Goal: Task Accomplishment & Management: Manage account settings

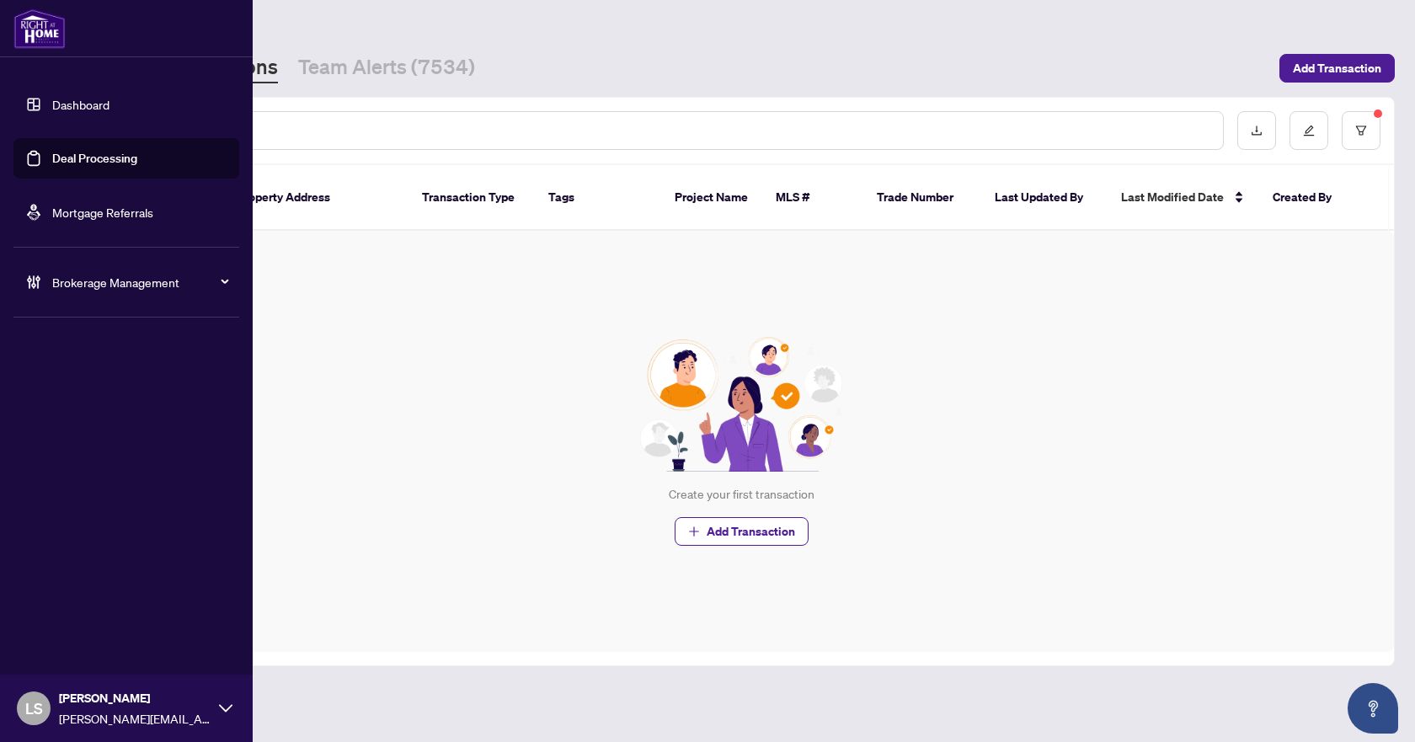
drag, startPoint x: 74, startPoint y: 281, endPoint x: 94, endPoint y: 286, distance: 20.6
click at [74, 281] on span "Brokerage Management" at bounding box center [139, 282] width 175 height 19
click at [106, 287] on span "Brokerage Management" at bounding box center [139, 282] width 175 height 19
click at [96, 411] on link "Manage Agents" at bounding box center [76, 403] width 83 height 15
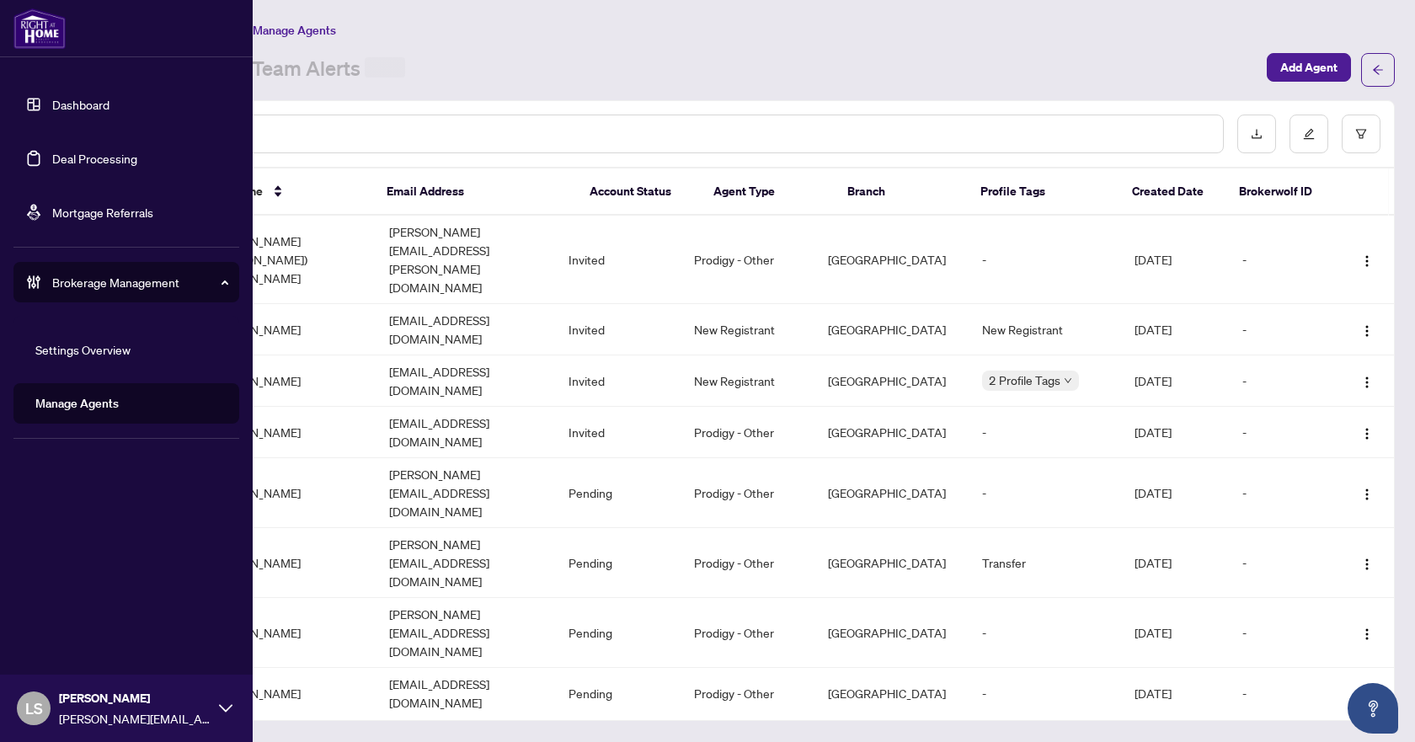
click at [94, 408] on link "Manage Agents" at bounding box center [76, 403] width 83 height 15
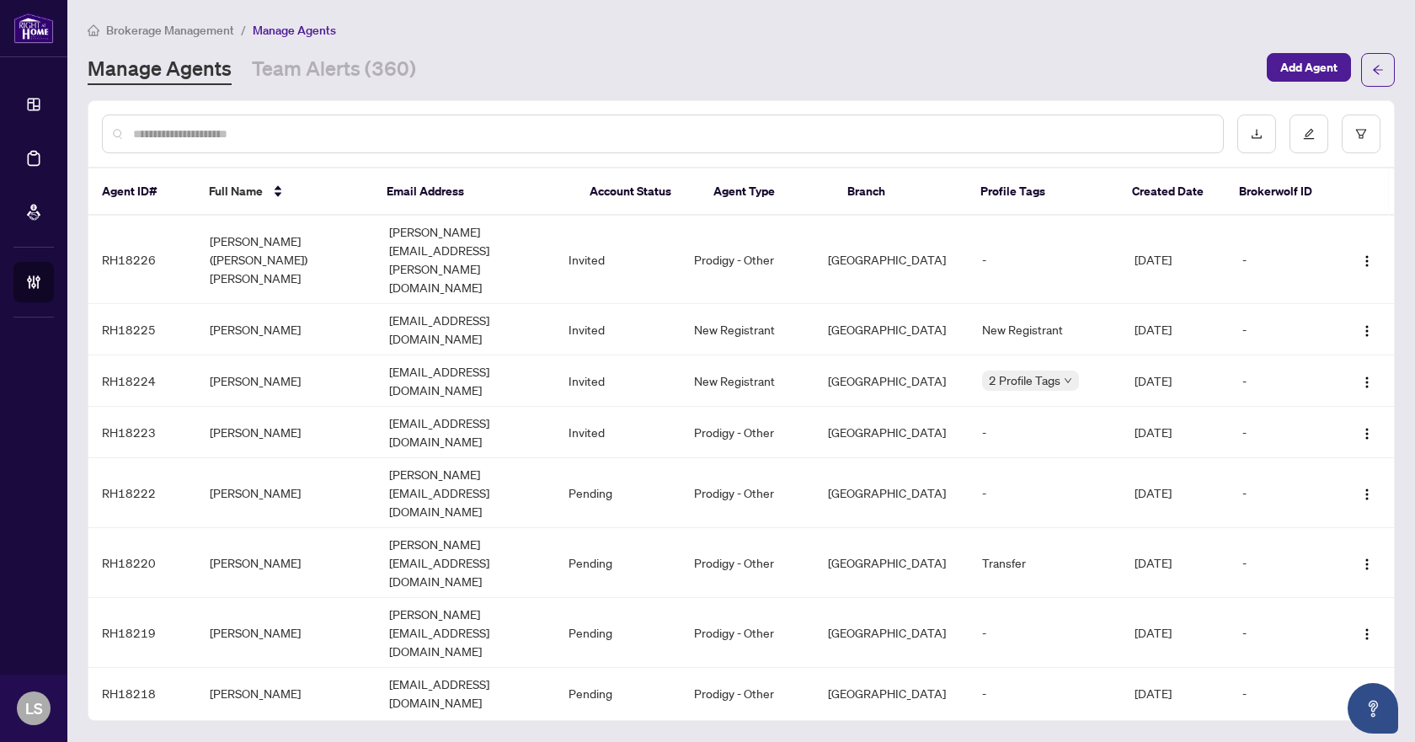
click at [406, 135] on input "text" at bounding box center [671, 134] width 1076 height 19
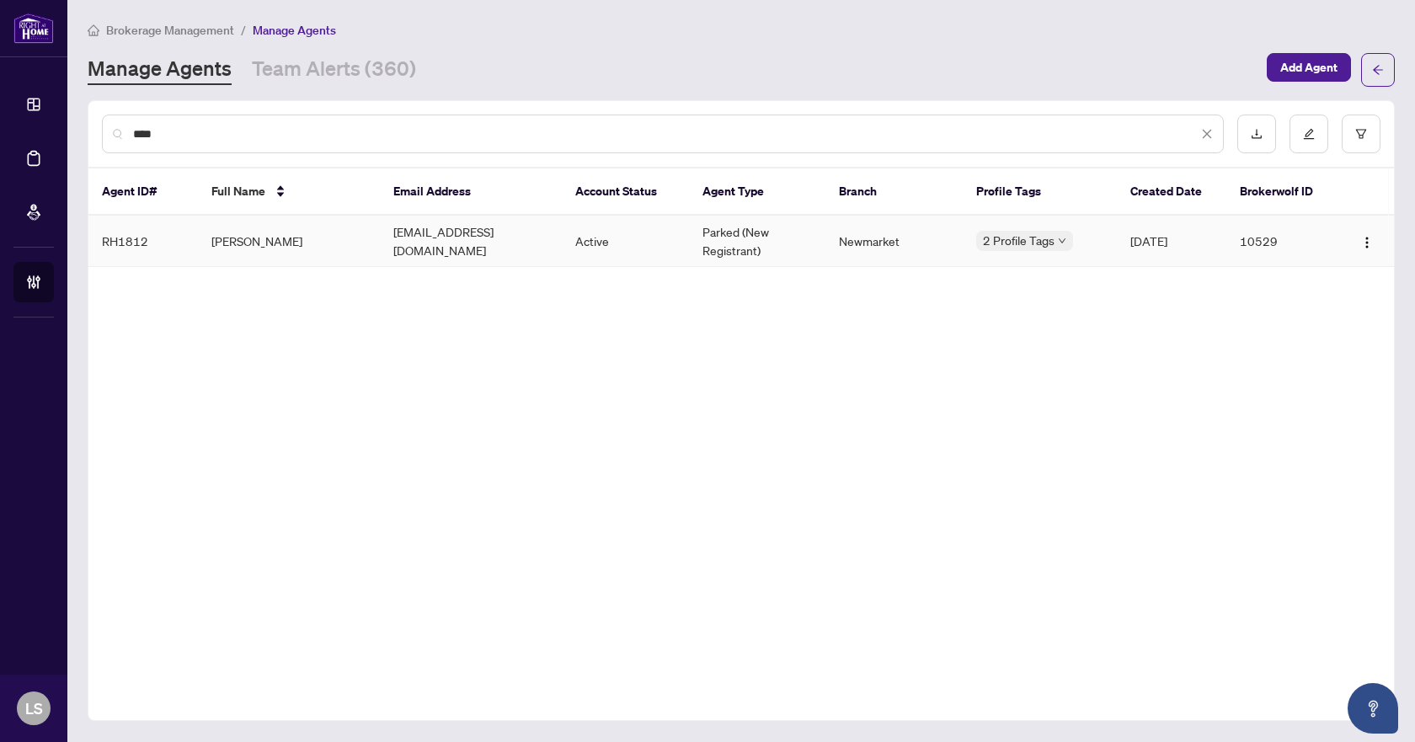
type input "****"
click at [294, 244] on td "Ossama Shafiek" at bounding box center [289, 241] width 182 height 51
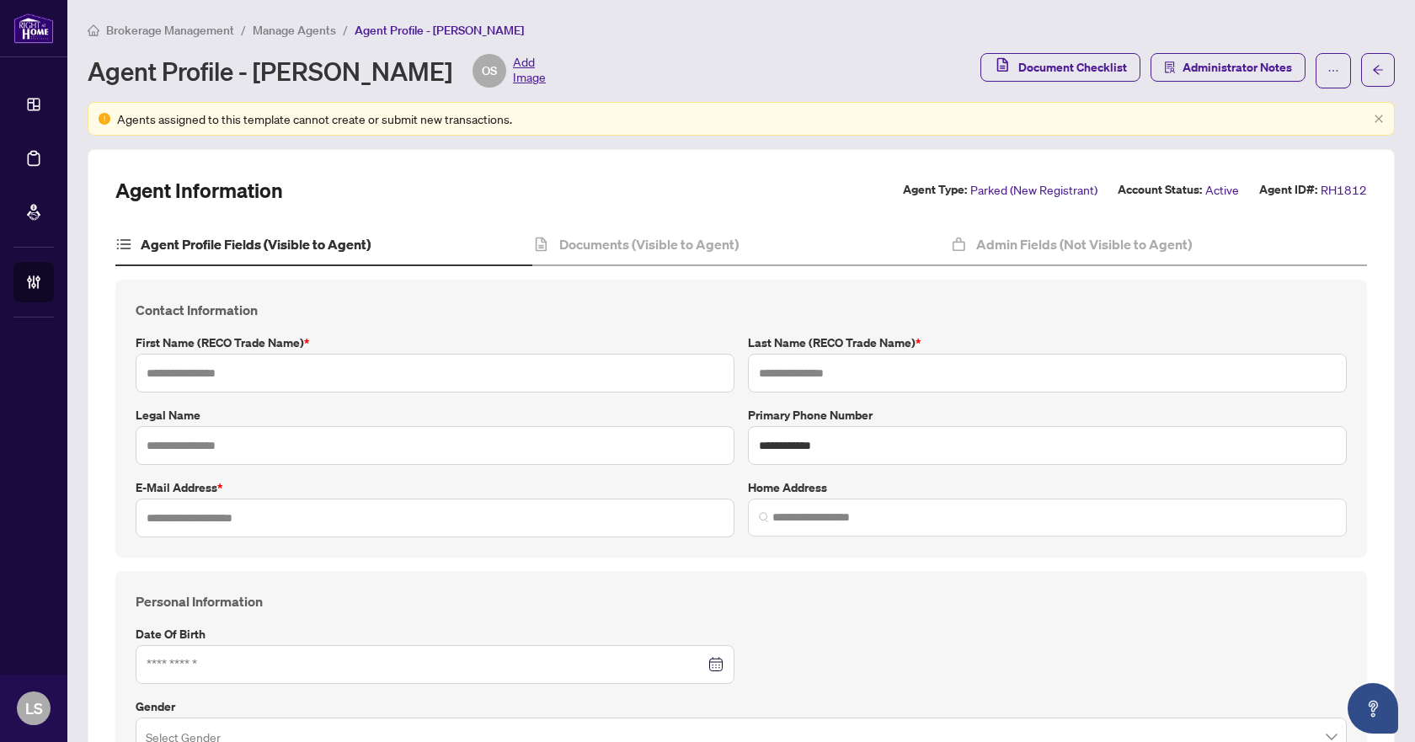
type input "******"
type input "*******"
type input "**********"
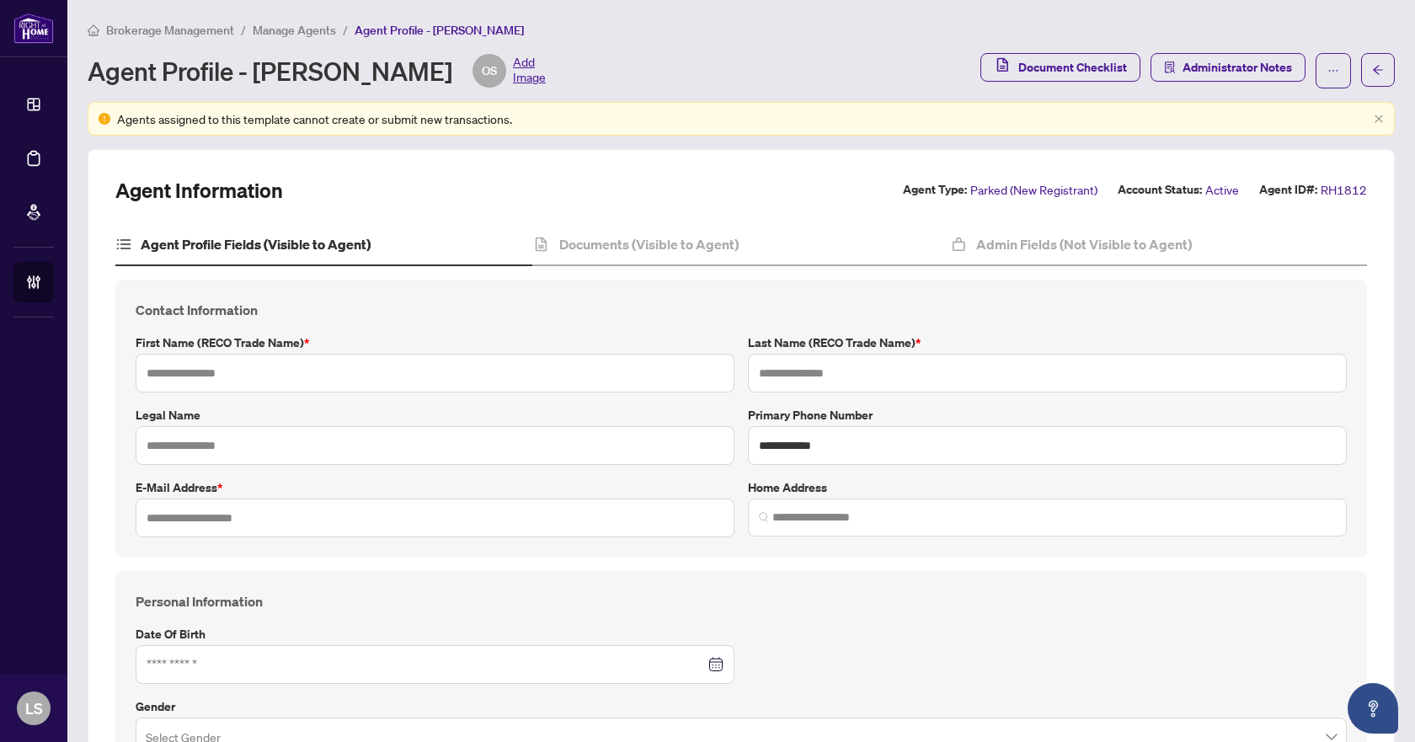
type input "*********"
type input "**********"
type input "*"
type input "*******"
type input "**********"
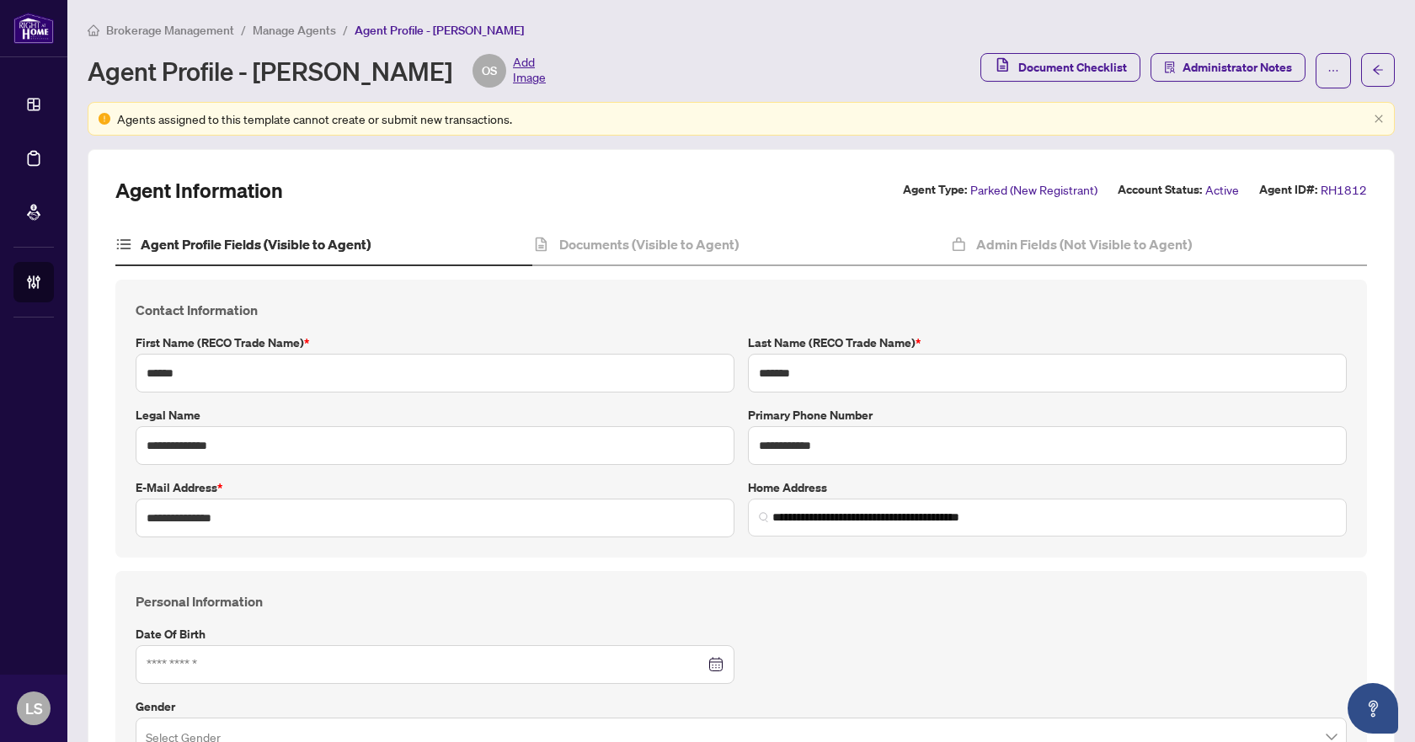
type input "****"
type input "**********"
click at [659, 247] on h4 "Documents (Visible to Agent)" at bounding box center [648, 244] width 179 height 20
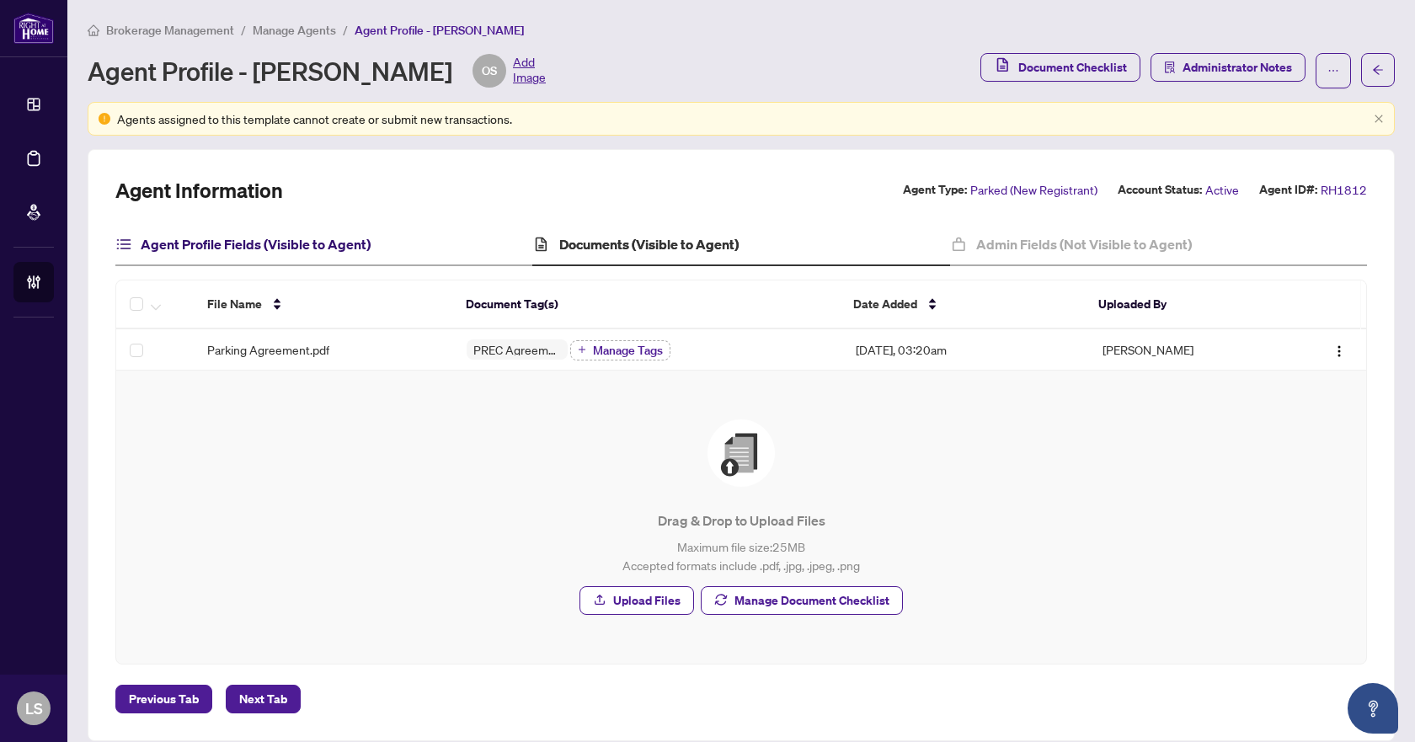
click at [307, 246] on h4 "Agent Profile Fields (Visible to Agent)" at bounding box center [256, 244] width 230 height 20
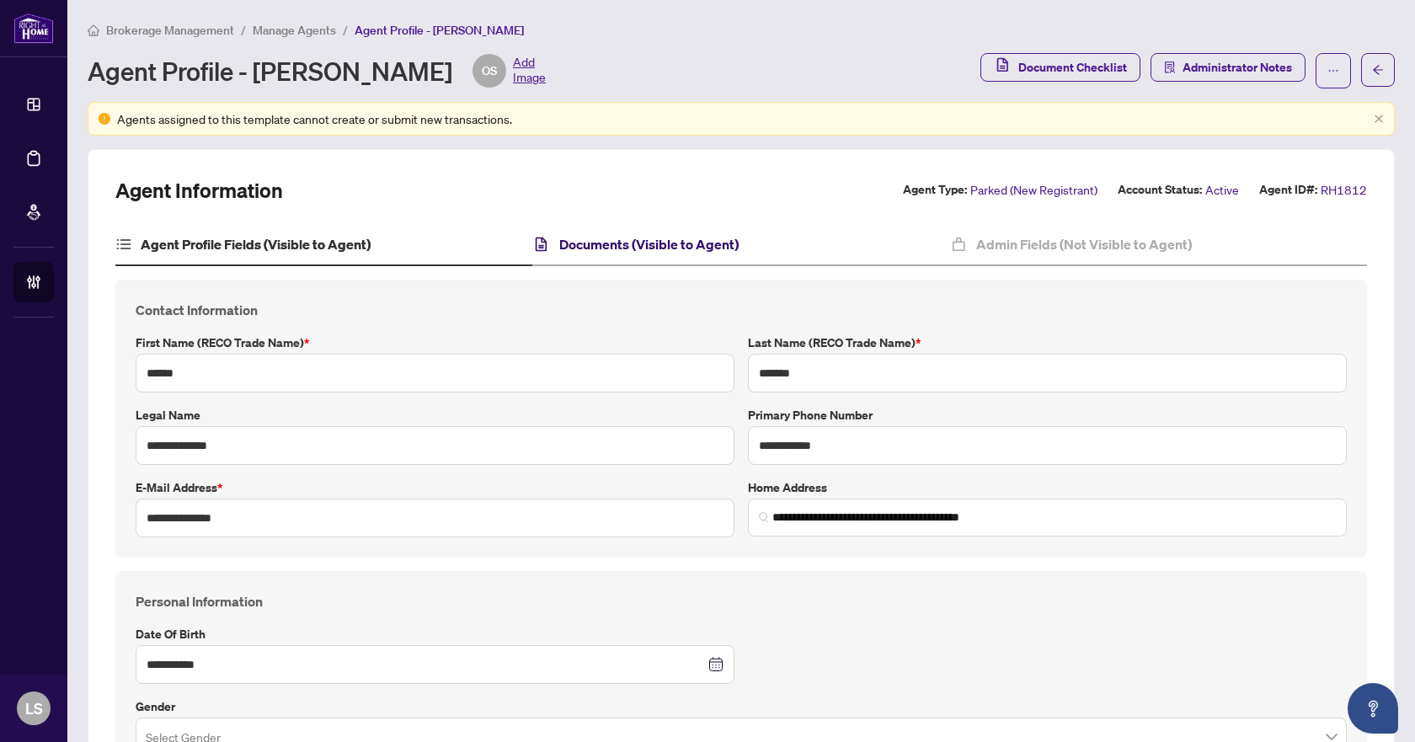
click at [611, 253] on h4 "Documents (Visible to Agent)" at bounding box center [648, 244] width 179 height 20
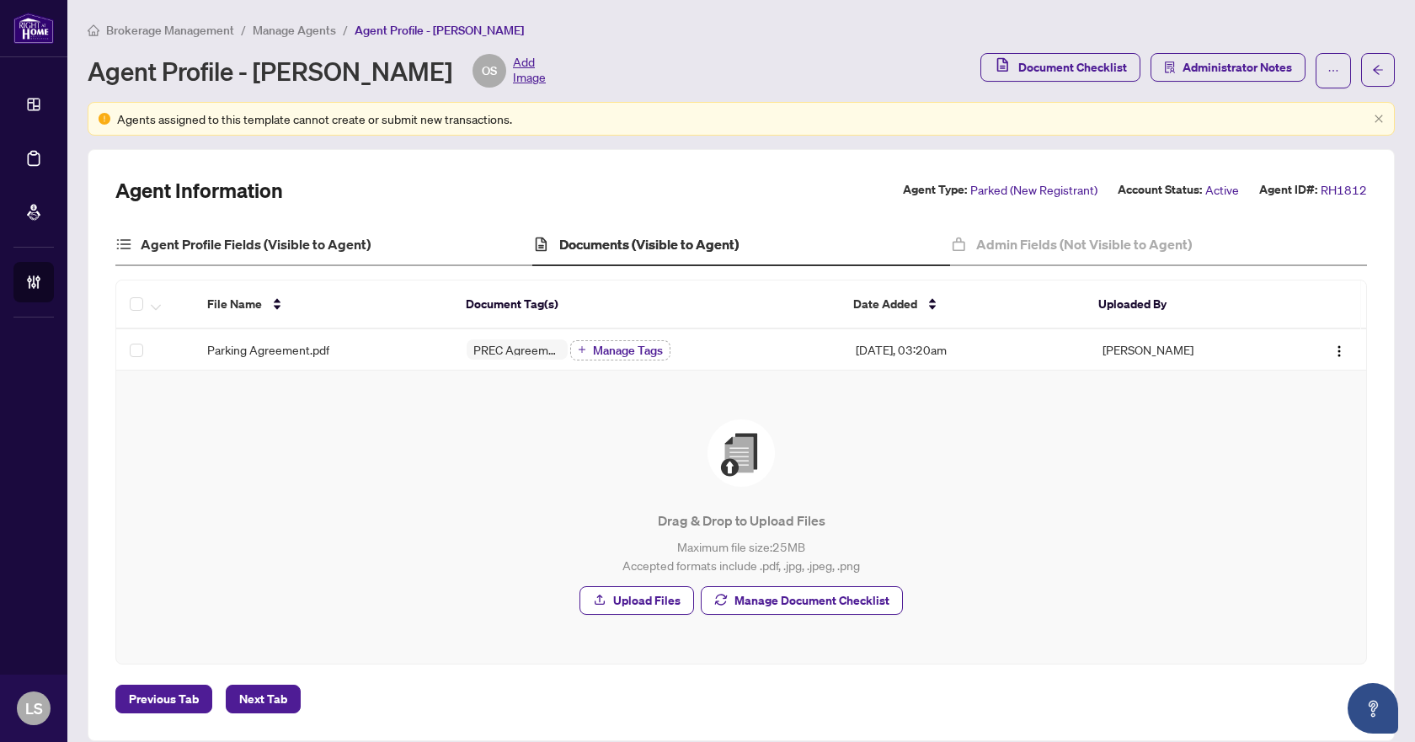
click at [257, 254] on div "Agent Profile Fields (Visible to Agent)" at bounding box center [323, 245] width 417 height 42
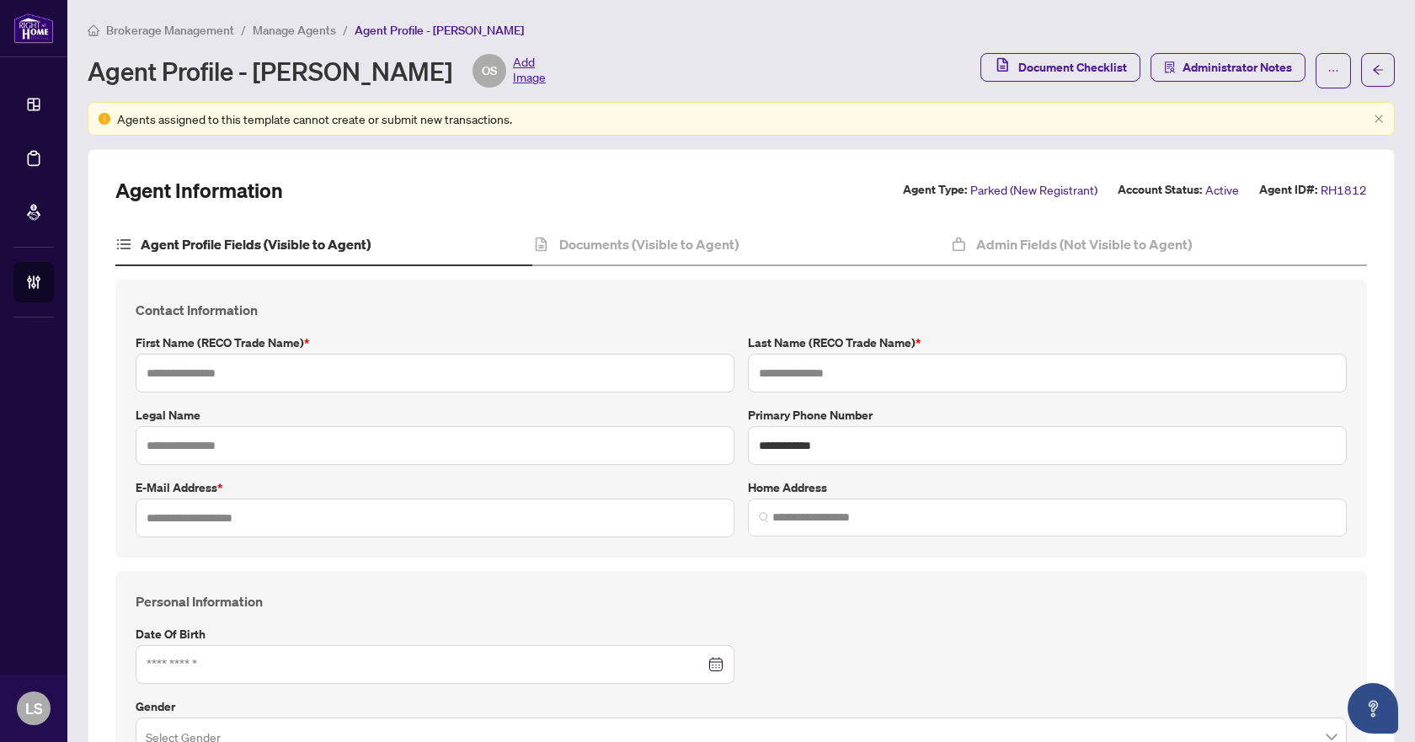
type input "******"
type input "*******"
type input "**********"
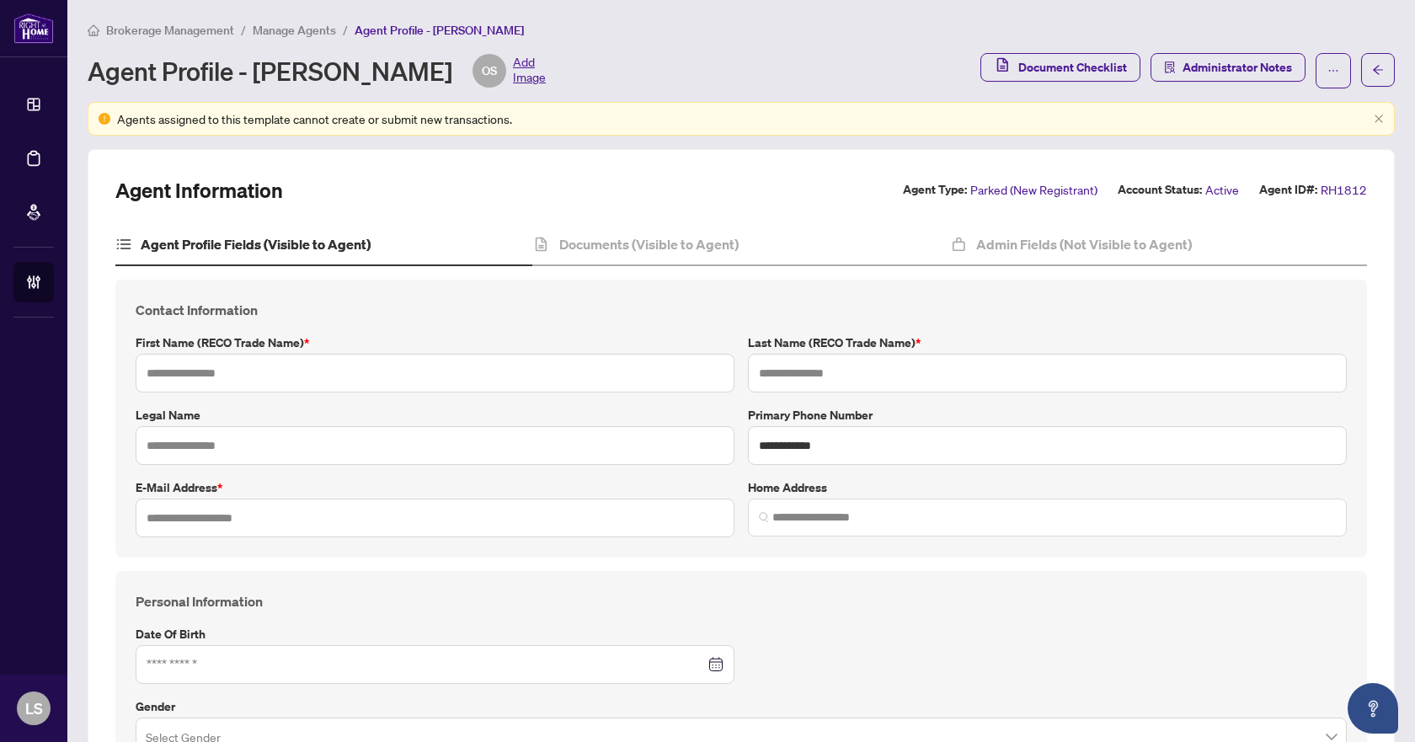
type input "*********"
type input "**********"
type input "*"
type input "*******"
type input "**********"
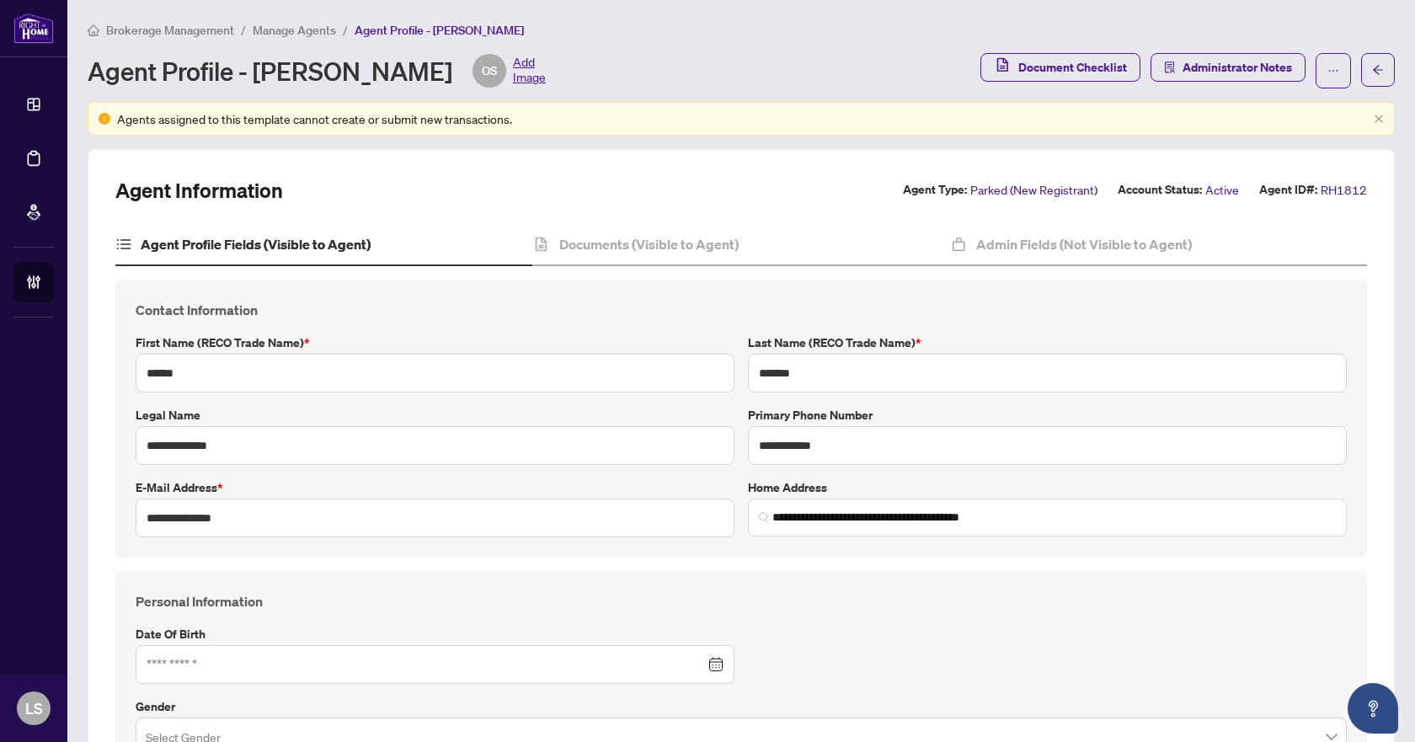
type input "****"
type input "**********"
click at [693, 241] on h4 "Documents (Visible to Agent)" at bounding box center [648, 244] width 179 height 20
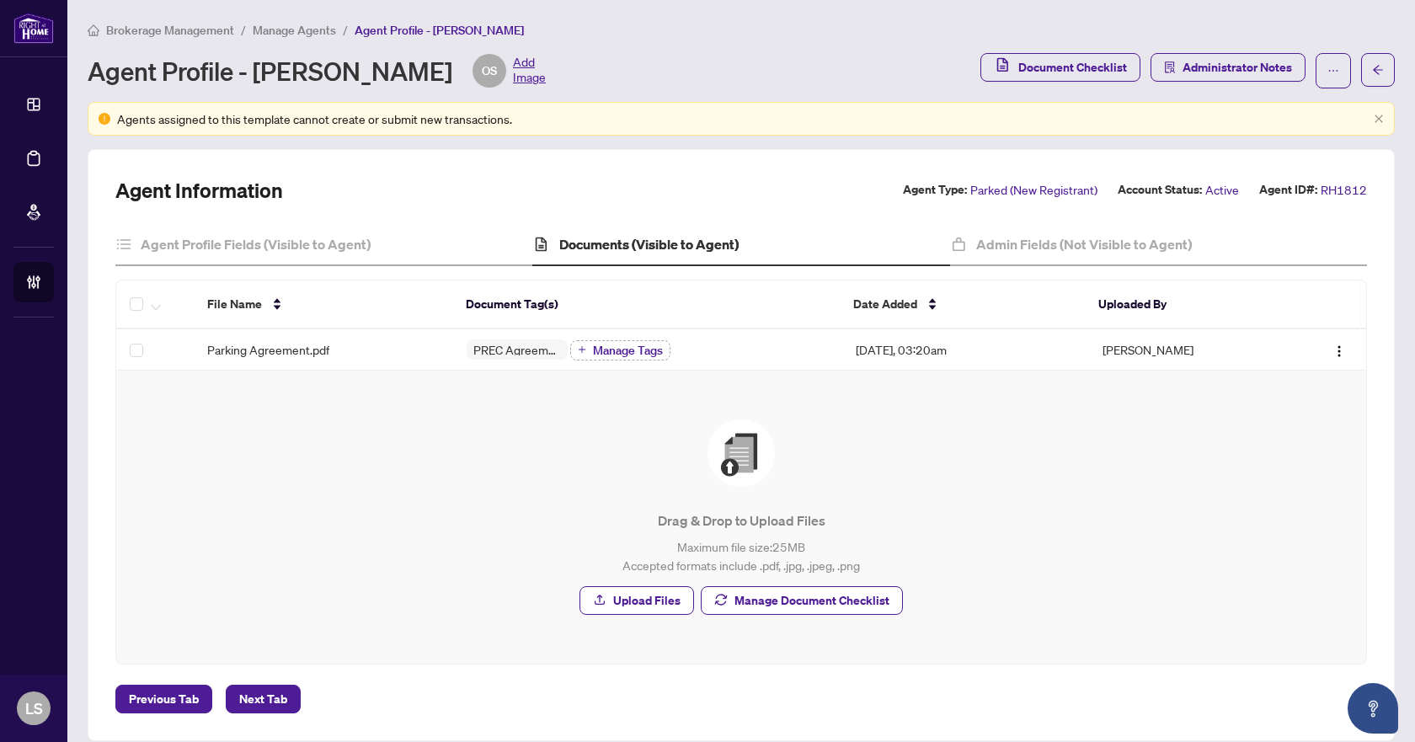
click at [693, 241] on h4 "Documents (Visible to Agent)" at bounding box center [648, 244] width 179 height 20
click at [809, 596] on span "Manage Document Checklist" at bounding box center [811, 600] width 155 height 27
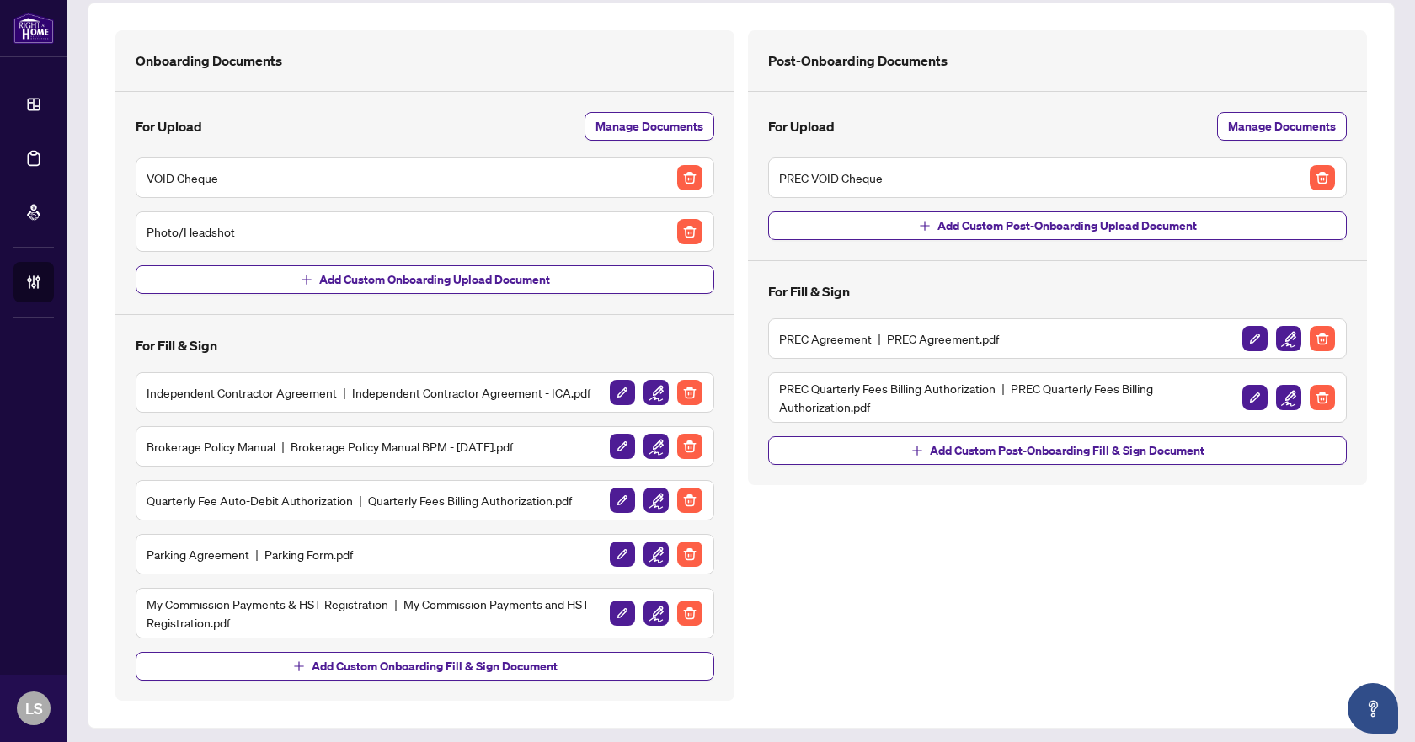
scroll to position [104, 0]
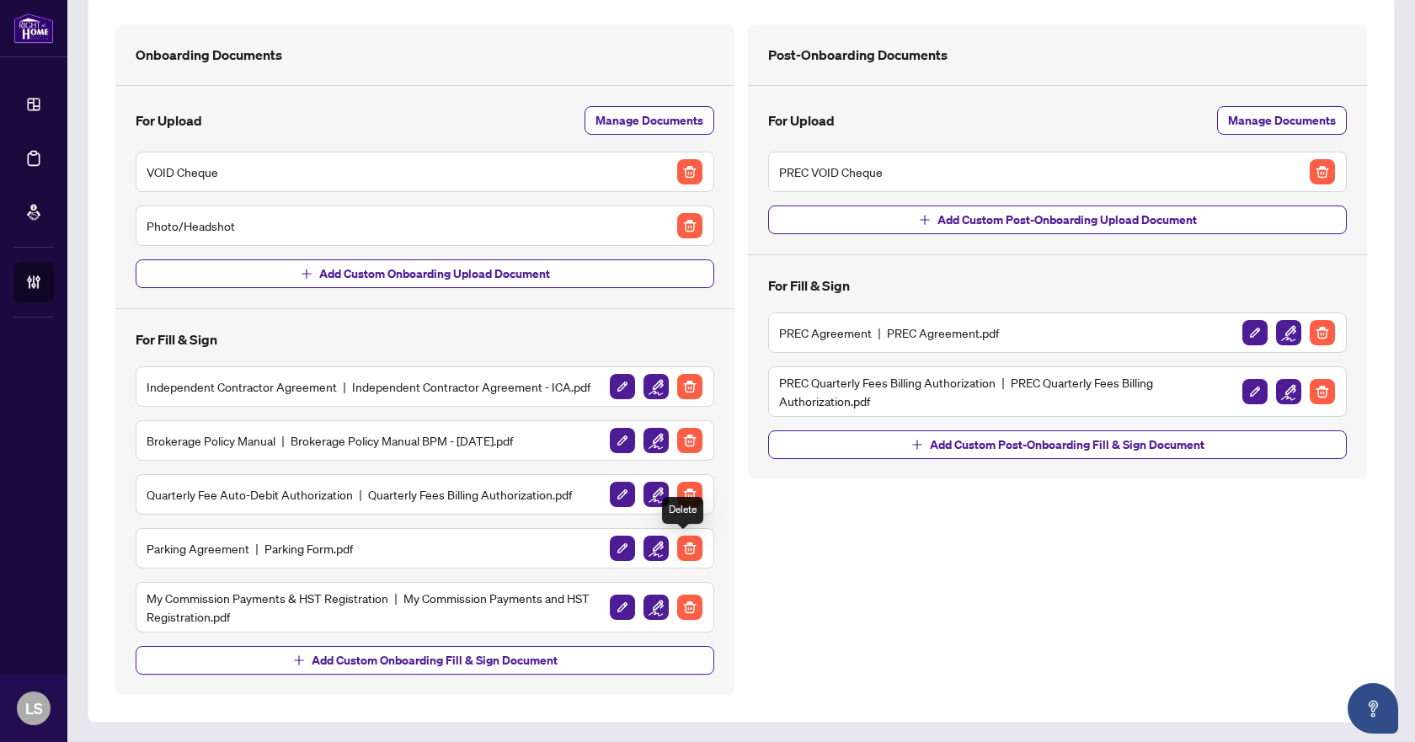
click at [684, 542] on img "button" at bounding box center [689, 548] width 25 height 25
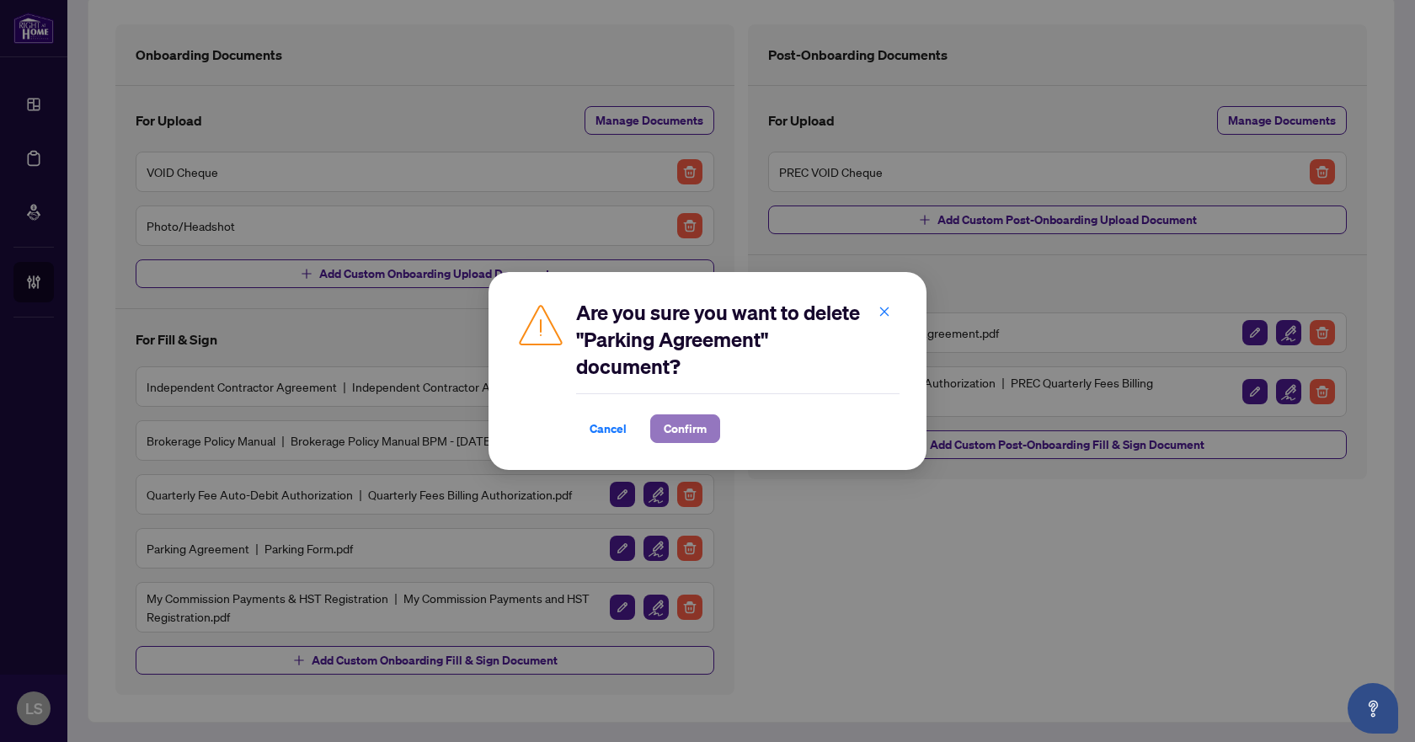
click at [669, 435] on span "Confirm" at bounding box center [685, 428] width 43 height 27
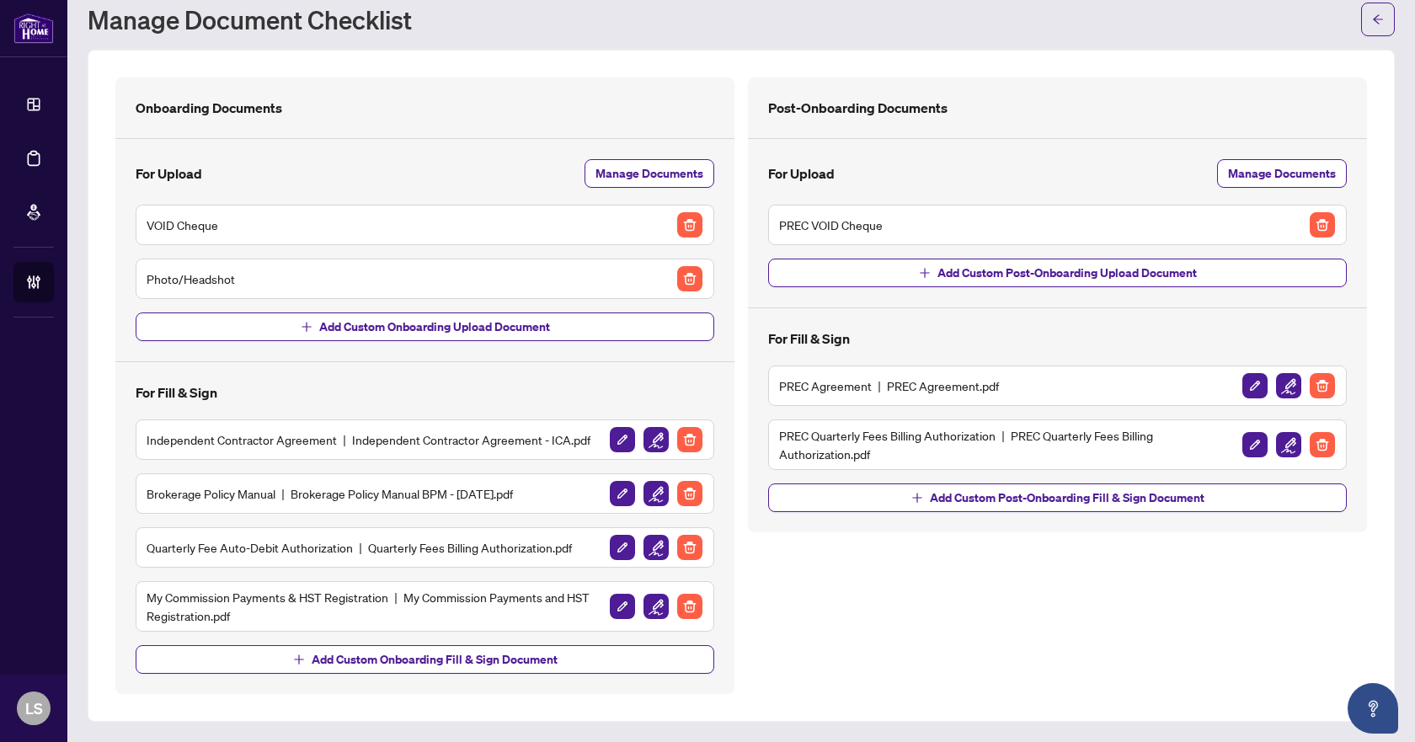
scroll to position [50, 0]
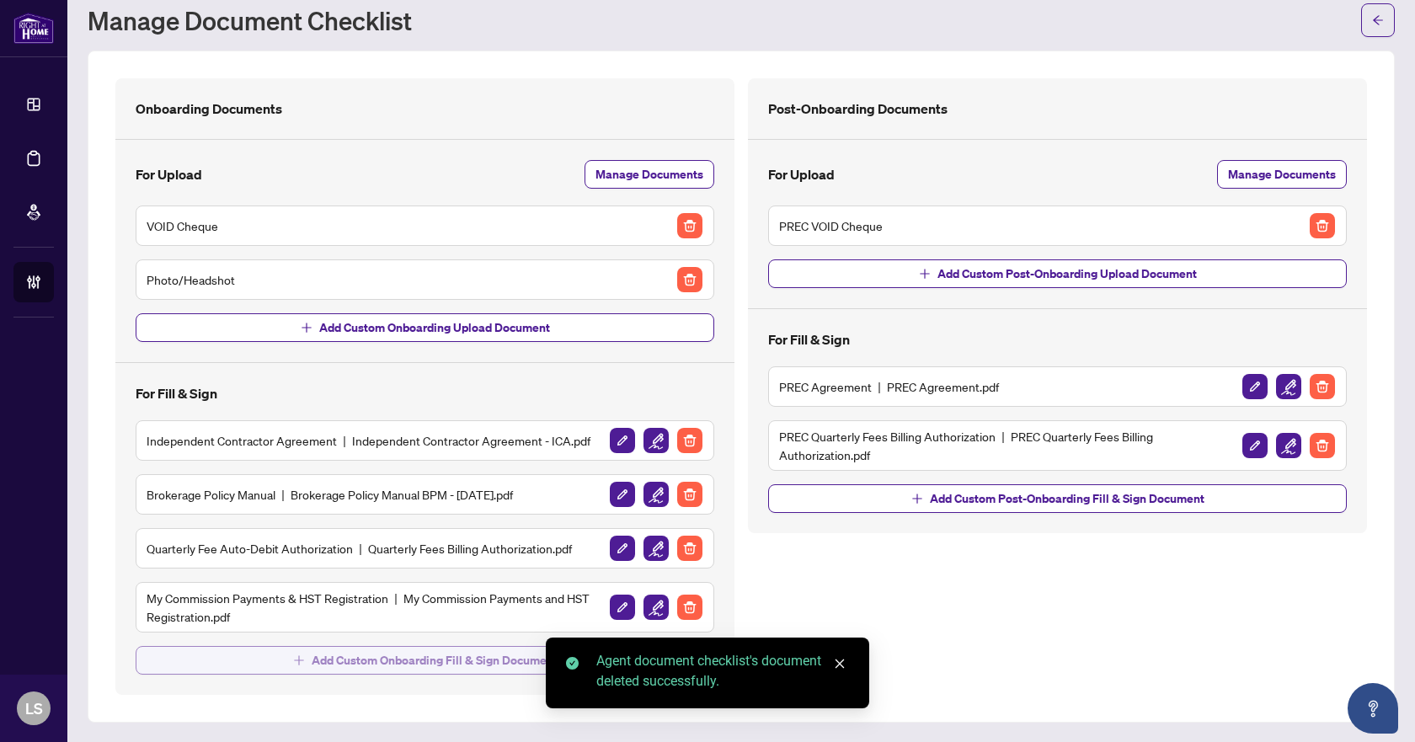
click at [407, 661] on span "Add Custom Onboarding Fill & Sign Document" at bounding box center [435, 660] width 246 height 27
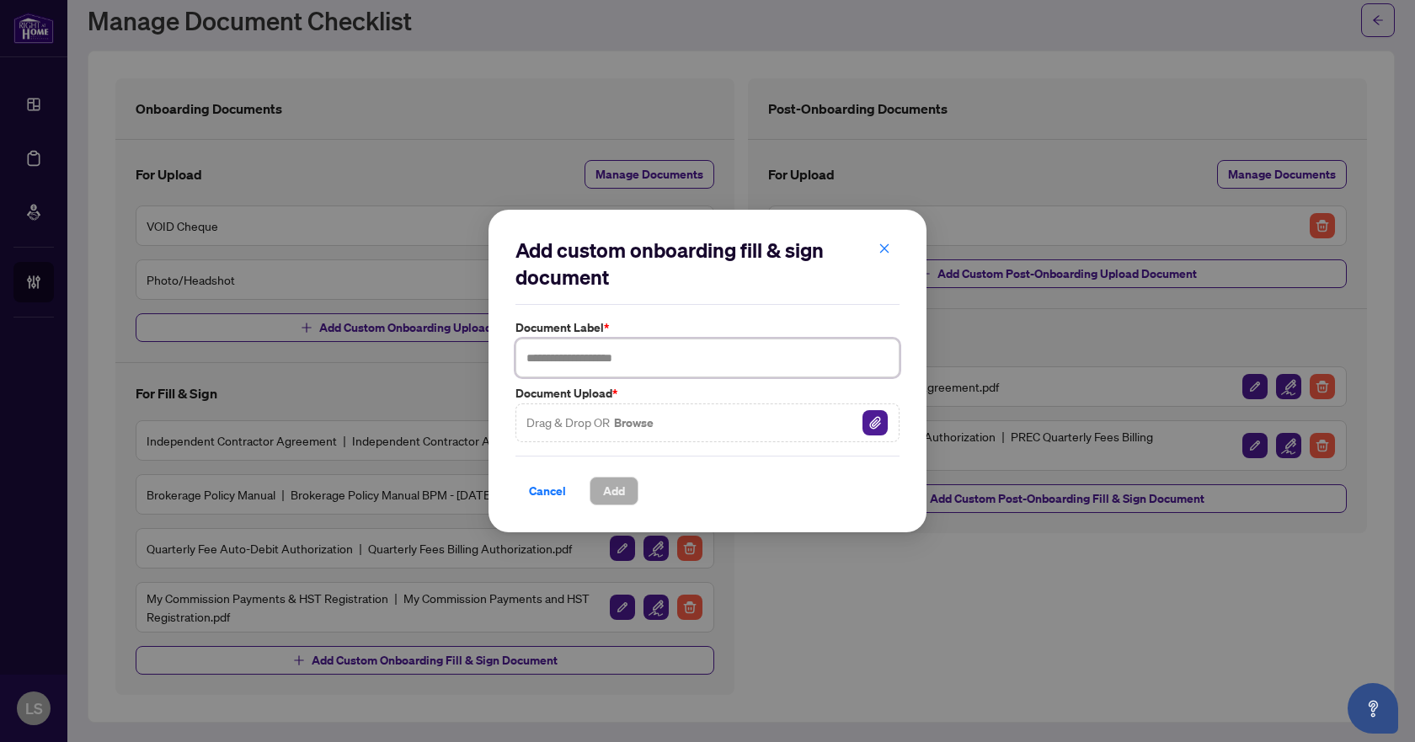
click at [580, 354] on input "text" at bounding box center [707, 358] width 384 height 39
type input "**********"
click at [620, 488] on span "Add" at bounding box center [614, 491] width 22 height 27
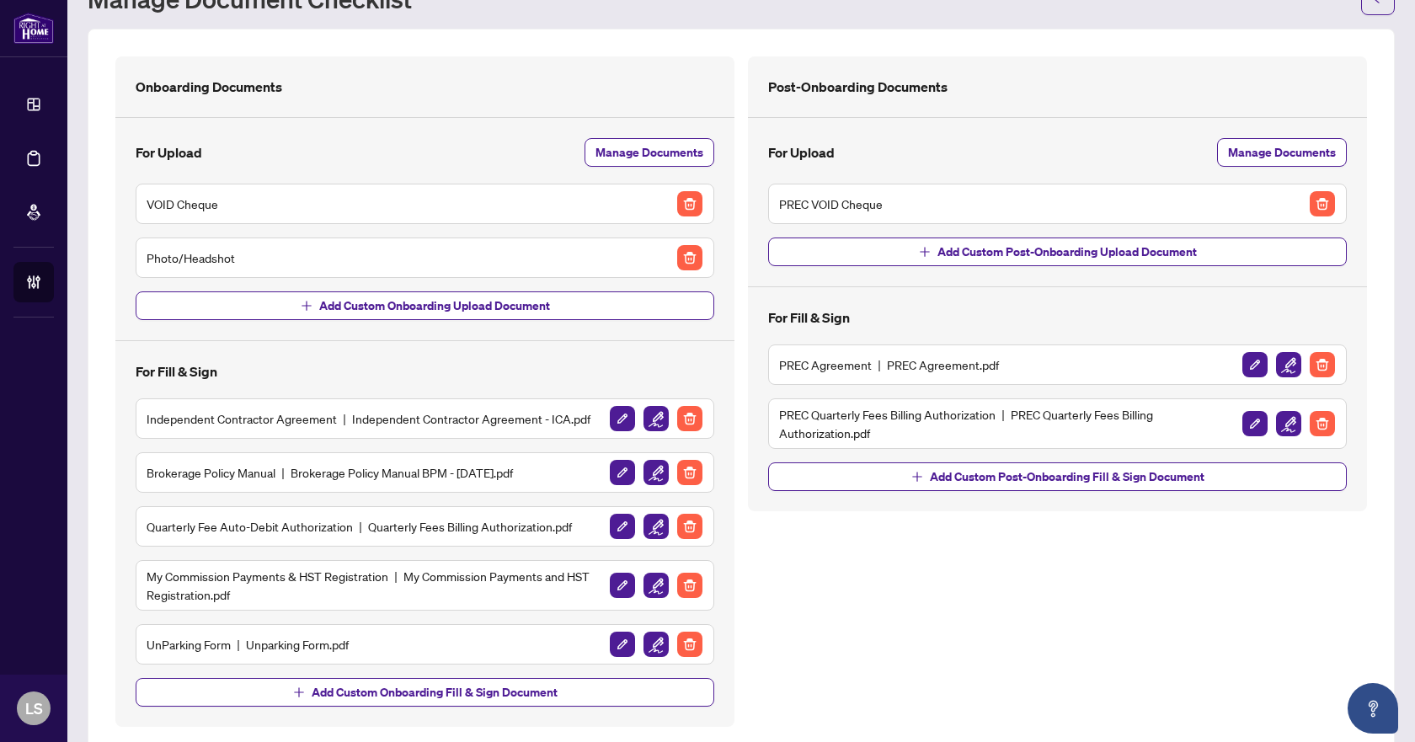
scroll to position [104, 0]
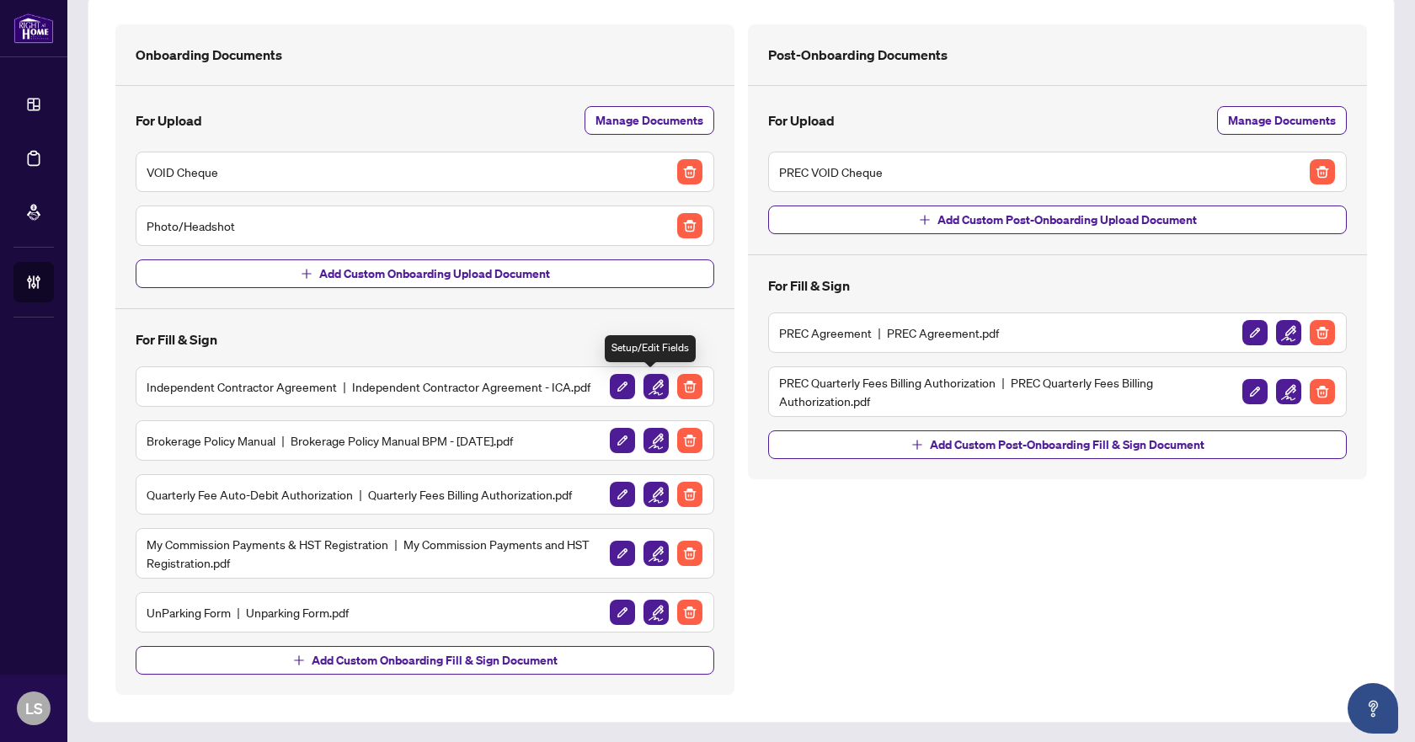
click at [657, 387] on img "button" at bounding box center [655, 386] width 25 height 25
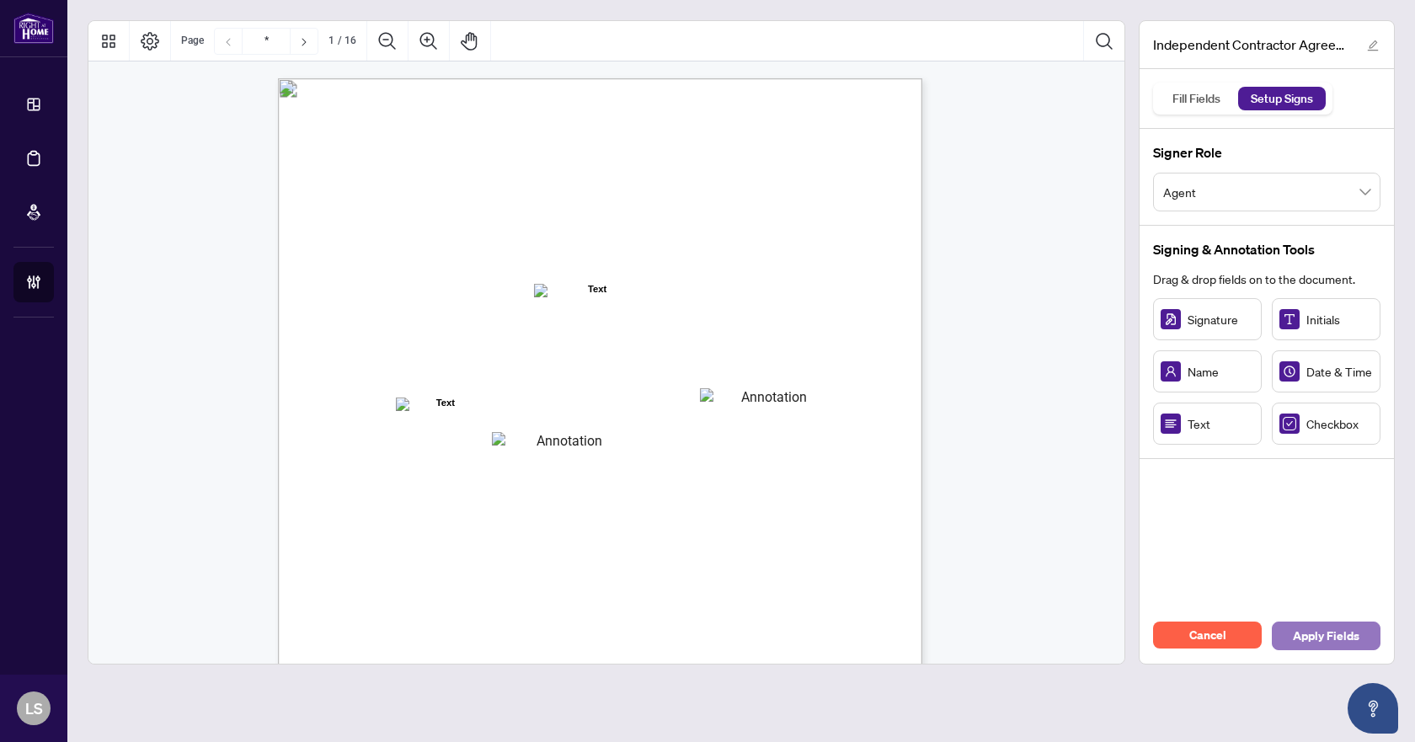
click at [1340, 639] on span "Apply Fields" at bounding box center [1326, 635] width 67 height 27
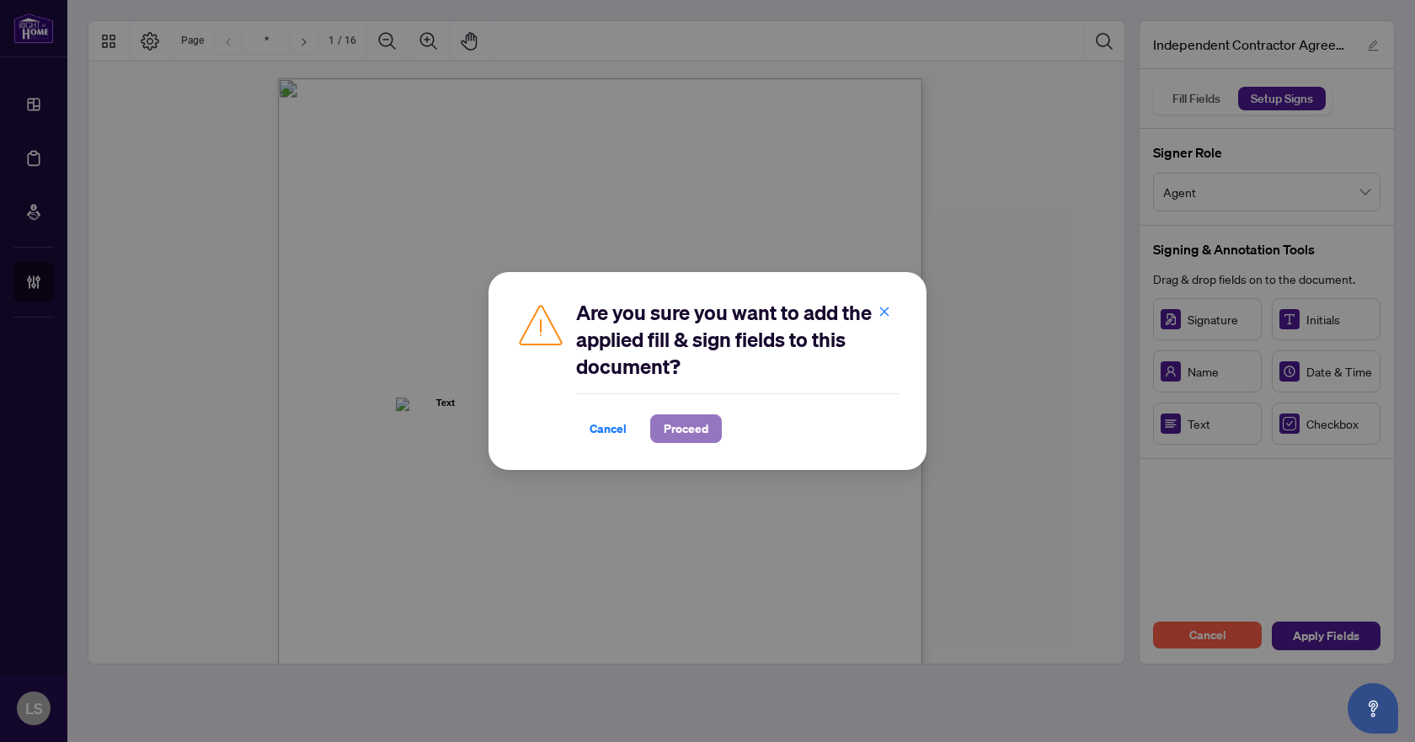
click at [706, 437] on span "Proceed" at bounding box center [686, 428] width 45 height 27
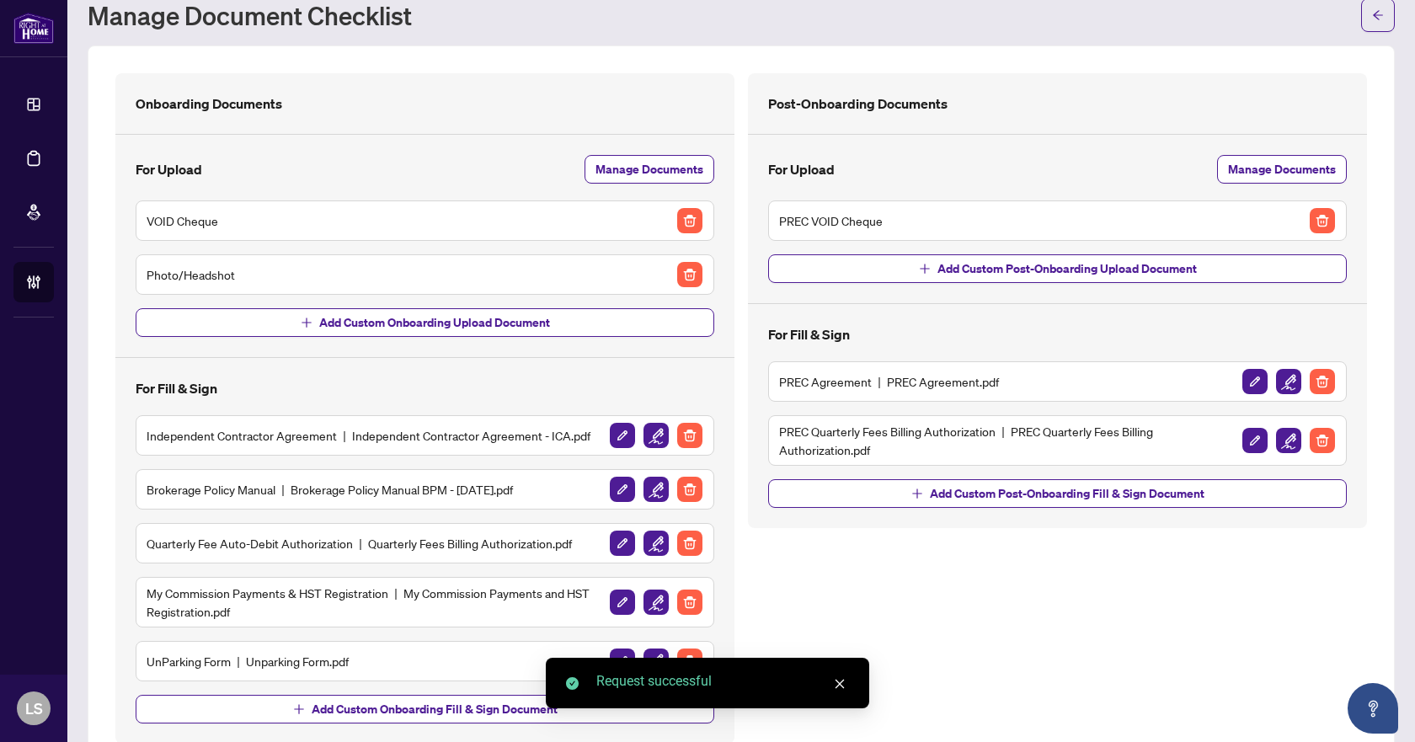
scroll to position [84, 0]
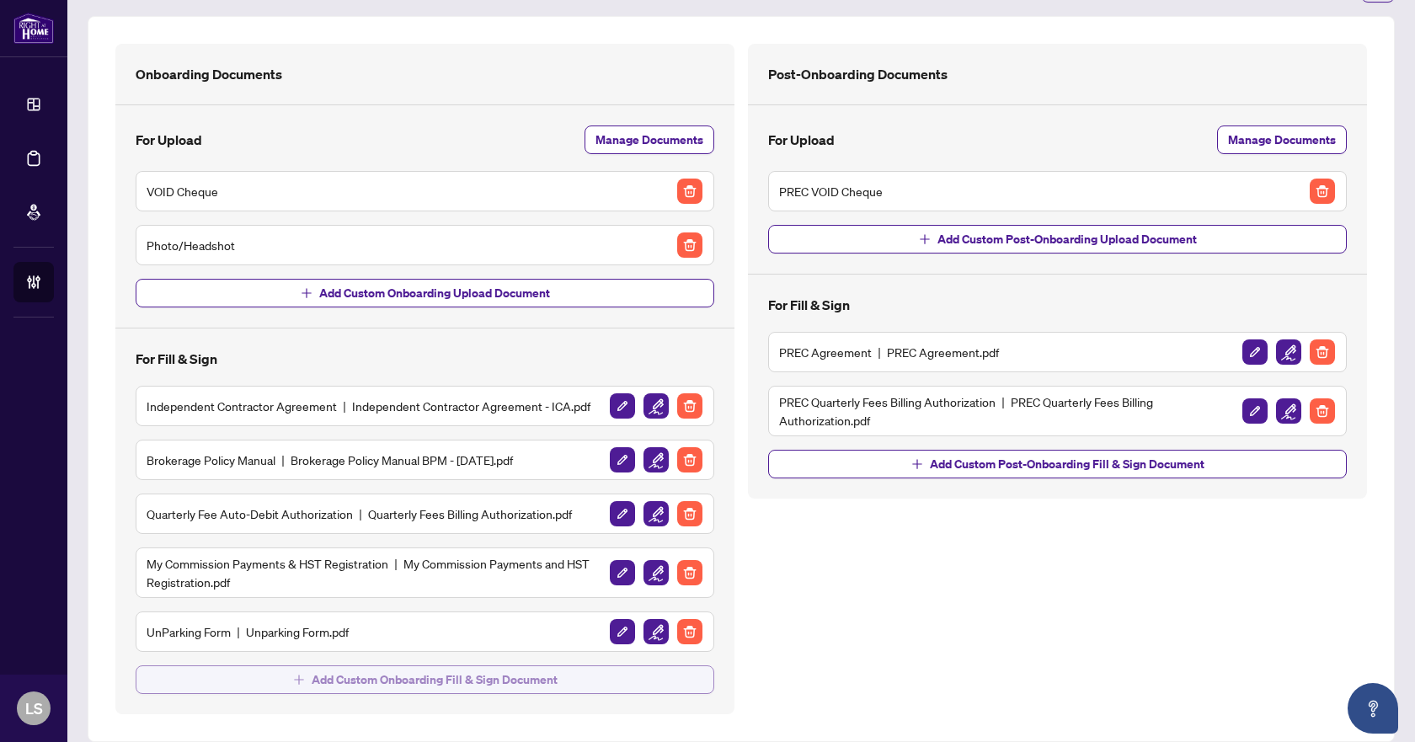
click at [359, 682] on span "Add Custom Onboarding Fill & Sign Document" at bounding box center [435, 679] width 246 height 27
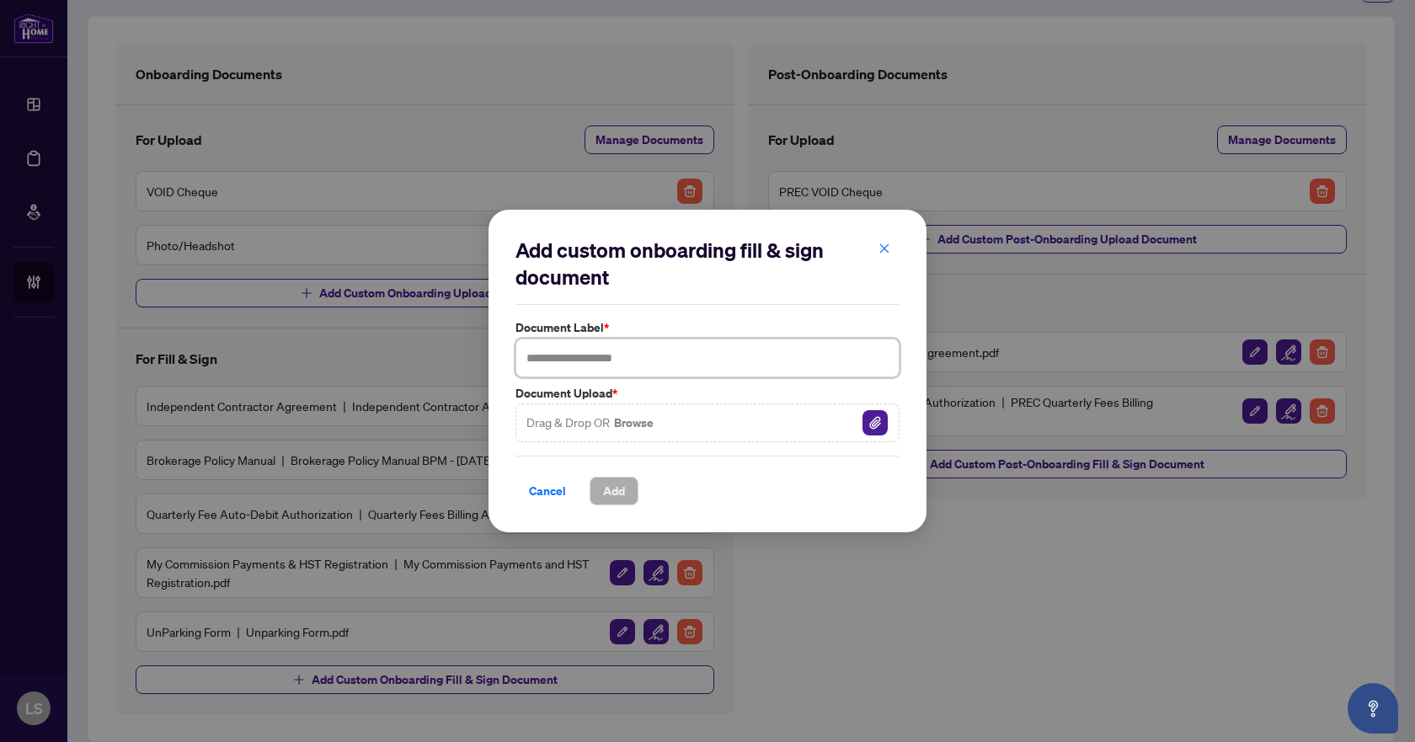
click at [662, 358] on input "text" at bounding box center [707, 358] width 384 height 39
type input "**********"
click at [616, 494] on span "Add" at bounding box center [614, 491] width 22 height 27
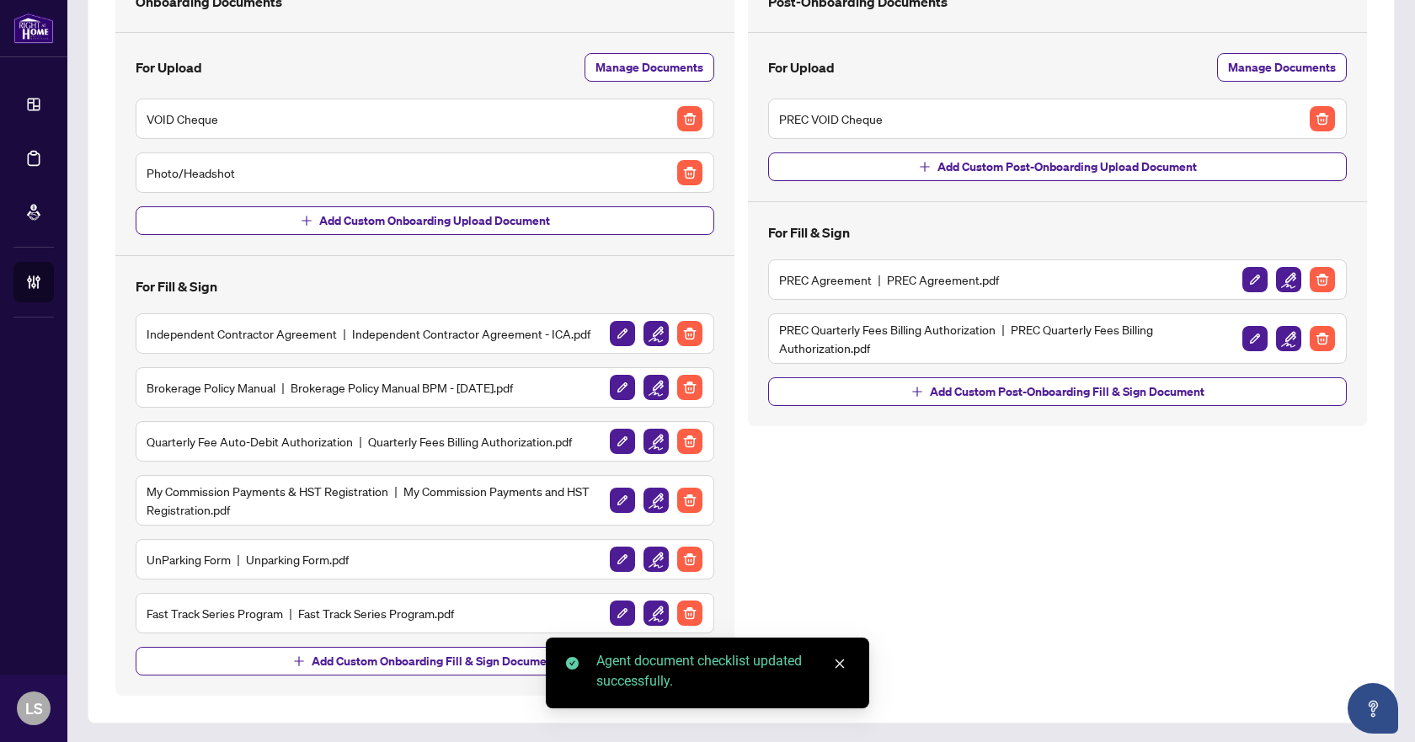
scroll to position [157, 0]
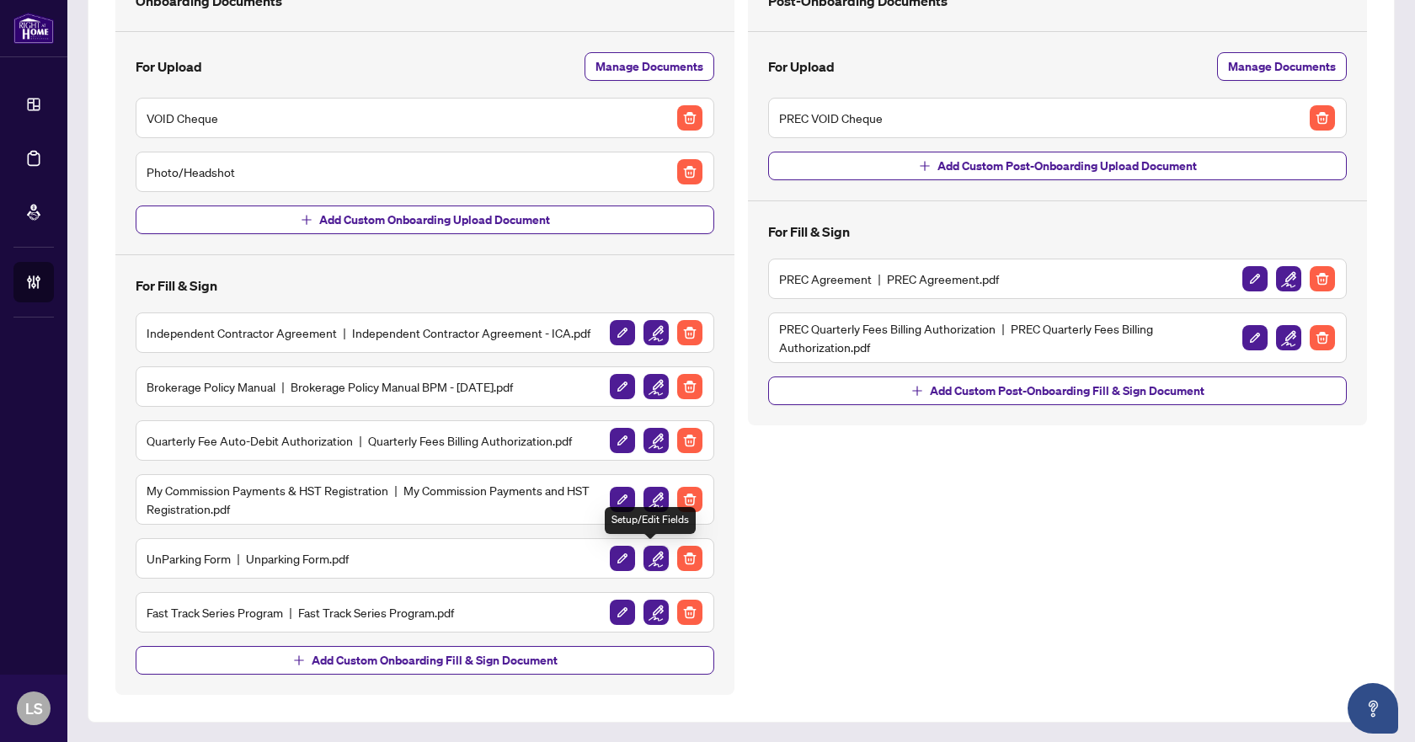
click at [655, 562] on img "button" at bounding box center [655, 558] width 25 height 25
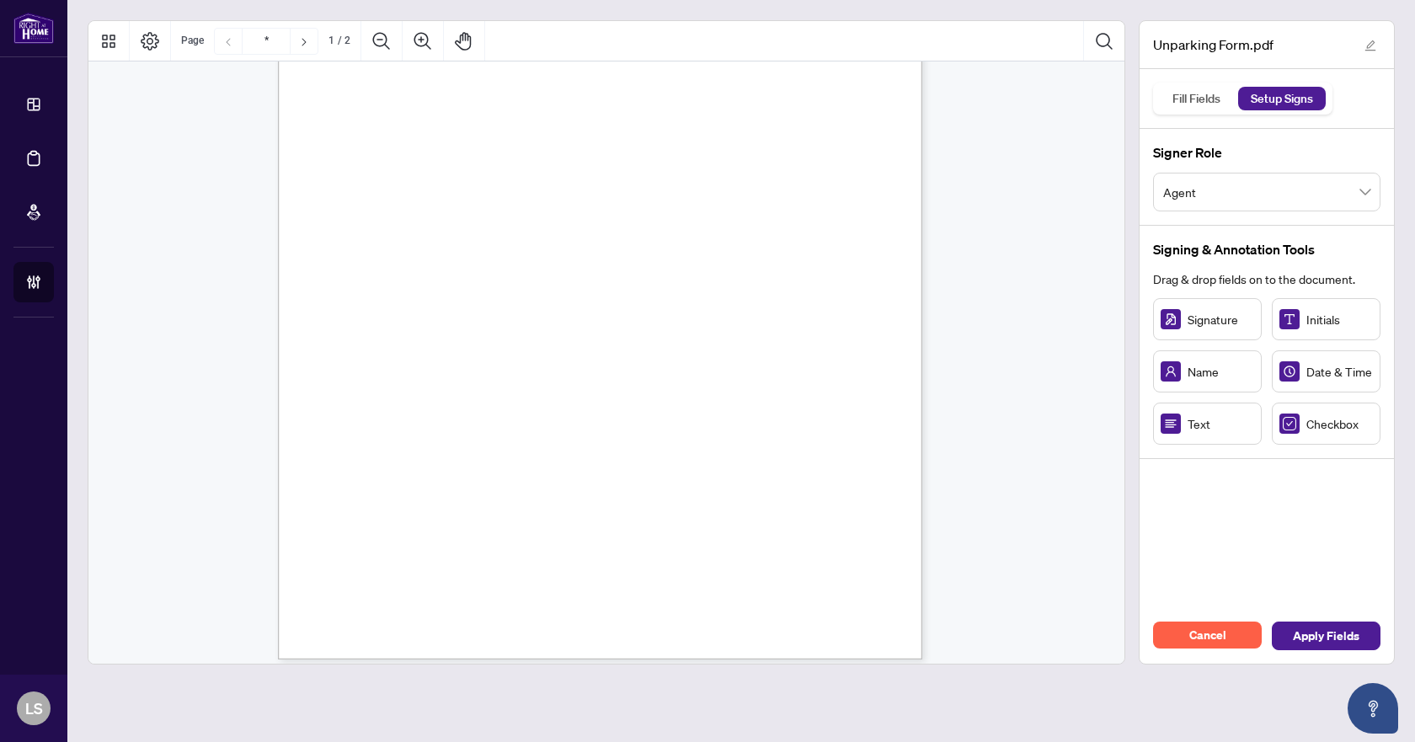
scroll to position [168, 0]
drag, startPoint x: 328, startPoint y: 205, endPoint x: 341, endPoint y: 204, distance: 13.5
click at [341, 204] on circle "Resize, Bottom, Left" at bounding box center [344, 207] width 11 height 11
drag, startPoint x: 382, startPoint y: 194, endPoint x: 371, endPoint y: 192, distance: 11.1
click at [371, 192] on rect "Page 1" at bounding box center [366, 184] width 64 height 43
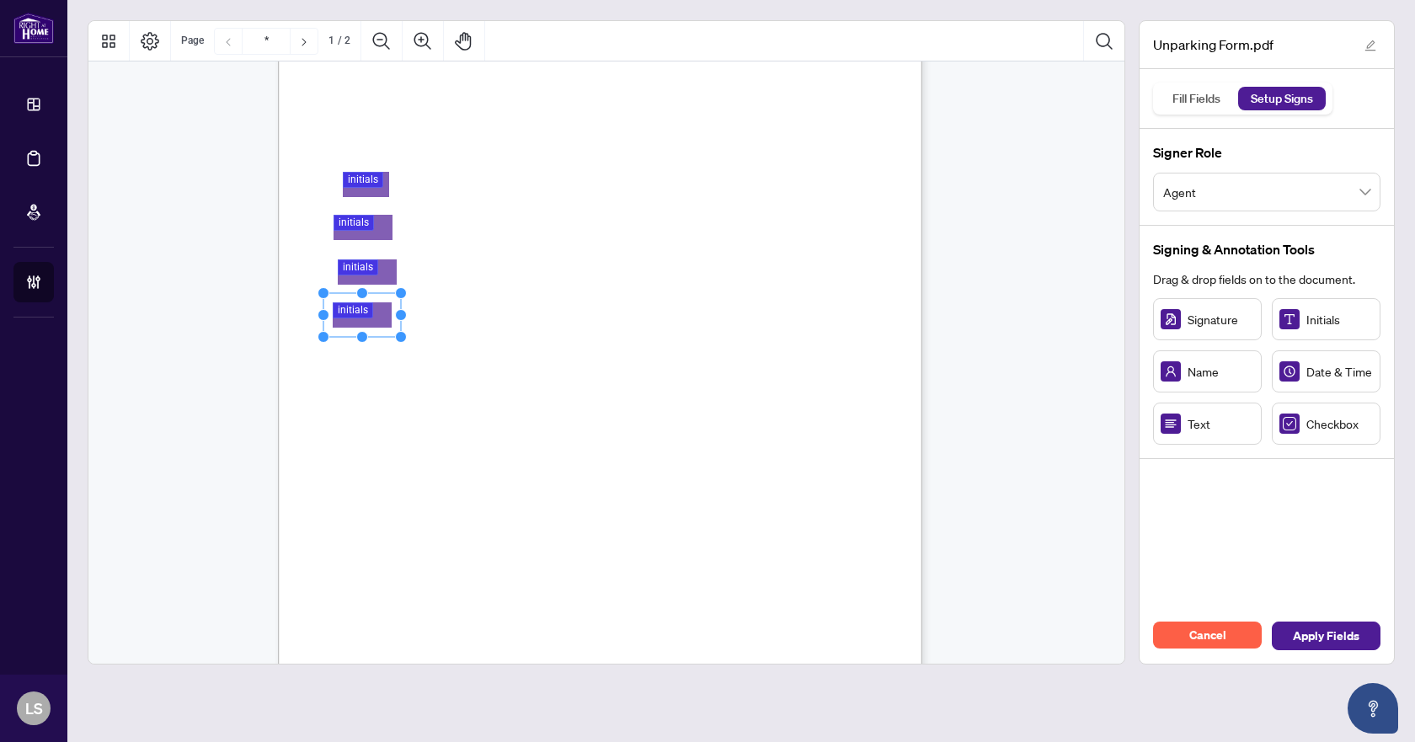
drag, startPoint x: 1305, startPoint y: 320, endPoint x: 362, endPoint y: 315, distance: 943.3
drag, startPoint x: 1311, startPoint y: 320, endPoint x: 359, endPoint y: 397, distance: 955.6
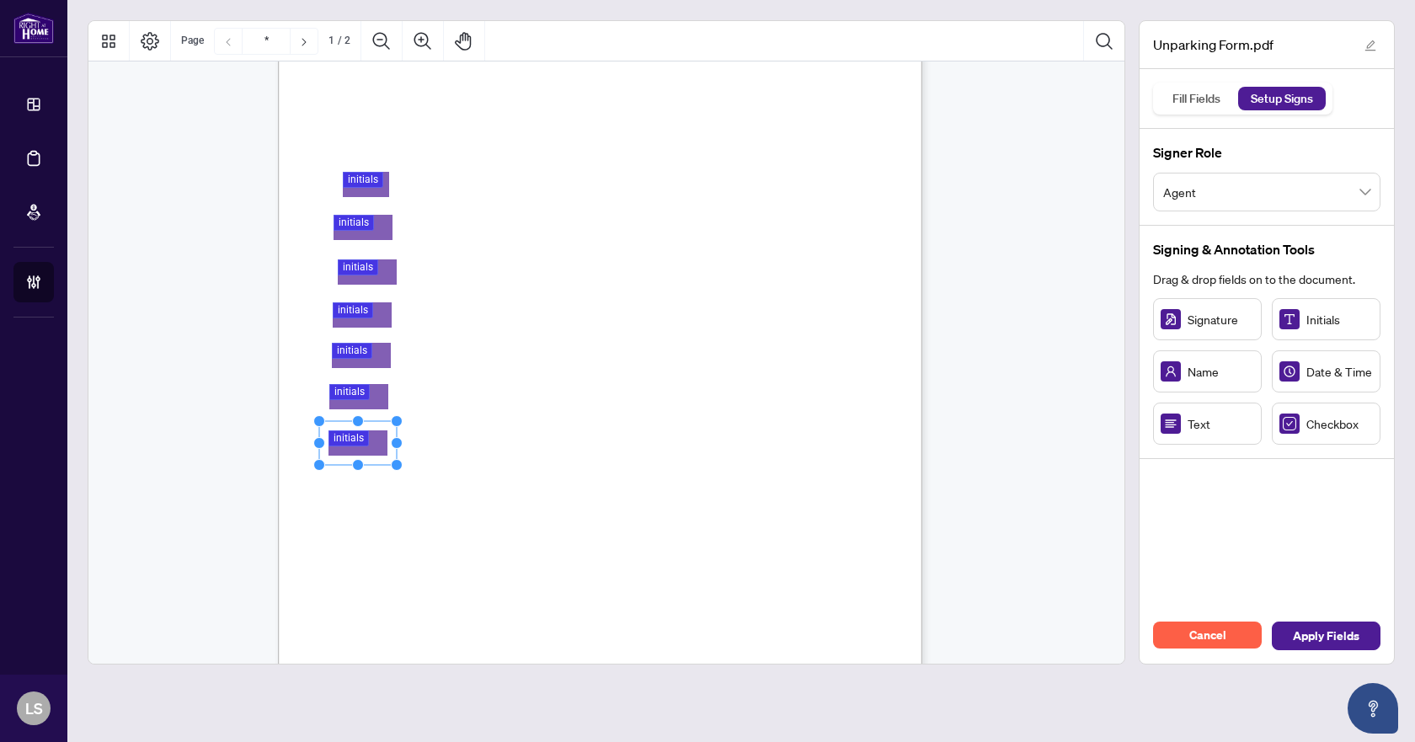
drag, startPoint x: 1308, startPoint y: 323, endPoint x: 358, endPoint y: 443, distance: 957.5
drag, startPoint x: 372, startPoint y: 496, endPoint x: 362, endPoint y: 486, distance: 14.3
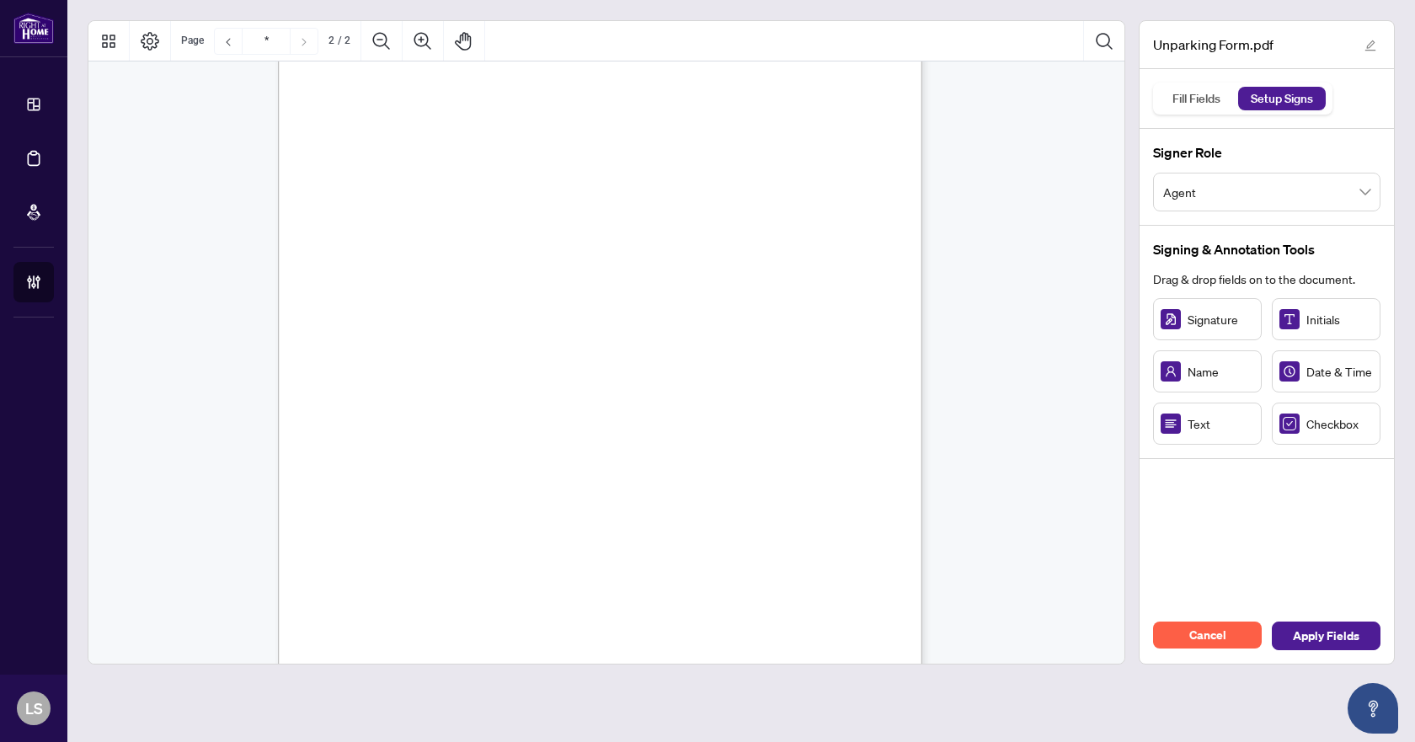
scroll to position [1011, 0]
drag, startPoint x: 641, startPoint y: 196, endPoint x: 694, endPoint y: 191, distance: 53.3
click at [693, 191] on circle "Resize, Right" at bounding box center [687, 193] width 11 height 11
click at [654, 191] on rect "Page 2" at bounding box center [609, 188] width 156 height 44
drag, startPoint x: 1195, startPoint y: 426, endPoint x: 508, endPoint y: 227, distance: 715.6
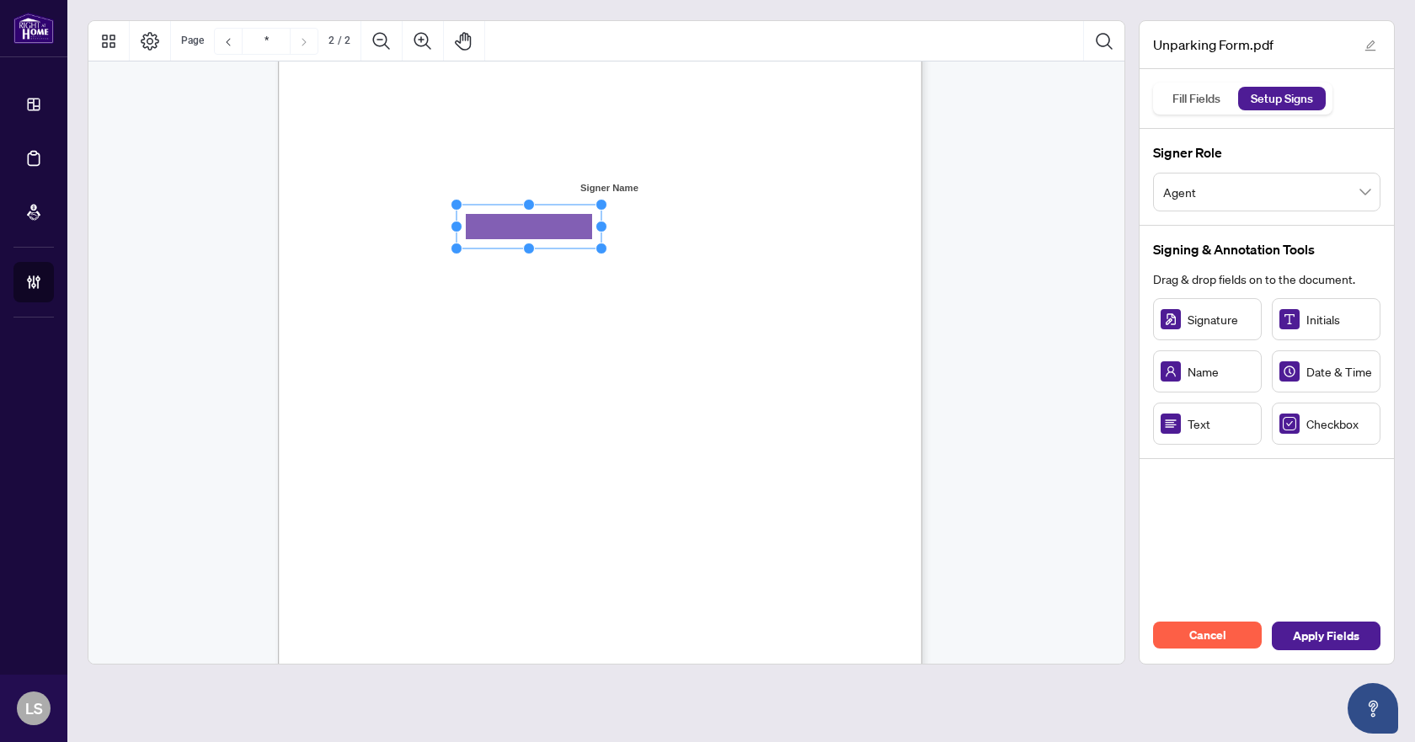
drag, startPoint x: 557, startPoint y: 229, endPoint x: 599, endPoint y: 230, distance: 42.1
click at [599, 230] on circle "Resize, Right" at bounding box center [601, 227] width 11 height 11
drag, startPoint x: 1314, startPoint y: 430, endPoint x: 358, endPoint y: 288, distance: 966.4
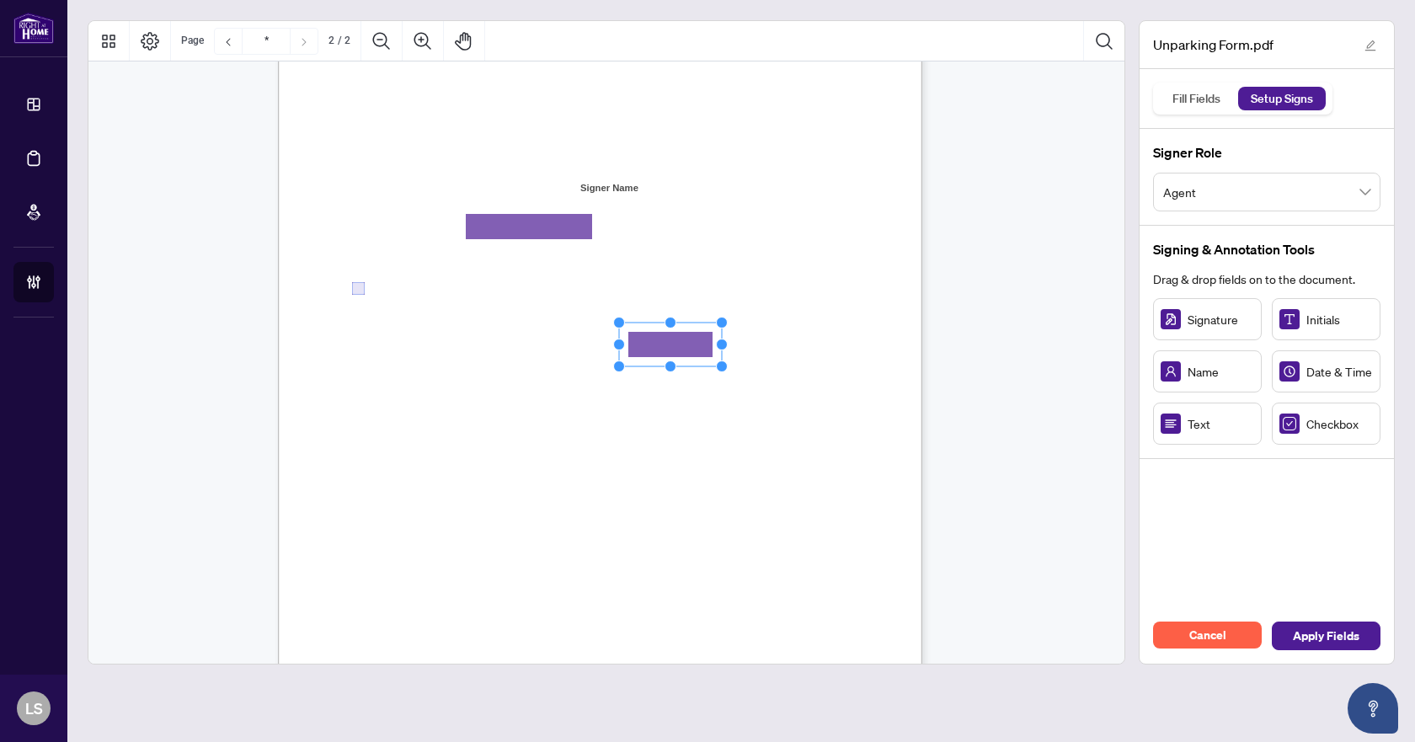
drag, startPoint x: 705, startPoint y: 337, endPoint x: 739, endPoint y: 340, distance: 33.9
click at [722, 340] on rect "Page 2" at bounding box center [670, 345] width 103 height 44
drag, startPoint x: 738, startPoint y: 346, endPoint x: 793, endPoint y: 342, distance: 54.9
click at [793, 342] on circle "Resize, Right" at bounding box center [792, 347] width 11 height 11
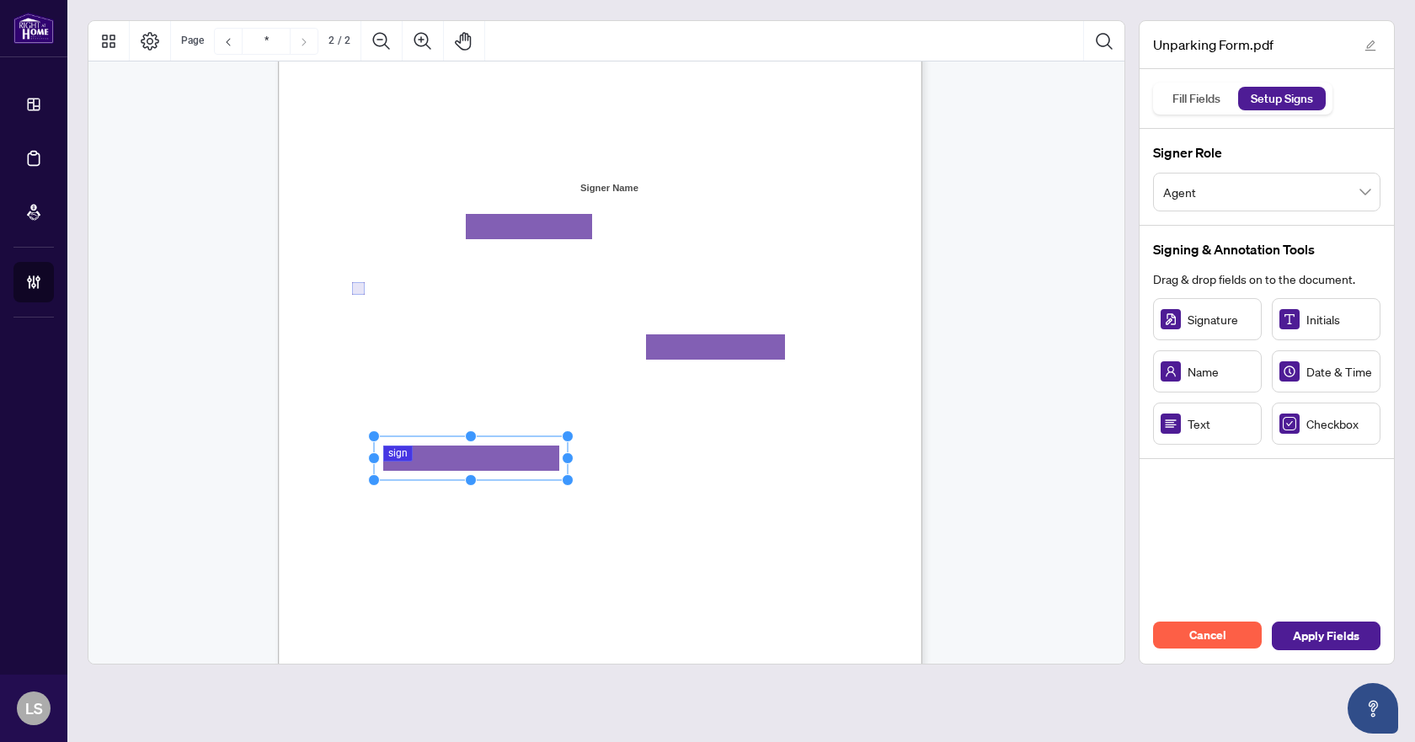
drag, startPoint x: 453, startPoint y: 456, endPoint x: 569, endPoint y: 466, distance: 116.7
click at [569, 466] on div "3. You will be reinstated with the board you were previously registered with. 4…" at bounding box center [600, 340] width 644 height 834
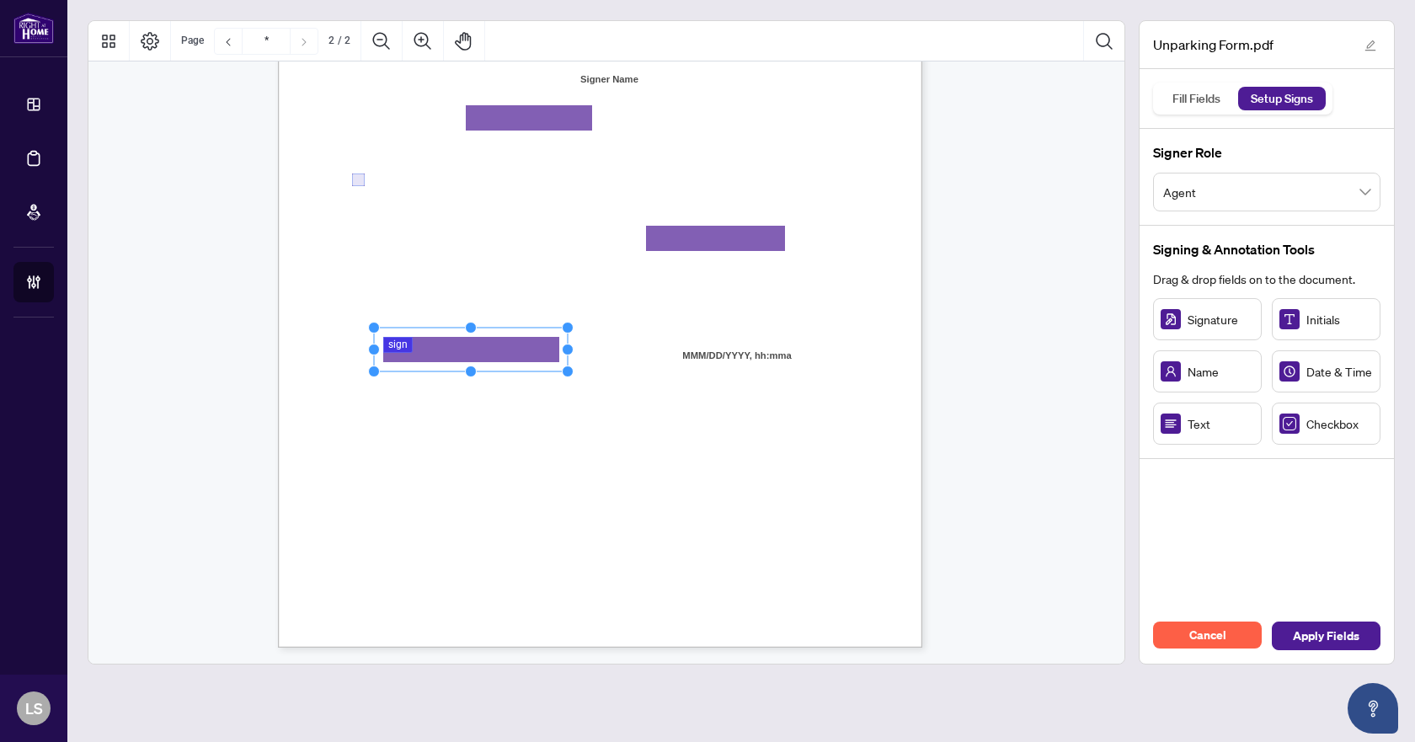
scroll to position [1120, 0]
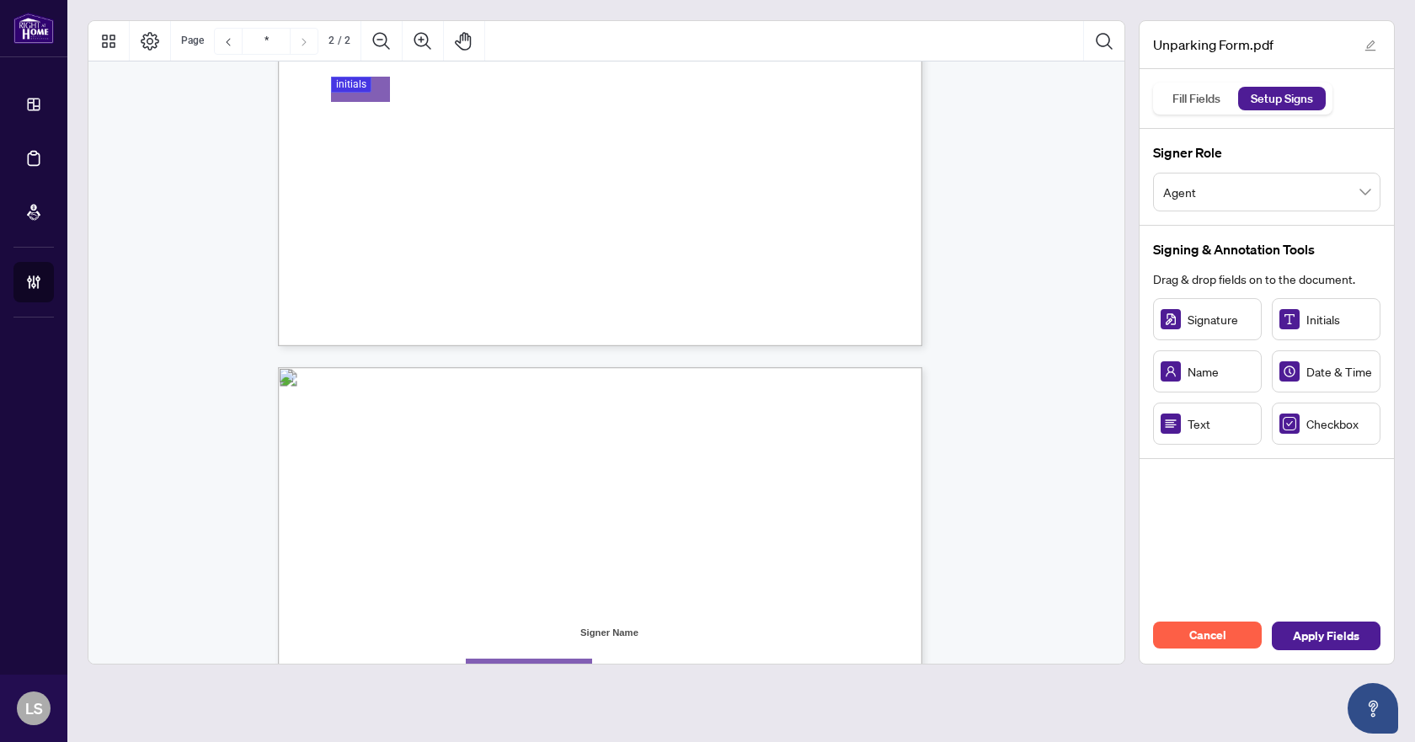
type input "*"
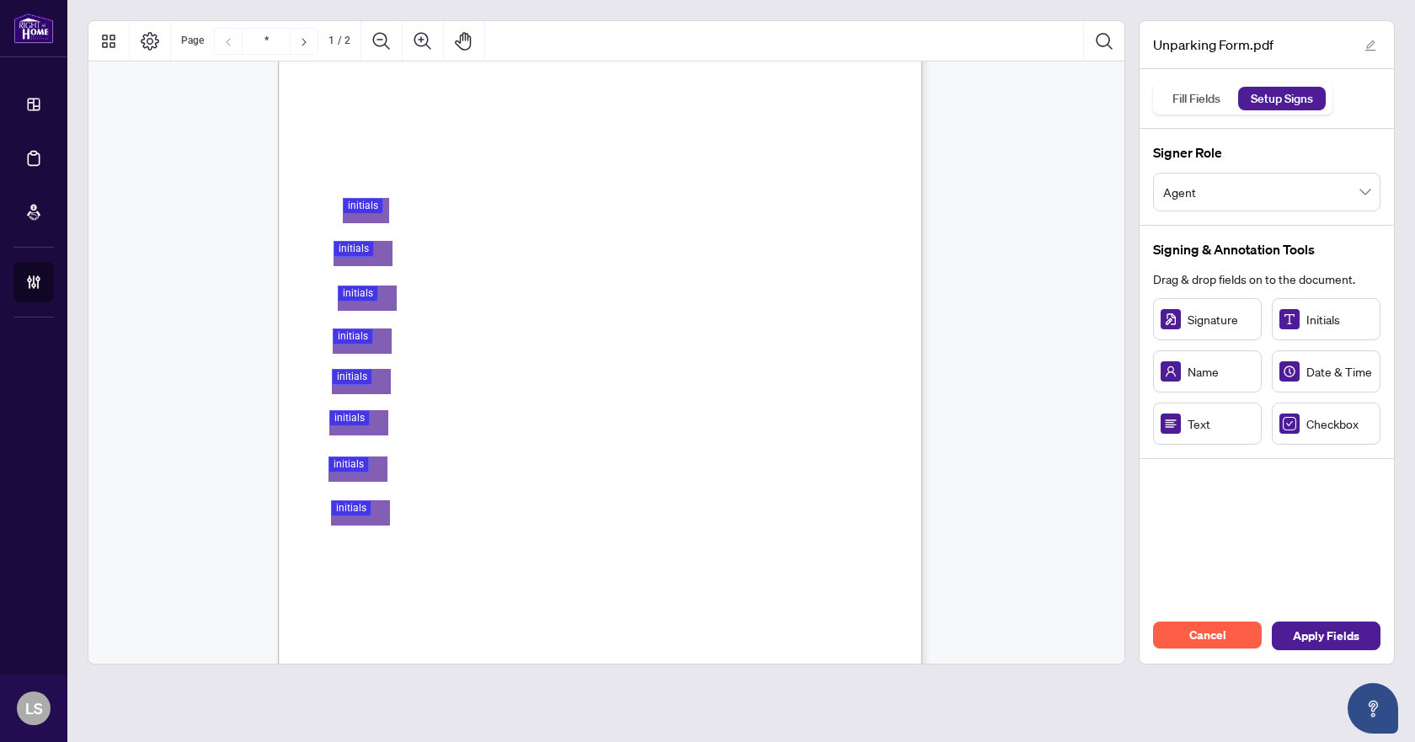
scroll to position [0, 0]
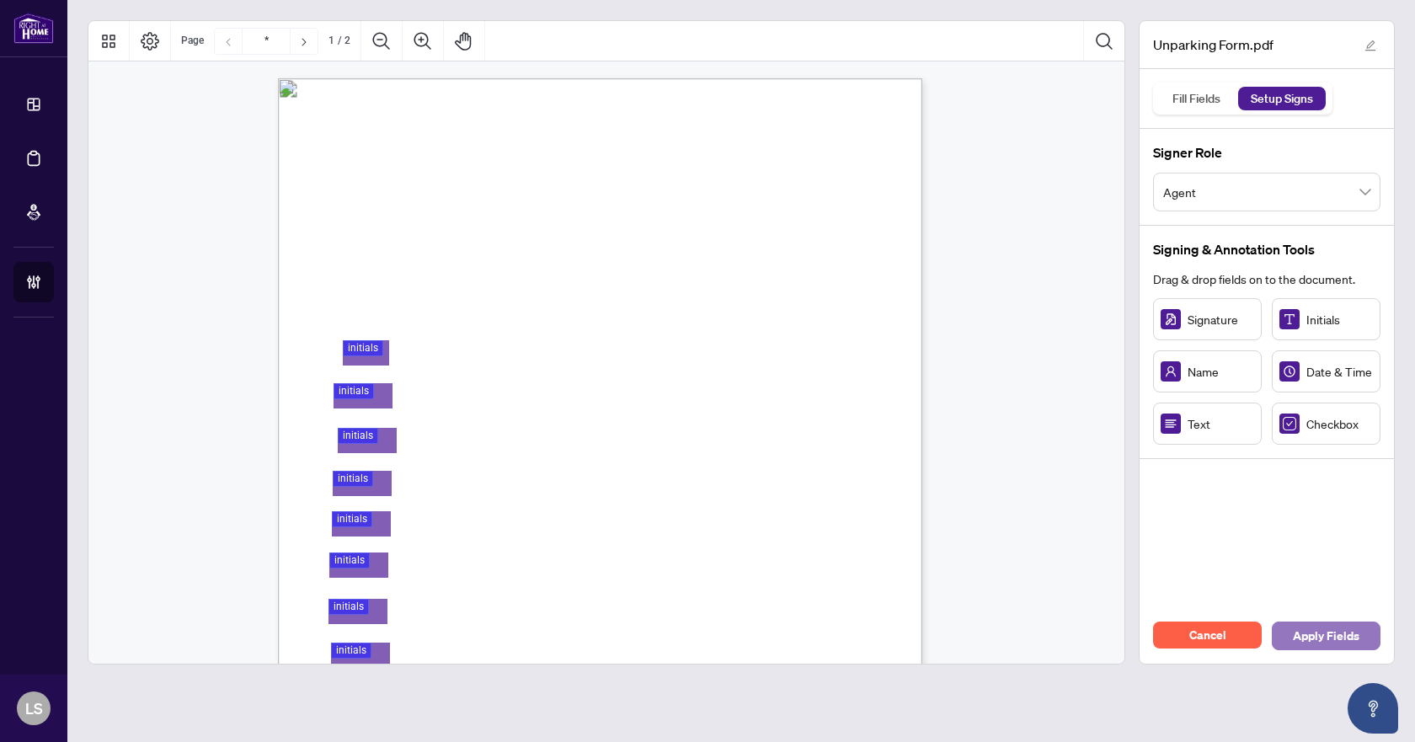
click at [1349, 633] on span "Apply Fields" at bounding box center [1326, 635] width 67 height 27
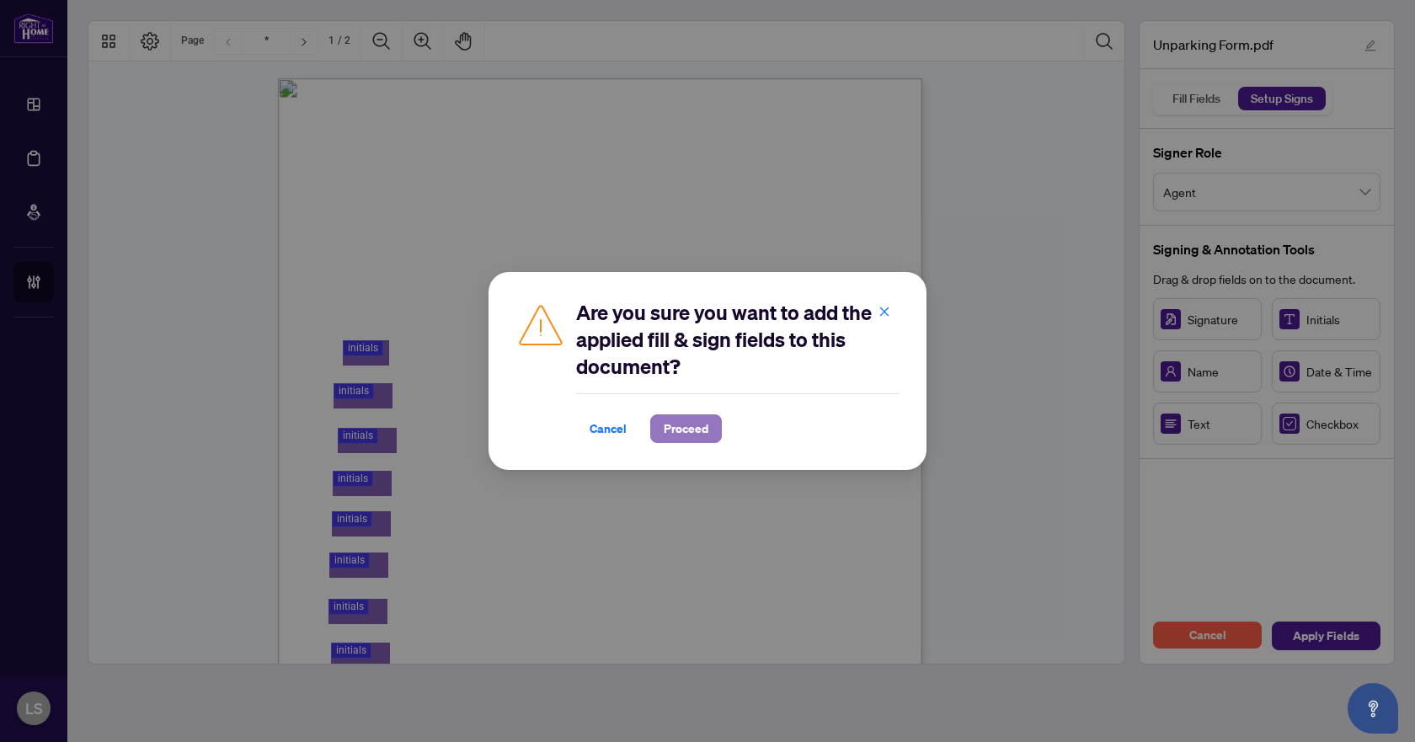
click at [688, 427] on span "Proceed" at bounding box center [686, 428] width 45 height 27
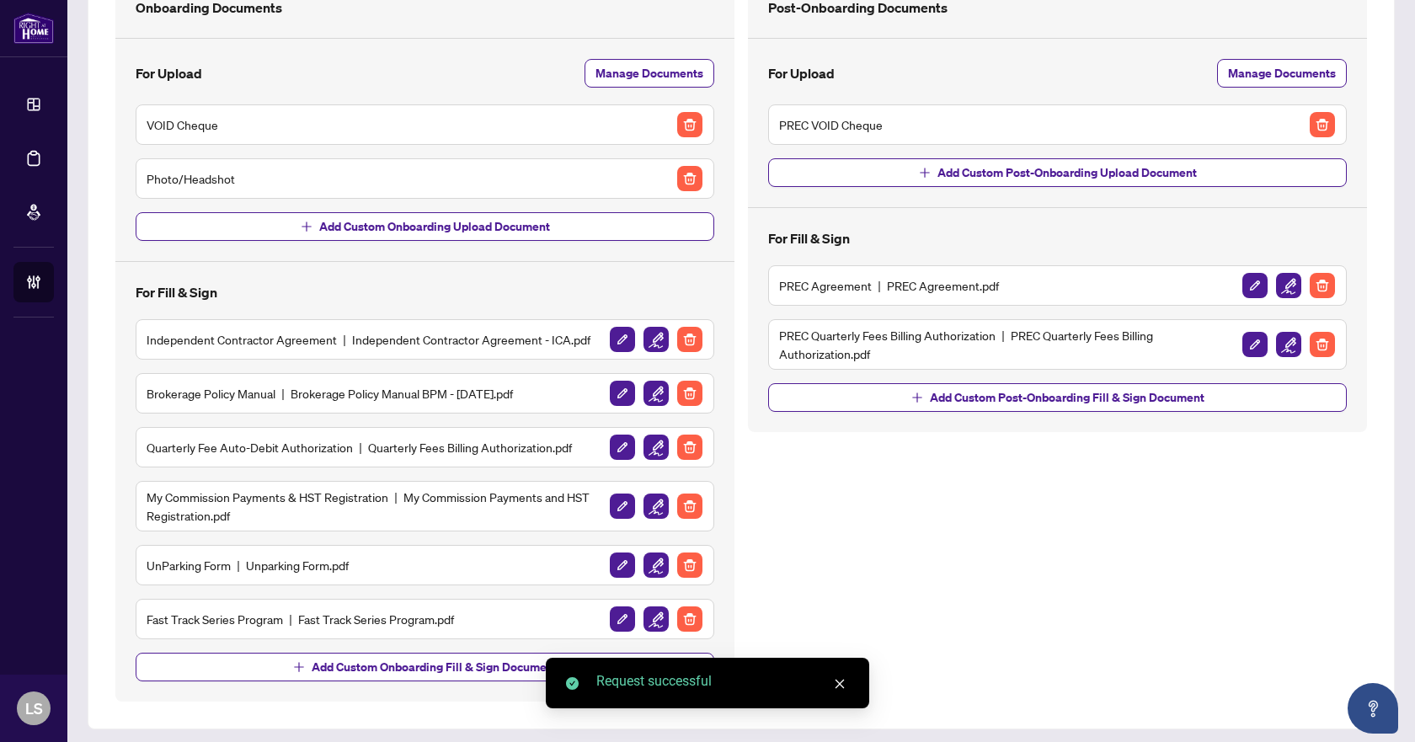
scroll to position [157, 0]
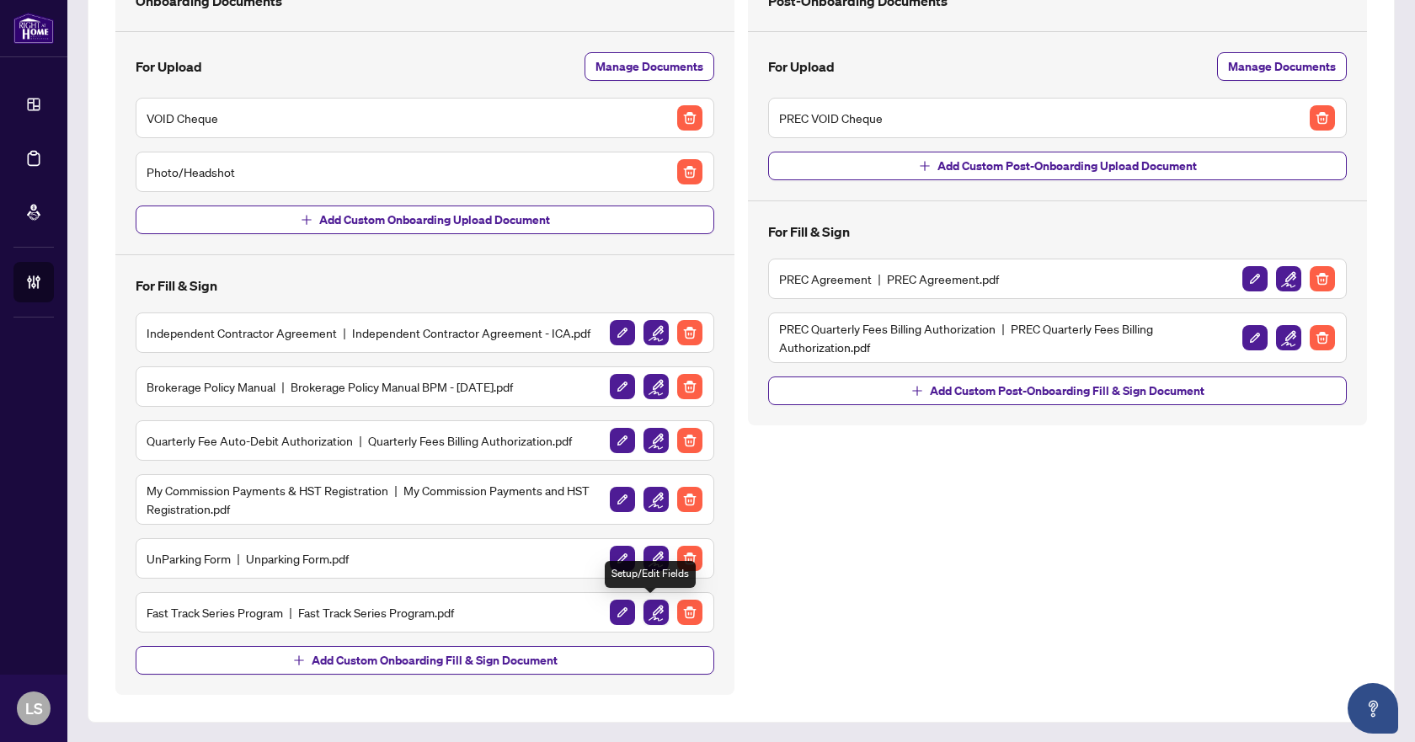
click at [649, 612] on img "button" at bounding box center [655, 612] width 25 height 25
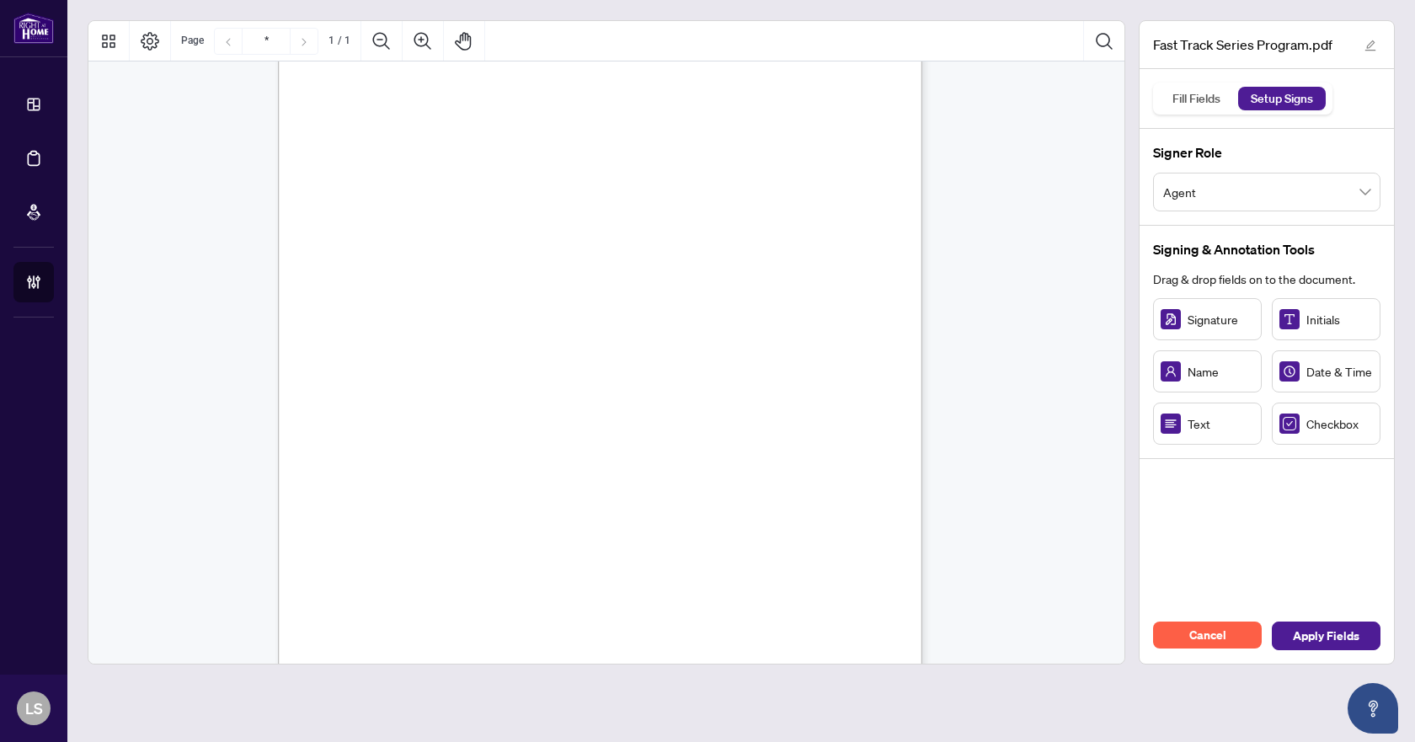
scroll to position [265, 0]
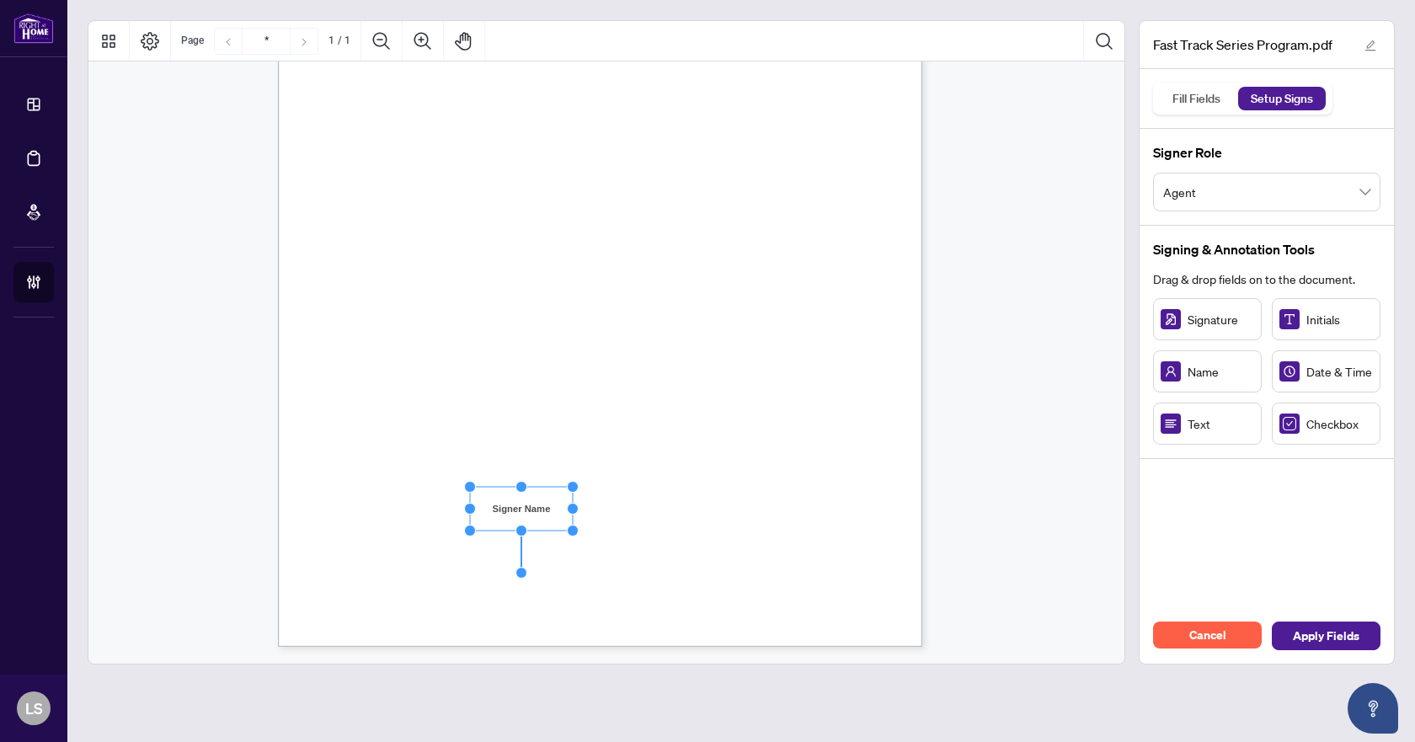
click at [567, 508] on rect "Page 1" at bounding box center [521, 509] width 103 height 44
drag, startPoint x: 570, startPoint y: 509, endPoint x: 613, endPoint y: 509, distance: 43.0
click at [613, 509] on circle "Resize, Right" at bounding box center [616, 509] width 11 height 11
drag, startPoint x: 595, startPoint y: 509, endPoint x: 571, endPoint y: 507, distance: 23.6
click at [571, 507] on rect "Page 1" at bounding box center [520, 507] width 146 height 44
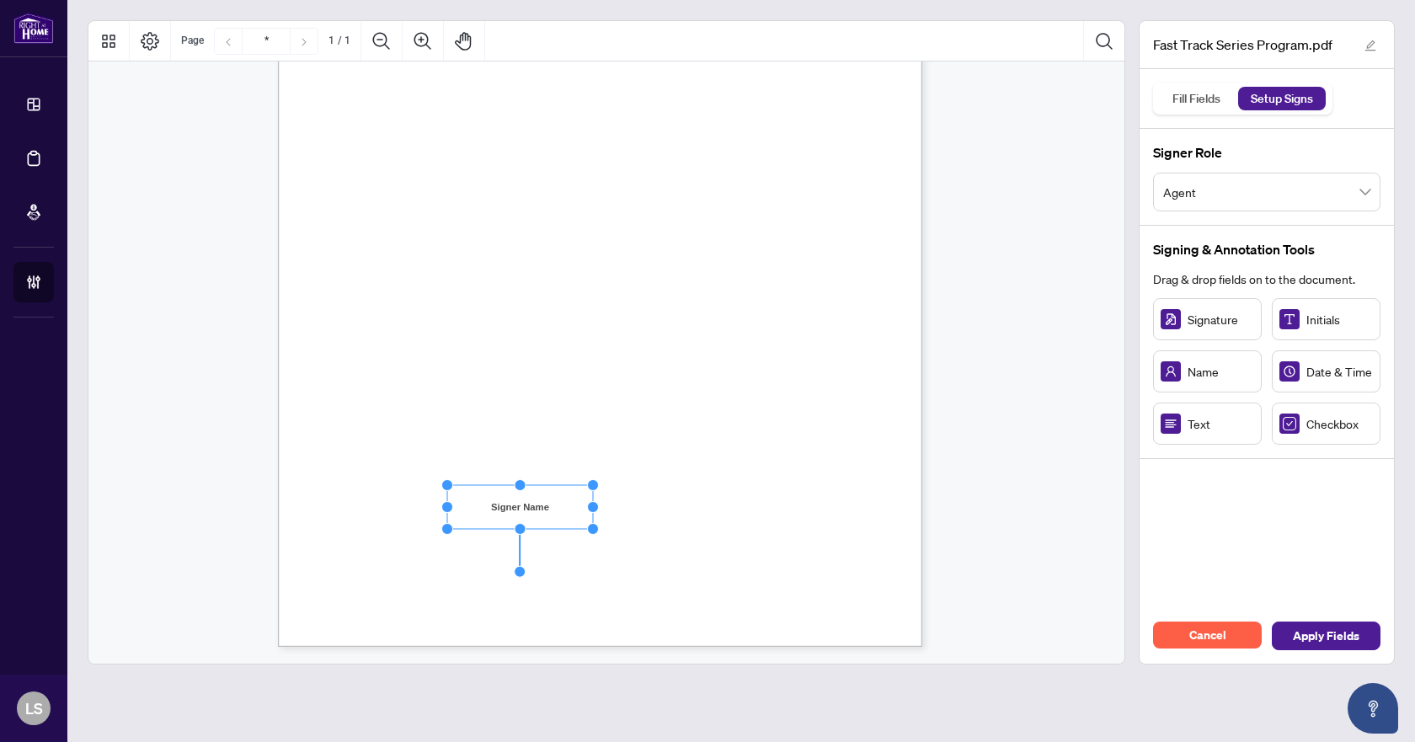
click at [394, 551] on span "Signature:" at bounding box center [374, 557] width 40 height 13
drag, startPoint x: 512, startPoint y: 546, endPoint x: 616, endPoint y: 545, distance: 103.6
click at [616, 545] on circle "Resize, Right" at bounding box center [615, 546] width 11 height 11
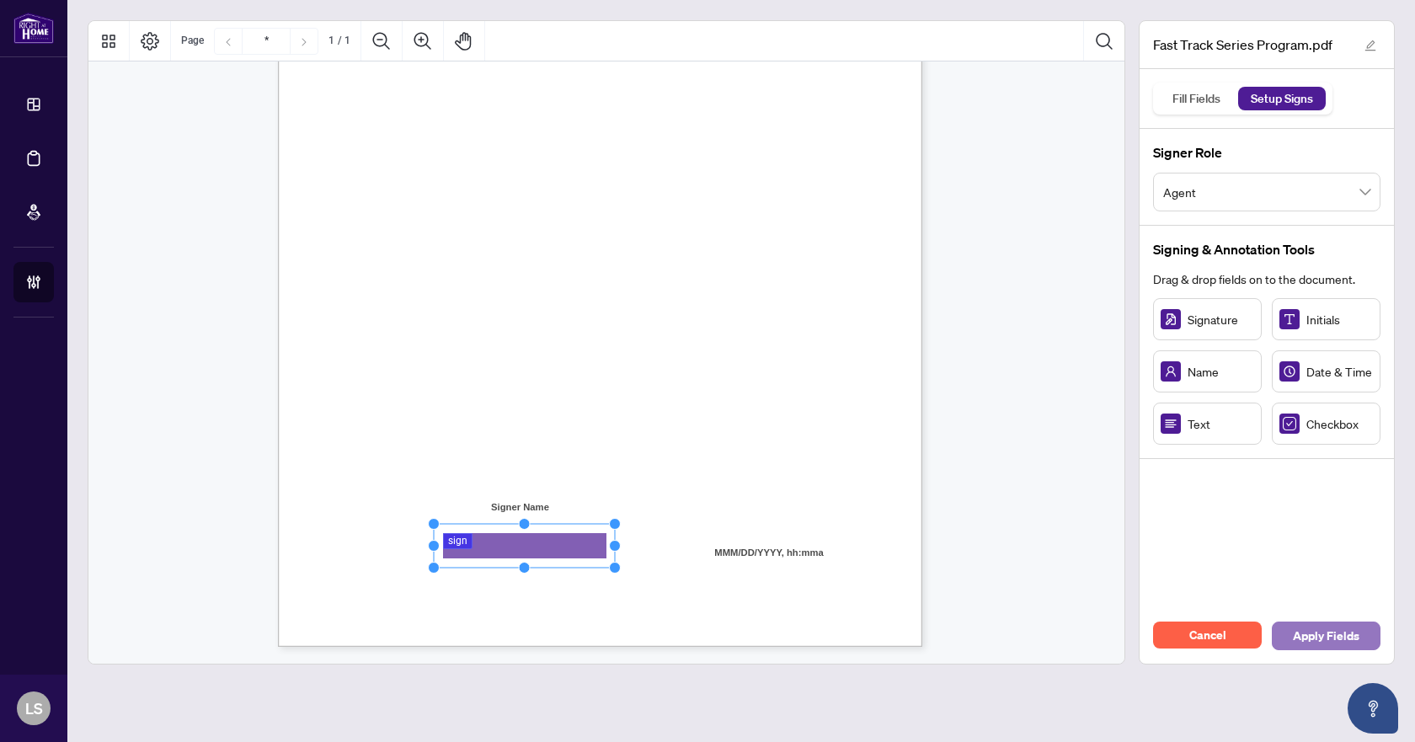
click at [1332, 632] on span "Apply Fields" at bounding box center [1326, 635] width 67 height 27
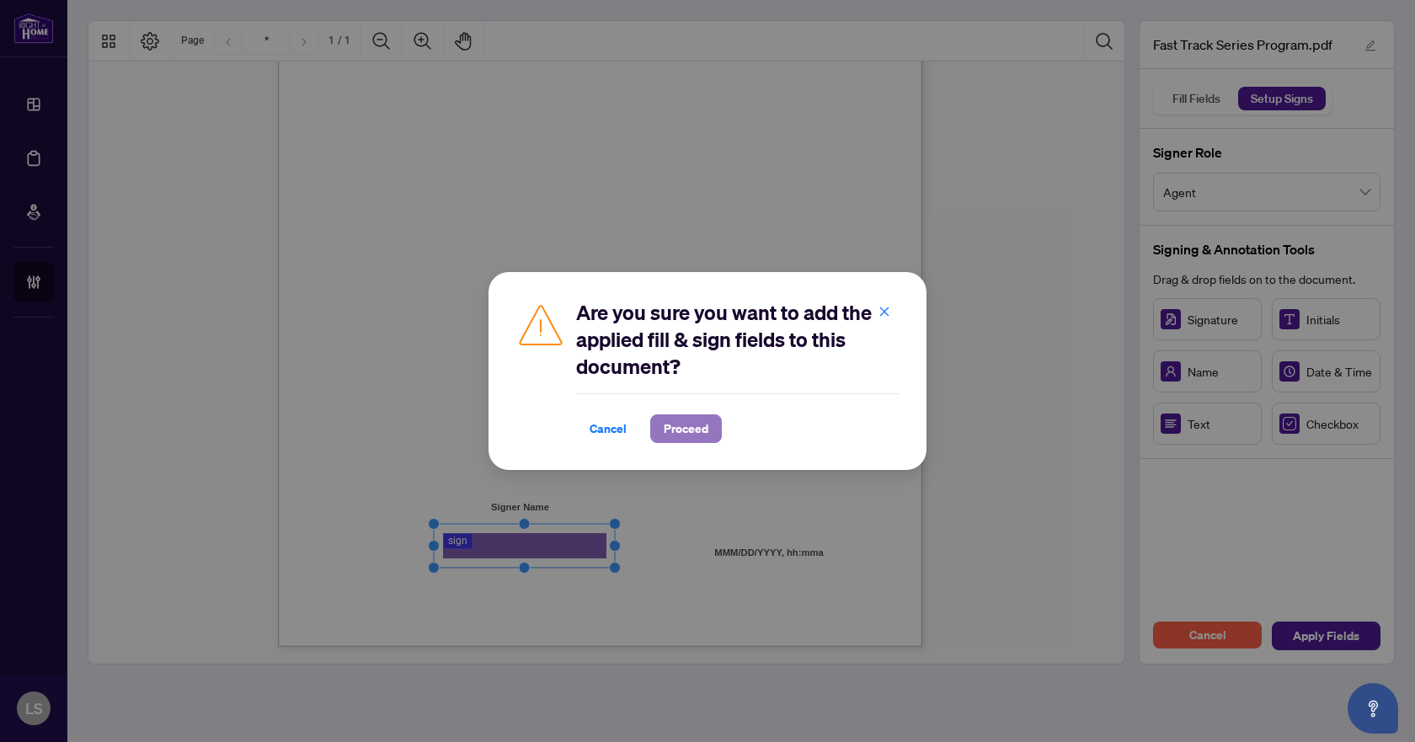
click at [685, 424] on span "Proceed" at bounding box center [686, 428] width 45 height 27
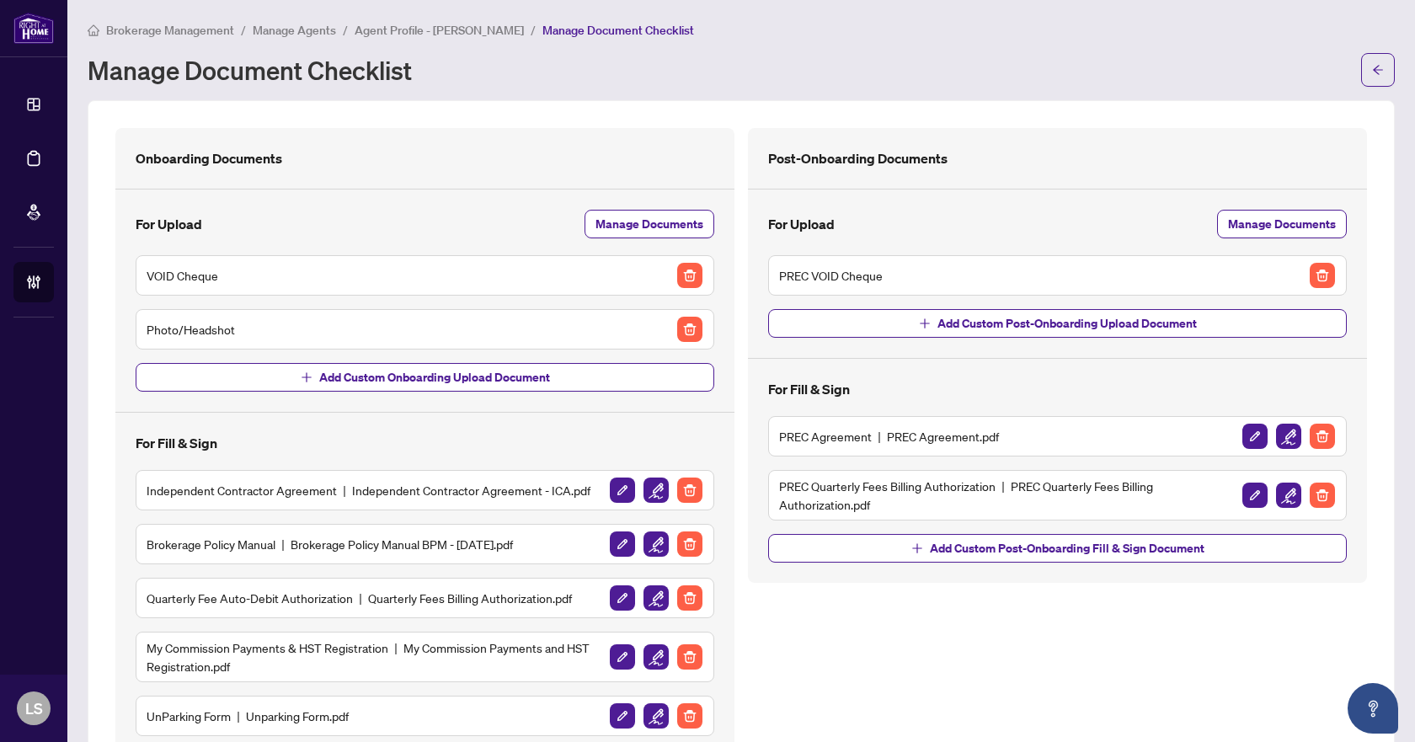
scroll to position [84, 0]
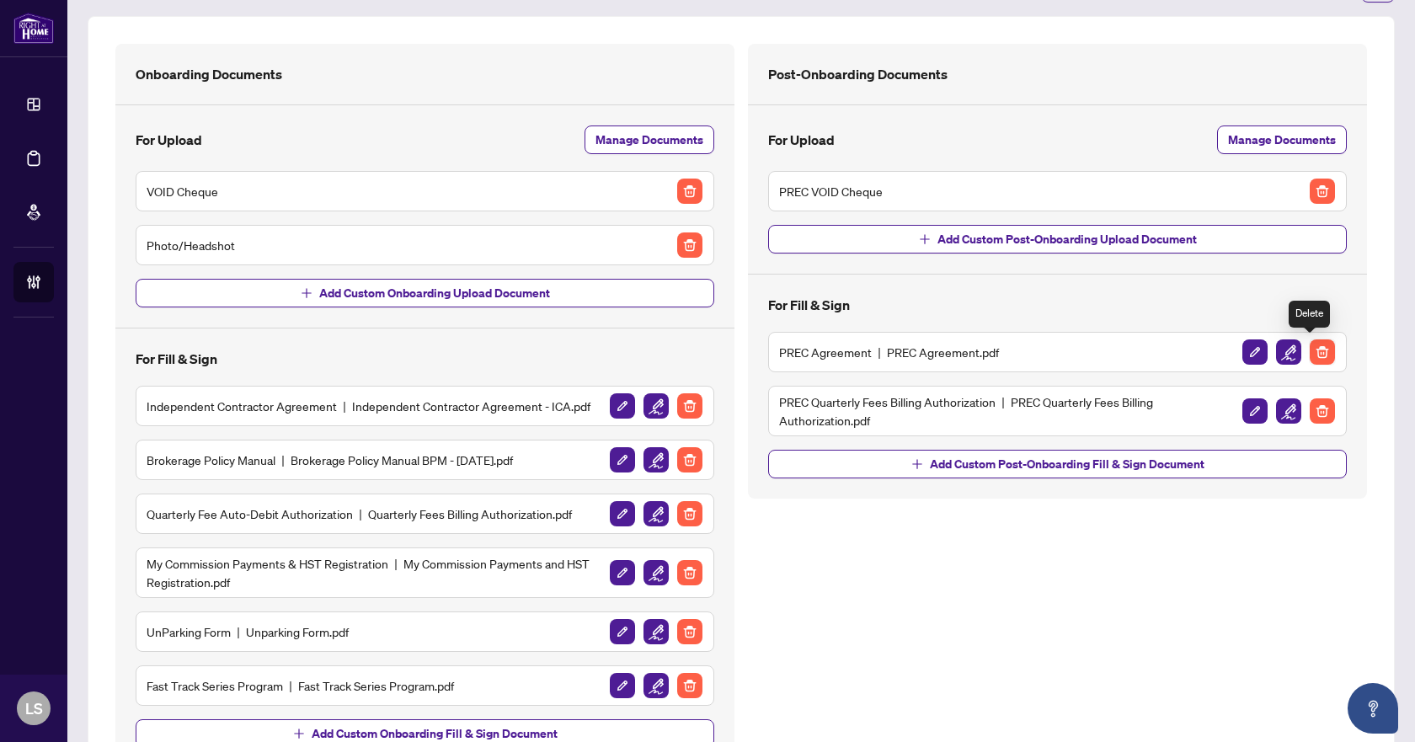
click at [1312, 350] on img "button" at bounding box center [1322, 351] width 25 height 25
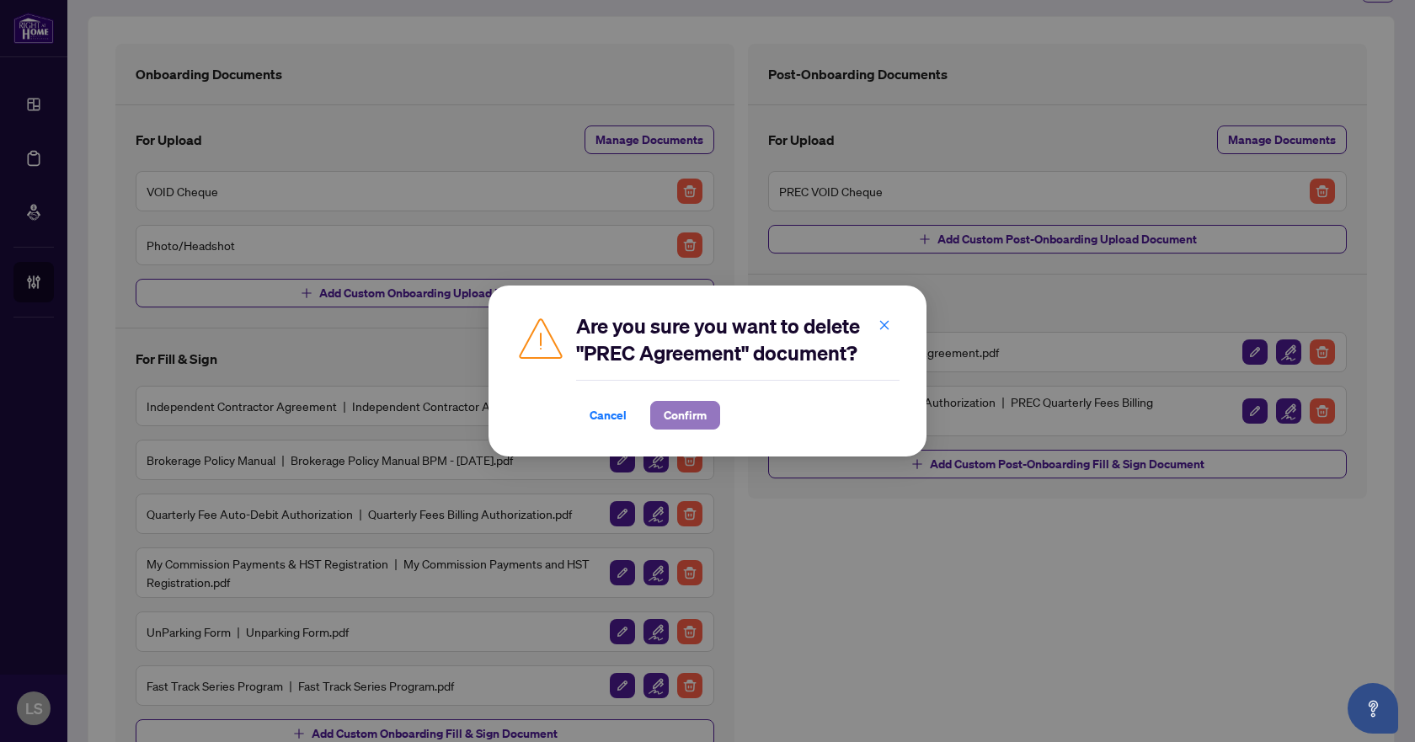
click at [686, 414] on span "Confirm" at bounding box center [685, 415] width 43 height 27
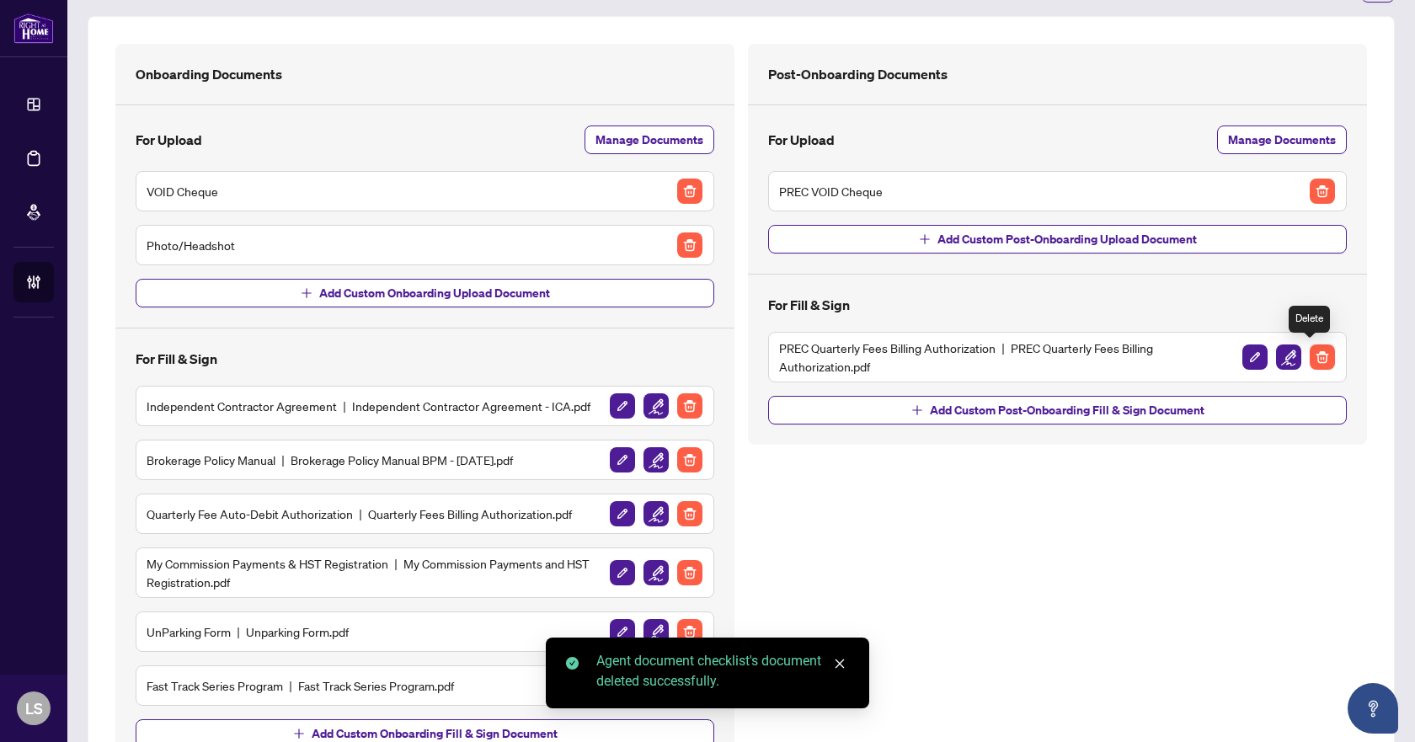
click at [1310, 350] on img "button" at bounding box center [1322, 356] width 25 height 25
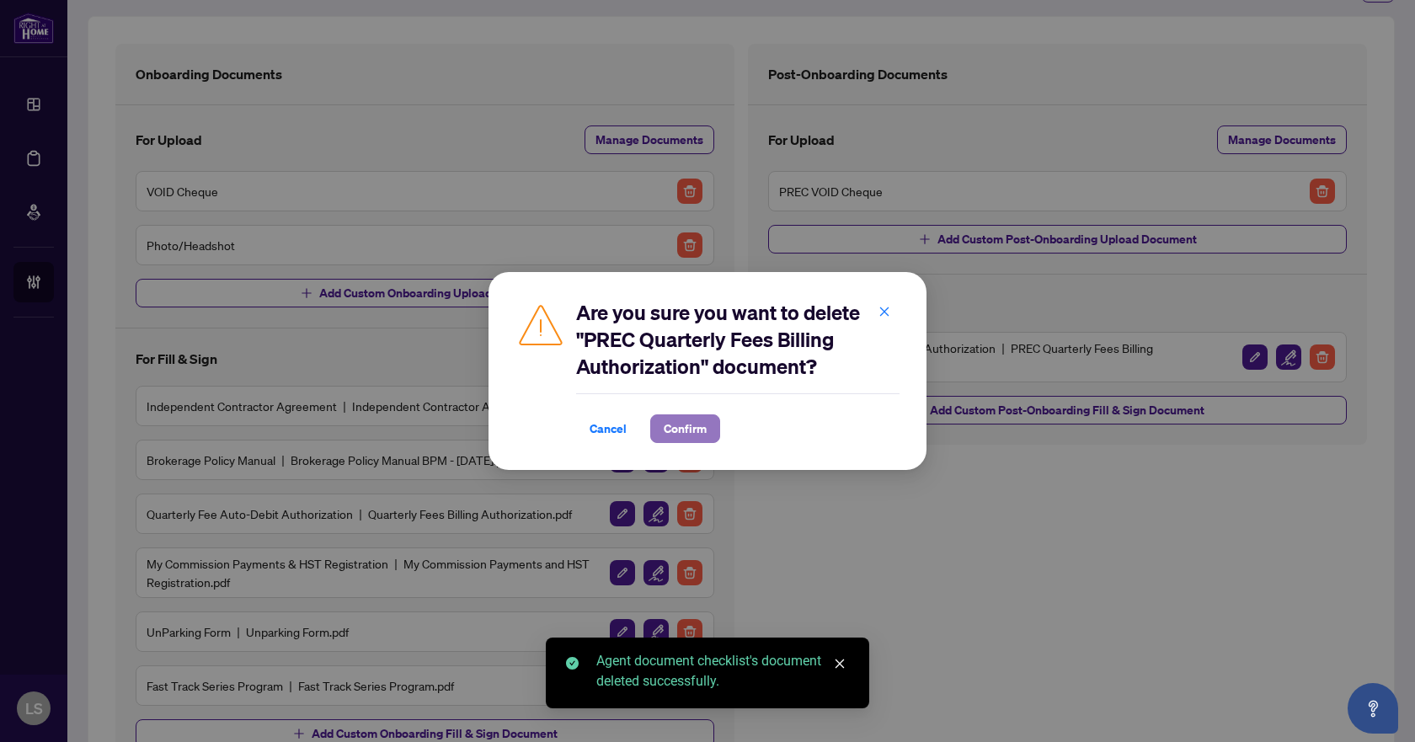
click at [686, 431] on span "Confirm" at bounding box center [685, 428] width 43 height 27
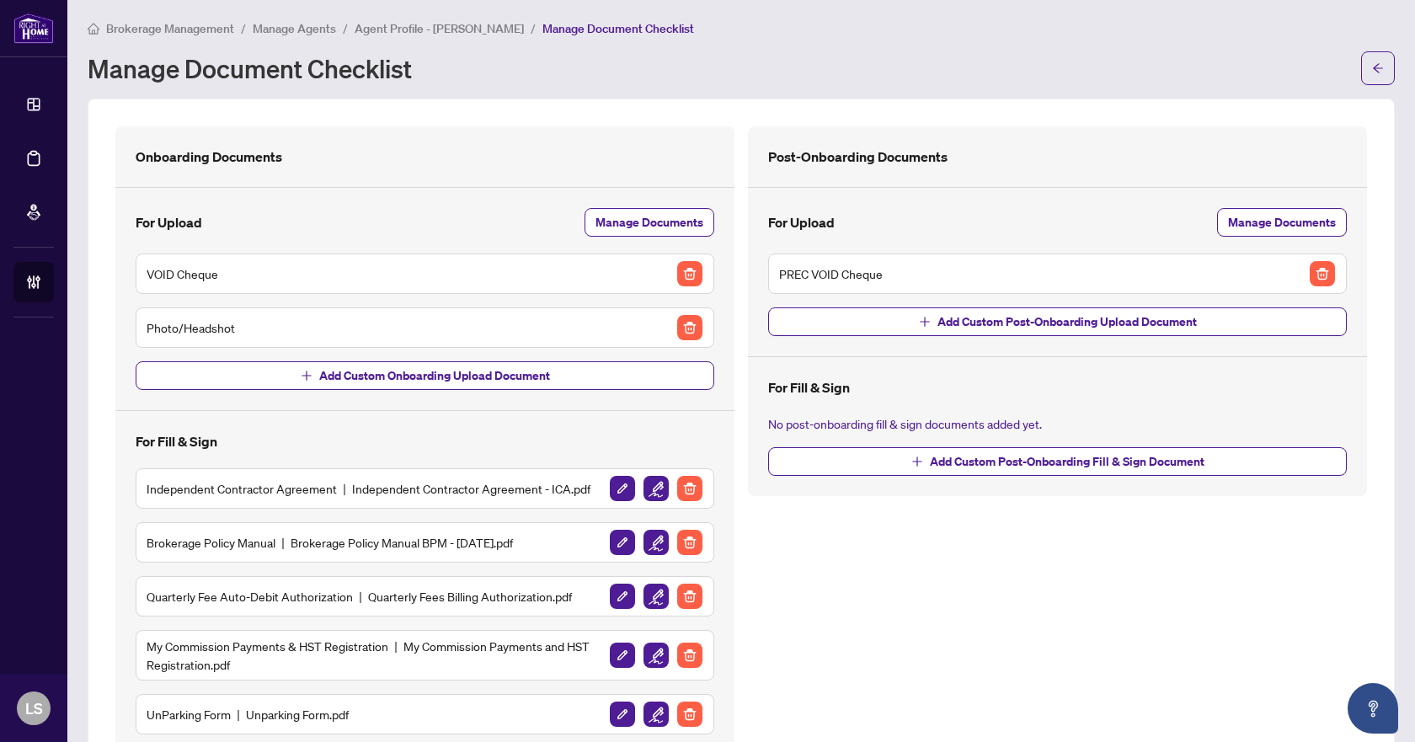
scroll to position [0, 0]
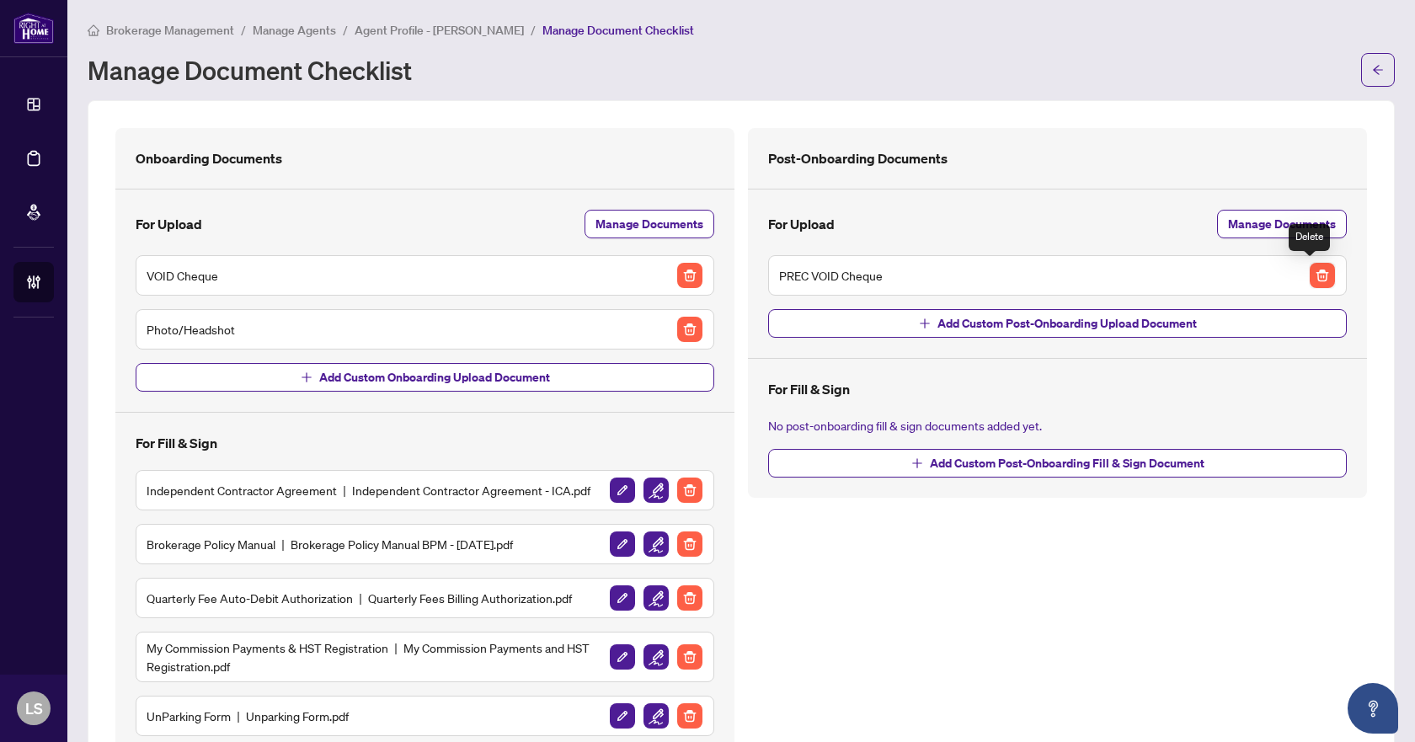
click at [1310, 277] on img "button" at bounding box center [1322, 275] width 25 height 25
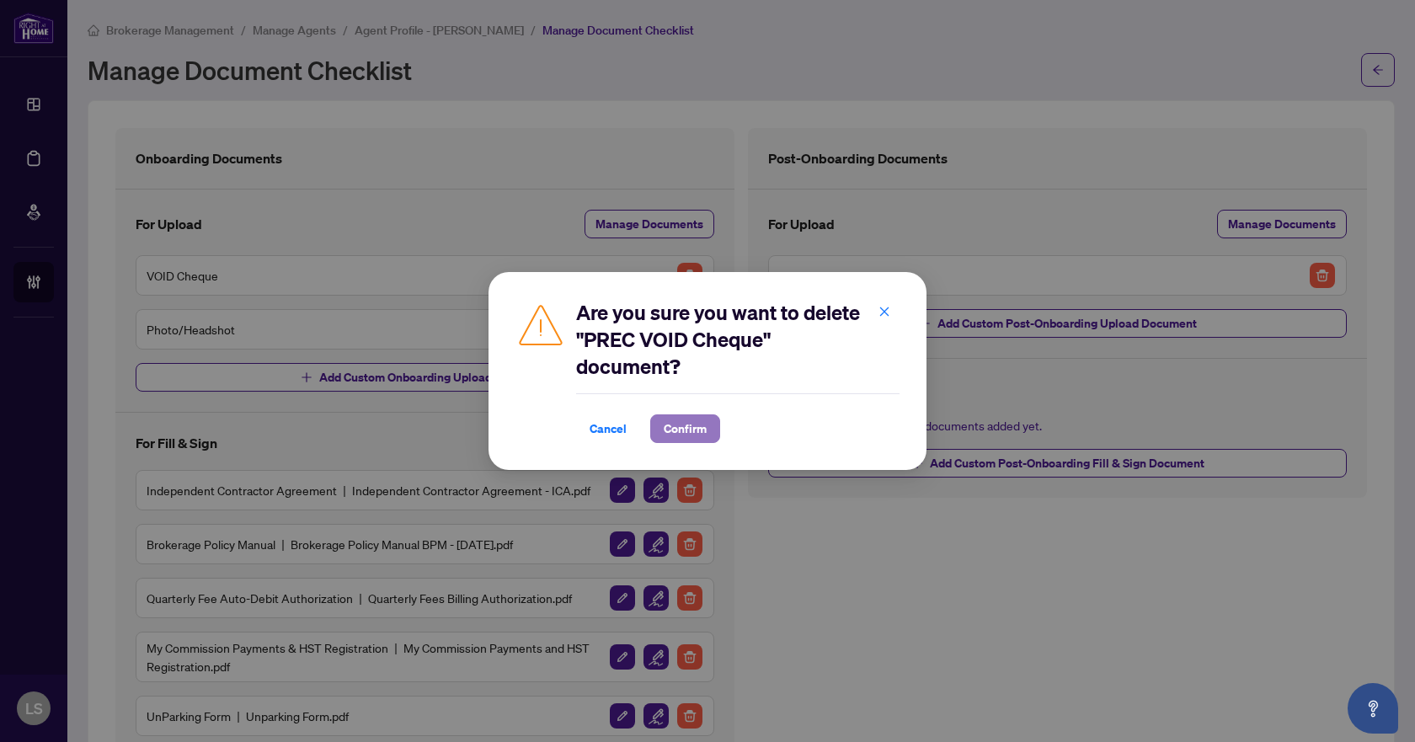
click at [665, 427] on span "Confirm" at bounding box center [685, 428] width 43 height 27
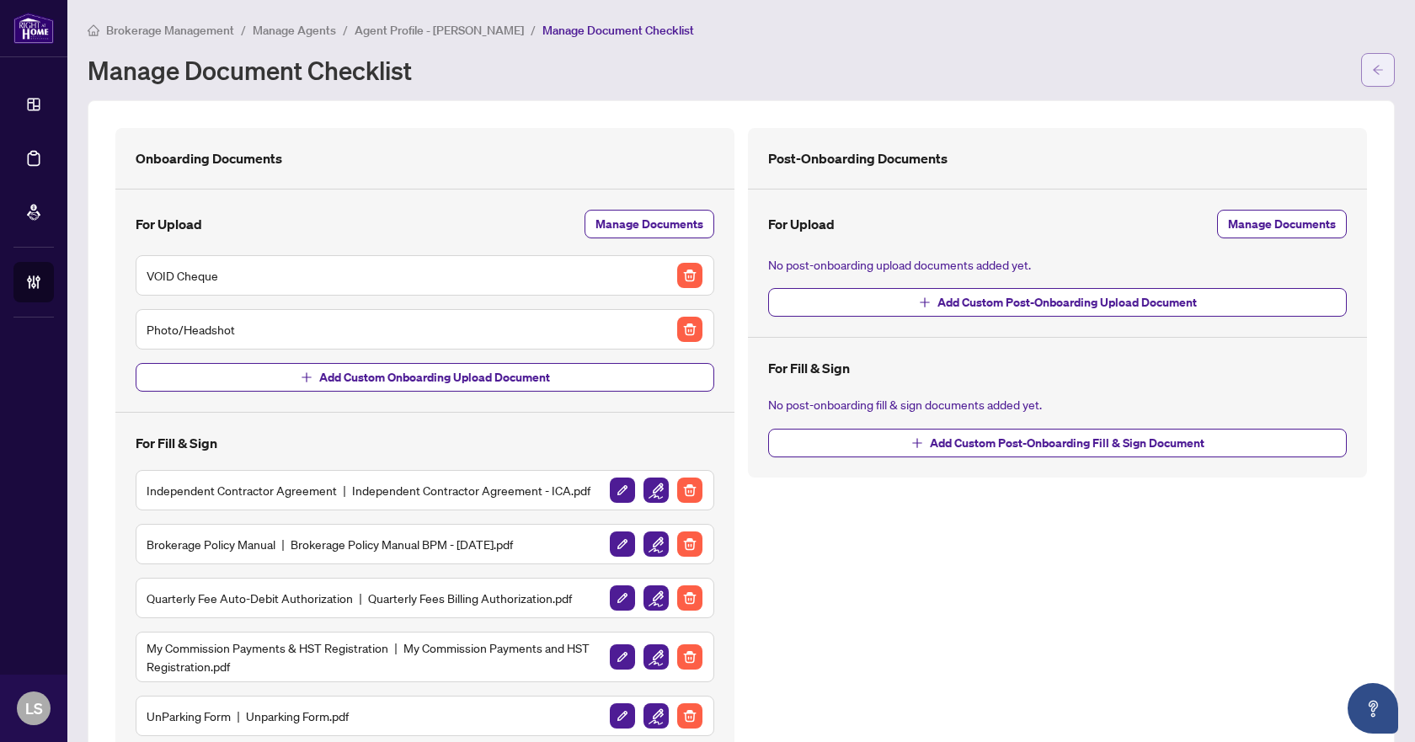
click at [1361, 66] on button "button" at bounding box center [1378, 70] width 34 height 34
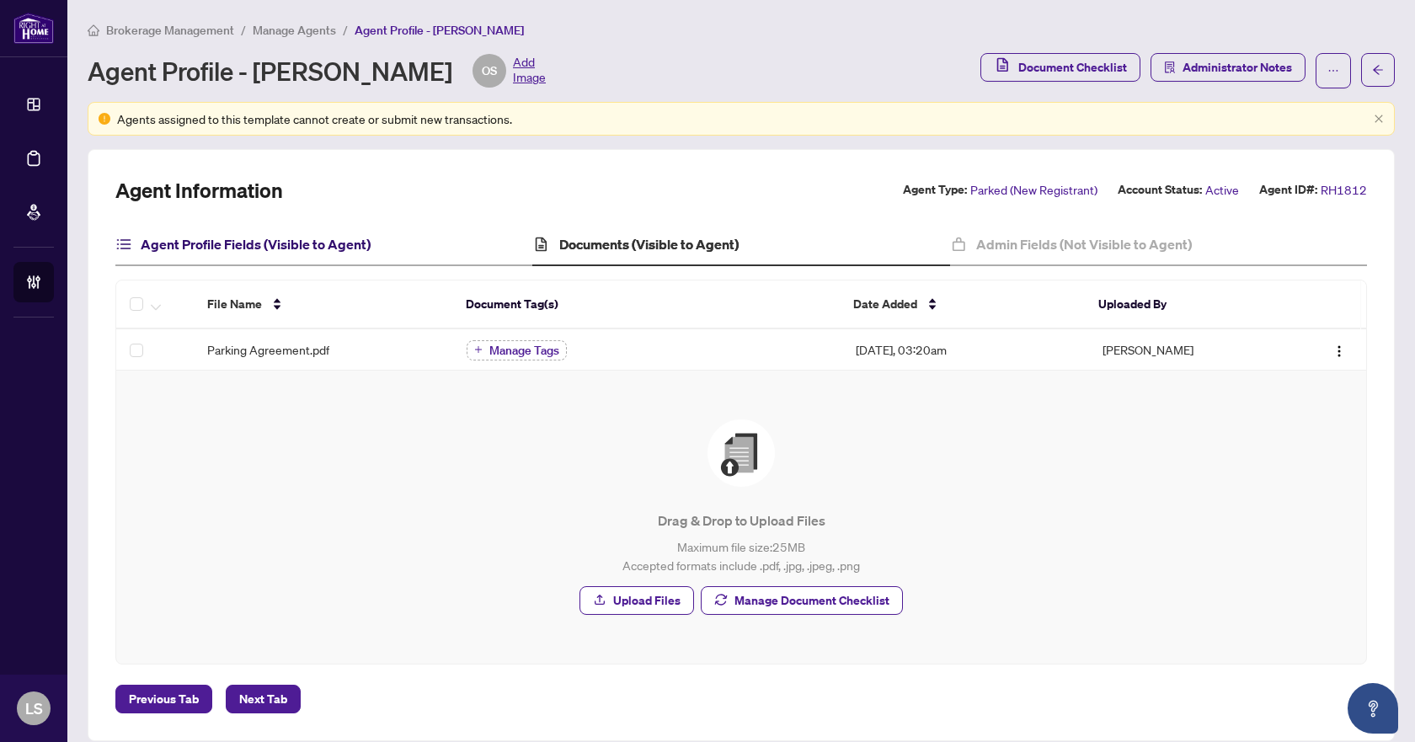
click at [278, 236] on h4 "Agent Profile Fields (Visible to Agent)" at bounding box center [256, 244] width 230 height 20
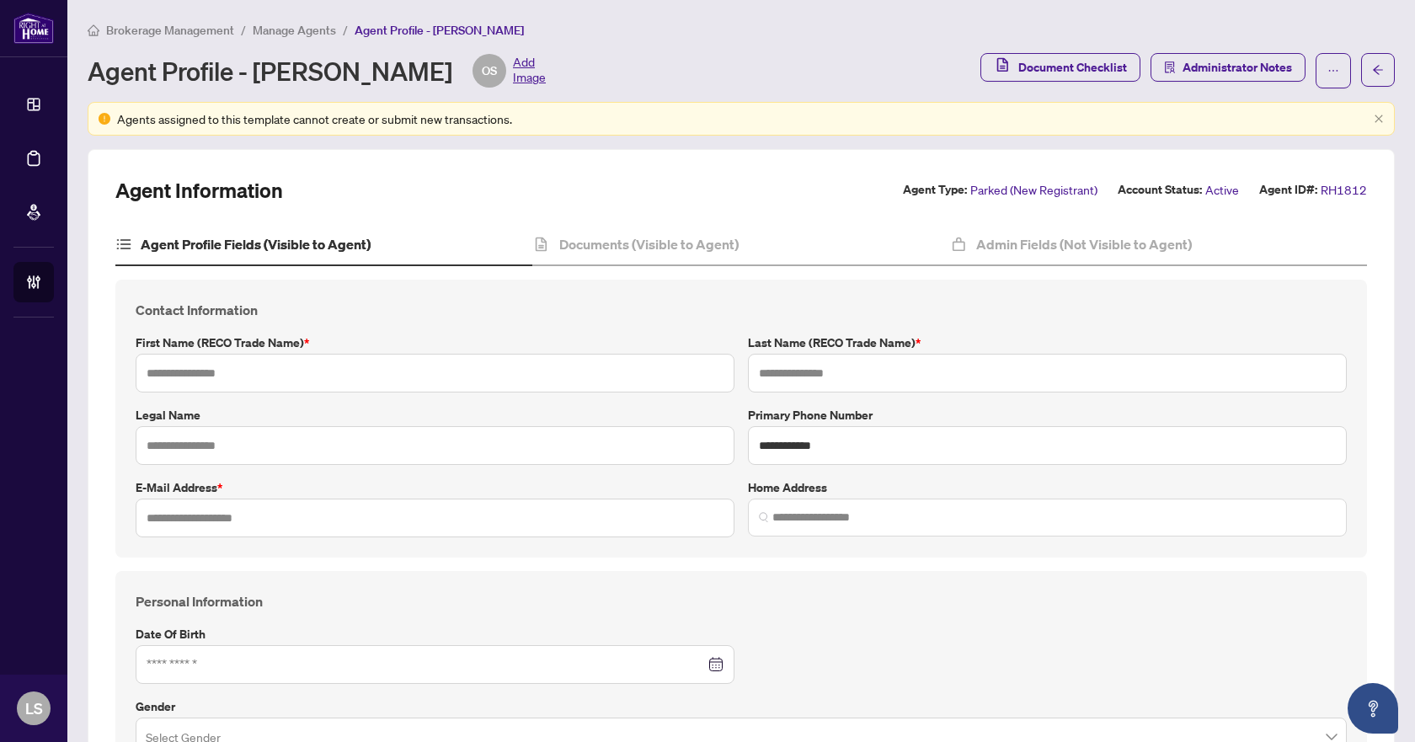
type input "******"
type input "*******"
type input "**********"
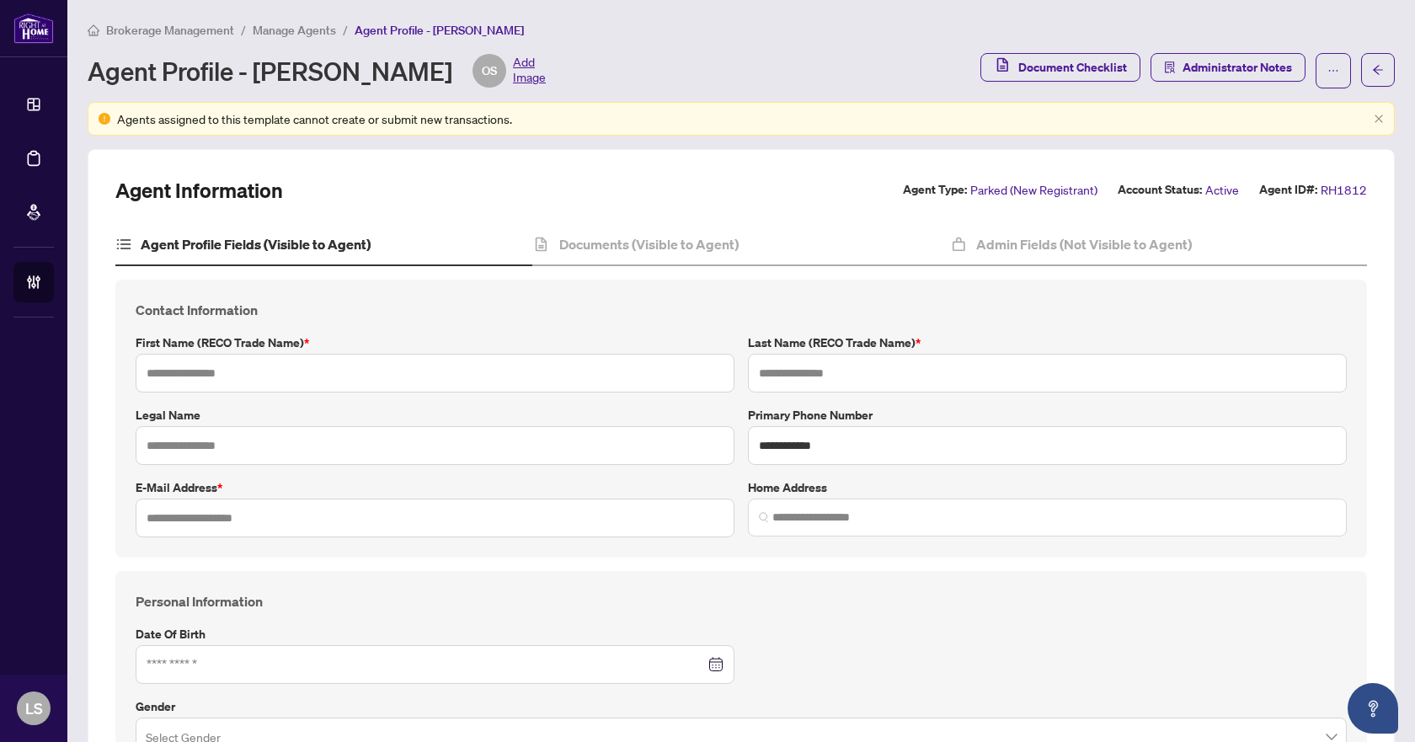
type input "*********"
type input "**********"
type input "*"
type input "*******"
type input "**********"
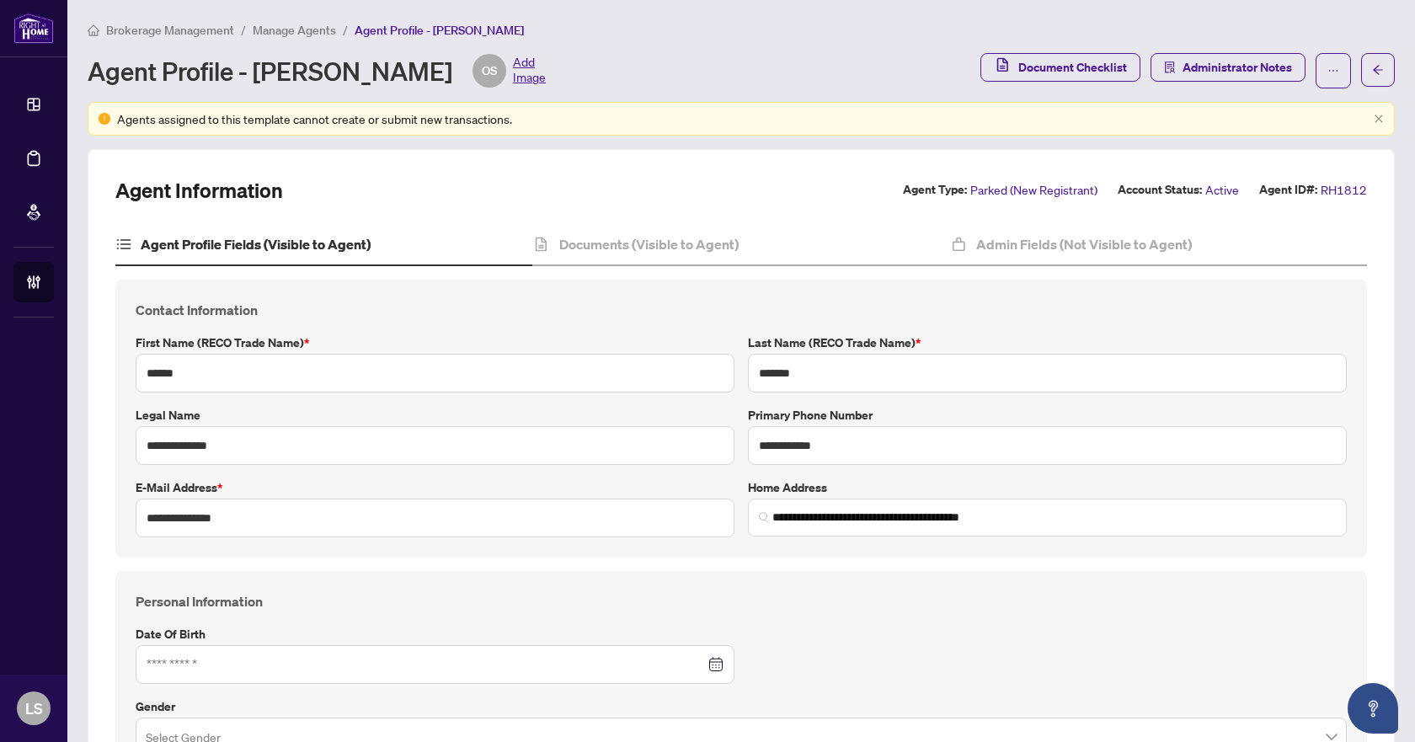
type input "****"
type input "**********"
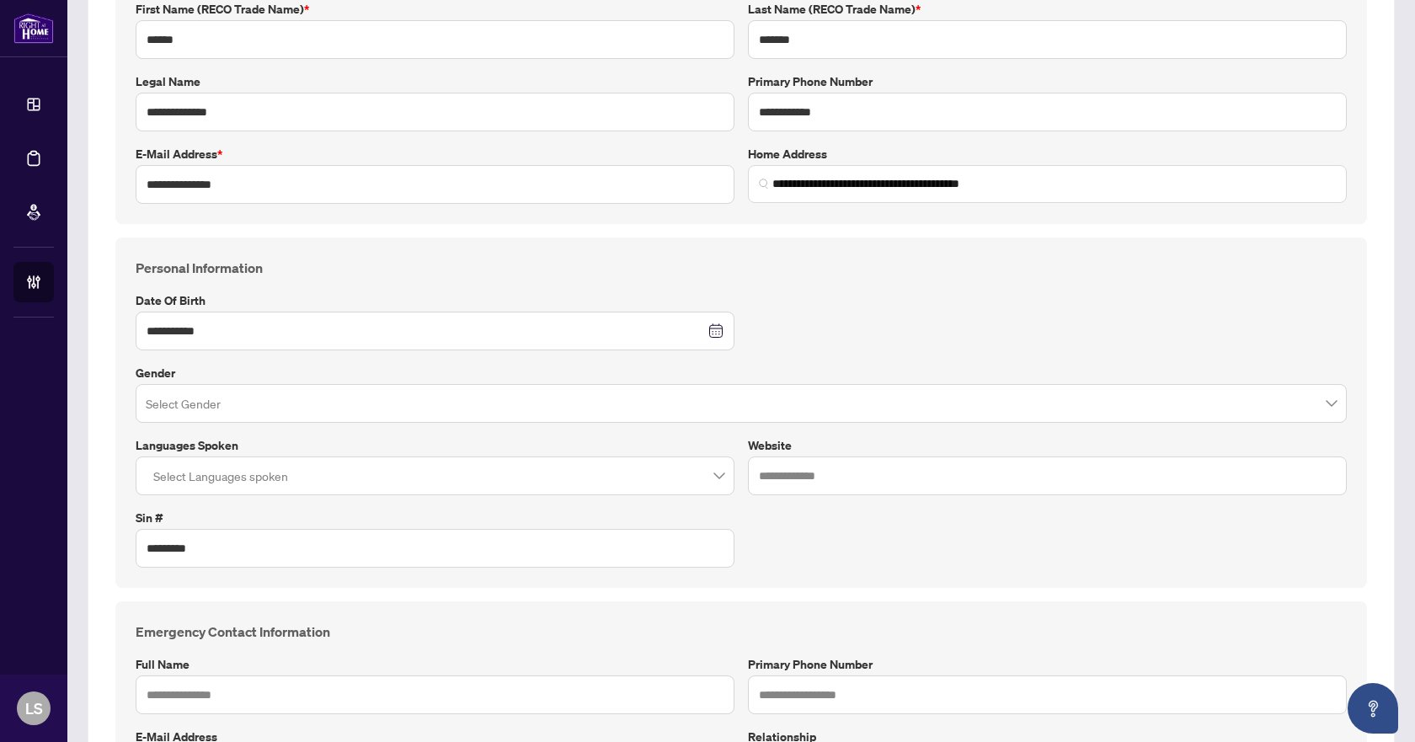
scroll to position [337, 0]
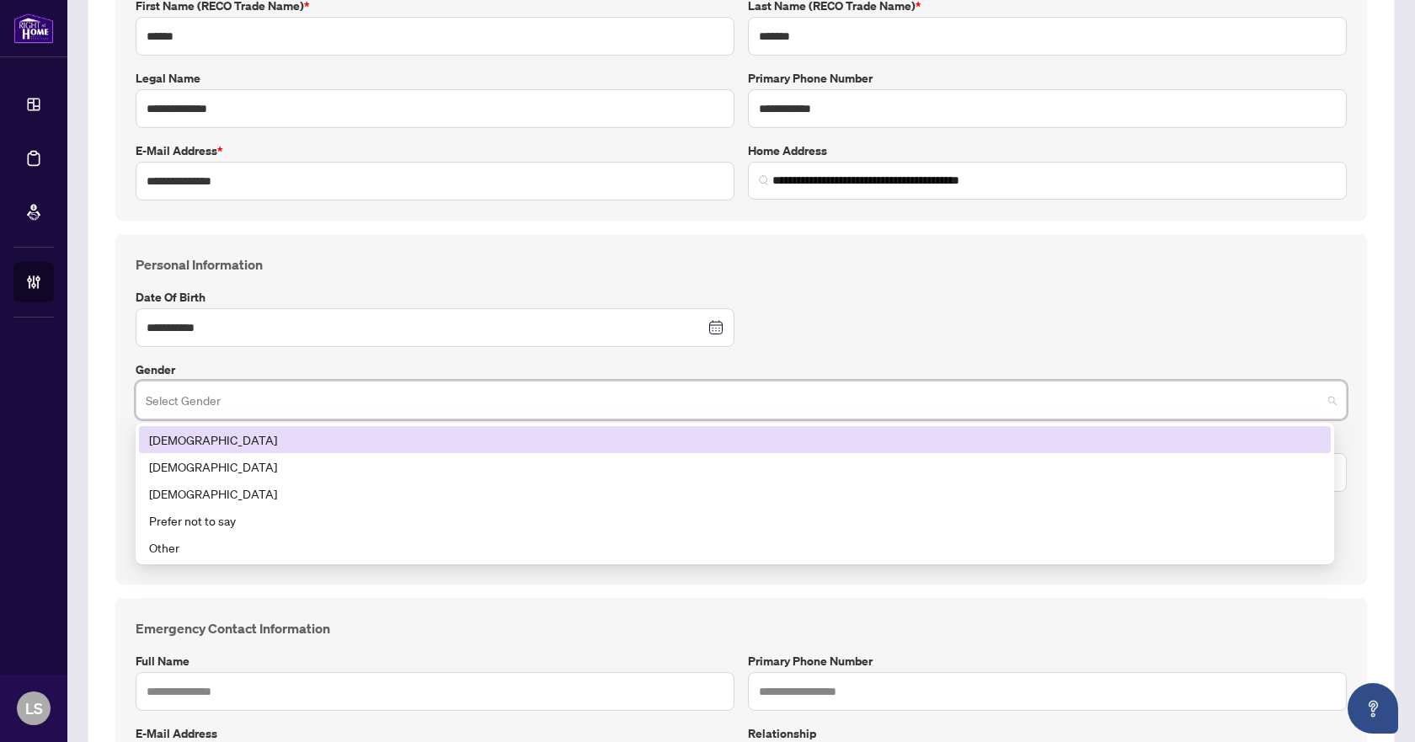
click at [854, 408] on input "search" at bounding box center [734, 402] width 1176 height 37
click at [184, 444] on div "Male" at bounding box center [735, 439] width 1172 height 19
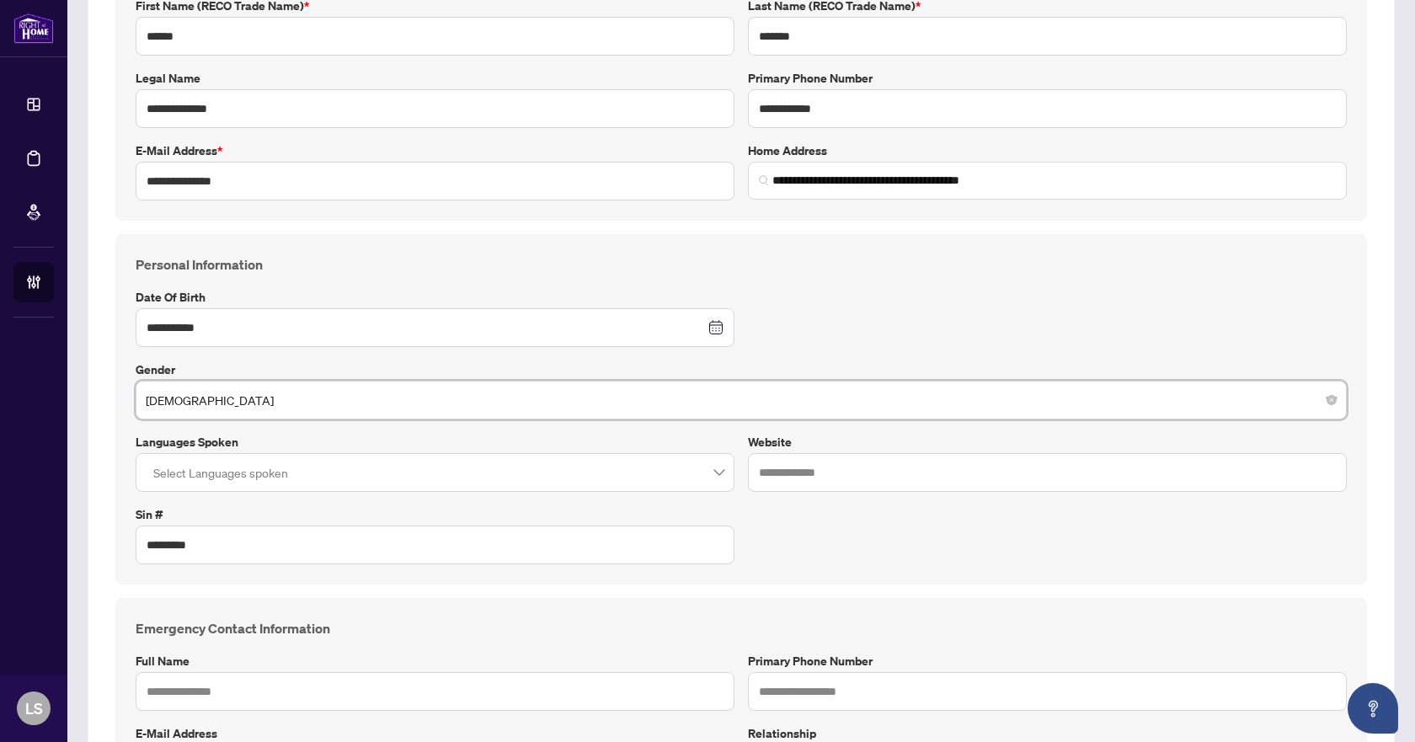
click at [815, 298] on div "**********" at bounding box center [741, 409] width 1225 height 310
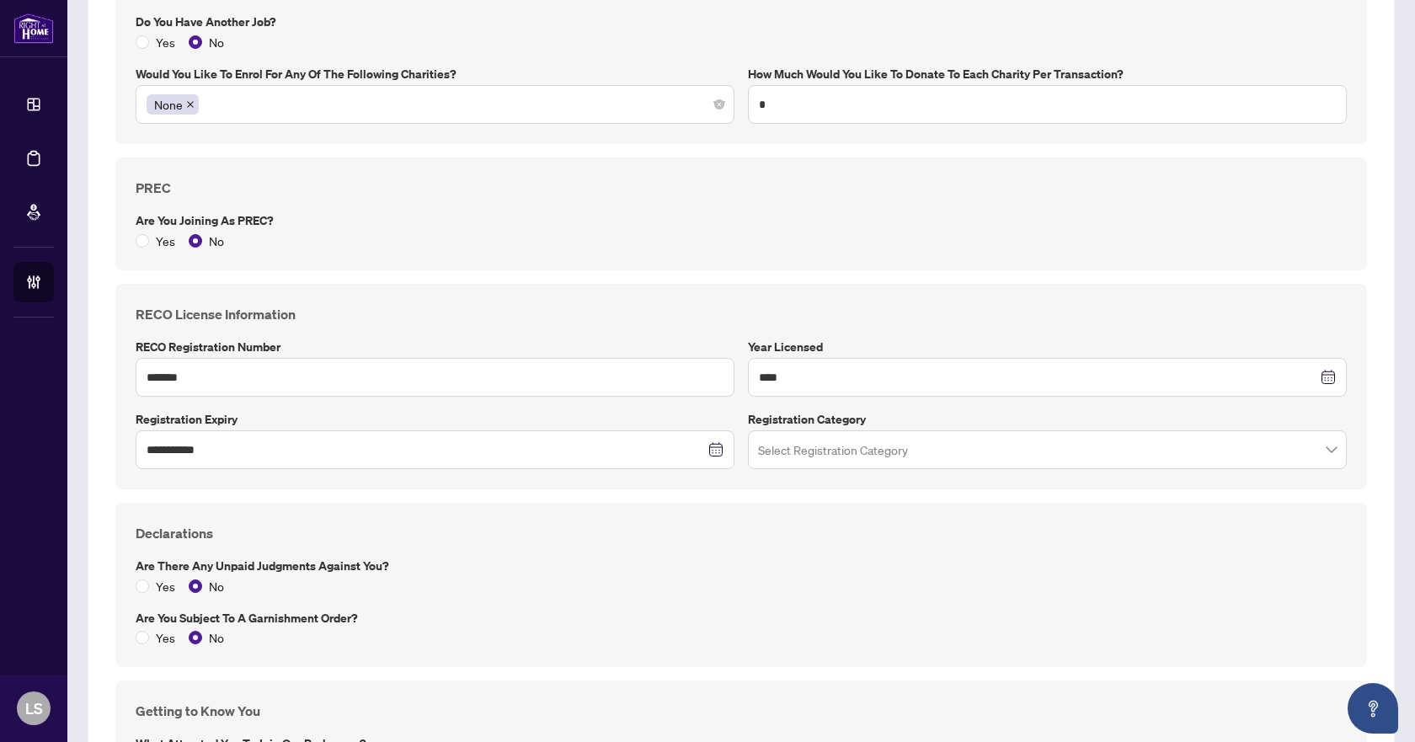
scroll to position [1348, 0]
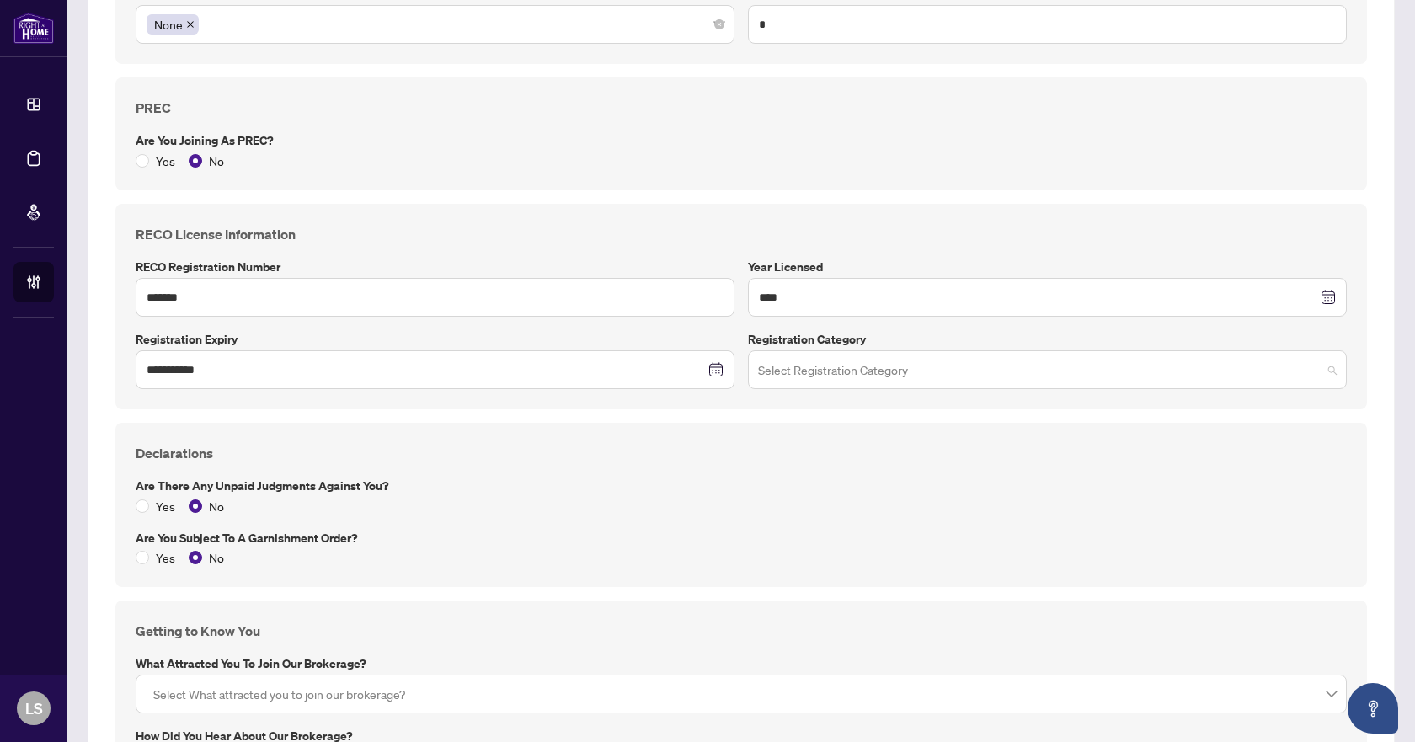
click at [862, 374] on input "search" at bounding box center [1039, 372] width 563 height 37
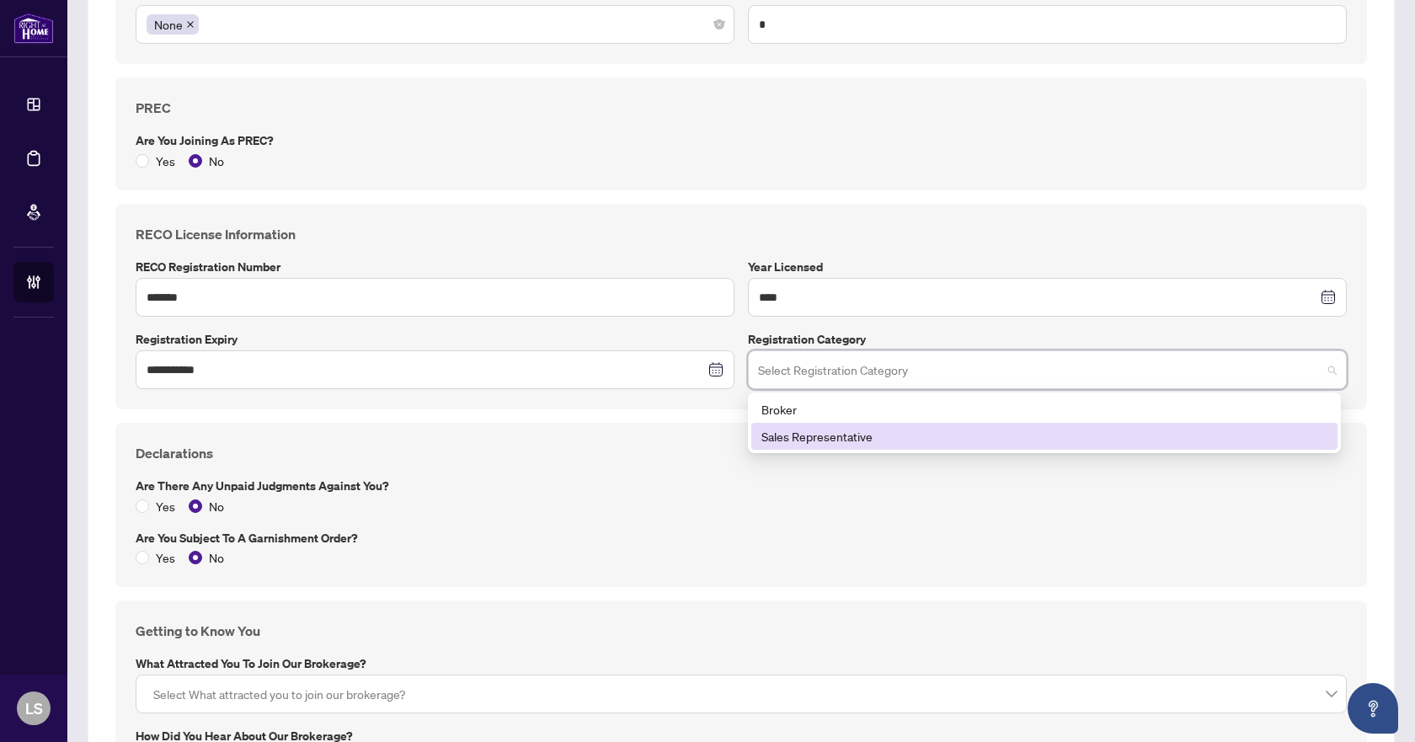
click at [832, 434] on div "Sales Representative" at bounding box center [1044, 436] width 566 height 19
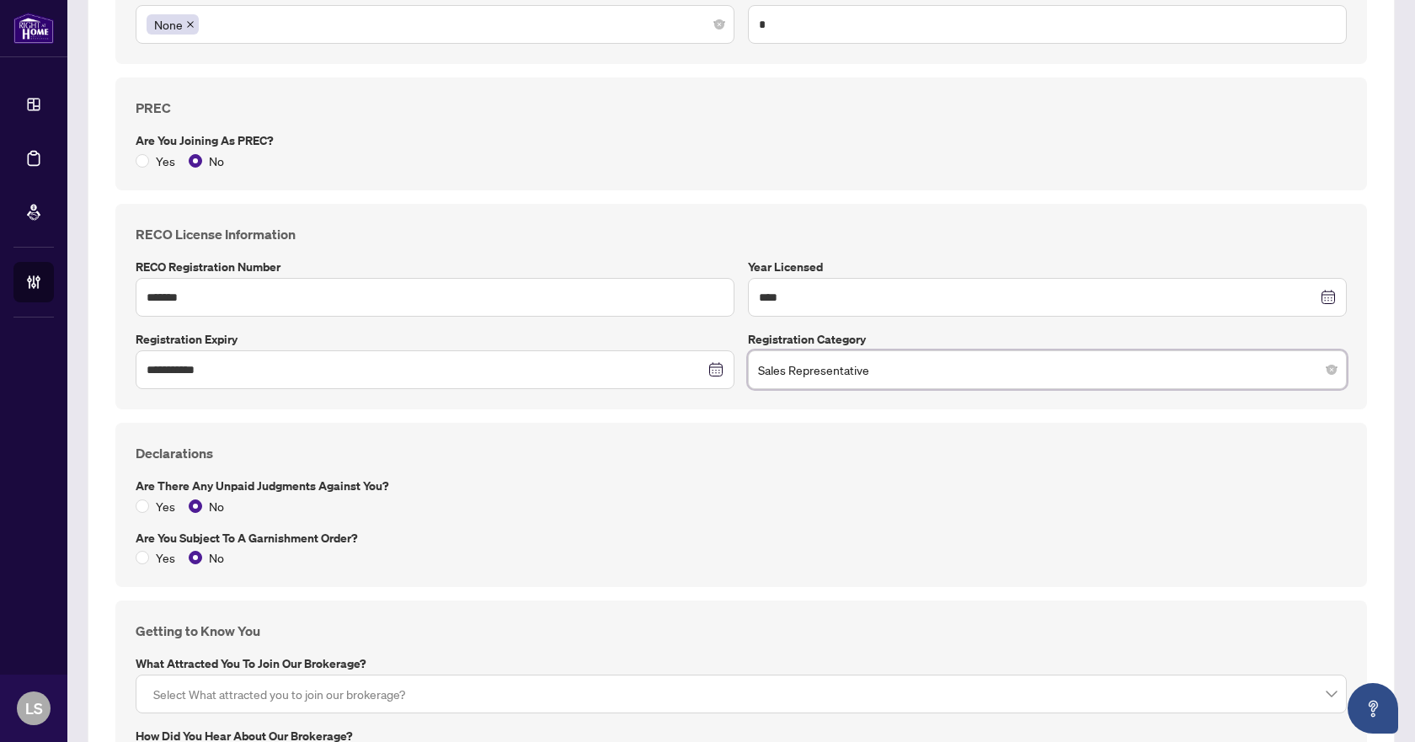
click at [764, 508] on div "Yes No" at bounding box center [741, 506] width 1211 height 19
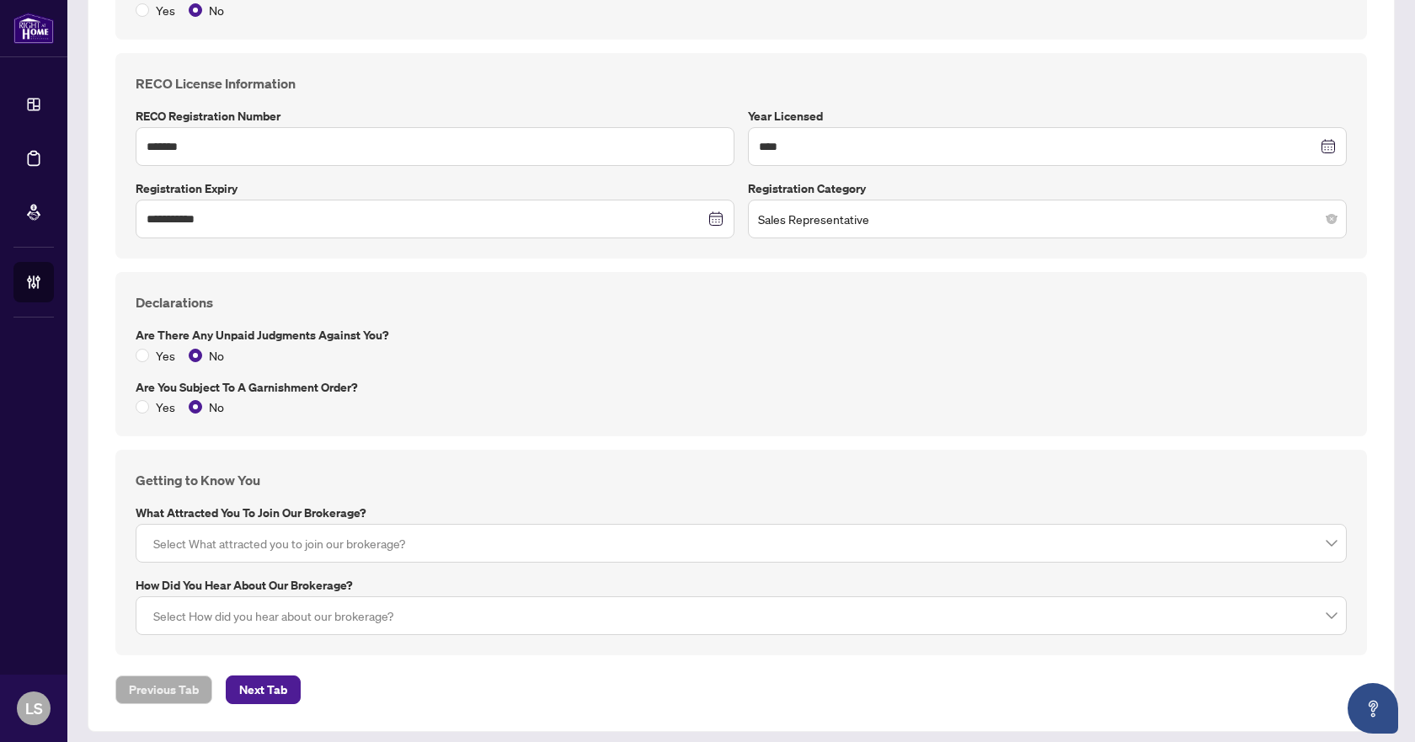
scroll to position [1508, 0]
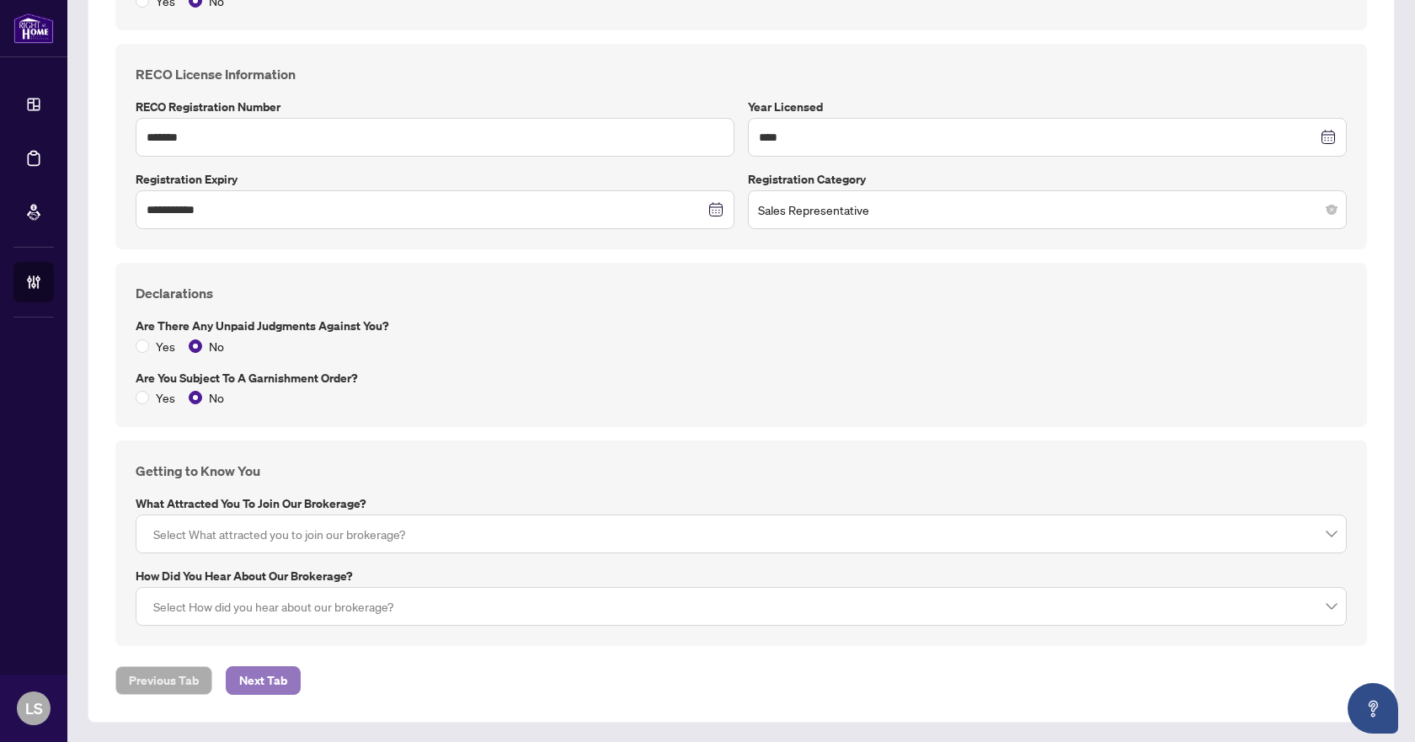
click at [264, 667] on span "Next Tab" at bounding box center [263, 680] width 48 height 27
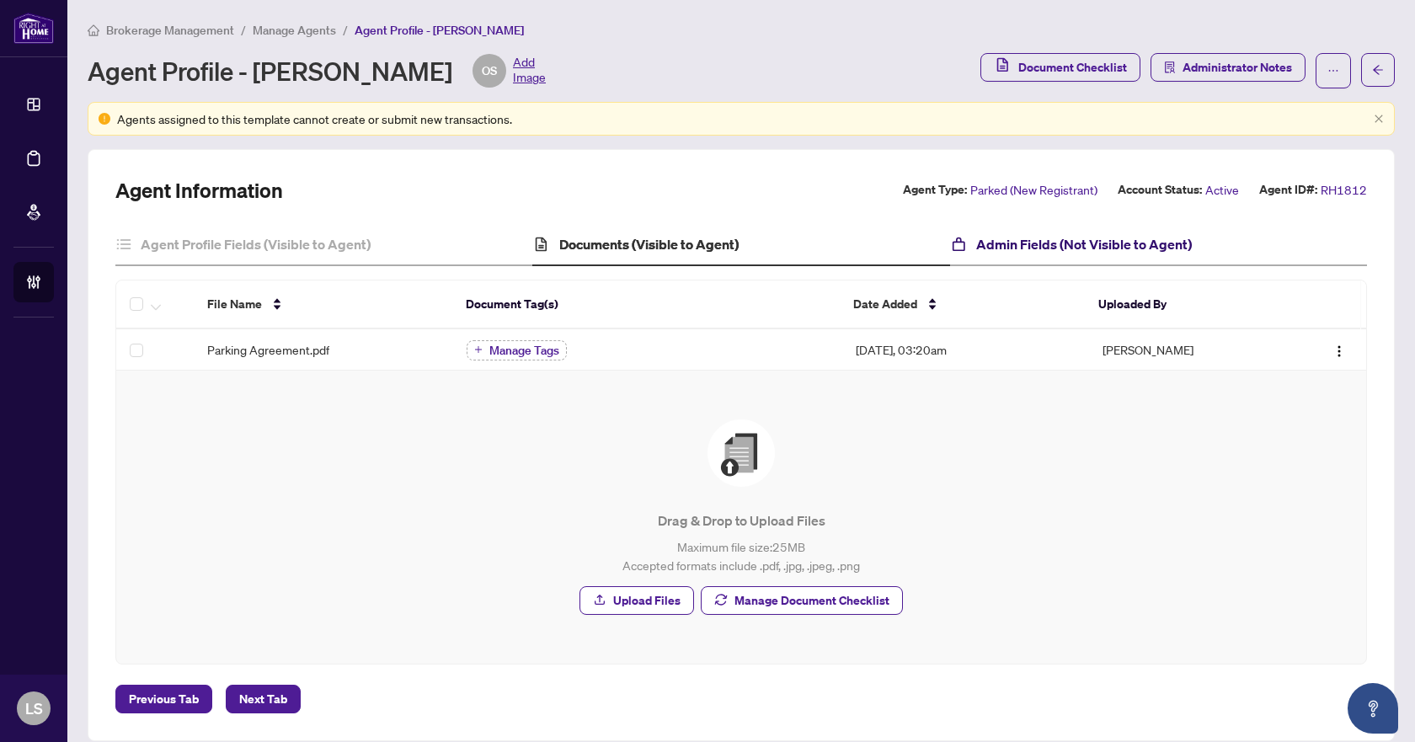
click at [1015, 248] on h4 "Admin Fields (Not Visible to Agent)" at bounding box center [1084, 244] width 216 height 20
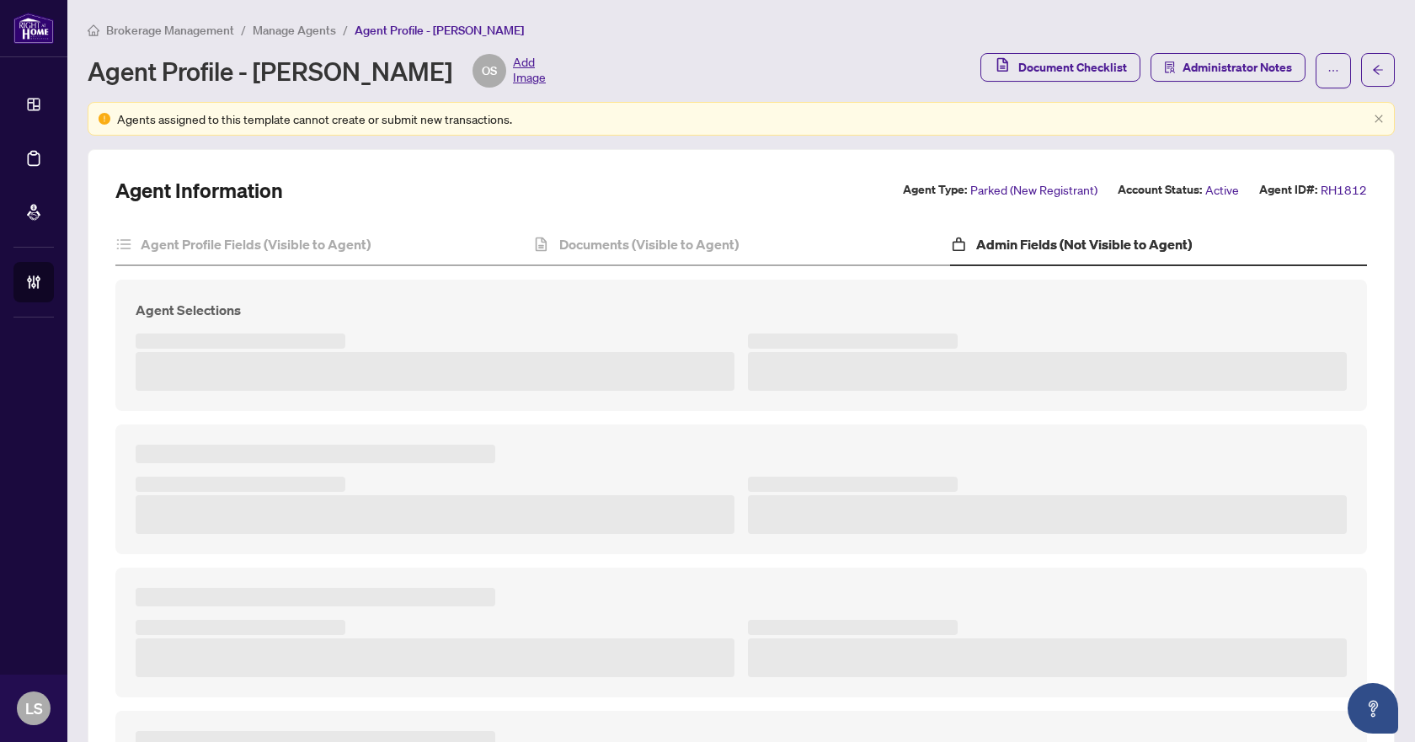
type textarea "**********"
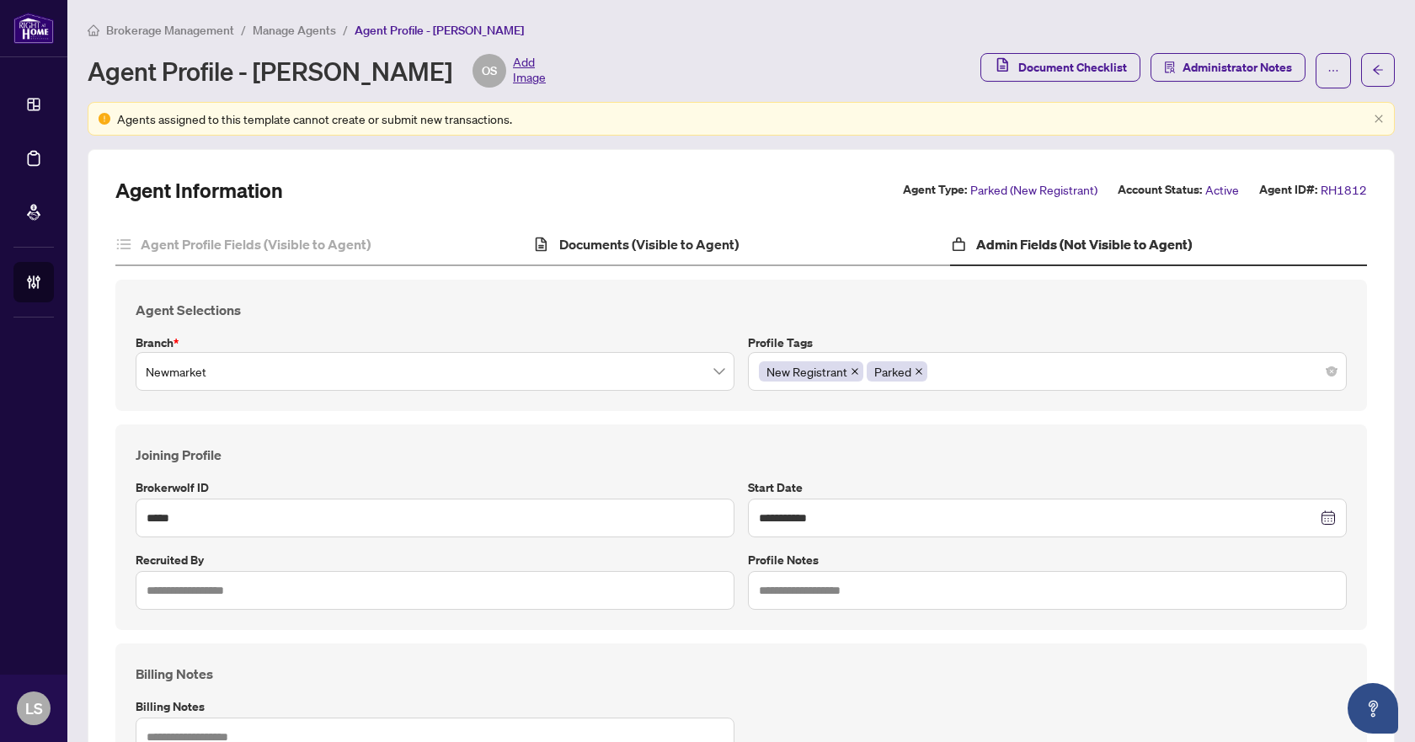
click at [613, 263] on div "Documents (Visible to Agent)" at bounding box center [740, 245] width 417 height 42
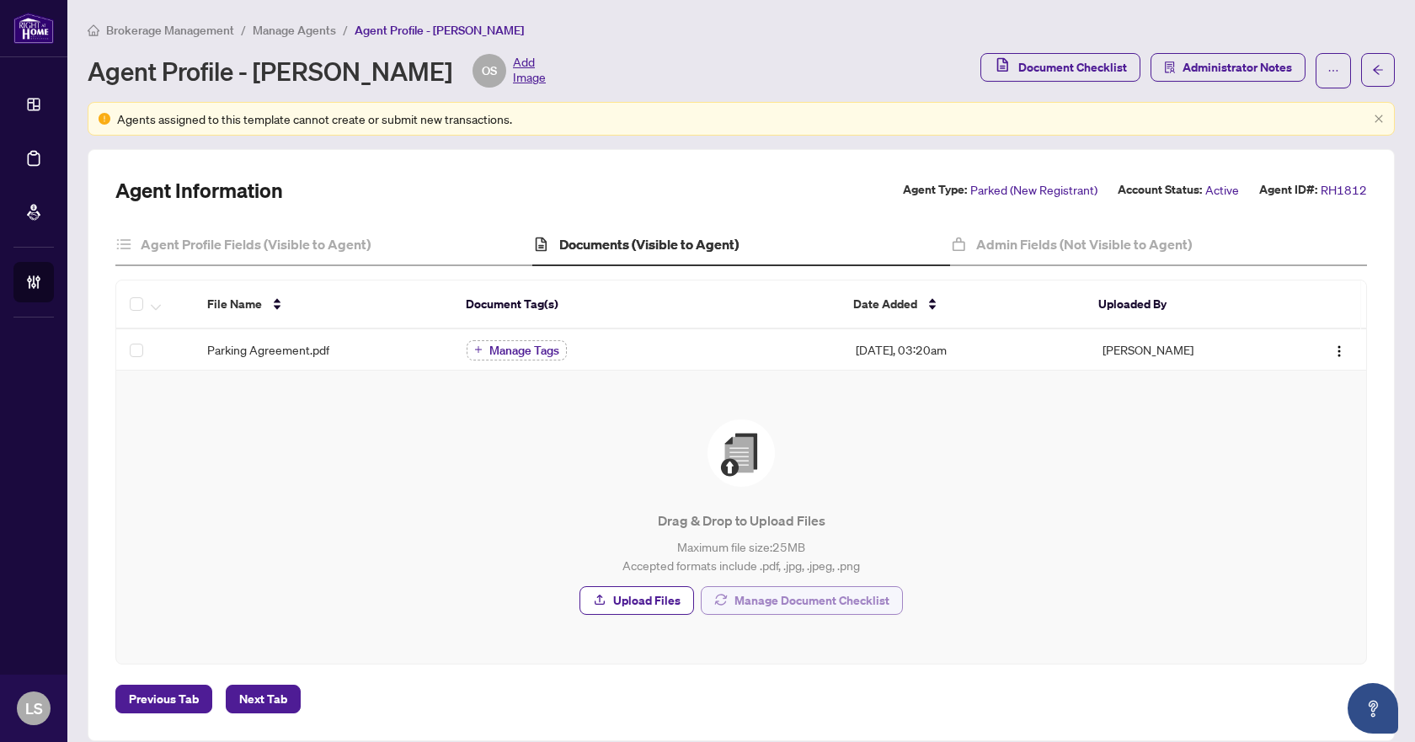
click at [827, 598] on span "Manage Document Checklist" at bounding box center [811, 600] width 155 height 27
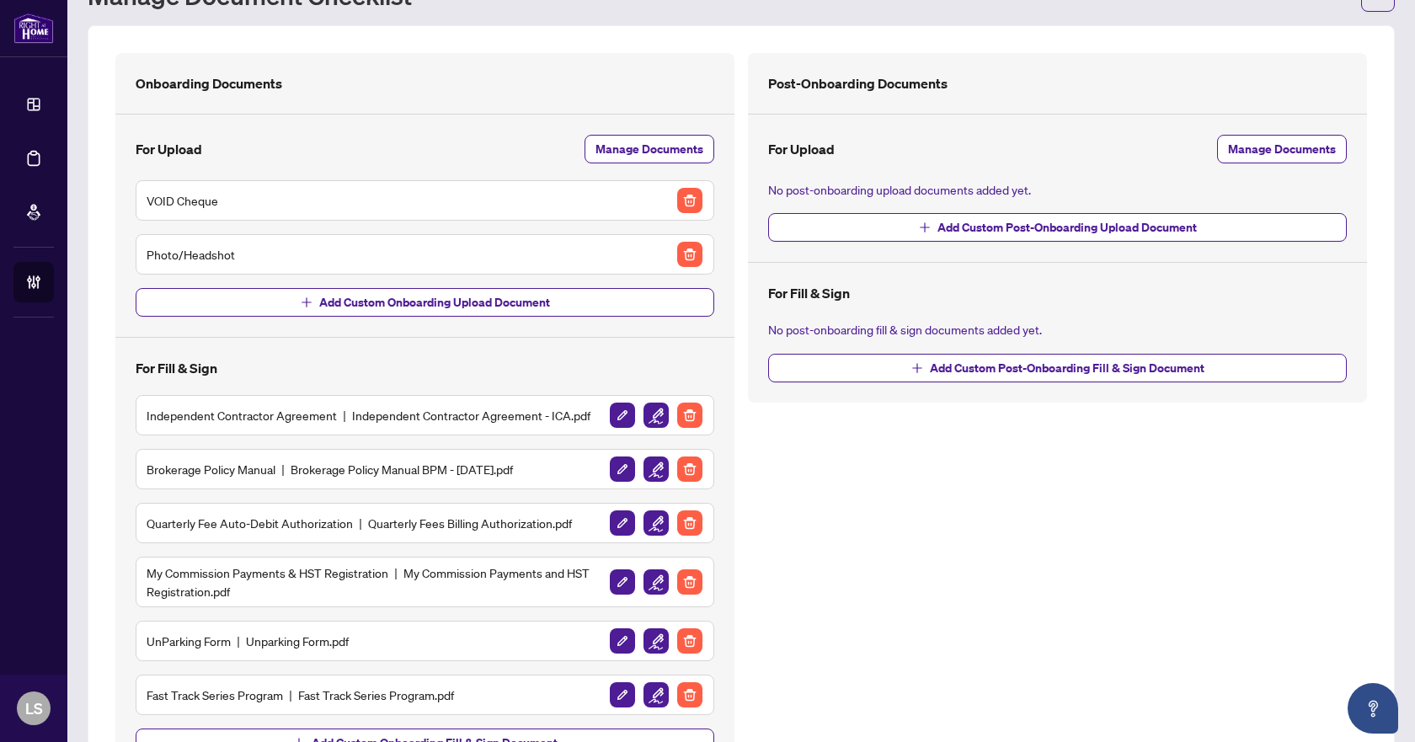
scroll to position [157, 0]
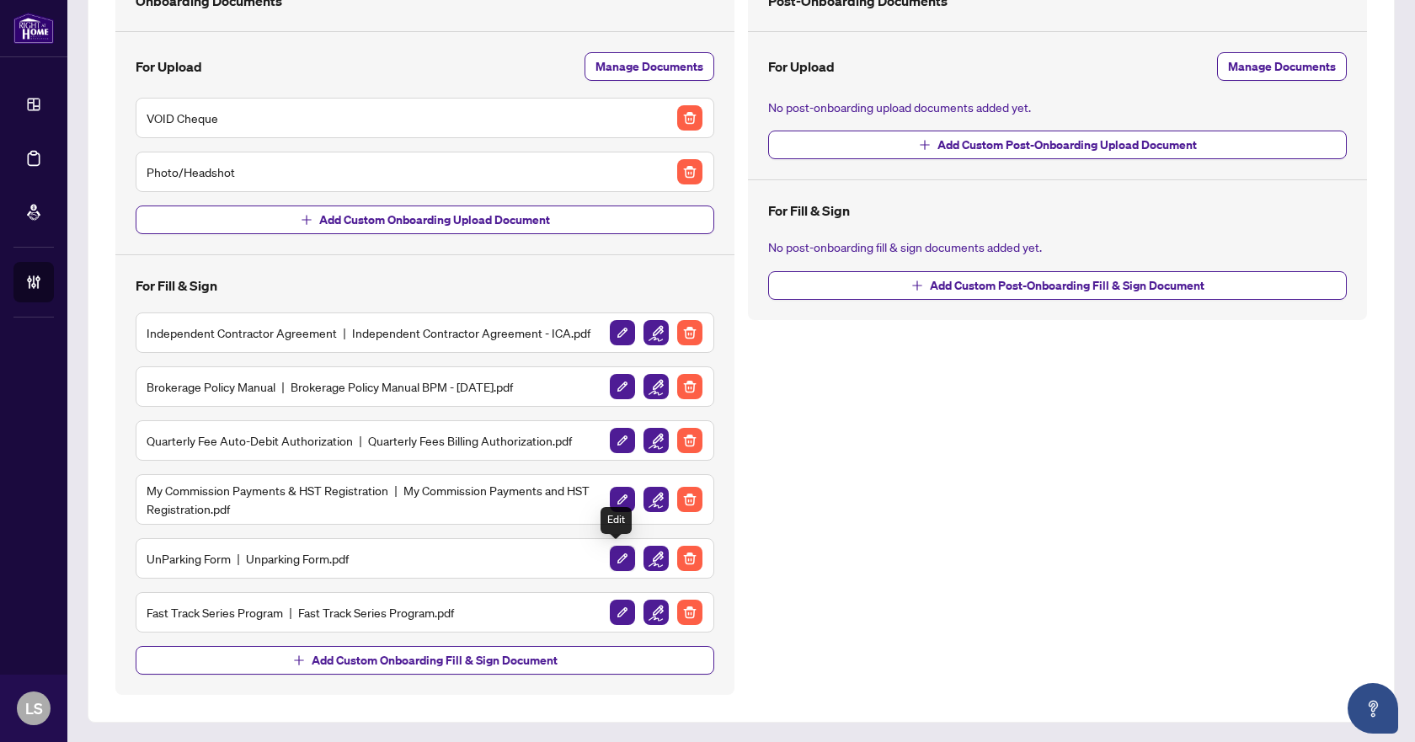
click at [622, 558] on img "button" at bounding box center [622, 558] width 25 height 25
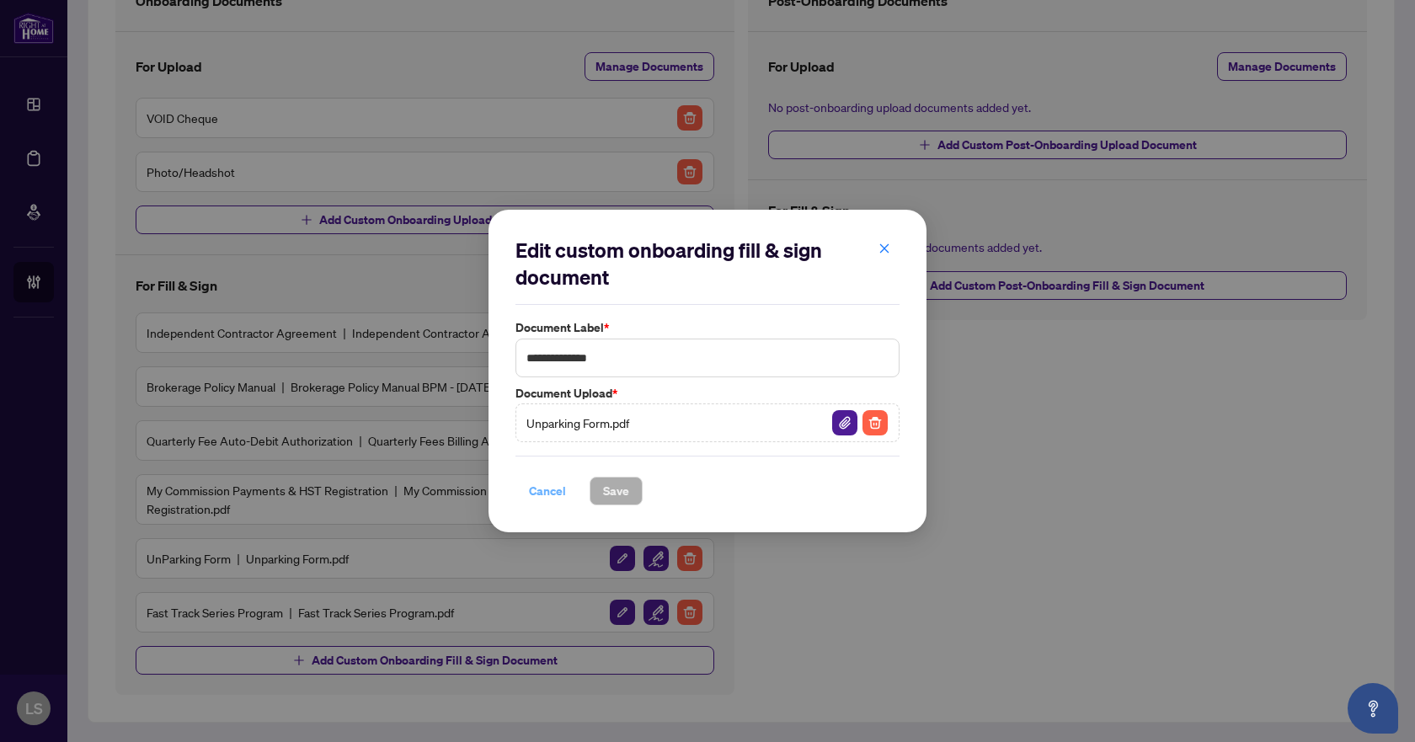
click at [562, 498] on span "Cancel" at bounding box center [547, 491] width 37 height 27
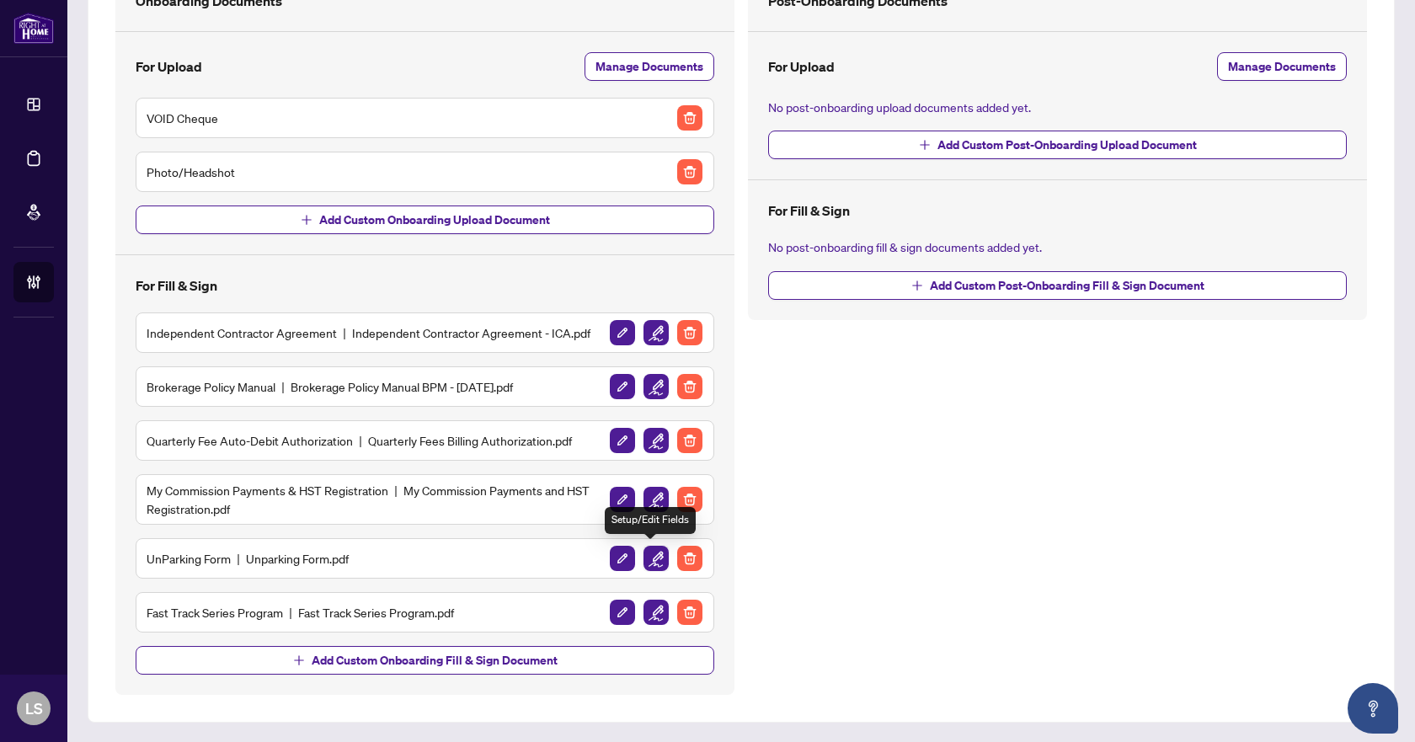
click at [655, 551] on img "button" at bounding box center [655, 558] width 25 height 25
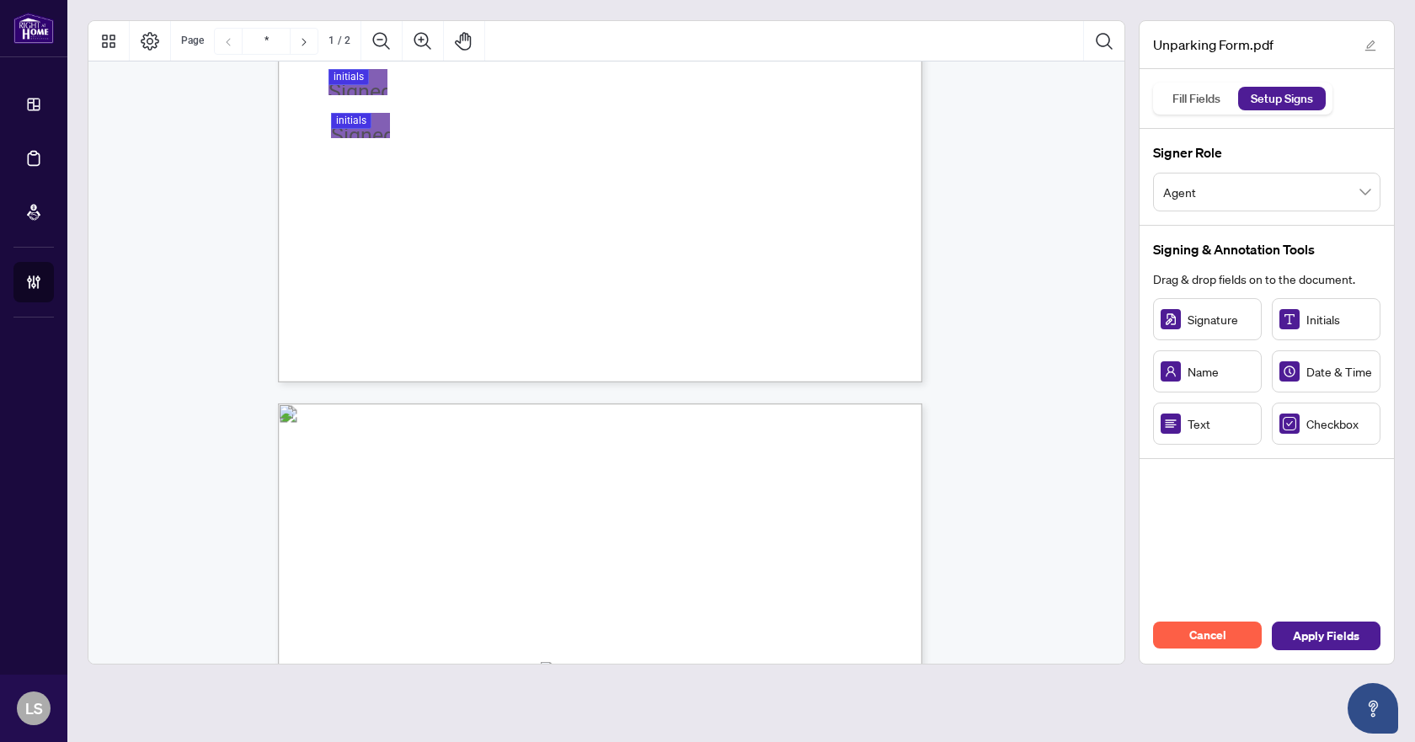
type input "*"
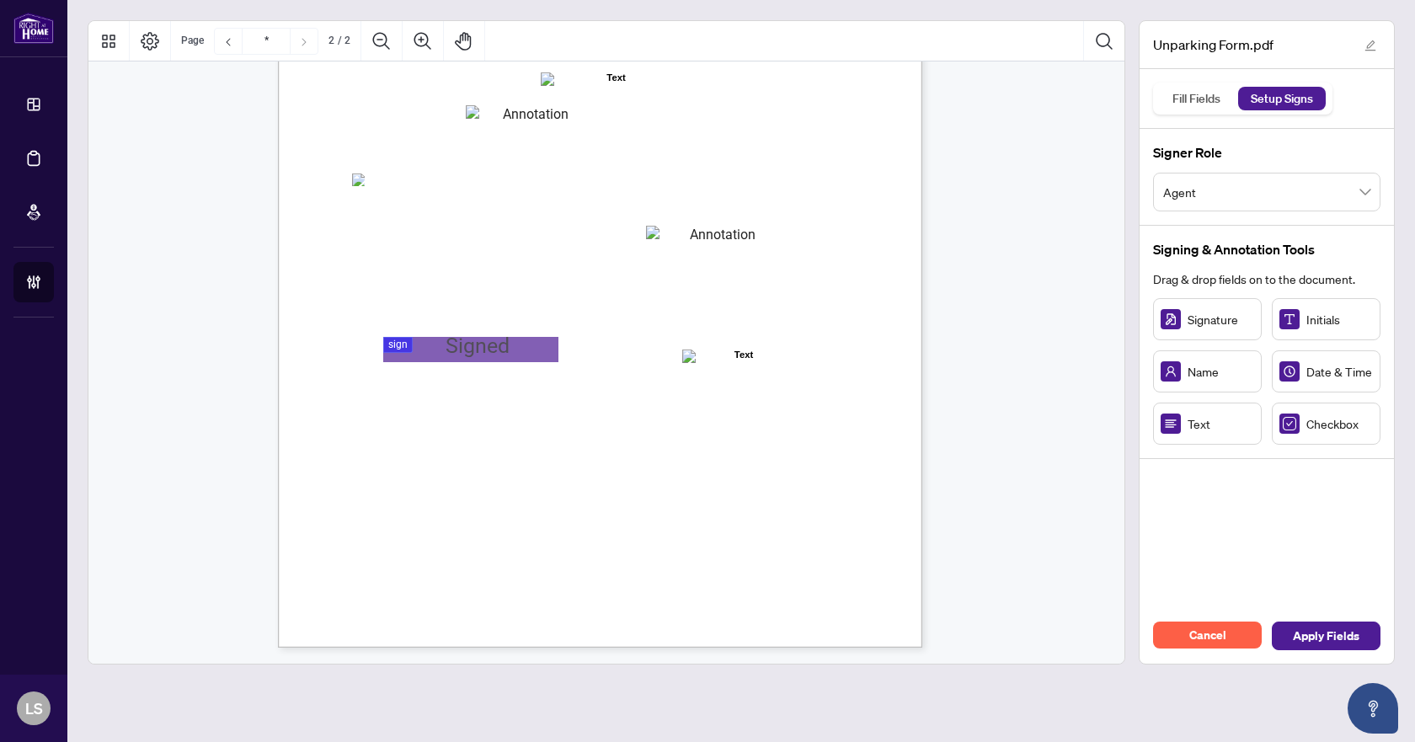
scroll to position [1120, 0]
click at [1193, 627] on span "Cancel" at bounding box center [1207, 635] width 37 height 27
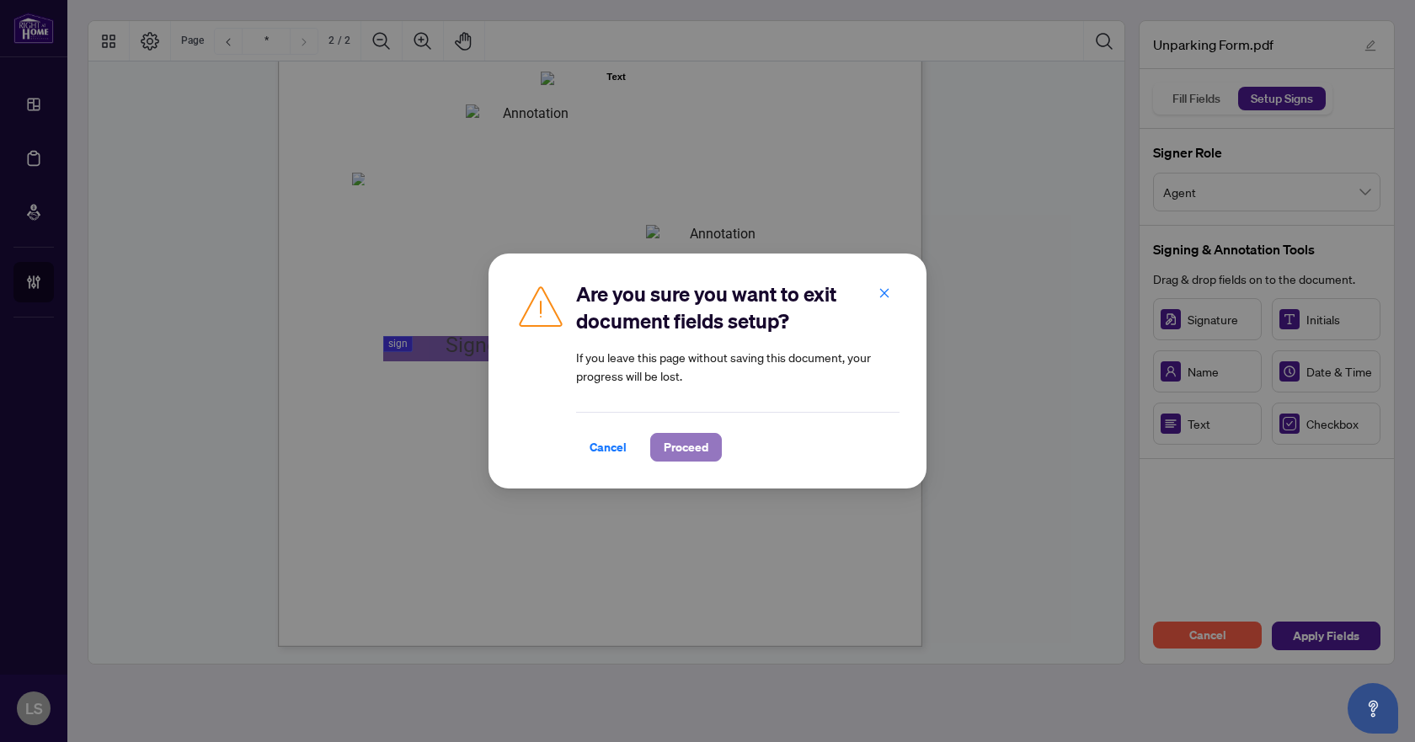
click at [707, 451] on span "Proceed" at bounding box center [686, 447] width 45 height 27
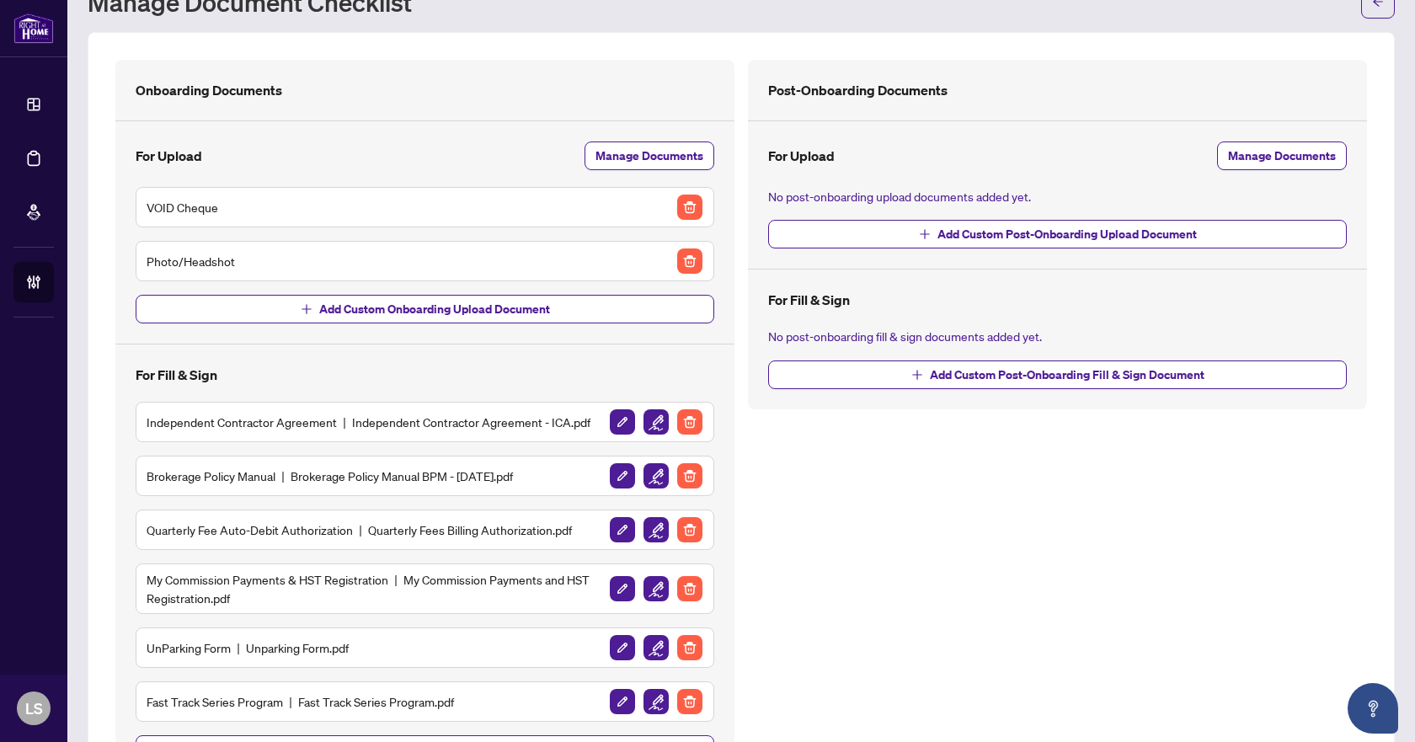
scroll to position [157, 0]
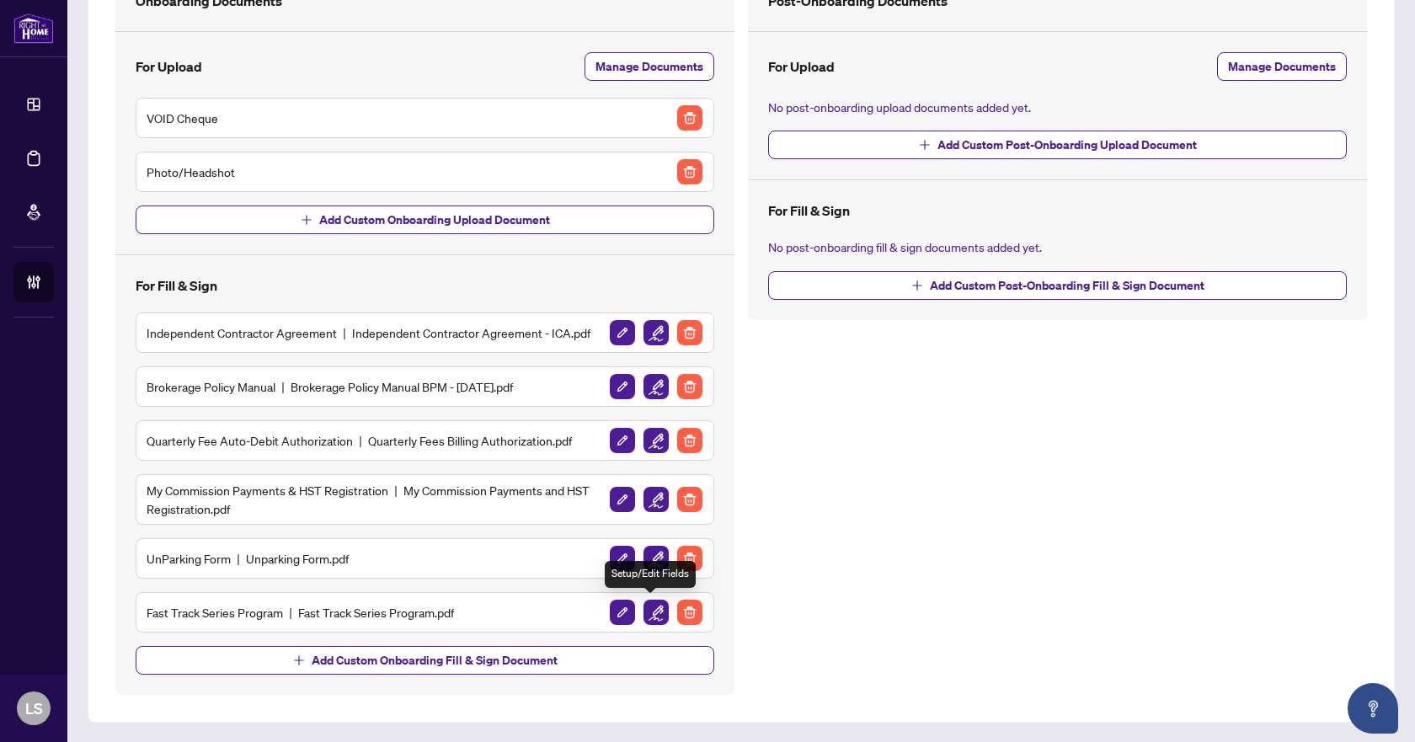
click at [651, 606] on img "button" at bounding box center [655, 612] width 25 height 25
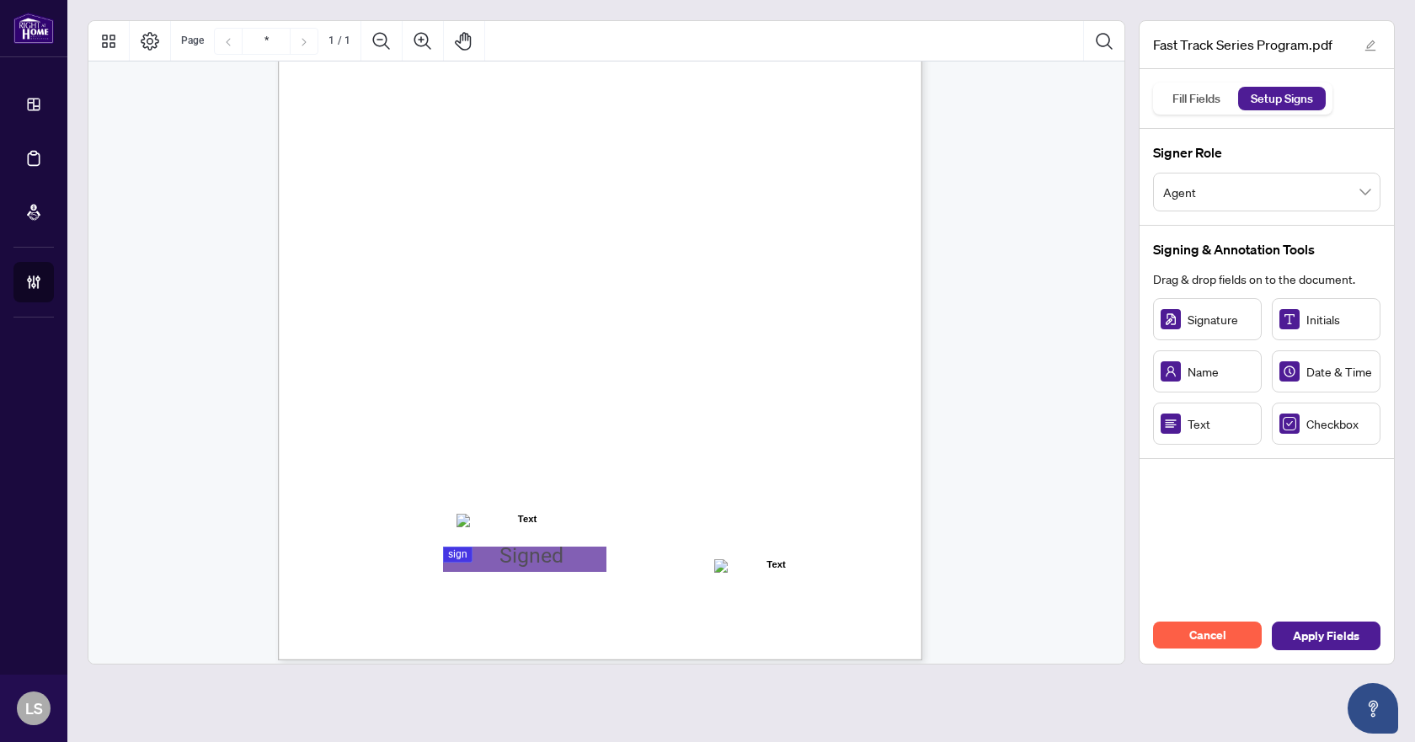
scroll to position [265, 0]
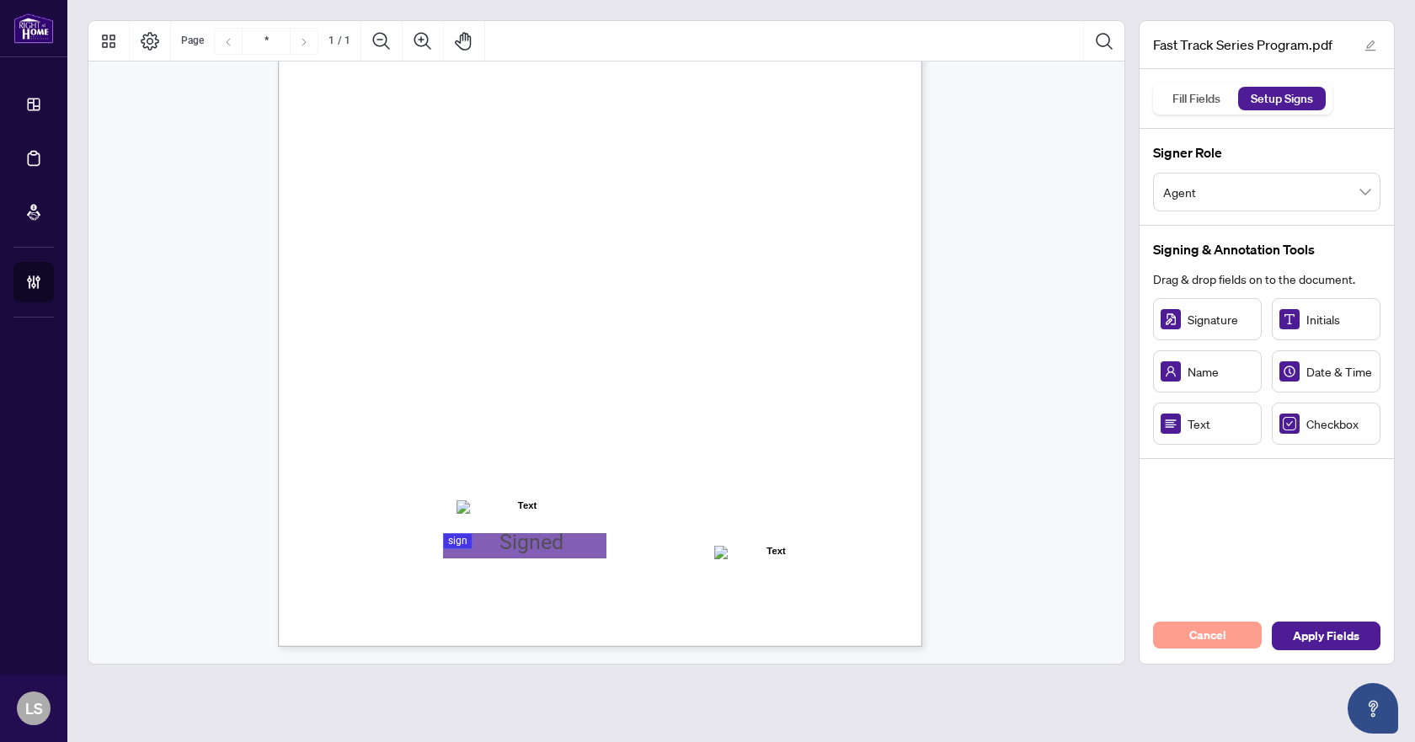
click at [1215, 637] on span "Cancel" at bounding box center [1207, 635] width 37 height 27
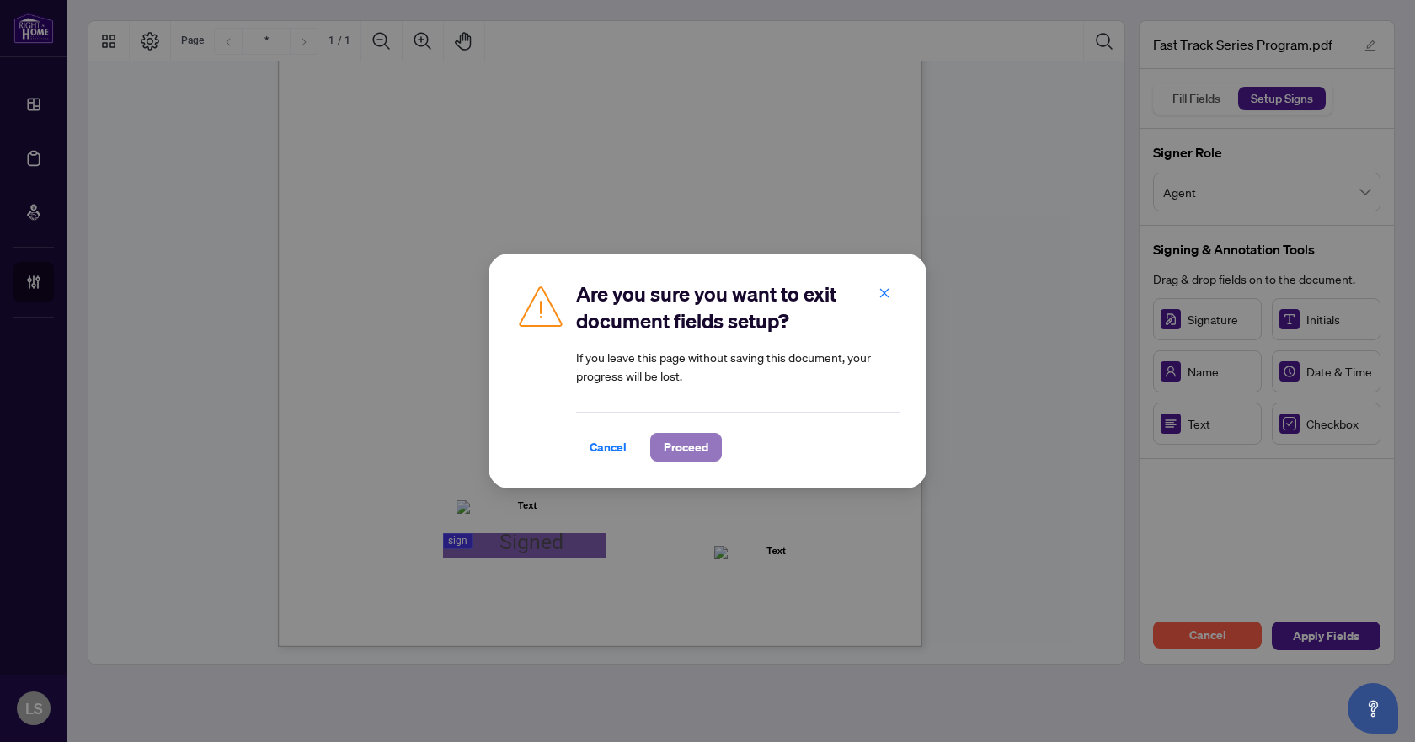
click at [697, 456] on span "Proceed" at bounding box center [686, 447] width 45 height 27
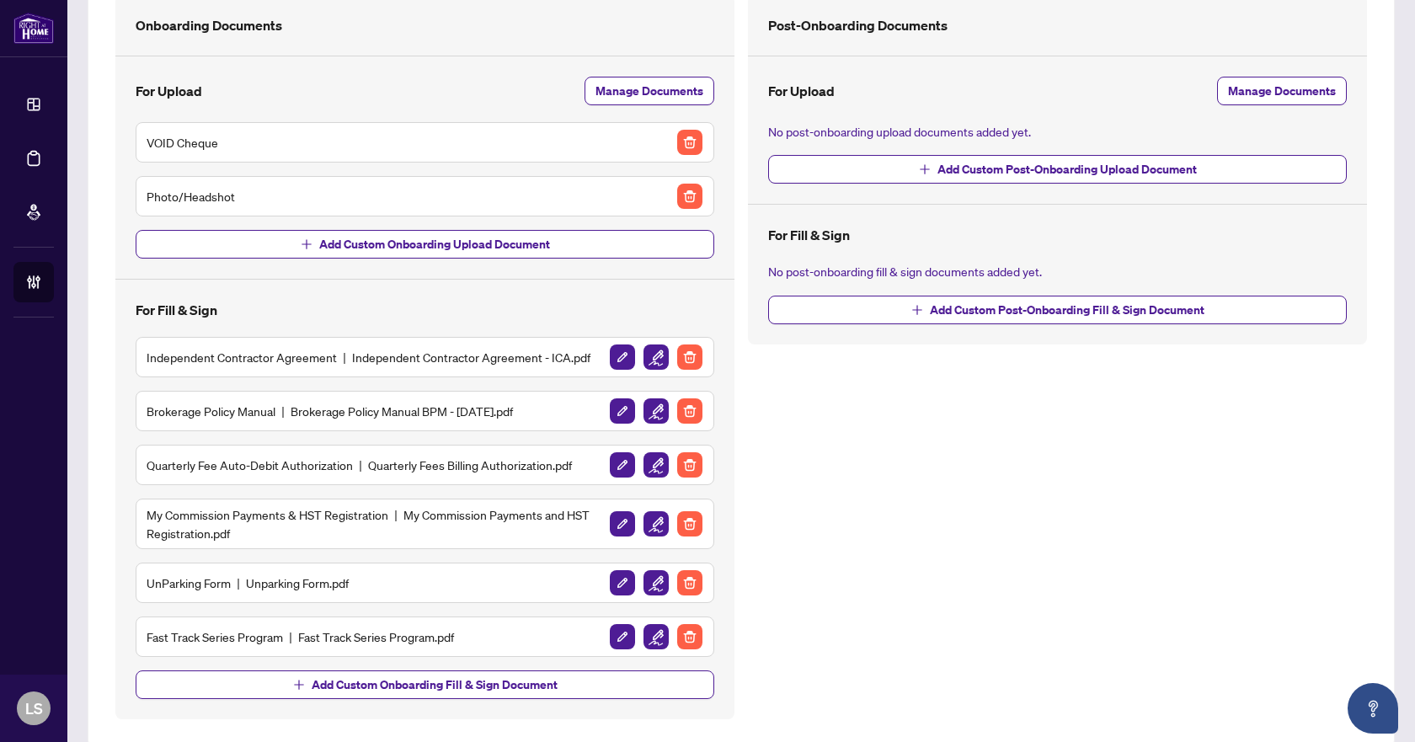
scroll to position [157, 0]
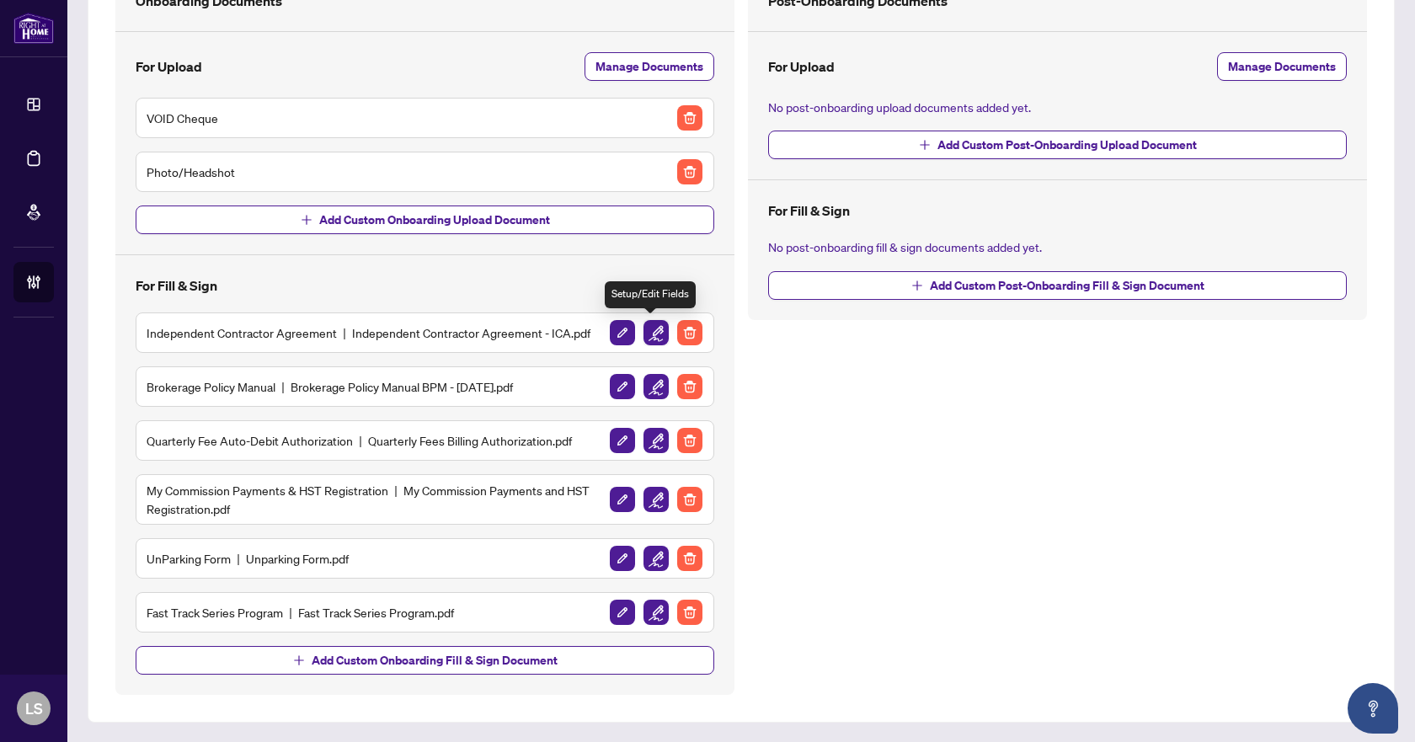
click at [647, 336] on img "button" at bounding box center [655, 332] width 25 height 25
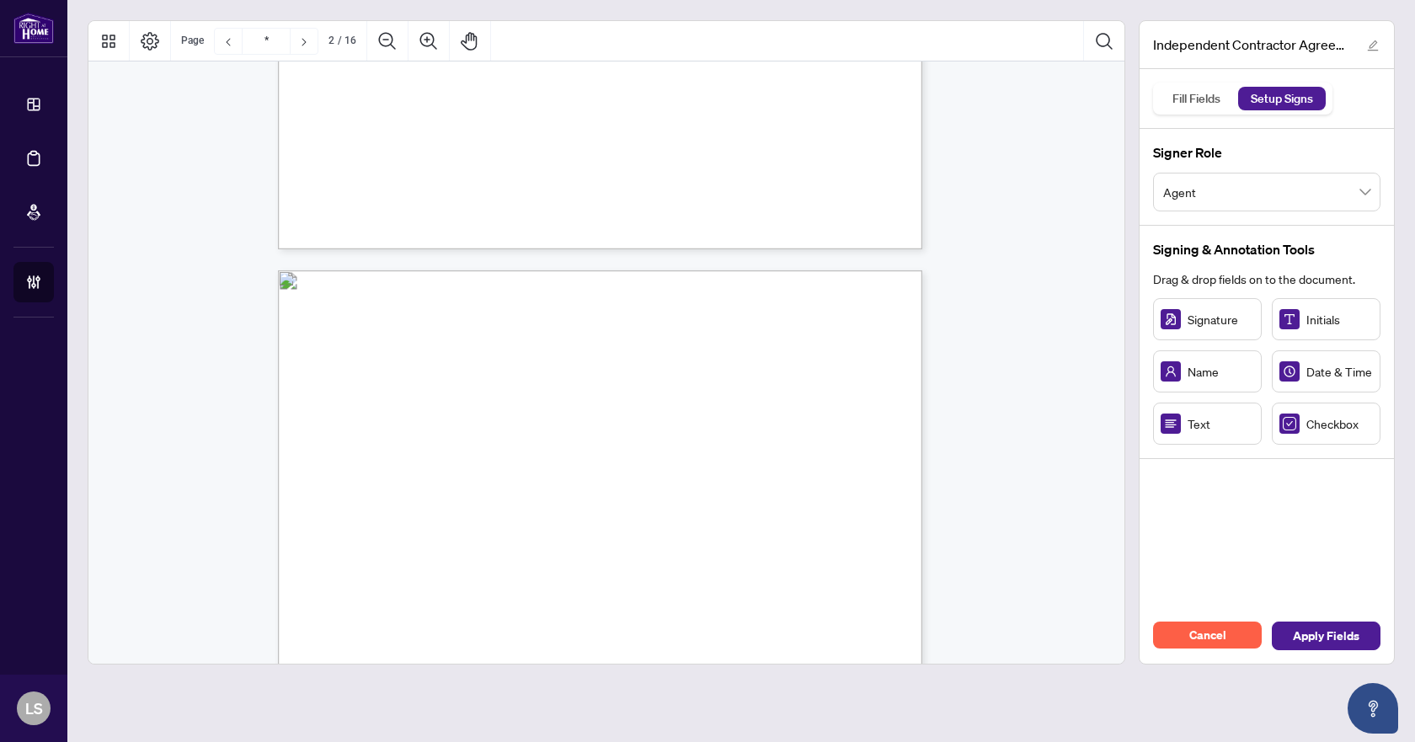
type input "*"
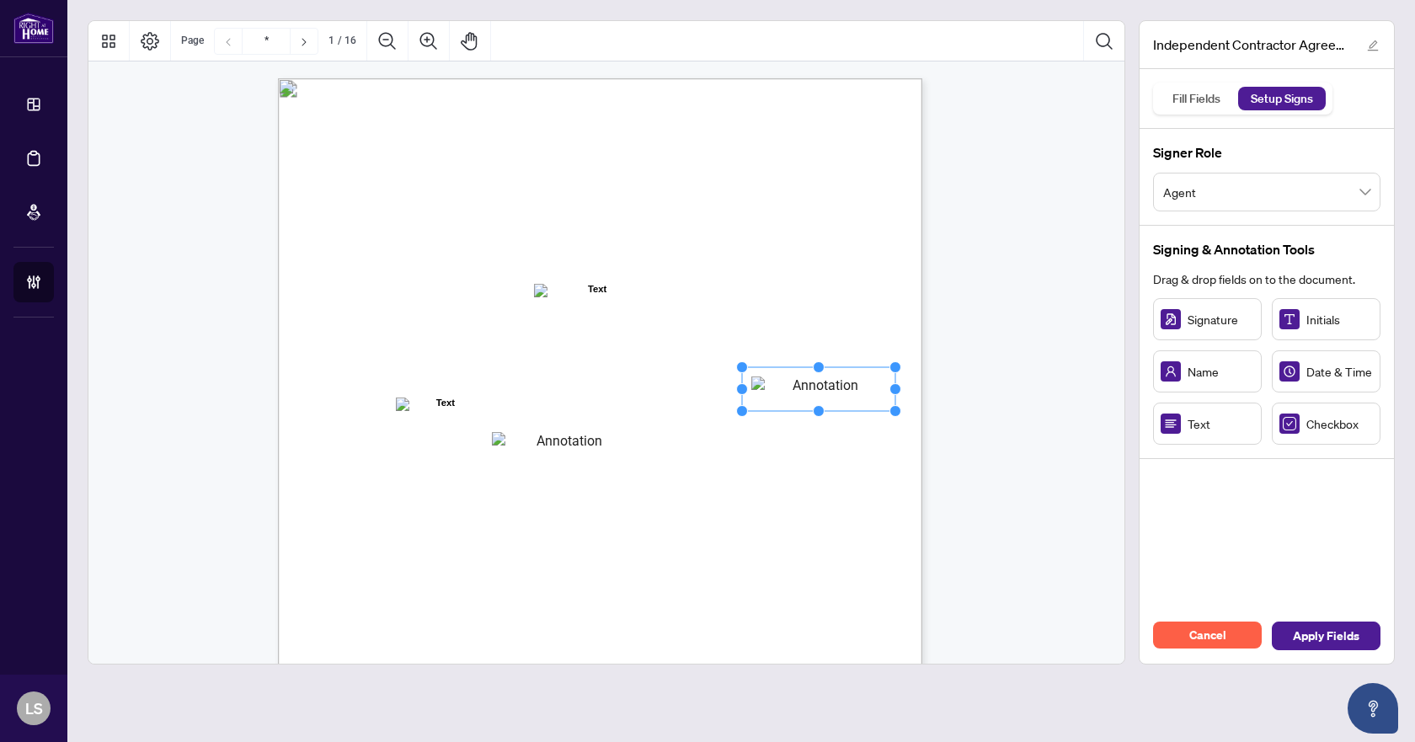
drag, startPoint x: 784, startPoint y: 401, endPoint x: 819, endPoint y: 387, distance: 37.4
click at [819, 387] on rect "Page 1" at bounding box center [818, 389] width 153 height 44
drag, startPoint x: 818, startPoint y: 387, endPoint x: 787, endPoint y: 388, distance: 30.4
click at [787, 388] on rect "Page 1" at bounding box center [801, 387] width 153 height 44
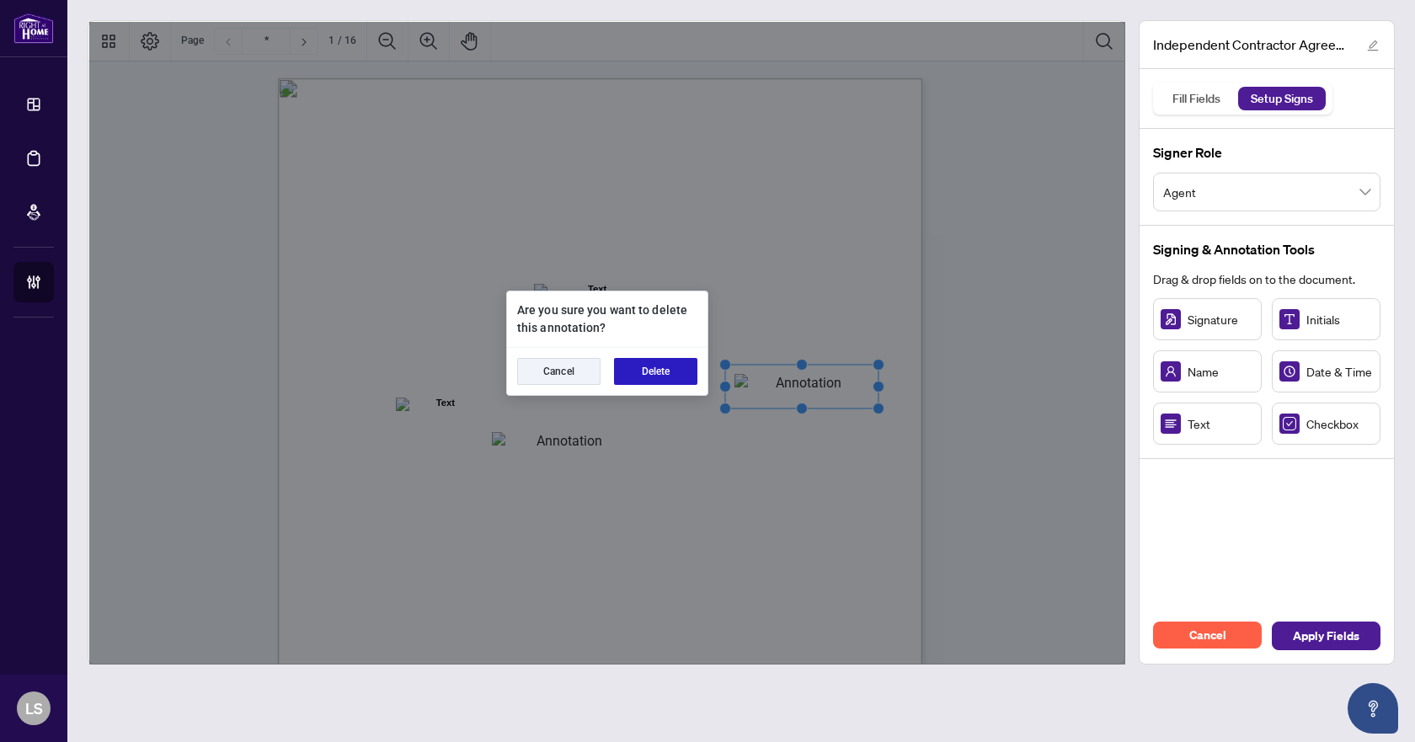
click at [649, 358] on button "Delete" at bounding box center [655, 371] width 83 height 27
click at [661, 362] on button "Delete" at bounding box center [655, 371] width 83 height 27
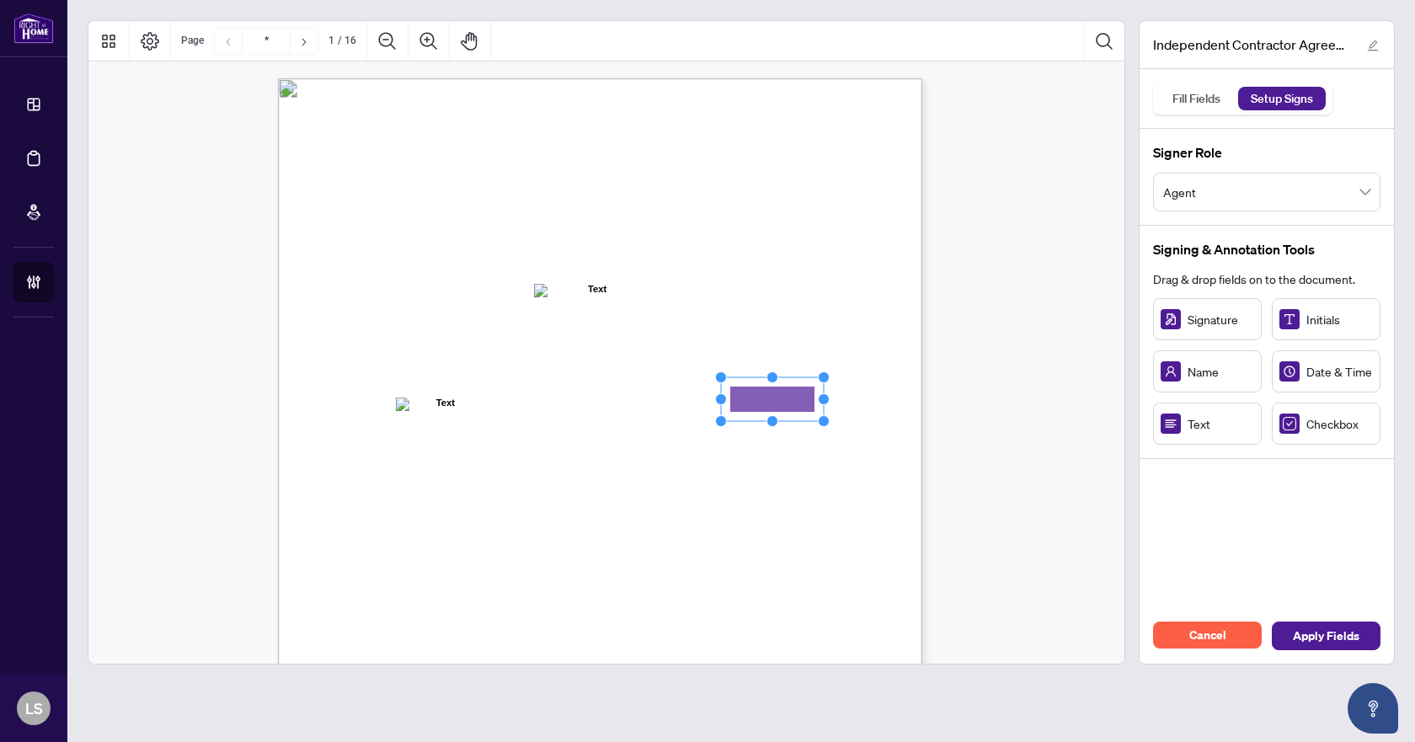
drag, startPoint x: 1196, startPoint y: 424, endPoint x: 773, endPoint y: 399, distance: 423.5
drag, startPoint x: 823, startPoint y: 398, endPoint x: 838, endPoint y: 398, distance: 15.2
click at [838, 398] on circle "Resize, Right" at bounding box center [839, 399] width 11 height 11
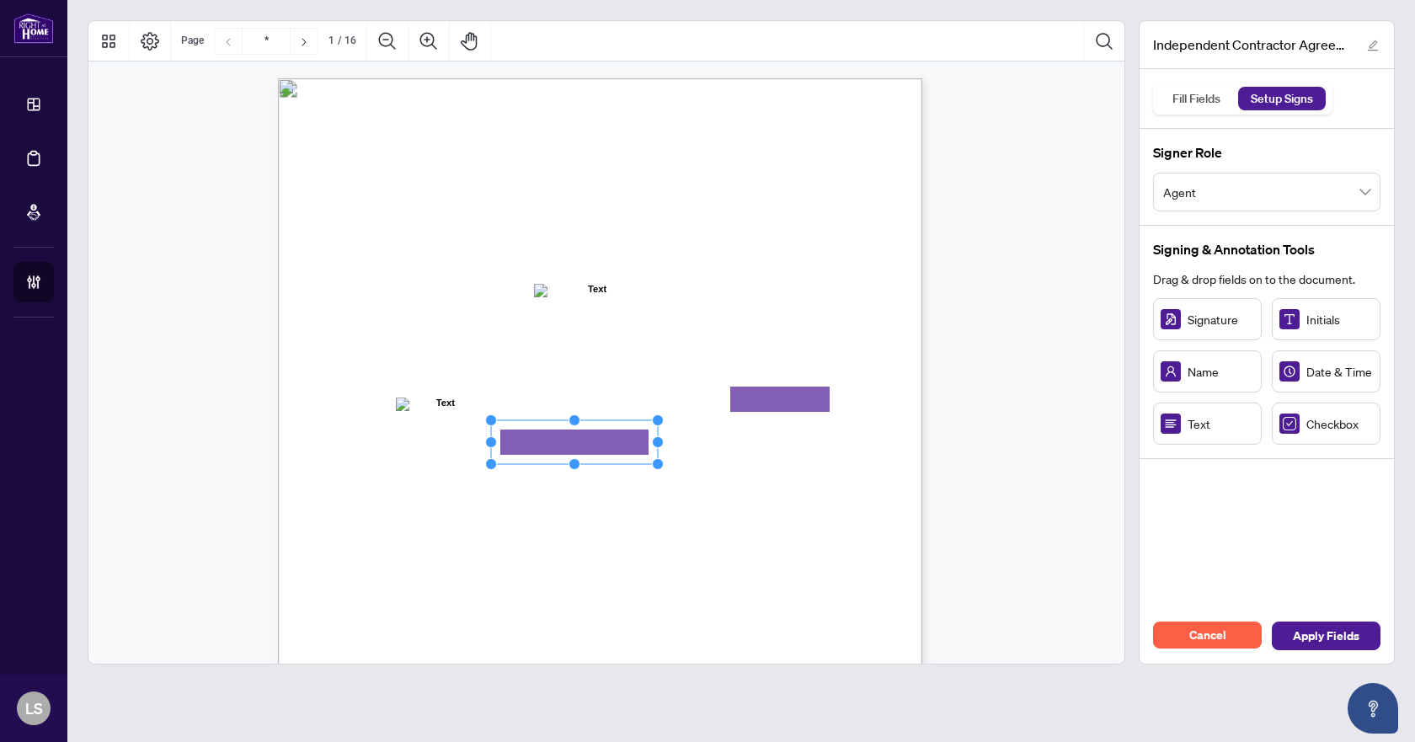
drag, startPoint x: 595, startPoint y: 442, endPoint x: 659, endPoint y: 445, distance: 64.1
click at [659, 445] on circle "Resize, Right" at bounding box center [658, 442] width 11 height 11
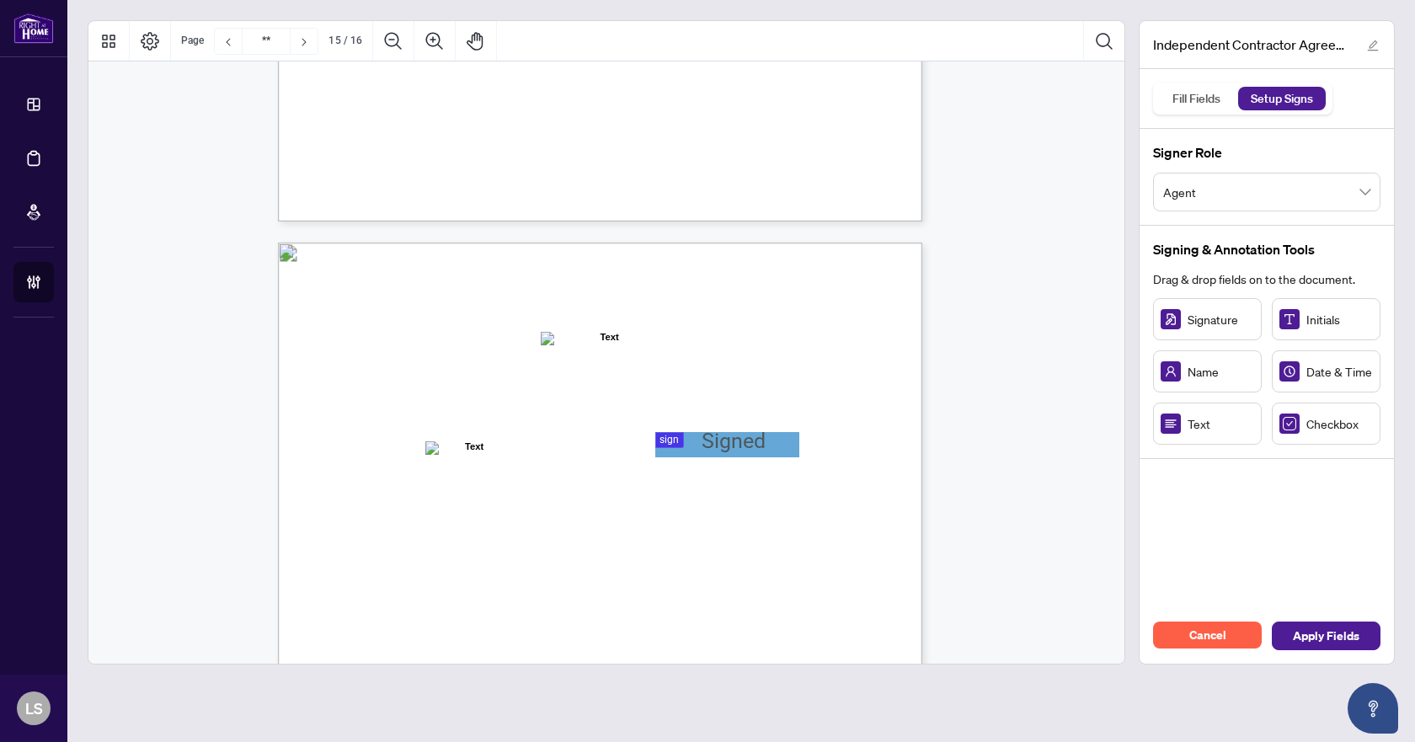
type input "**"
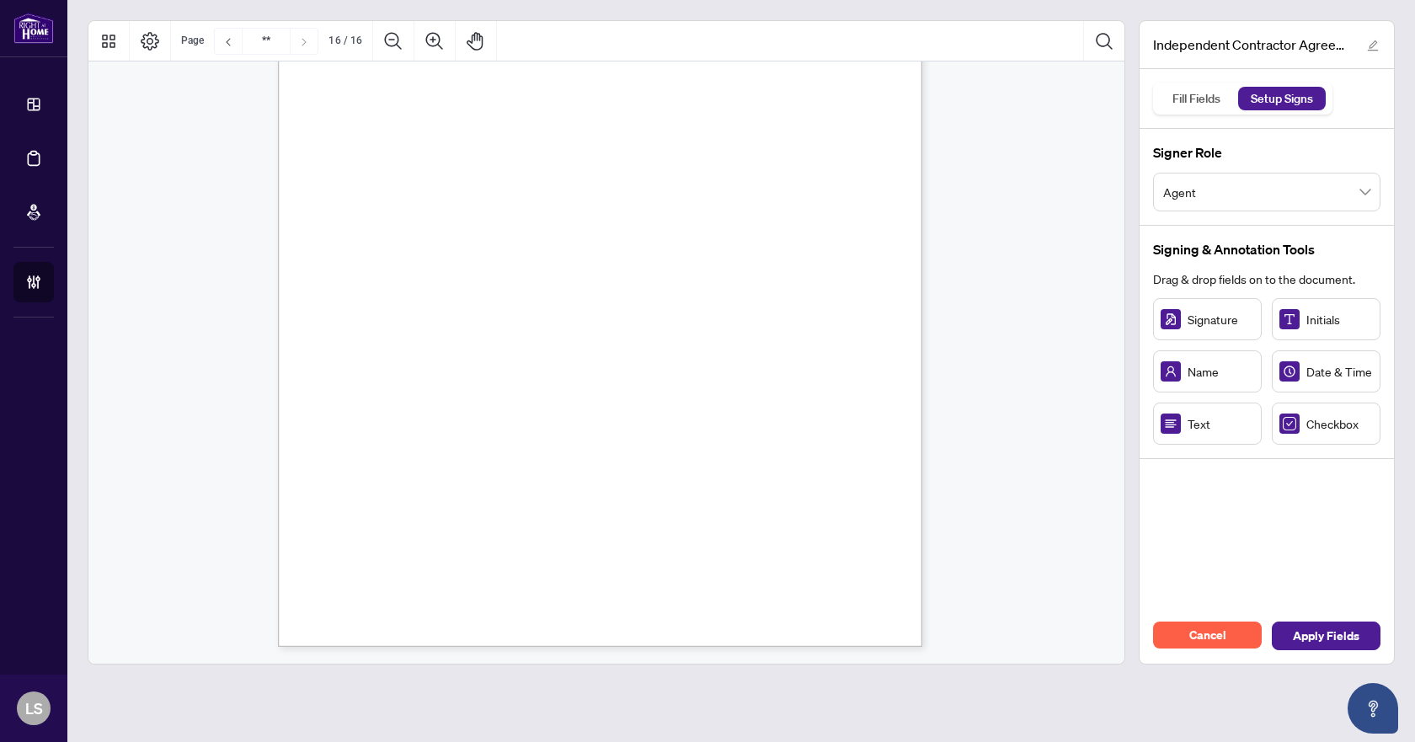
scroll to position [12667, 0]
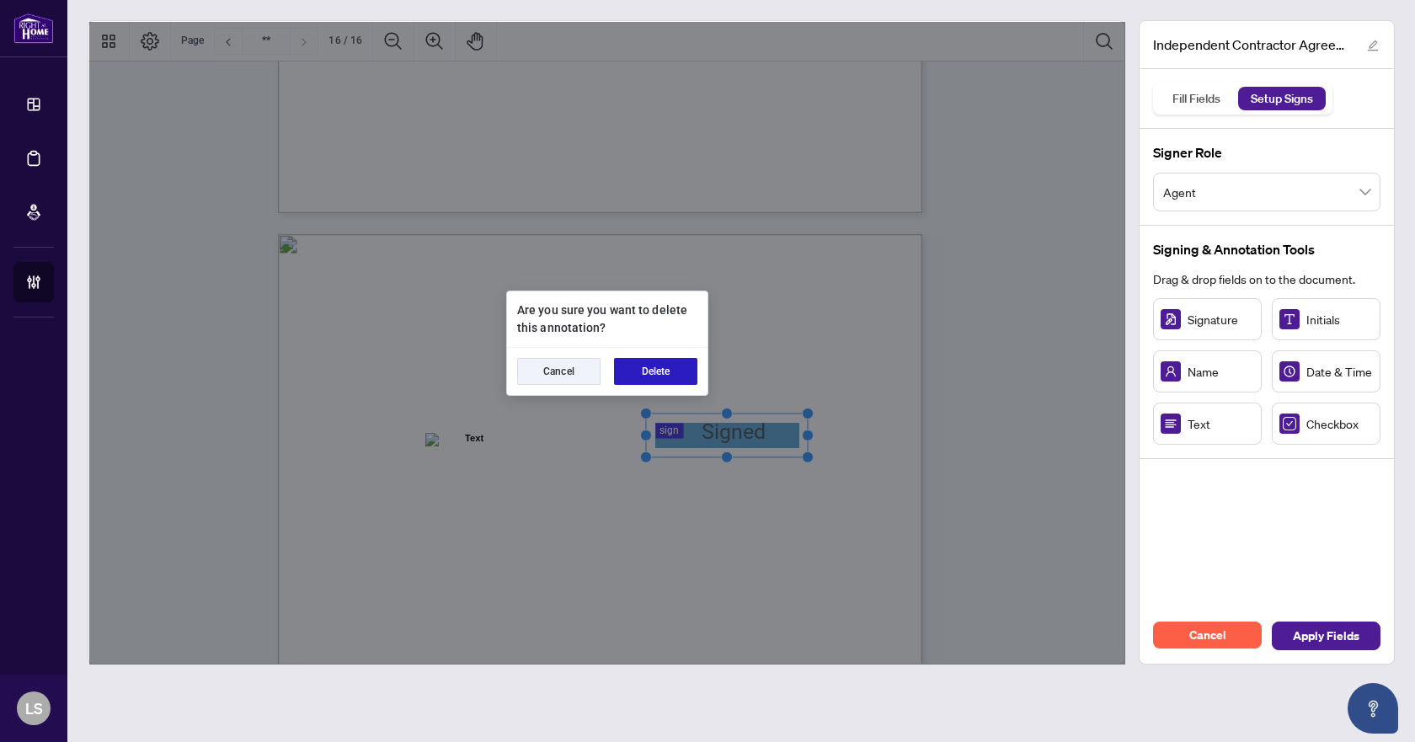
drag, startPoint x: 643, startPoint y: 371, endPoint x: 889, endPoint y: 370, distance: 245.1
click at [643, 371] on button "Delete" at bounding box center [655, 371] width 83 height 27
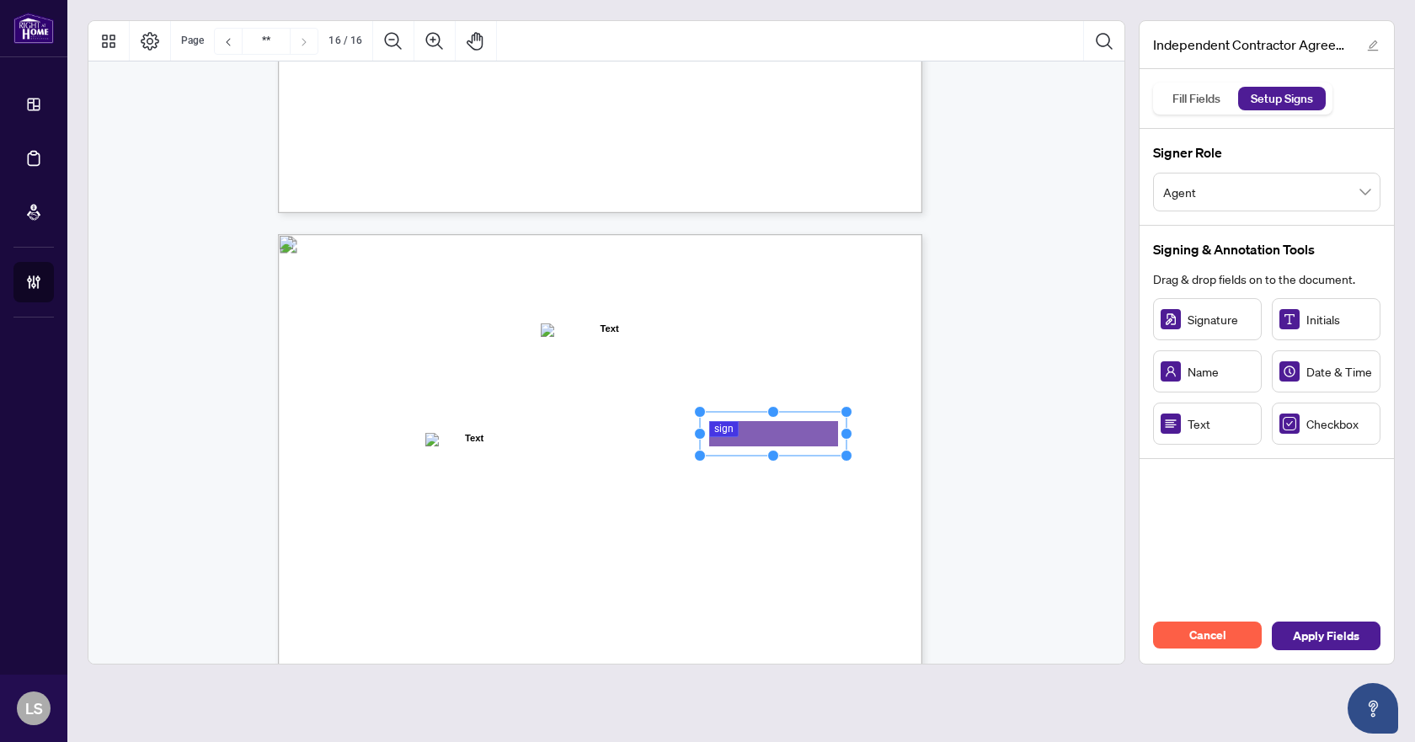
drag, startPoint x: 772, startPoint y: 434, endPoint x: 841, endPoint y: 436, distance: 69.1
click at [841, 436] on icon "Resize, Top Resize, Top, Right Resize, Right Resize, Bottom, Right Resize, Bott…" at bounding box center [773, 434] width 158 height 56
drag, startPoint x: 786, startPoint y: 438, endPoint x: 723, endPoint y: 435, distance: 63.2
click at [723, 435] on rect "Page 16" at bounding box center [710, 431] width 147 height 44
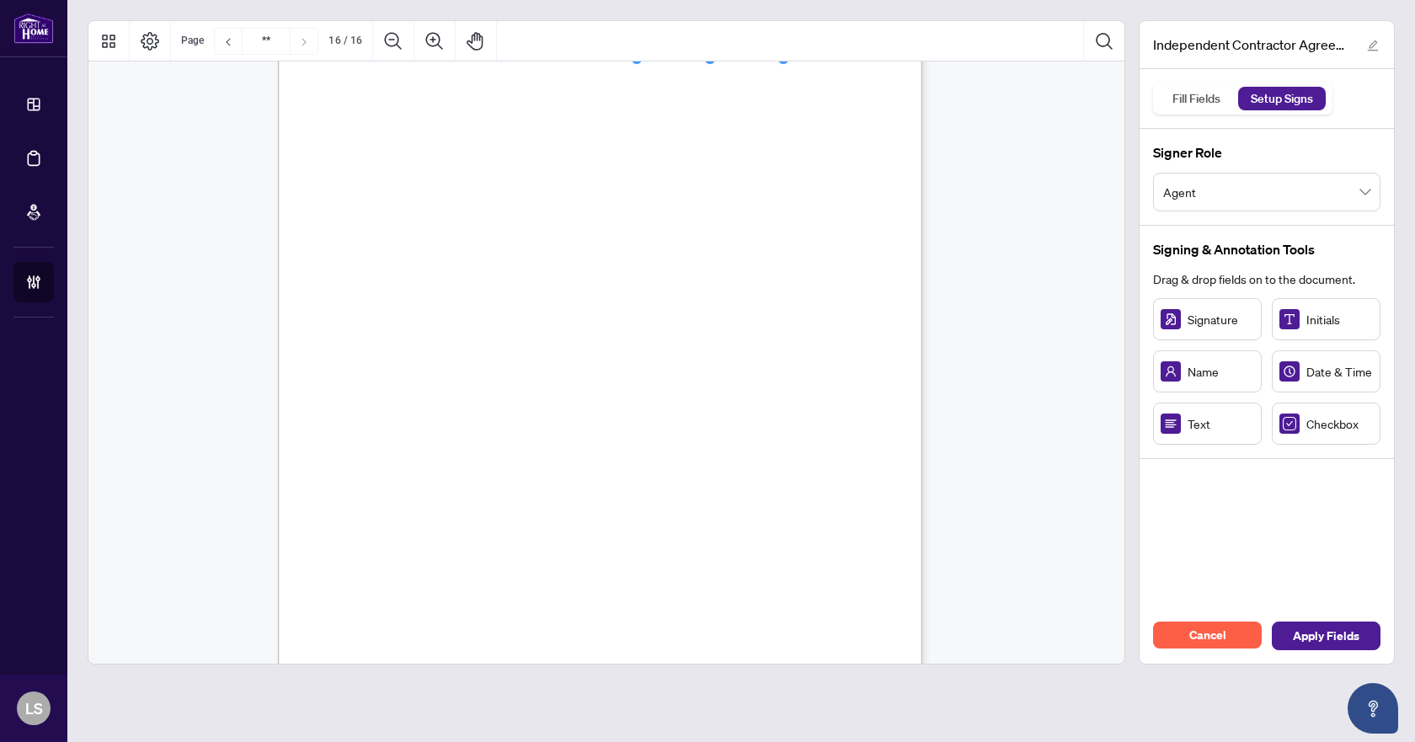
scroll to position [13088, 0]
click at [1321, 631] on span "Apply Fields" at bounding box center [1326, 635] width 67 height 27
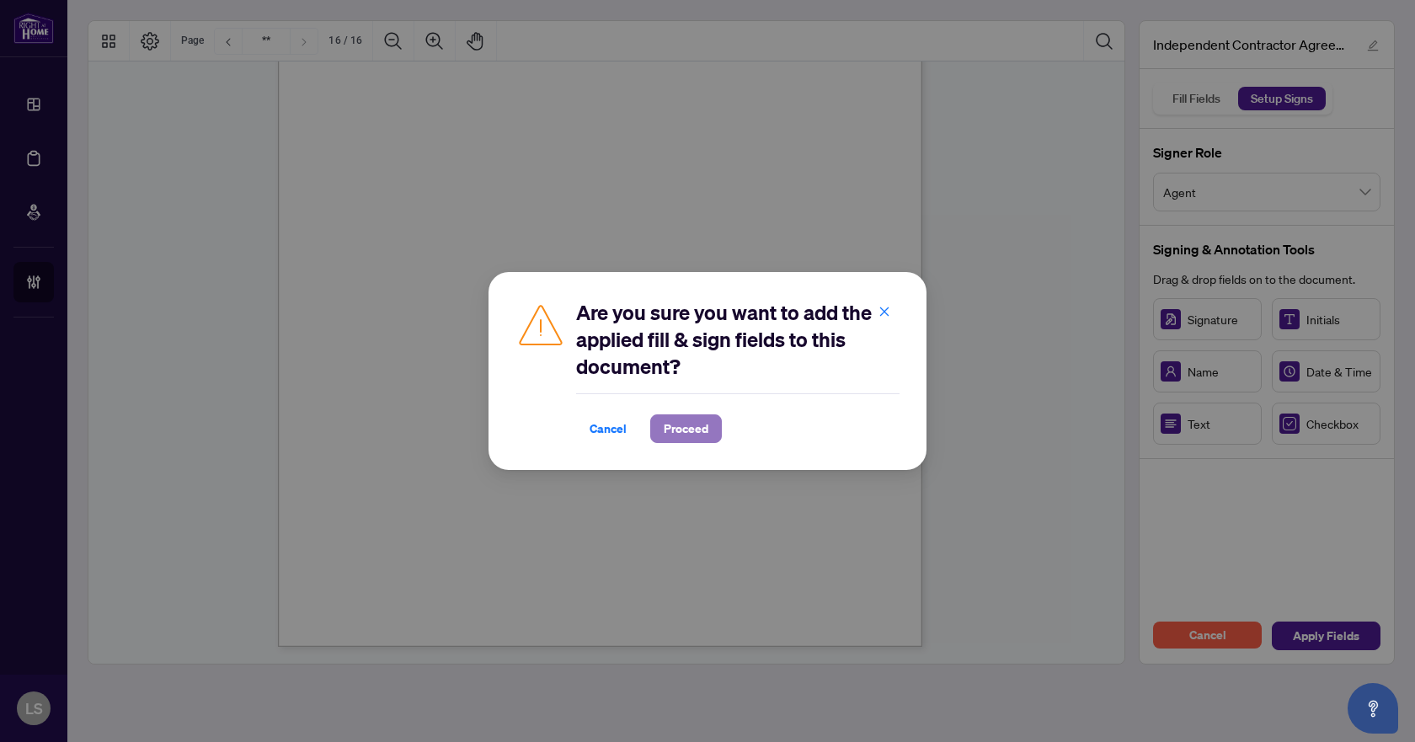
click at [687, 424] on span "Proceed" at bounding box center [686, 428] width 45 height 27
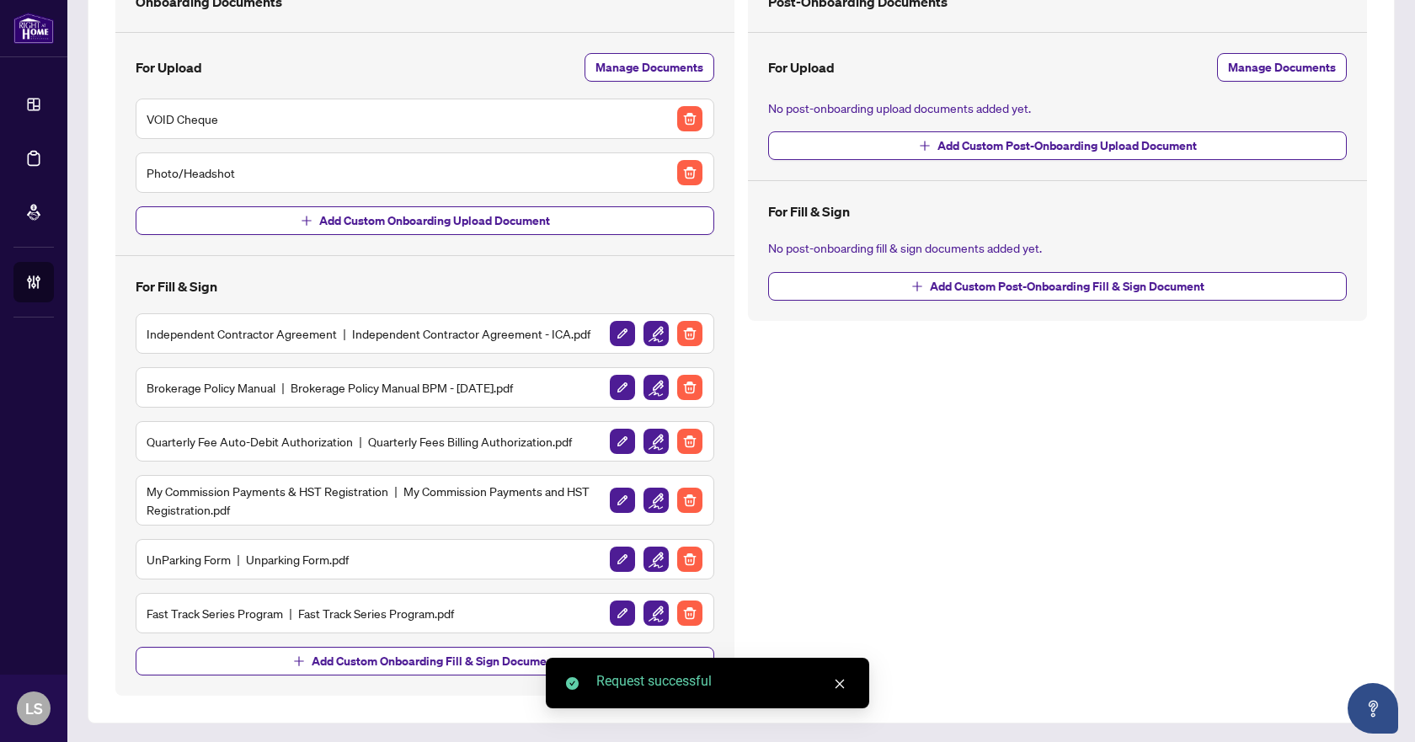
scroll to position [157, 0]
click at [649, 387] on img "button" at bounding box center [655, 386] width 25 height 25
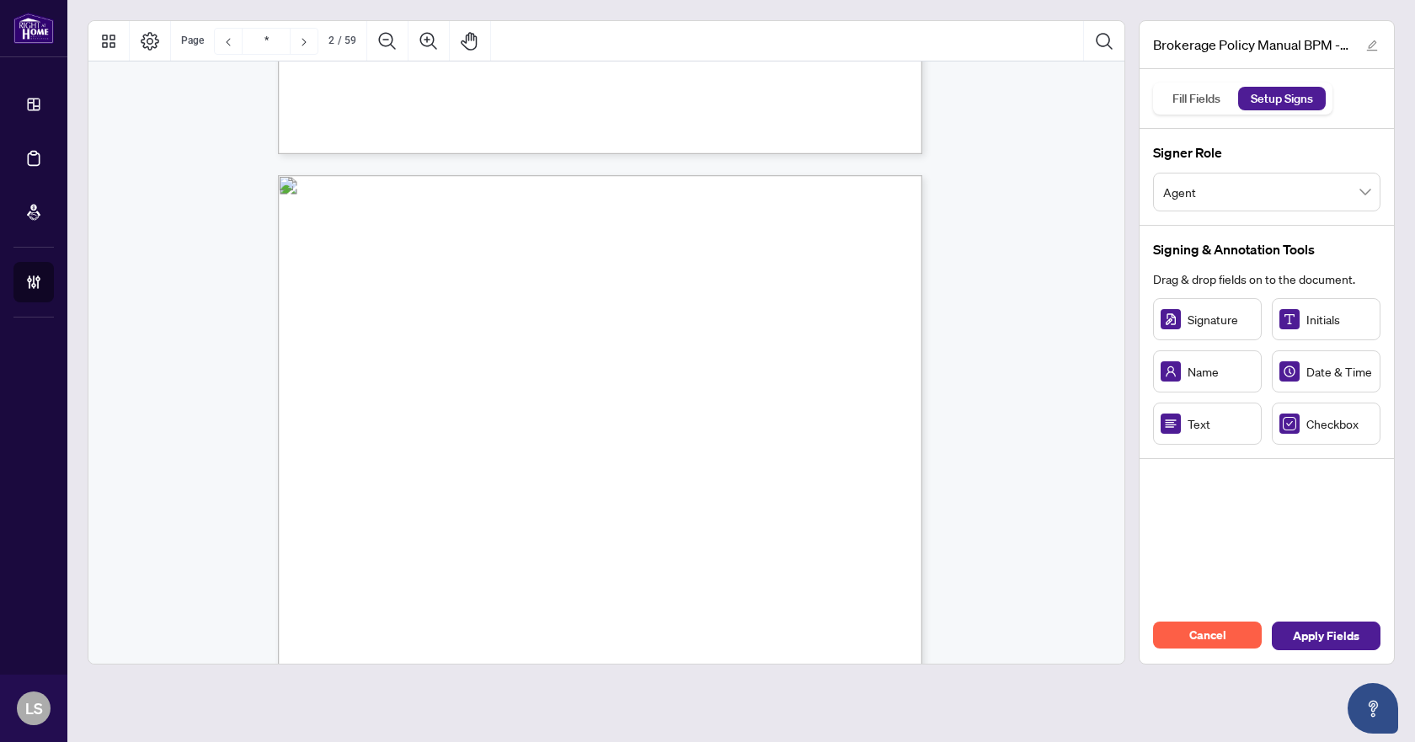
scroll to position [1432, 0]
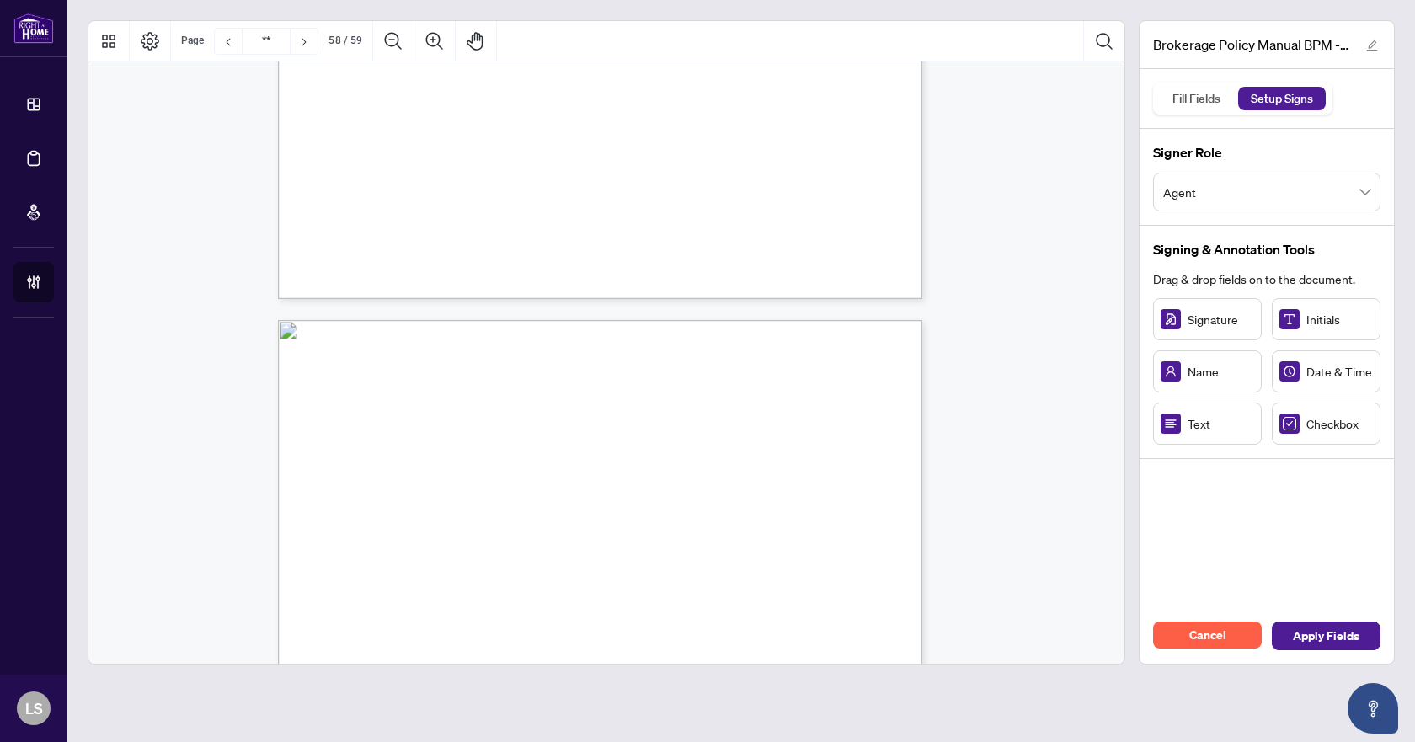
type input "**"
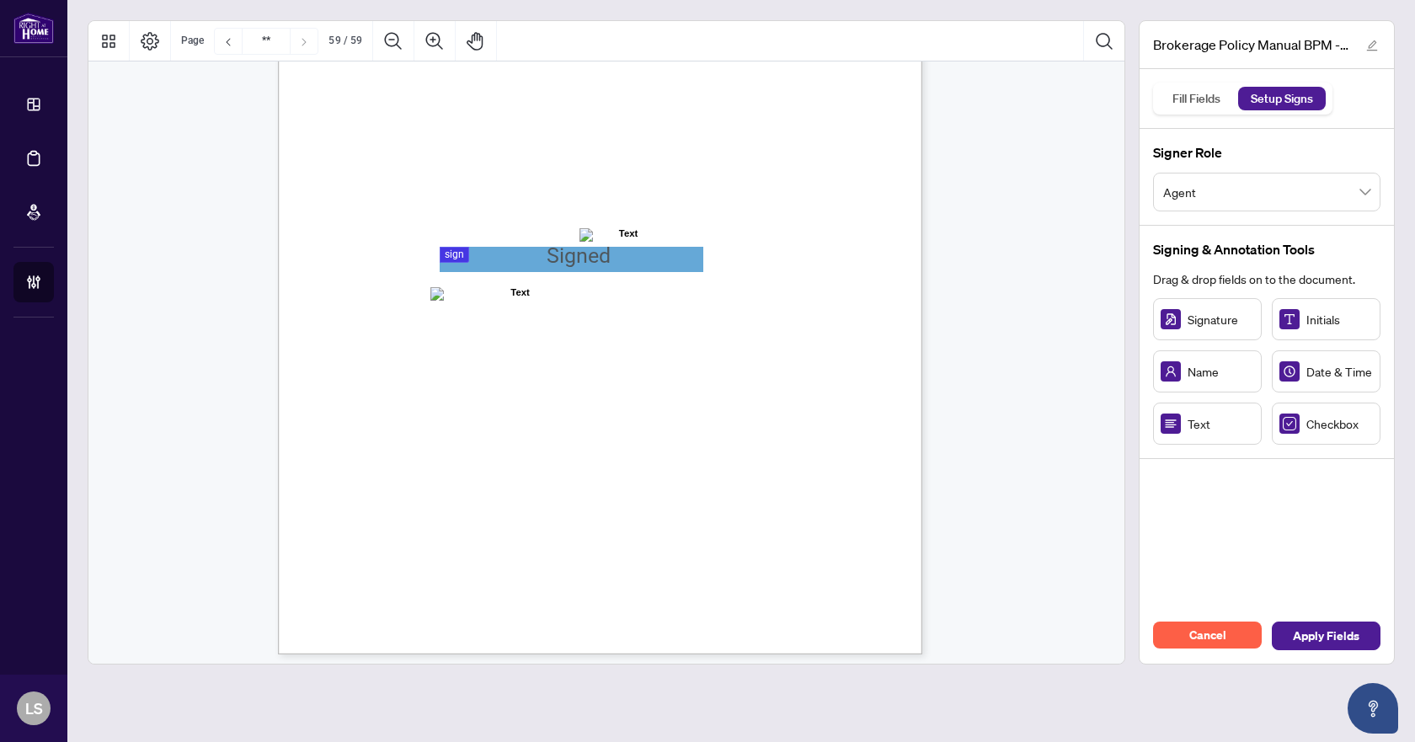
scroll to position [49846, 0]
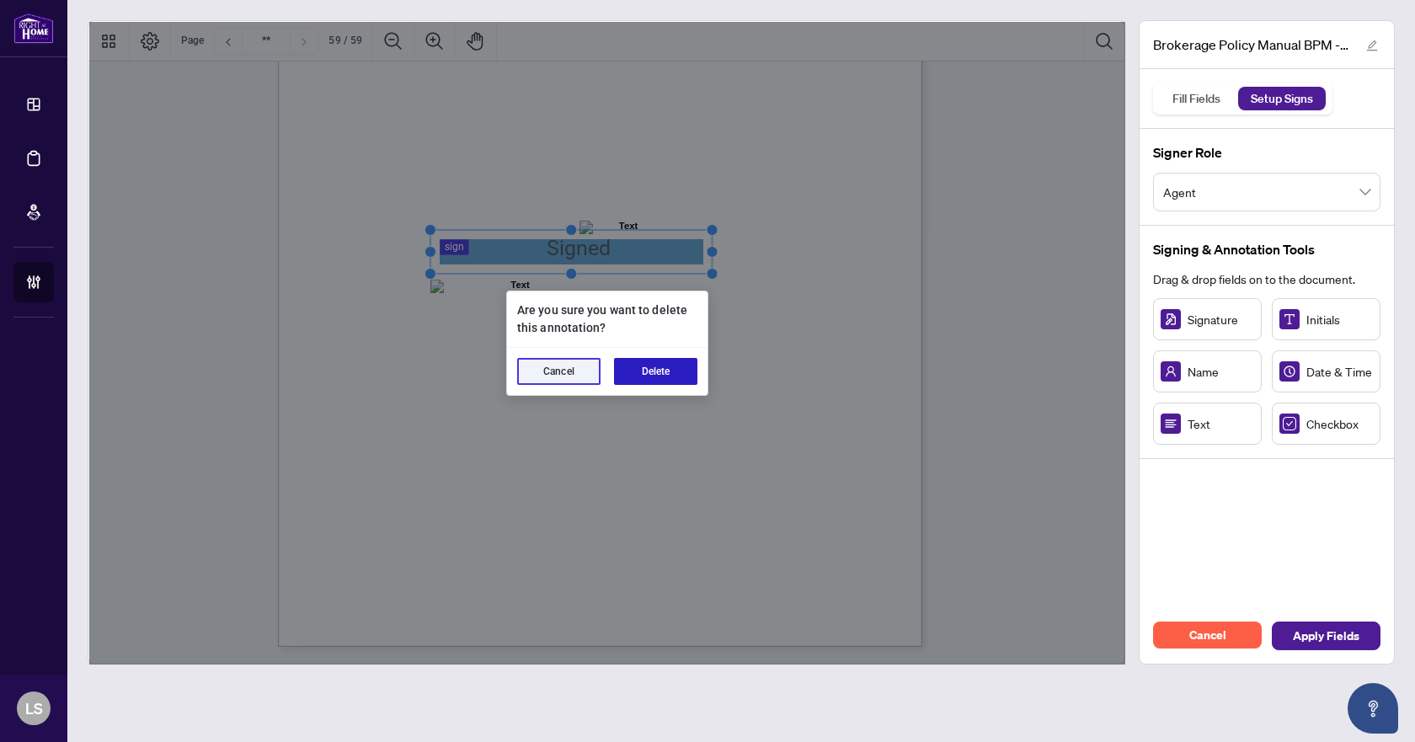
click at [659, 373] on button "Delete" at bounding box center [655, 371] width 83 height 27
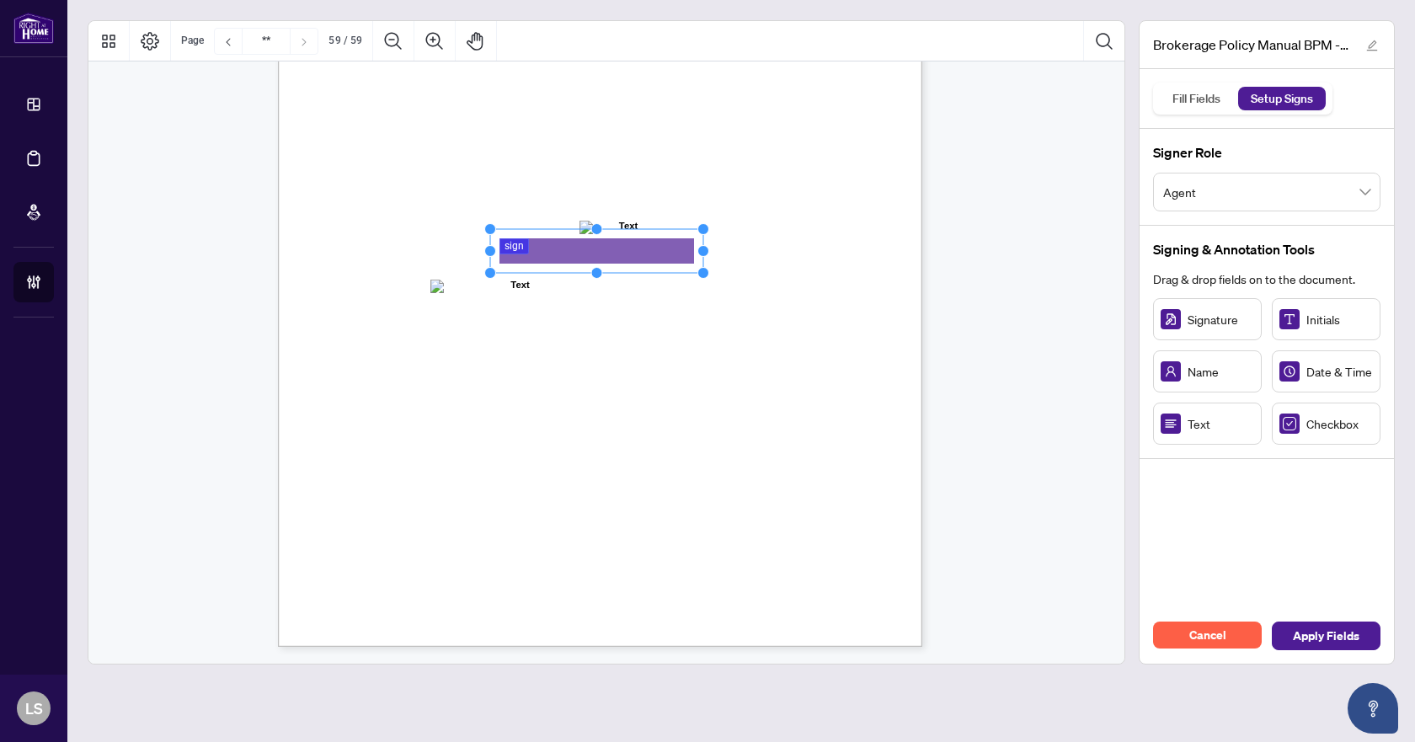
drag, startPoint x: 568, startPoint y: 249, endPoint x: 703, endPoint y: 260, distance: 136.0
click at [703, 260] on icon "Resize, Top Resize, Top, Right Resize, Right Resize, Bottom, Right Resize, Bott…" at bounding box center [596, 251] width 225 height 56
click at [1342, 627] on span "Apply Fields" at bounding box center [1326, 635] width 67 height 27
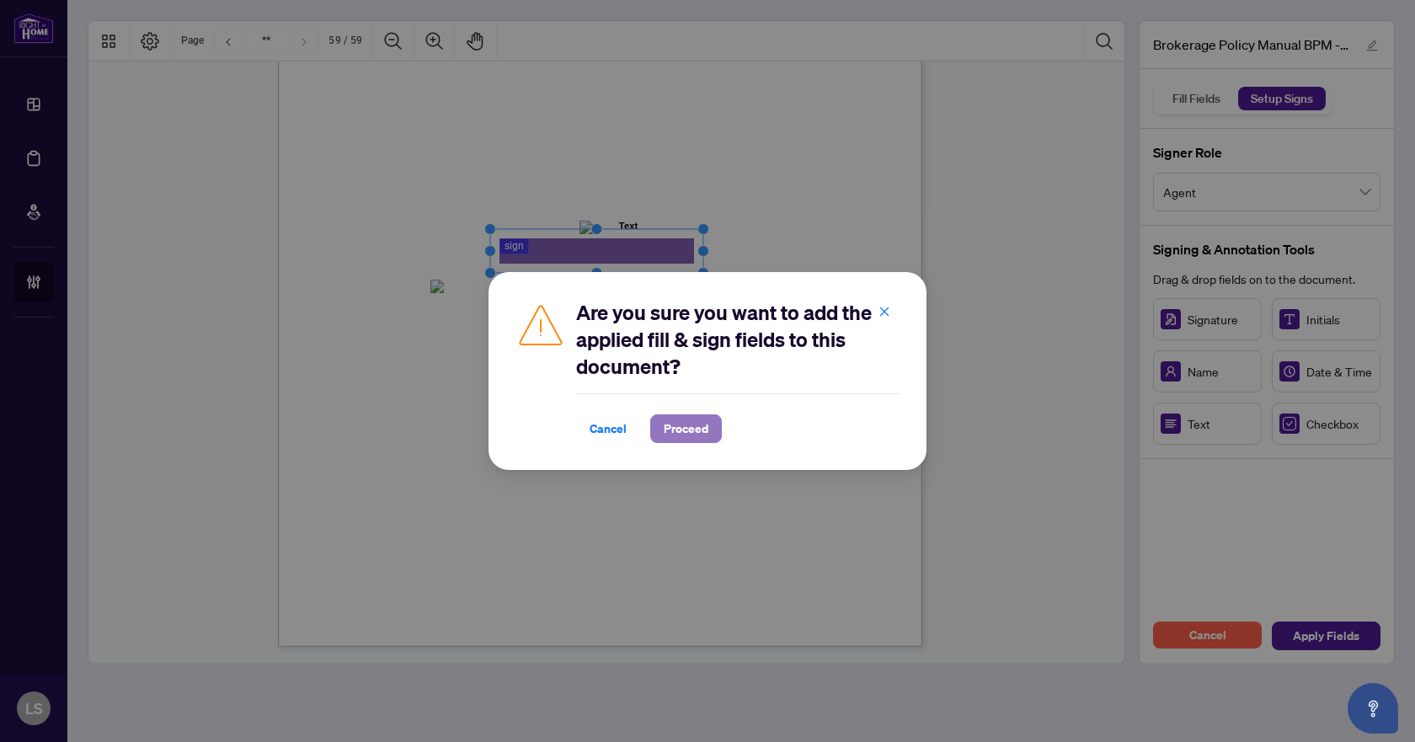
click at [693, 421] on span "Proceed" at bounding box center [686, 428] width 45 height 27
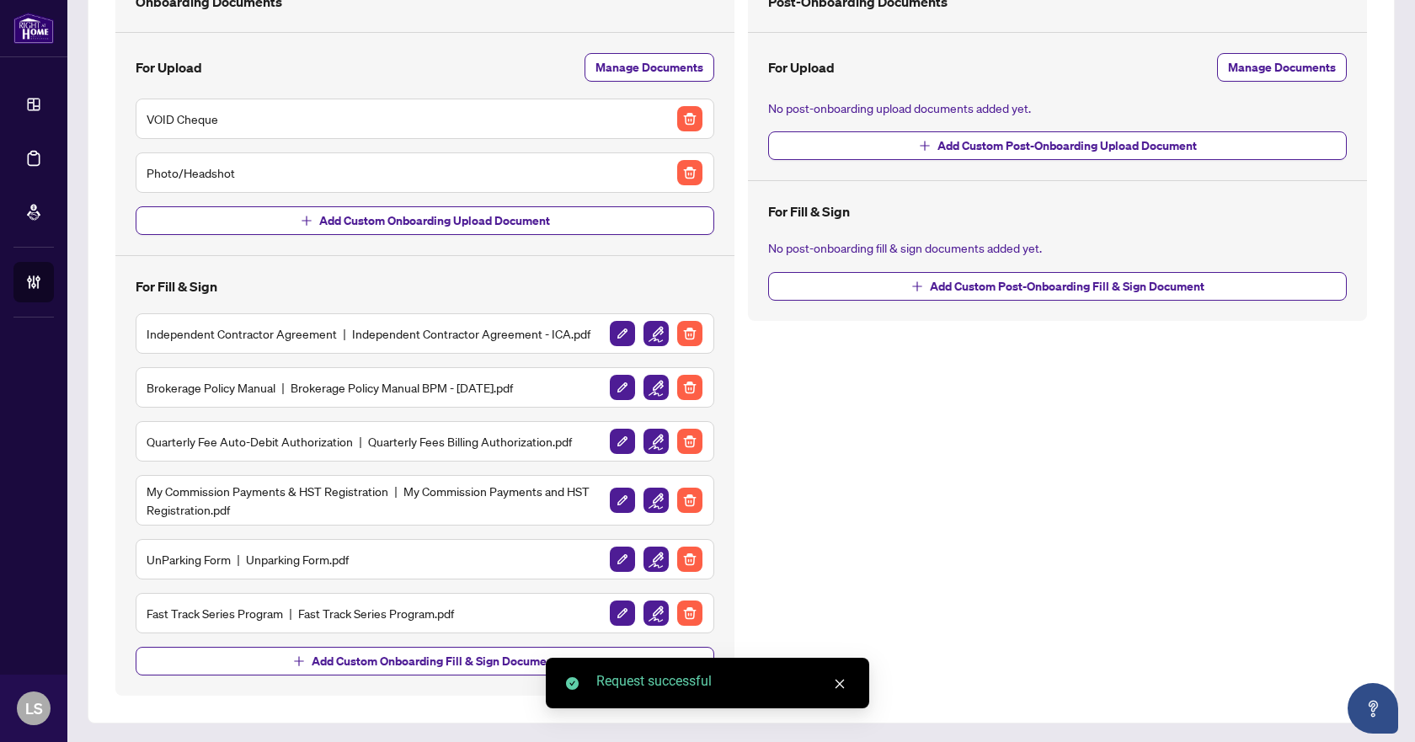
scroll to position [157, 0]
click at [658, 441] on img "button" at bounding box center [655, 440] width 25 height 25
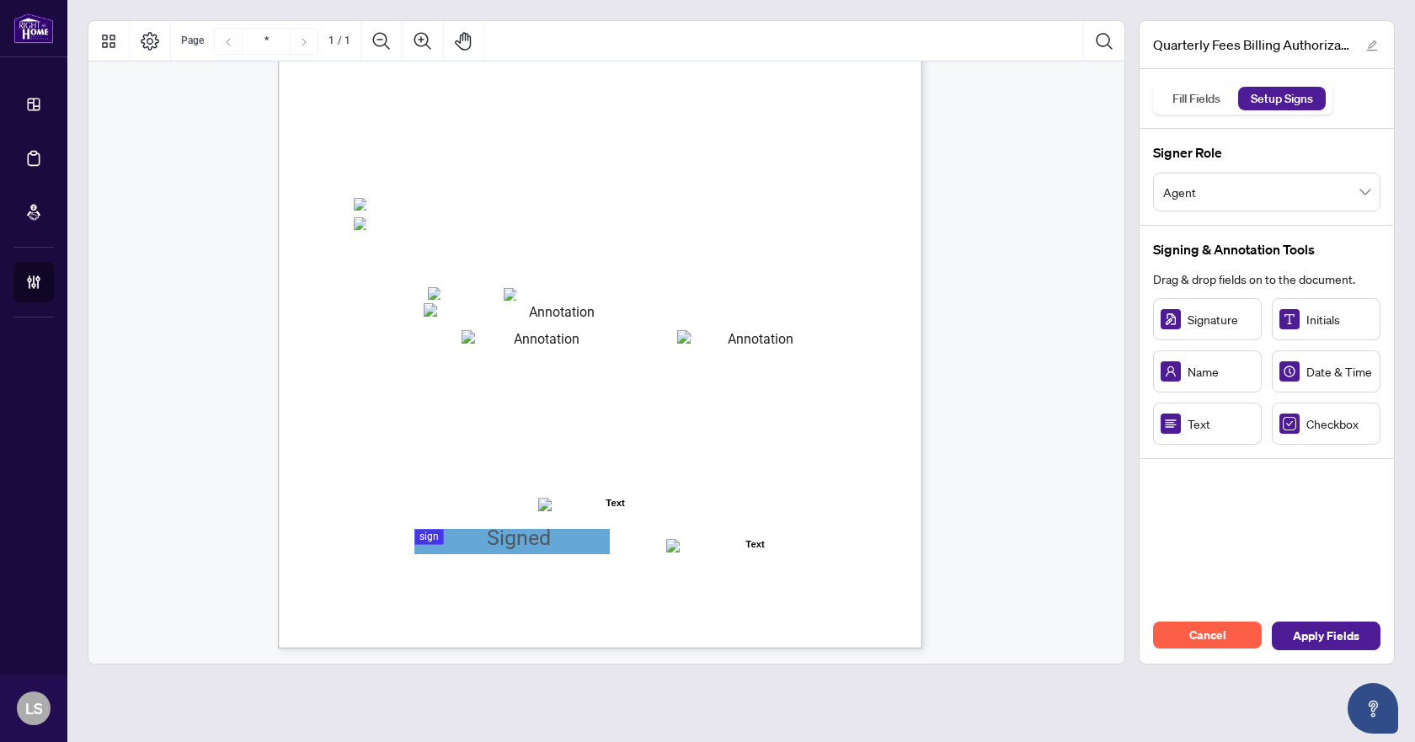
scroll to position [265, 0]
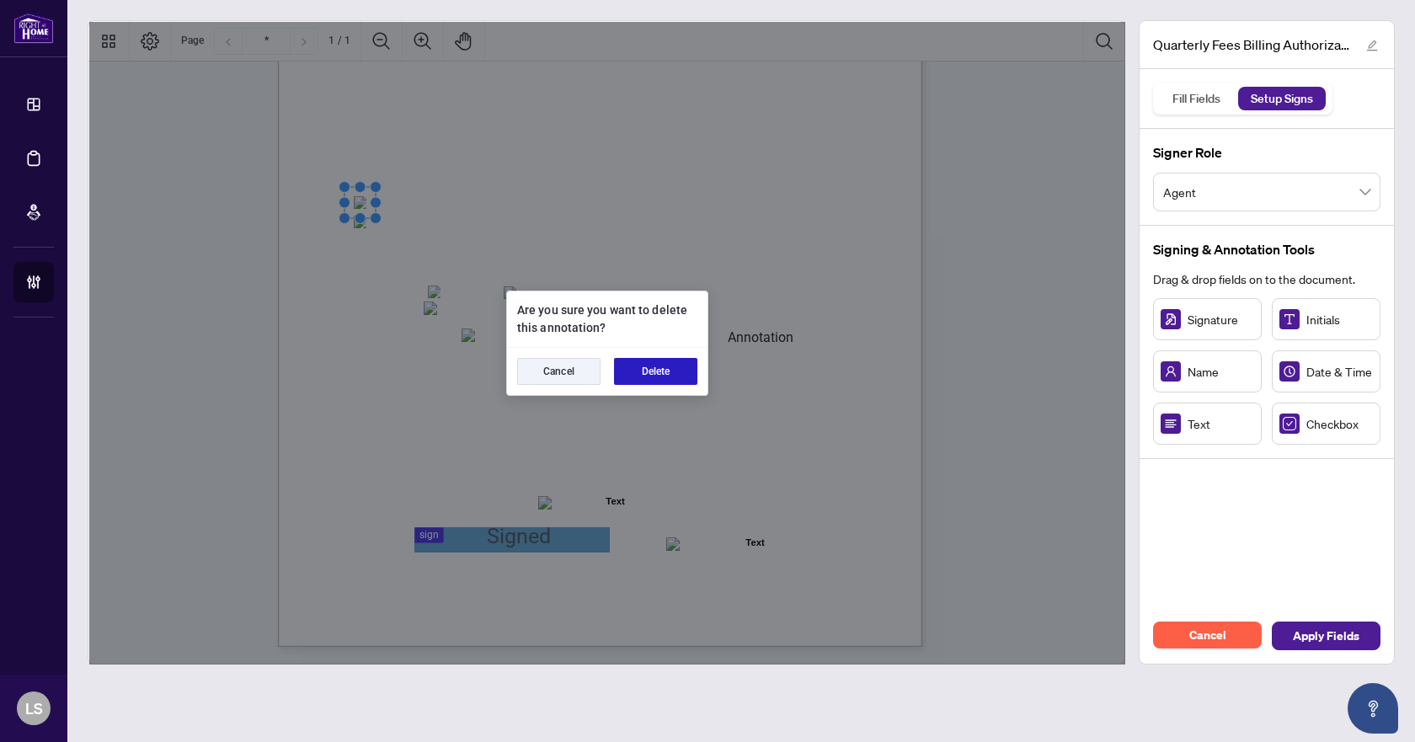
click at [669, 371] on button "Delete" at bounding box center [655, 371] width 83 height 27
click at [647, 369] on button "Delete" at bounding box center [655, 371] width 83 height 27
click at [640, 370] on button "Delete" at bounding box center [655, 371] width 83 height 27
click at [658, 371] on button "Delete" at bounding box center [655, 371] width 83 height 27
click at [644, 369] on button "Delete" at bounding box center [655, 371] width 83 height 27
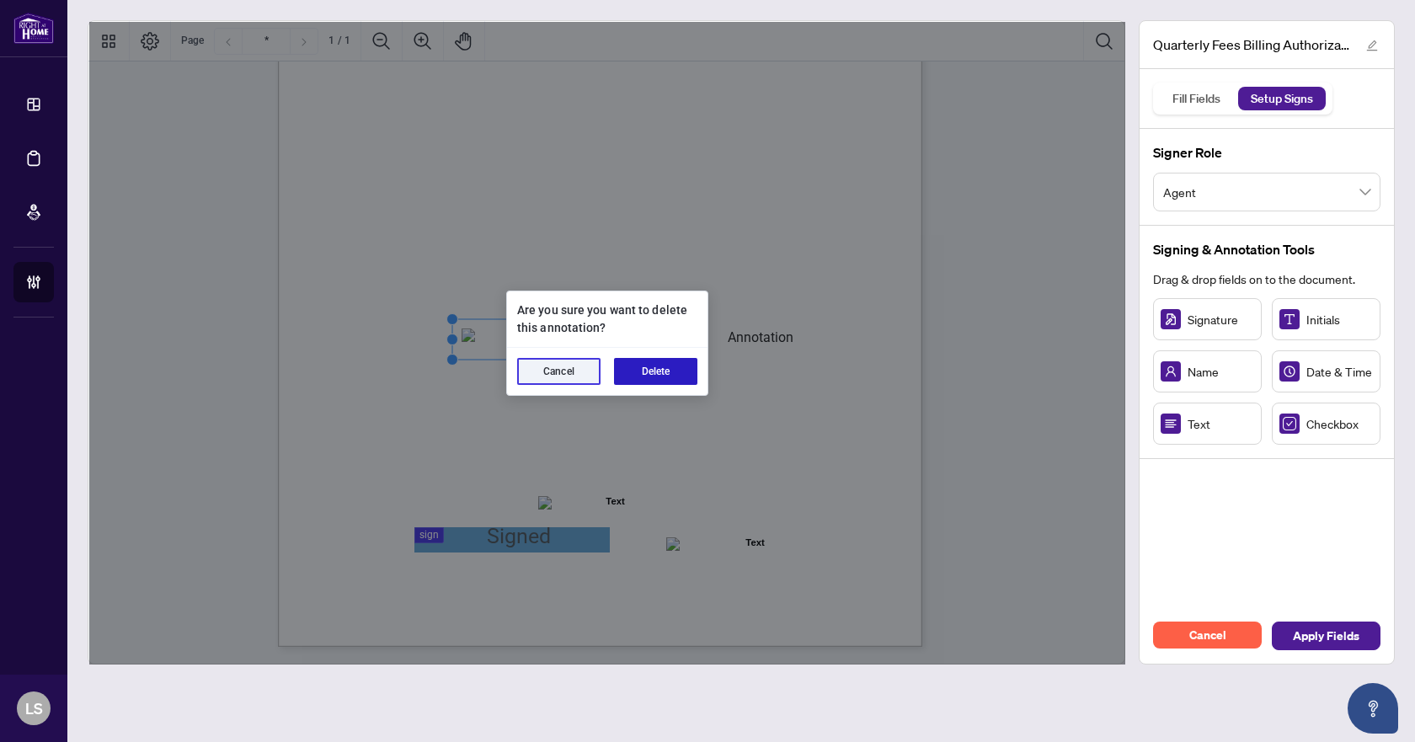
click at [643, 372] on button "Delete" at bounding box center [655, 371] width 83 height 27
click at [658, 376] on button "Delete" at bounding box center [655, 371] width 83 height 27
click at [651, 370] on button "Delete" at bounding box center [655, 371] width 83 height 27
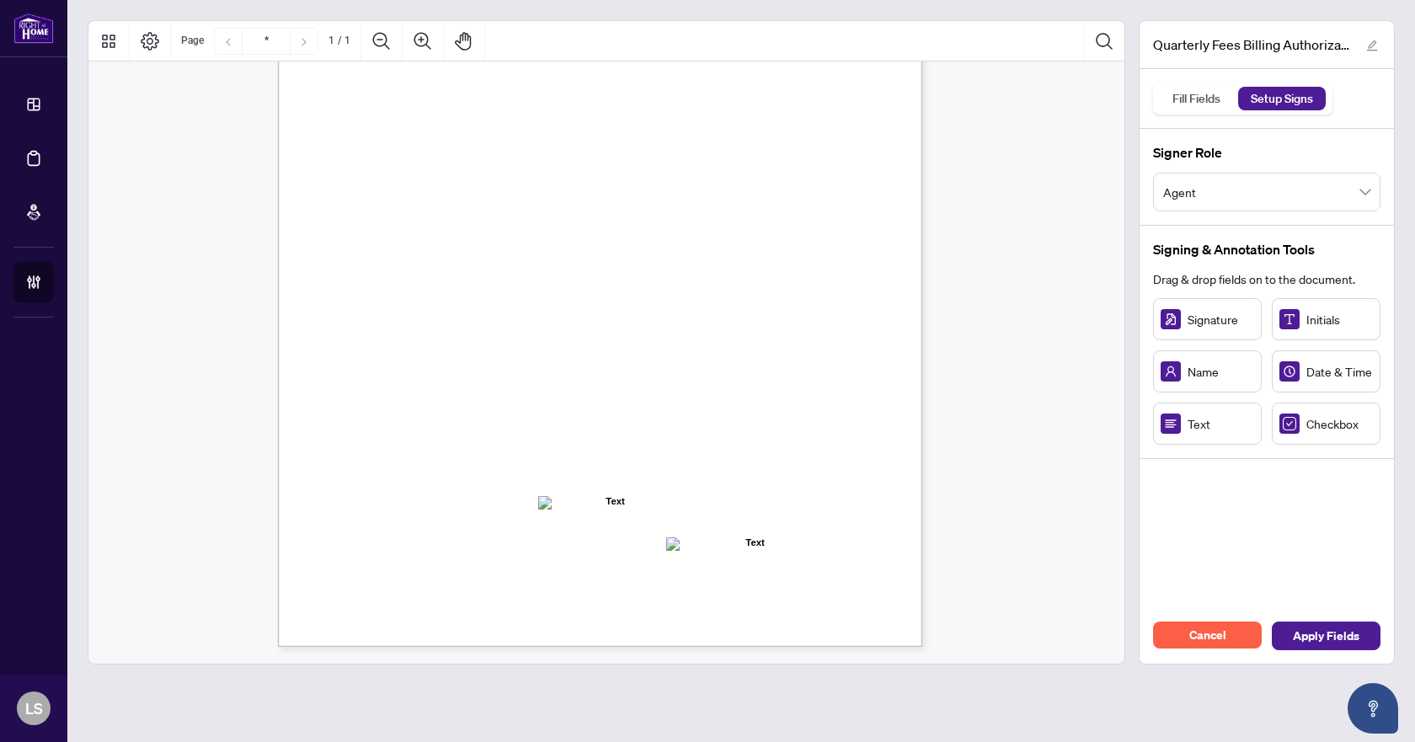
click at [1193, 434] on div "Text" at bounding box center [1207, 424] width 109 height 42
drag, startPoint x: 1315, startPoint y: 429, endPoint x: 359, endPoint y: 203, distance: 982.2
drag, startPoint x: 1307, startPoint y: 425, endPoint x: 360, endPoint y: 224, distance: 968.6
drag, startPoint x: 1310, startPoint y: 427, endPoint x: 430, endPoint y: 293, distance: 890.2
drag, startPoint x: 1327, startPoint y: 430, endPoint x: 510, endPoint y: 295, distance: 828.9
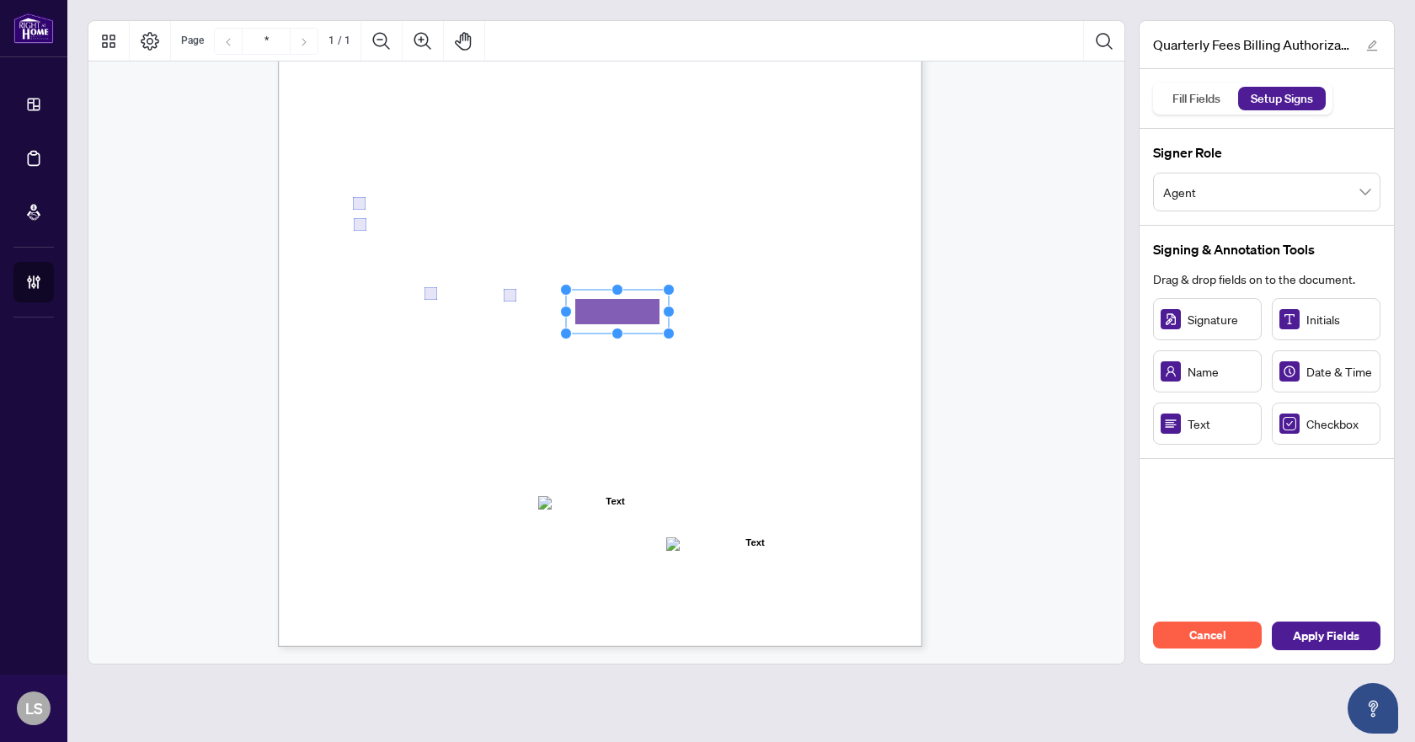
drag, startPoint x: 652, startPoint y: 315, endPoint x: 620, endPoint y: 308, distance: 32.7
click at [620, 308] on rect "Page 1" at bounding box center [617, 312] width 103 height 44
drag, startPoint x: 669, startPoint y: 307, endPoint x: 849, endPoint y: 317, distance: 180.5
click at [849, 317] on div "Right at Home Realty, Brokerage Quarterly Fees Billing Authorization Quarterly …" at bounding box center [600, 230] width 644 height 834
drag, startPoint x: 724, startPoint y: 317, endPoint x: 647, endPoint y: 318, distance: 77.5
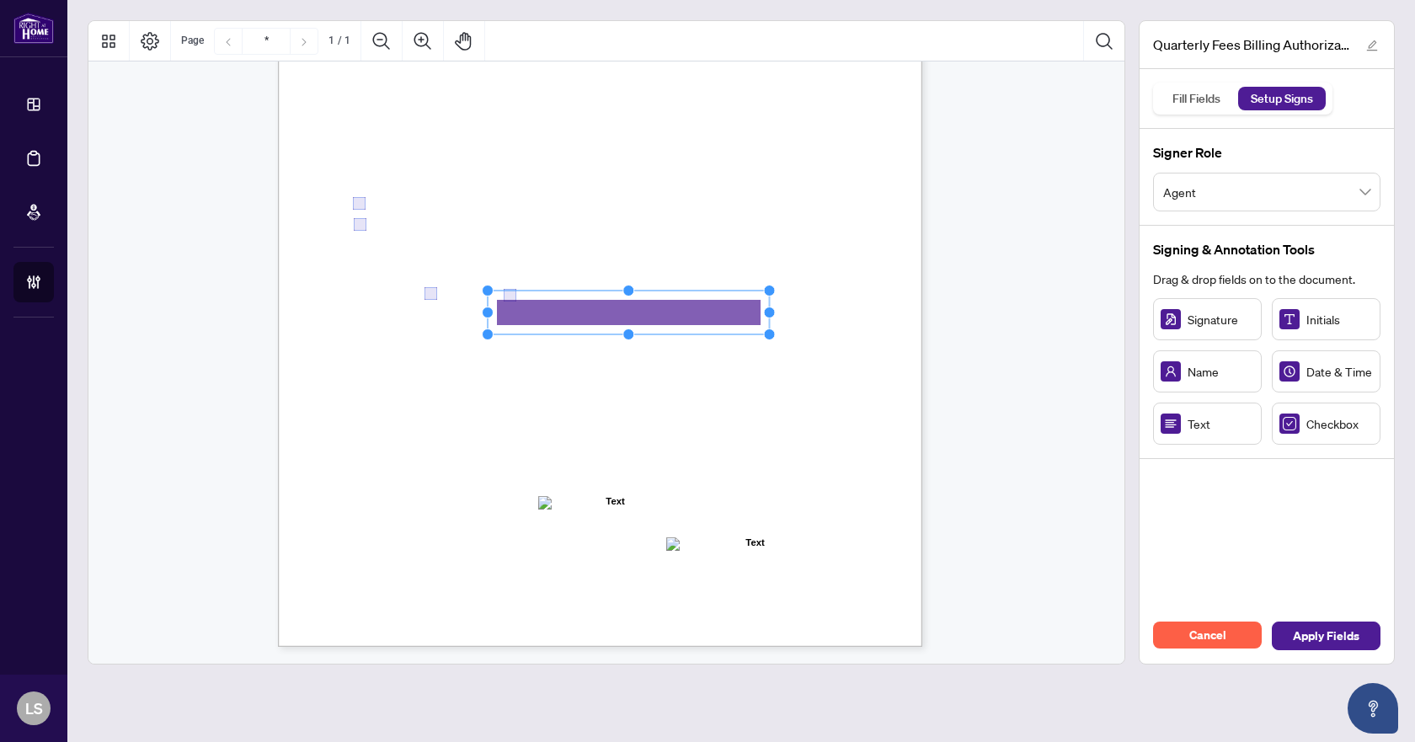
click at [647, 318] on rect "Page 1" at bounding box center [629, 313] width 282 height 44
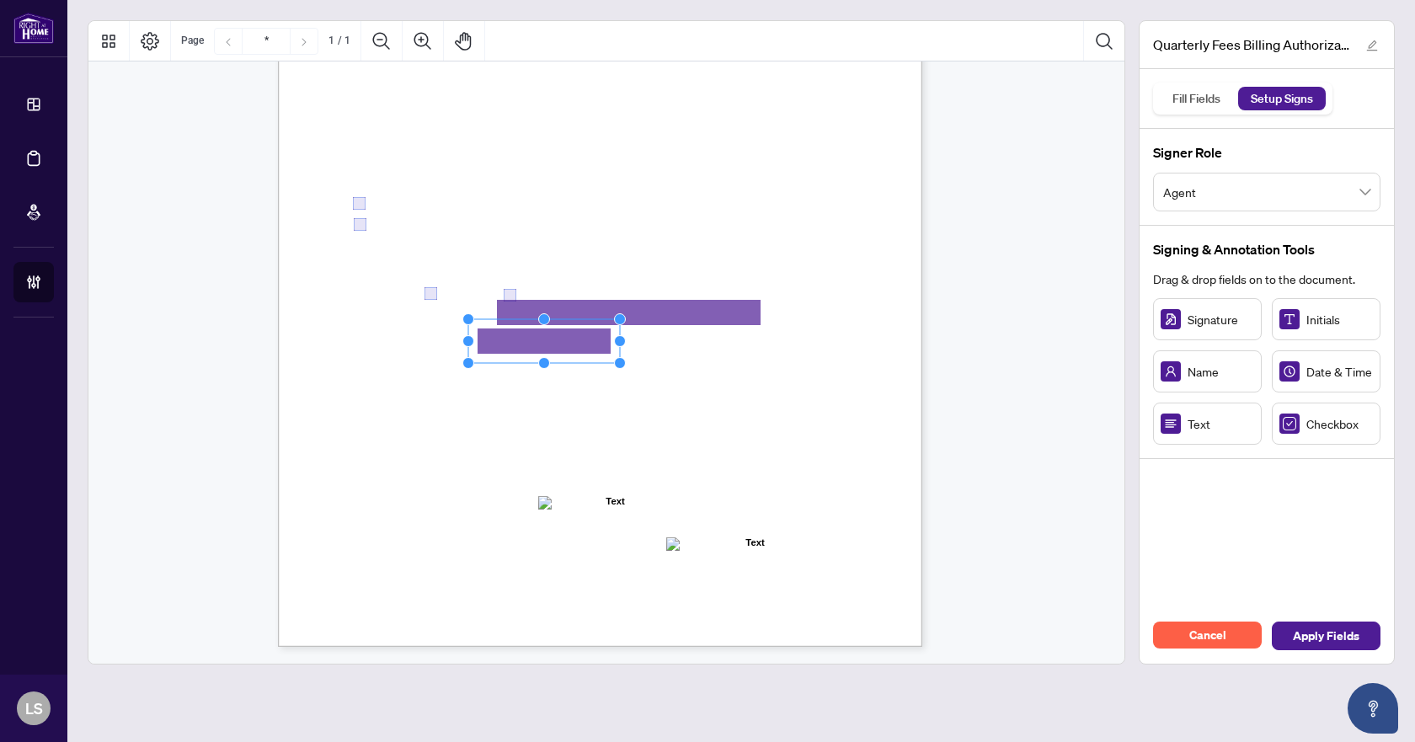
drag, startPoint x: 569, startPoint y: 339, endPoint x: 618, endPoint y: 338, distance: 48.9
click at [618, 338] on circle "Resize, Right" at bounding box center [620, 341] width 11 height 11
drag, startPoint x: 799, startPoint y: 339, endPoint x: 819, endPoint y: 339, distance: 19.4
click at [819, 339] on circle "Resize, Right" at bounding box center [820, 339] width 11 height 11
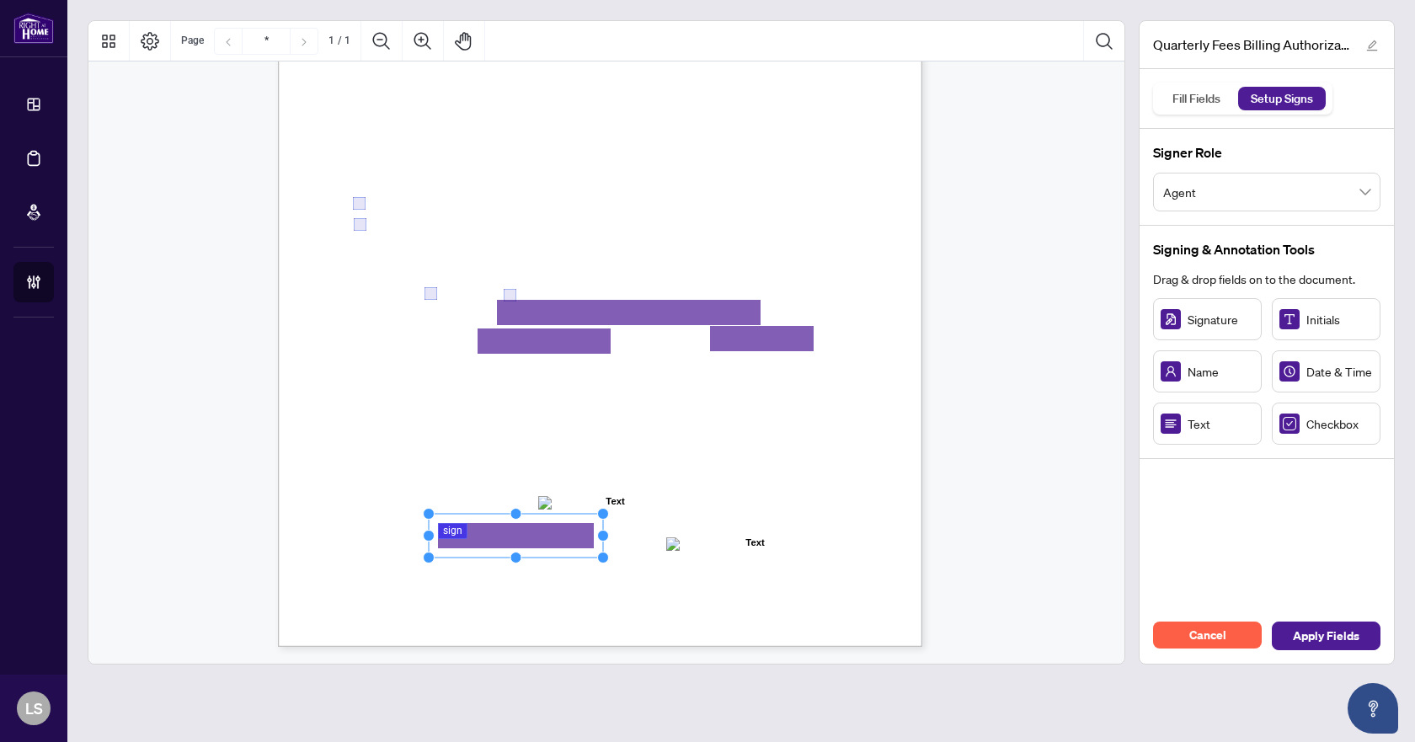
drag, startPoint x: 504, startPoint y: 537, endPoint x: 703, endPoint y: 541, distance: 198.8
click at [602, 541] on circle "Resize, Right" at bounding box center [603, 536] width 11 height 11
click at [1353, 637] on span "Apply Fields" at bounding box center [1326, 635] width 67 height 27
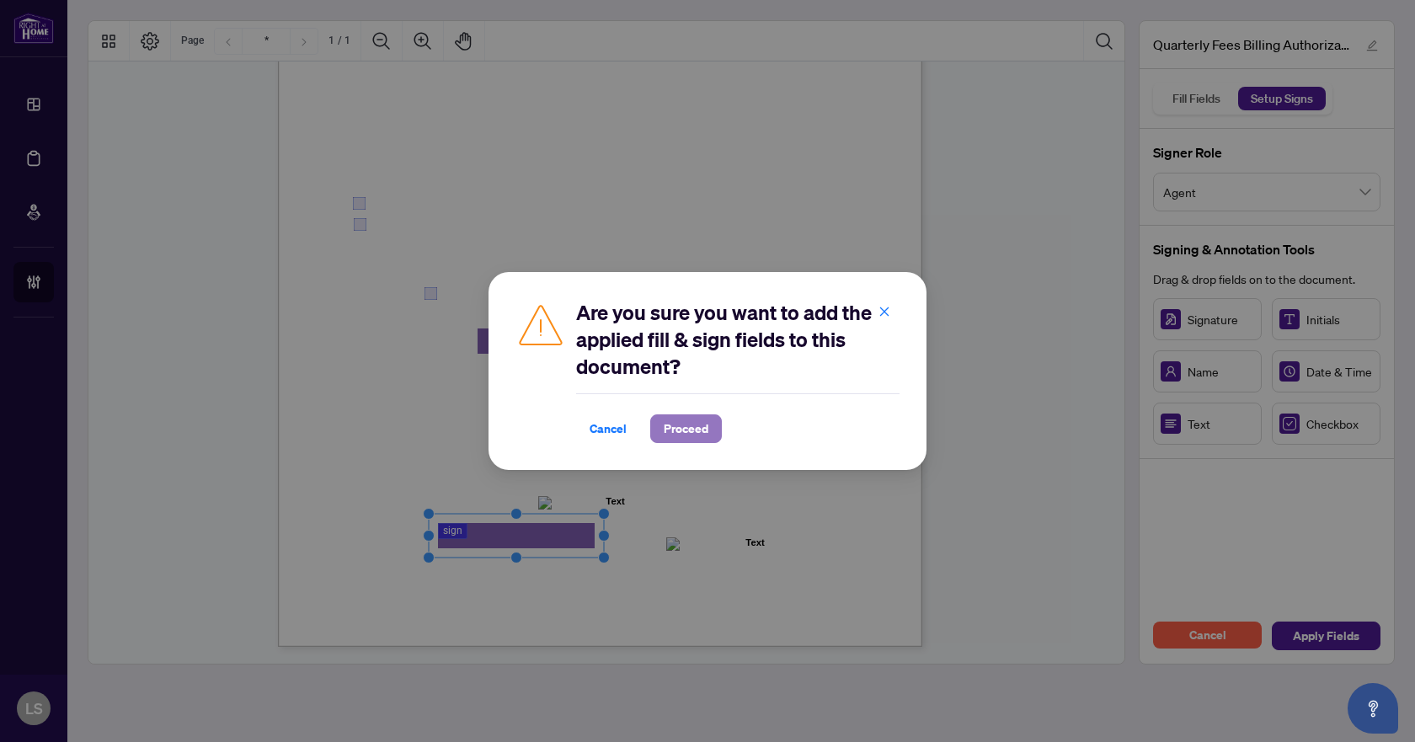
click at [672, 419] on span "Proceed" at bounding box center [686, 428] width 45 height 27
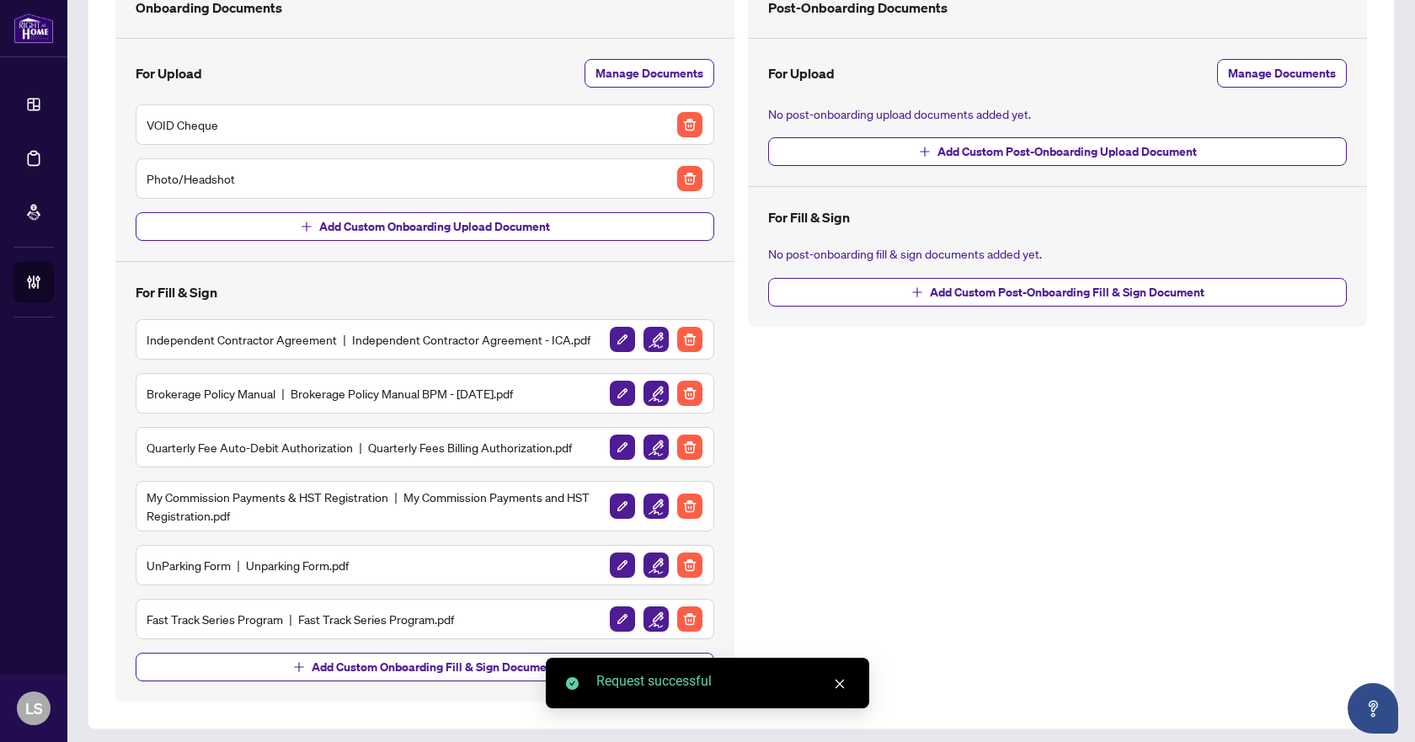
scroll to position [157, 0]
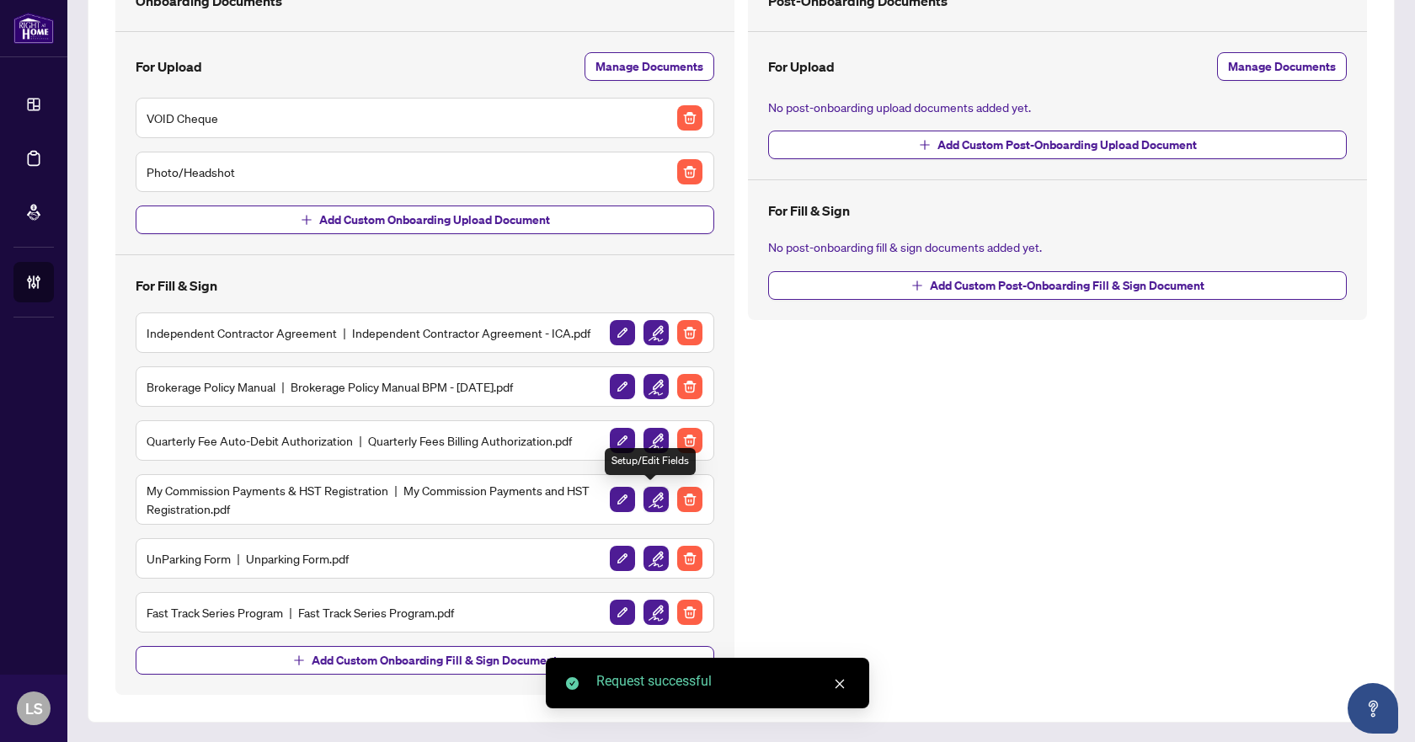
click at [648, 496] on img "button" at bounding box center [655, 499] width 25 height 25
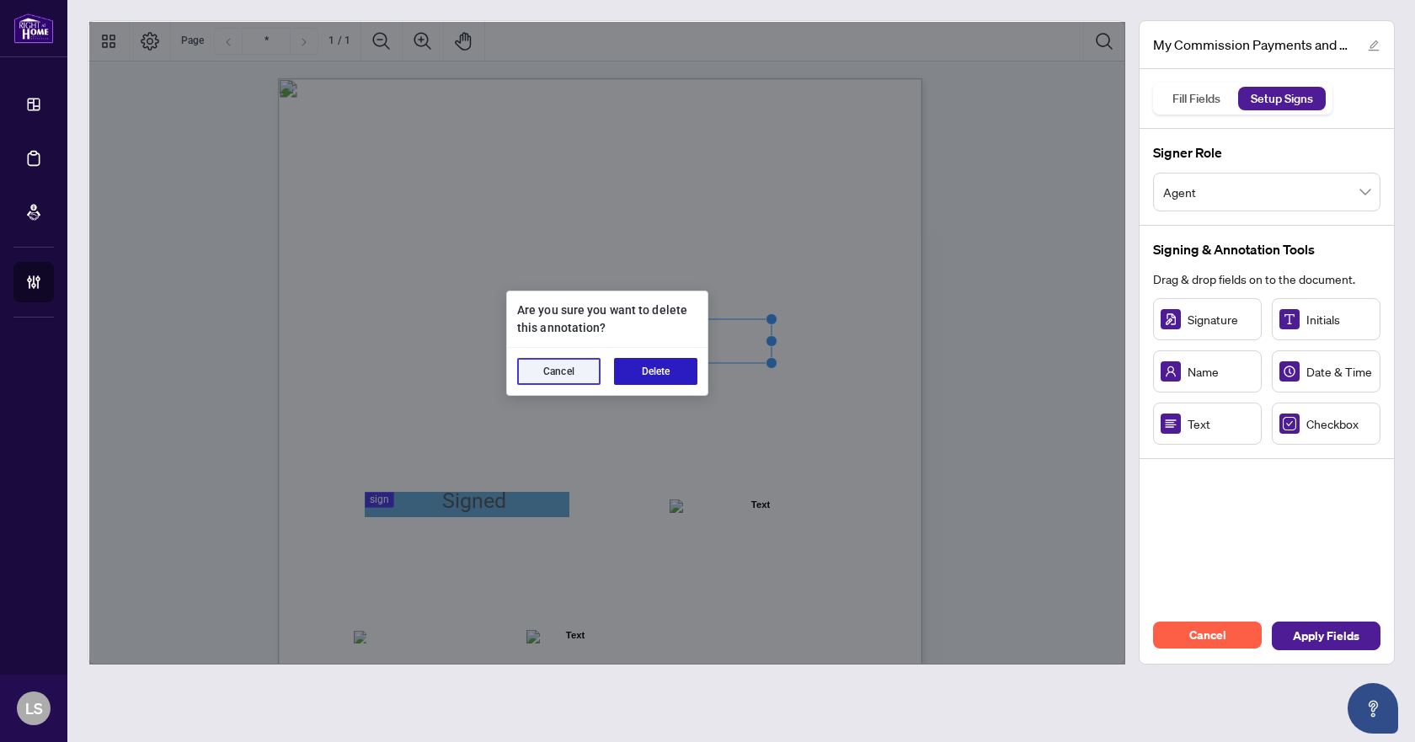
click at [673, 368] on button "Delete" at bounding box center [655, 371] width 83 height 27
click at [649, 366] on button "Delete" at bounding box center [655, 371] width 83 height 27
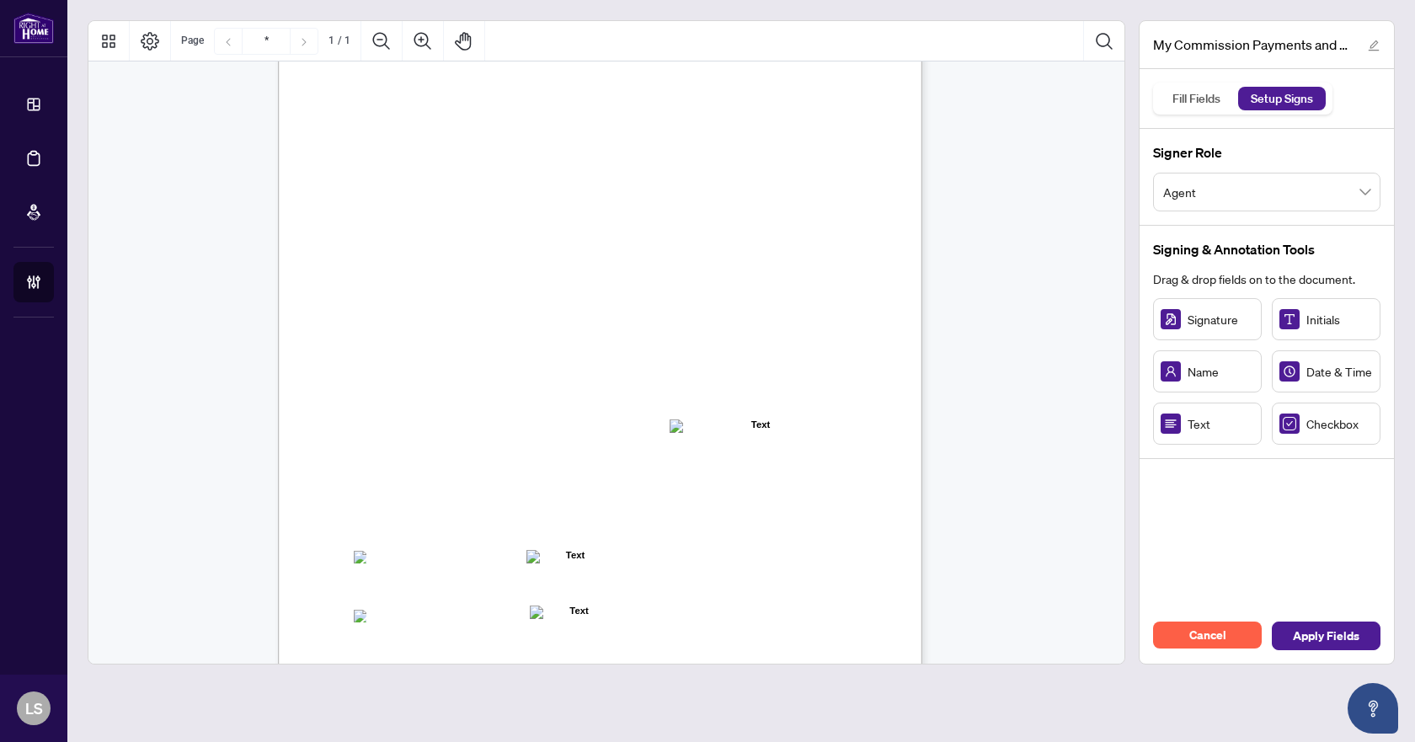
scroll to position [168, 0]
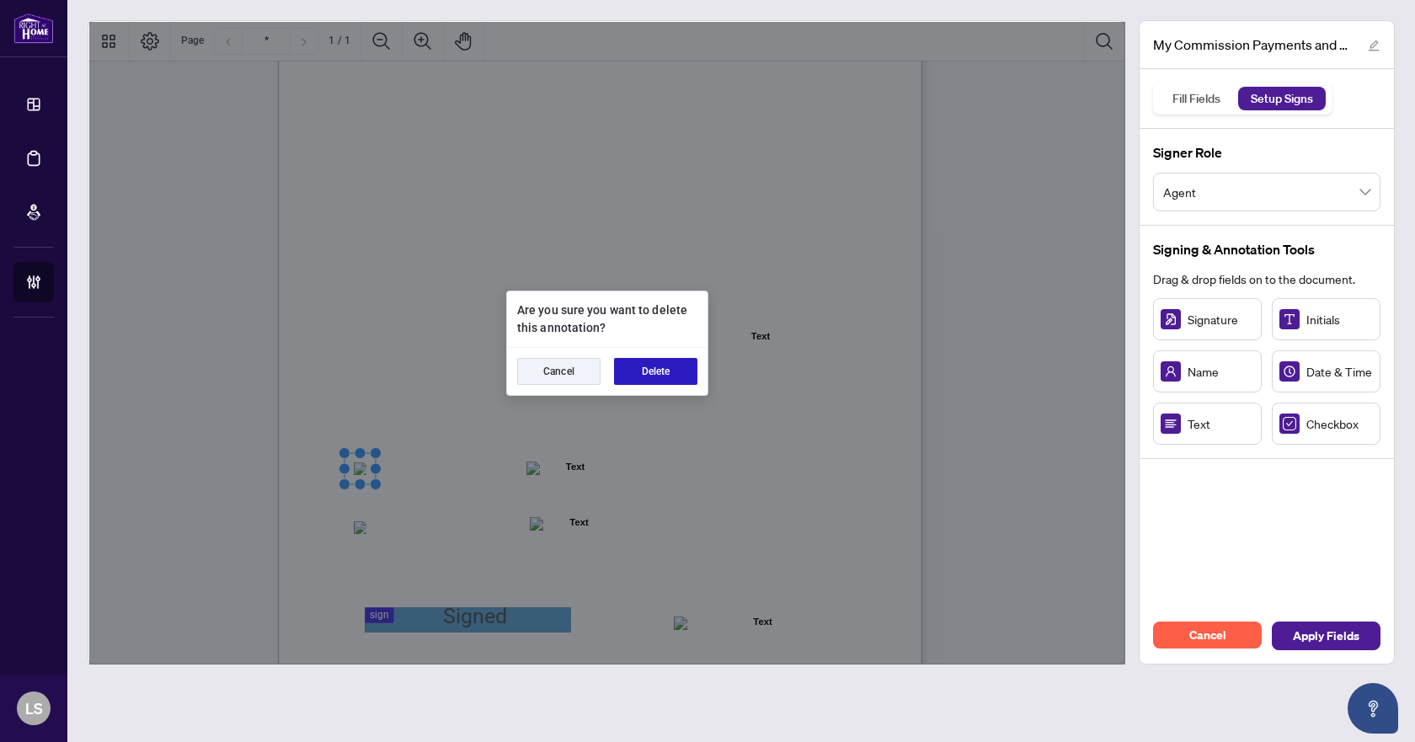
click at [659, 366] on button "Delete" at bounding box center [655, 371] width 83 height 27
click at [685, 358] on button "Delete" at bounding box center [655, 371] width 83 height 27
click at [666, 378] on button "Delete" at bounding box center [655, 371] width 83 height 27
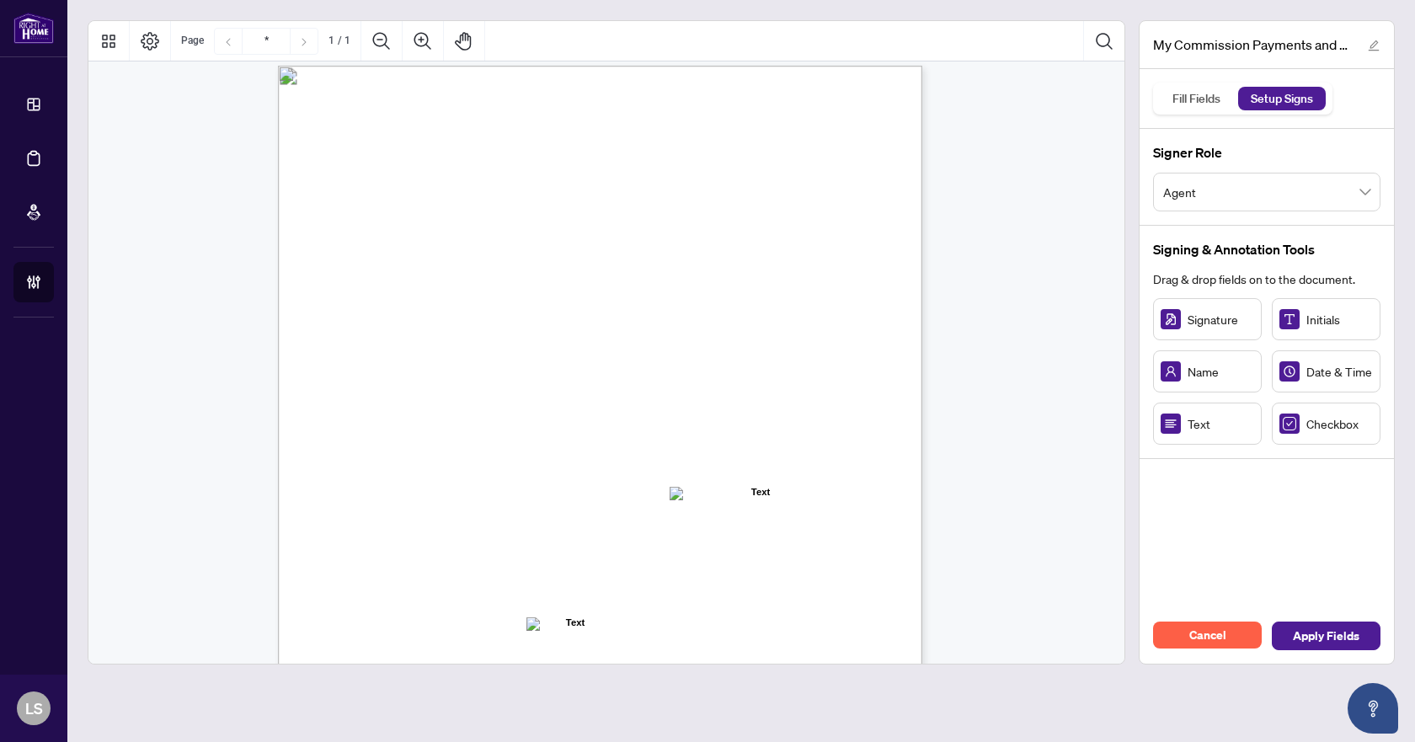
scroll to position [97, 0]
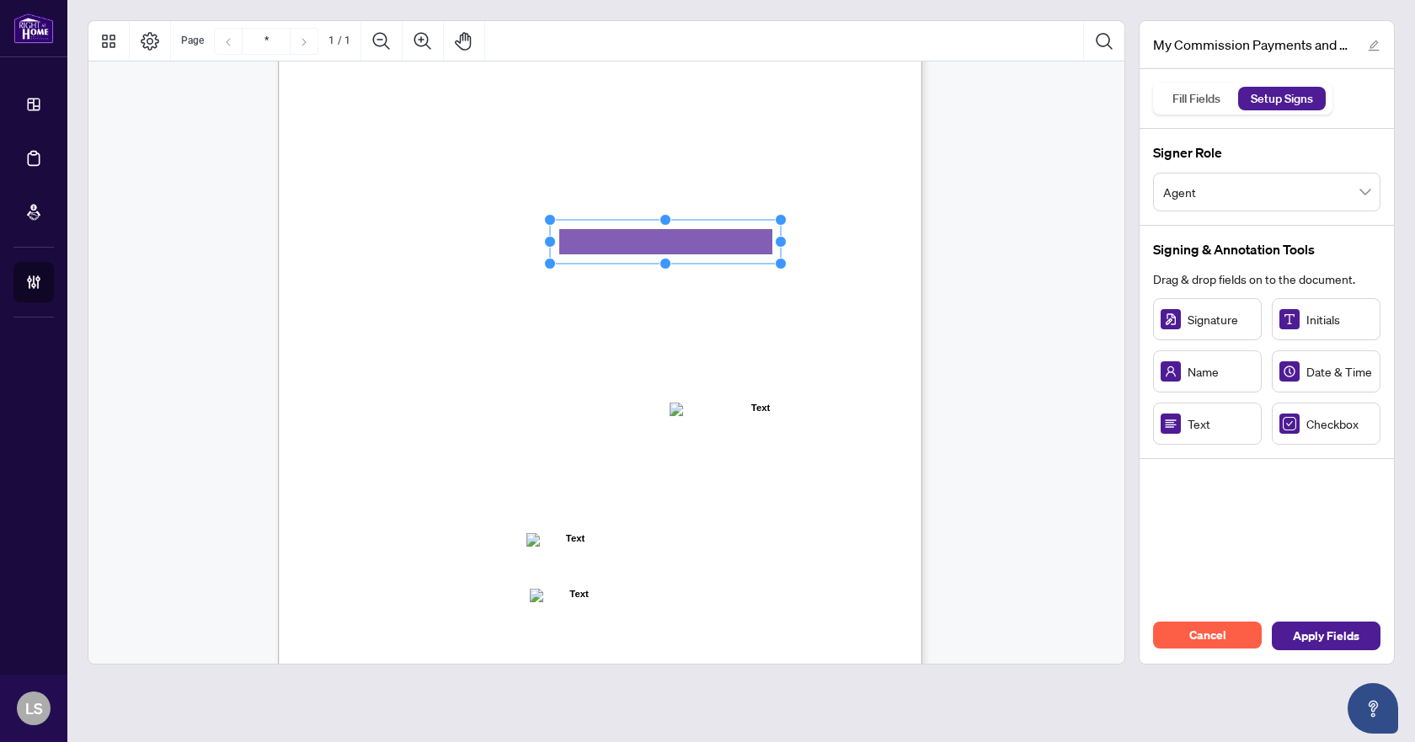
drag, startPoint x: 650, startPoint y: 243, endPoint x: 778, endPoint y: 242, distance: 128.0
click at [778, 242] on circle "Resize, Right" at bounding box center [781, 242] width 11 height 11
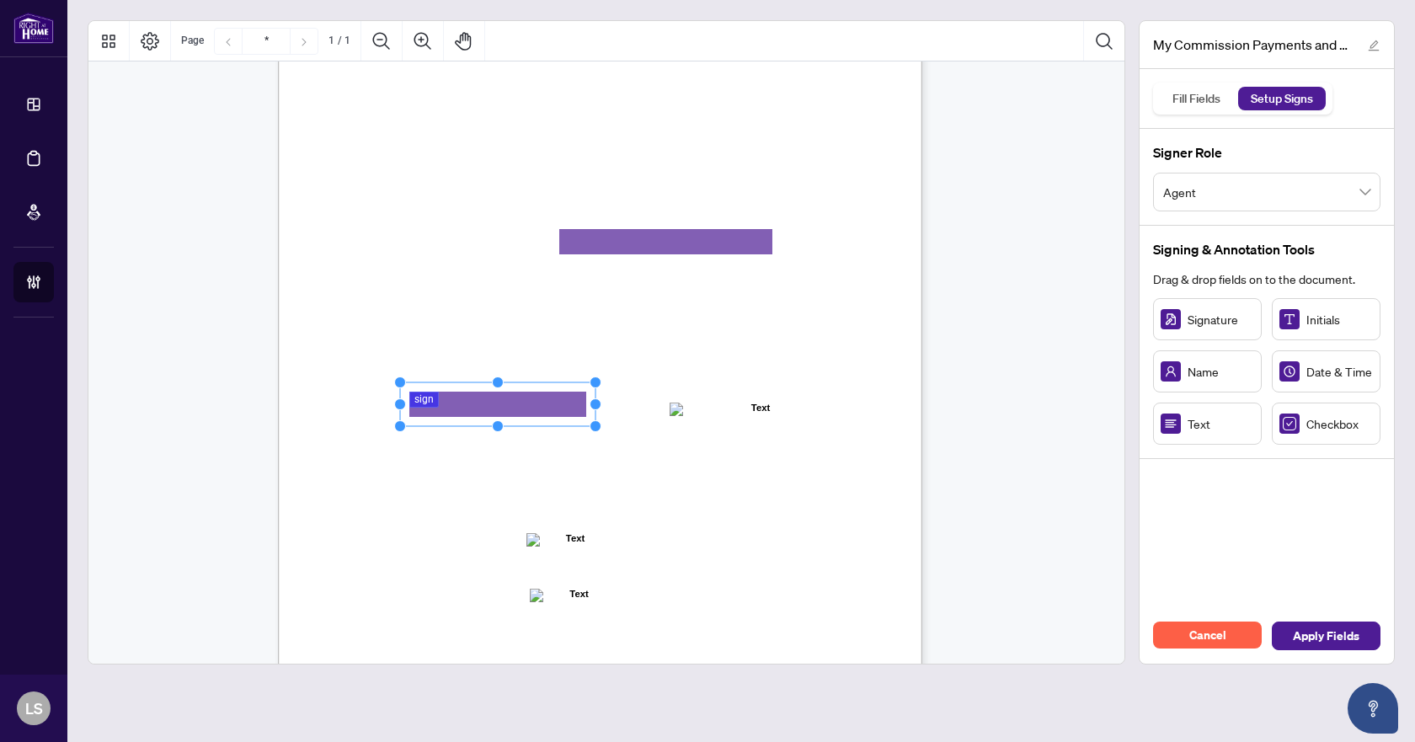
drag, startPoint x: 474, startPoint y: 401, endPoint x: 592, endPoint y: 406, distance: 118.0
click at [592, 406] on circle "Resize, Right" at bounding box center [595, 404] width 11 height 11
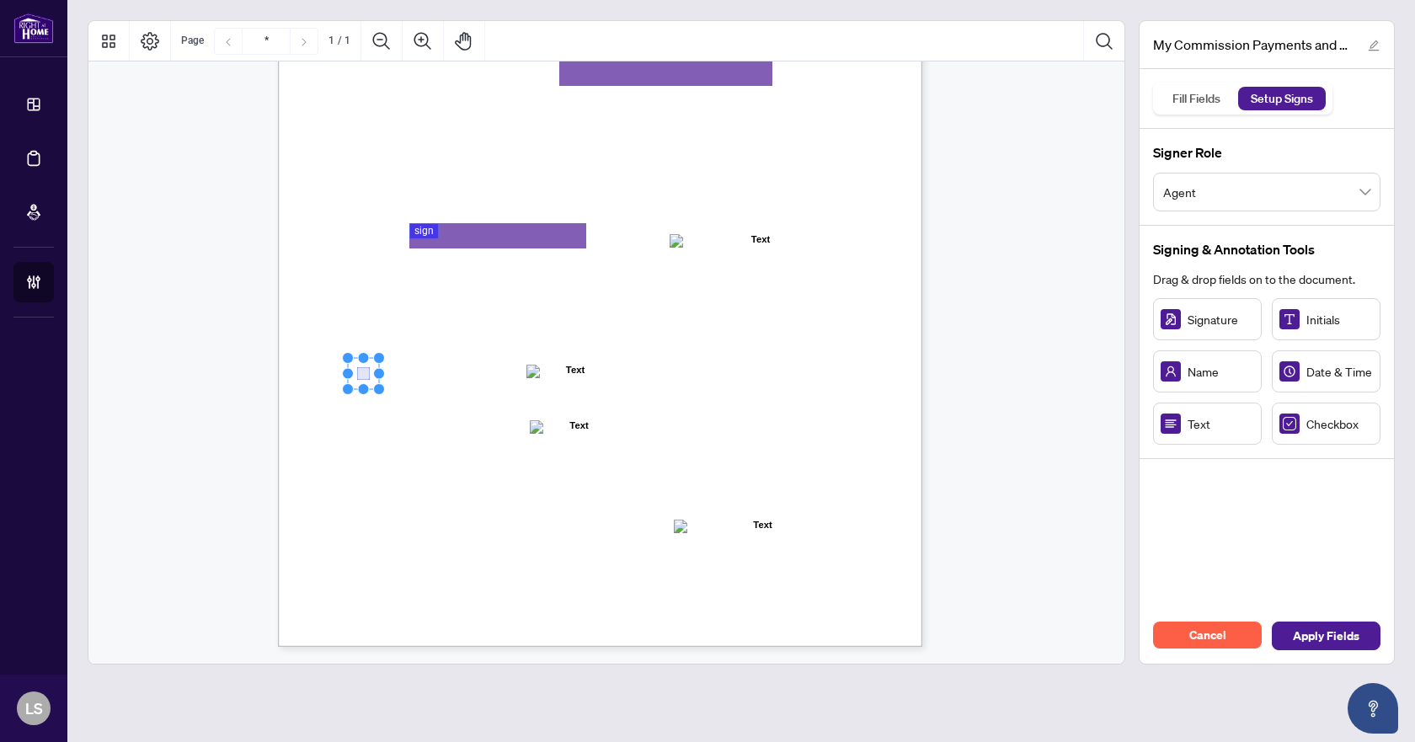
drag, startPoint x: 330, startPoint y: 370, endPoint x: 362, endPoint y: 373, distance: 32.2
drag, startPoint x: 1294, startPoint y: 424, endPoint x: 361, endPoint y: 431, distance: 933.2
drag, startPoint x: 463, startPoint y: 528, endPoint x: 460, endPoint y: 515, distance: 13.1
drag, startPoint x: 503, startPoint y: 518, endPoint x: 601, endPoint y: 520, distance: 98.6
click at [601, 520] on circle "Resize, Right" at bounding box center [598, 518] width 11 height 11
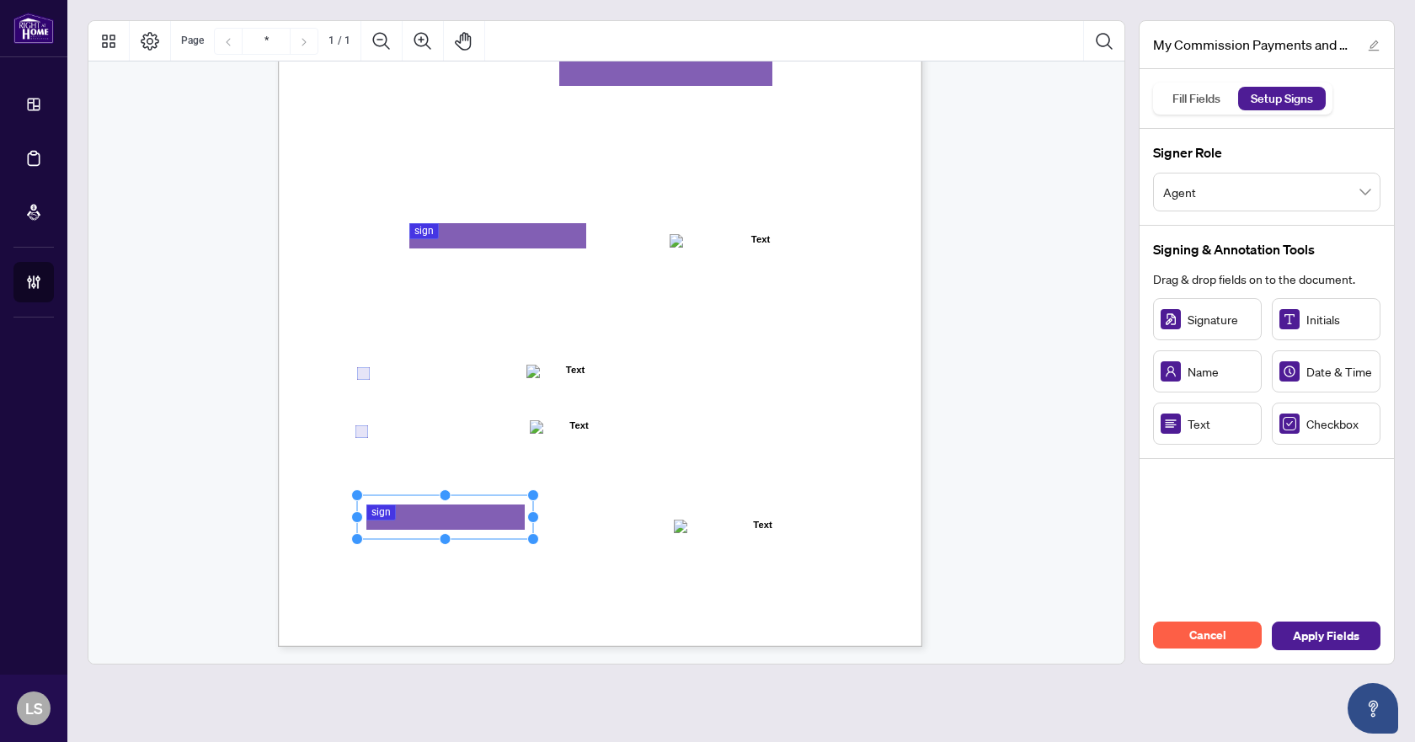
drag, startPoint x: 555, startPoint y: 520, endPoint x: 489, endPoint y: 519, distance: 65.7
click at [489, 519] on rect "Page 1" at bounding box center [445, 517] width 176 height 44
drag, startPoint x: 489, startPoint y: 519, endPoint x: 504, endPoint y: 523, distance: 14.9
click at [504, 523] on rect "Page 1" at bounding box center [459, 521] width 176 height 44
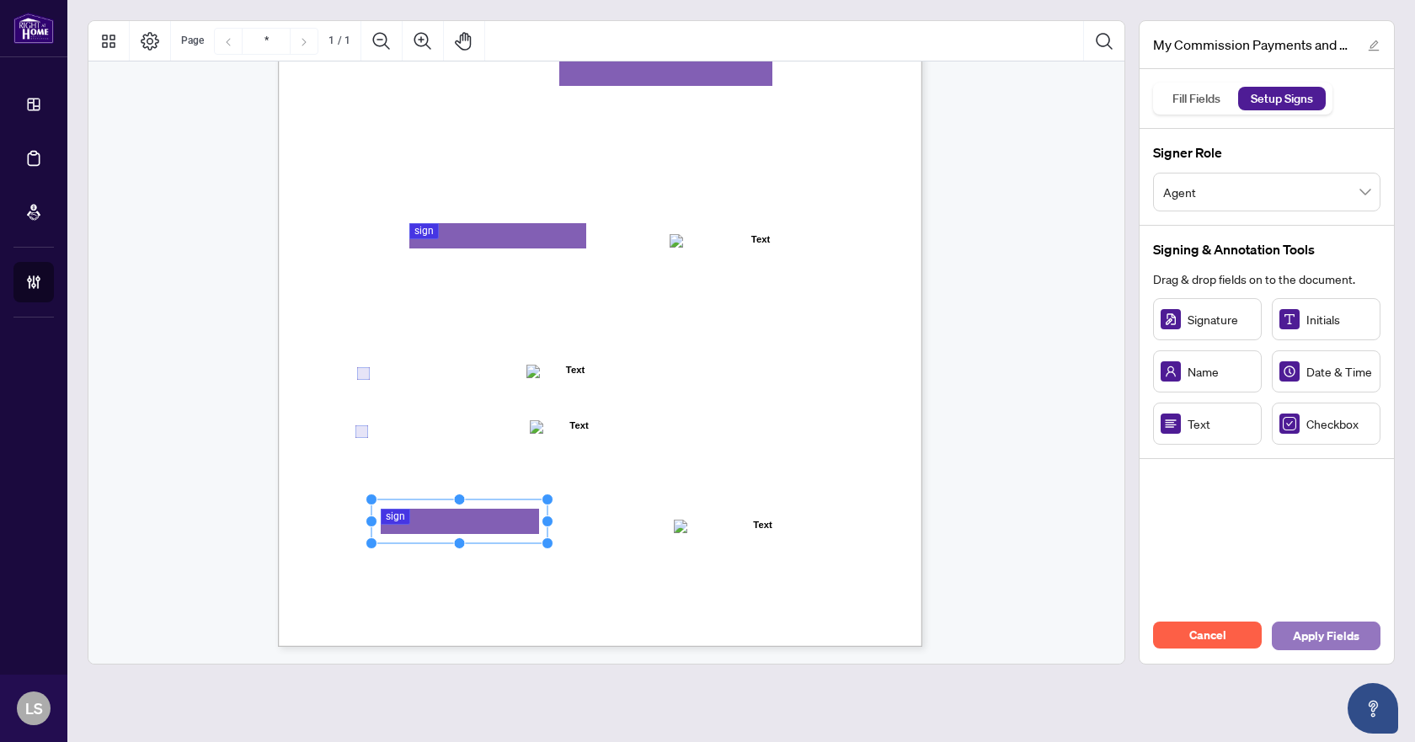
click at [1331, 632] on span "Apply Fields" at bounding box center [1326, 635] width 67 height 27
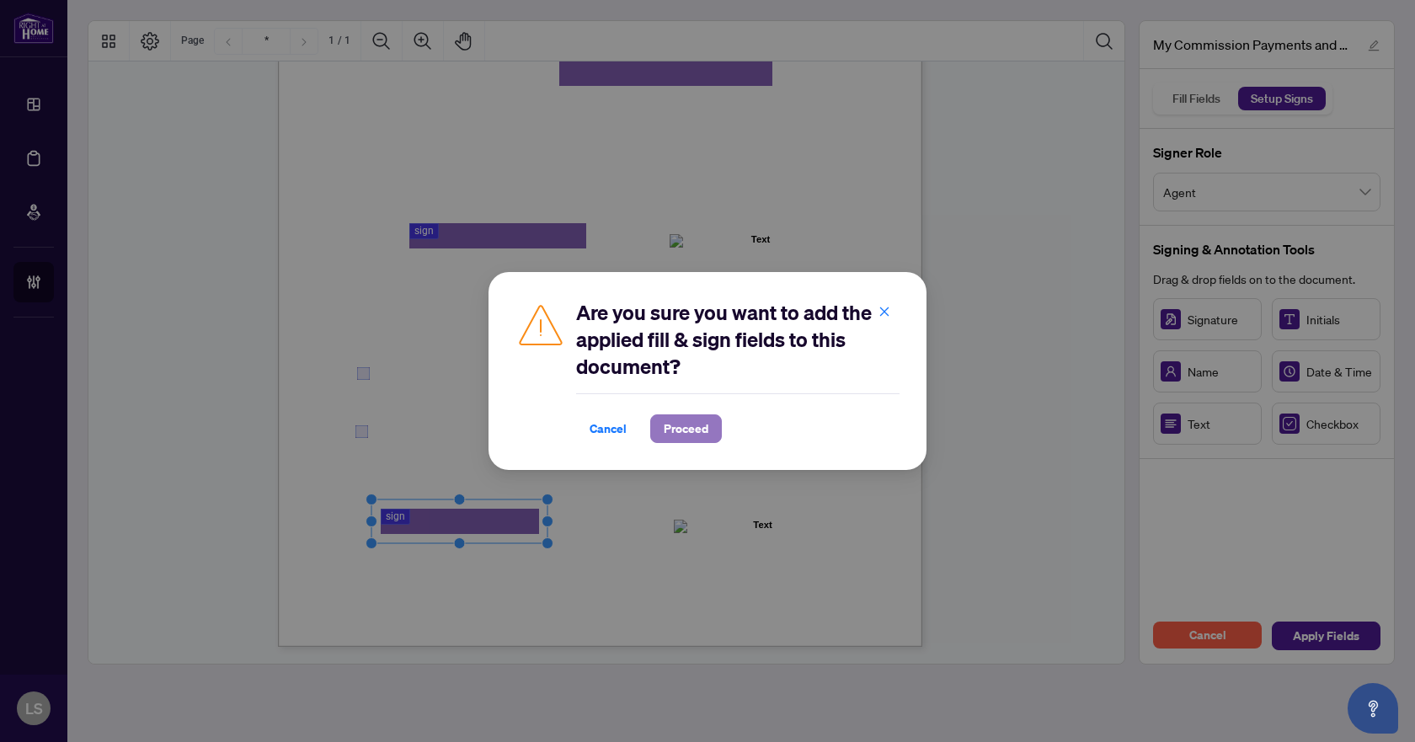
click at [677, 429] on span "Proceed" at bounding box center [686, 428] width 45 height 27
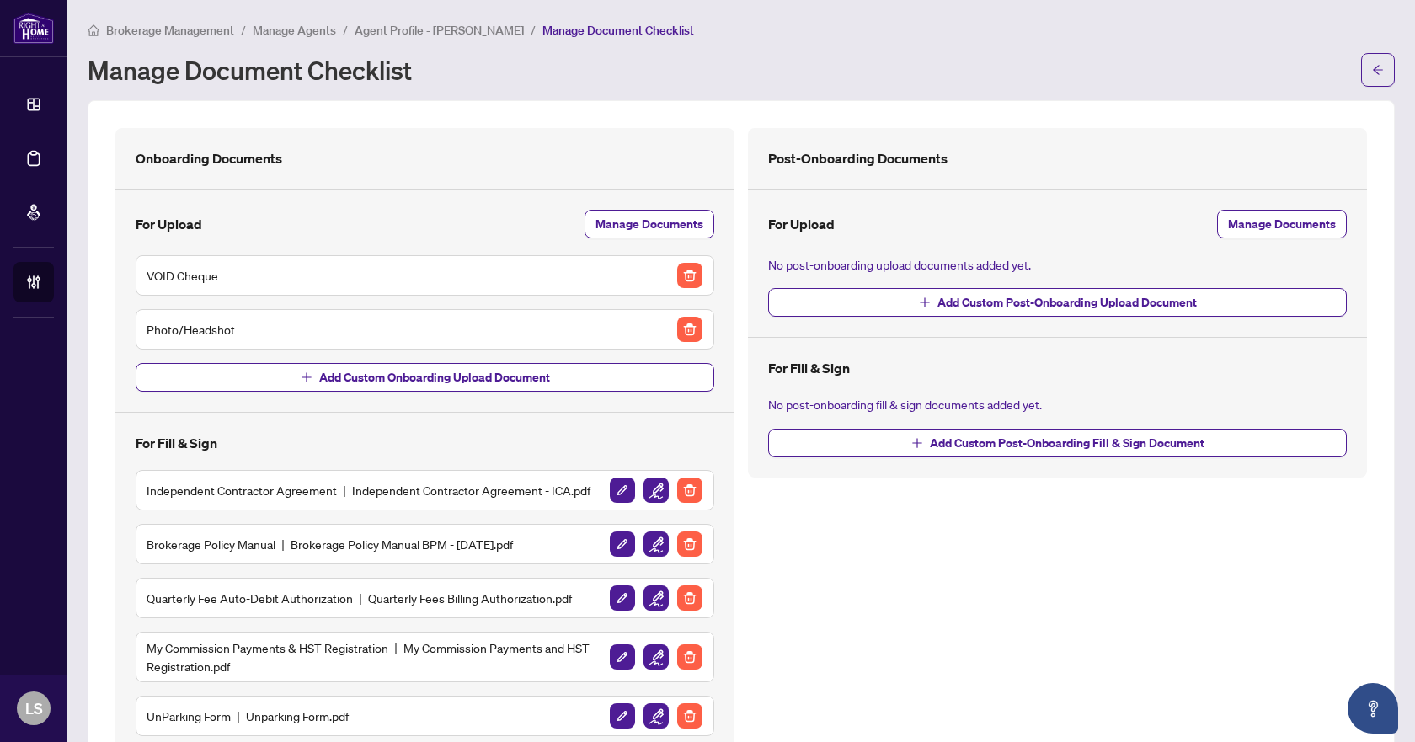
click at [197, 24] on span "Brokerage Management" at bounding box center [170, 30] width 128 height 15
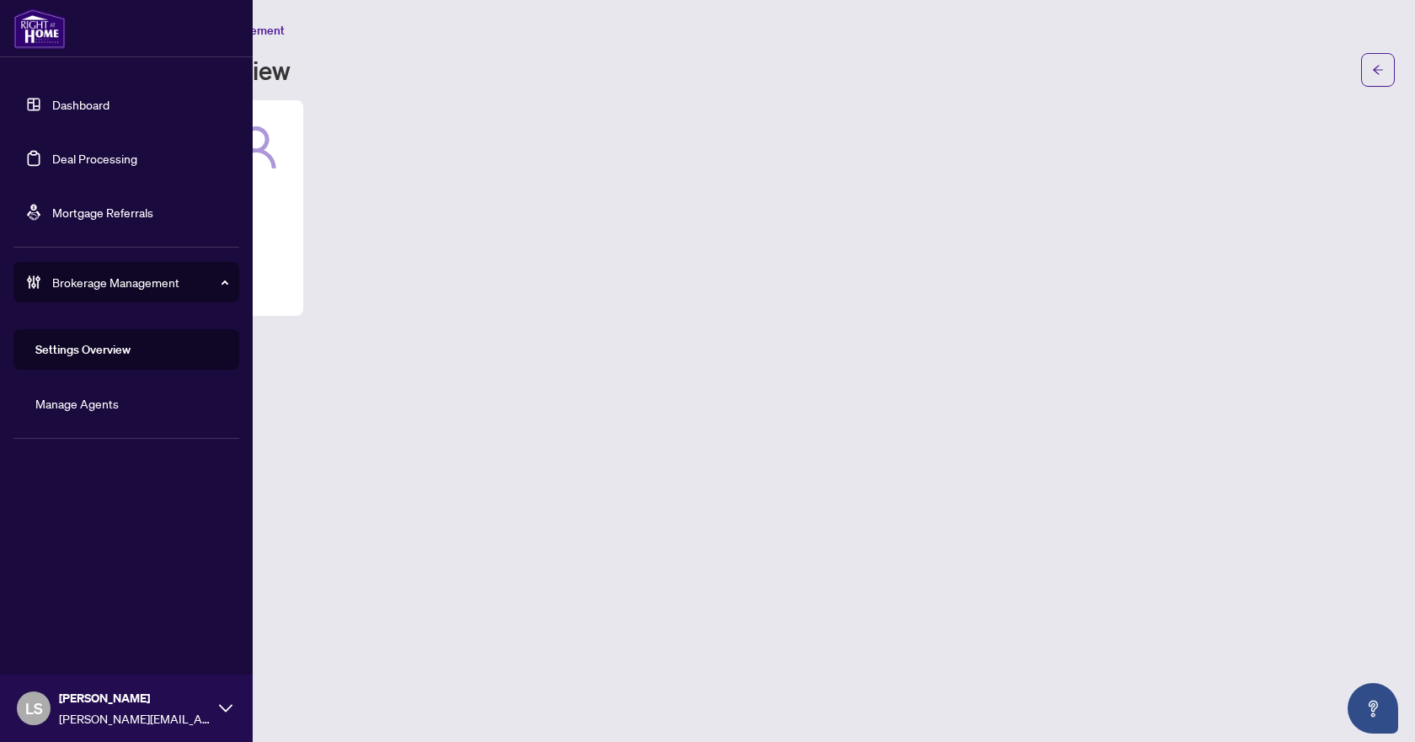
click at [98, 162] on link "Deal Processing" at bounding box center [94, 158] width 85 height 15
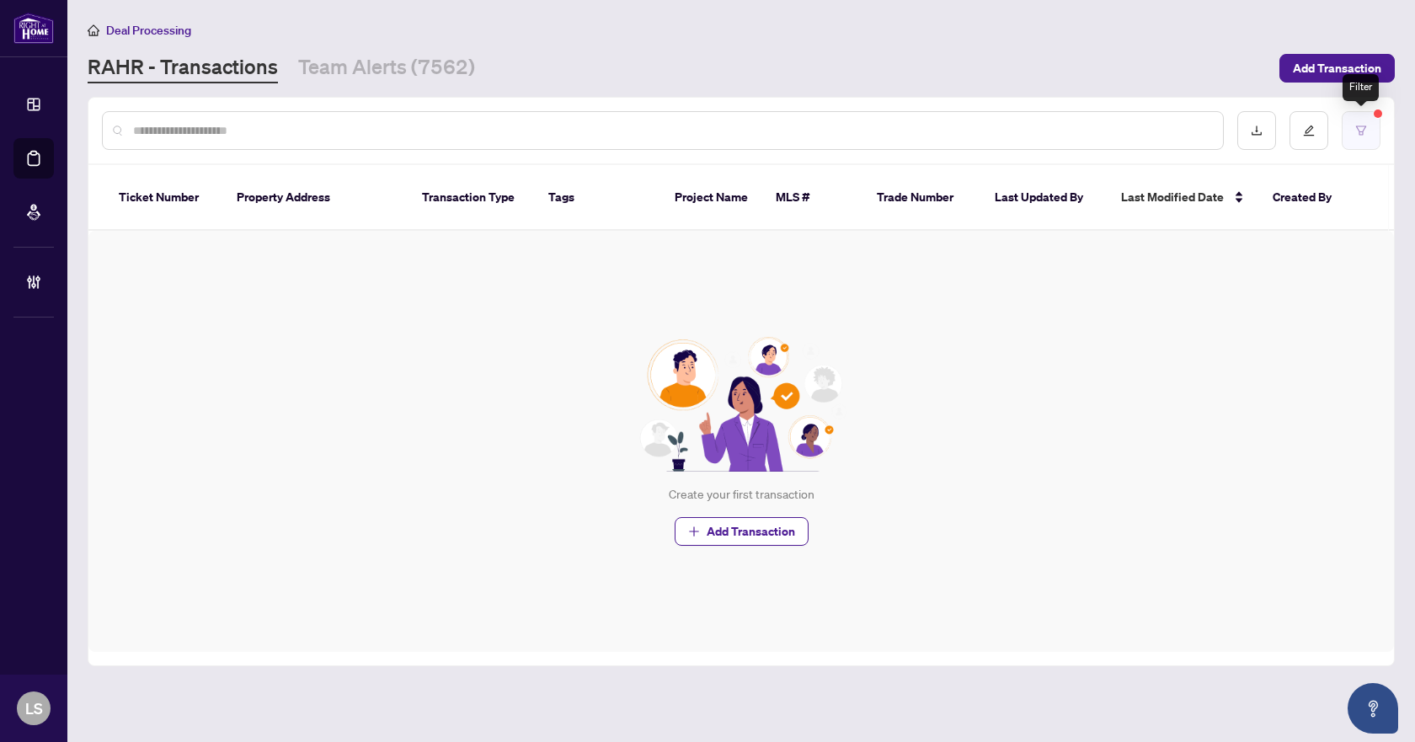
click at [1369, 133] on button "button" at bounding box center [1361, 130] width 39 height 39
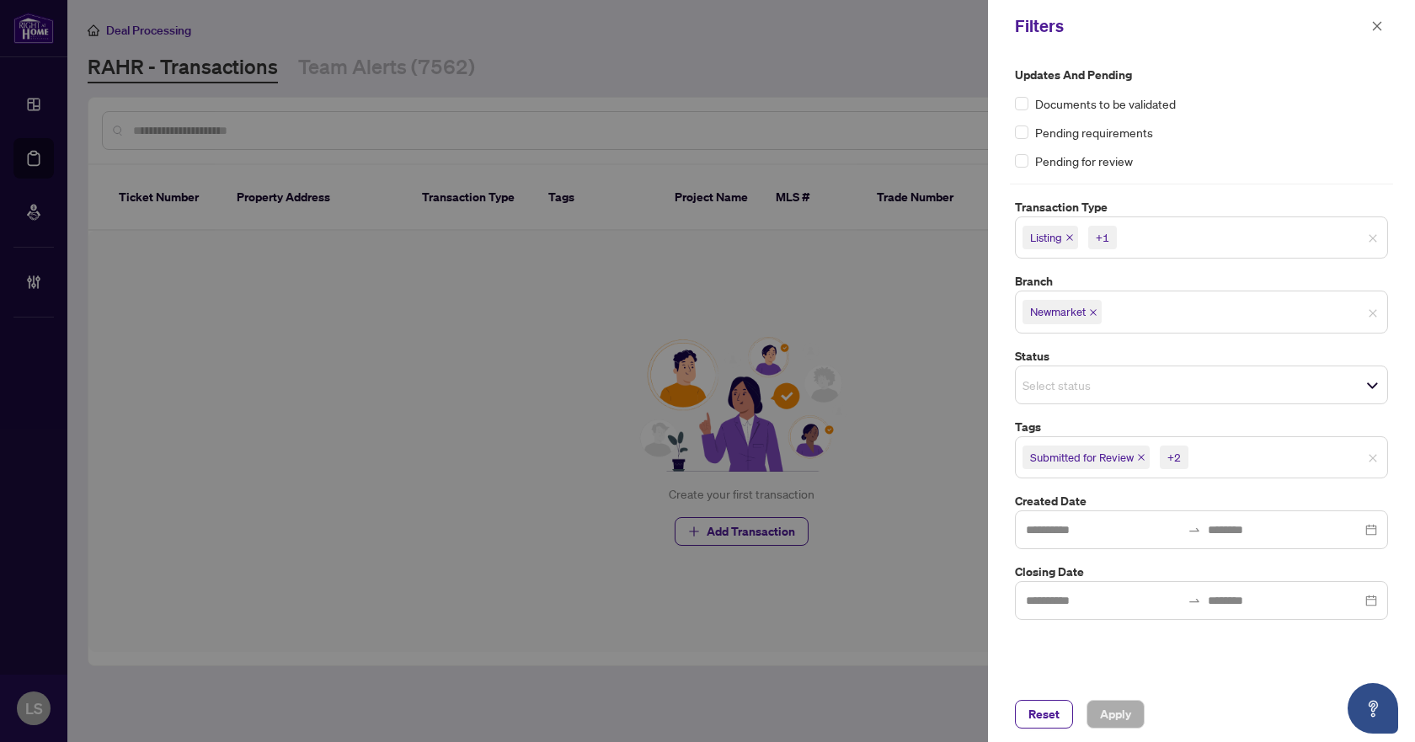
drag, startPoint x: 1033, startPoint y: 711, endPoint x: 985, endPoint y: 634, distance: 90.4
click at [1033, 712] on span "Reset" at bounding box center [1043, 714] width 31 height 27
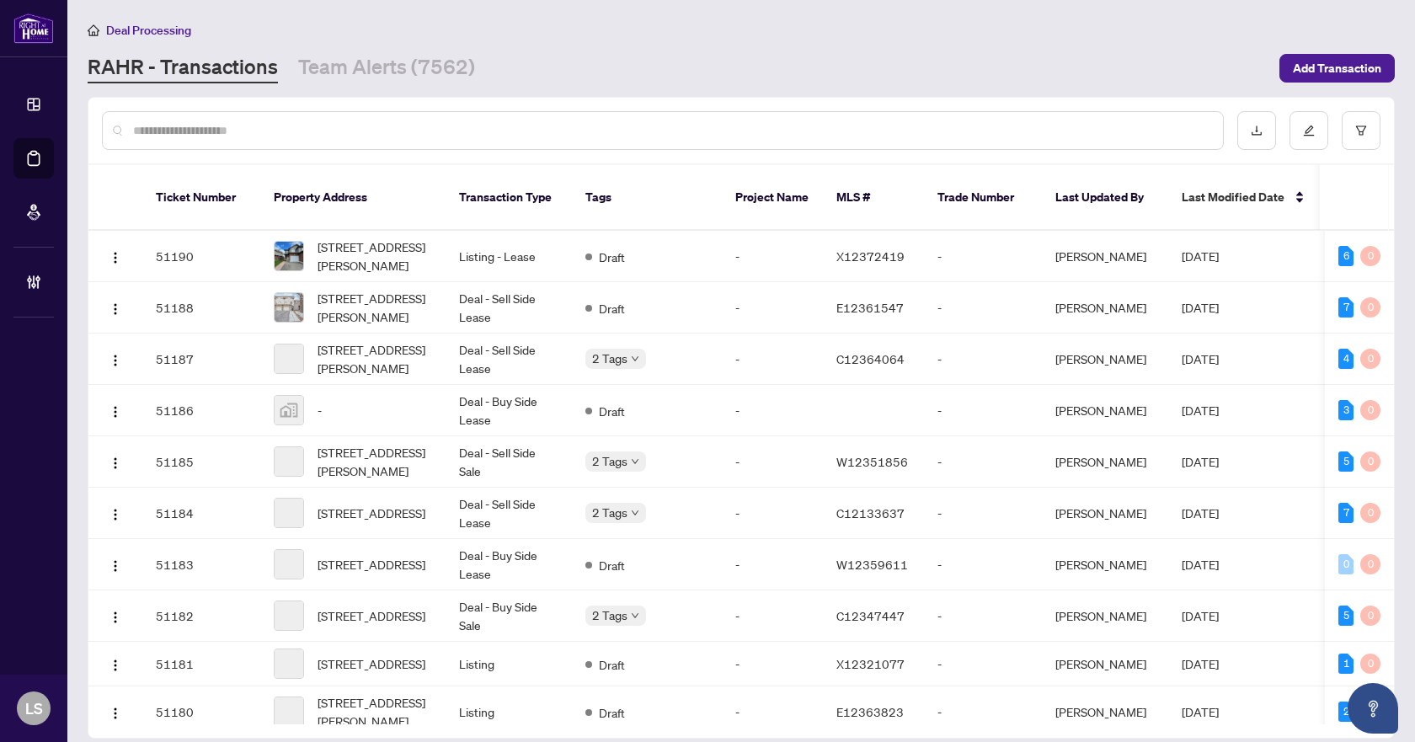
click at [155, 130] on input "text" at bounding box center [671, 130] width 1076 height 19
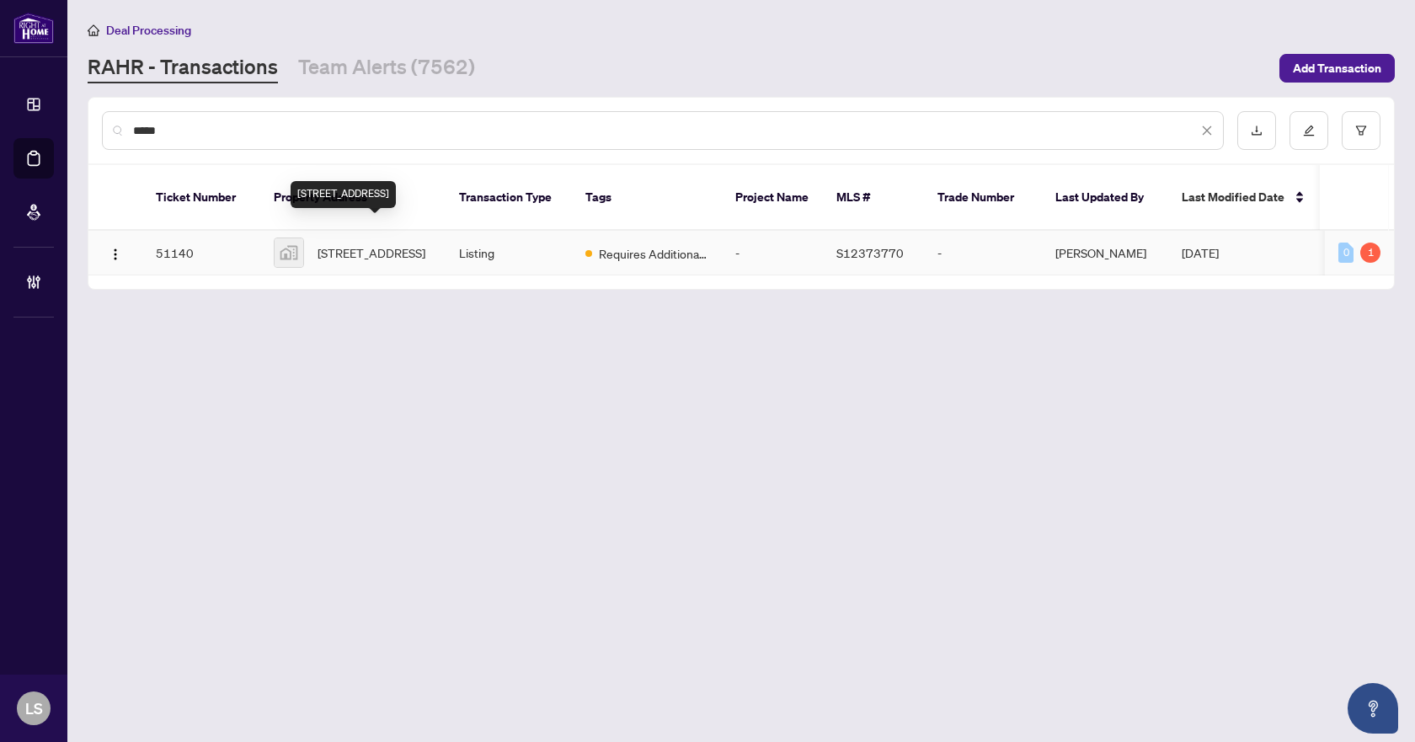
type input "*****"
click at [367, 243] on span "1 Harvest Cres, Barrie, ON, Canada" at bounding box center [372, 252] width 108 height 19
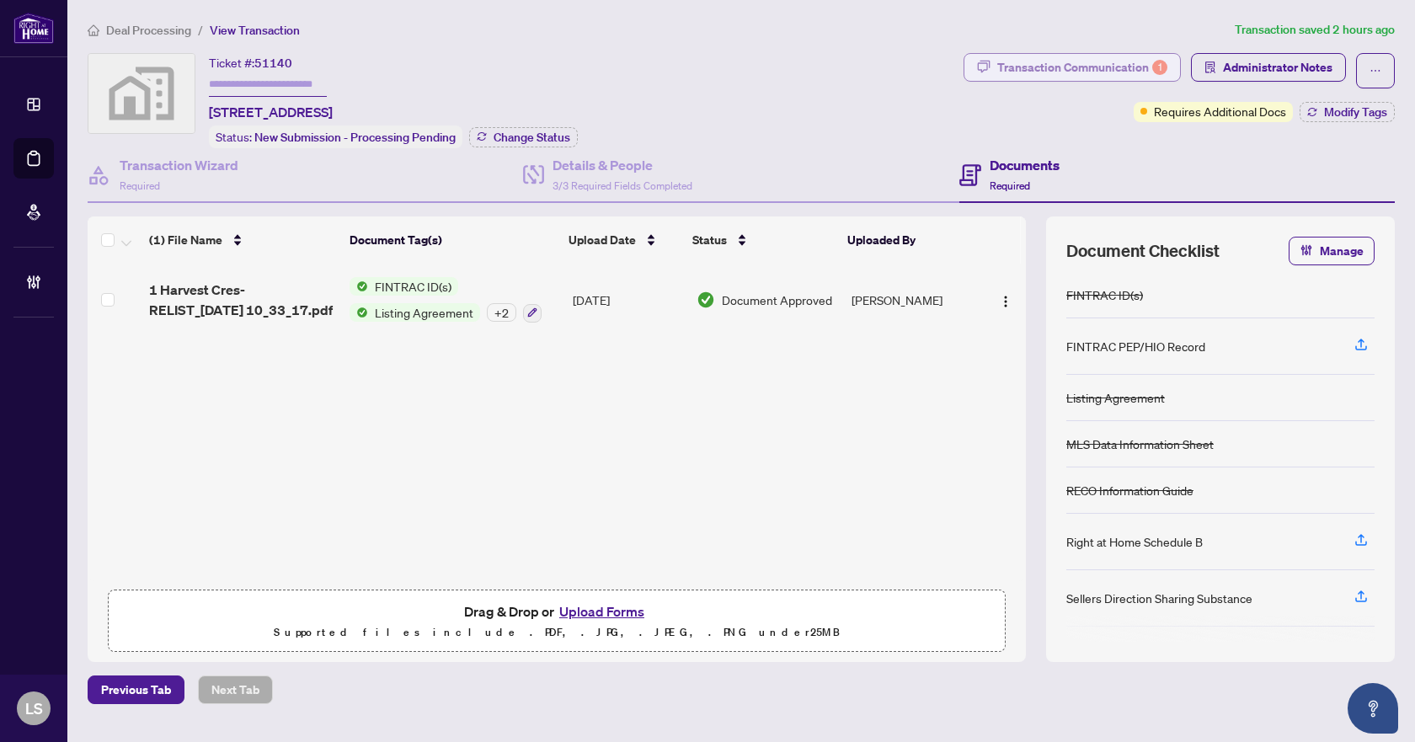
click at [1070, 71] on div "Transaction Communication 1" at bounding box center [1082, 67] width 170 height 27
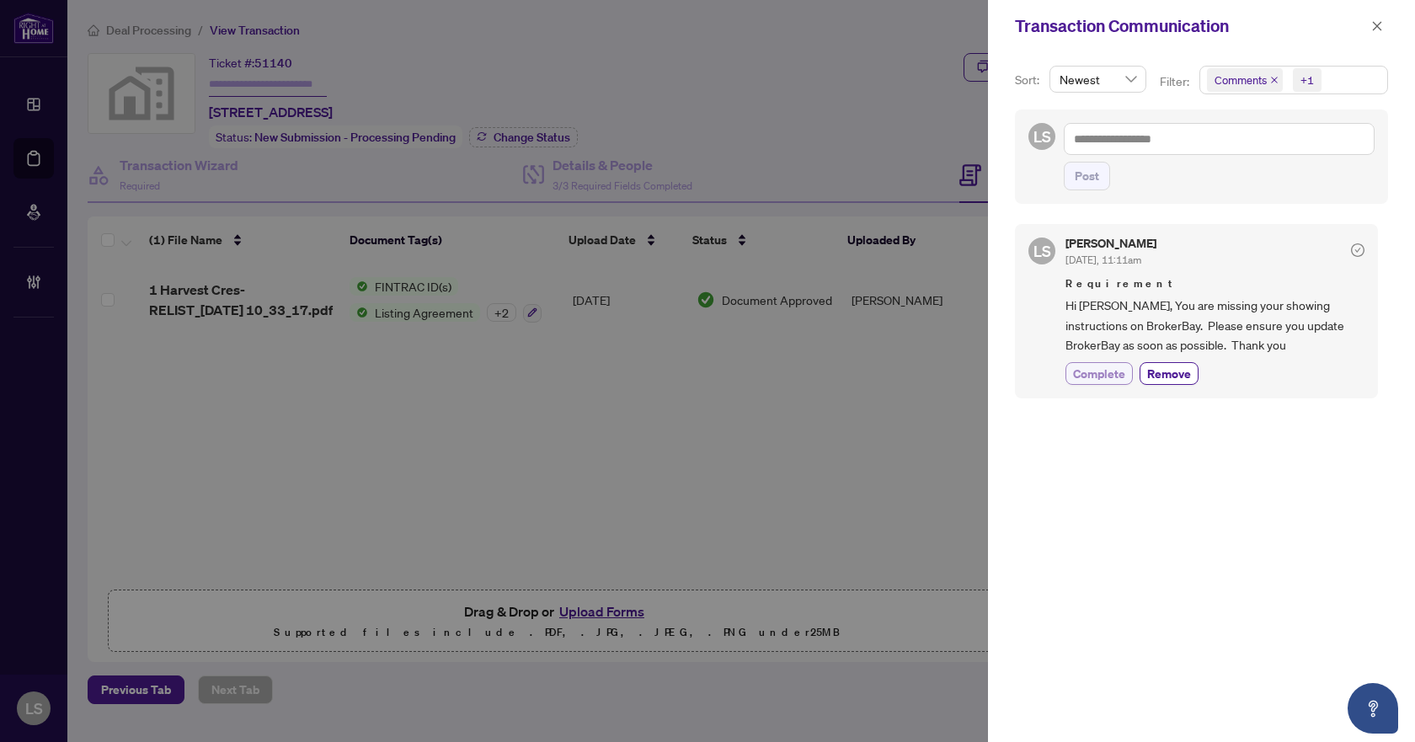
click at [1116, 376] on span "Complete" at bounding box center [1099, 374] width 52 height 18
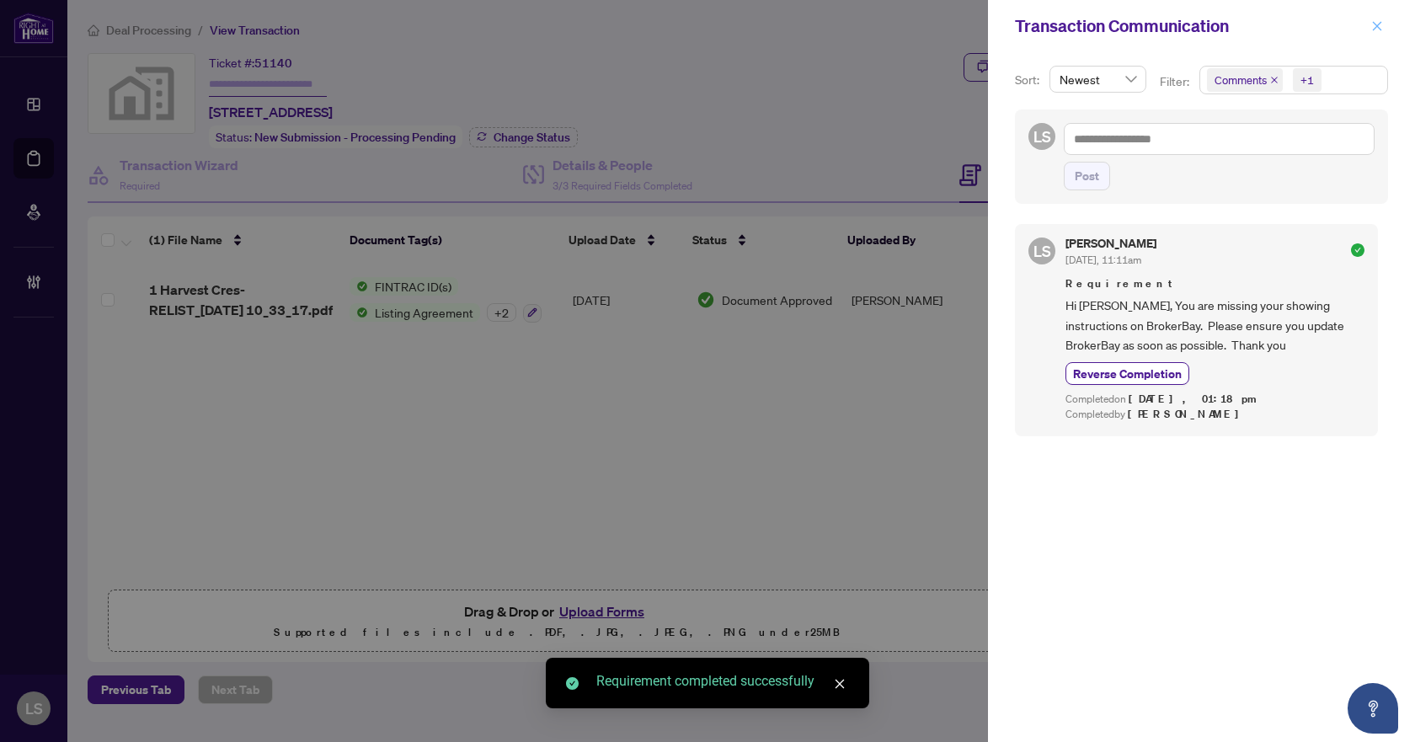
click at [1380, 33] on span "button" at bounding box center [1377, 26] width 12 height 27
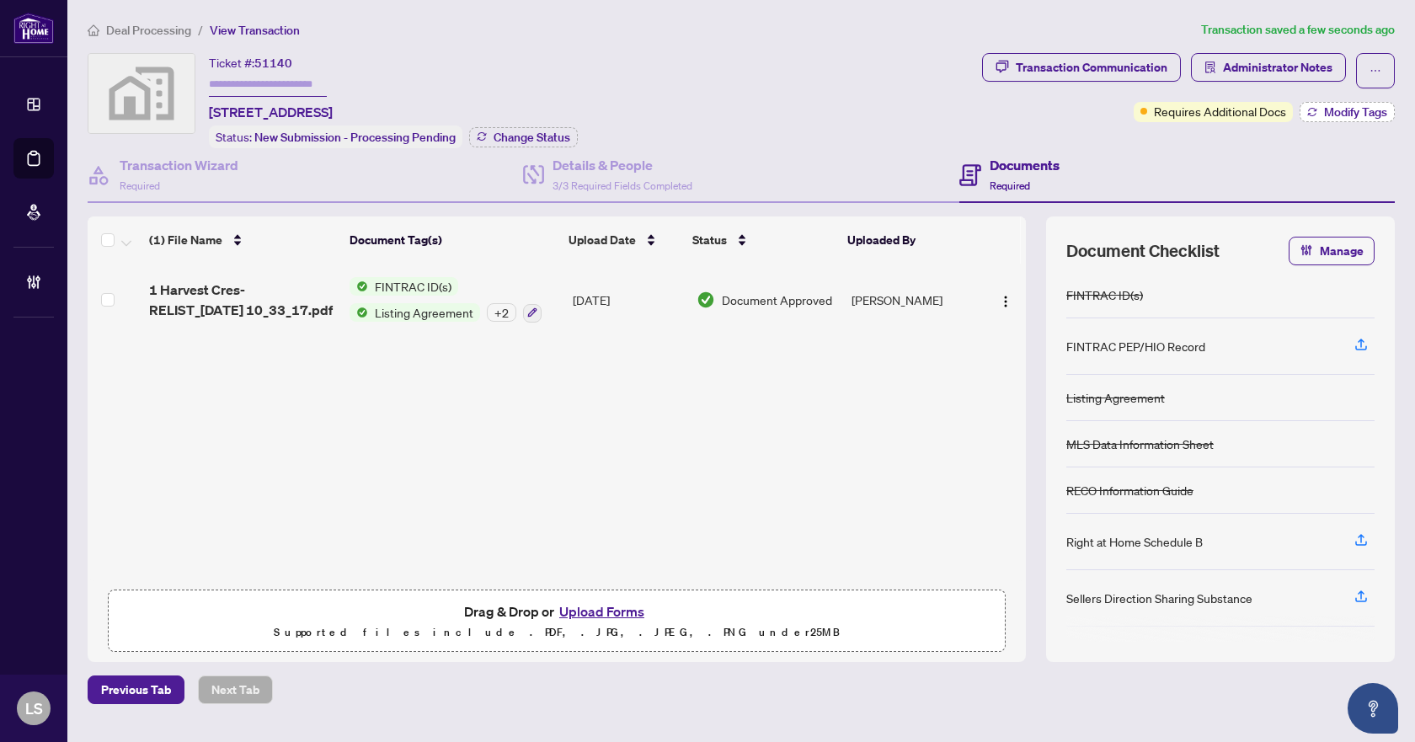
click at [1311, 117] on button "Modify Tags" at bounding box center [1347, 112] width 95 height 20
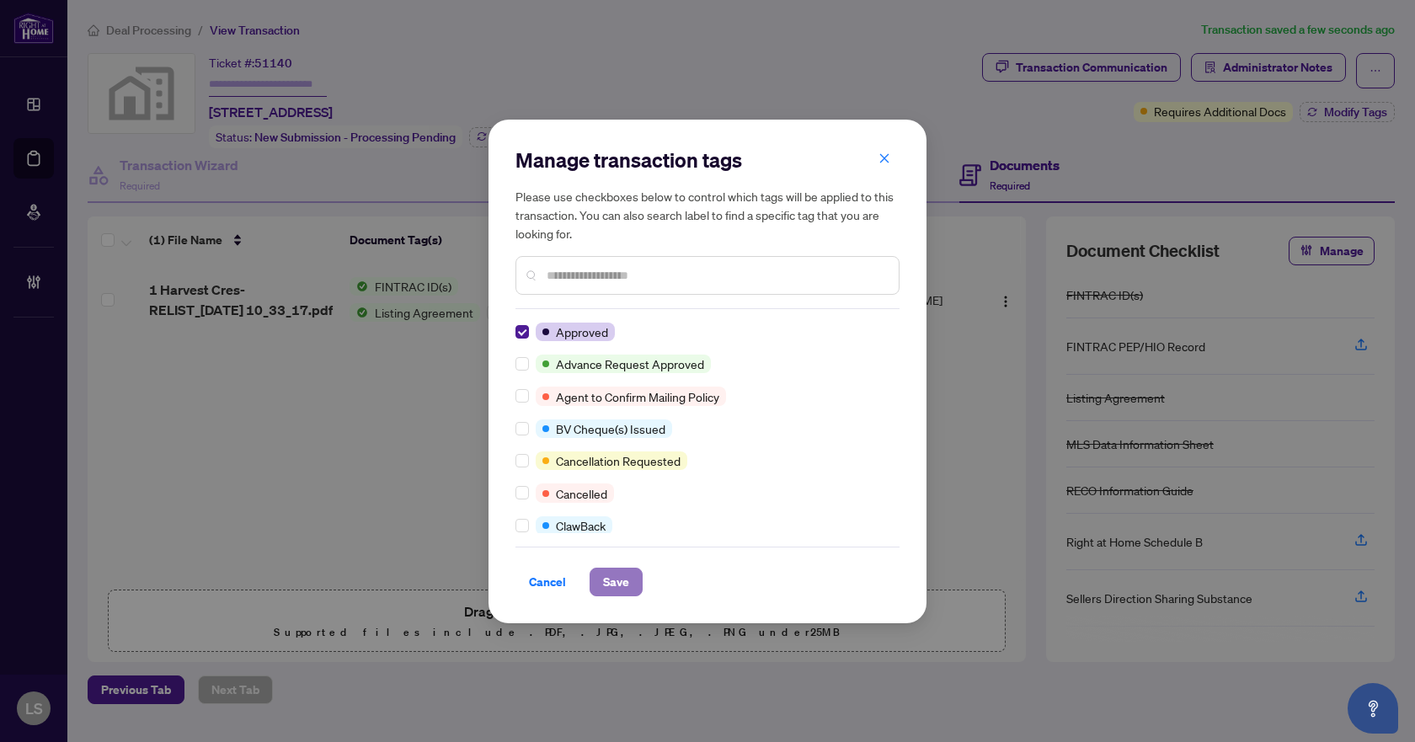
click at [624, 590] on span "Save" at bounding box center [616, 581] width 26 height 27
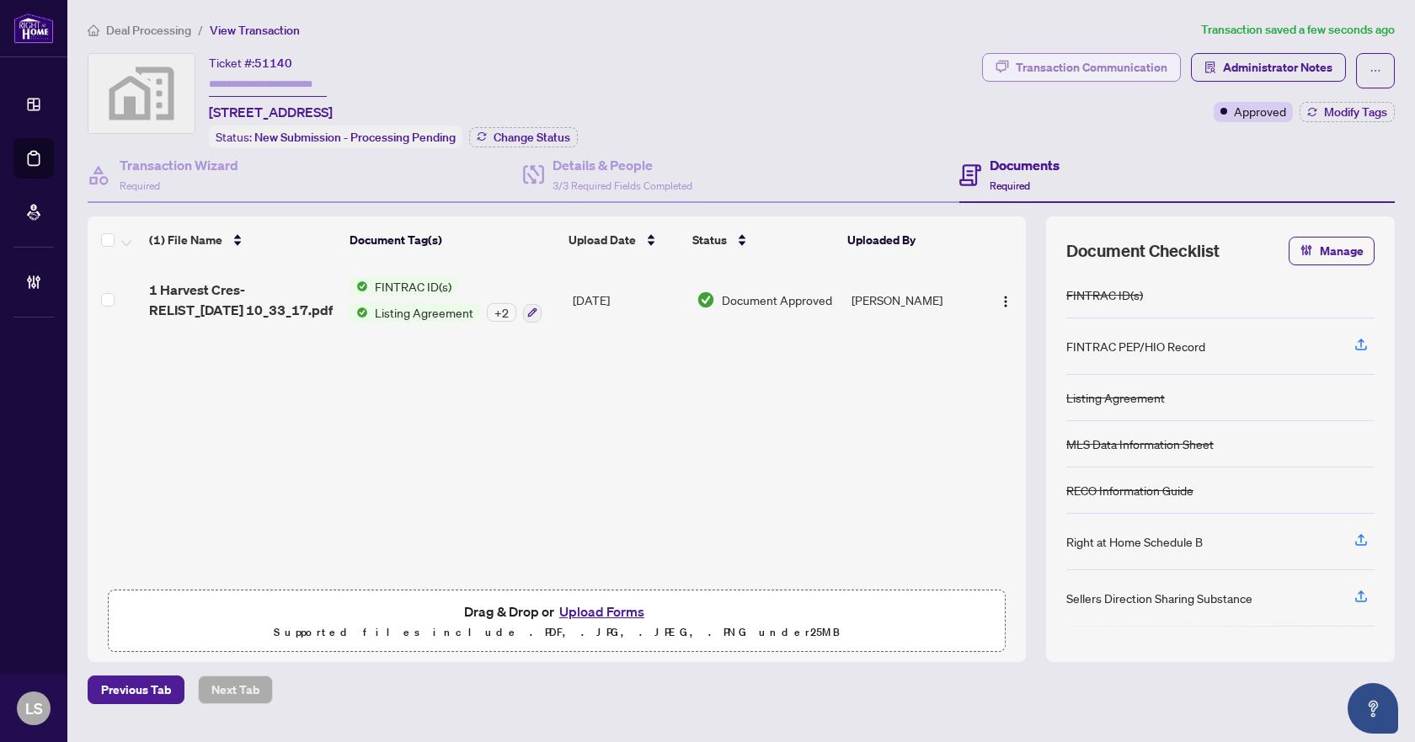
click at [1114, 70] on div "Transaction Communication" at bounding box center [1092, 67] width 152 height 27
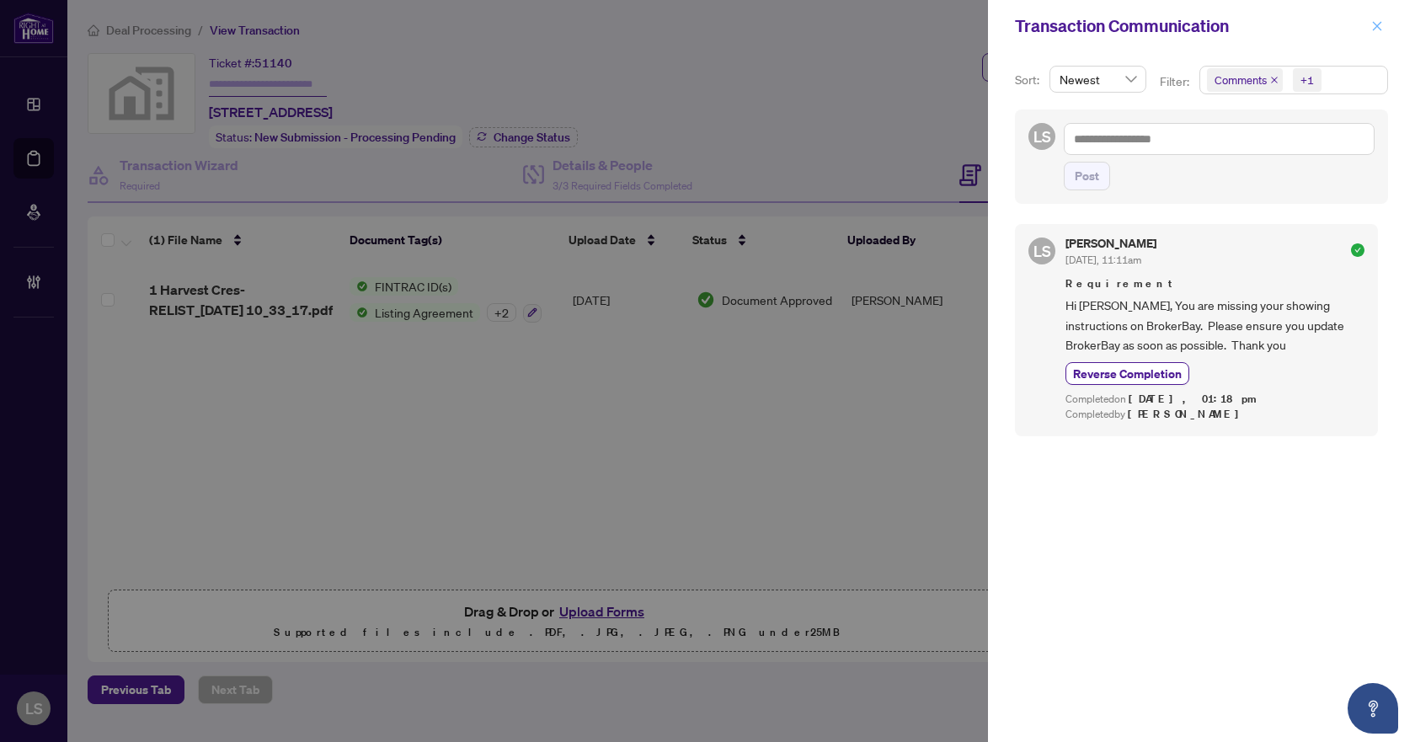
click at [1381, 24] on icon "close" at bounding box center [1377, 26] width 12 height 12
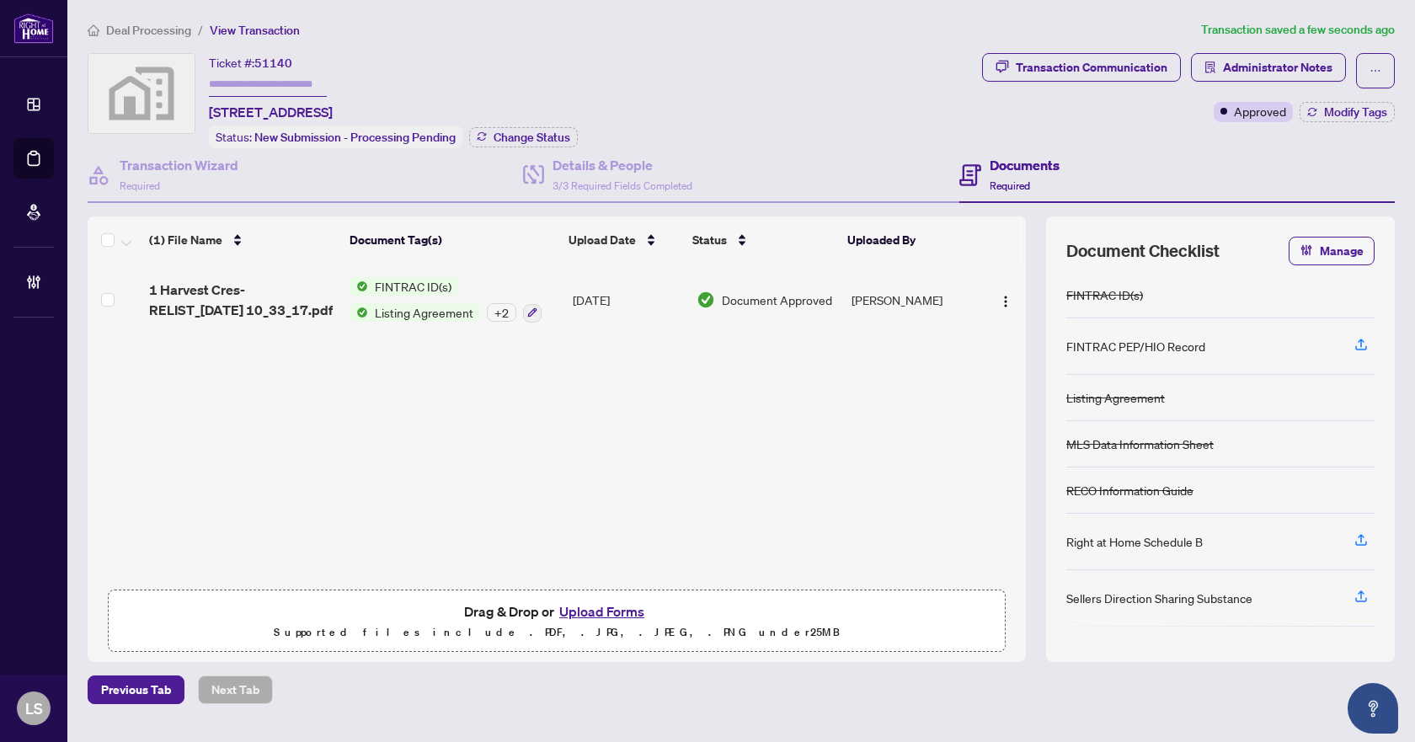
click at [132, 29] on span "Deal Processing" at bounding box center [148, 30] width 85 height 15
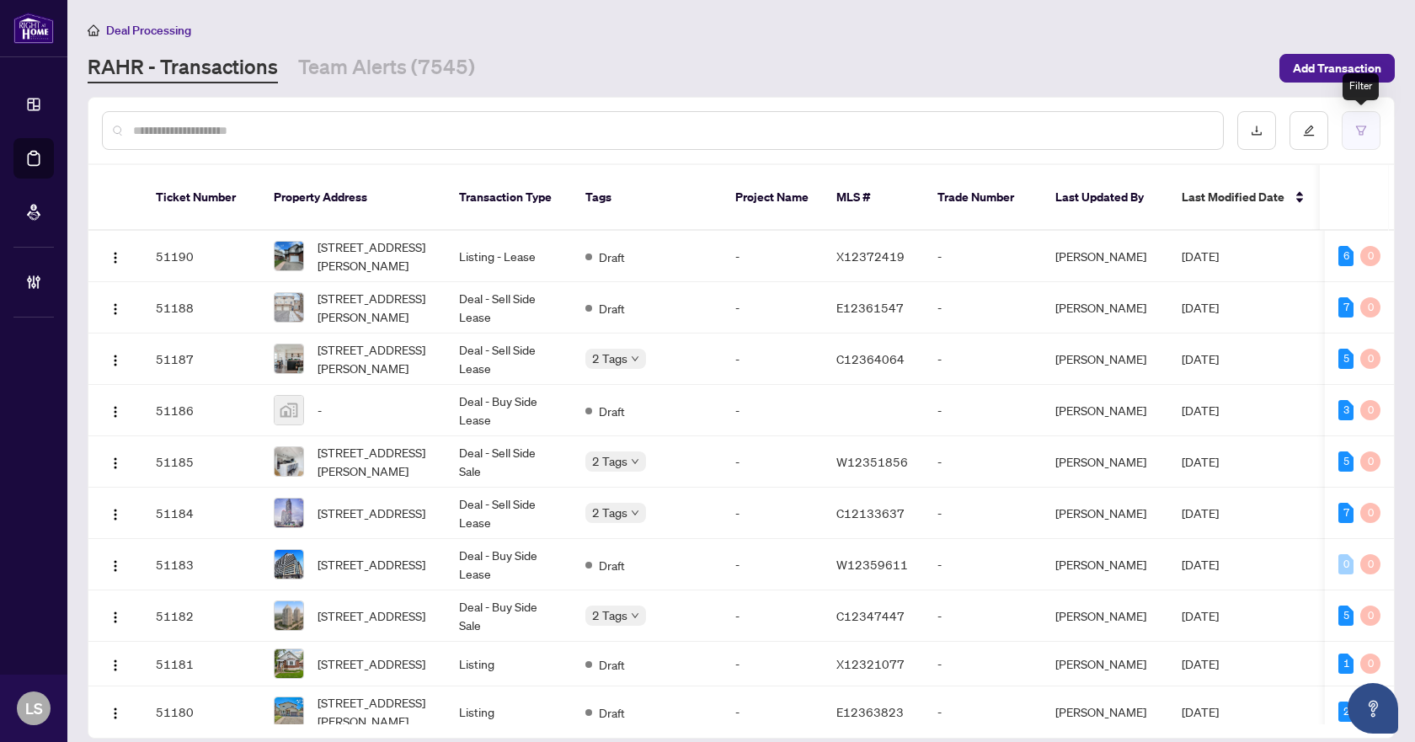
click at [1345, 125] on button "button" at bounding box center [1361, 130] width 39 height 39
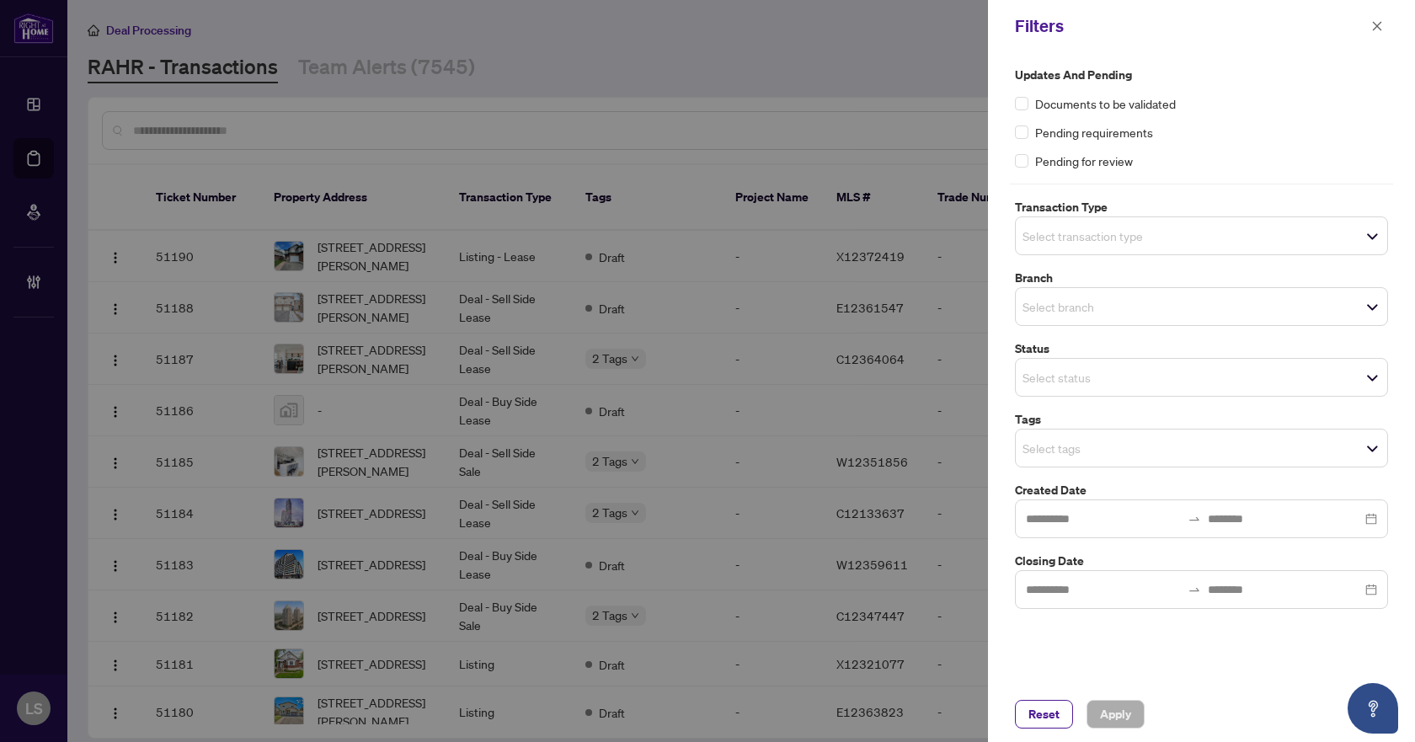
click at [1079, 243] on input "search" at bounding box center [1081, 236] width 118 height 20
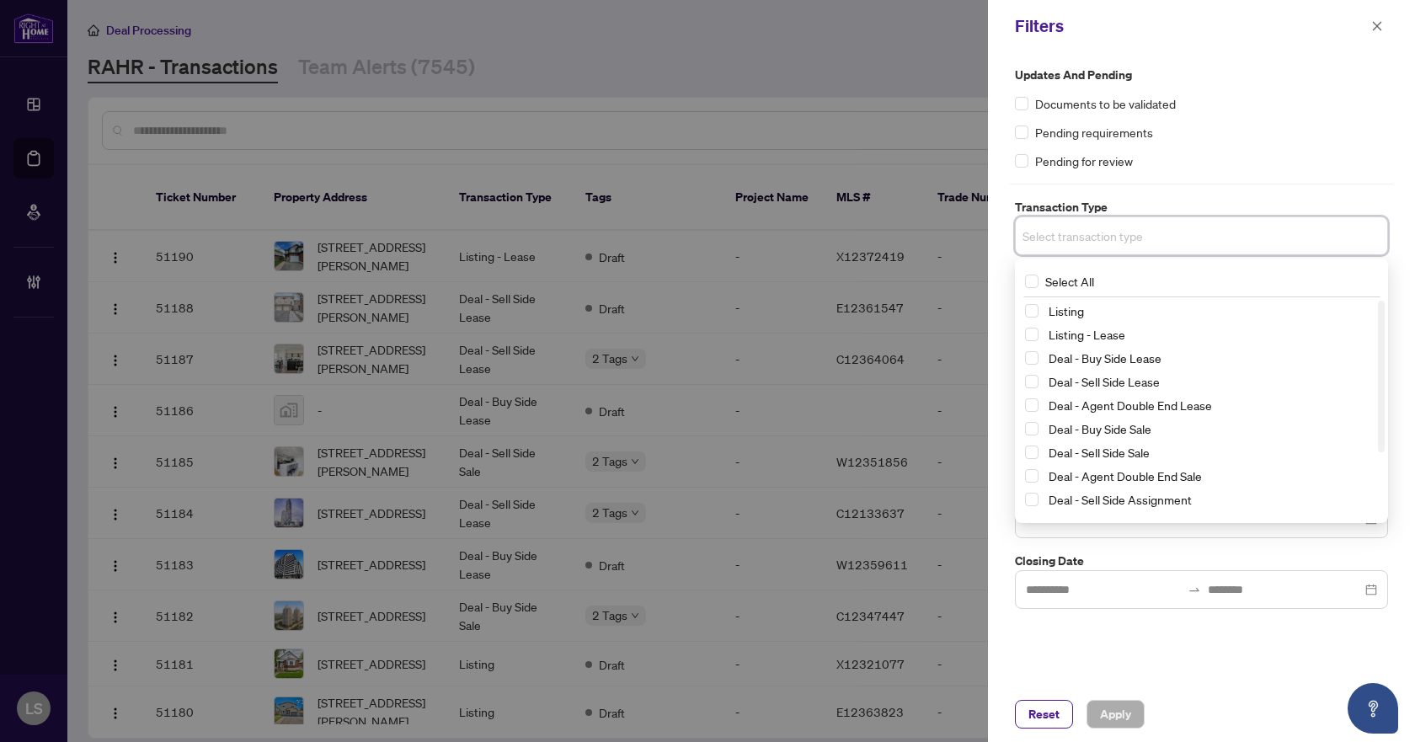
click at [1028, 318] on div "Listing" at bounding box center [1201, 311] width 353 height 20
click at [1025, 331] on div "Listing Listing - Lease Deal - Buy Side Lease Deal - Sell Side Lease Deal - Age…" at bounding box center [1201, 430] width 366 height 259
click at [1032, 311] on span "Select Listing" at bounding box center [1031, 310] width 13 height 13
click at [1027, 339] on span "Select Listing - Lease" at bounding box center [1031, 337] width 13 height 13
click at [1289, 92] on div "Updates and Pending Documents to be validated Pending requirements Pending for …" at bounding box center [1201, 118] width 373 height 104
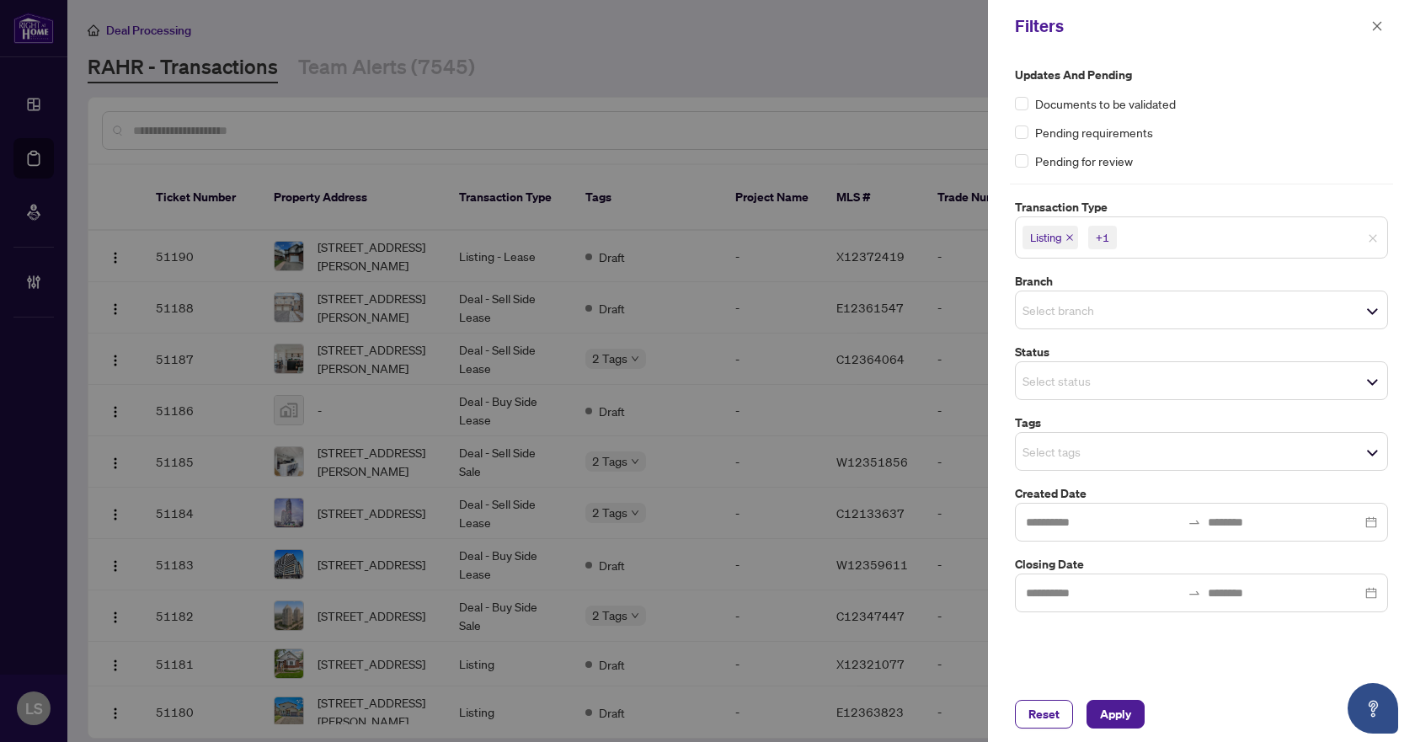
click at [1054, 310] on input "search" at bounding box center [1081, 310] width 118 height 20
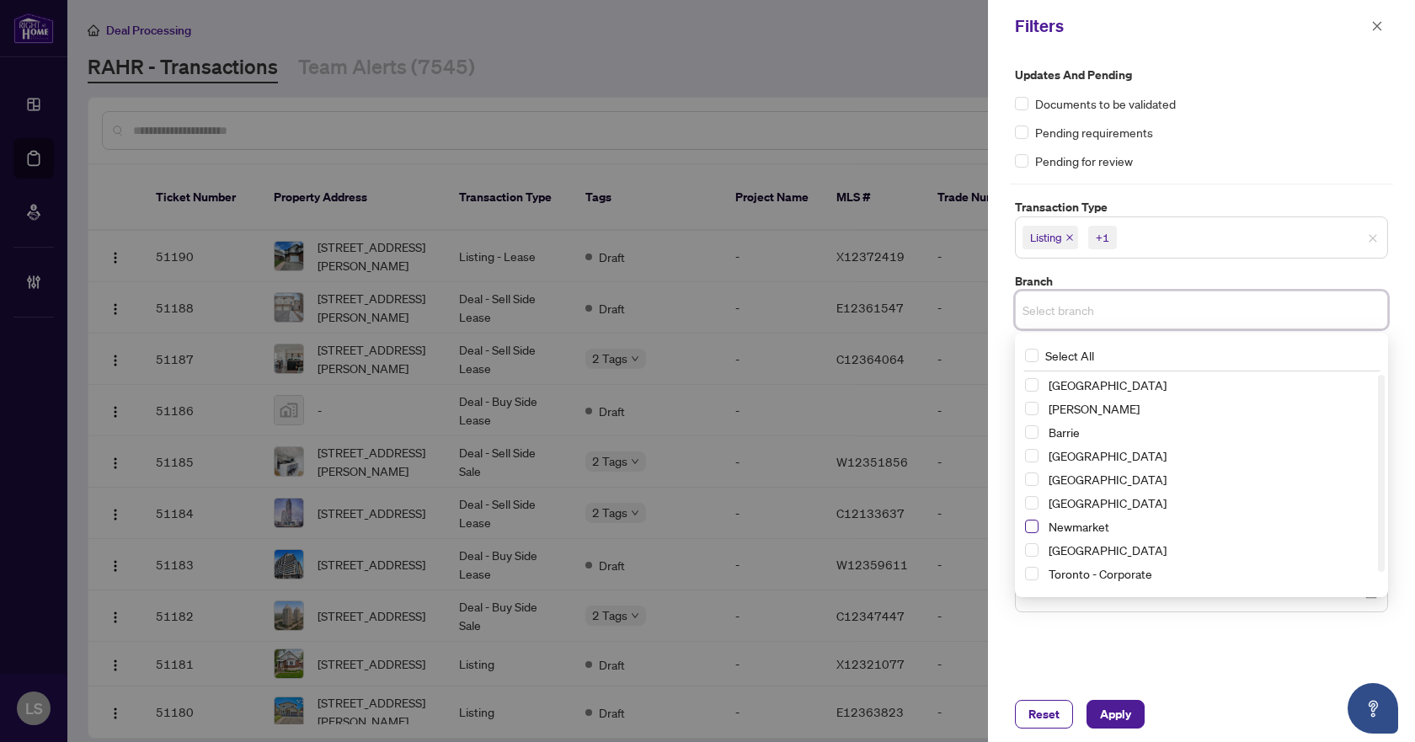
click at [1031, 527] on span "Select Newmarket" at bounding box center [1031, 526] width 13 height 13
click at [1240, 142] on div "Updates and Pending Documents to be validated Pending requirements Pending for …" at bounding box center [1201, 118] width 373 height 104
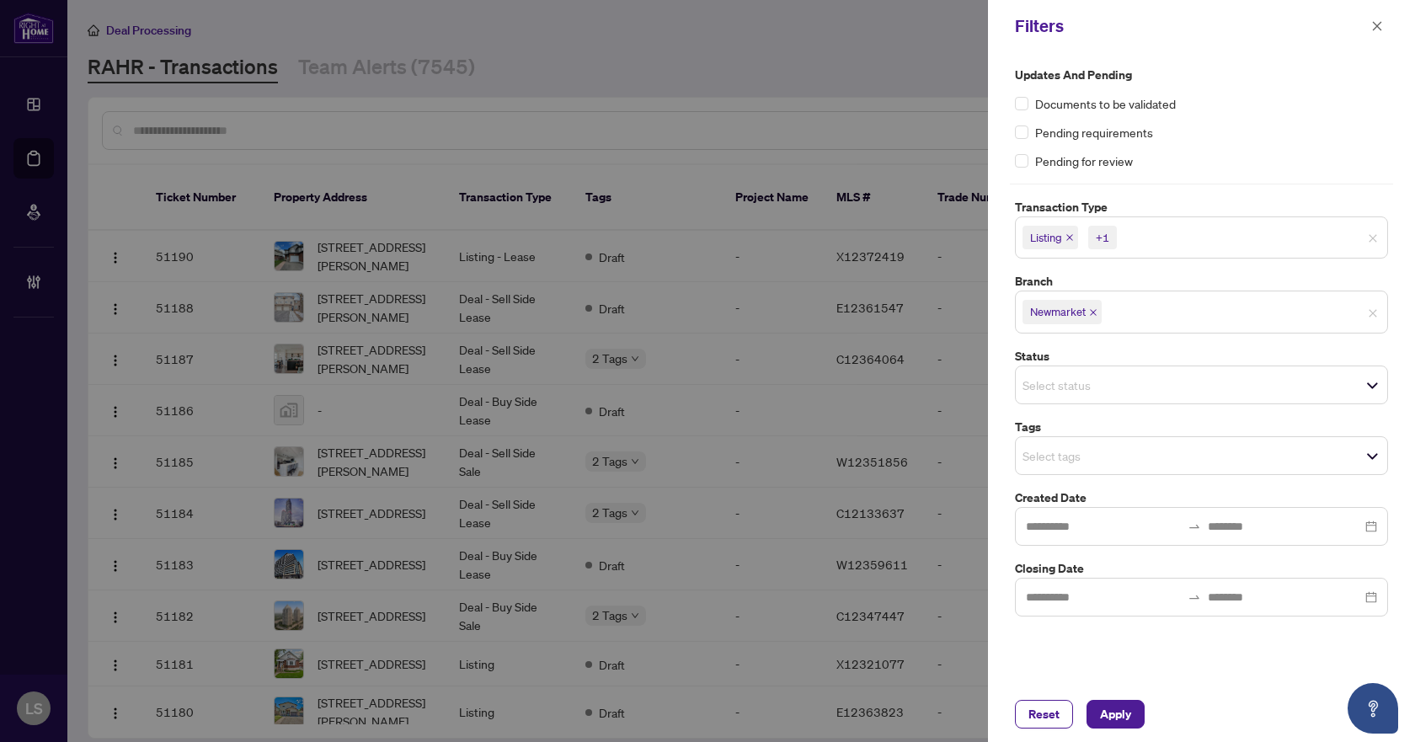
click at [1049, 450] on input "search" at bounding box center [1081, 456] width 118 height 20
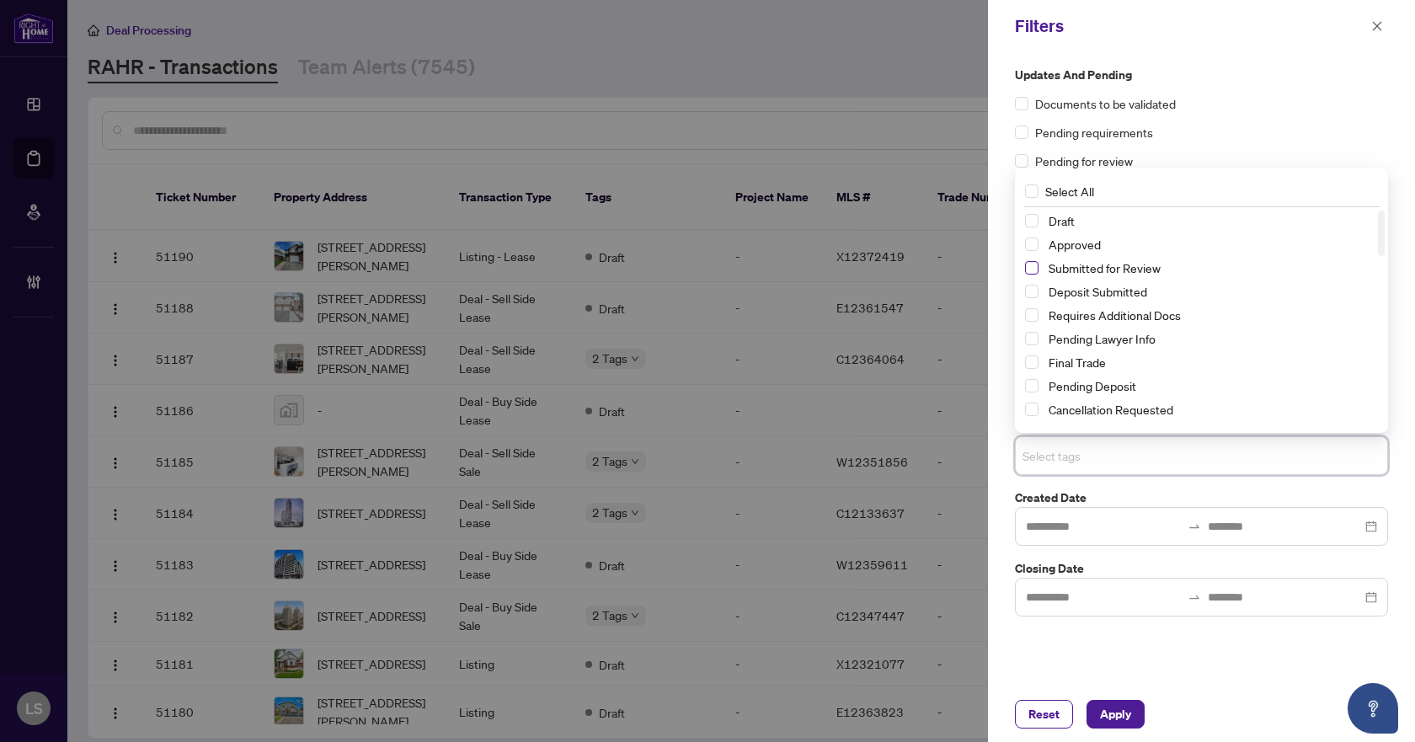
click at [1027, 270] on span "Select Submitted for Review" at bounding box center [1031, 267] width 13 height 13
click at [1029, 406] on span "Select Cancellation Requested" at bounding box center [1031, 409] width 13 height 13
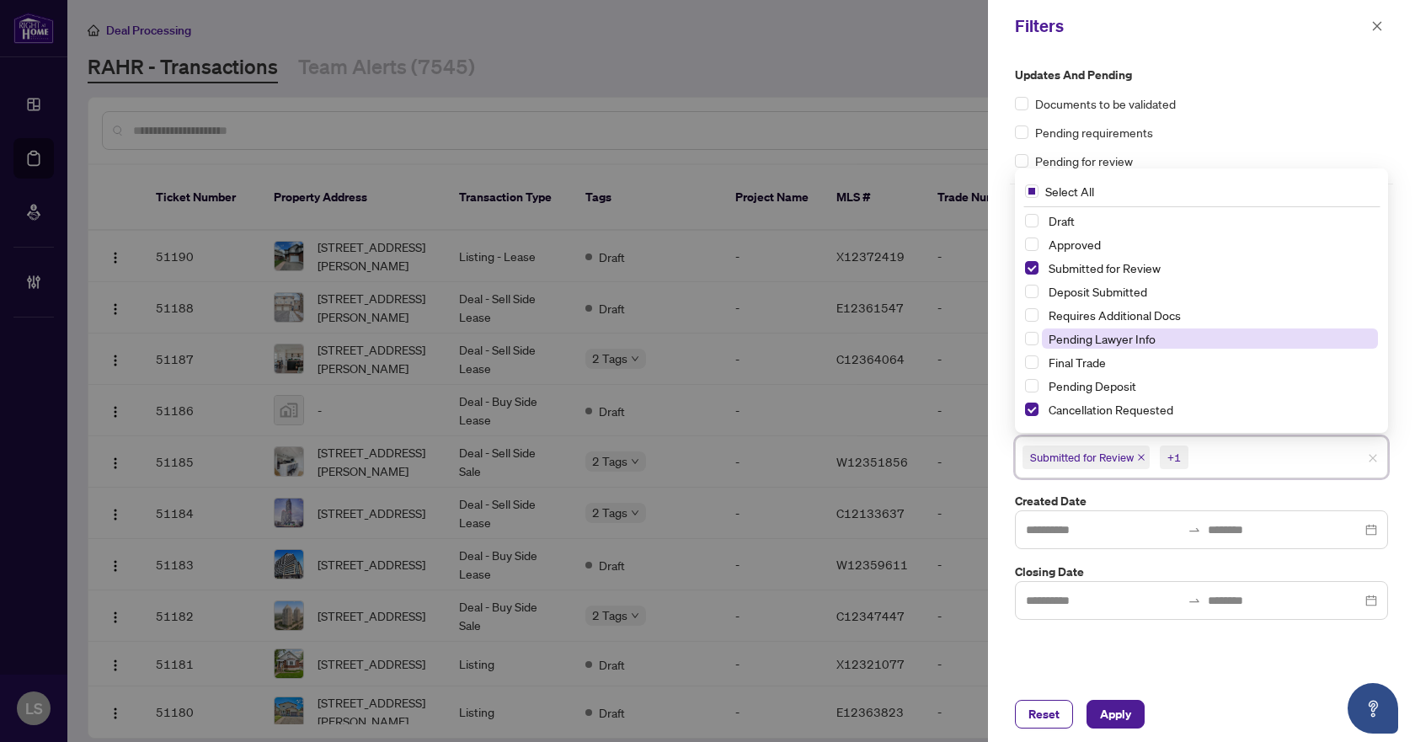
scroll to position [84, 0]
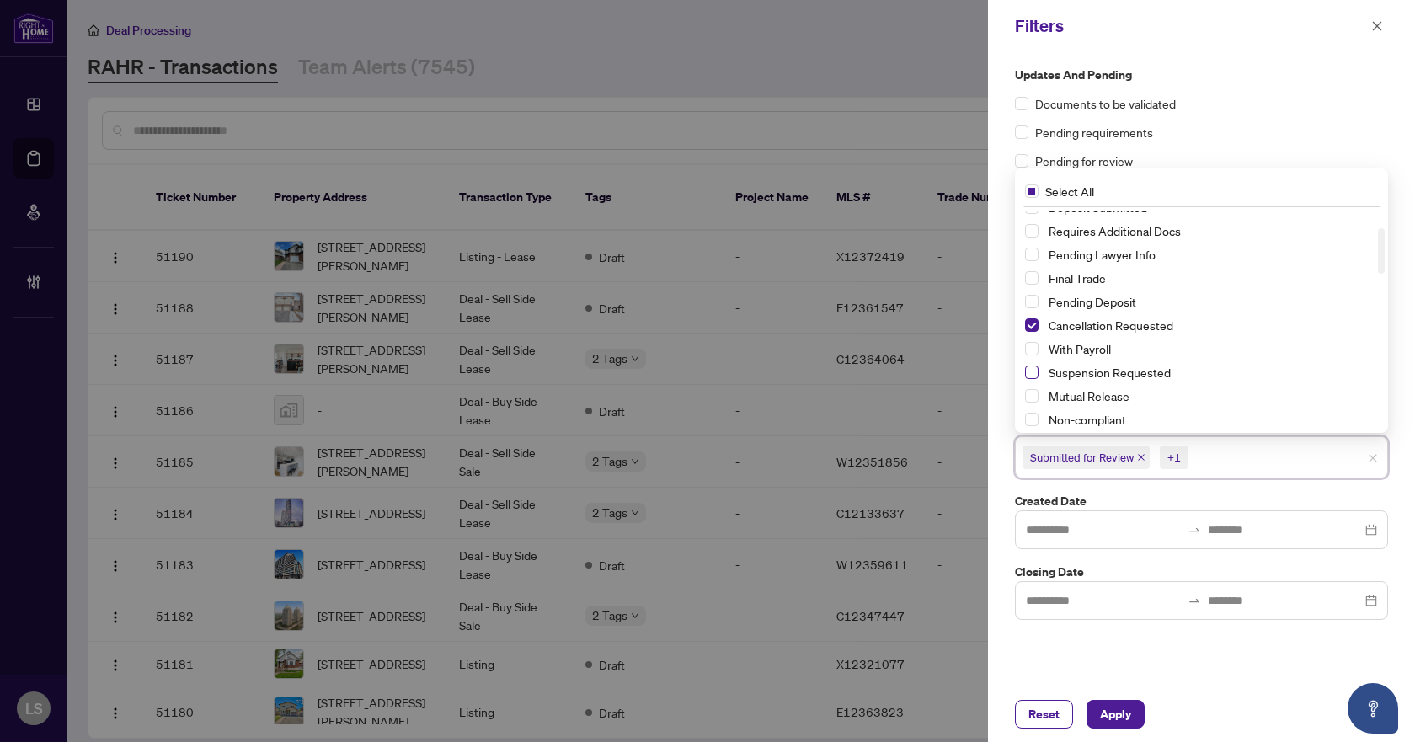
click at [1030, 375] on span "Select Suspension Requested" at bounding box center [1031, 372] width 13 height 13
click at [1120, 718] on span "Apply" at bounding box center [1115, 714] width 31 height 27
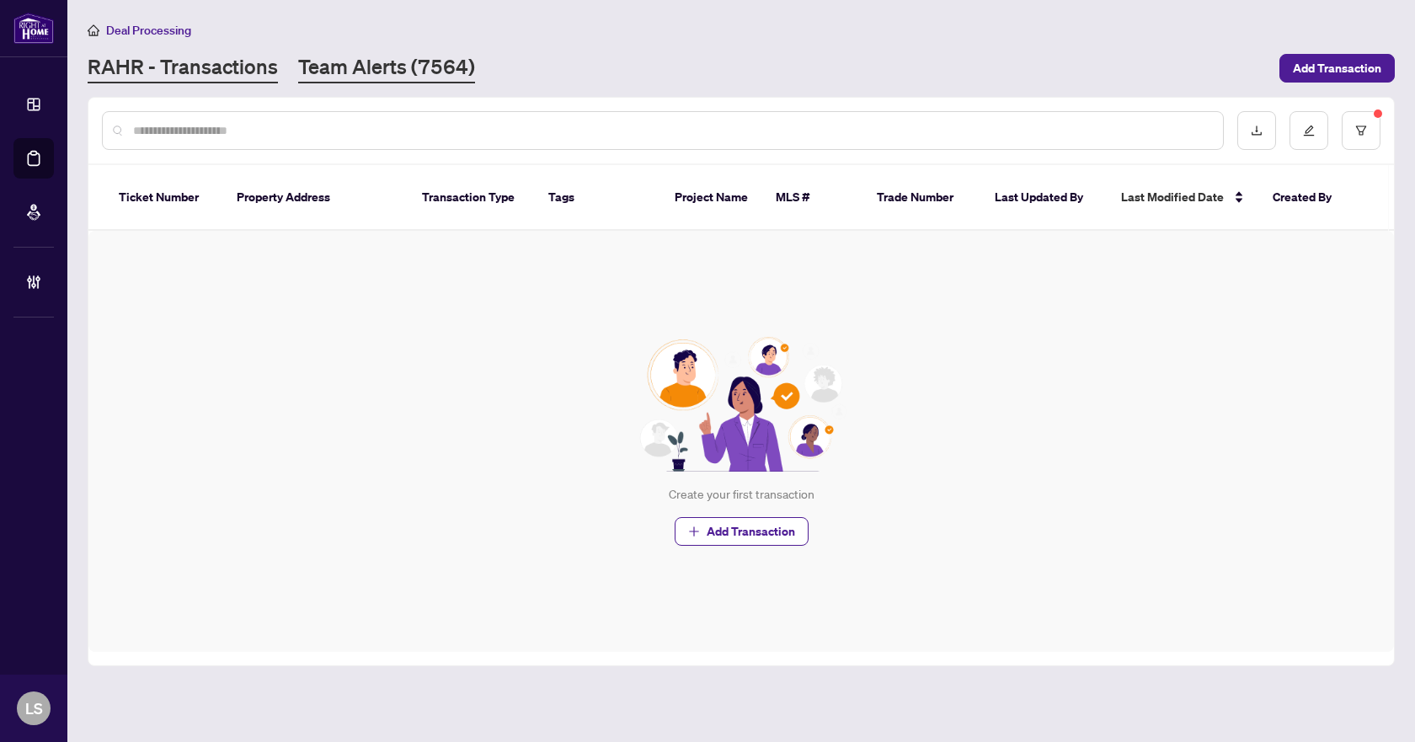
click at [360, 61] on link "Team Alerts (7564)" at bounding box center [386, 68] width 177 height 30
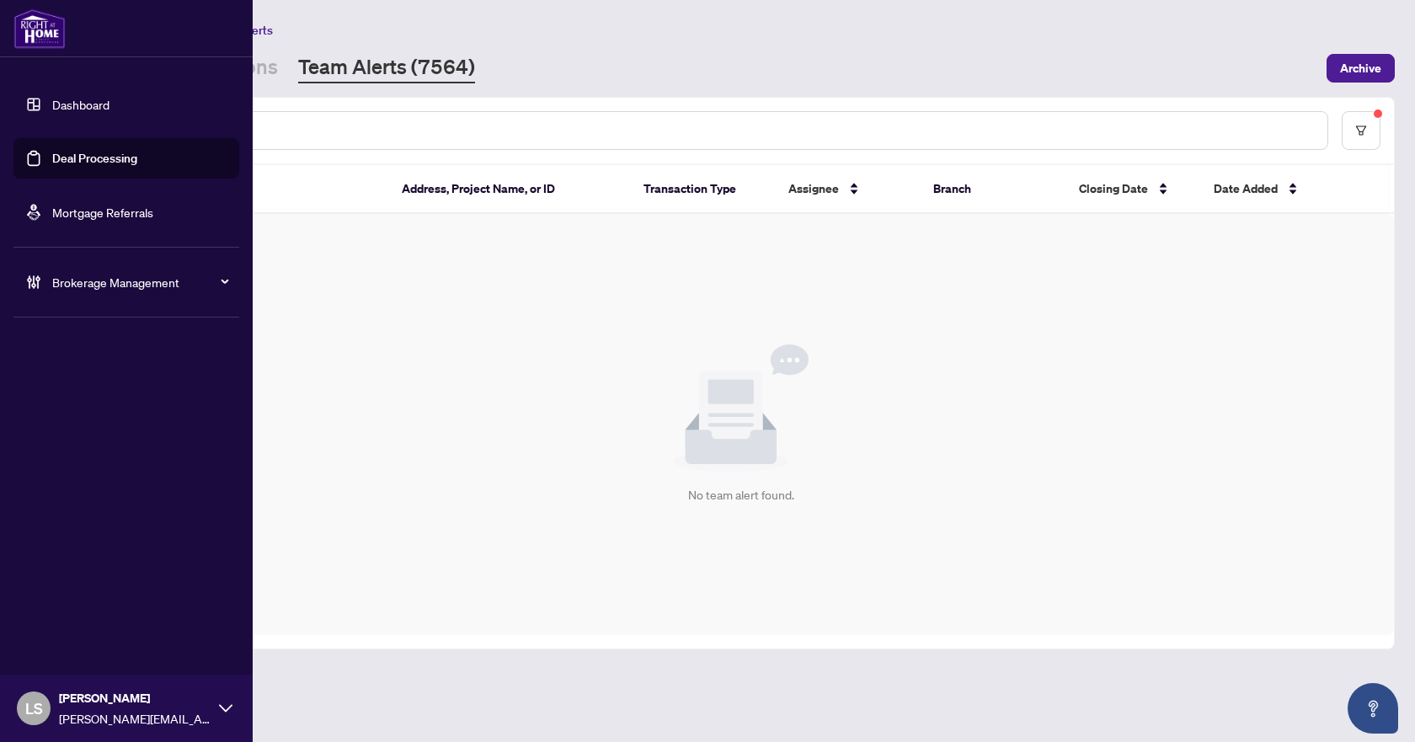
click at [71, 282] on span "Brokerage Management" at bounding box center [139, 282] width 175 height 19
click at [67, 407] on link "Manage Agents" at bounding box center [76, 403] width 83 height 15
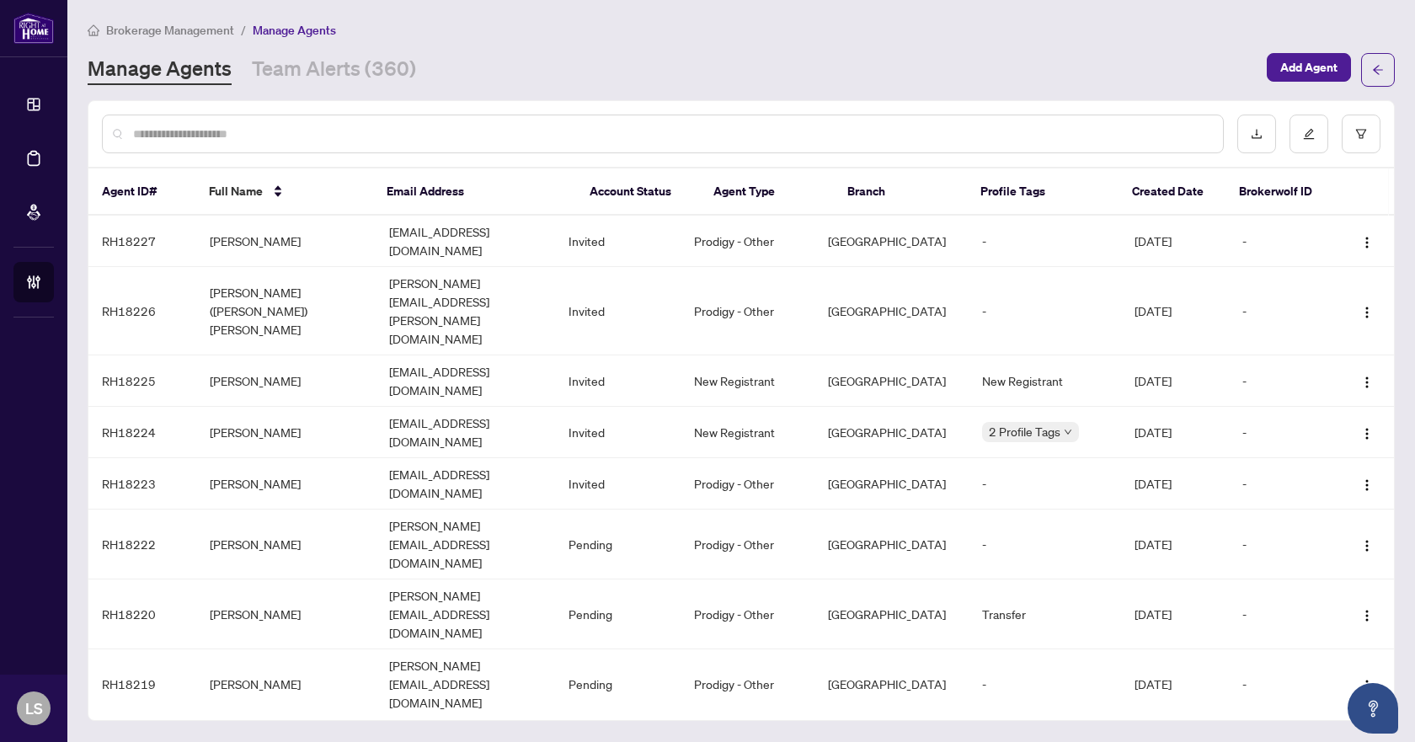
click at [254, 133] on input "text" at bounding box center [671, 134] width 1076 height 19
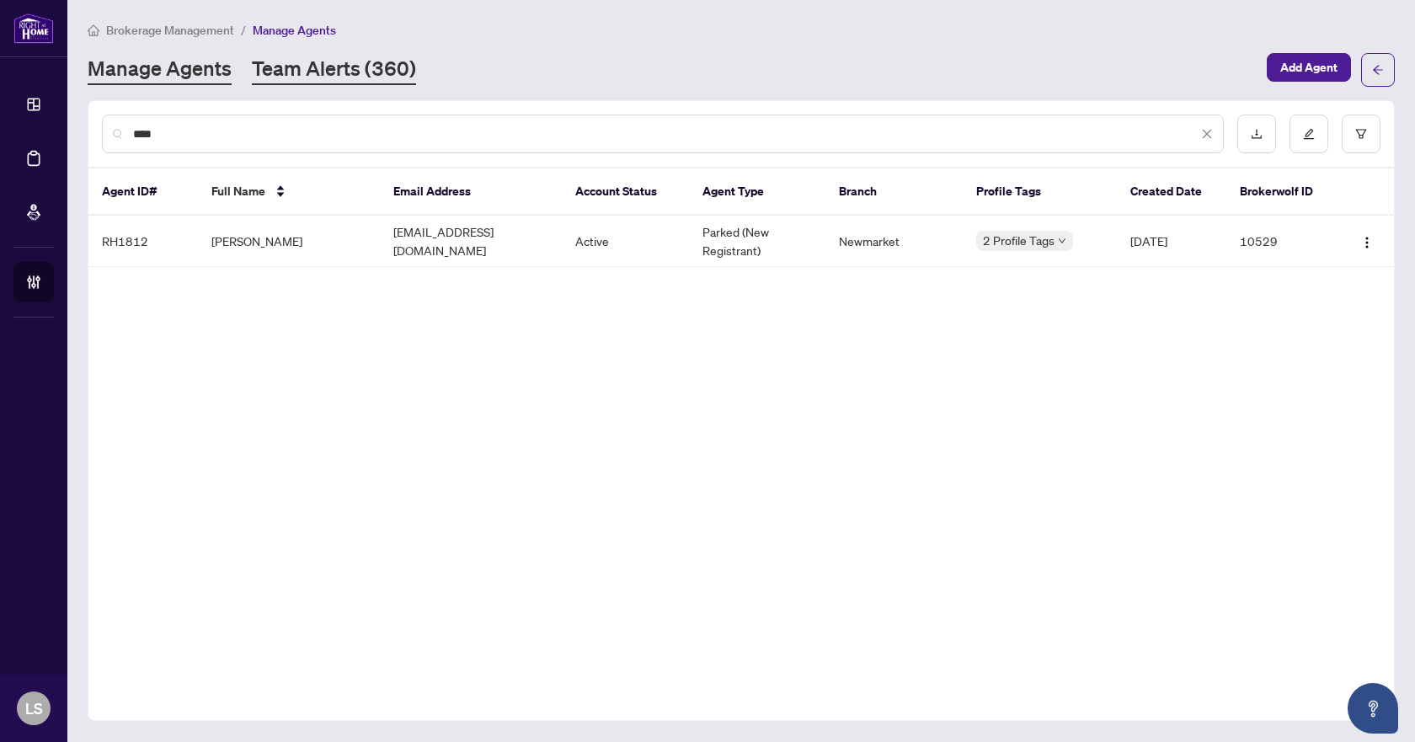
type input "****"
click at [346, 69] on link "Team Alerts (360)" at bounding box center [334, 70] width 164 height 30
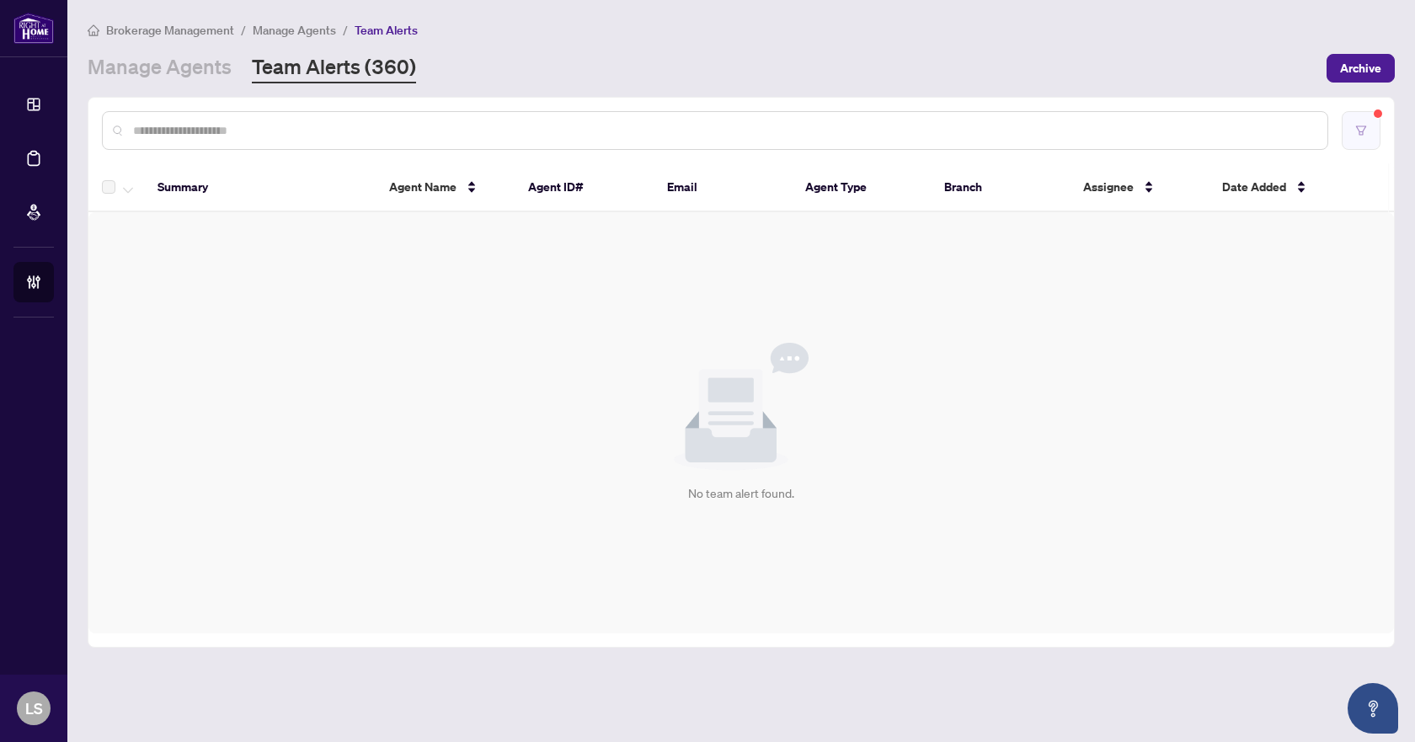
click at [1360, 137] on button "button" at bounding box center [1361, 130] width 39 height 39
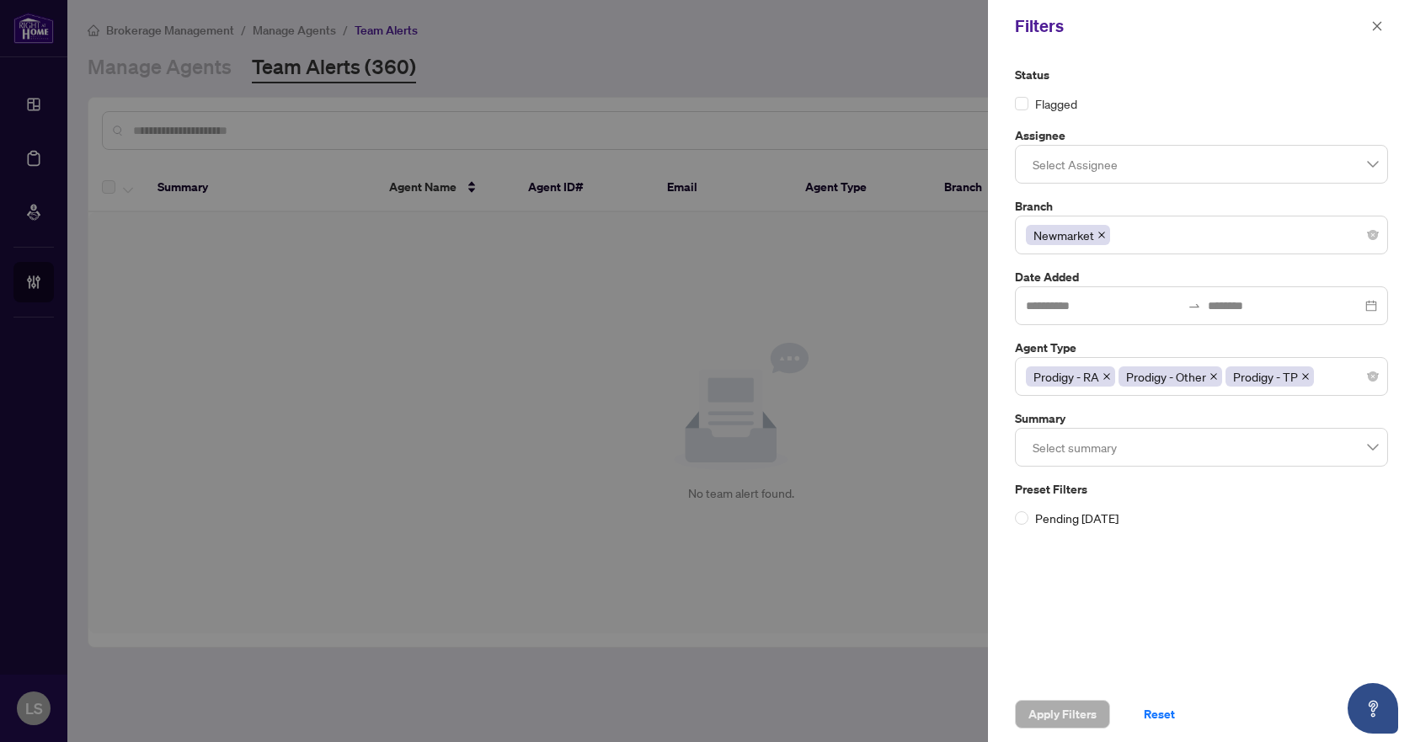
click at [1337, 383] on div "Prodigy - RA Prodigy - Other Prodigy - TP" at bounding box center [1201, 376] width 351 height 30
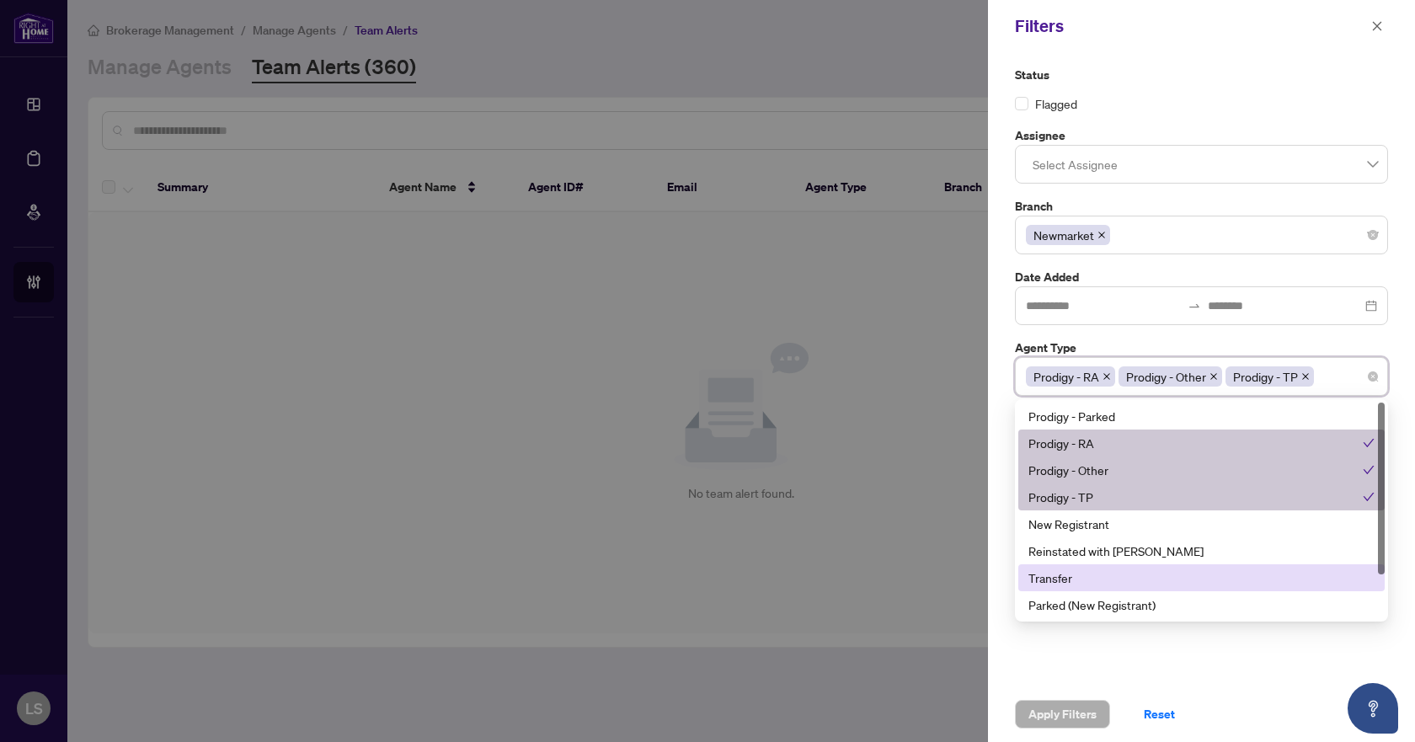
scroll to position [54, 0]
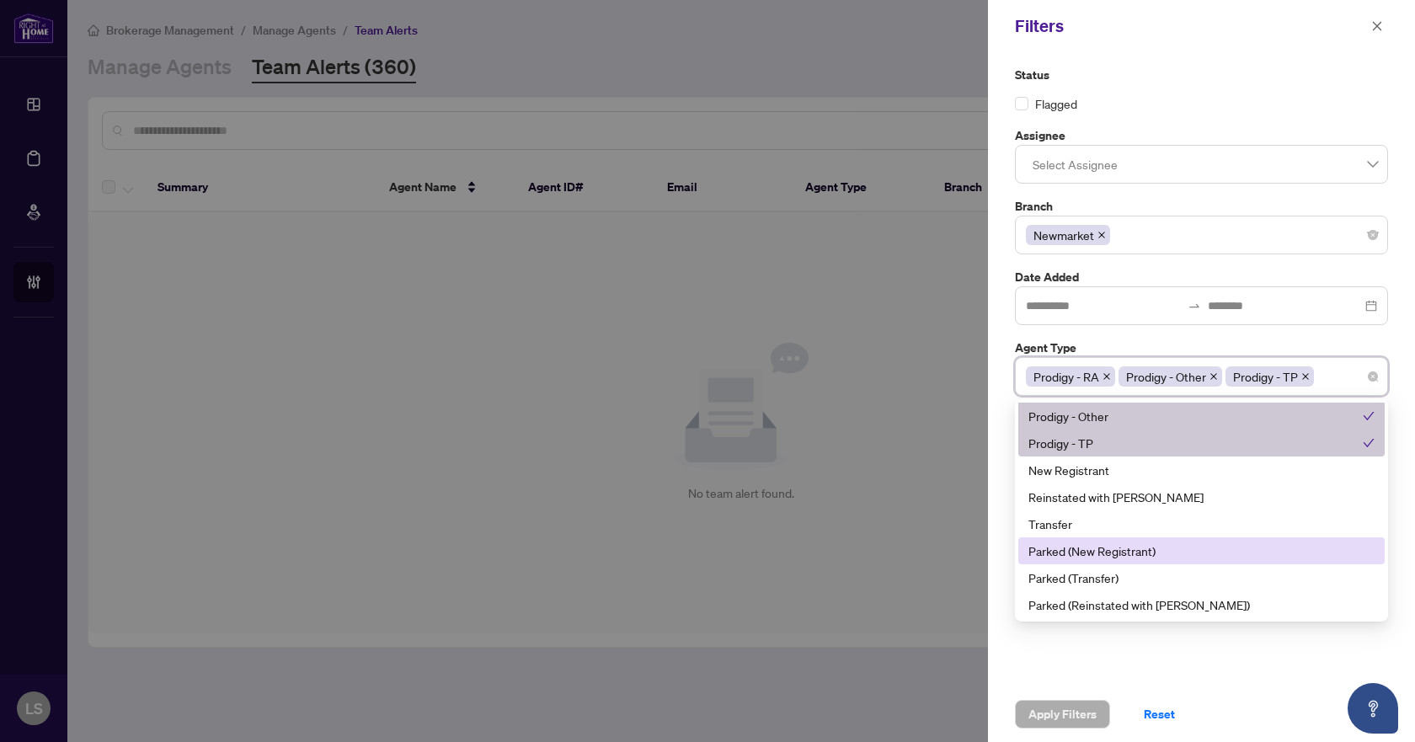
click at [1124, 555] on div "Parked (New Registrant)" at bounding box center [1201, 551] width 346 height 19
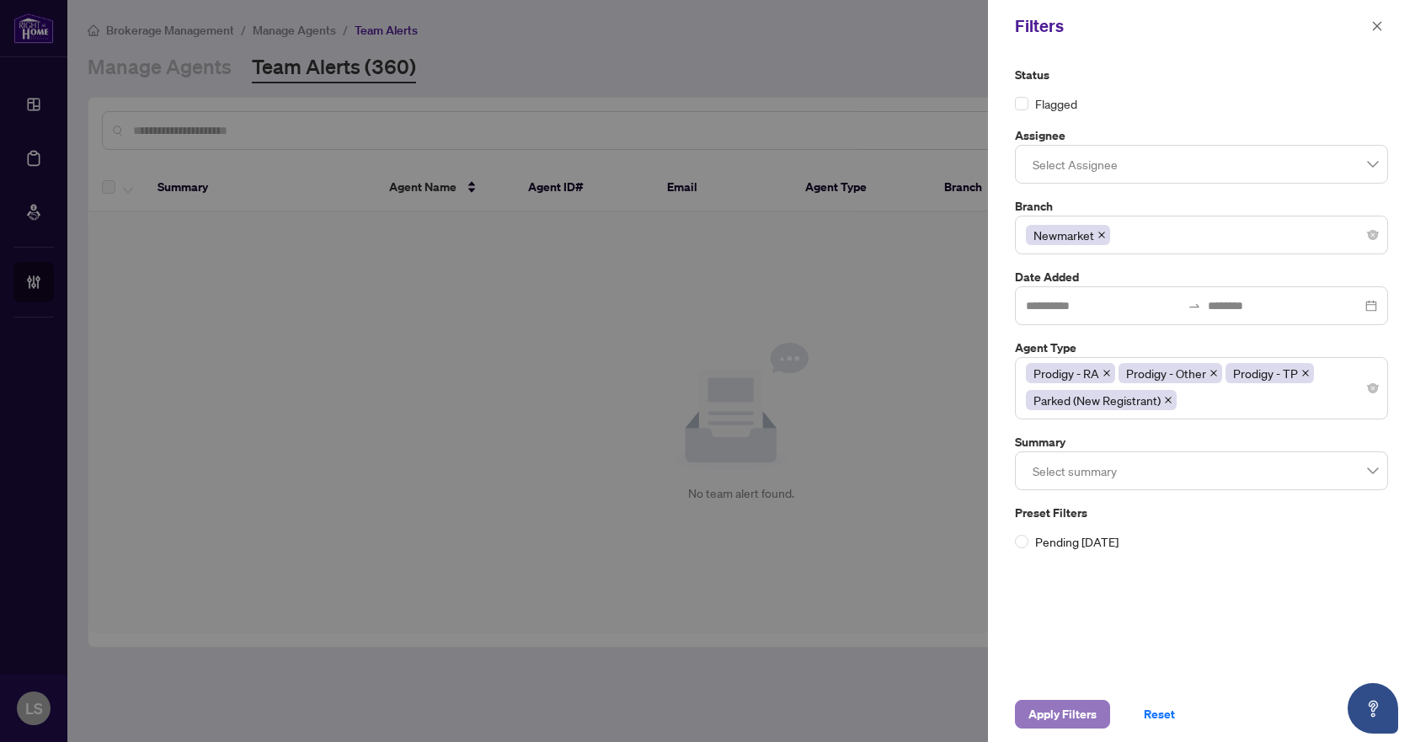
click at [1060, 716] on span "Apply Filters" at bounding box center [1062, 714] width 68 height 27
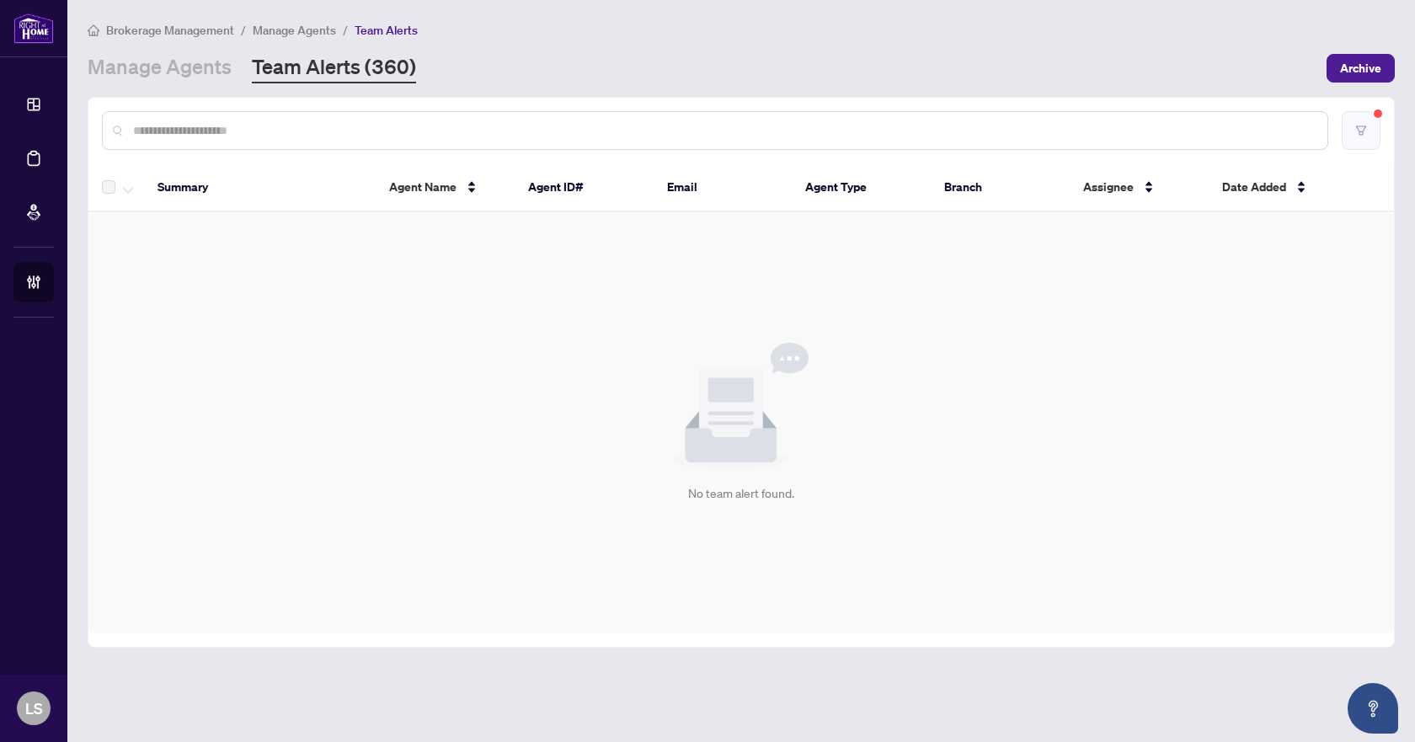
click at [1358, 125] on icon "filter" at bounding box center [1361, 131] width 12 height 12
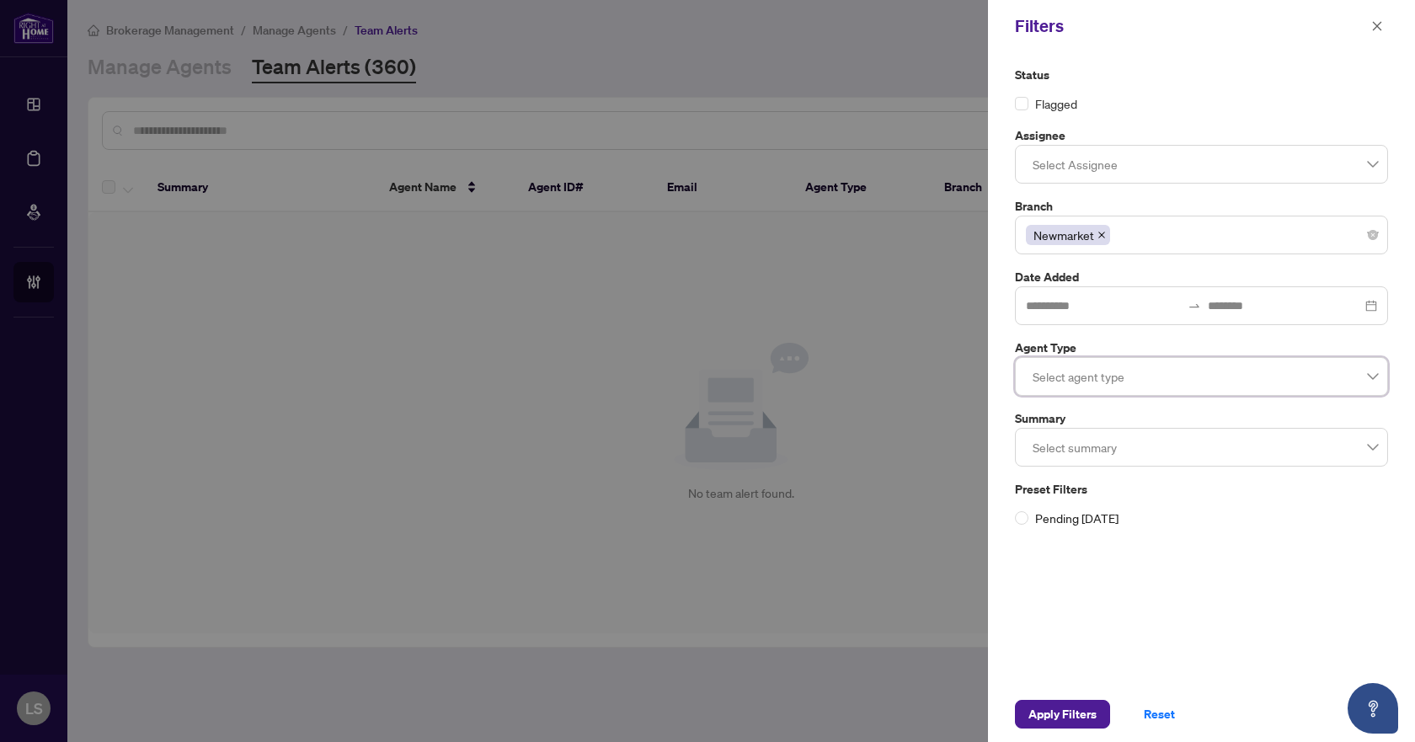
click at [1372, 373] on div at bounding box center [1201, 376] width 351 height 30
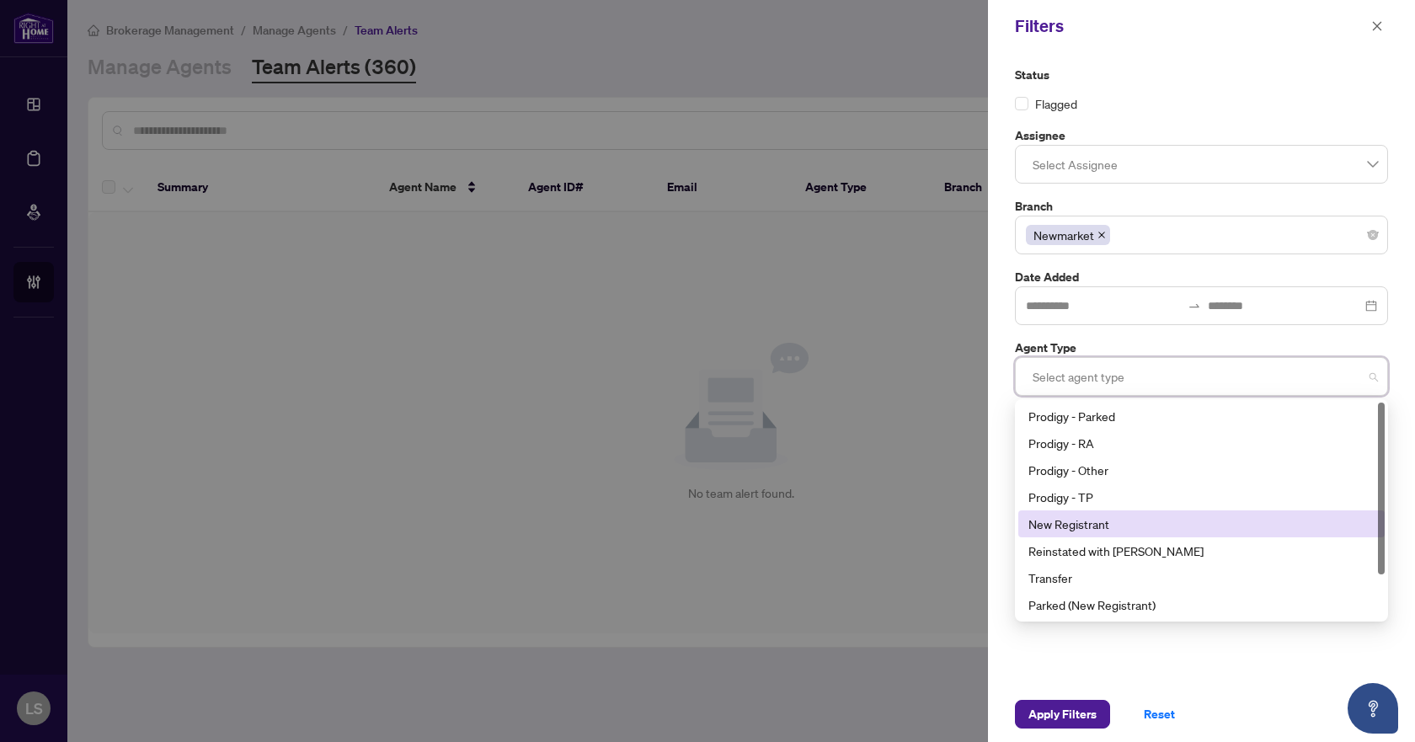
click at [1147, 532] on div "New Registrant" at bounding box center [1201, 524] width 346 height 19
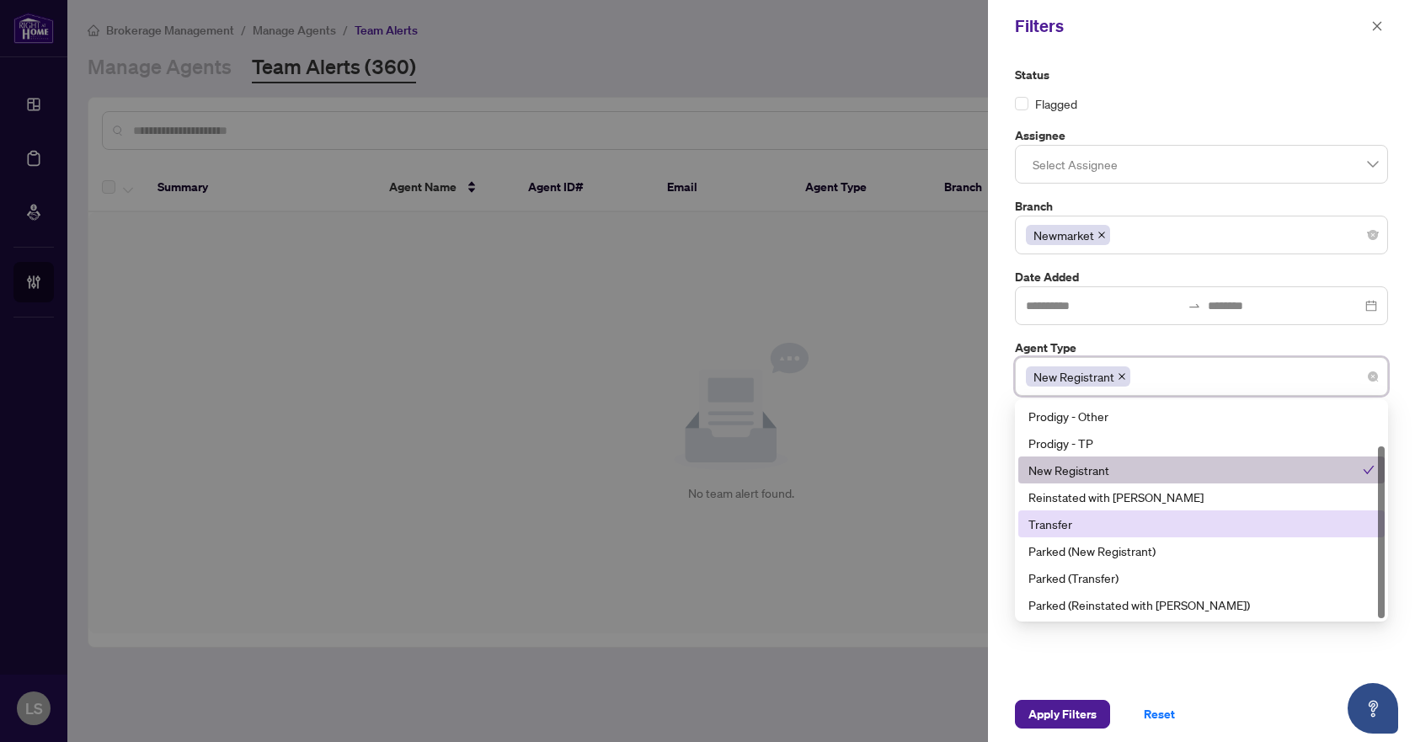
click at [1116, 527] on div "Transfer" at bounding box center [1201, 524] width 346 height 19
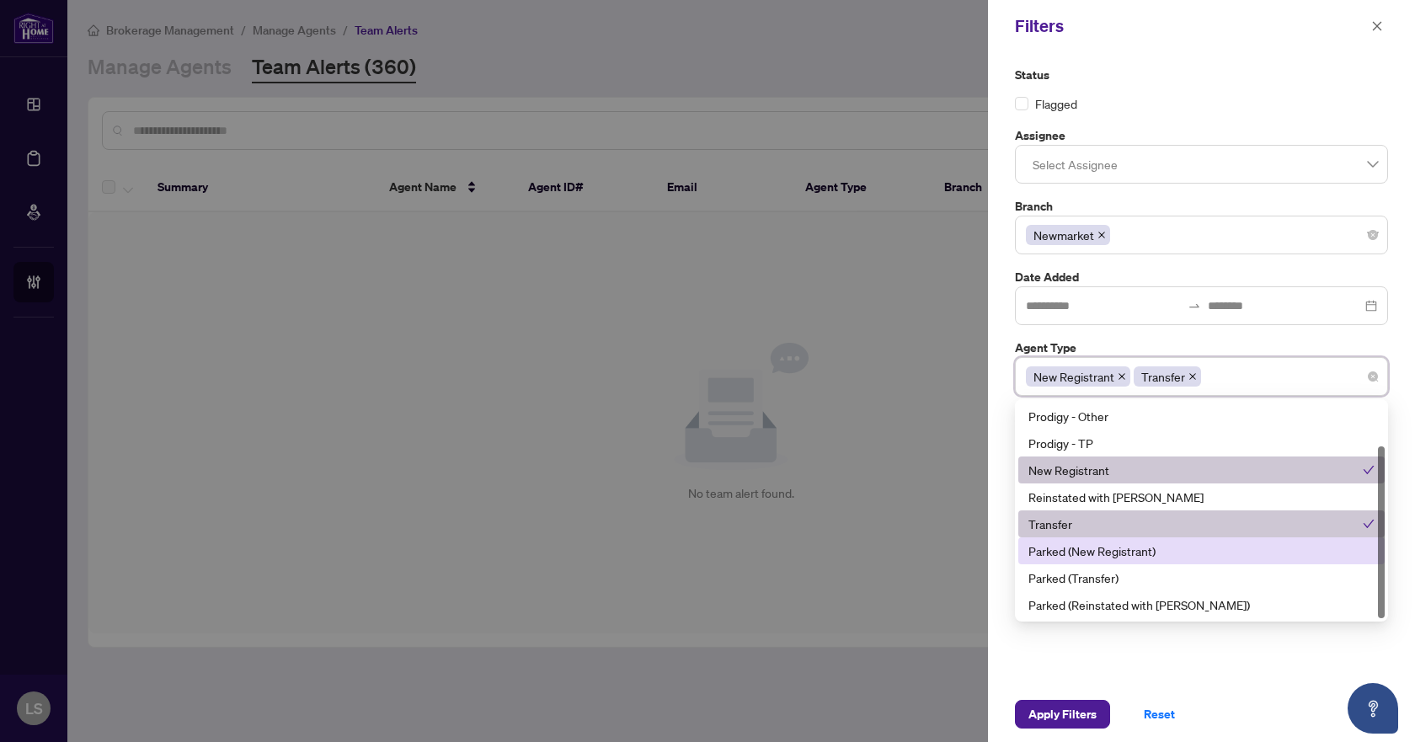
click at [1114, 547] on div "Parked (New Registrant)" at bounding box center [1201, 551] width 346 height 19
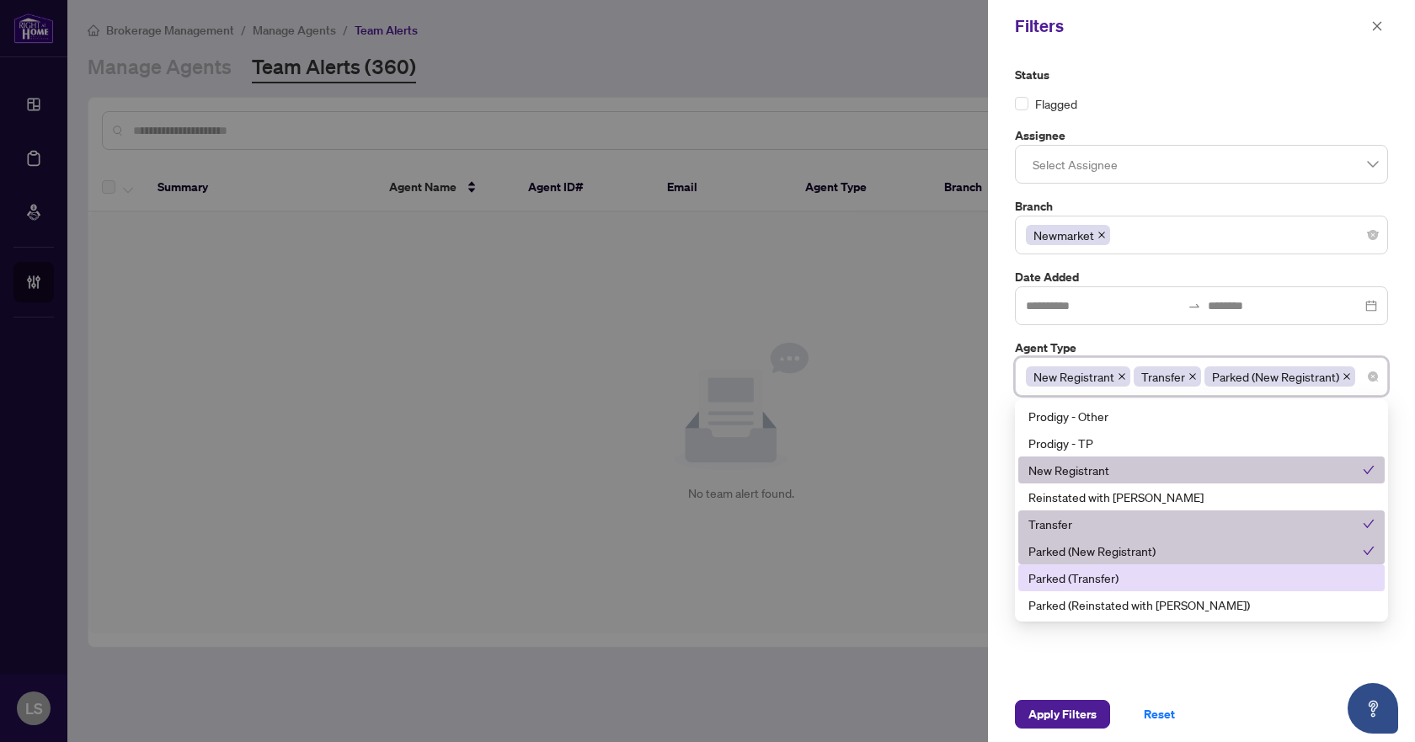
click at [1213, 581] on div "Parked (Transfer)" at bounding box center [1201, 577] width 346 height 19
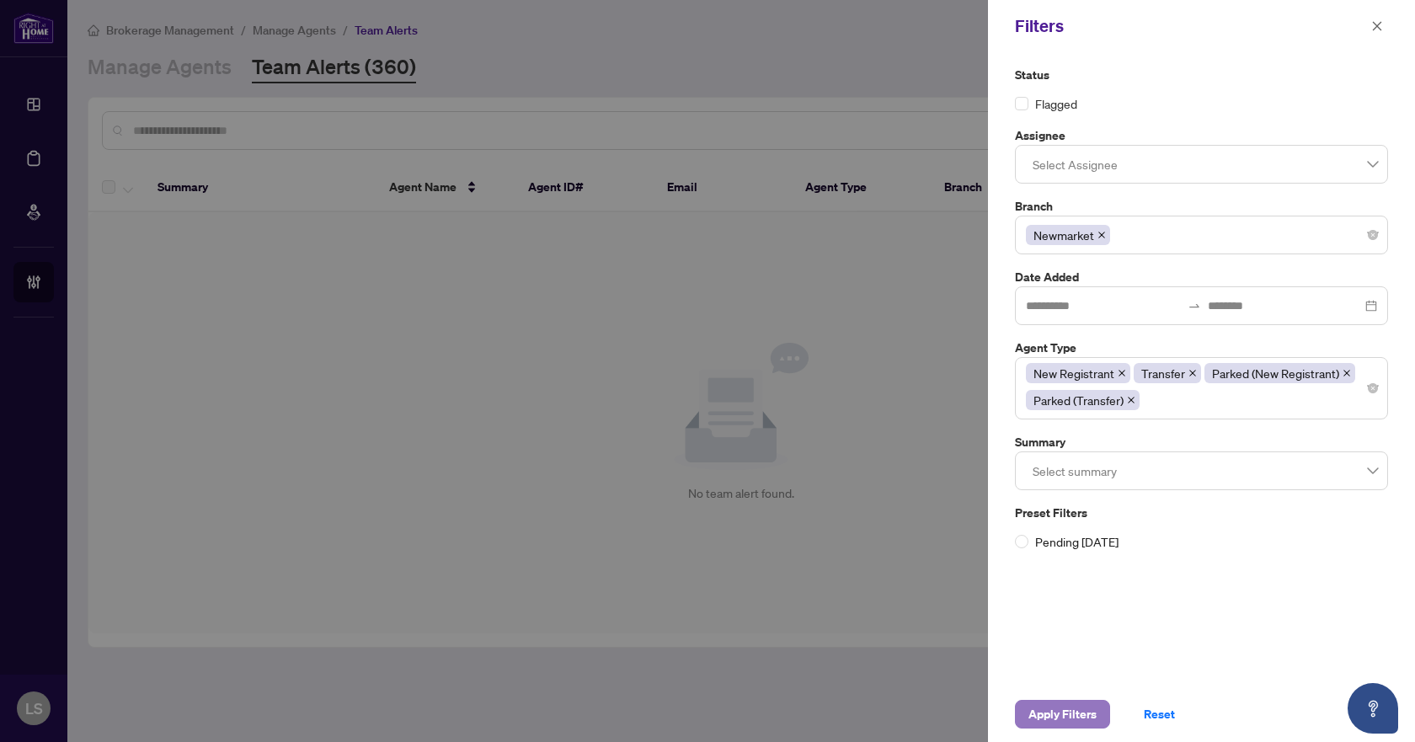
click at [1046, 719] on span "Apply Filters" at bounding box center [1062, 714] width 68 height 27
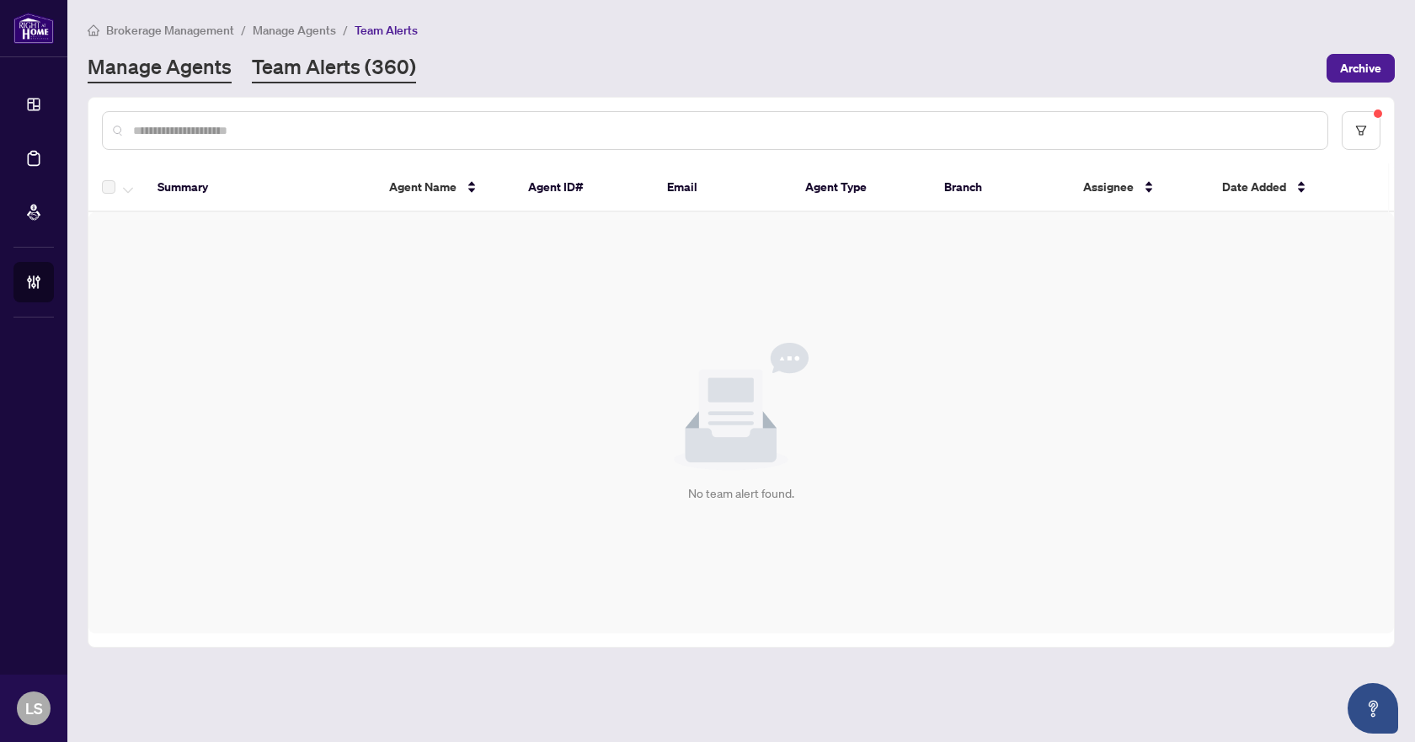
click at [139, 59] on link "Manage Agents" at bounding box center [160, 68] width 144 height 30
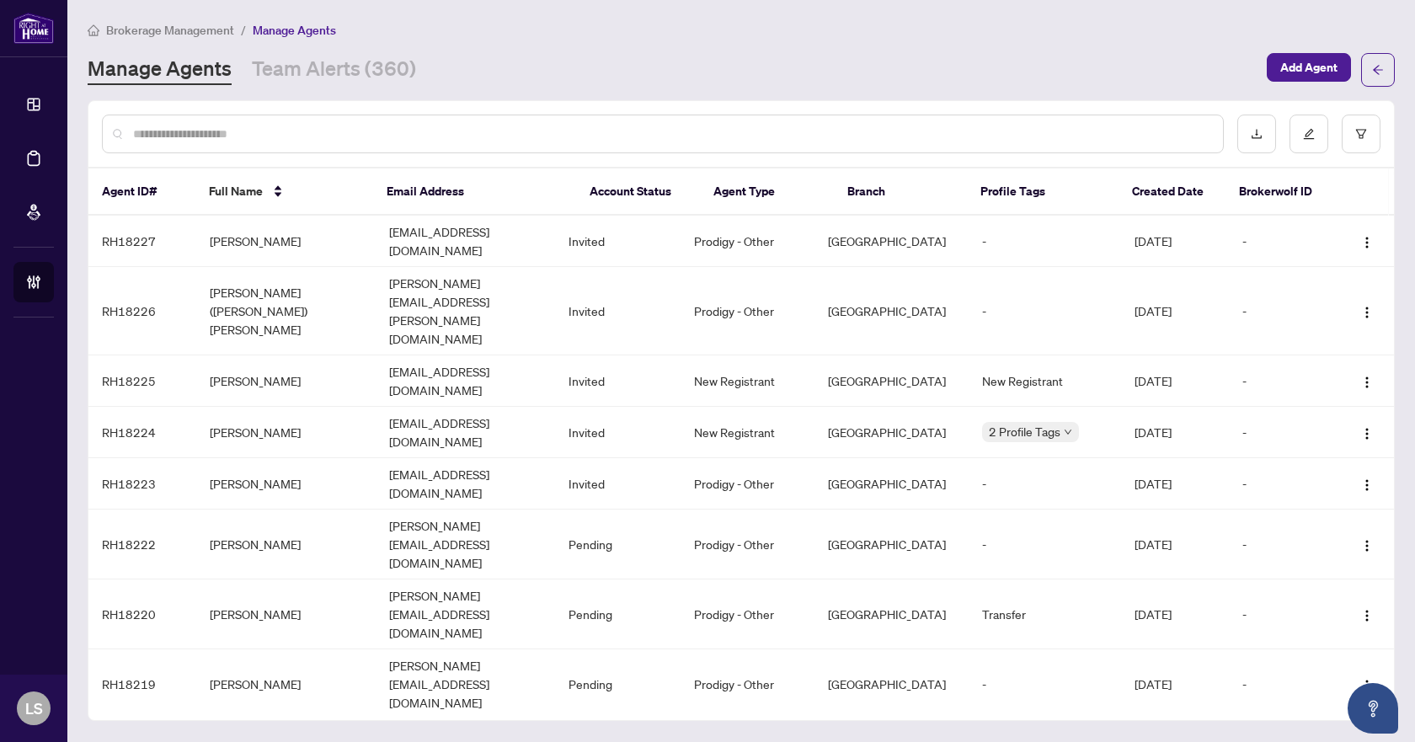
click at [179, 27] on span "Brokerage Management" at bounding box center [170, 30] width 128 height 15
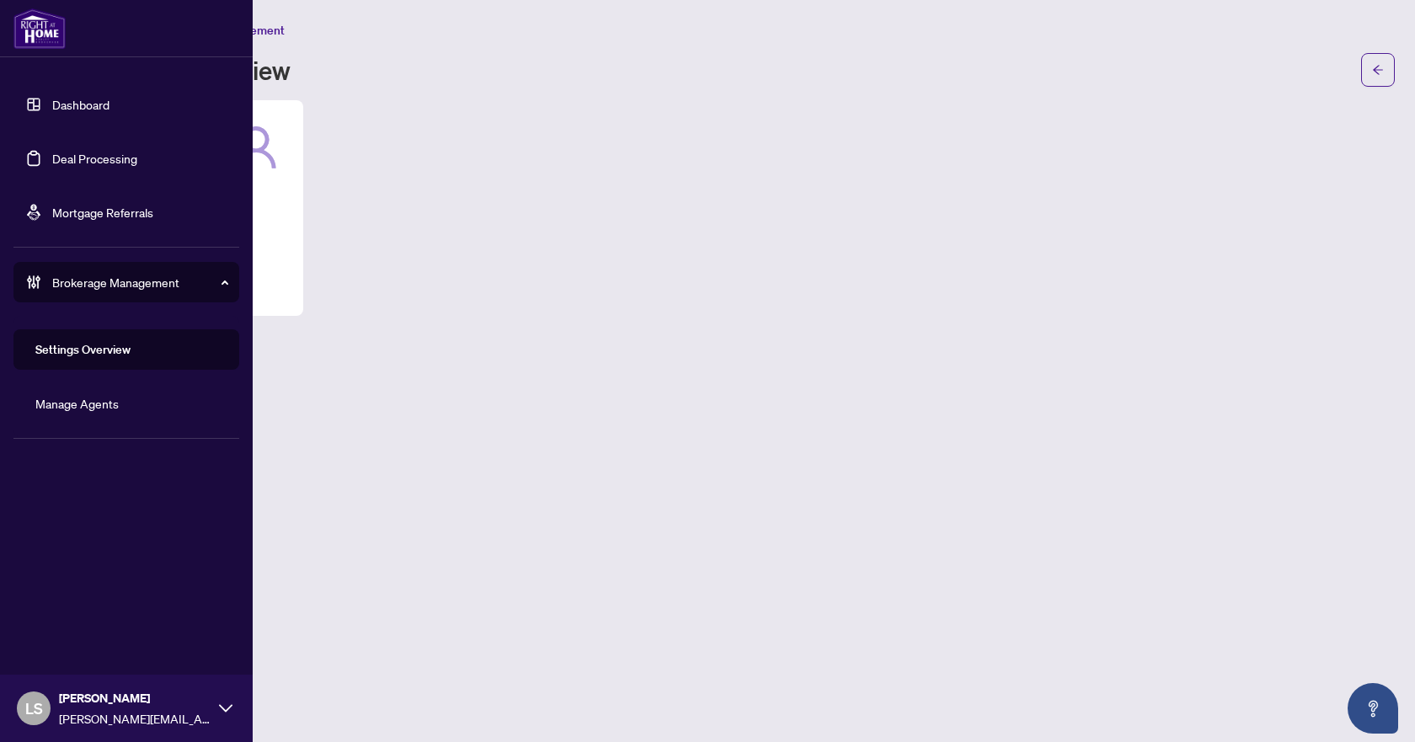
drag, startPoint x: 82, startPoint y: 151, endPoint x: 91, endPoint y: 152, distance: 9.3
click at [82, 151] on link "Deal Processing" at bounding box center [94, 158] width 85 height 15
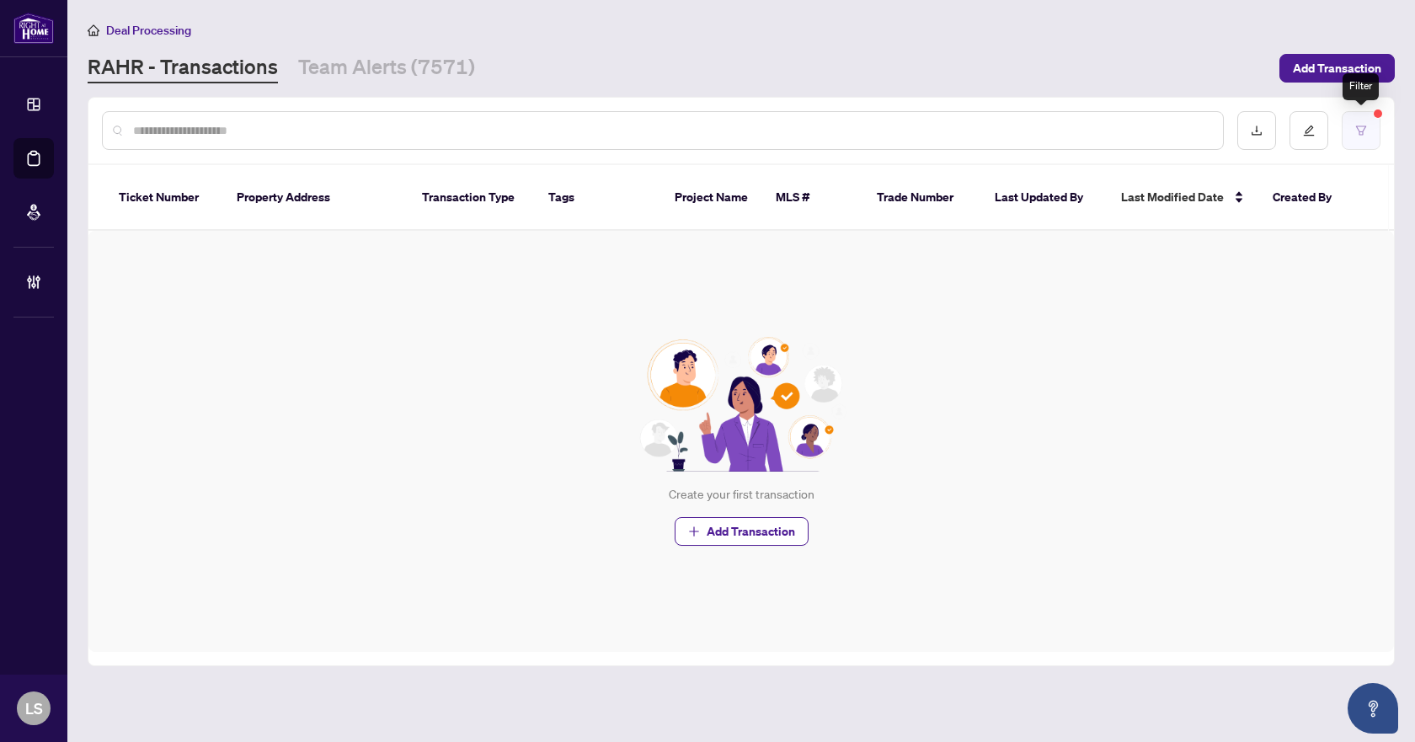
click at [1353, 135] on button "button" at bounding box center [1361, 130] width 39 height 39
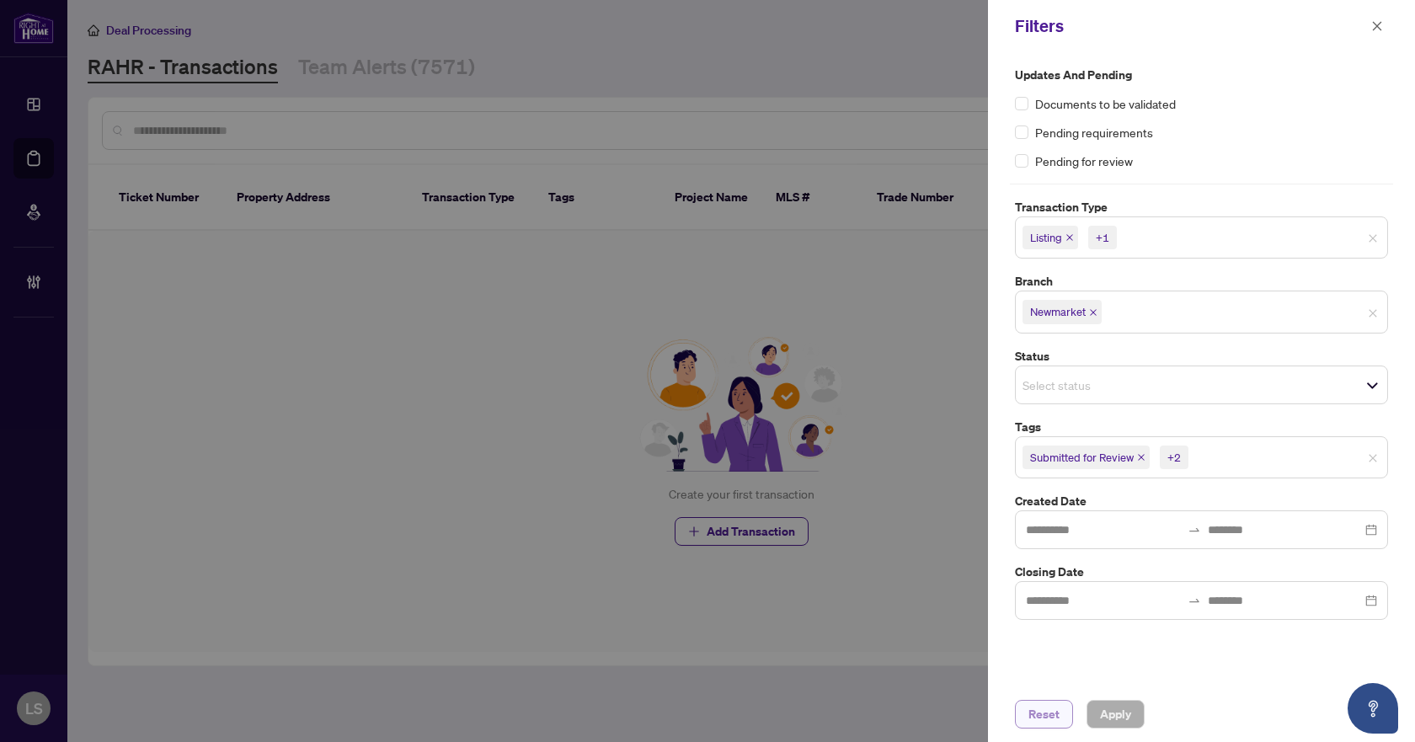
click at [1049, 718] on span "Reset" at bounding box center [1043, 714] width 31 height 27
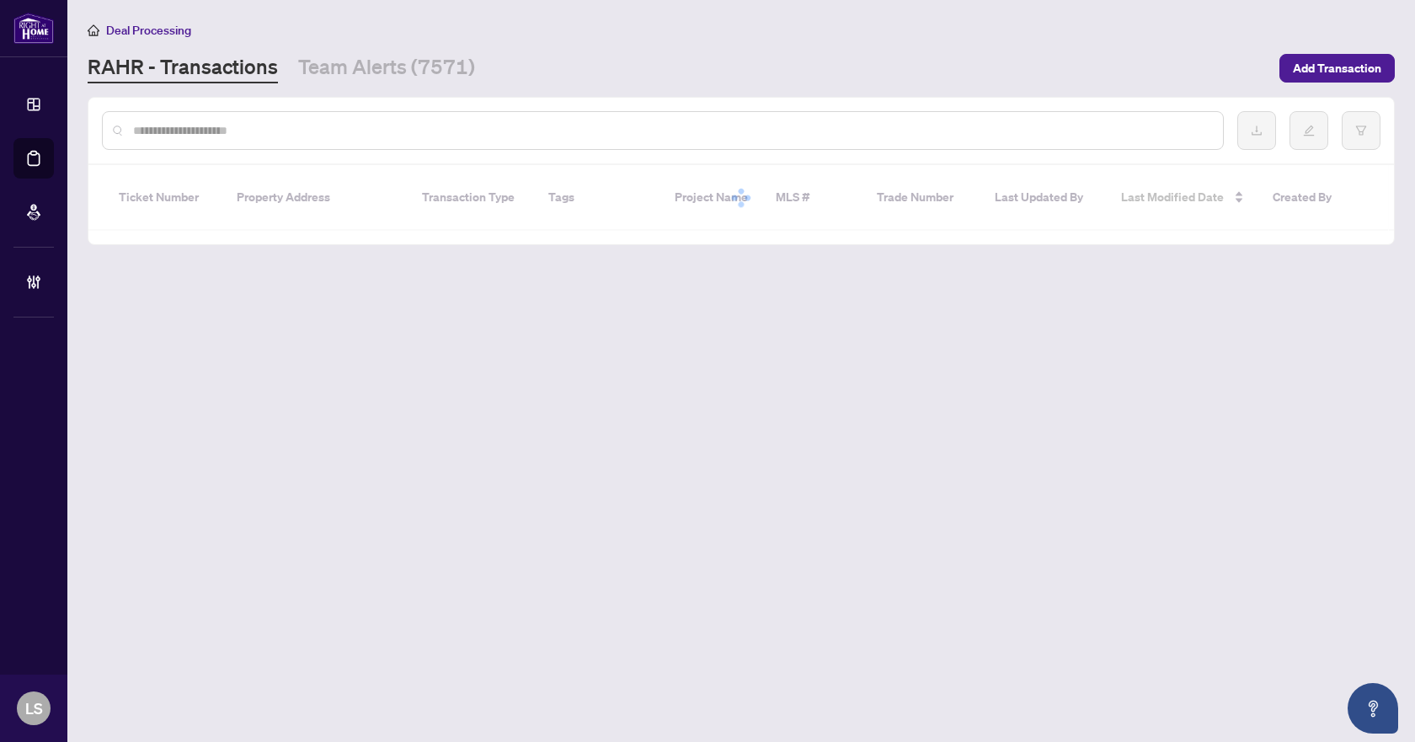
click at [283, 142] on div at bounding box center [663, 130] width 1122 height 39
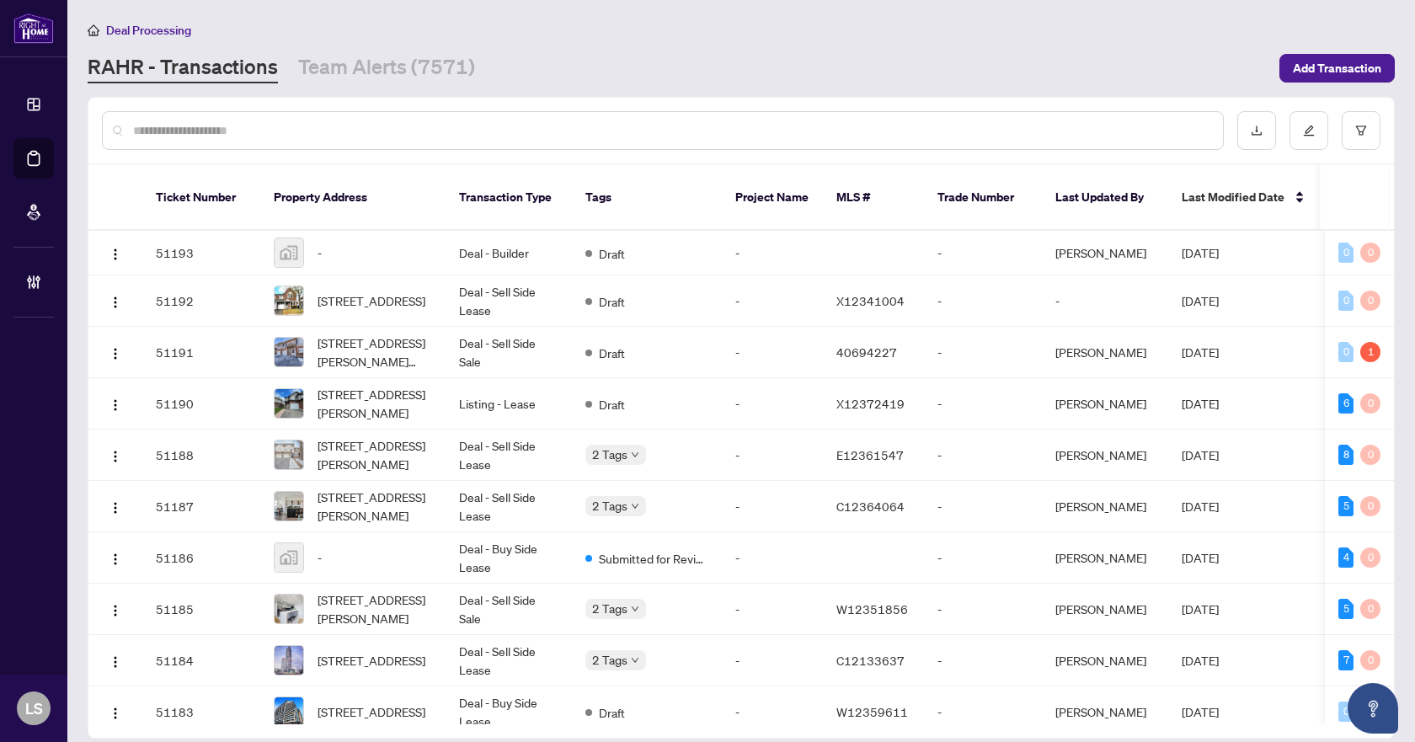
click at [295, 133] on input "text" at bounding box center [671, 130] width 1076 height 19
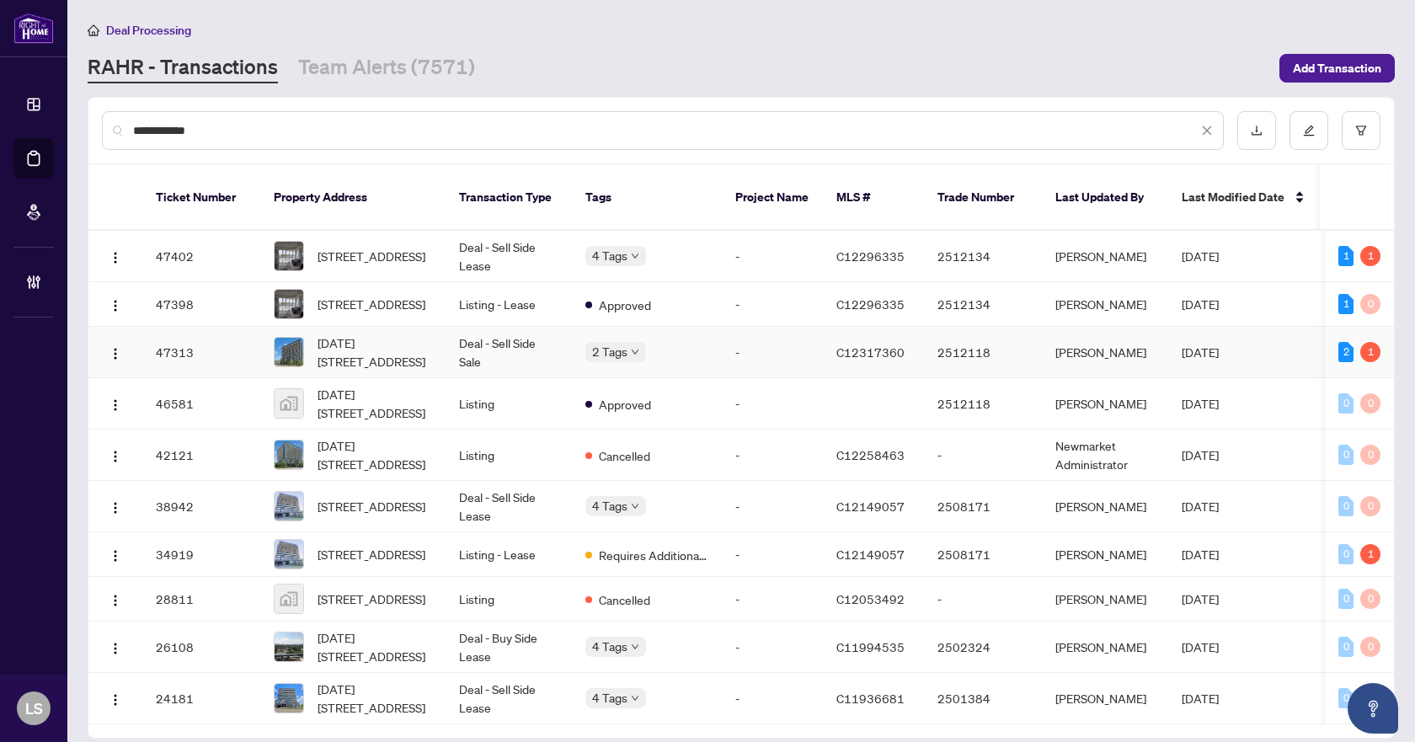
type input "**********"
click at [363, 349] on span "1108-3237 Bayview Ave, Toronto, Ontario M2K 2J7, Canada" at bounding box center [375, 352] width 115 height 37
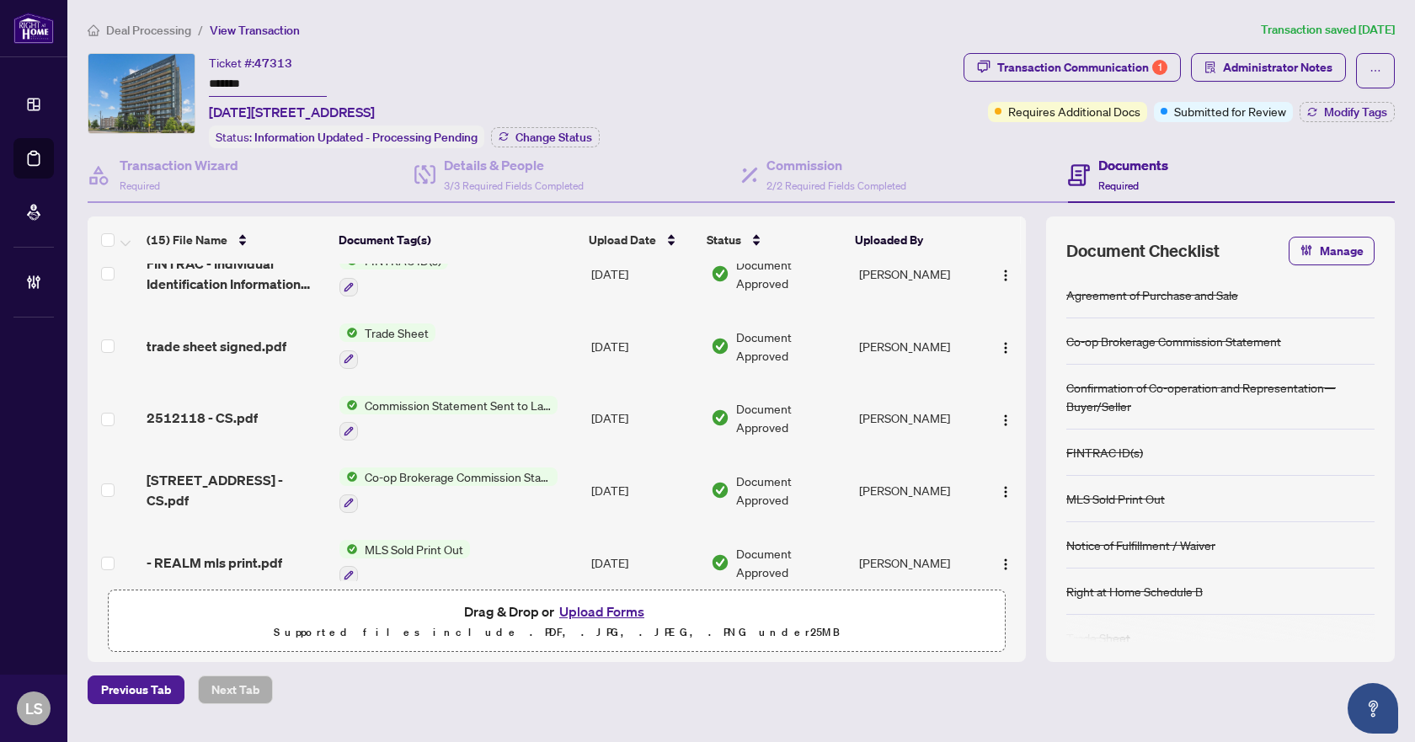
scroll to position [337, 0]
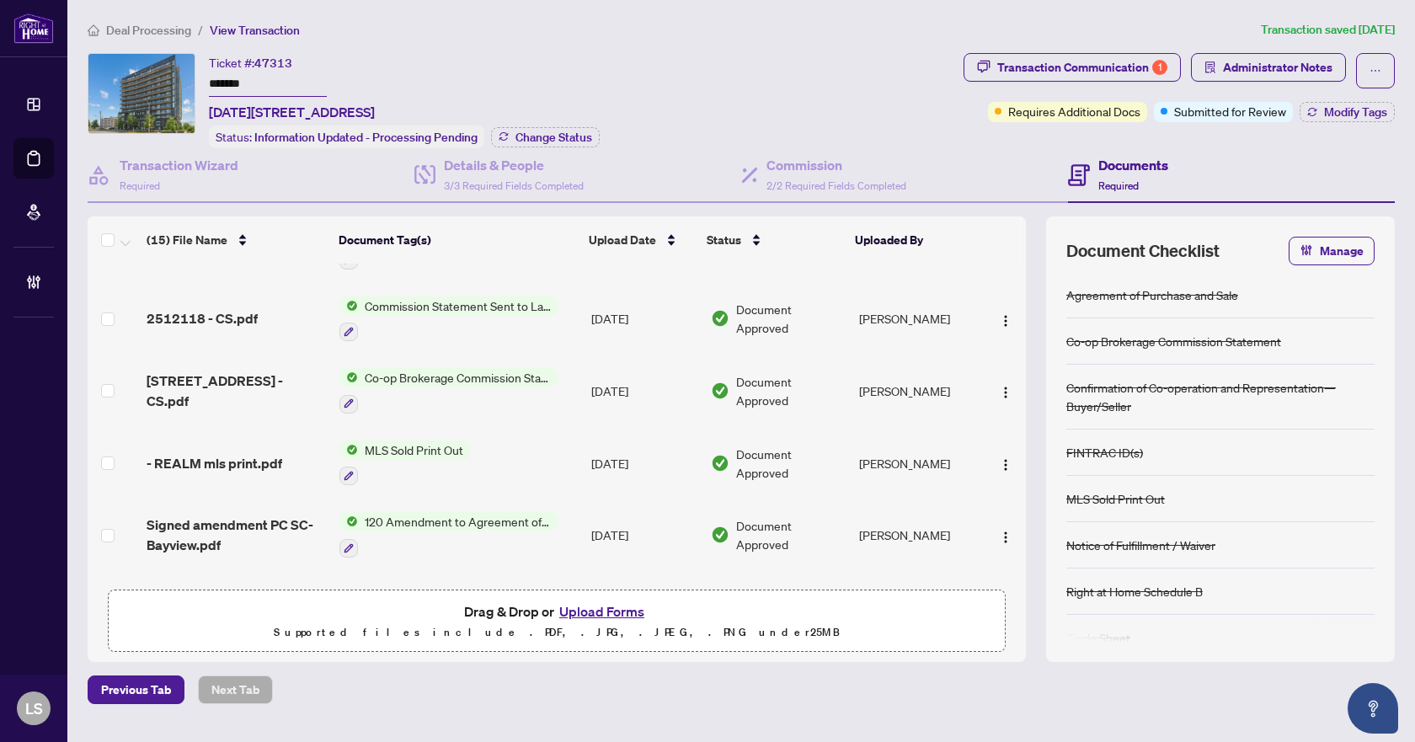
click at [244, 308] on span "2512118 - CS.pdf" at bounding box center [202, 318] width 111 height 20
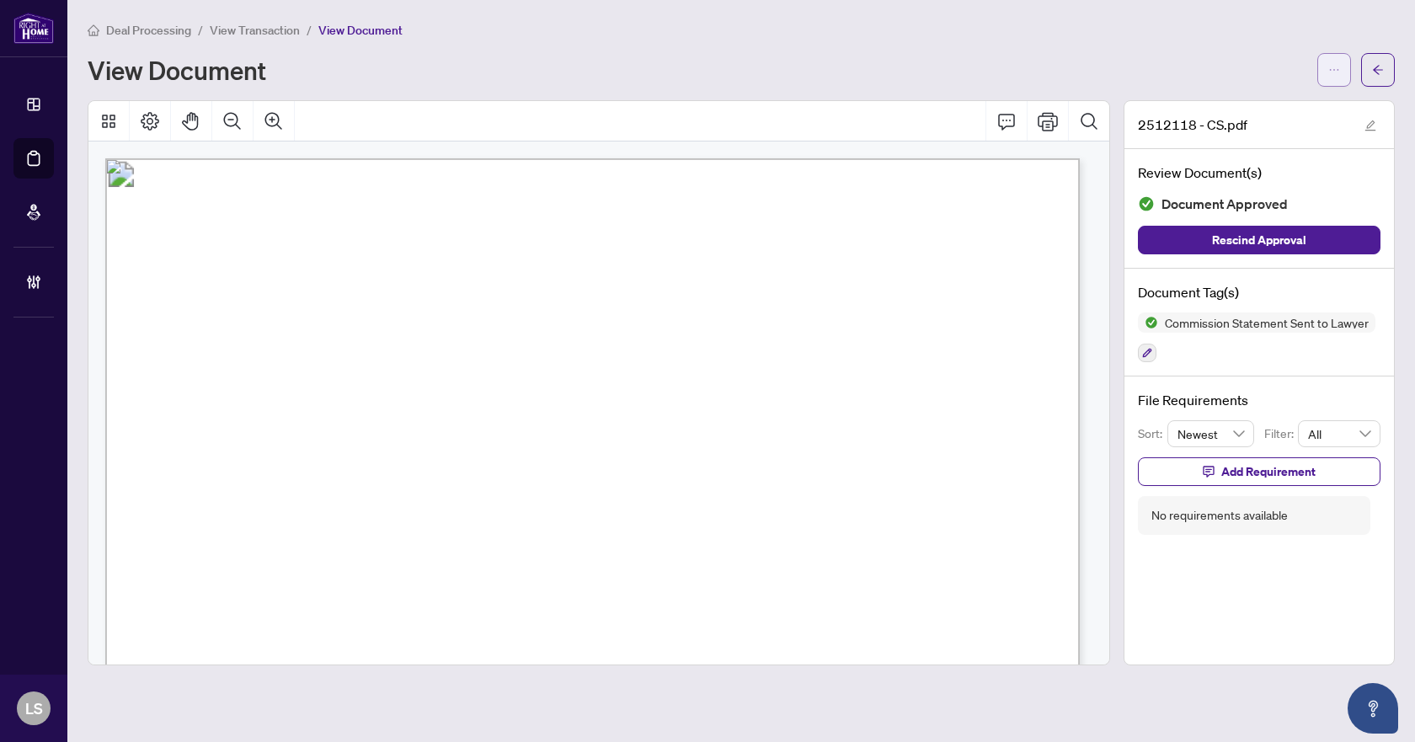
click at [1331, 72] on icon "ellipsis" at bounding box center [1334, 70] width 12 height 12
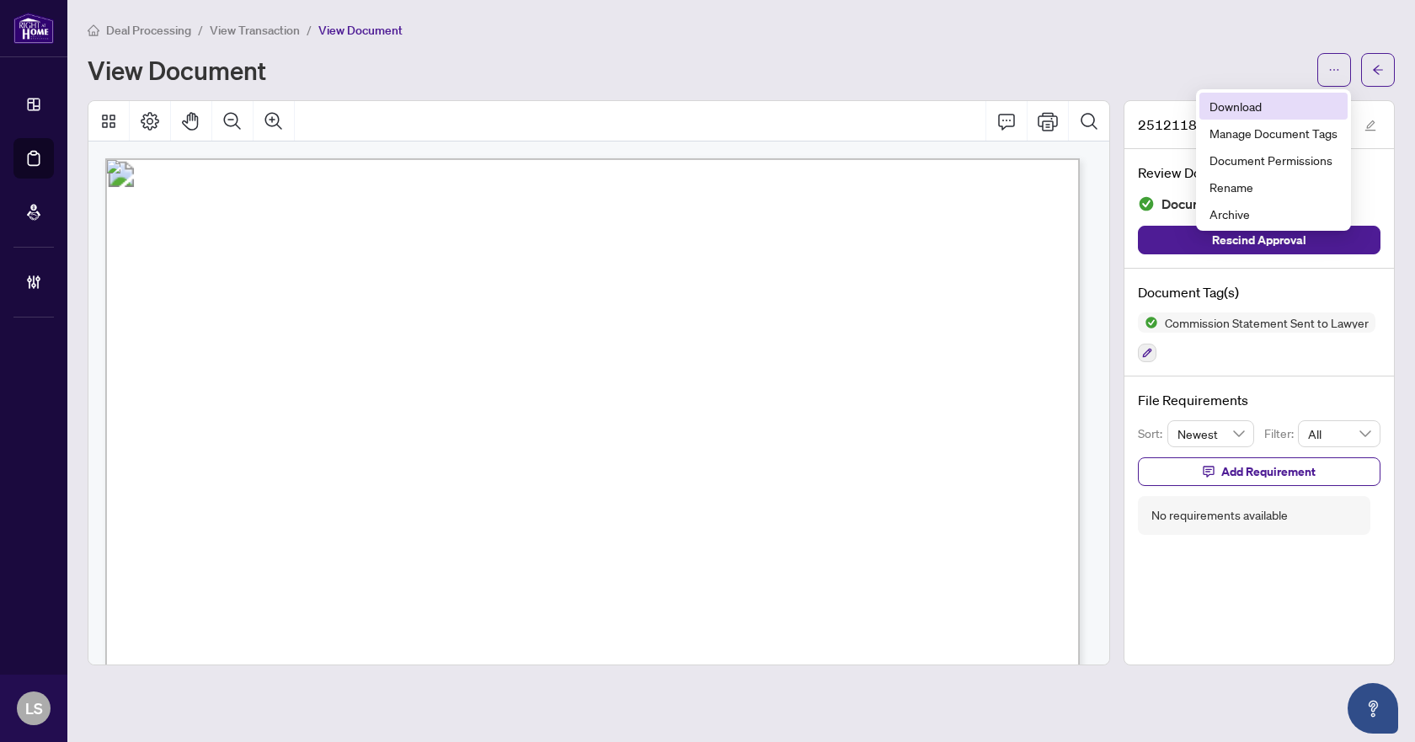
click at [1261, 104] on span "Download" at bounding box center [1273, 106] width 128 height 19
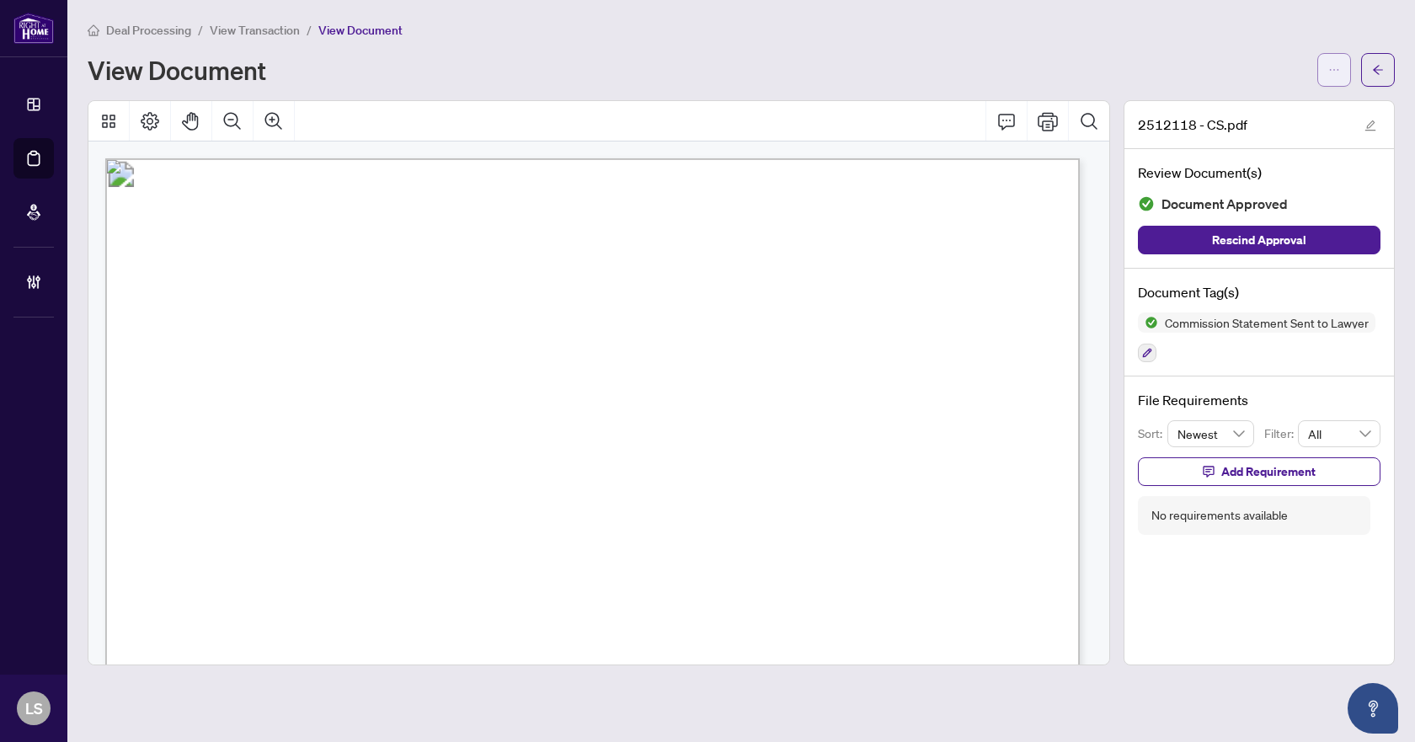
click at [1343, 66] on button "button" at bounding box center [1334, 70] width 34 height 34
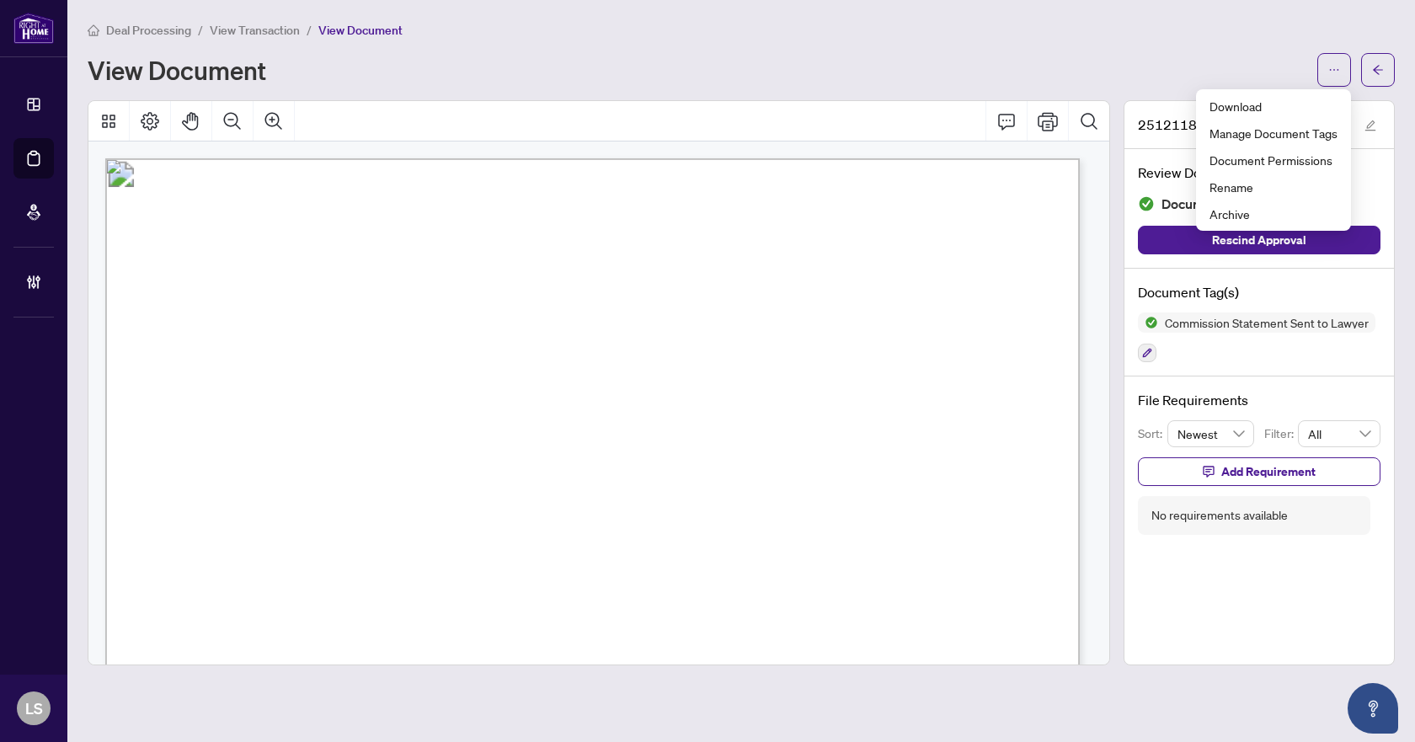
click at [1003, 22] on div "Deal Processing / View Transaction / View Document" at bounding box center [741, 29] width 1307 height 19
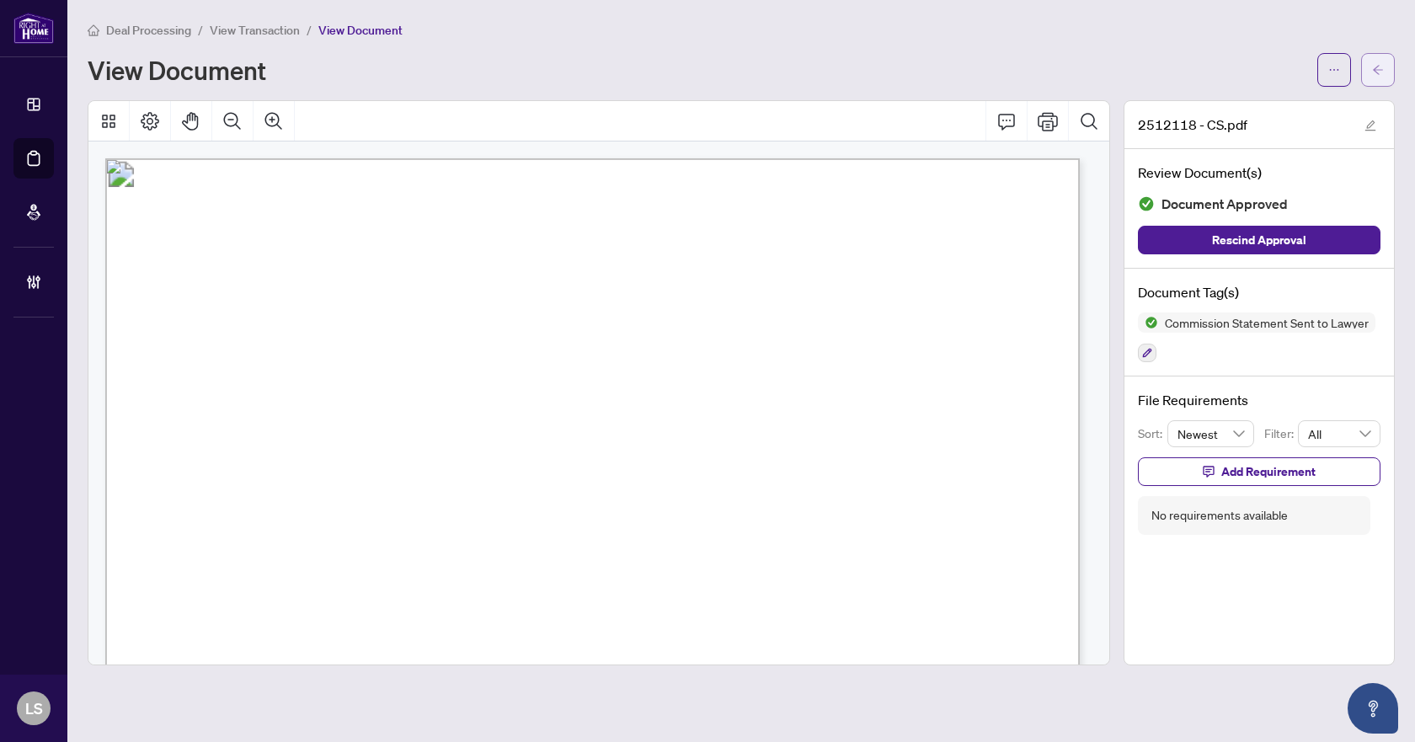
click at [1371, 72] on button "button" at bounding box center [1378, 70] width 34 height 34
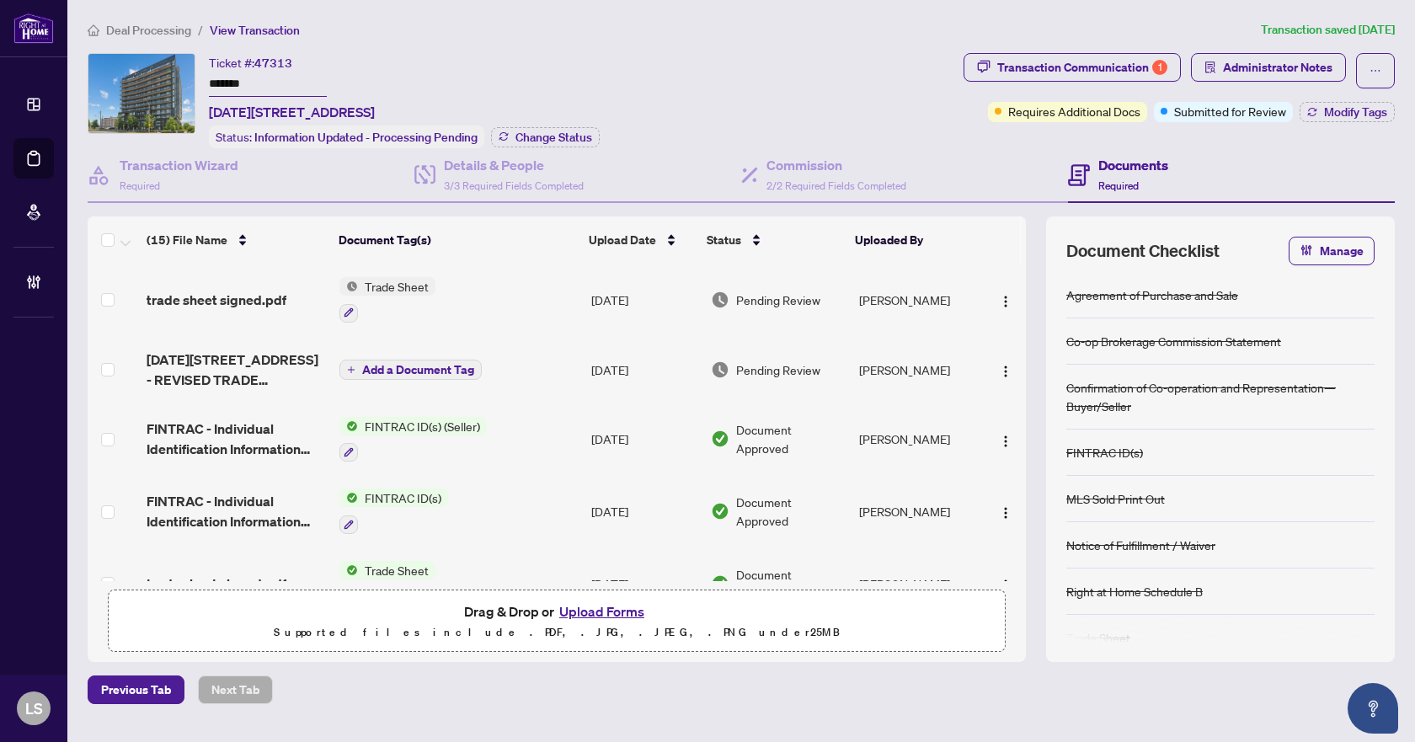
click at [150, 26] on span "Deal Processing" at bounding box center [148, 30] width 85 height 15
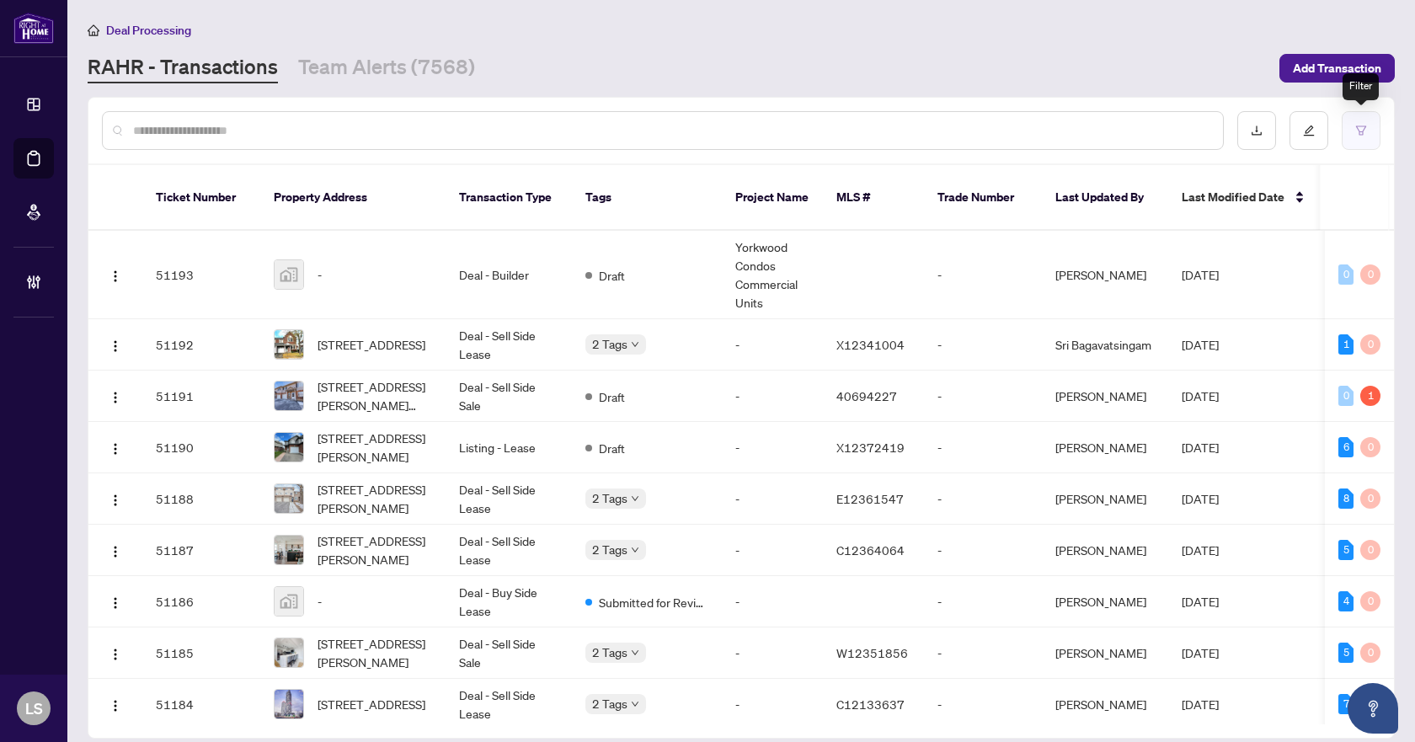
click at [1367, 129] on button "button" at bounding box center [1361, 130] width 39 height 39
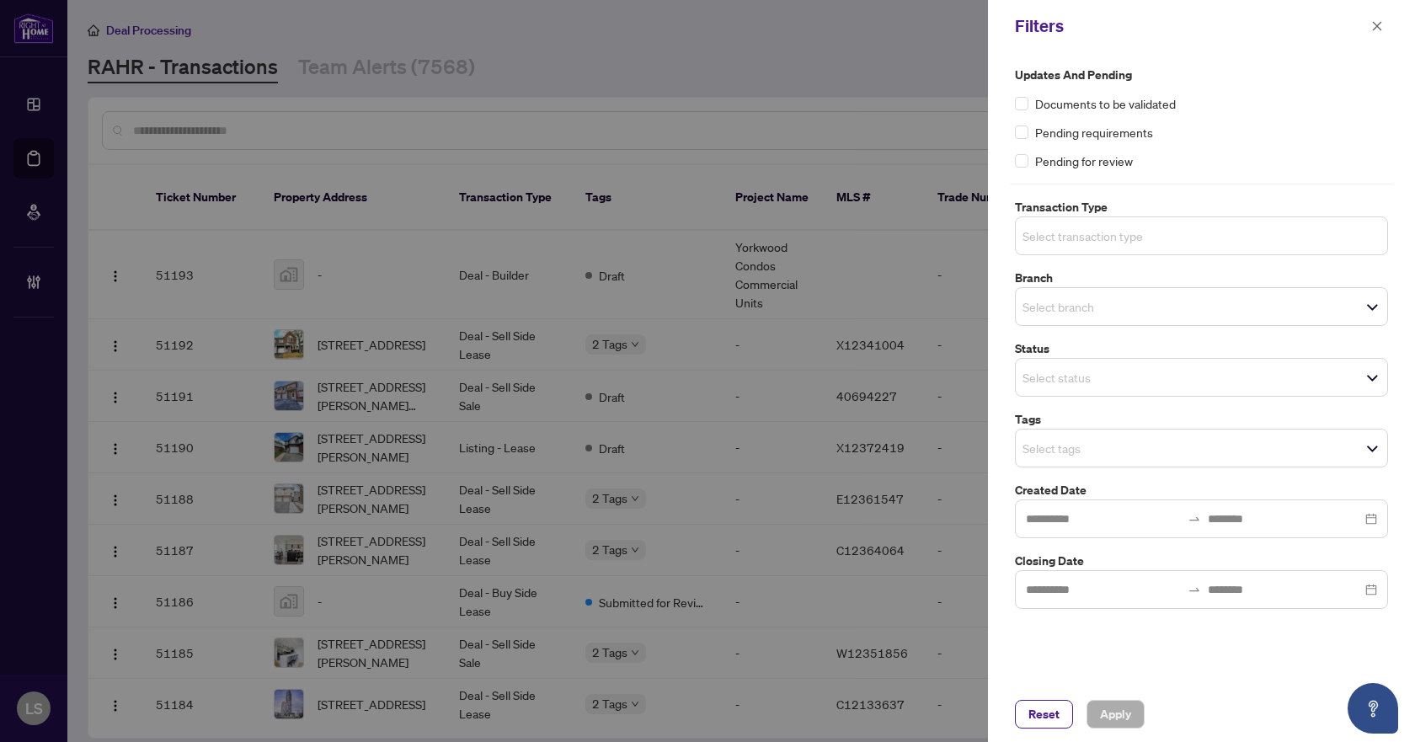
click at [1127, 238] on input "search" at bounding box center [1081, 236] width 118 height 20
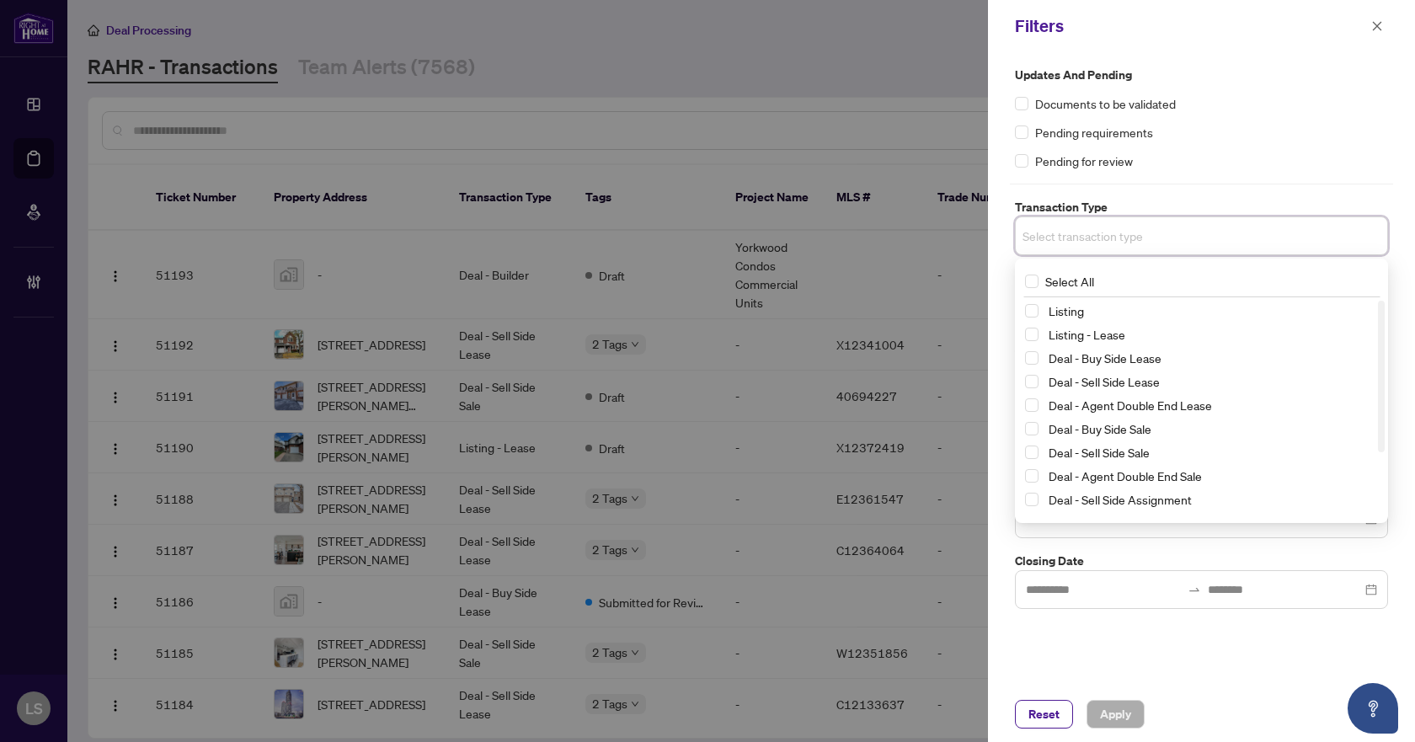
click at [1024, 315] on div "Listing Listing - Lease Deal - Buy Side Lease Deal - Sell Side Lease Deal - Age…" at bounding box center [1201, 430] width 366 height 259
drag, startPoint x: 1029, startPoint y: 311, endPoint x: 1031, endPoint y: 336, distance: 25.3
click at [1030, 315] on span "Select Listing" at bounding box center [1031, 310] width 13 height 13
click at [1031, 337] on span "Select Listing - Lease" at bounding box center [1031, 337] width 13 height 13
click at [1289, 121] on div "Updates and Pending Documents to be validated Pending requirements Pending for …" at bounding box center [1201, 118] width 373 height 104
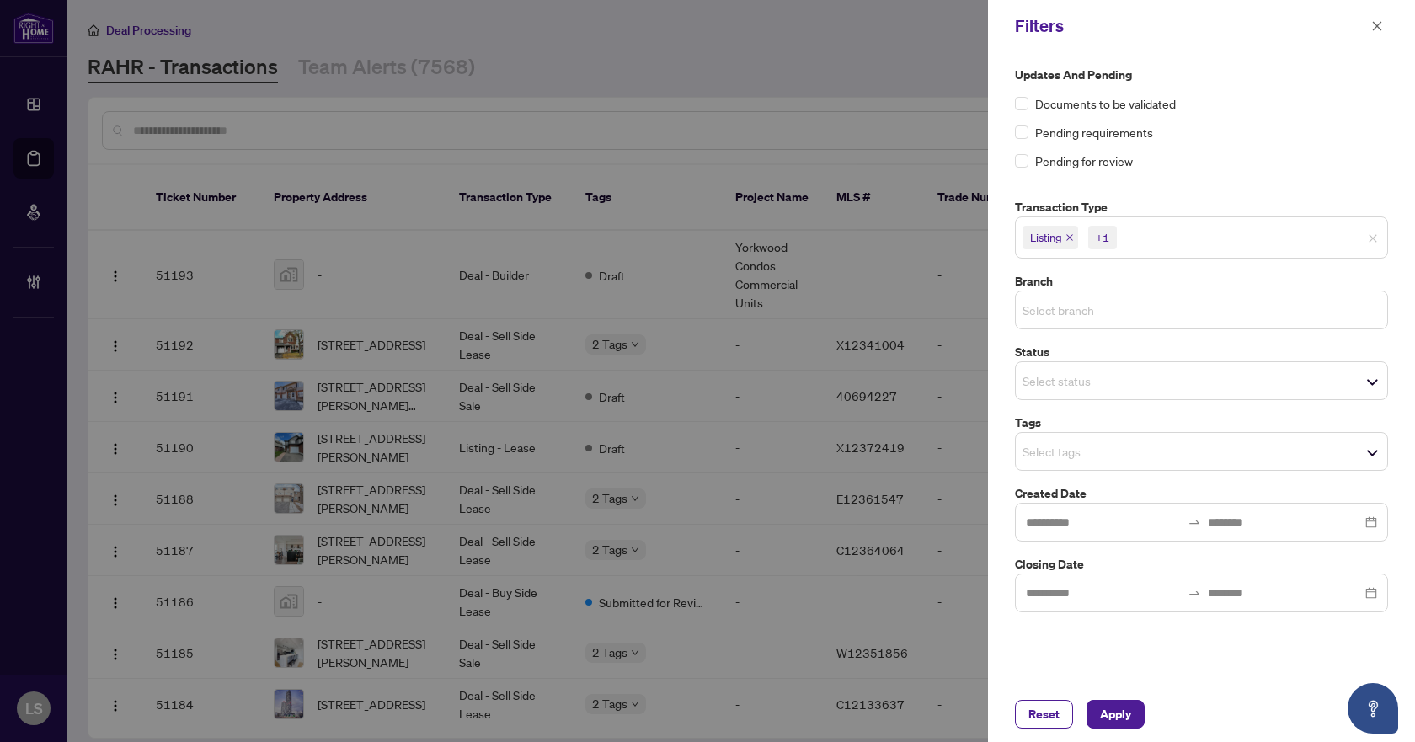
click at [1077, 311] on input "search" at bounding box center [1081, 310] width 118 height 20
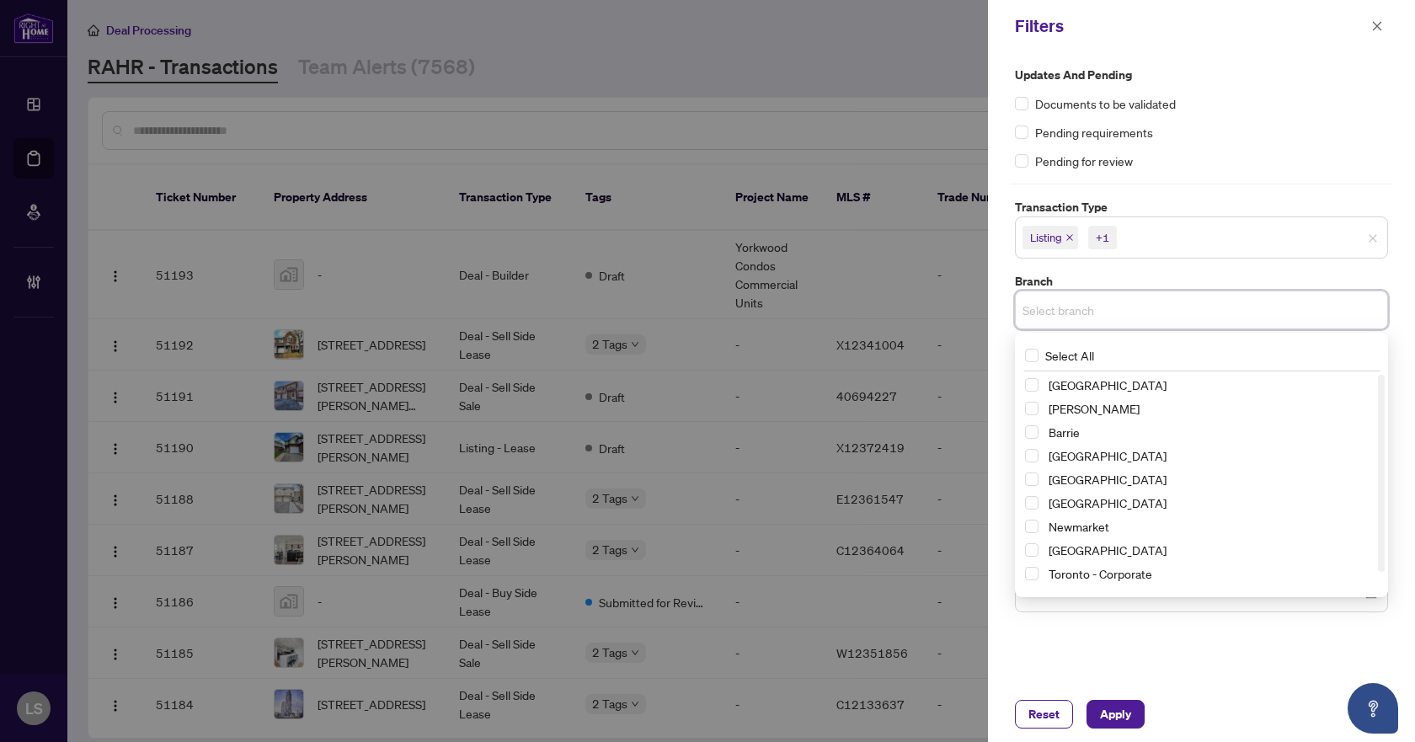
drag, startPoint x: 1032, startPoint y: 525, endPoint x: 1093, endPoint y: 470, distance: 82.3
click at [1031, 525] on span "Select Newmarket" at bounding box center [1031, 526] width 13 height 13
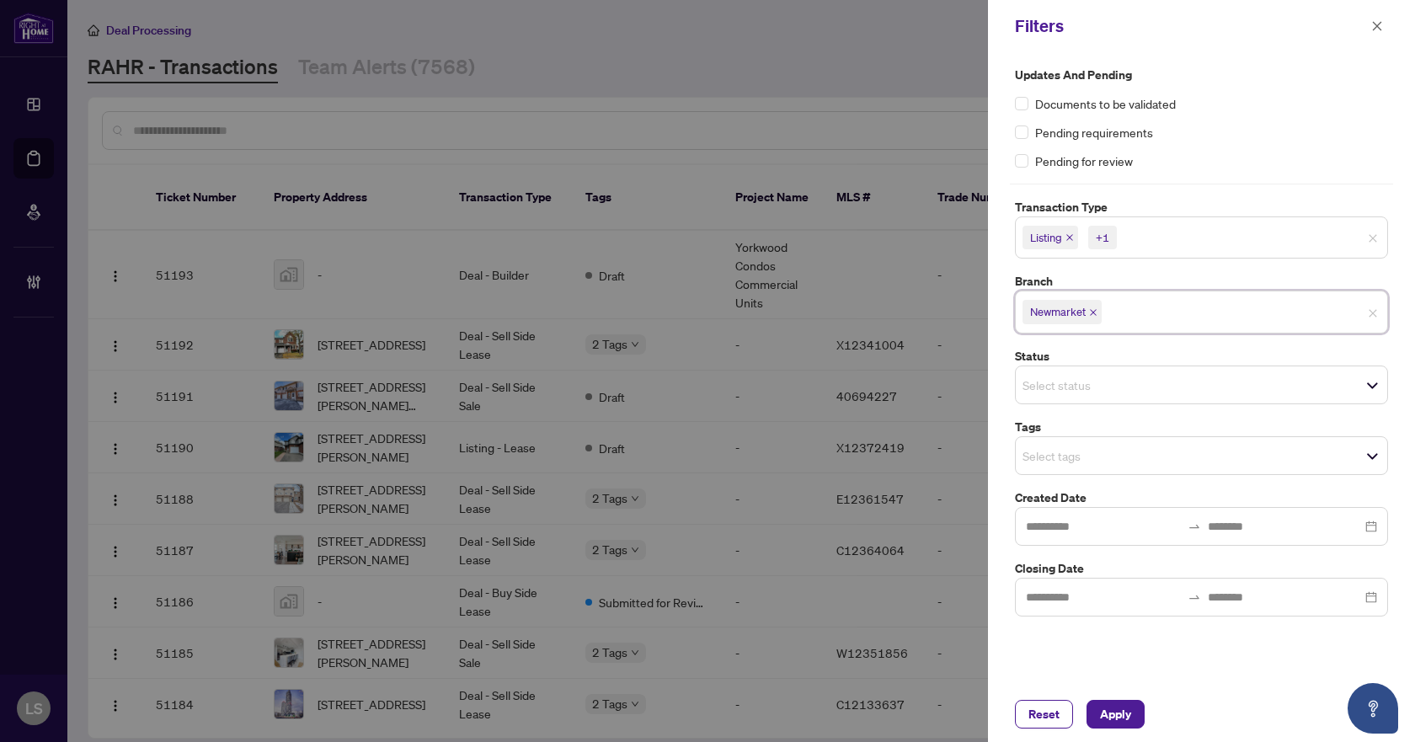
click at [1319, 86] on div "Updates and Pending Documents to be validated Pending requirements Pending for …" at bounding box center [1201, 118] width 373 height 104
click at [1067, 459] on input "search" at bounding box center [1081, 456] width 118 height 20
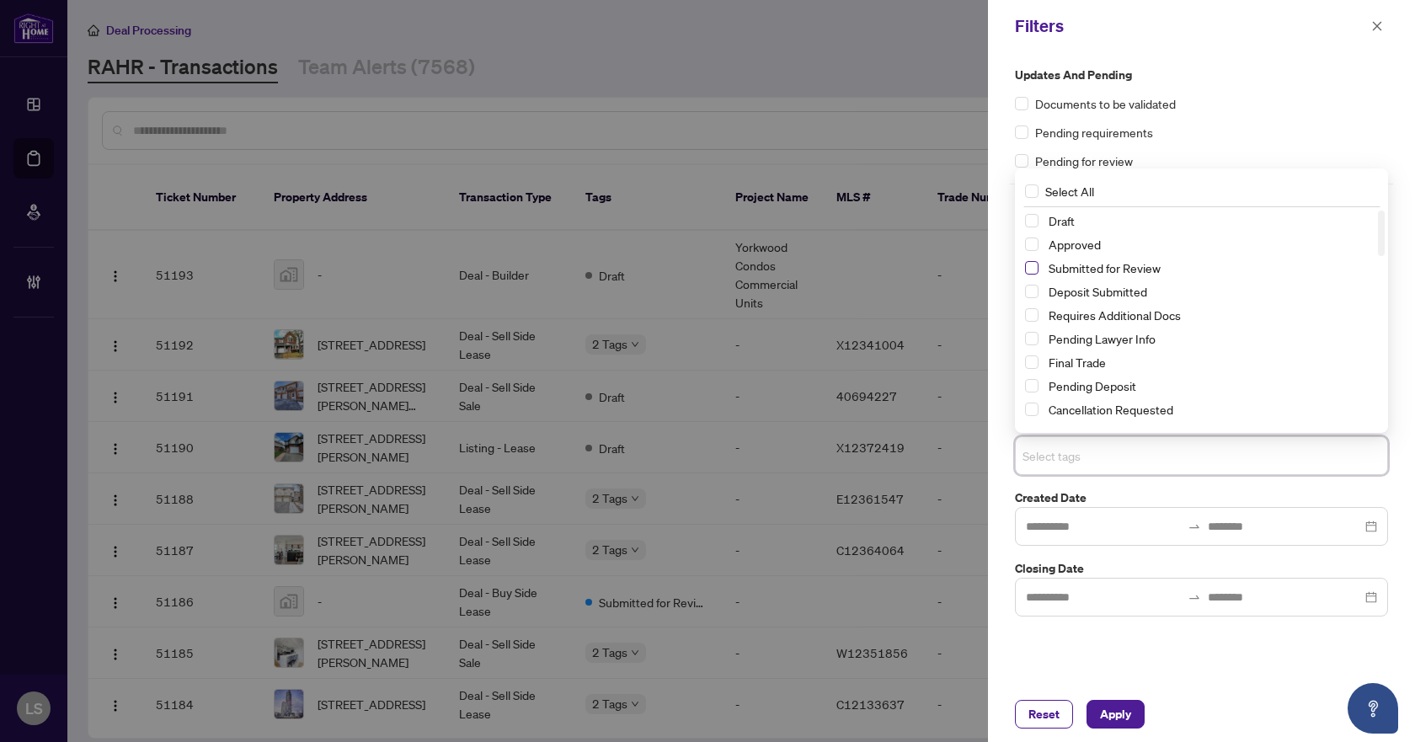
click at [1032, 271] on span "Select Submitted for Review" at bounding box center [1031, 267] width 13 height 13
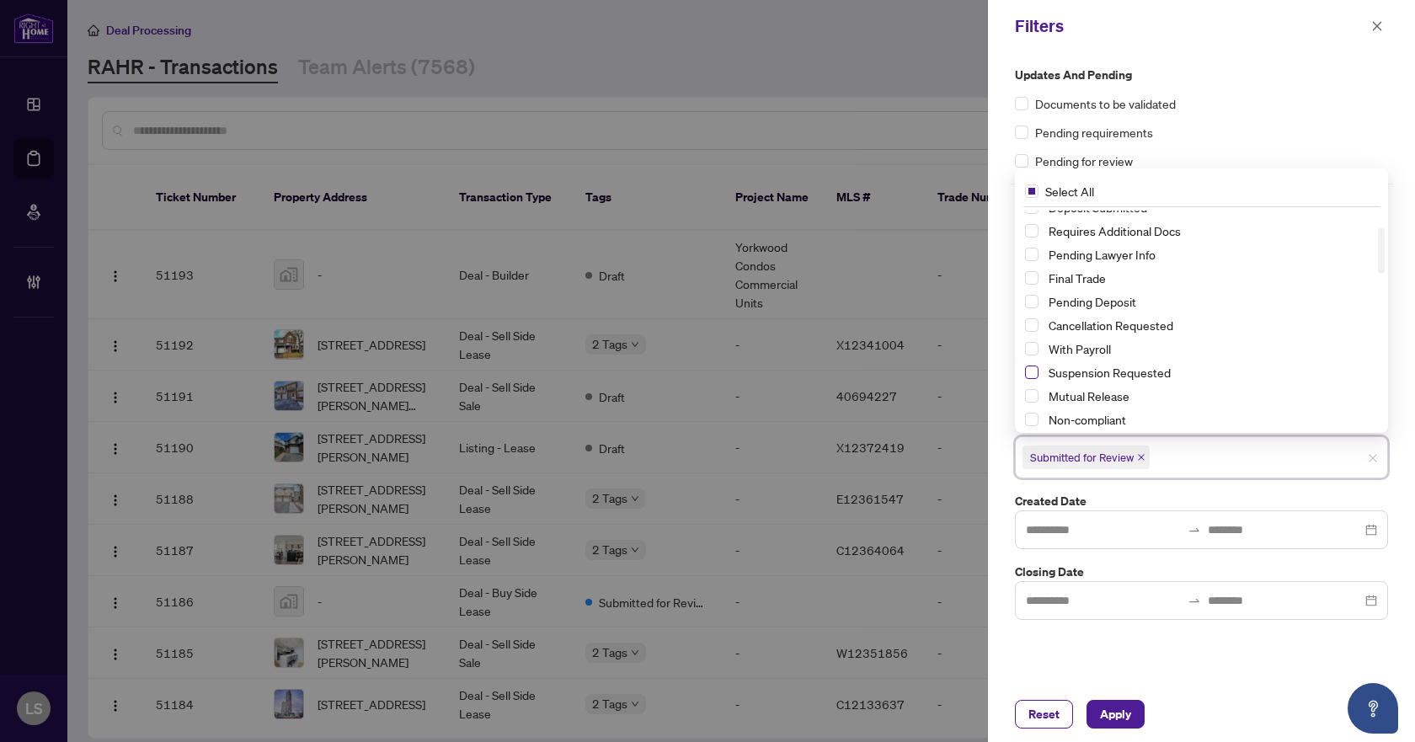
click at [1030, 373] on span "Select Suspension Requested" at bounding box center [1031, 372] width 13 height 13
click at [1028, 325] on span "Select Cancellation Requested" at bounding box center [1031, 324] width 13 height 13
click at [1119, 716] on span "Apply" at bounding box center [1115, 714] width 31 height 27
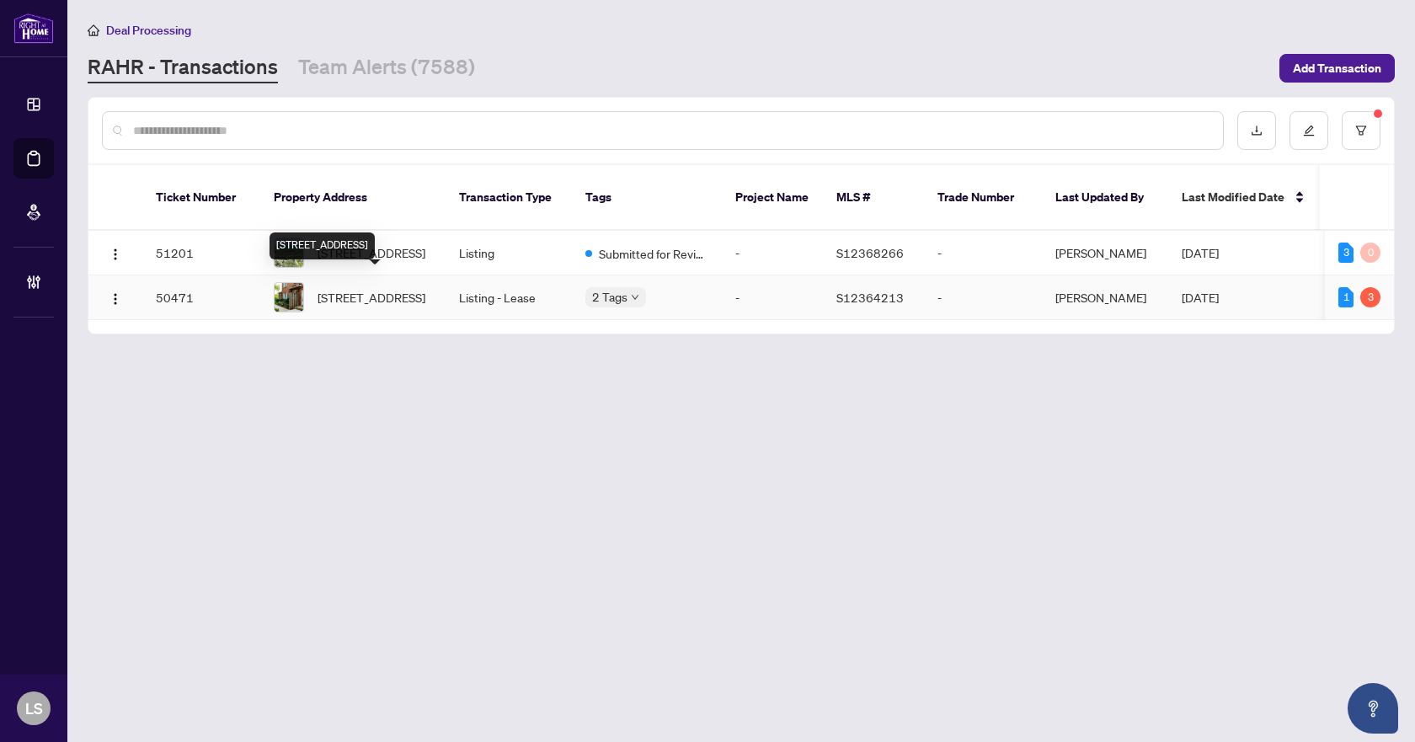
click at [398, 296] on span "[STREET_ADDRESS]" at bounding box center [372, 297] width 108 height 19
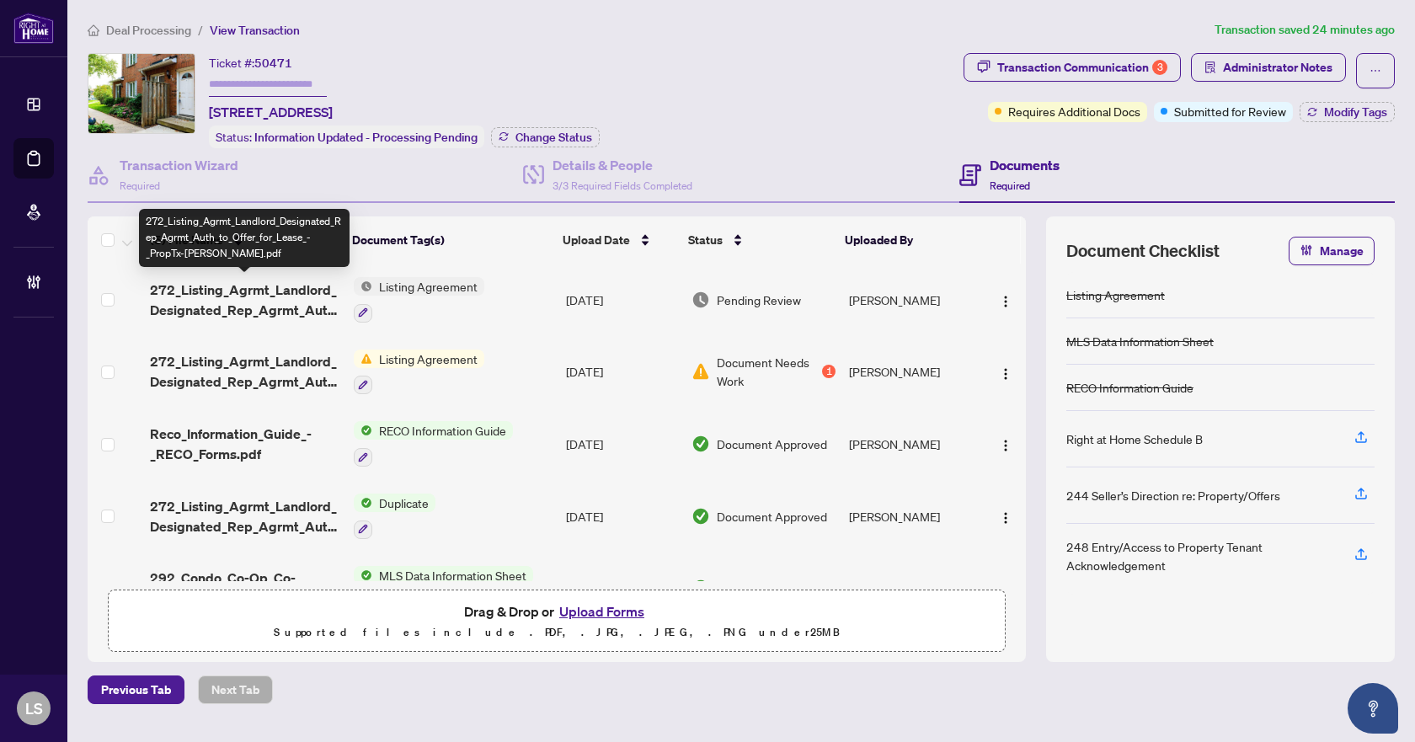
click at [249, 305] on span "272_Listing_Agrmt_Landlord_Designated_Rep_Agrmt_Auth_to_Offer_for_Lease_-_PropT…" at bounding box center [245, 300] width 190 height 40
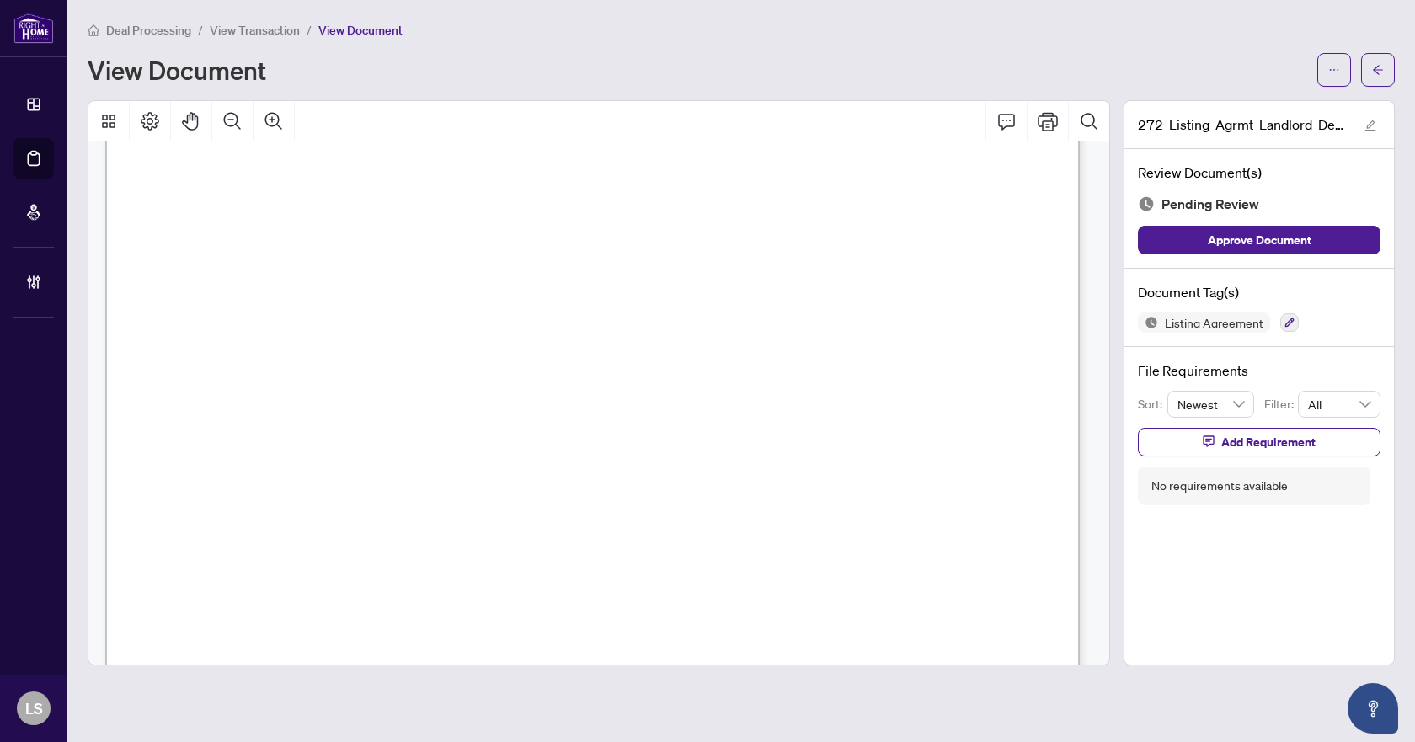
scroll to position [5943, 0]
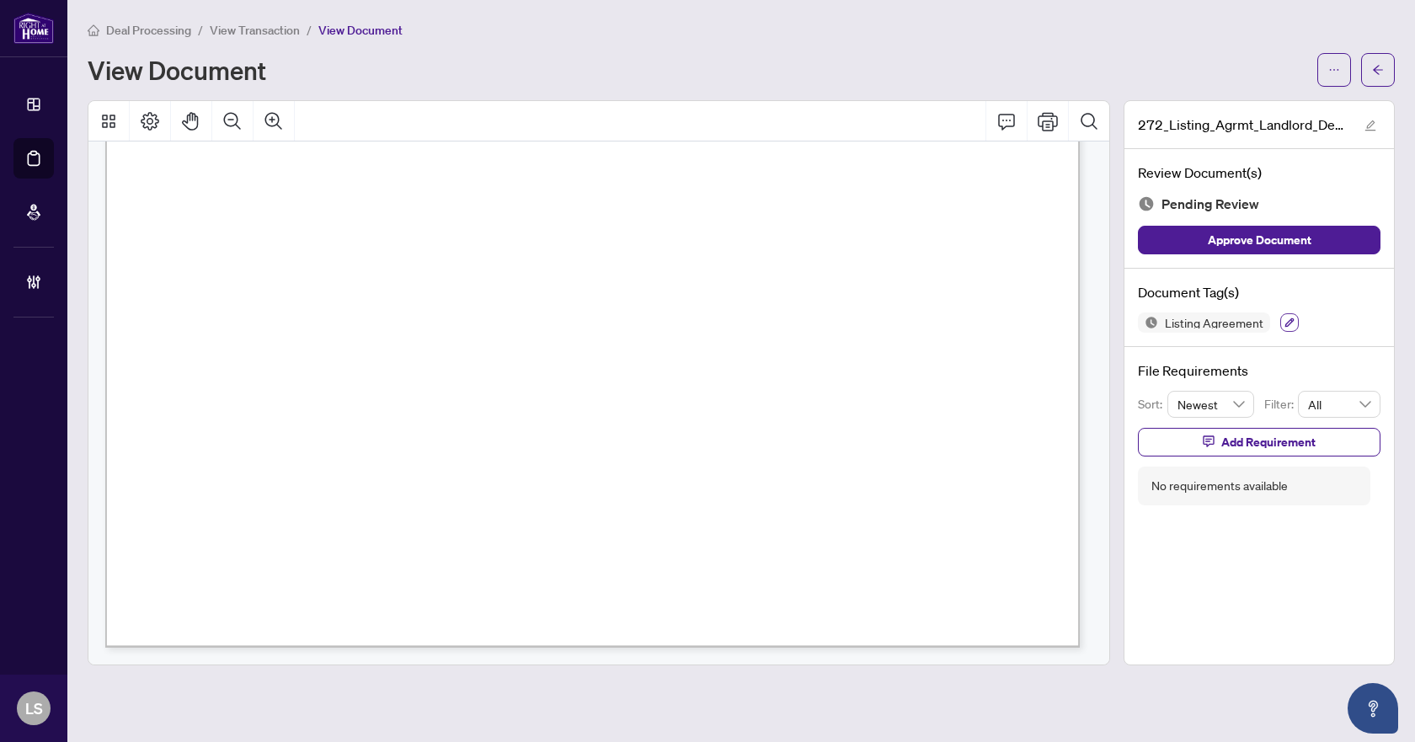
click at [1284, 322] on icon "button" at bounding box center [1289, 323] width 10 height 10
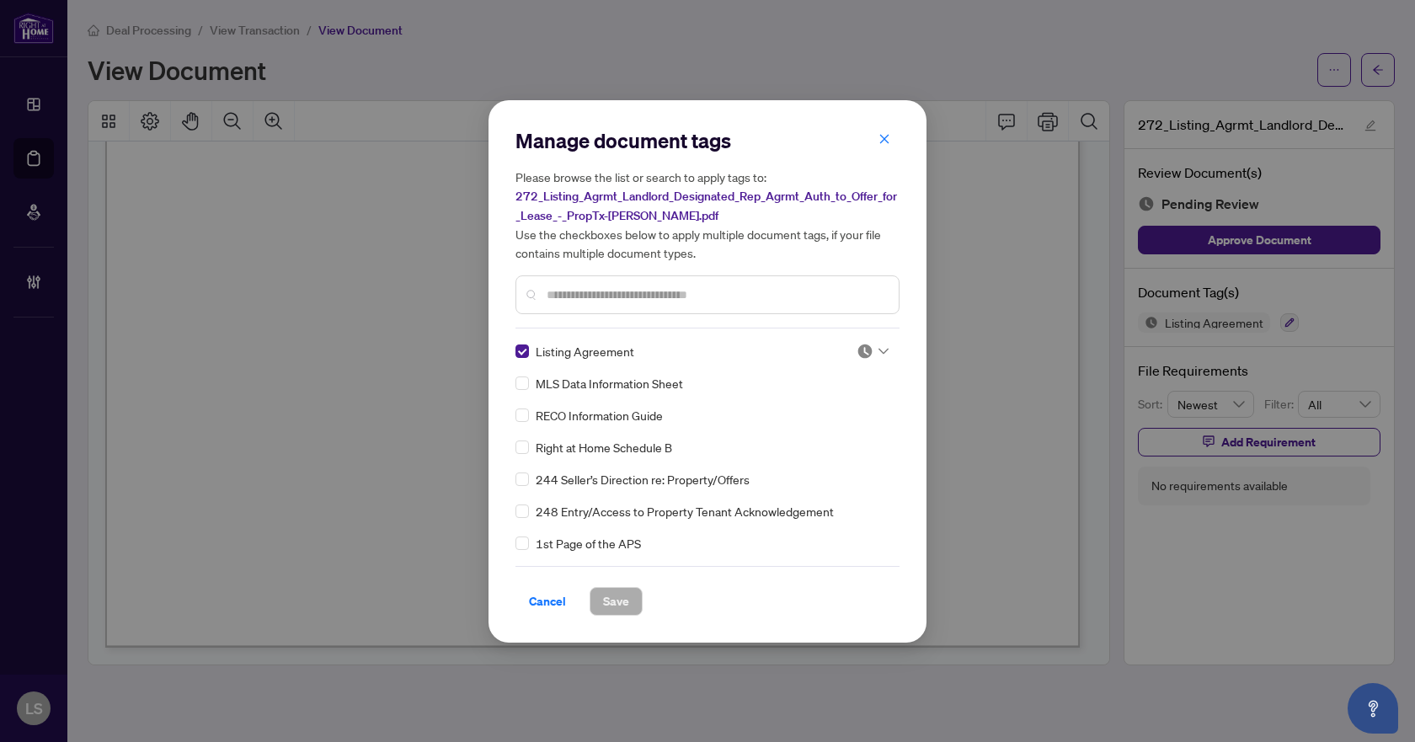
click at [866, 350] on img at bounding box center [865, 351] width 17 height 17
click at [816, 439] on div "Approved" at bounding box center [817, 433] width 108 height 19
click at [620, 601] on span "Save" at bounding box center [616, 601] width 26 height 27
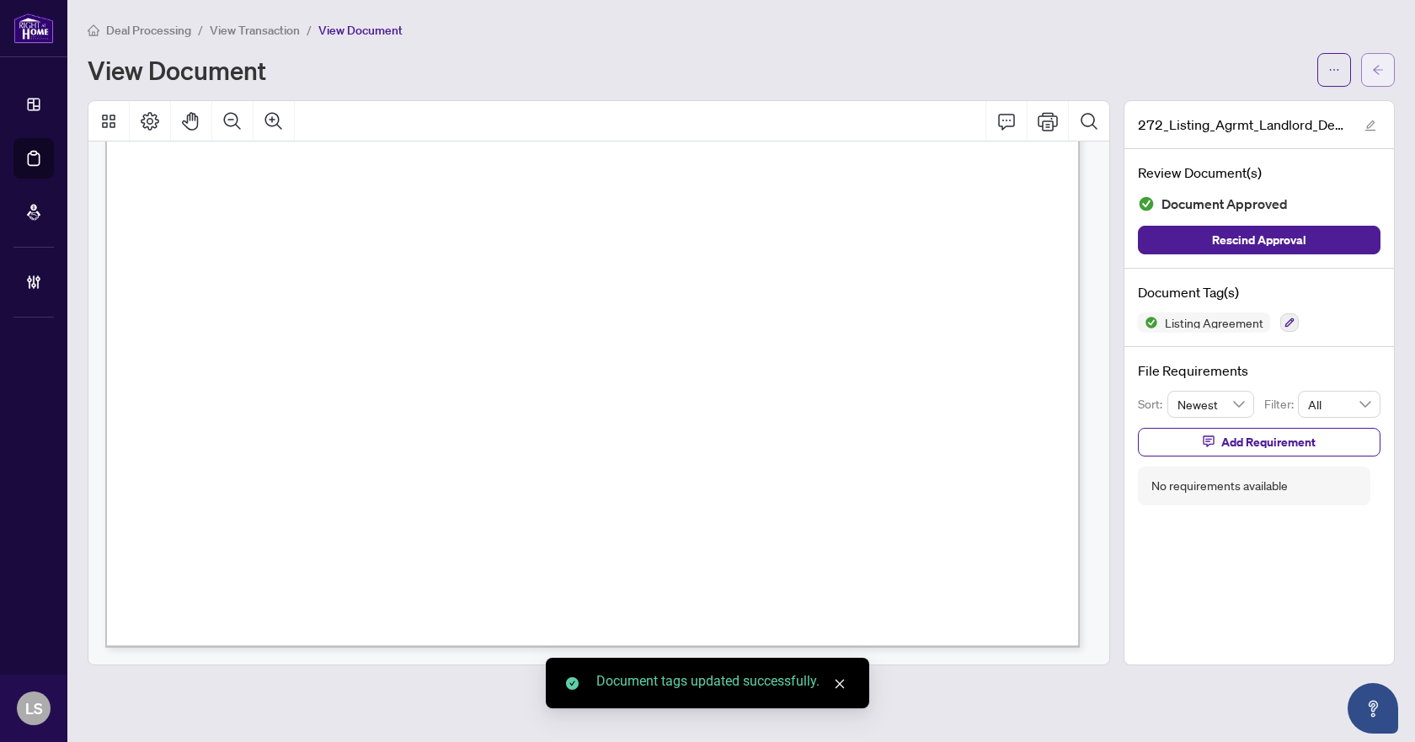
click at [1378, 61] on span "button" at bounding box center [1378, 69] width 12 height 27
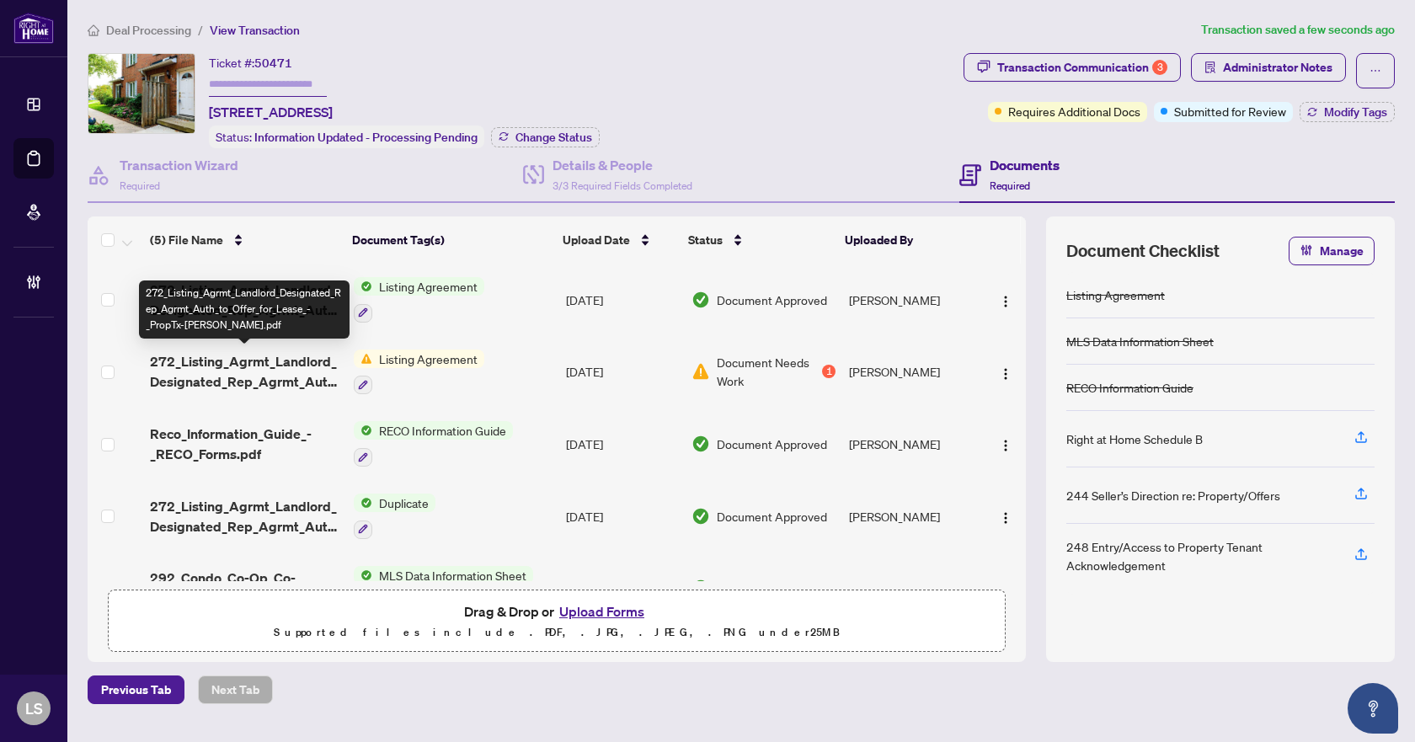
click at [289, 368] on span "272_Listing_Agrmt_Landlord_Designated_Rep_Agrmt_Auth_to_Offer_for_Lease_-_PropT…" at bounding box center [245, 371] width 190 height 40
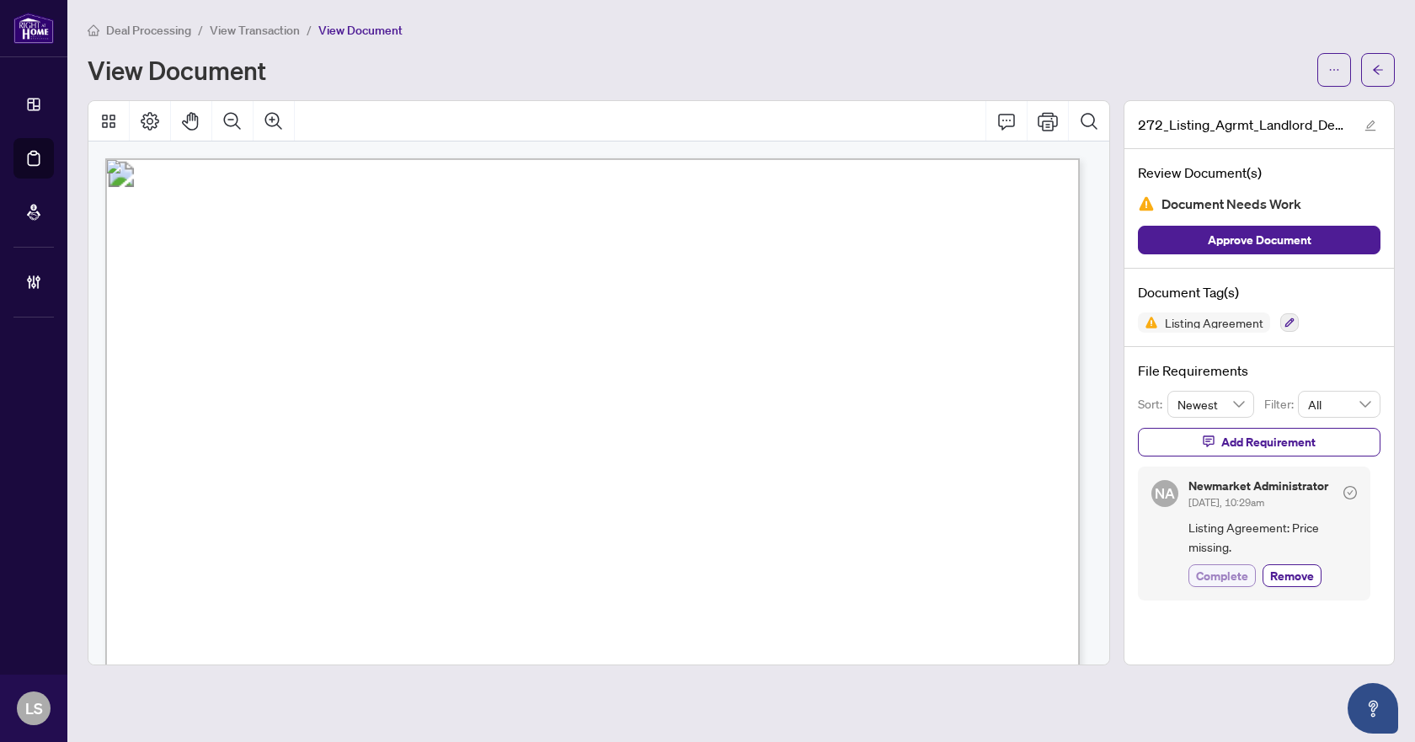
click at [1206, 571] on span "Complete" at bounding box center [1222, 576] width 52 height 18
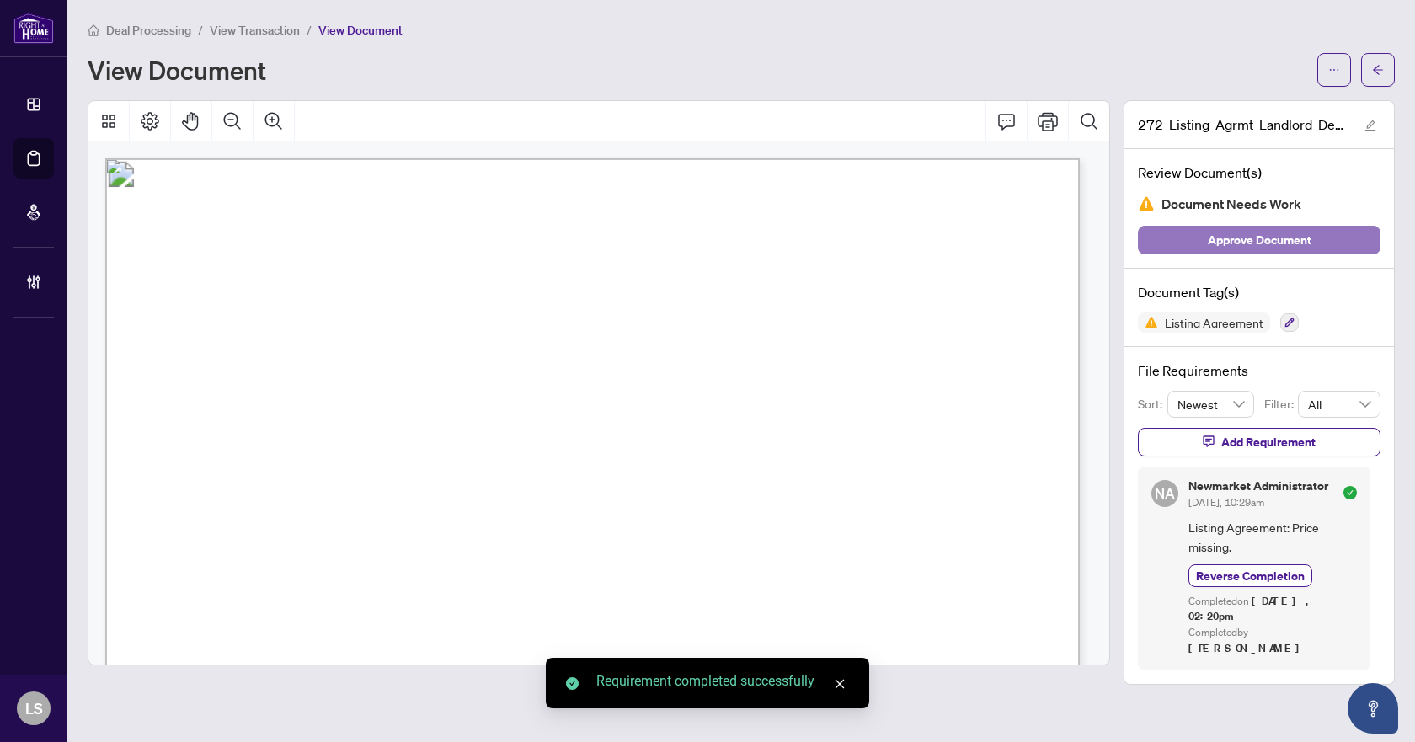
click at [1239, 248] on span "Approve Document" at bounding box center [1260, 240] width 104 height 27
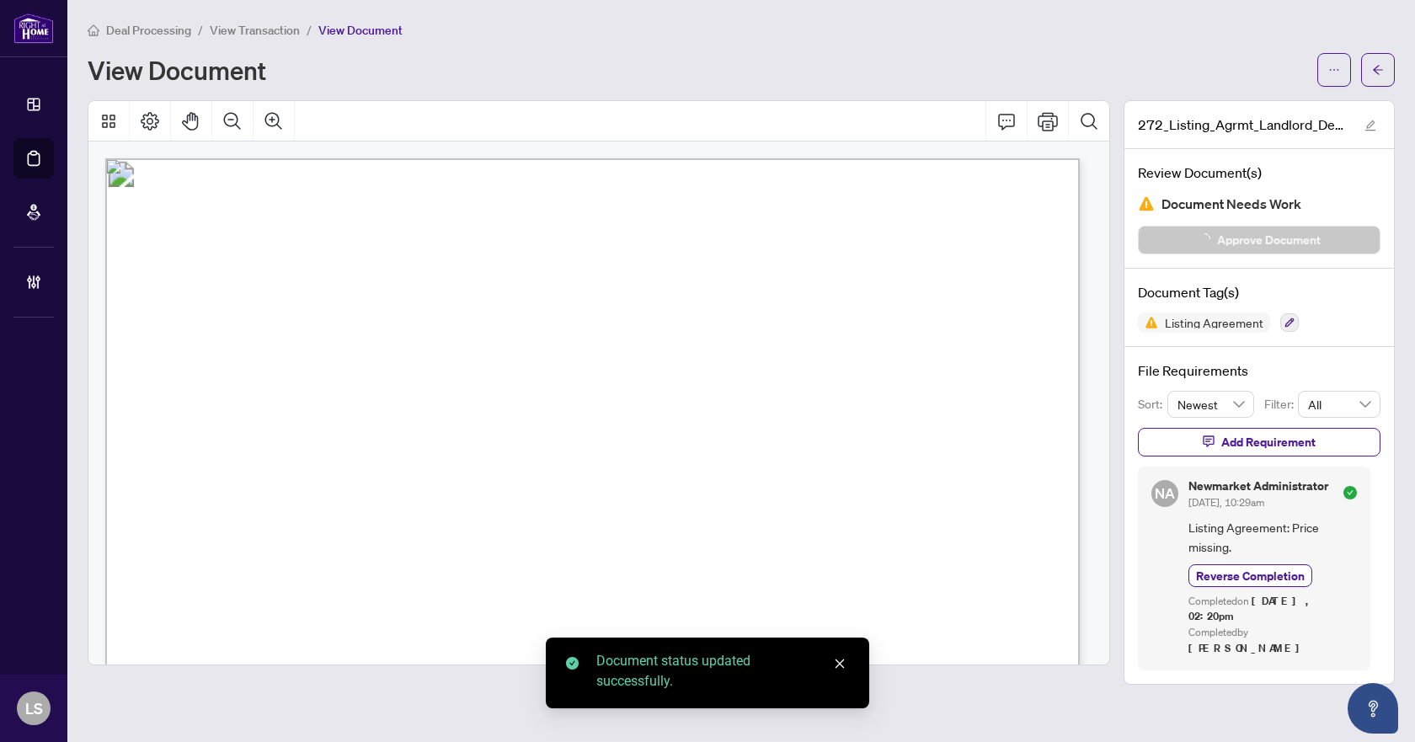
click at [1385, 64] on button "button" at bounding box center [1378, 70] width 34 height 34
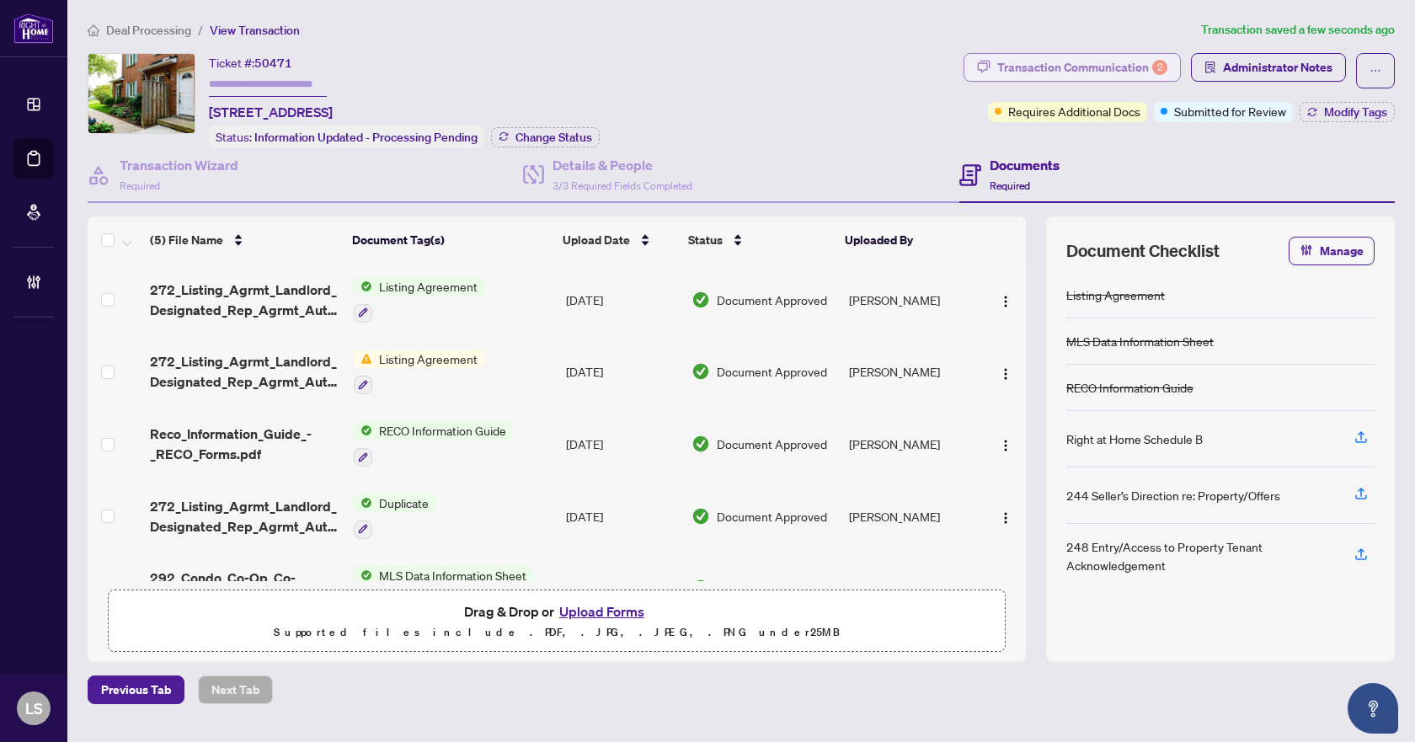
click at [1116, 66] on div "Transaction Communication 2" at bounding box center [1082, 67] width 170 height 27
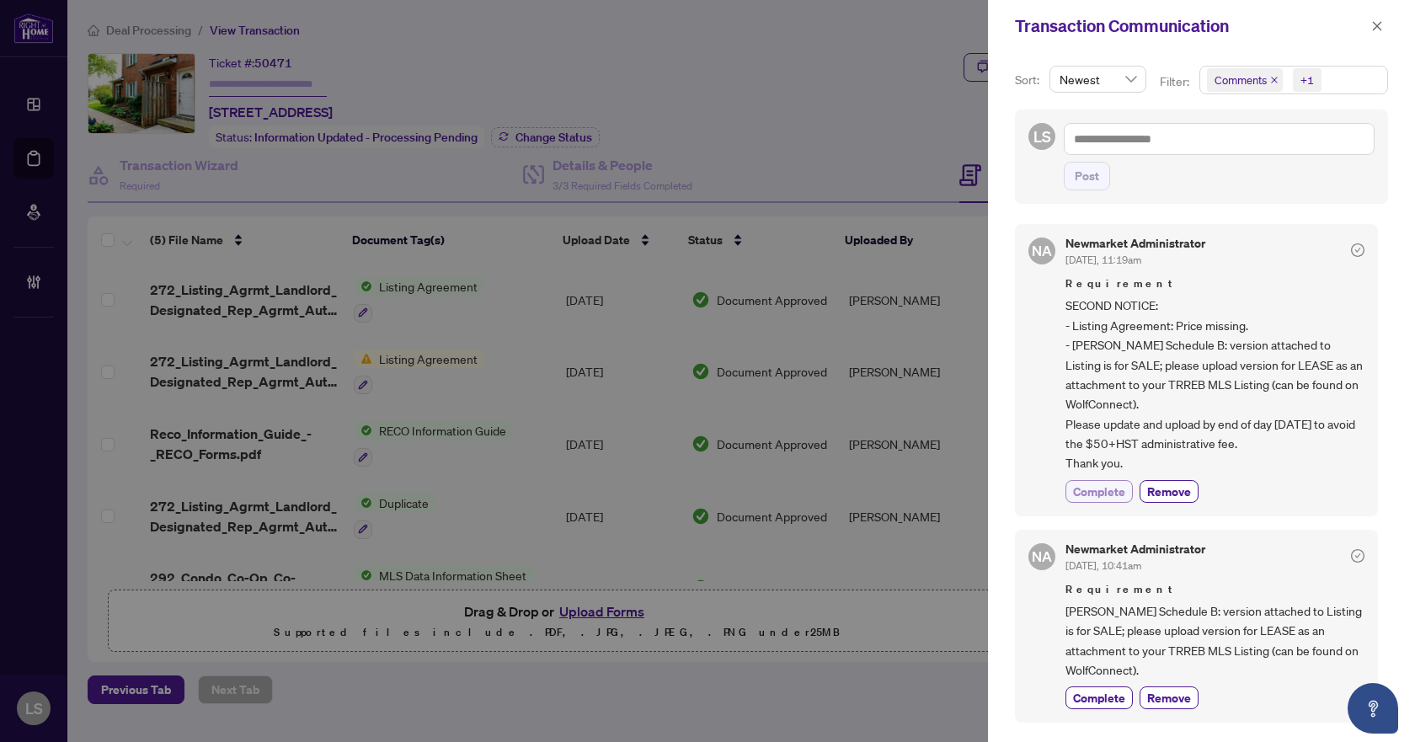
click at [1118, 492] on span "Complete" at bounding box center [1099, 492] width 52 height 18
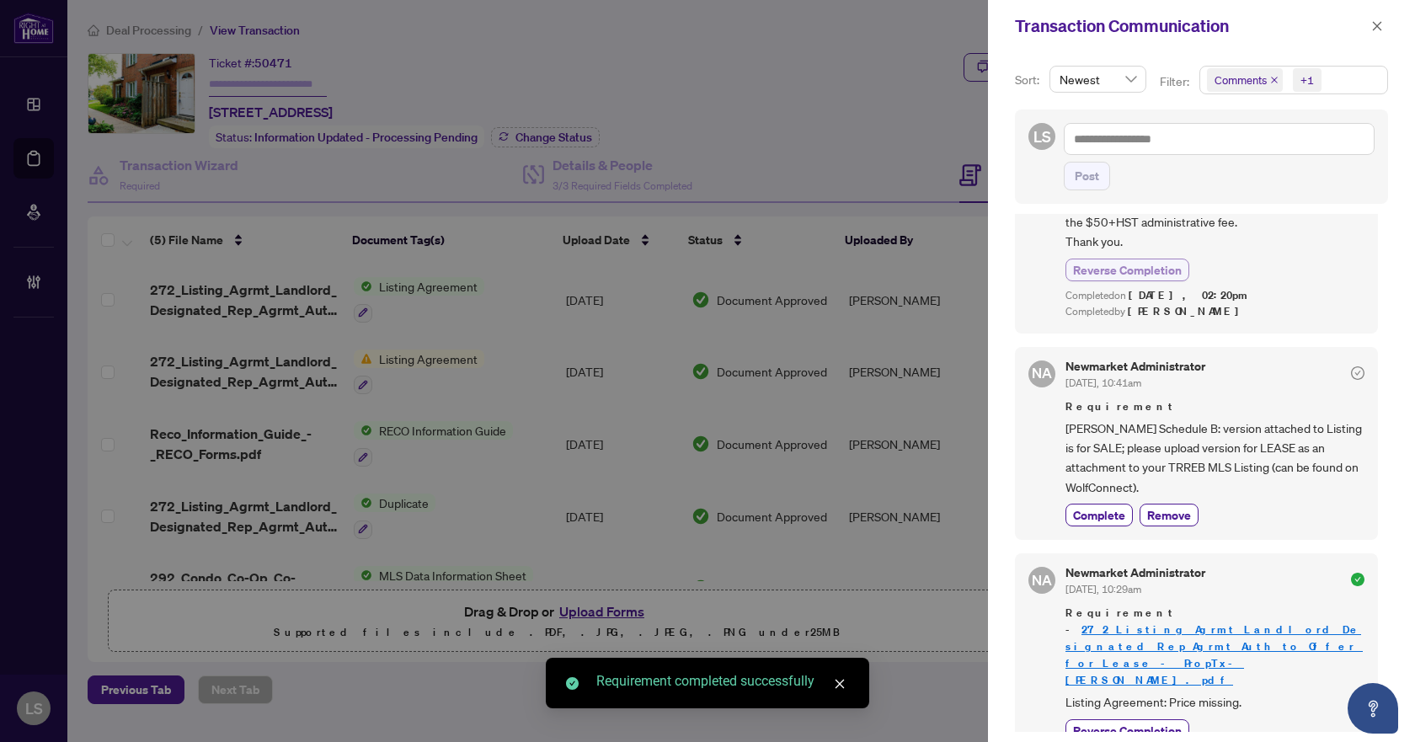
scroll to position [249, 0]
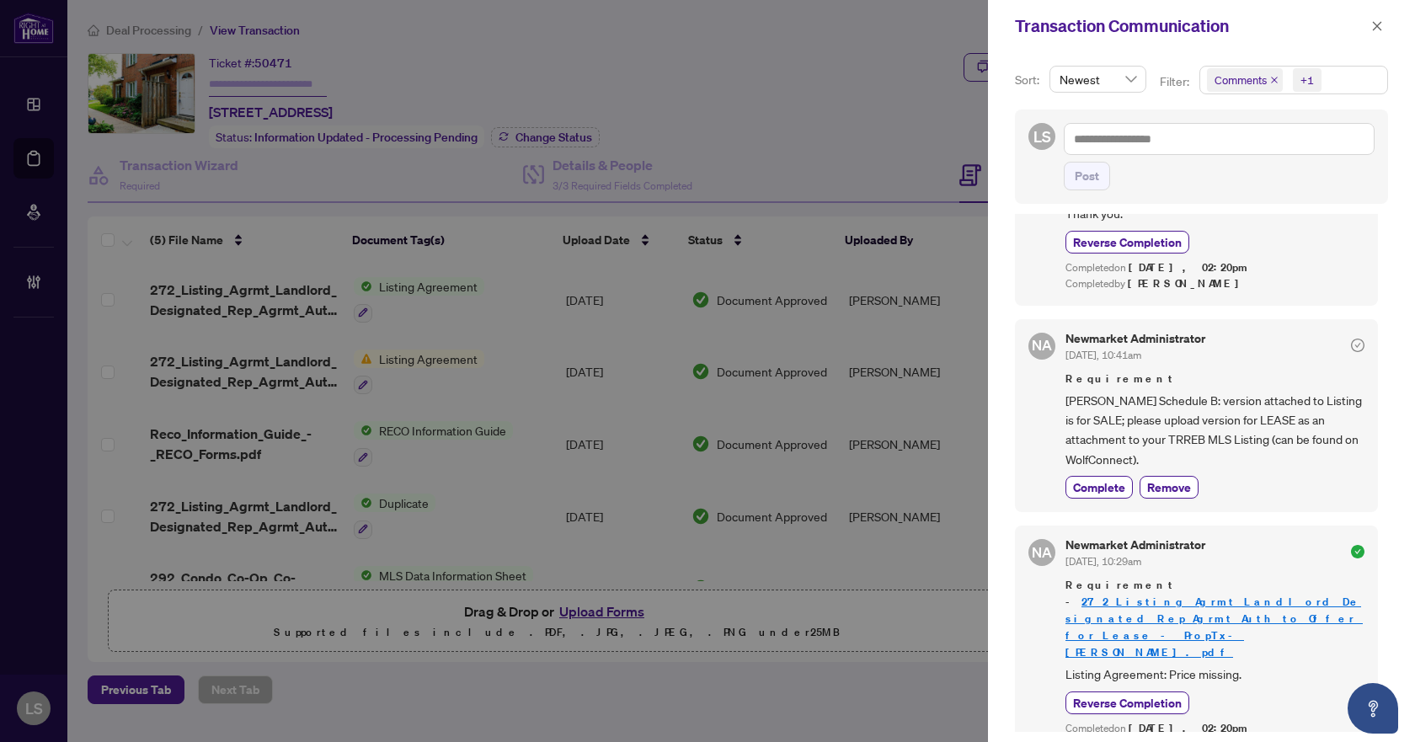
click at [192, 179] on div at bounding box center [707, 371] width 1415 height 742
click at [1385, 25] on button "button" at bounding box center [1377, 26] width 22 height 20
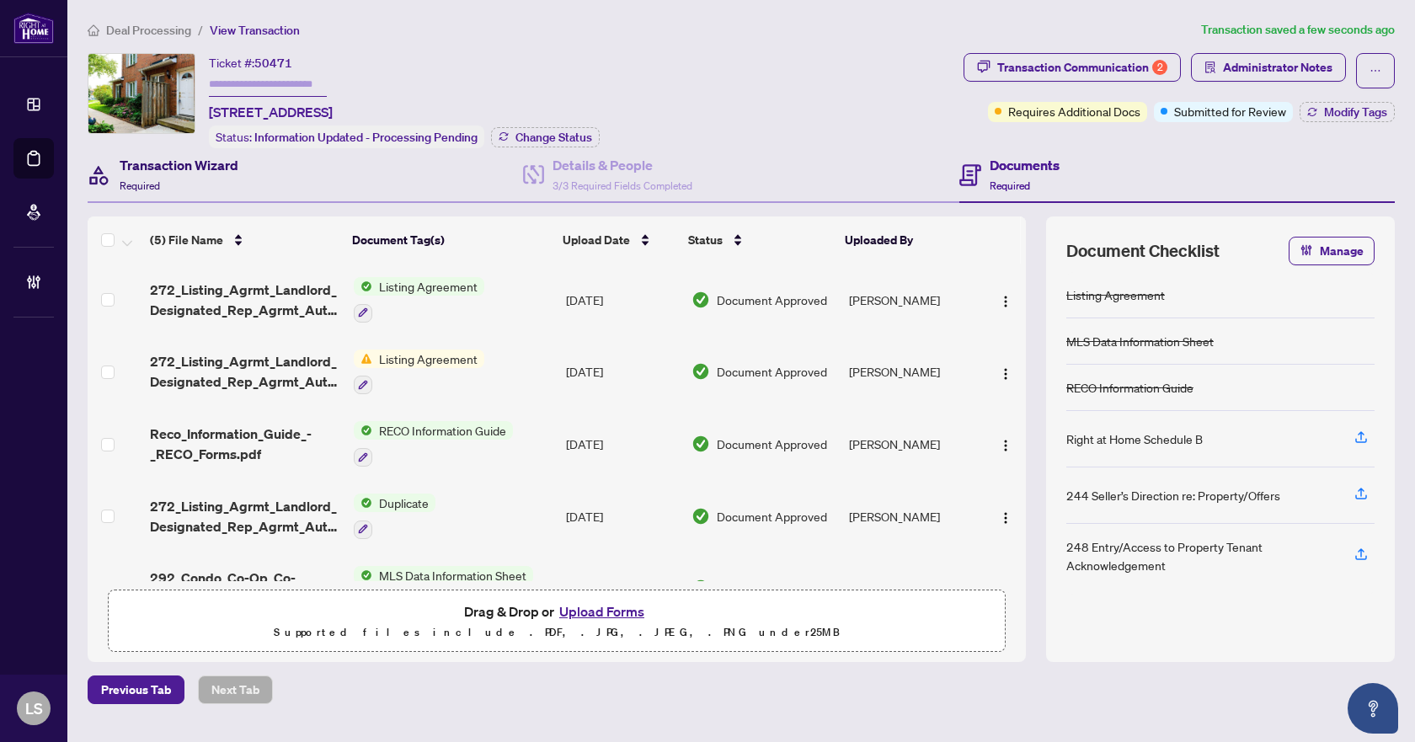
click at [177, 177] on div "Transaction Wizard Required" at bounding box center [179, 175] width 119 height 40
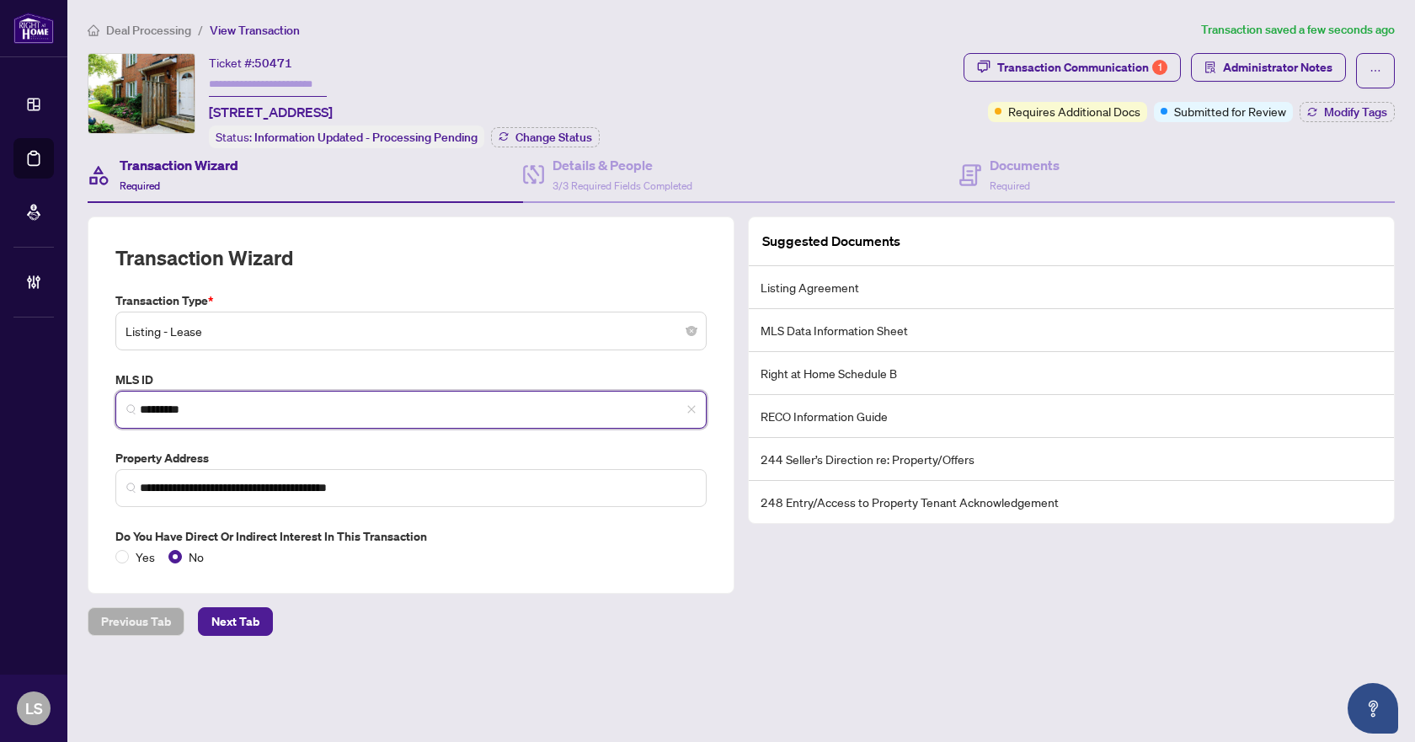
drag, startPoint x: 216, startPoint y: 415, endPoint x: 120, endPoint y: 410, distance: 96.1
click at [120, 410] on span "*********" at bounding box center [410, 410] width 591 height 38
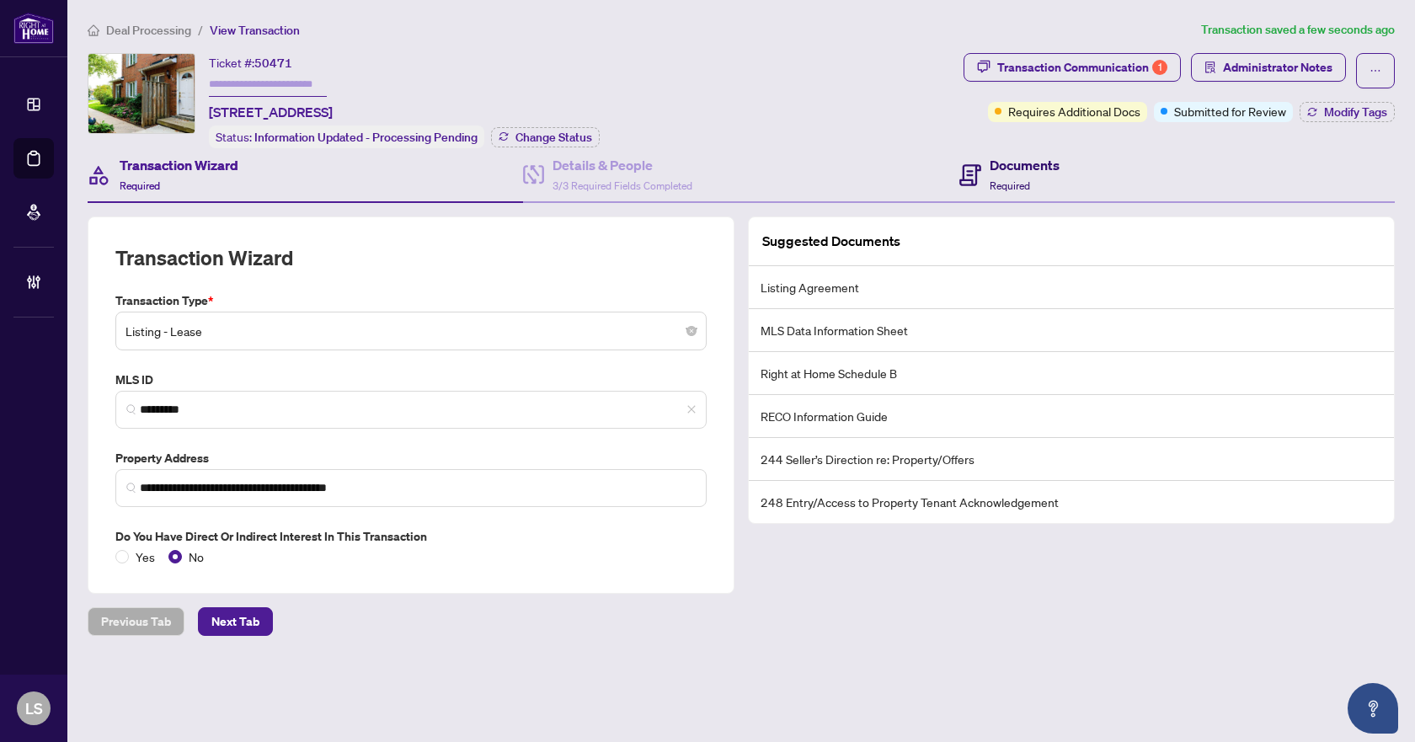
click at [1025, 179] on span "Required" at bounding box center [1010, 185] width 40 height 13
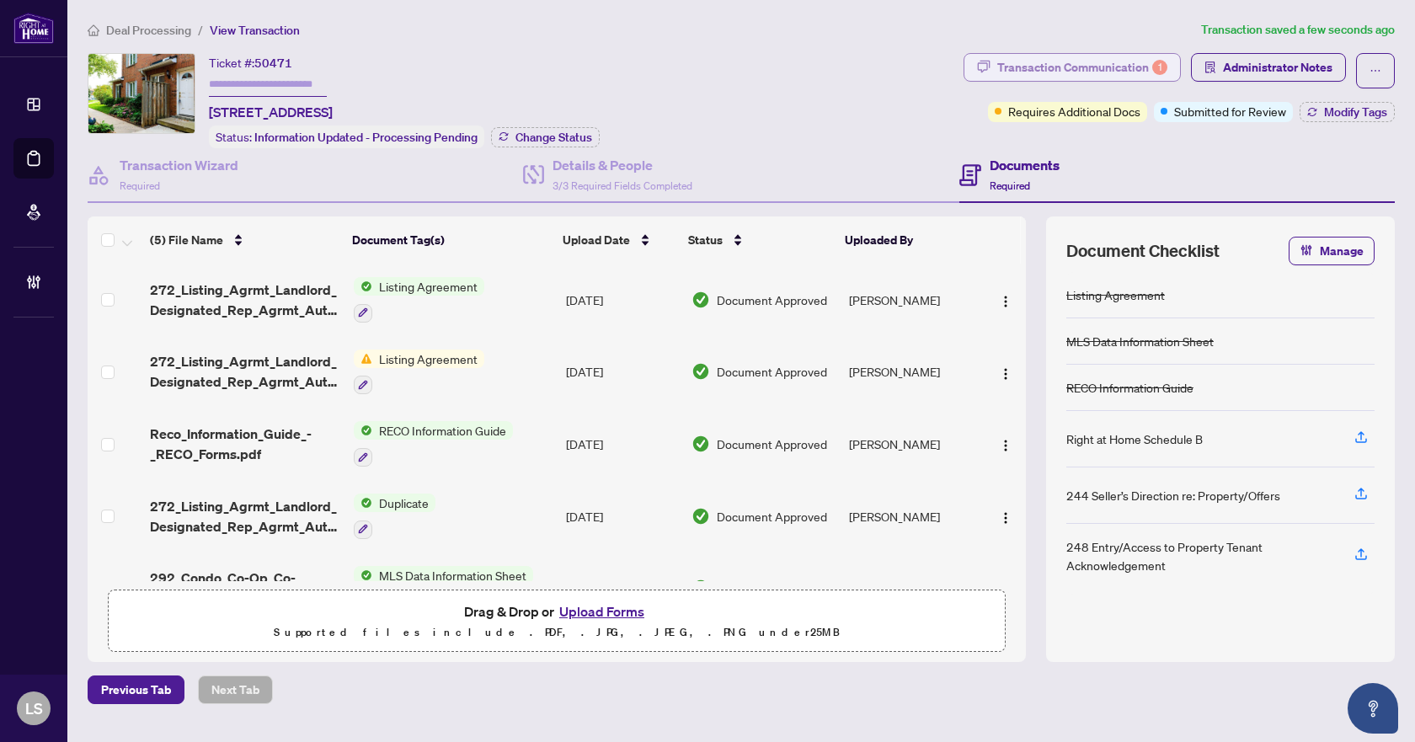
click at [1090, 62] on div "Transaction Communication 1" at bounding box center [1082, 67] width 170 height 27
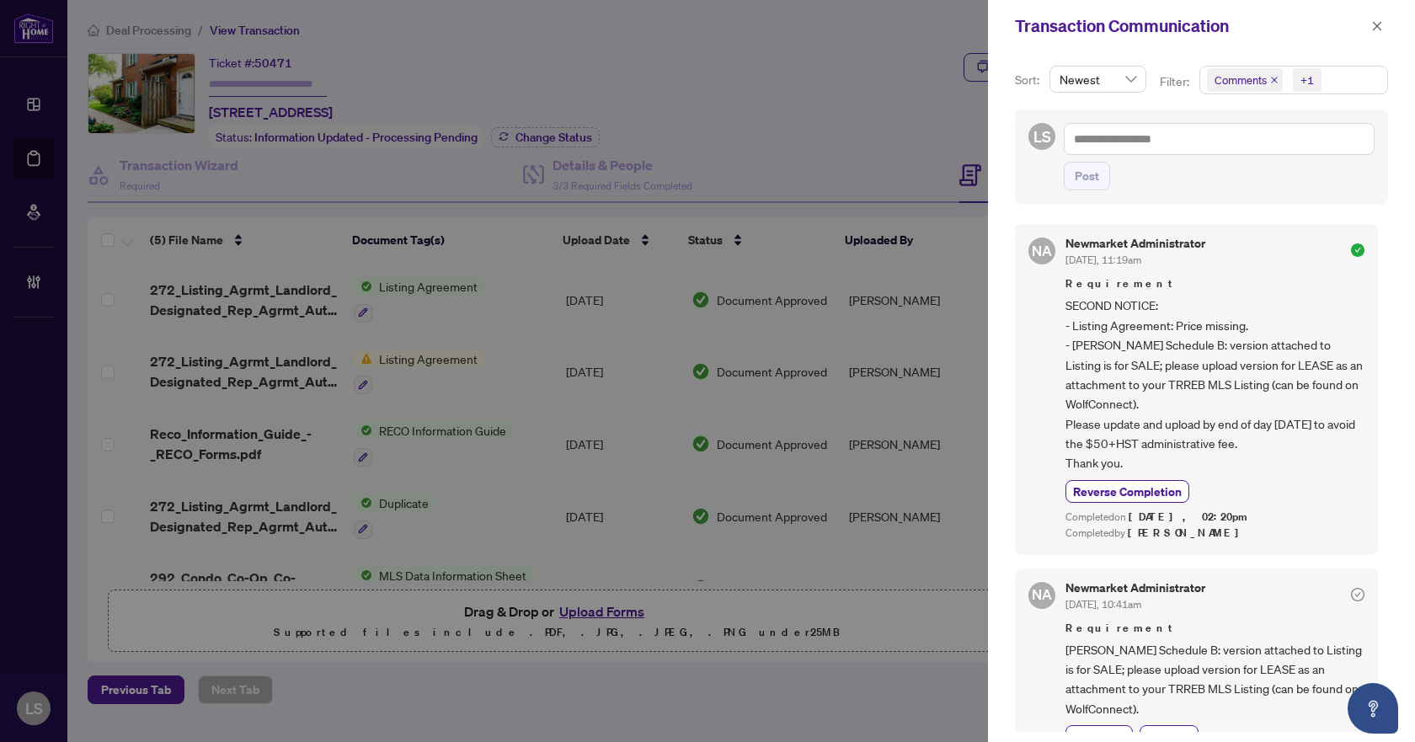
scroll to position [249, 0]
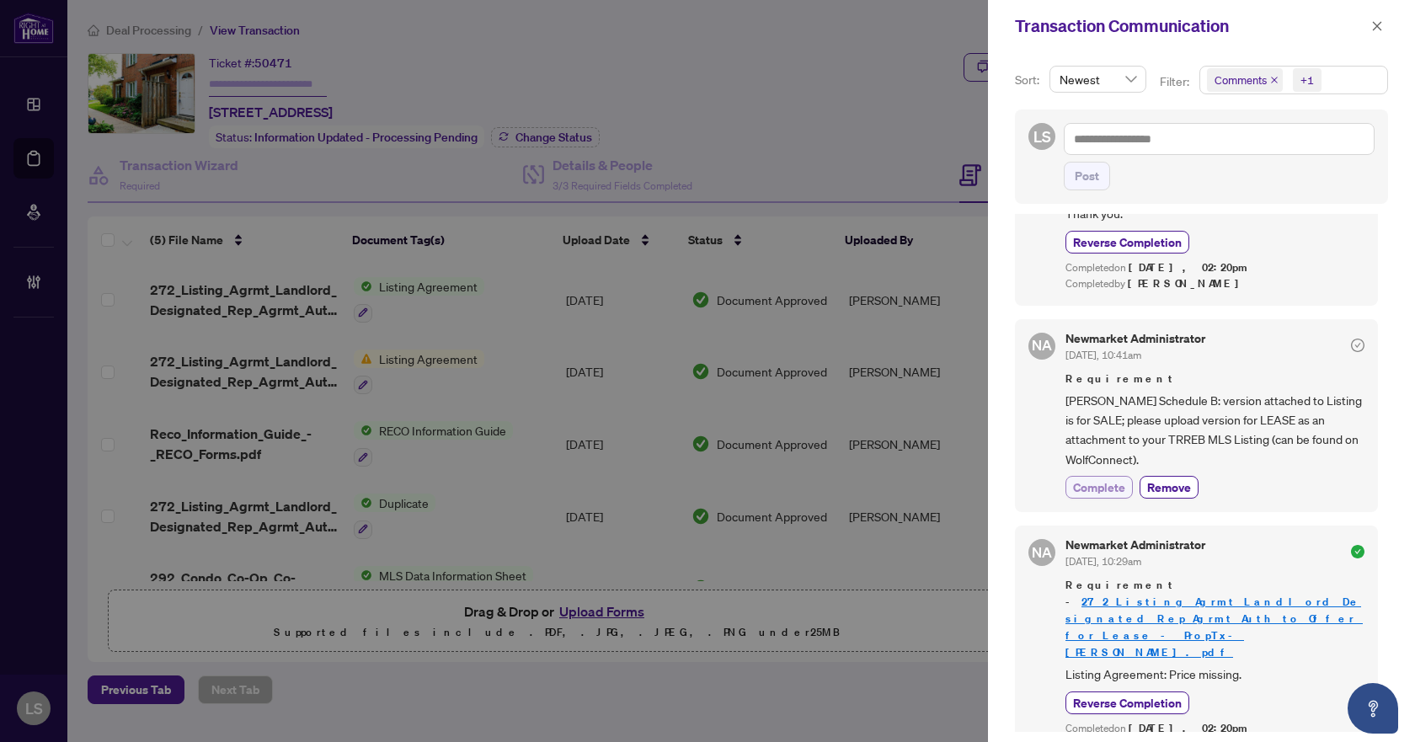
click at [1094, 490] on span "Complete" at bounding box center [1099, 487] width 52 height 18
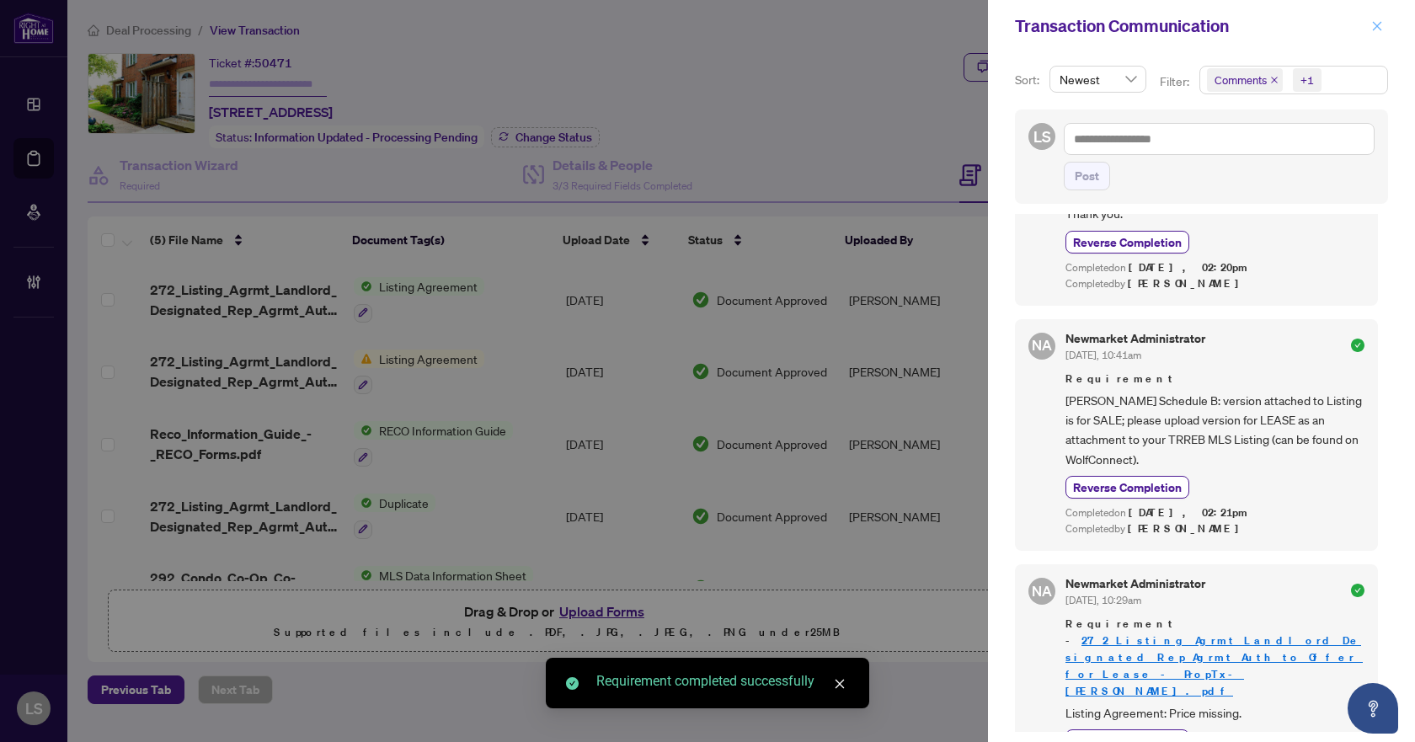
click at [1372, 19] on span "button" at bounding box center [1377, 26] width 12 height 27
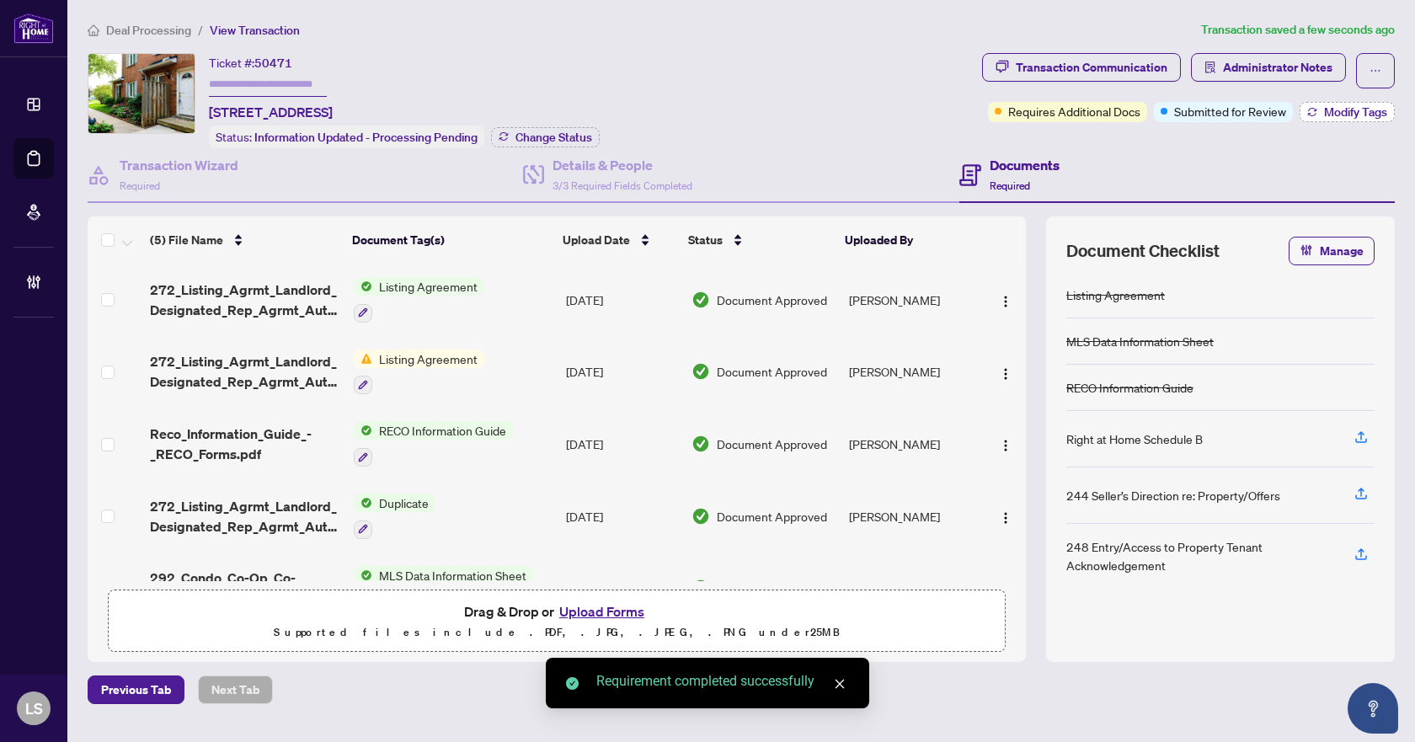
click at [1371, 106] on span "Modify Tags" at bounding box center [1355, 112] width 63 height 12
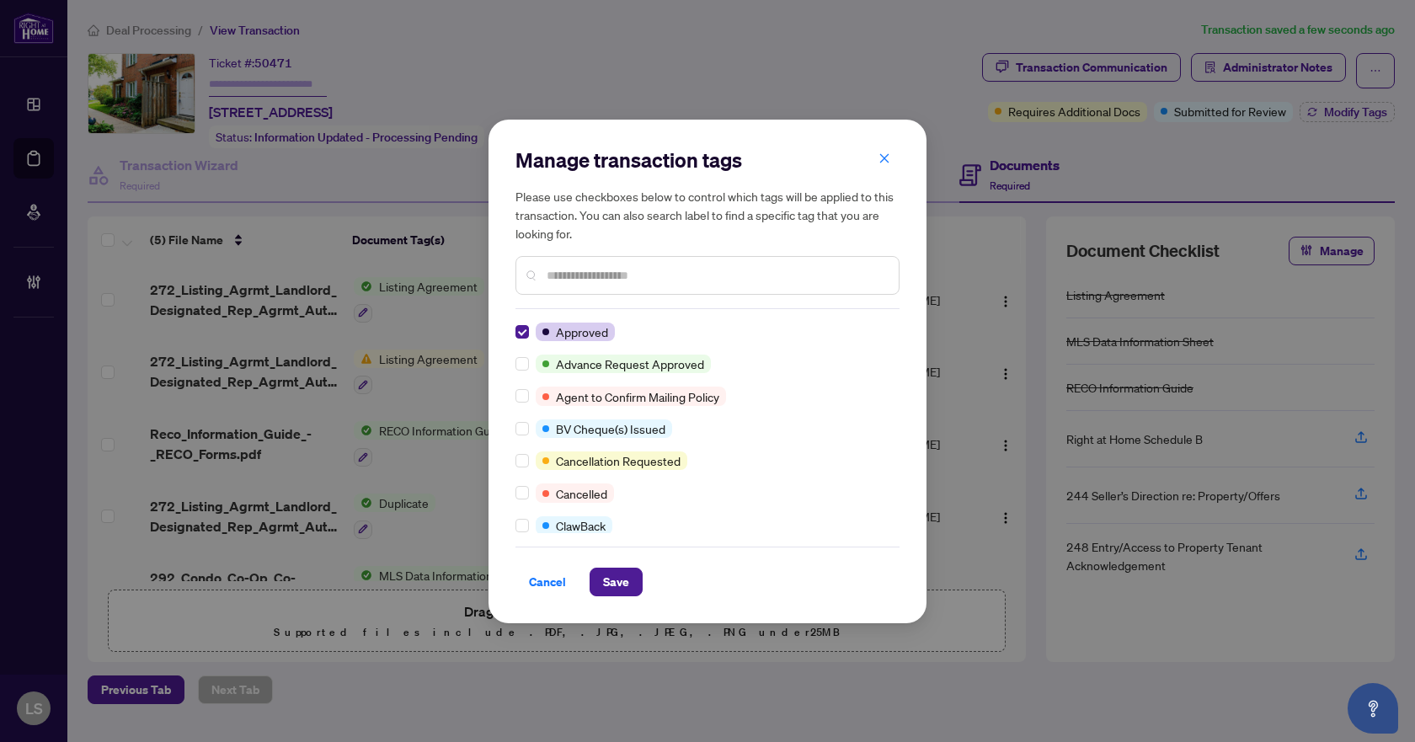
scroll to position [0, 0]
click at [608, 568] on span "Save" at bounding box center [616, 581] width 26 height 27
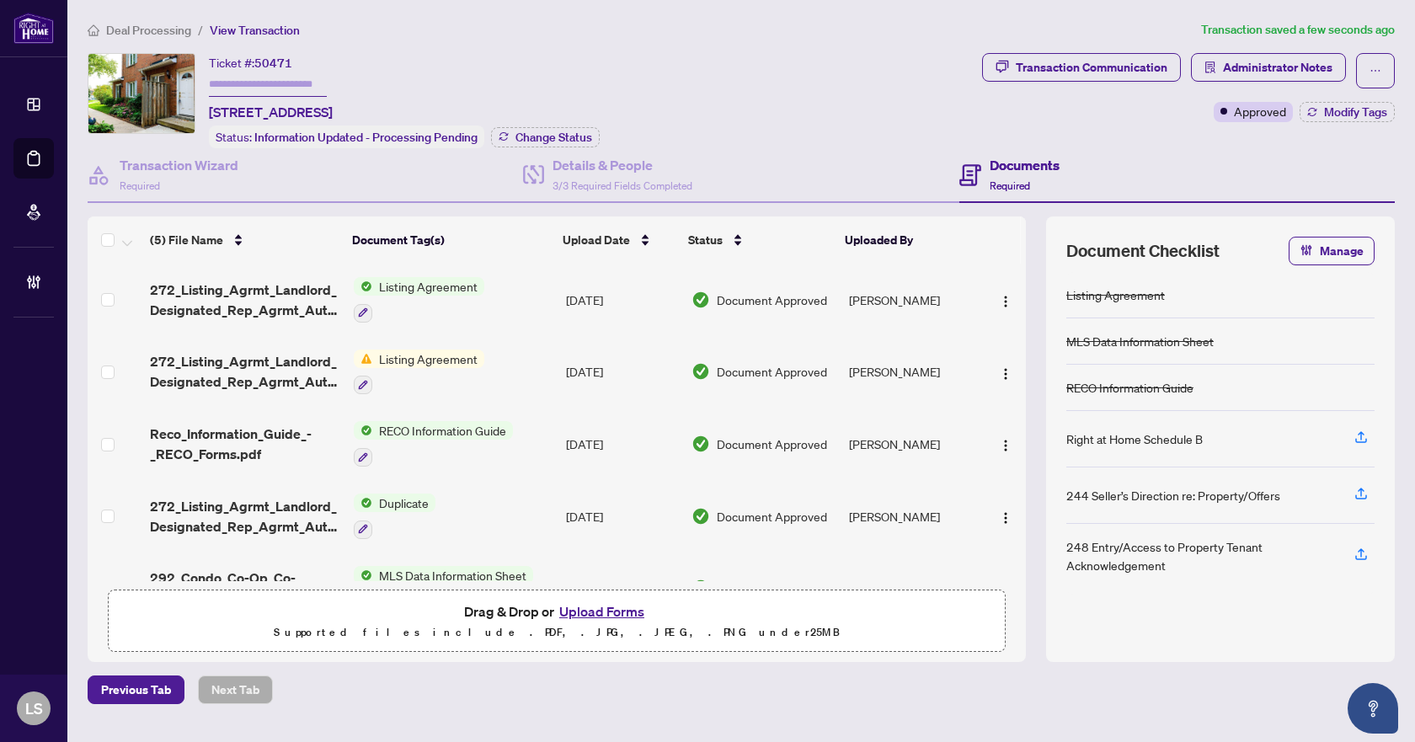
click at [172, 24] on span "Deal Processing" at bounding box center [148, 30] width 85 height 15
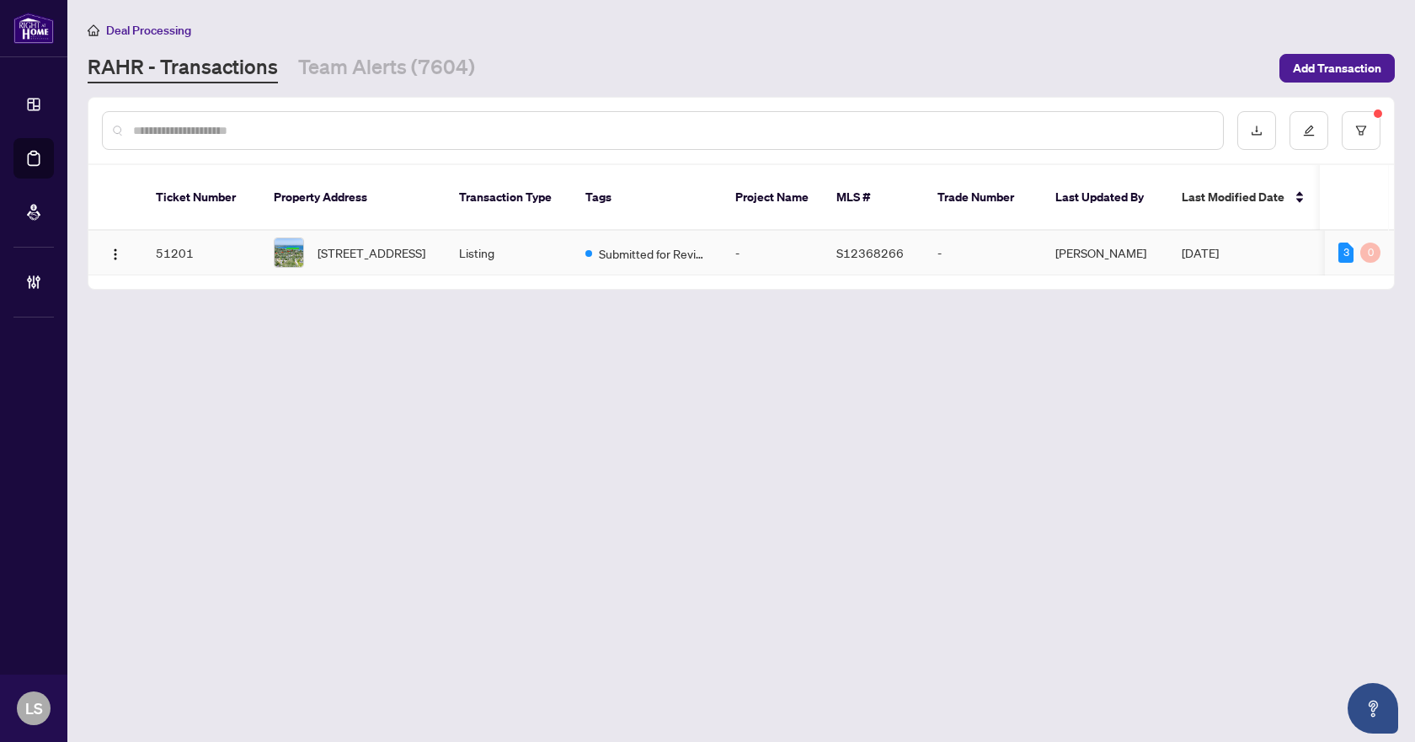
click at [398, 243] on span "3392 Coronation Ave, Severn, Ontario L0K 1G0, Canada" at bounding box center [372, 252] width 108 height 19
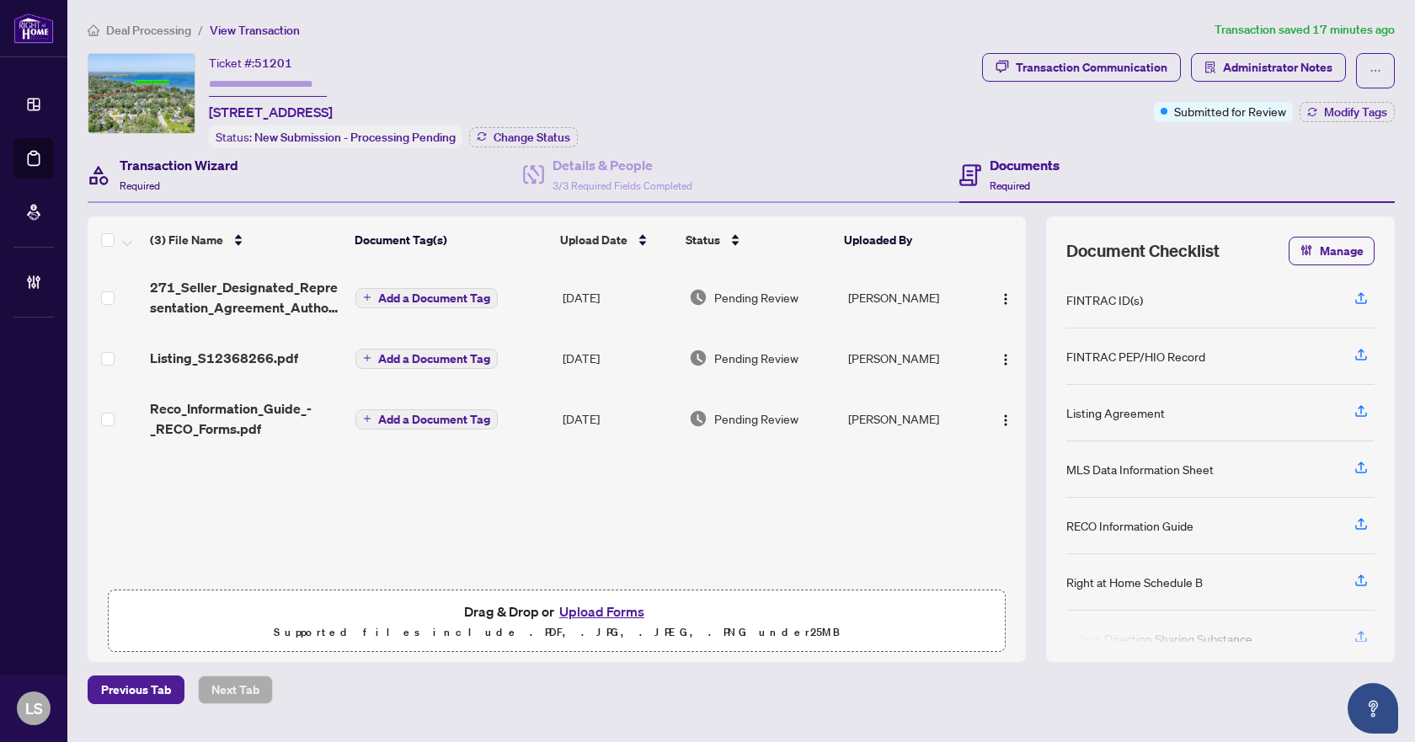
click at [232, 168] on h4 "Transaction Wizard" at bounding box center [179, 165] width 119 height 20
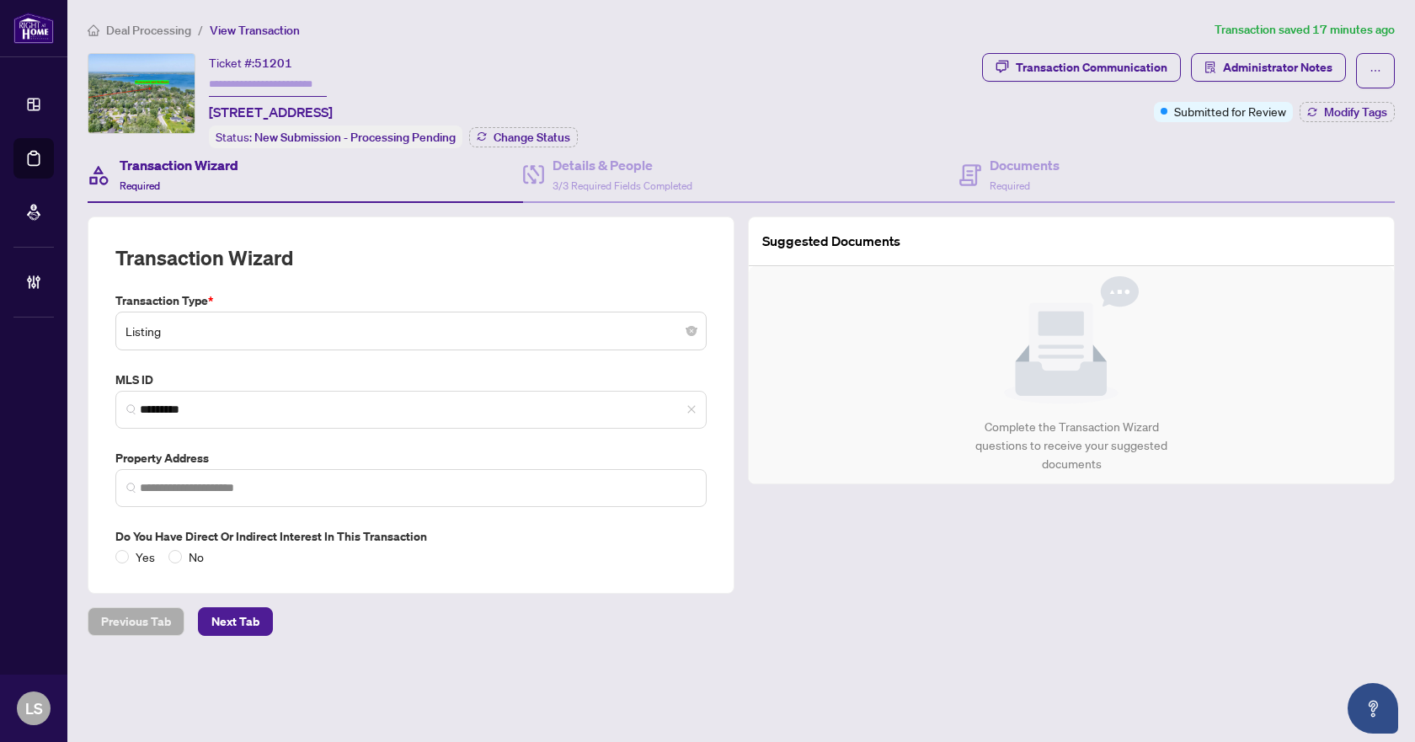
type input "**********"
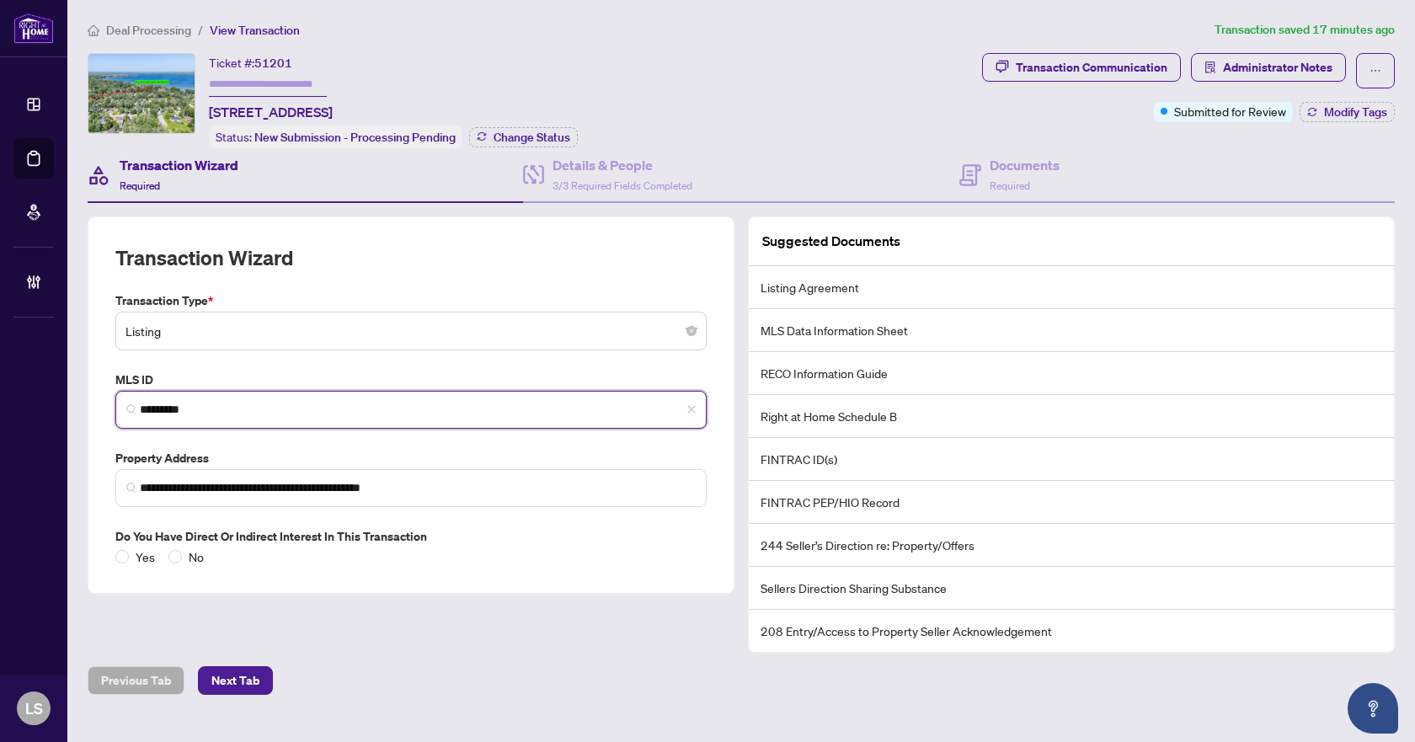
drag, startPoint x: 232, startPoint y: 408, endPoint x: 97, endPoint y: 415, distance: 134.9
click at [97, 415] on div "**********" at bounding box center [411, 404] width 647 height 377
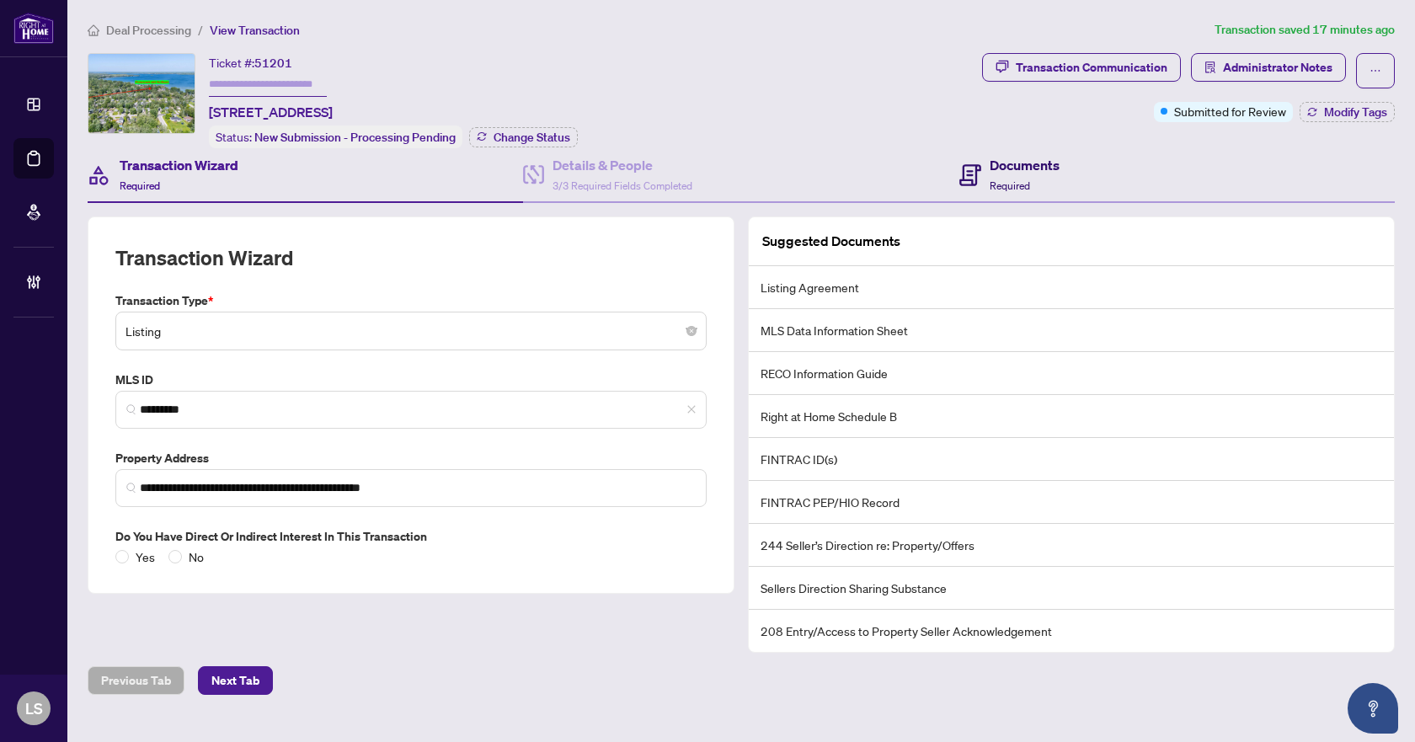
click at [1024, 174] on div "Documents Required" at bounding box center [1025, 175] width 70 height 40
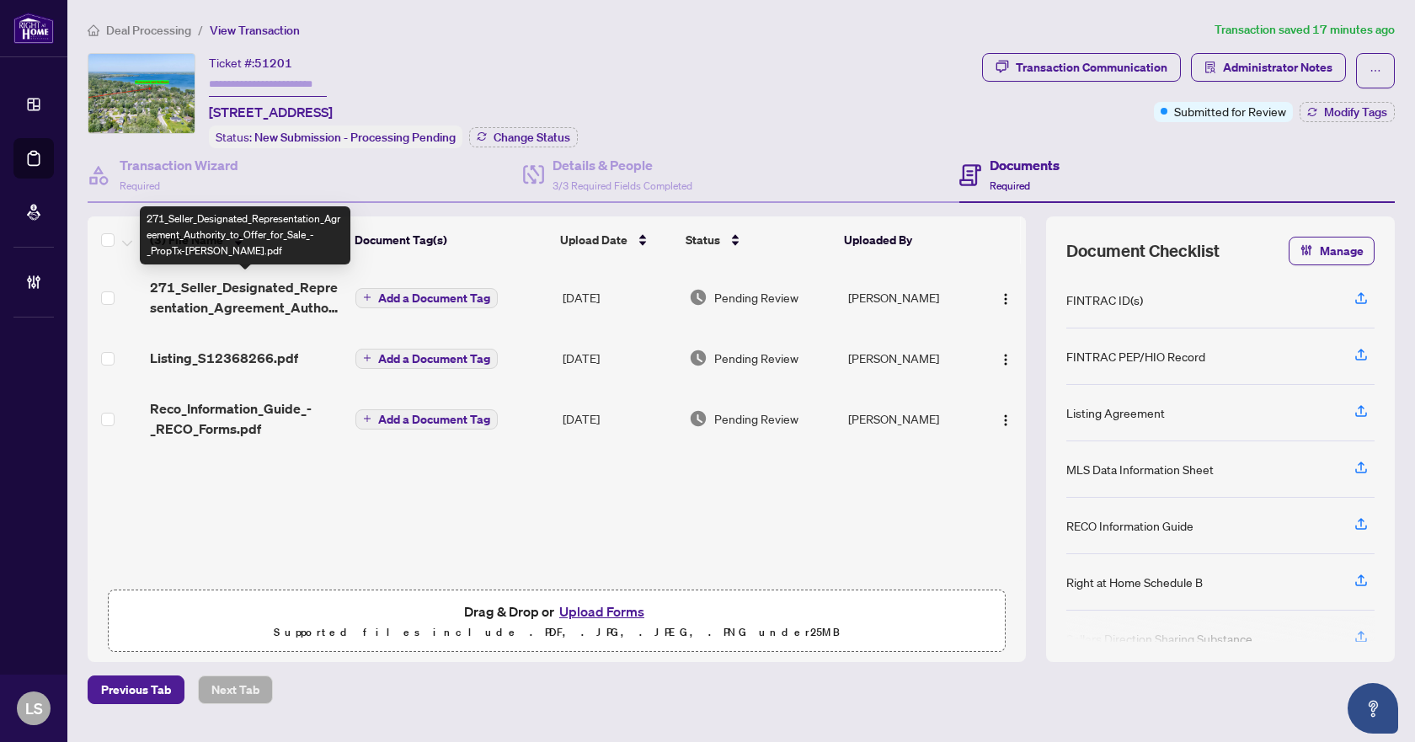
click at [250, 291] on span "271_Seller_Designated_Representation_Agreement_Authority_to_Offer_for_Sale_-_Pr…" at bounding box center [246, 297] width 192 height 40
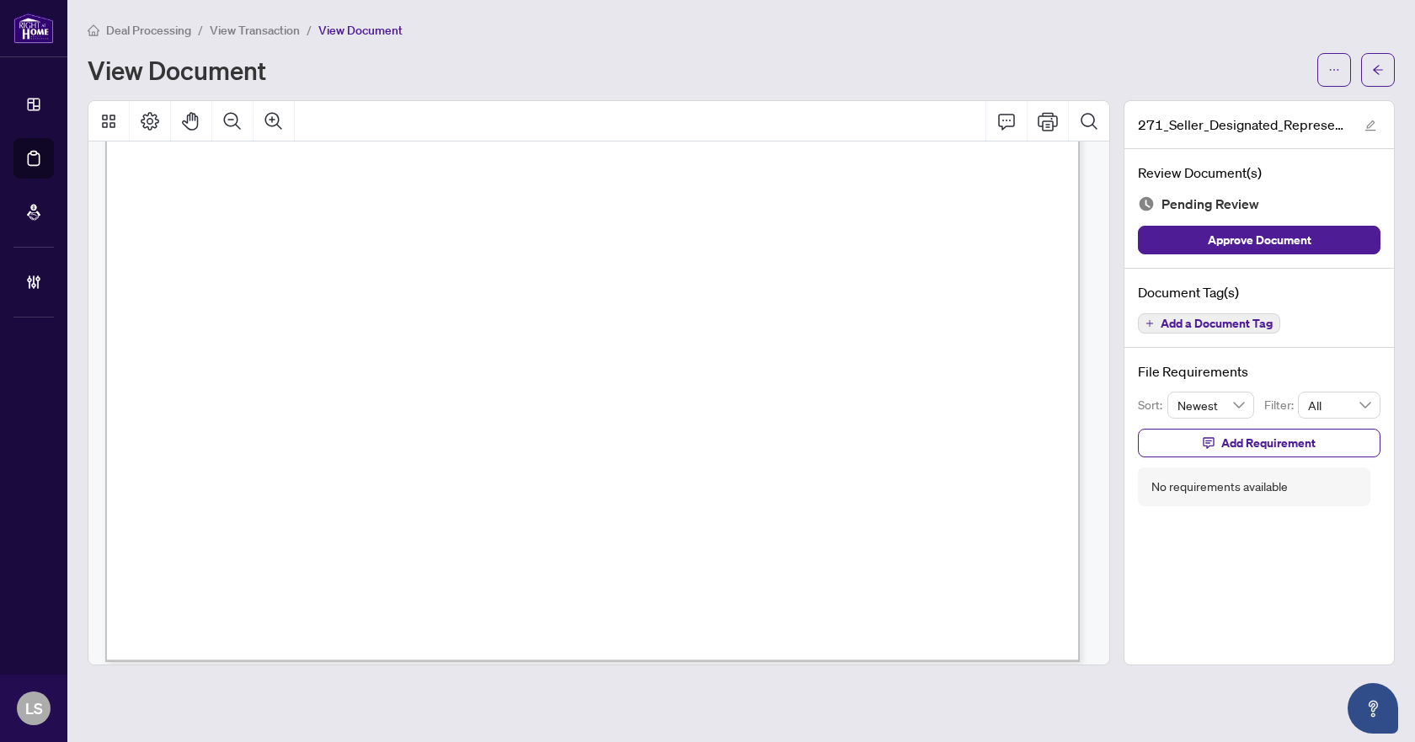
scroll to position [5943, 0]
click at [1241, 330] on button "Add a Document Tag" at bounding box center [1209, 323] width 142 height 20
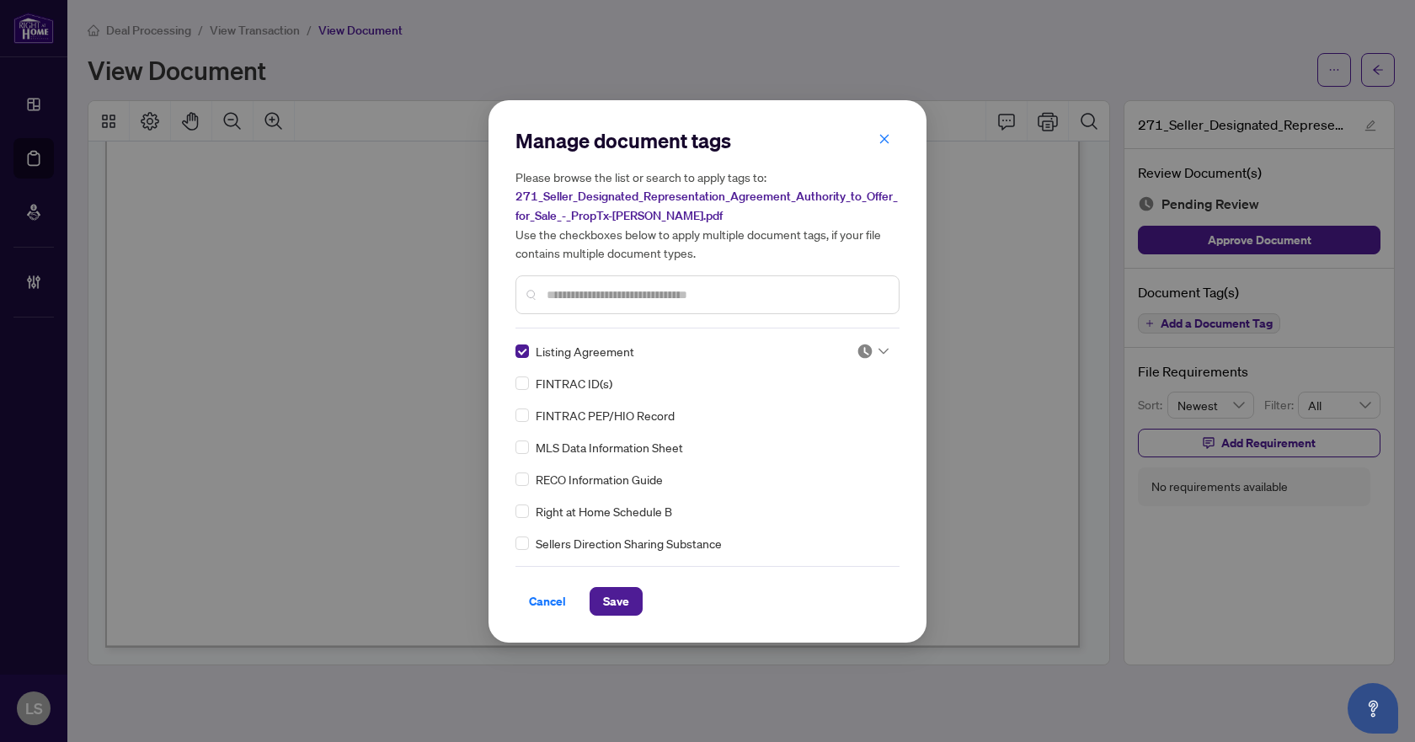
click at [873, 356] on div at bounding box center [873, 351] width 32 height 17
click at [826, 439] on div "Approved" at bounding box center [817, 433] width 108 height 19
drag, startPoint x: 627, startPoint y: 602, endPoint x: 694, endPoint y: 547, distance: 86.2
click at [627, 601] on span "Save" at bounding box center [616, 601] width 26 height 27
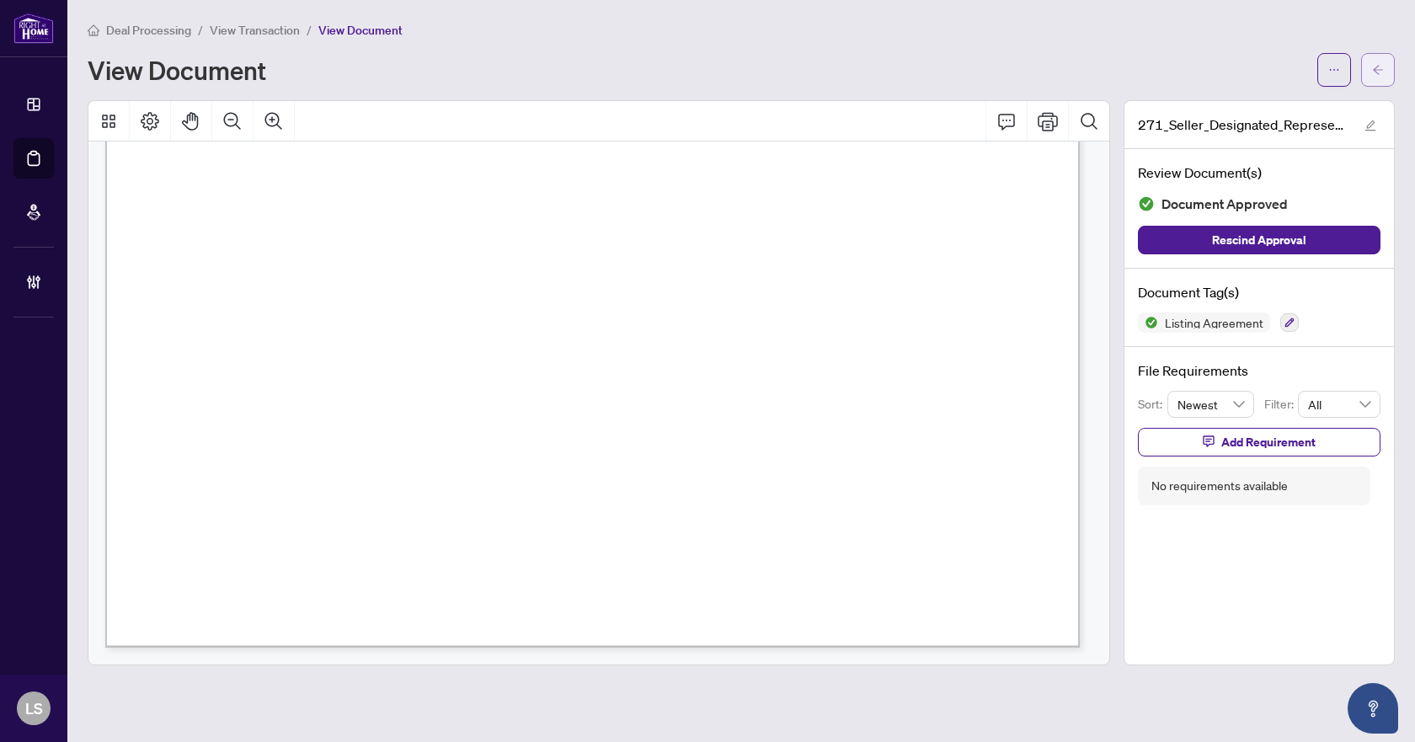
click at [1375, 78] on span "button" at bounding box center [1378, 69] width 12 height 27
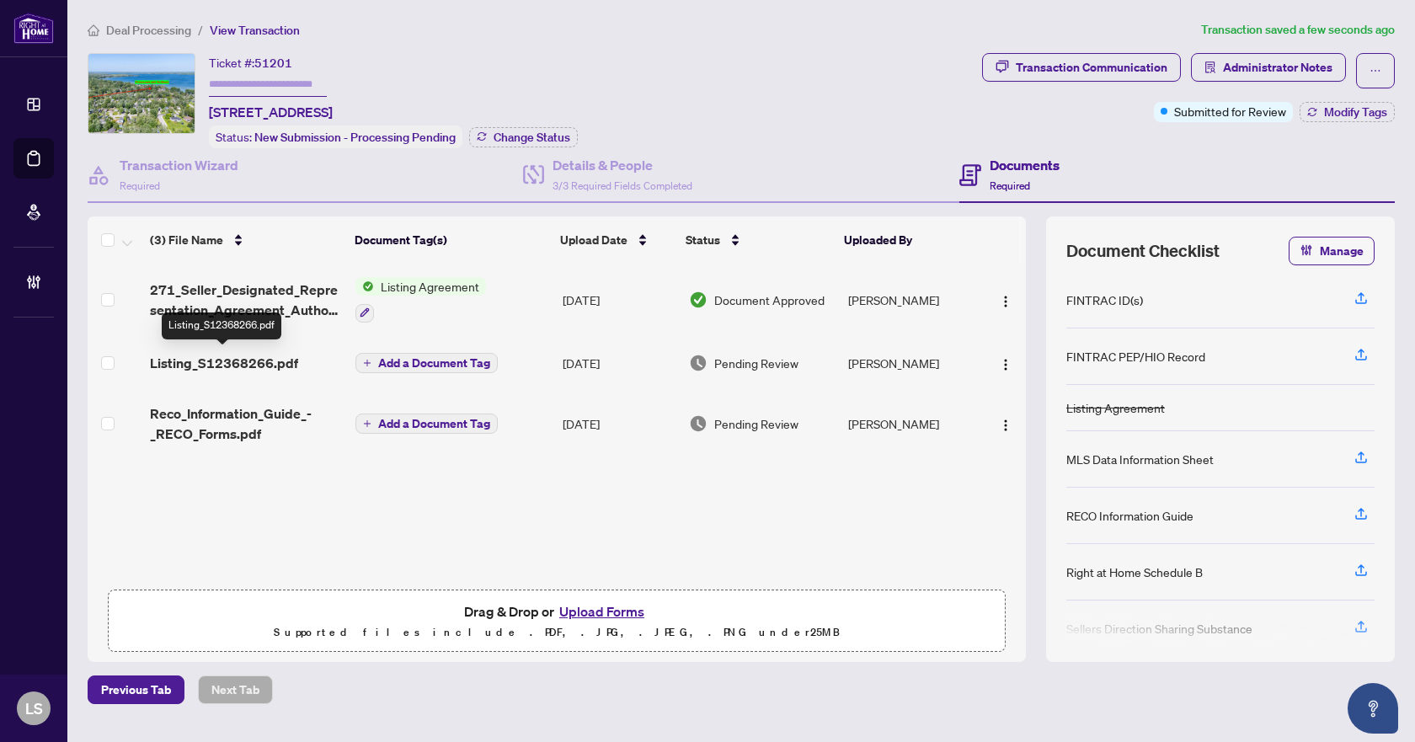
click at [234, 359] on span "Listing_S12368266.pdf" at bounding box center [224, 363] width 148 height 20
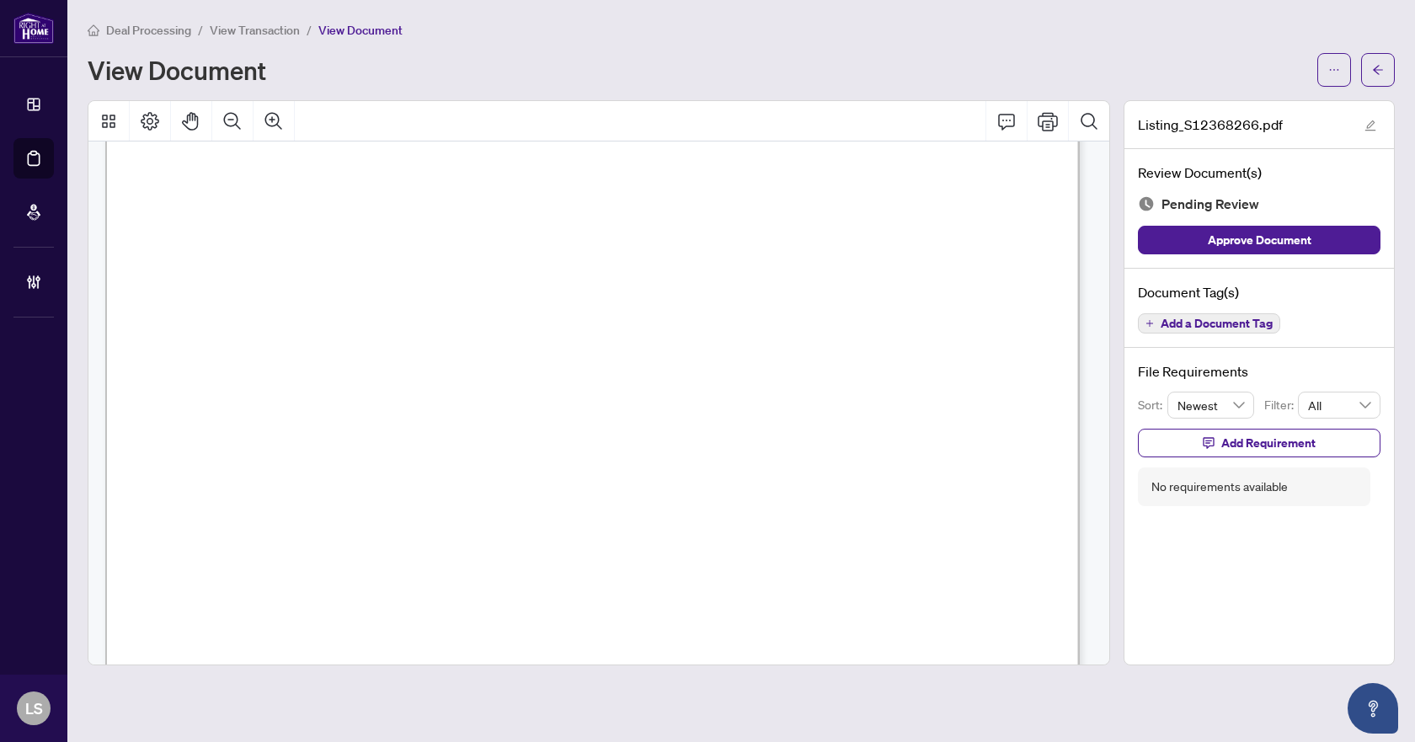
scroll to position [889, 0]
click at [1262, 324] on span "Add a Document Tag" at bounding box center [1217, 324] width 112 height 12
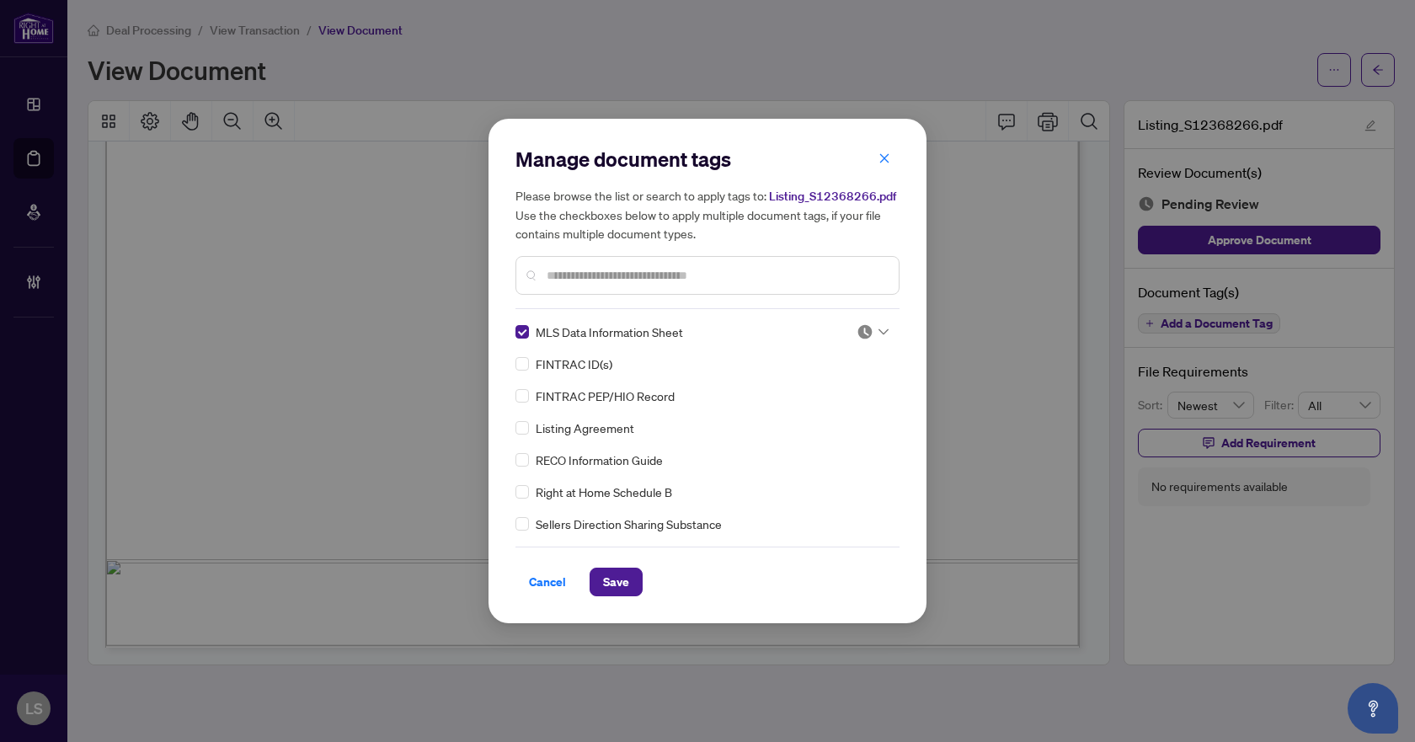
click at [857, 331] on img at bounding box center [865, 331] width 17 height 17
click at [833, 419] on div "Approved" at bounding box center [817, 414] width 108 height 19
drag, startPoint x: 611, startPoint y: 581, endPoint x: 803, endPoint y: 440, distance: 238.5
click at [612, 581] on span "Save" at bounding box center [616, 581] width 26 height 27
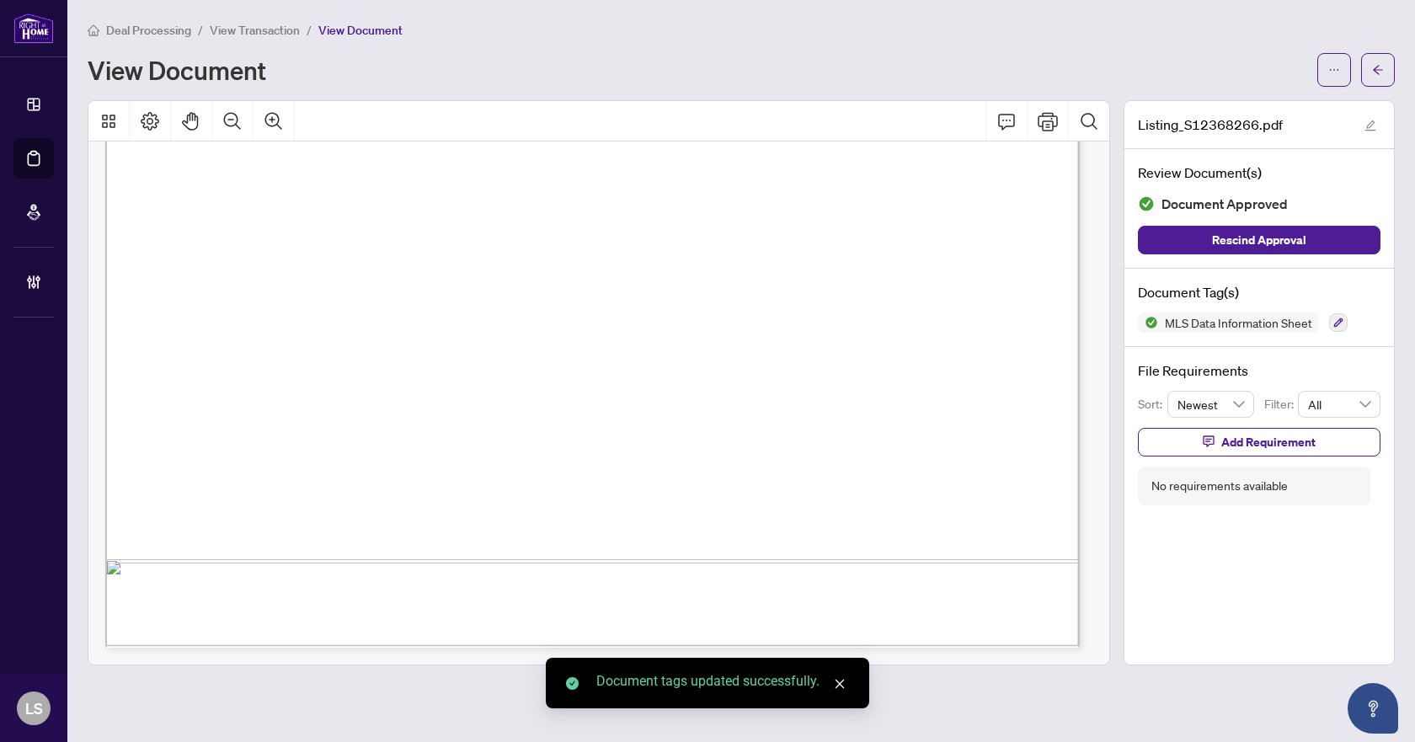
click at [1380, 72] on icon "arrow-left" at bounding box center [1378, 70] width 12 height 12
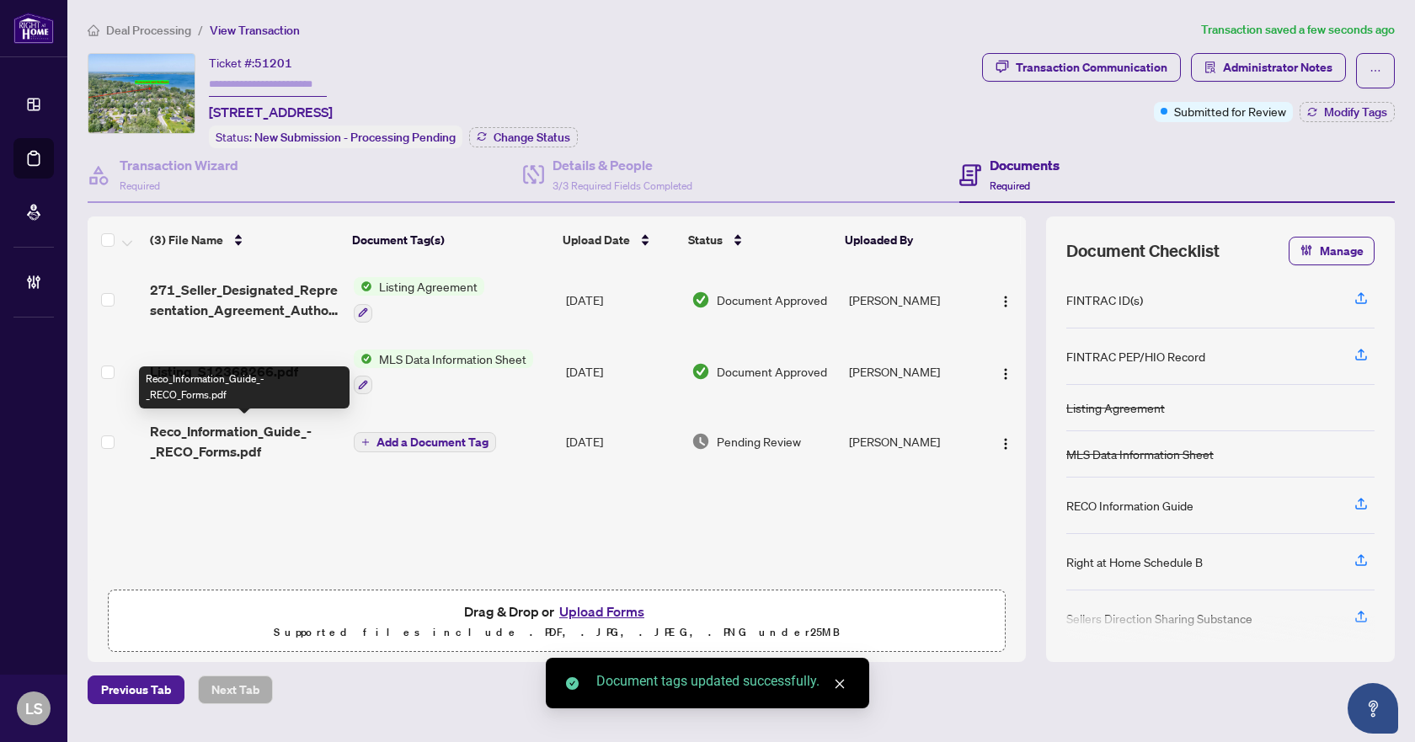
click at [231, 421] on span "Reco_Information_Guide_-_RECO_Forms.pdf" at bounding box center [245, 441] width 190 height 40
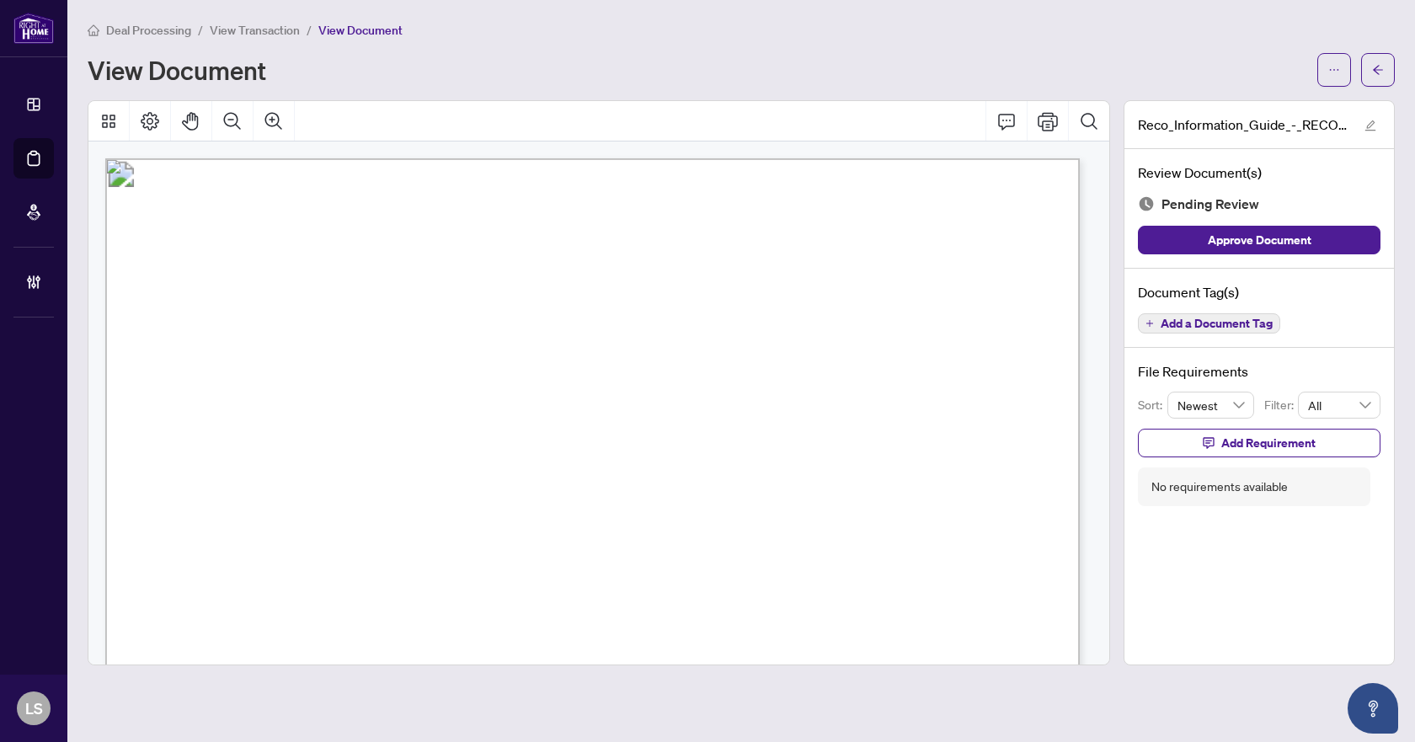
click at [1209, 330] on button "Add a Document Tag" at bounding box center [1209, 323] width 142 height 20
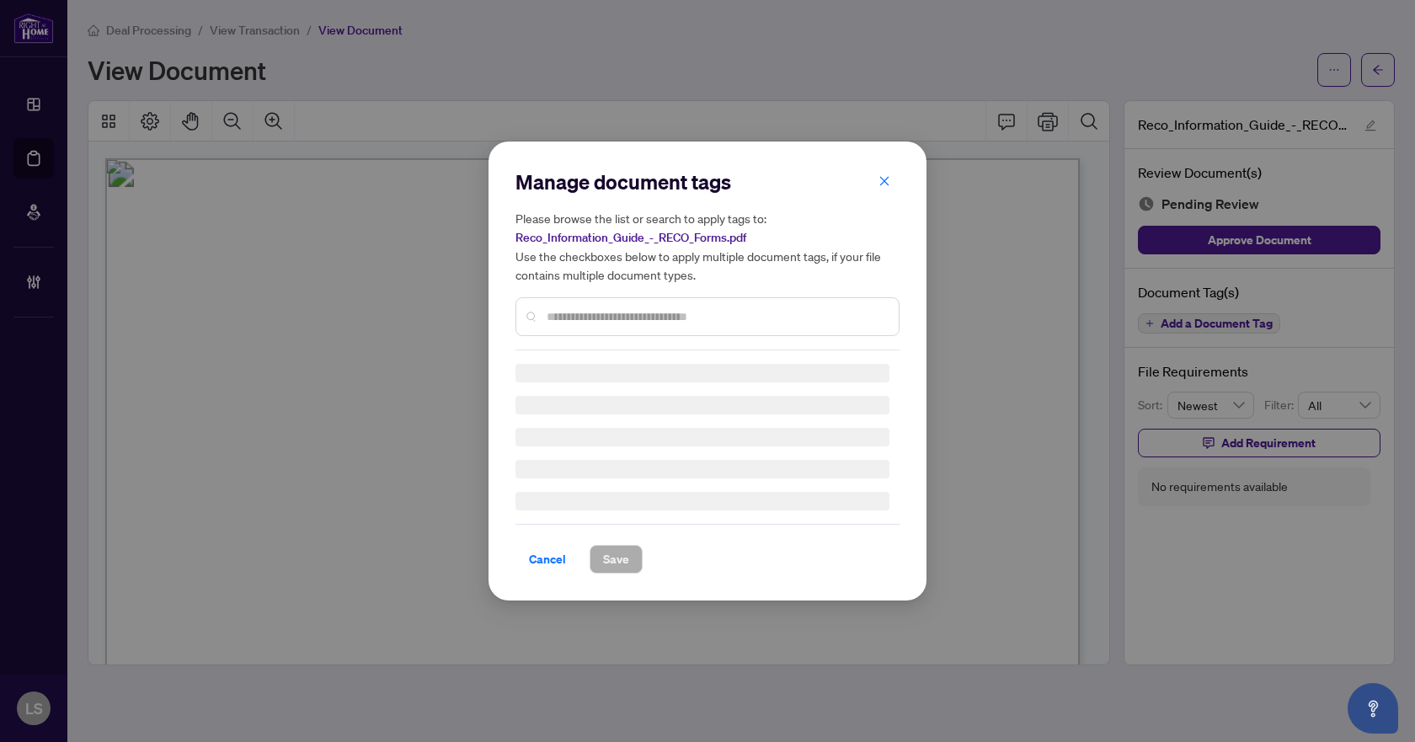
click at [637, 308] on input "text" at bounding box center [716, 316] width 339 height 19
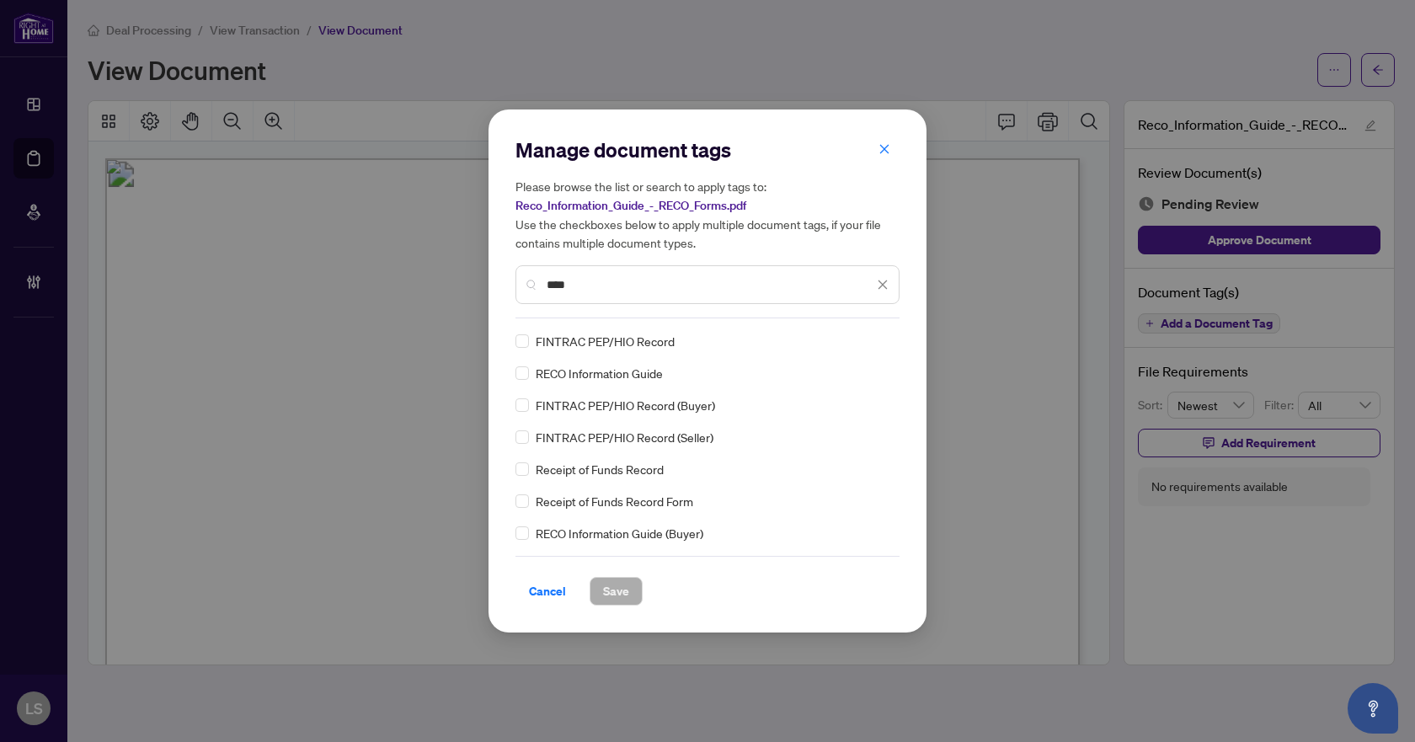
type input "****"
click at [868, 338] on div at bounding box center [873, 341] width 32 height 17
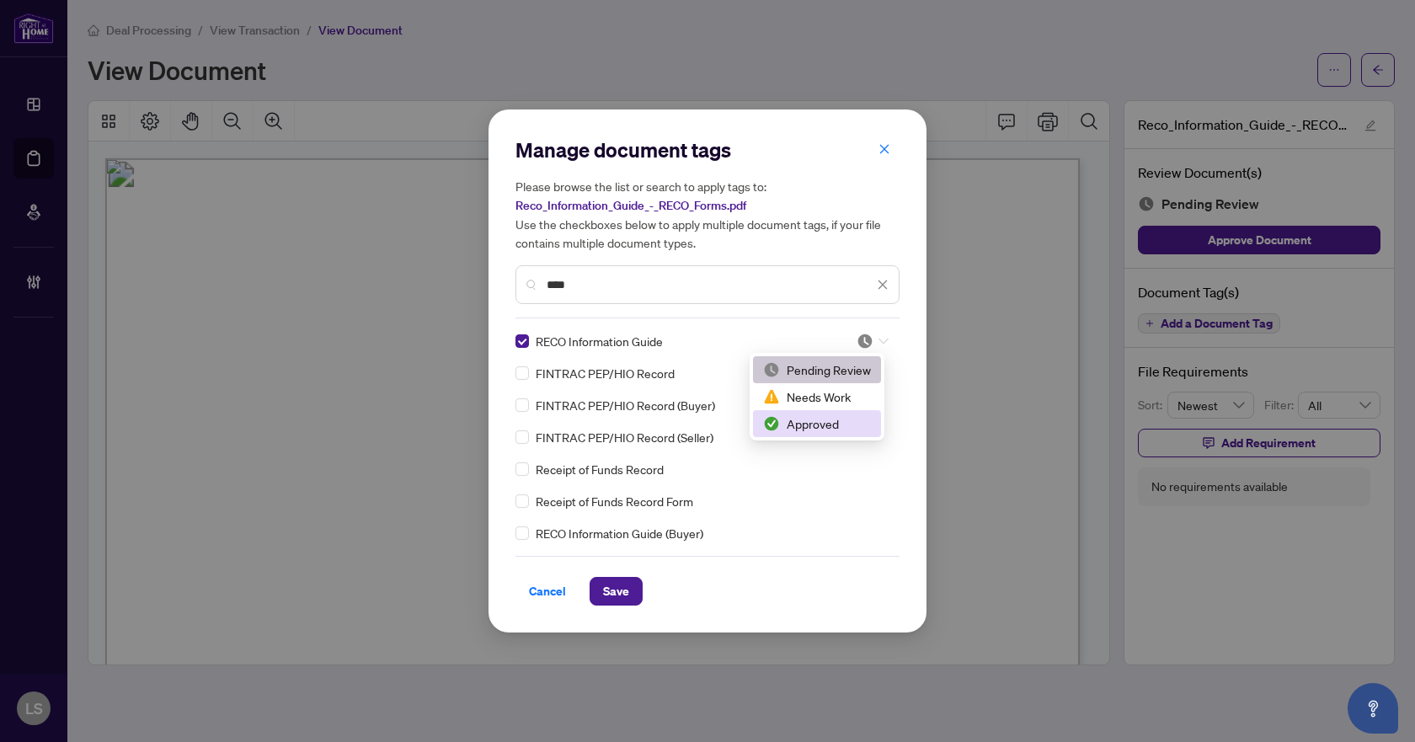
click at [814, 430] on div "Approved" at bounding box center [817, 423] width 108 height 19
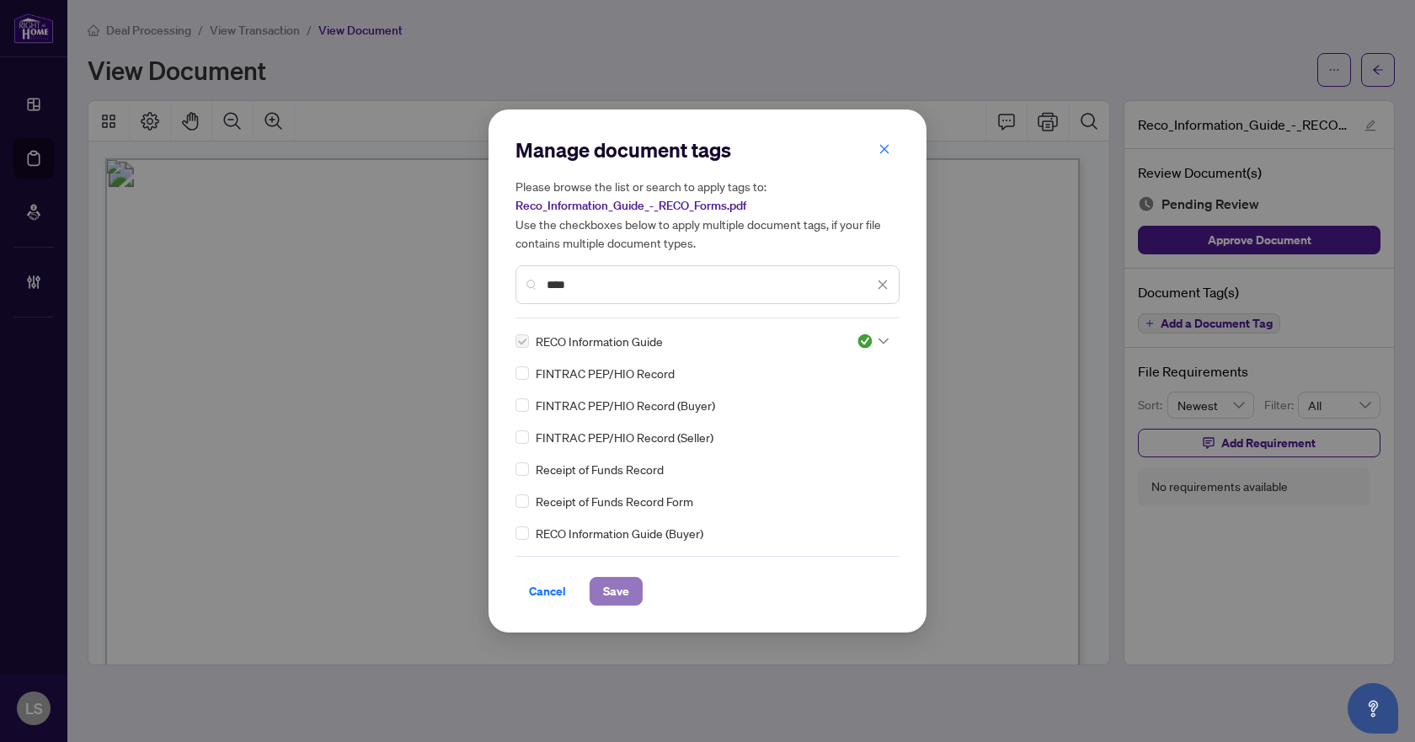
click at [611, 582] on span "Save" at bounding box center [616, 591] width 26 height 27
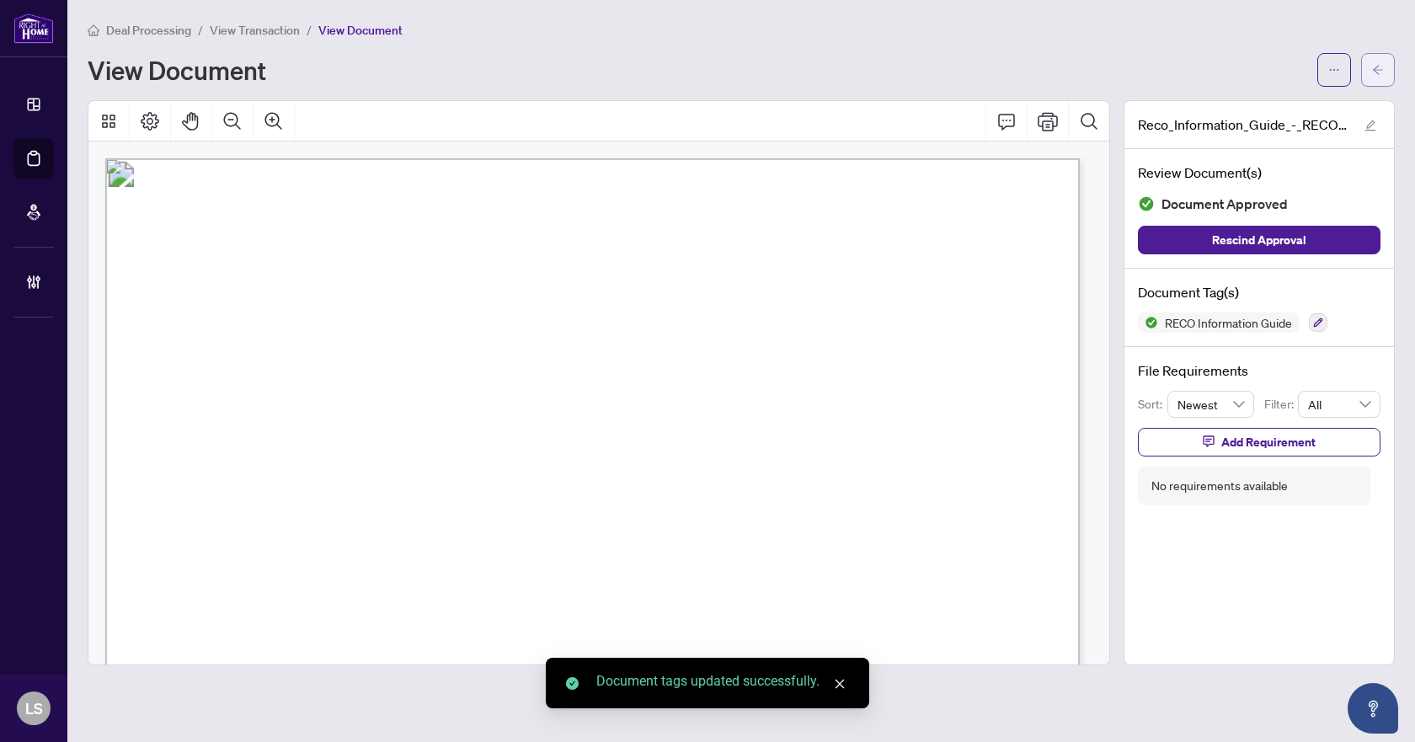
click at [1374, 70] on icon "arrow-left" at bounding box center [1378, 69] width 10 height 9
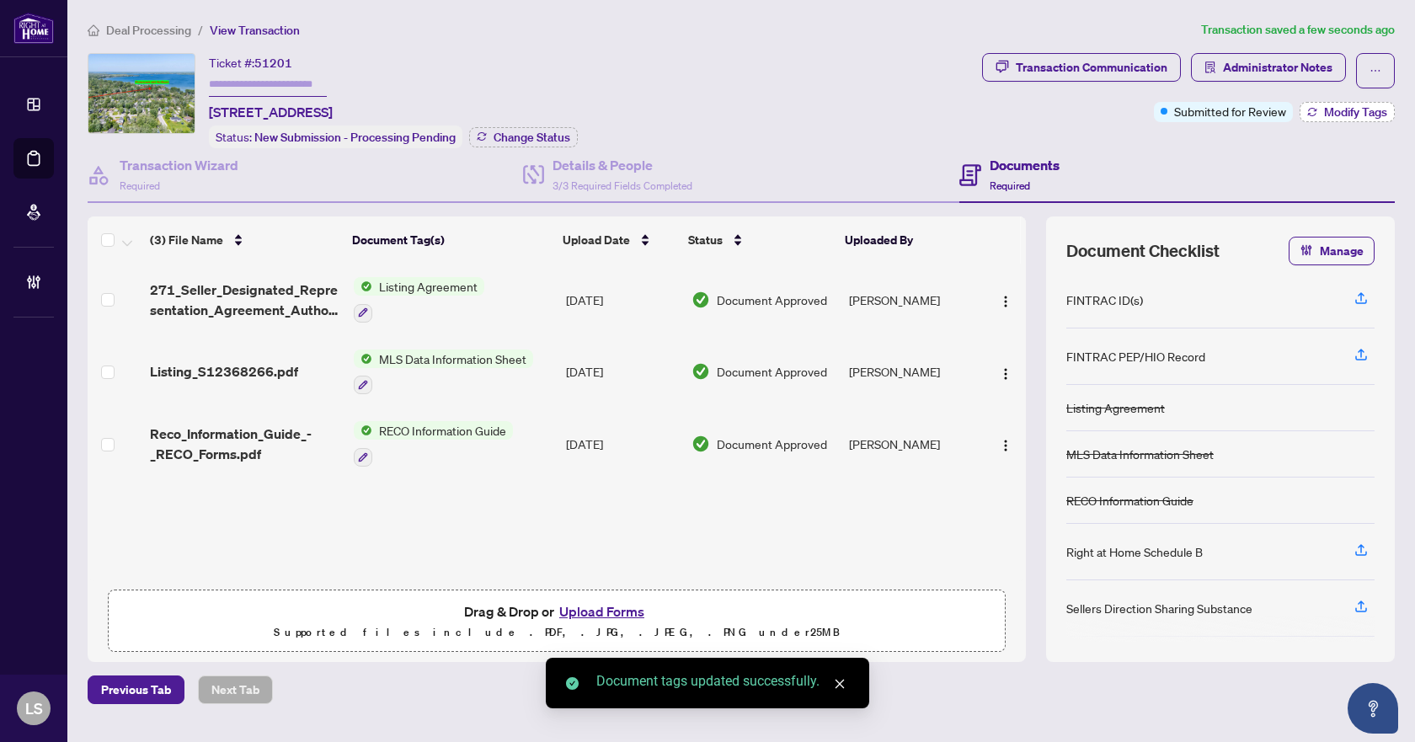
click at [1355, 112] on span "Modify Tags" at bounding box center [1355, 112] width 63 height 12
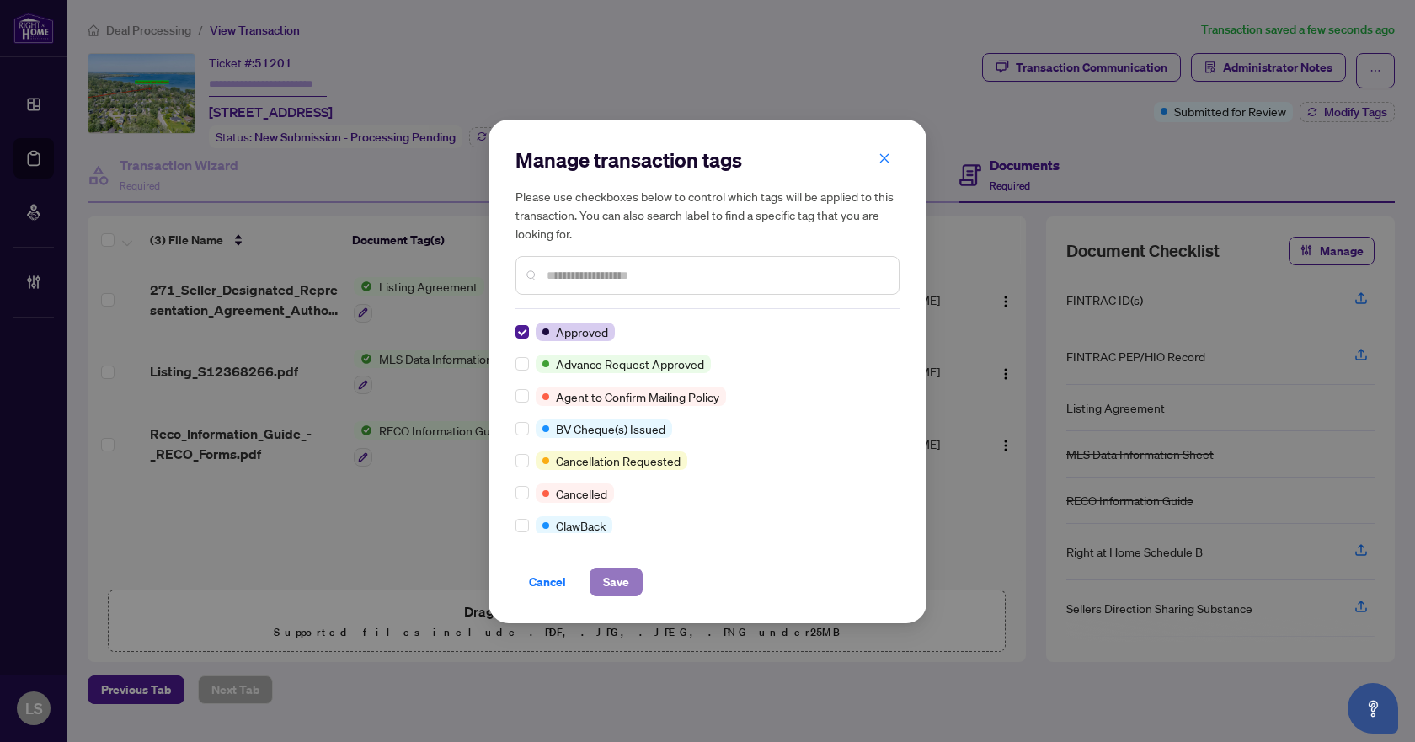
click at [613, 579] on span "Save" at bounding box center [616, 581] width 26 height 27
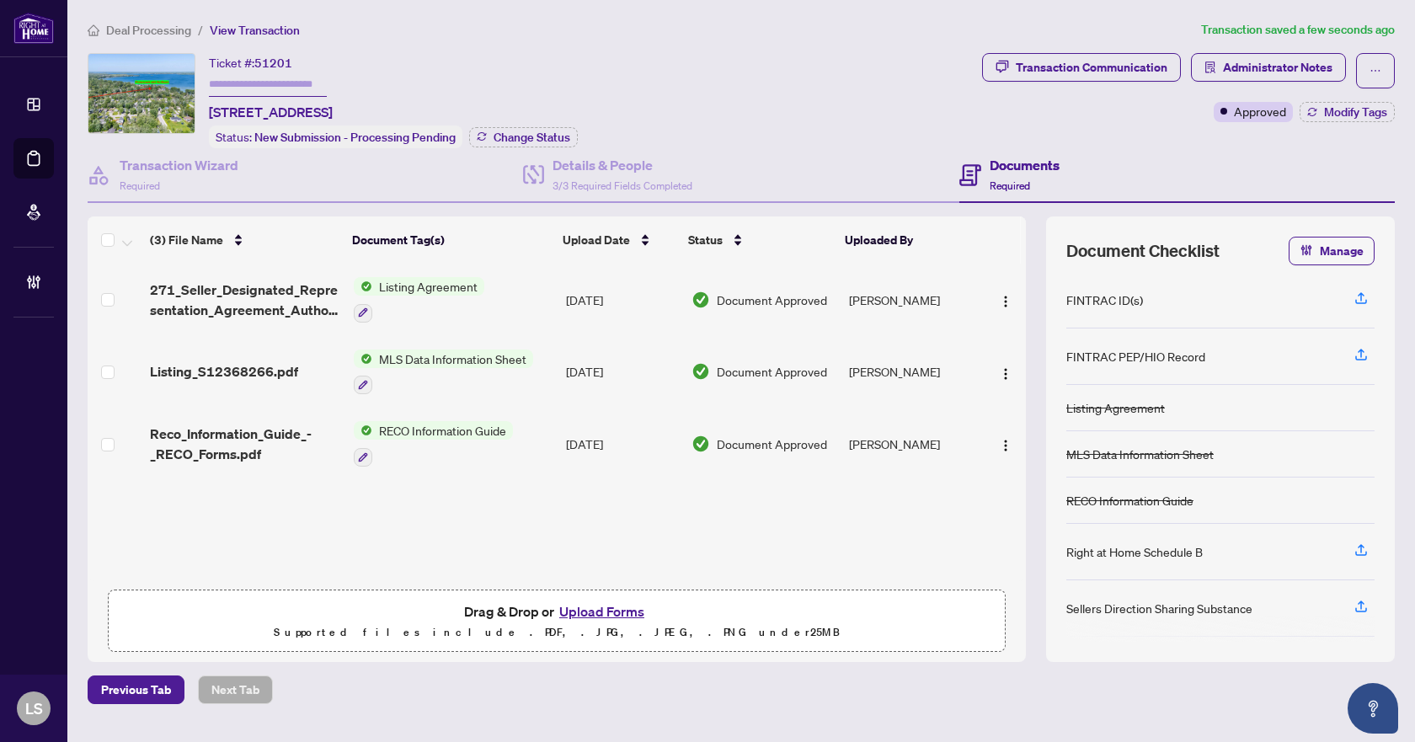
click at [155, 33] on span "Deal Processing" at bounding box center [148, 30] width 85 height 15
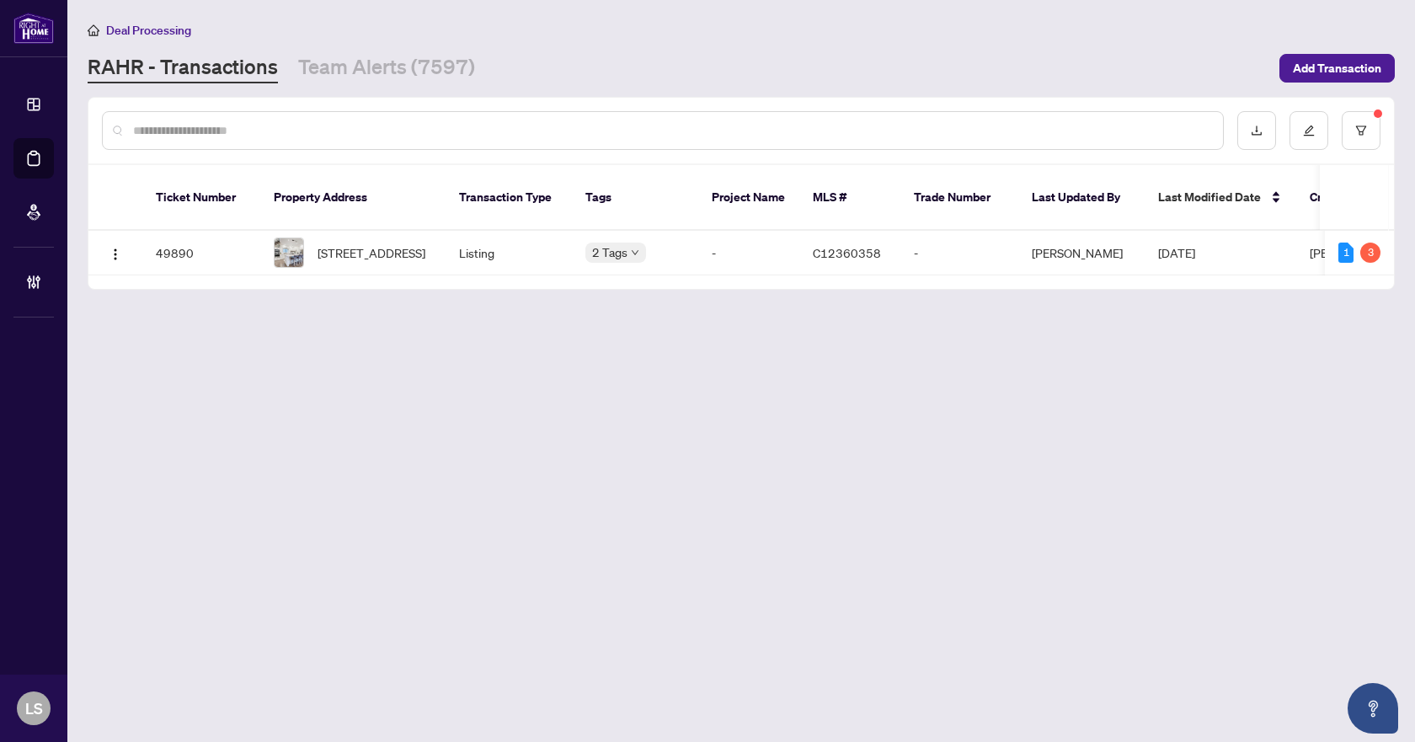
click at [856, 515] on main "Deal Processing RAHR - Transactions Team Alerts (7597) Add Transaction Ticket N…" at bounding box center [741, 371] width 1348 height 742
click at [741, 467] on main "Deal Processing RAHR - Transactions Team Alerts (7597) Add Transaction Ticket N…" at bounding box center [741, 371] width 1348 height 742
click at [390, 243] on span "88 Glentworth Rd, Toronto, Ontario M2J 2E8, Canada" at bounding box center [372, 252] width 108 height 19
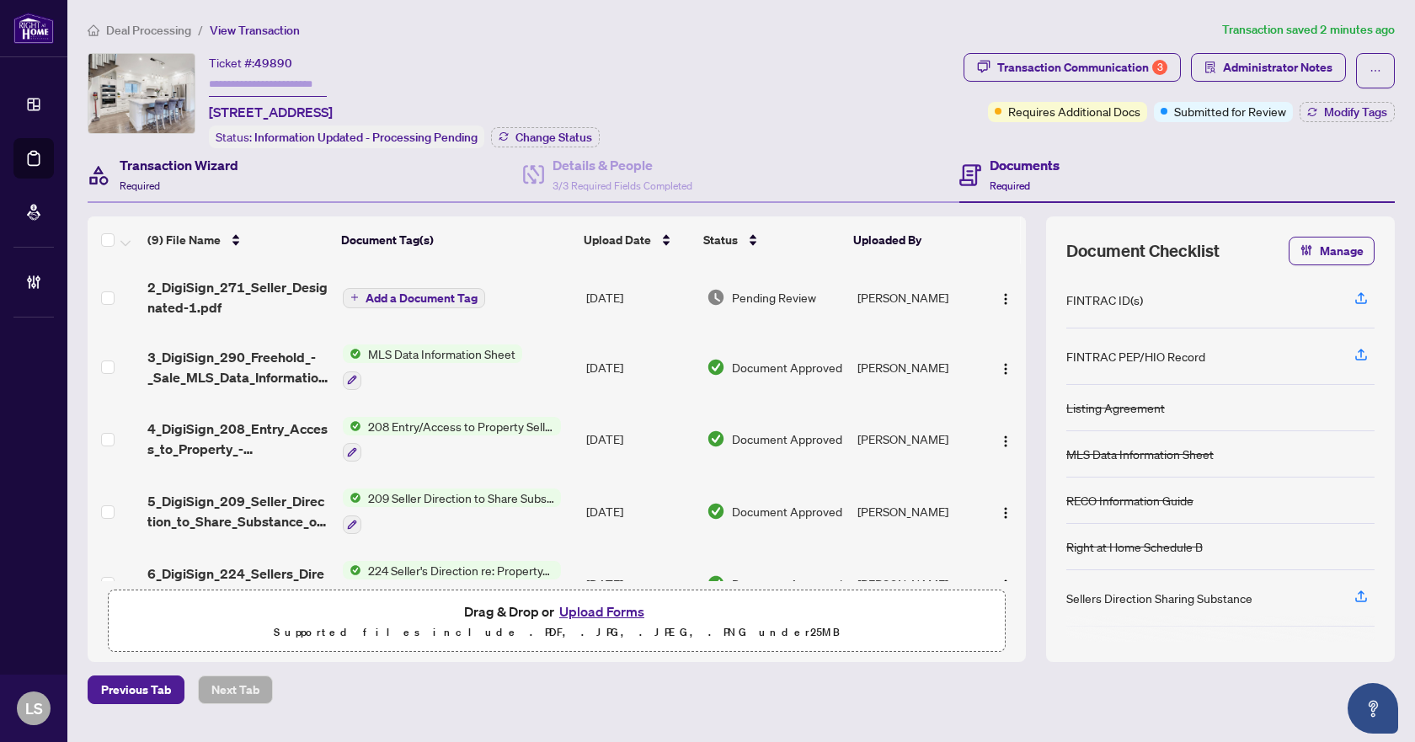
click at [227, 172] on h4 "Transaction Wizard" at bounding box center [179, 165] width 119 height 20
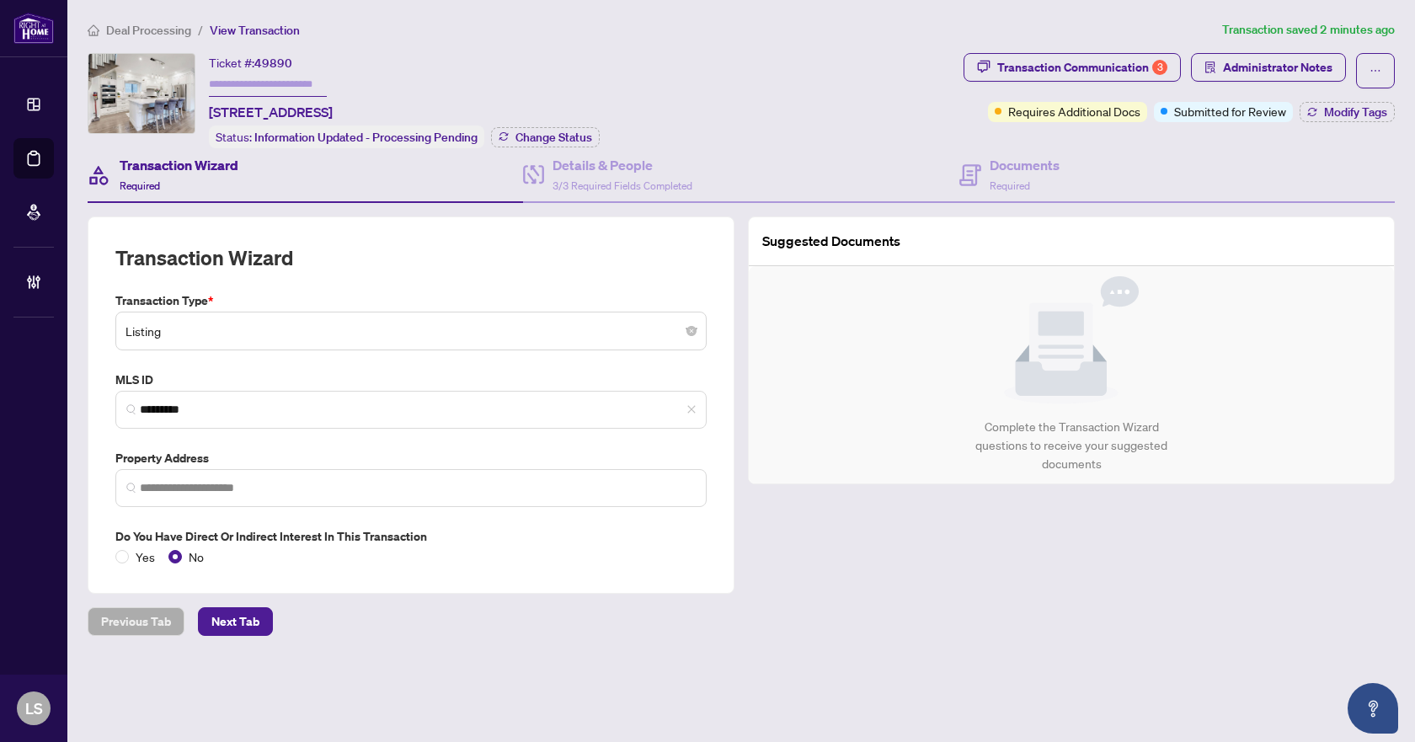
type input "**********"
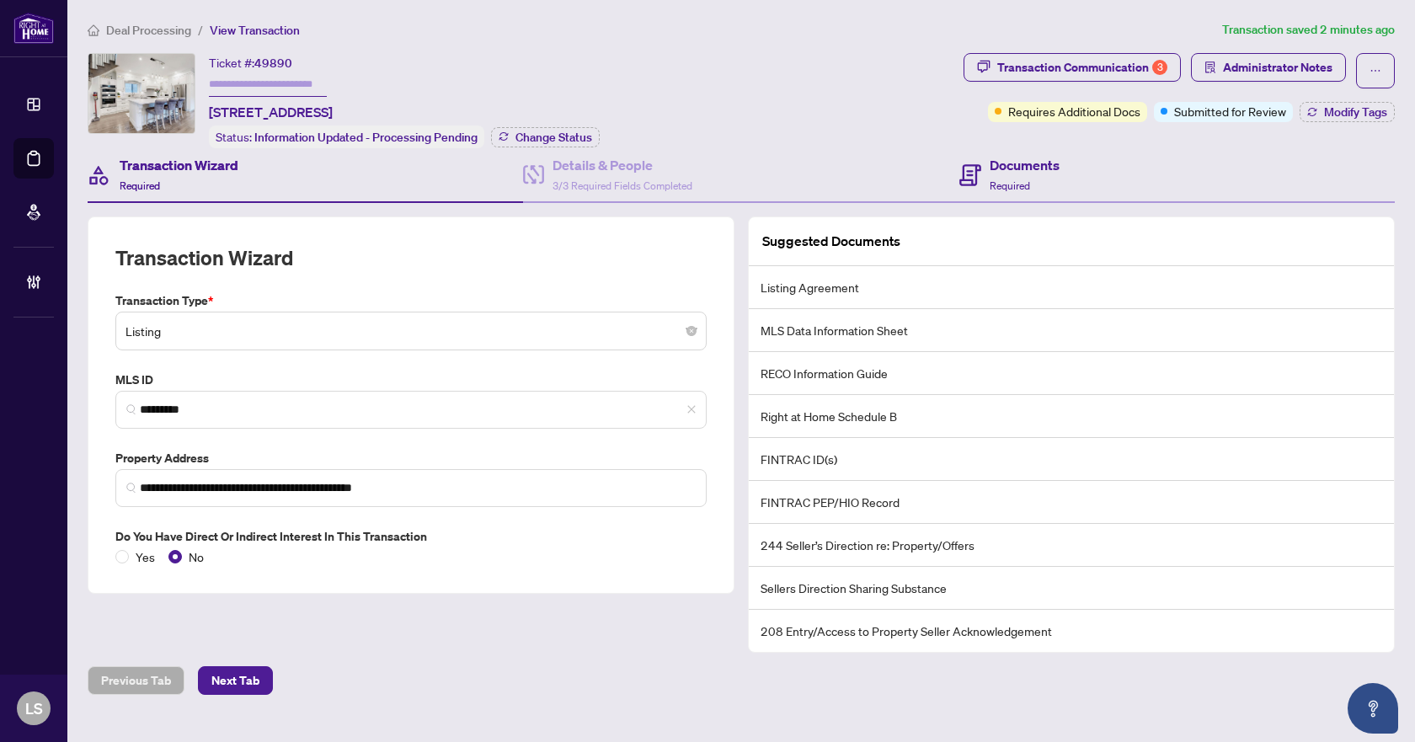
click at [1081, 170] on div "Documents Required" at bounding box center [1176, 175] width 435 height 55
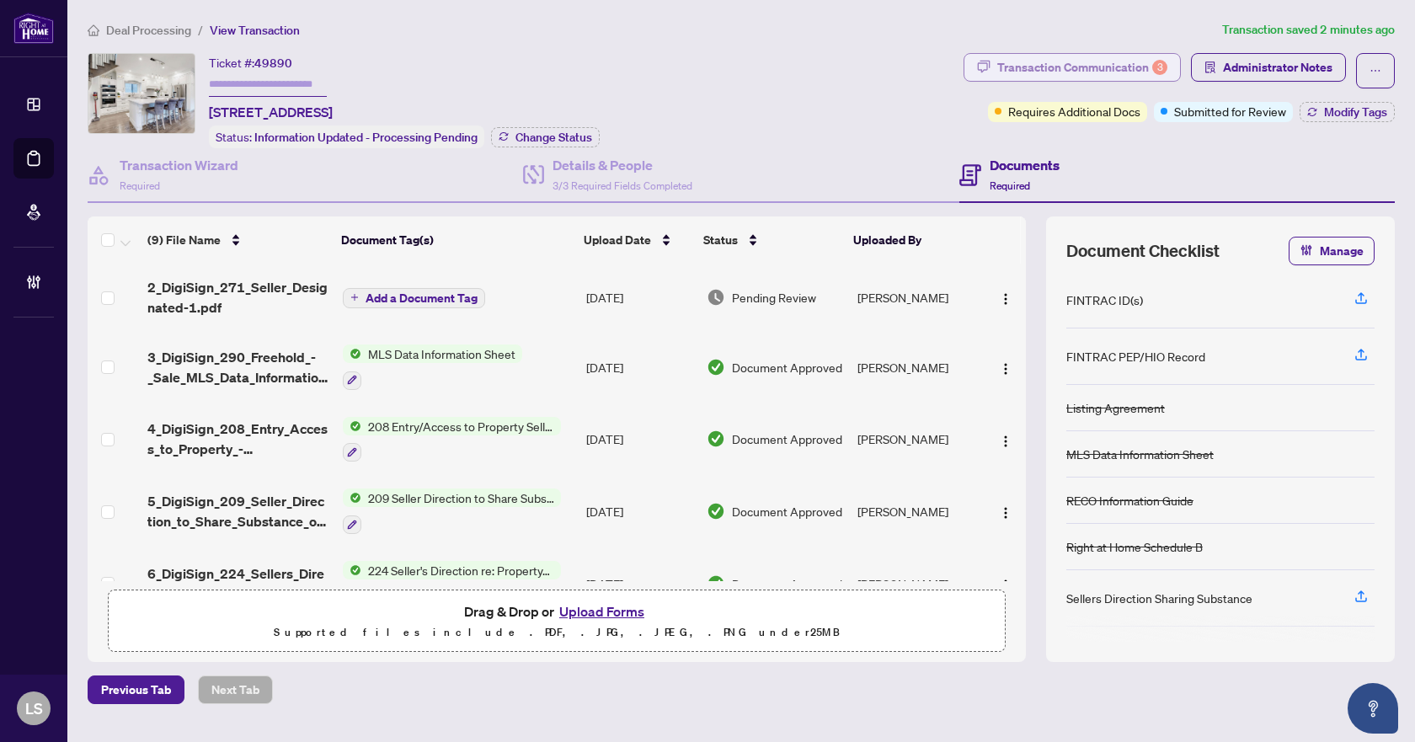
click at [1060, 65] on div "Transaction Communication 3" at bounding box center [1082, 67] width 170 height 27
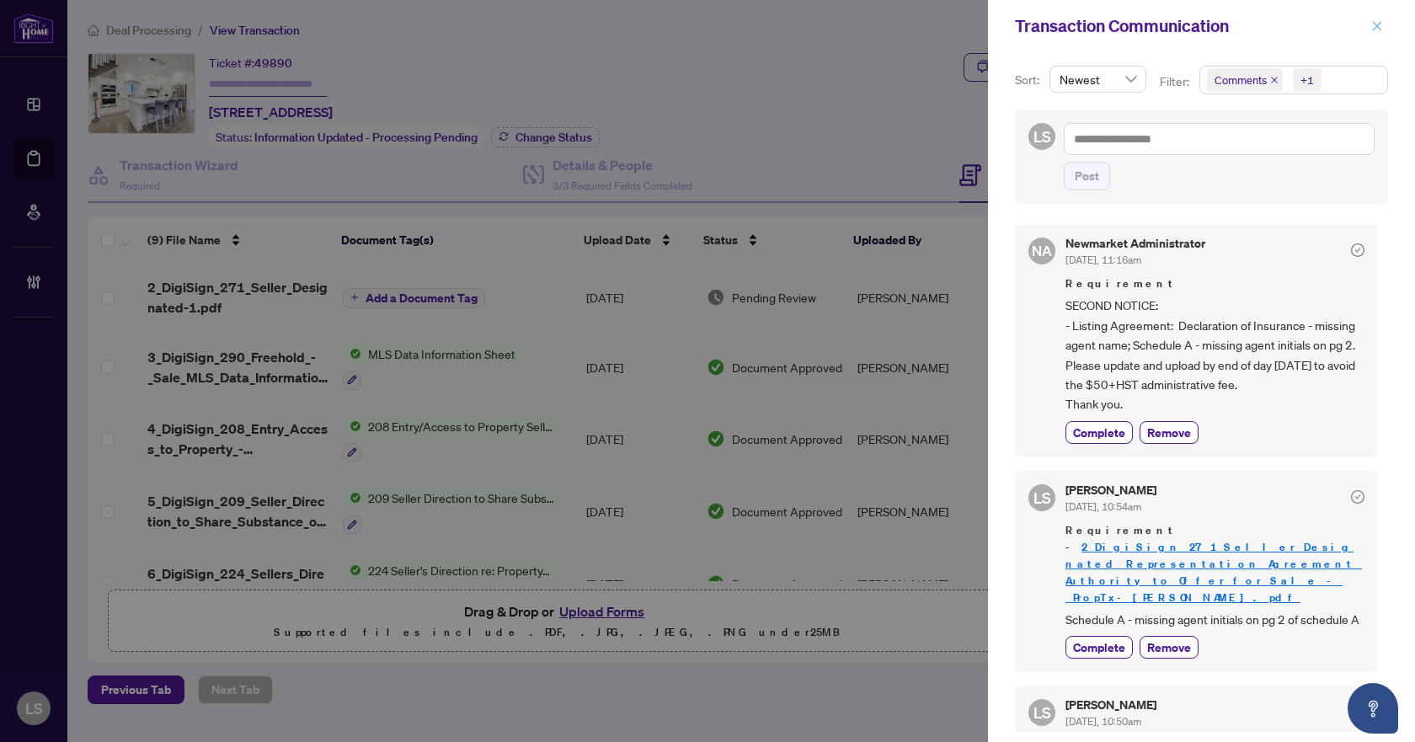
click at [1374, 31] on icon "close" at bounding box center [1377, 26] width 12 height 12
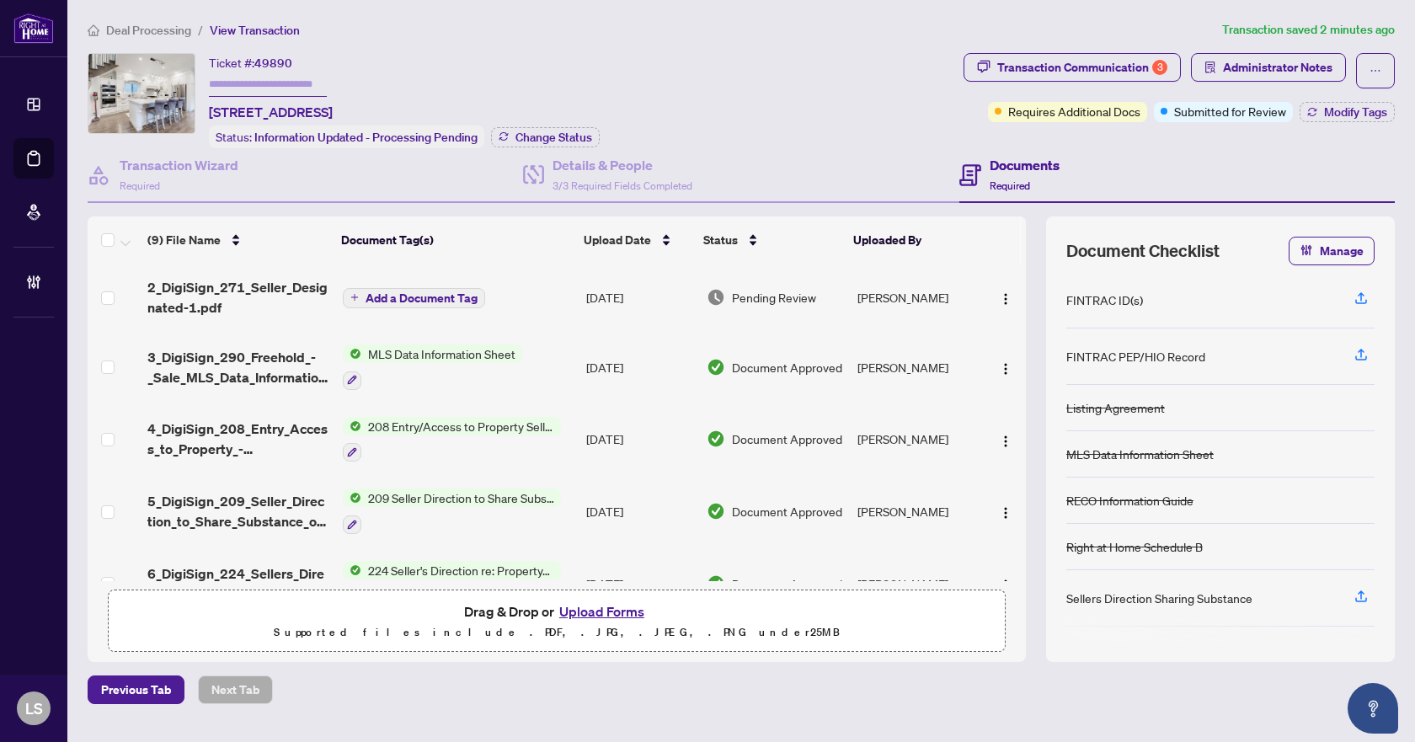
click at [218, 302] on span "2_DigiSign_271_Seller_Designated-1.pdf" at bounding box center [237, 297] width 181 height 40
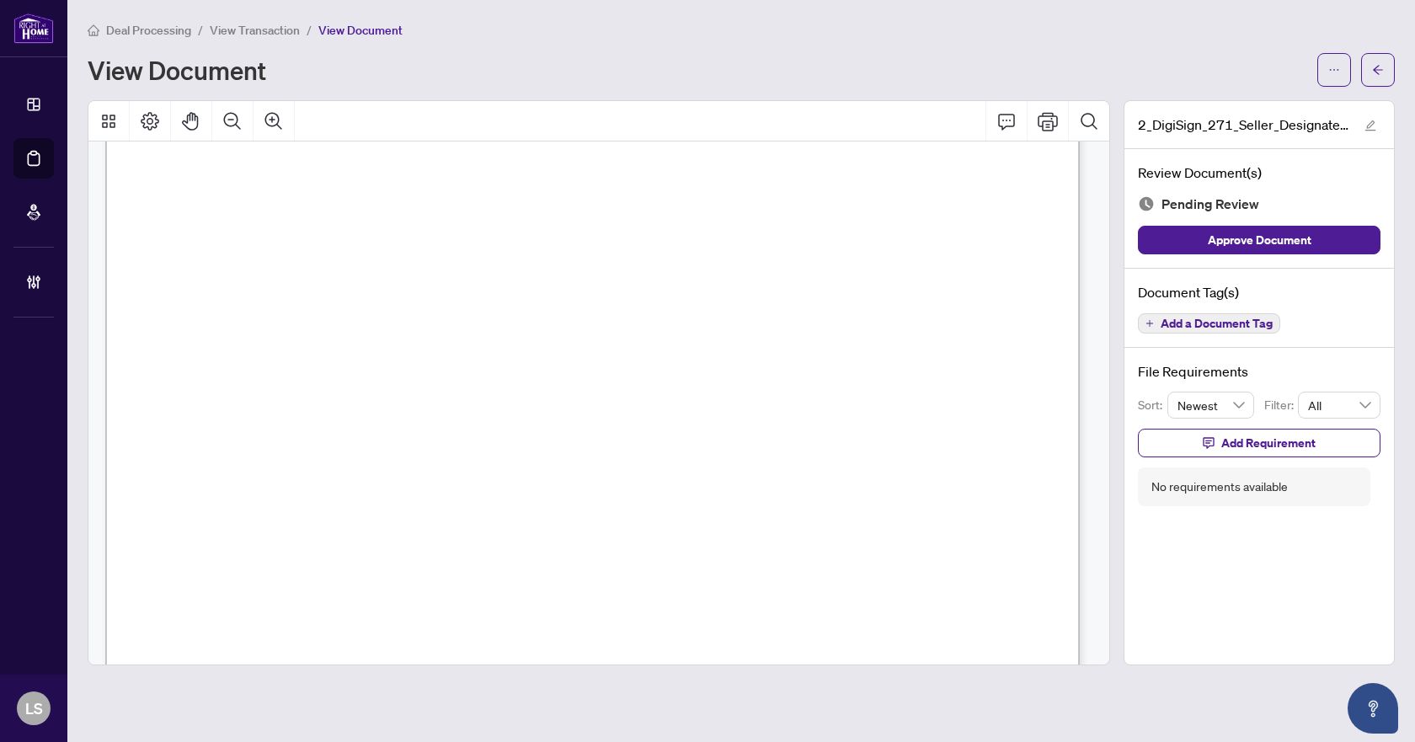
scroll to position [5943, 0]
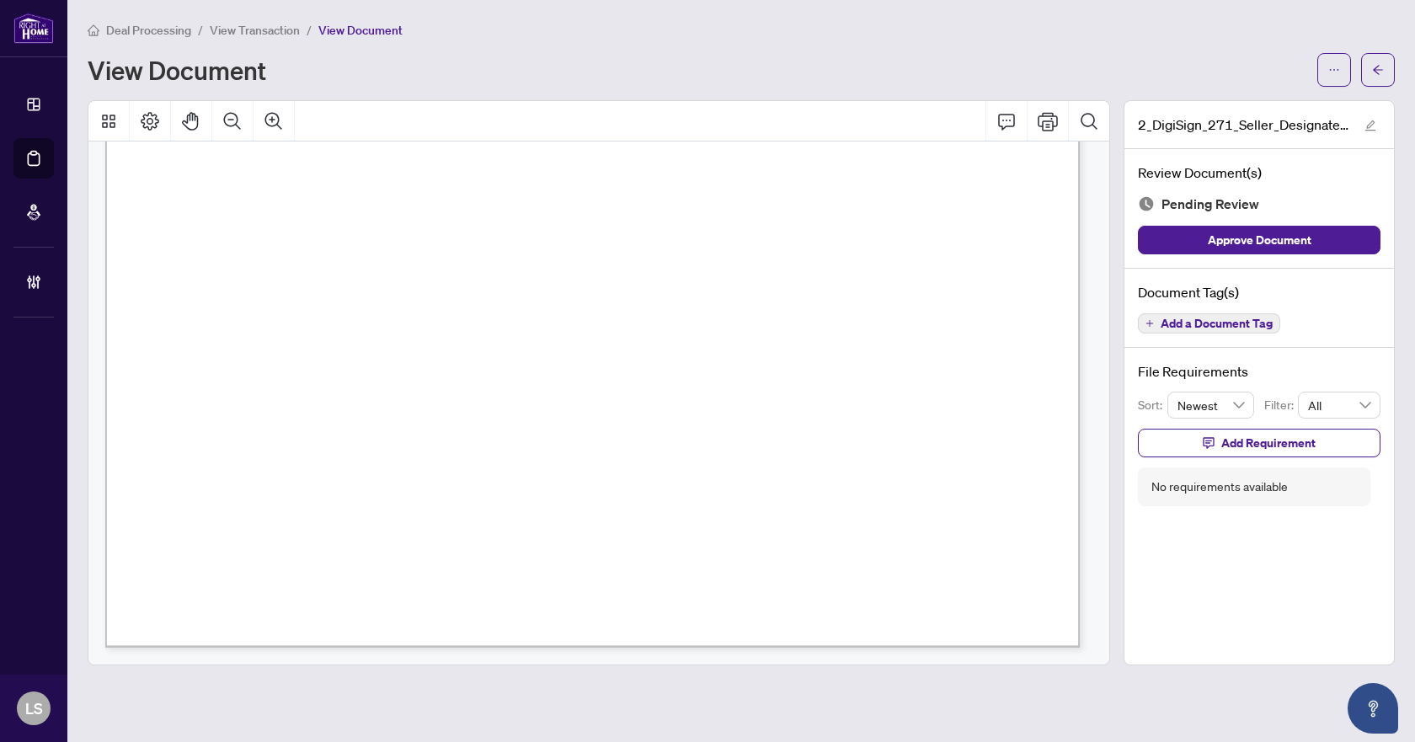
click at [1172, 319] on span "Add a Document Tag" at bounding box center [1217, 324] width 112 height 12
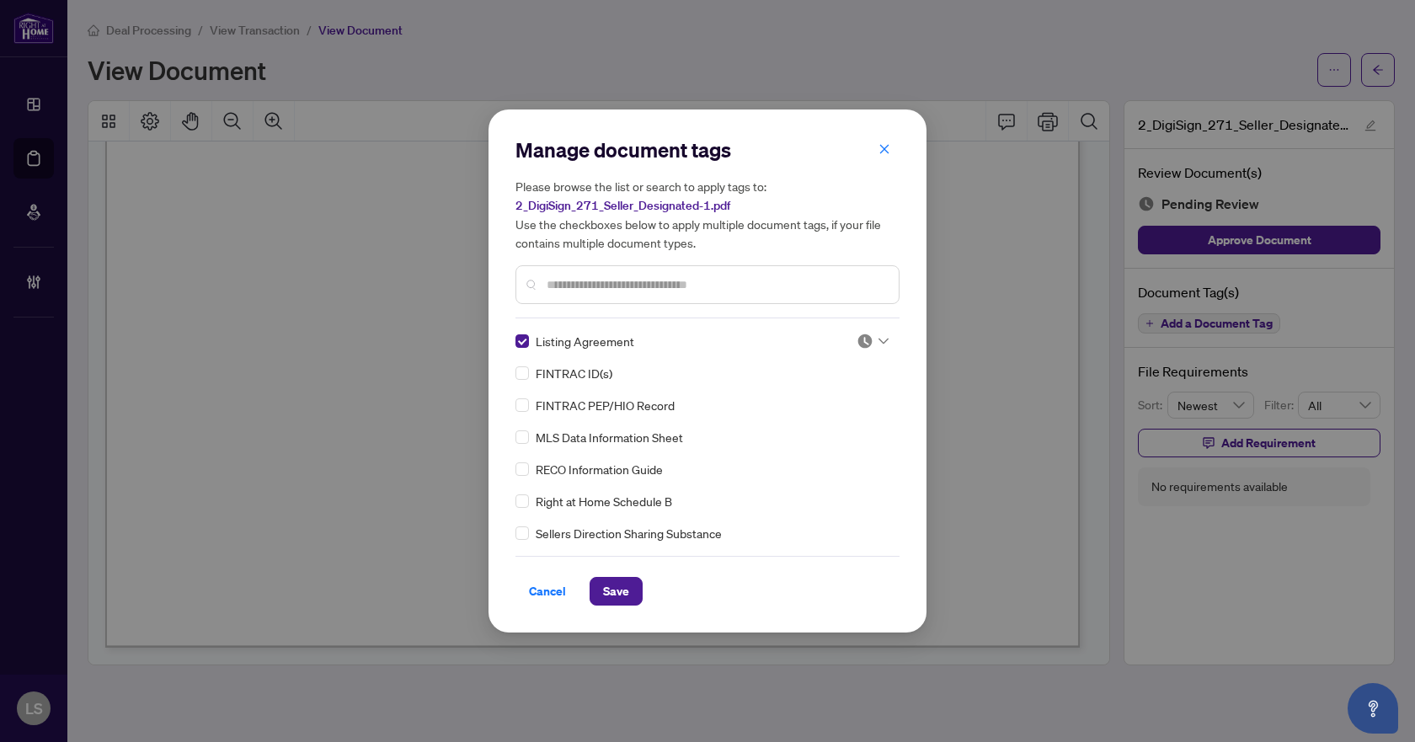
click at [857, 342] on img at bounding box center [865, 341] width 17 height 17
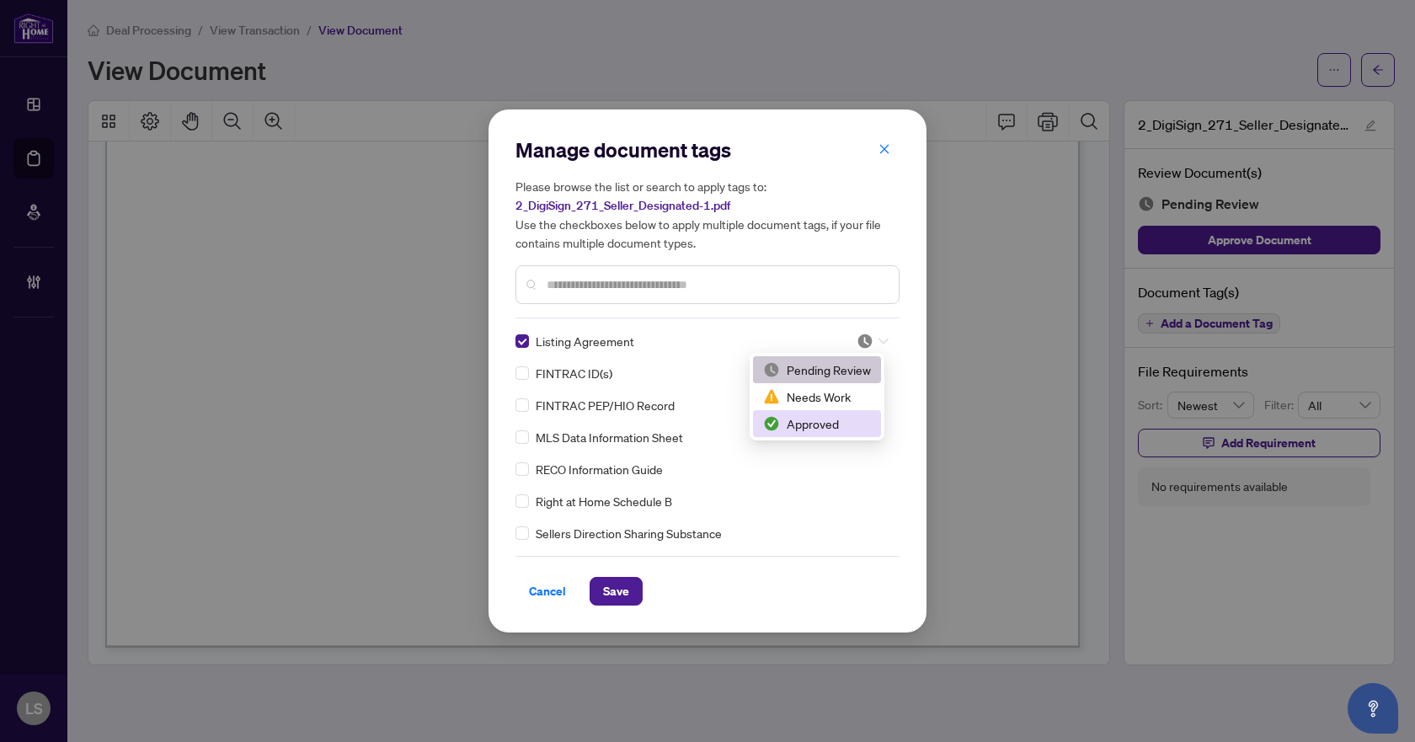
click at [809, 419] on div "Approved" at bounding box center [817, 423] width 108 height 19
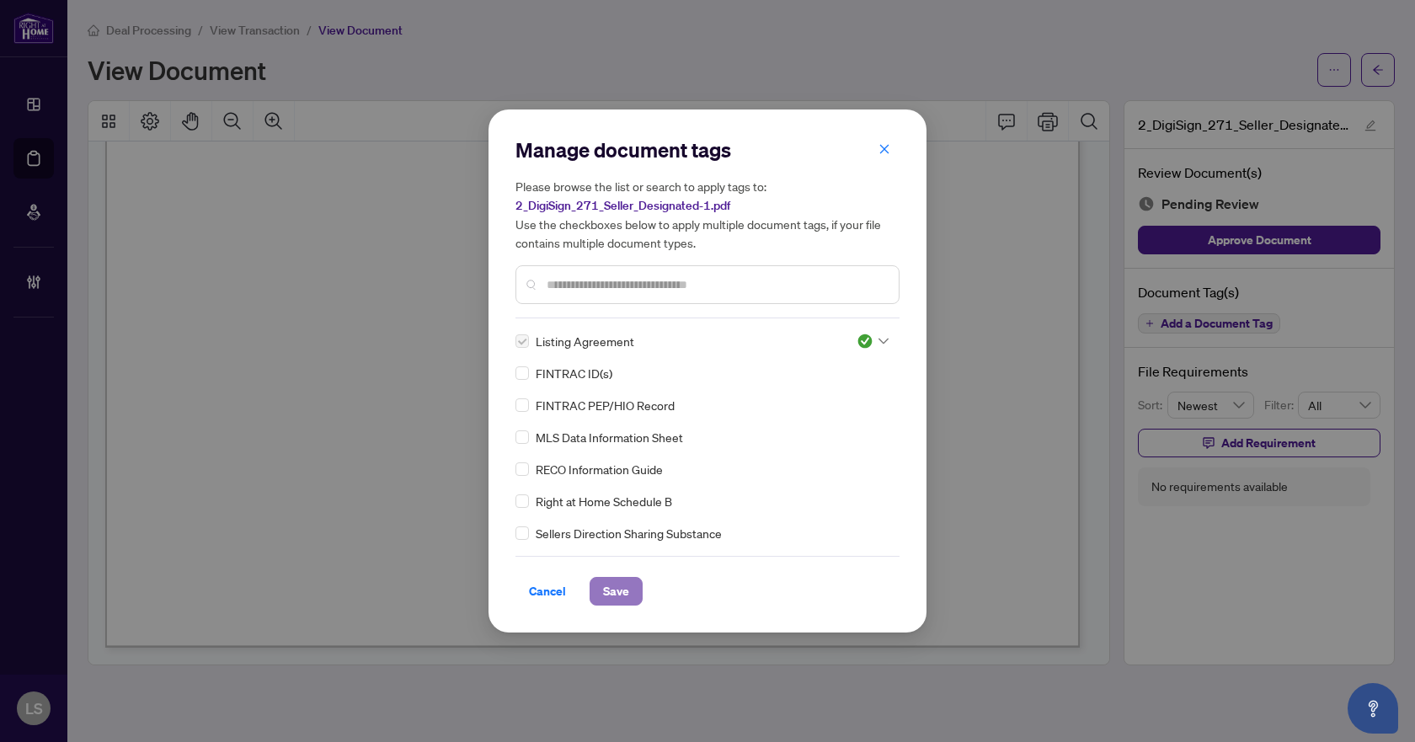
click at [613, 589] on span "Save" at bounding box center [616, 591] width 26 height 27
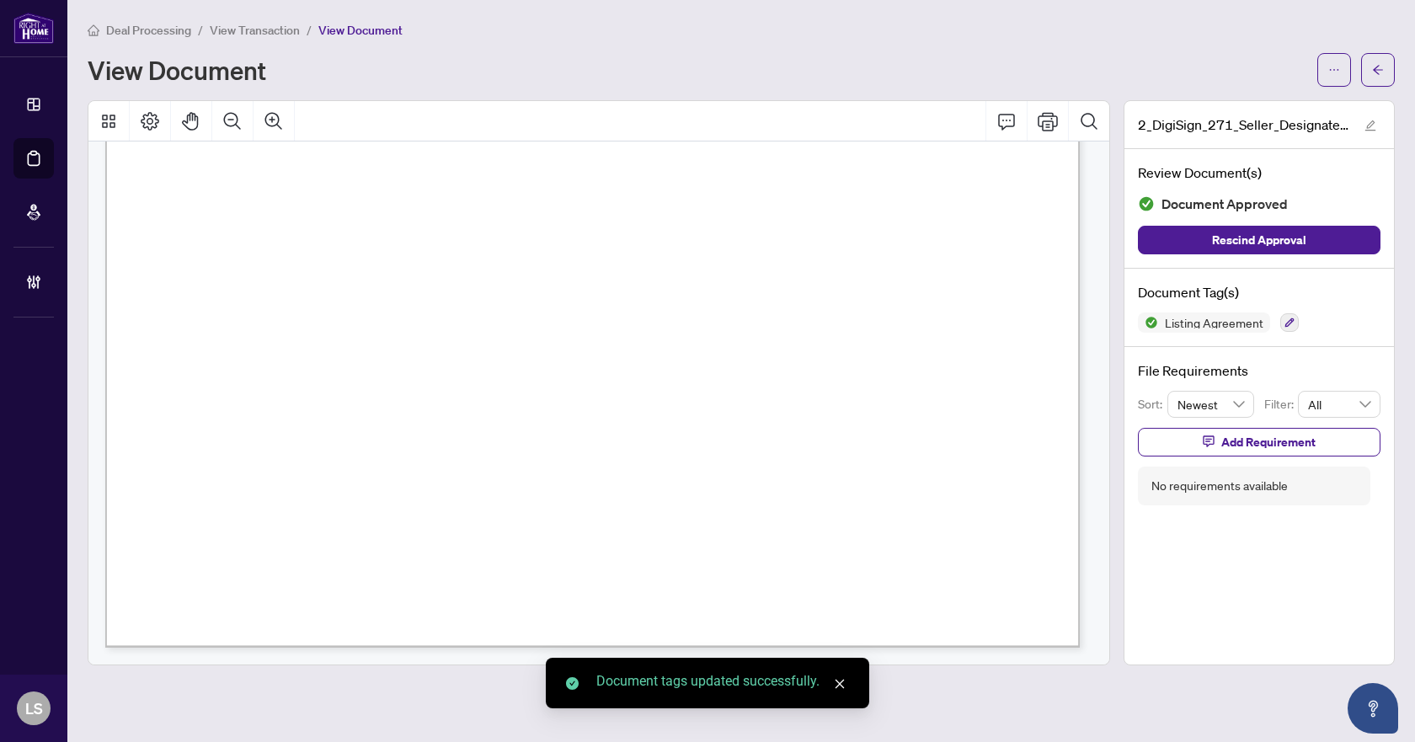
click at [1378, 67] on icon "arrow-left" at bounding box center [1378, 70] width 12 height 12
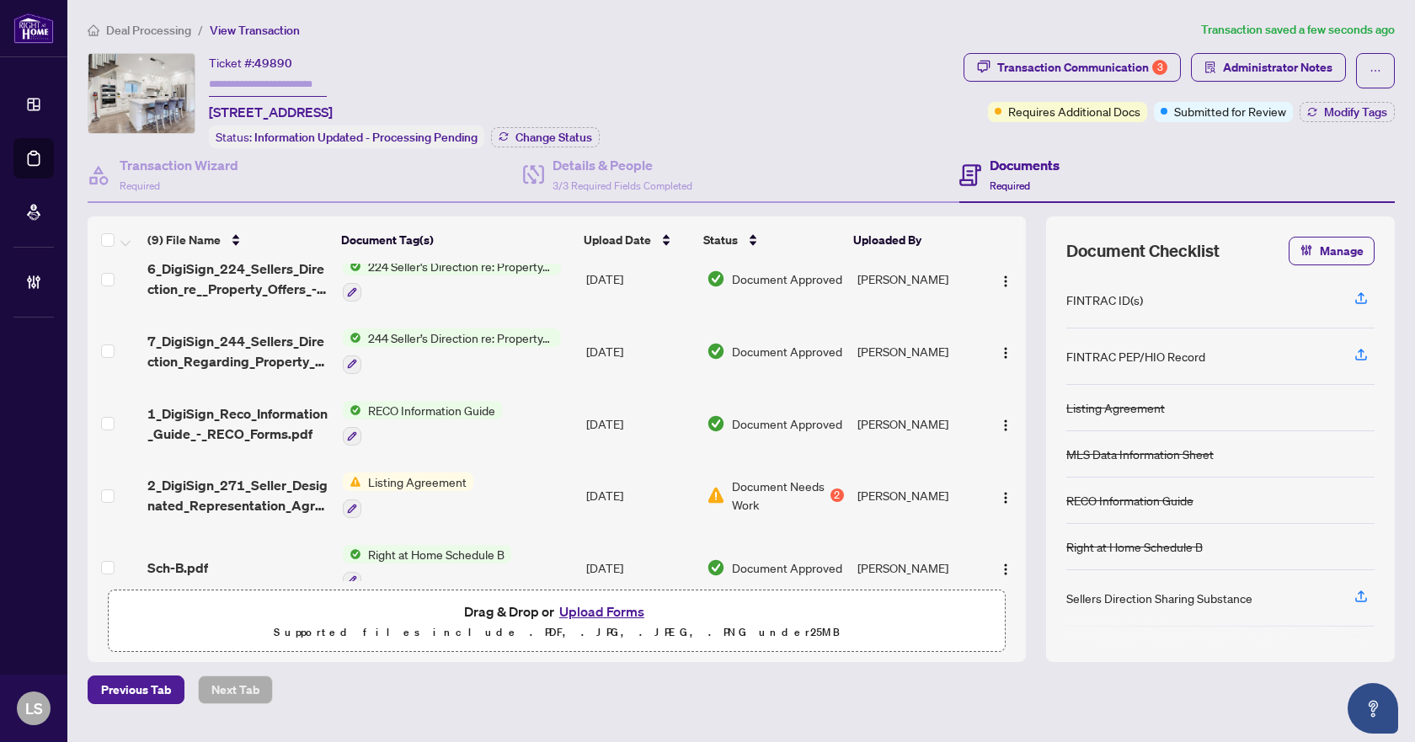
scroll to position [334, 0]
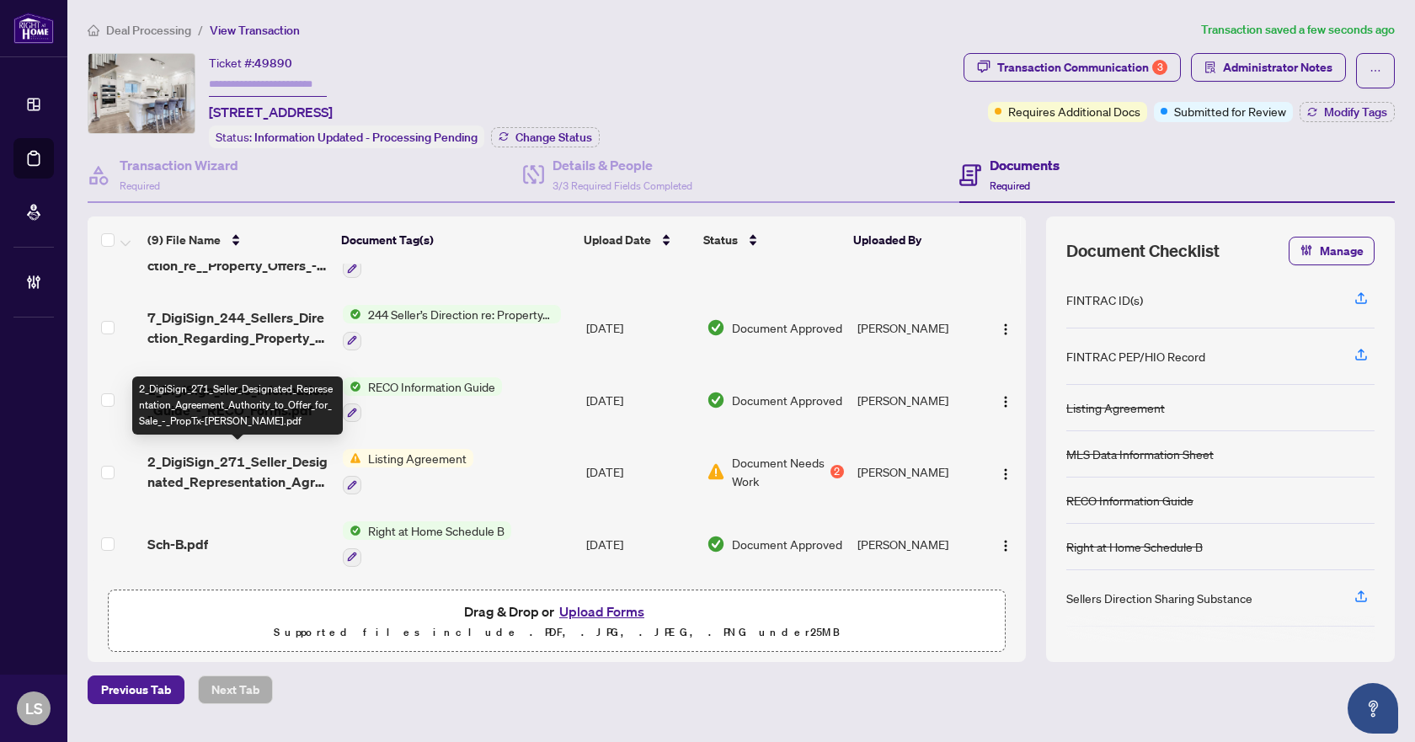
click at [271, 456] on span "2_DigiSign_271_Seller_Designated_Representation_Agreement_Authority_to_Offer_fo…" at bounding box center [237, 471] width 181 height 40
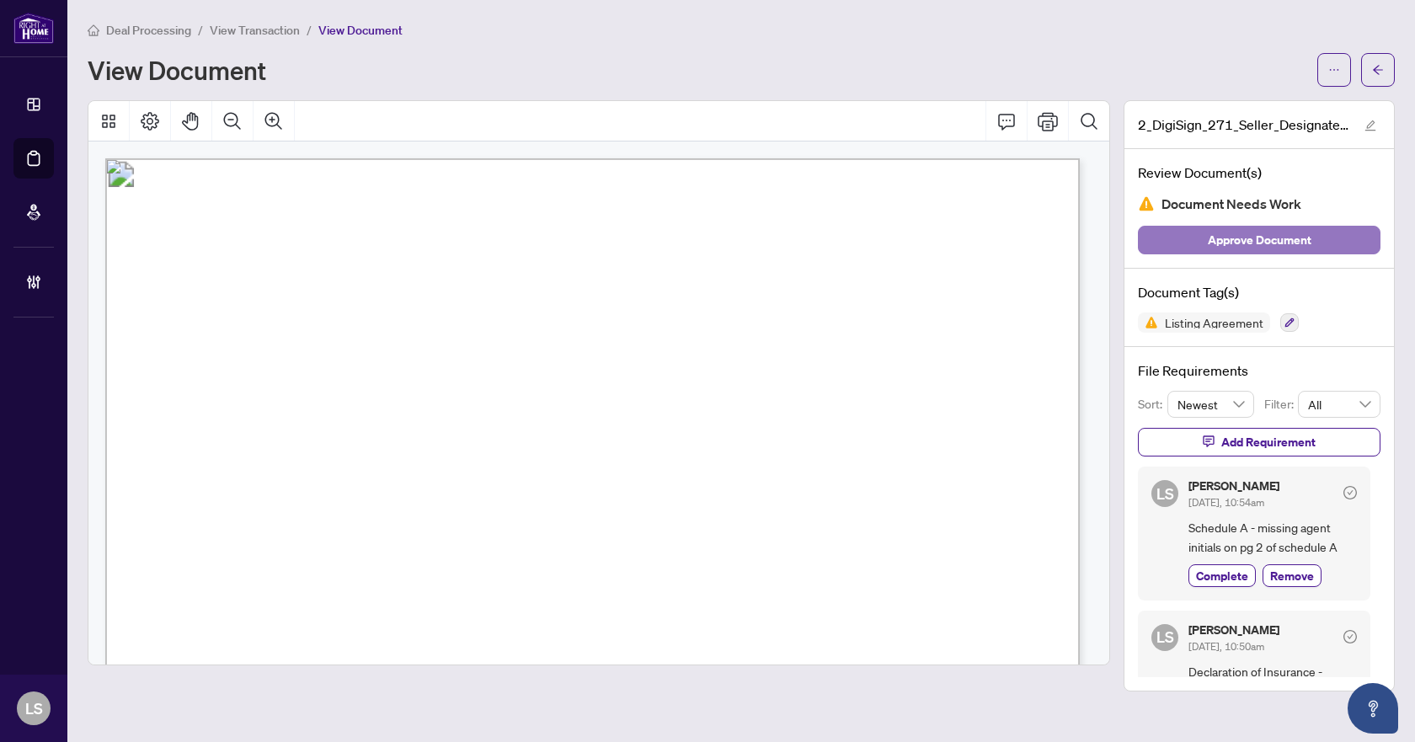
click at [1272, 232] on span "Approve Document" at bounding box center [1260, 240] width 104 height 27
click at [1380, 77] on span "button" at bounding box center [1378, 69] width 12 height 27
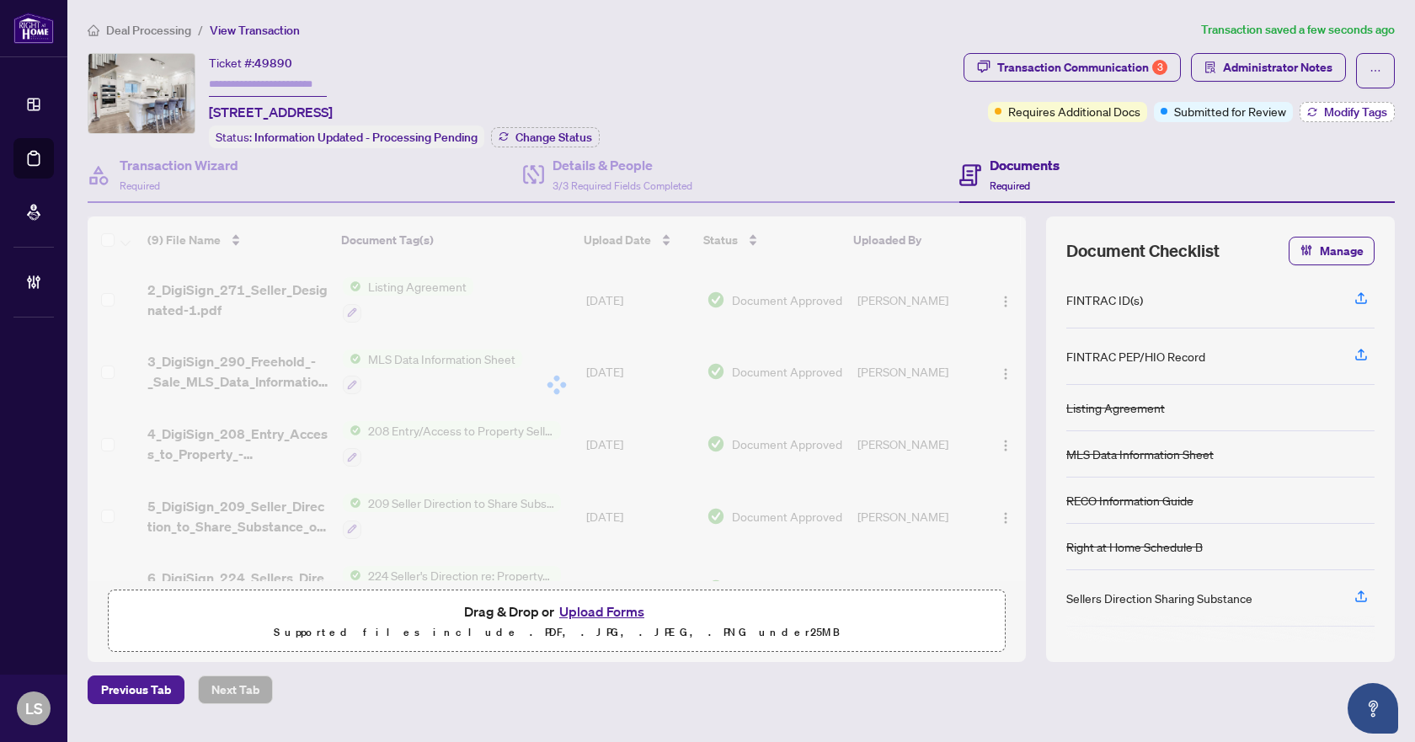
click at [1356, 118] on span "Modify Tags" at bounding box center [1355, 112] width 63 height 12
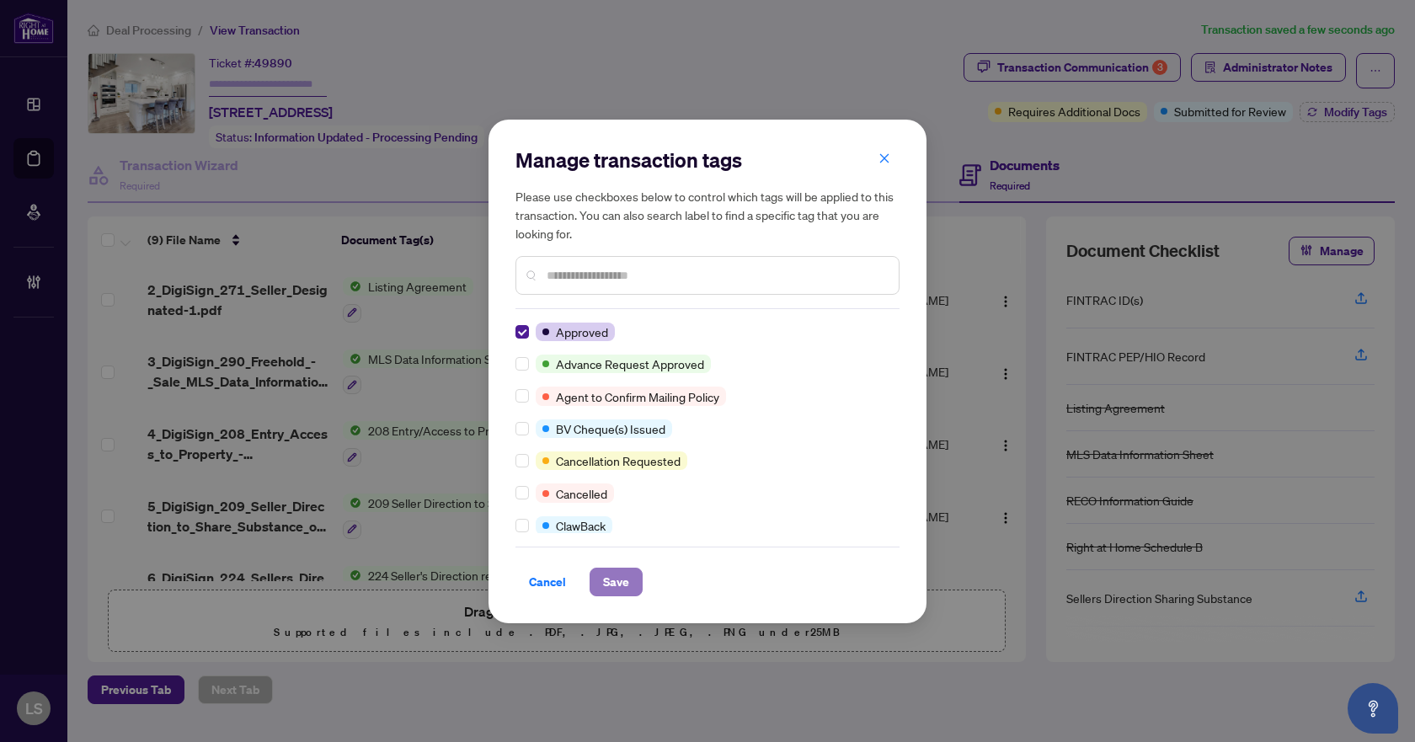
click at [615, 585] on span "Save" at bounding box center [616, 581] width 26 height 27
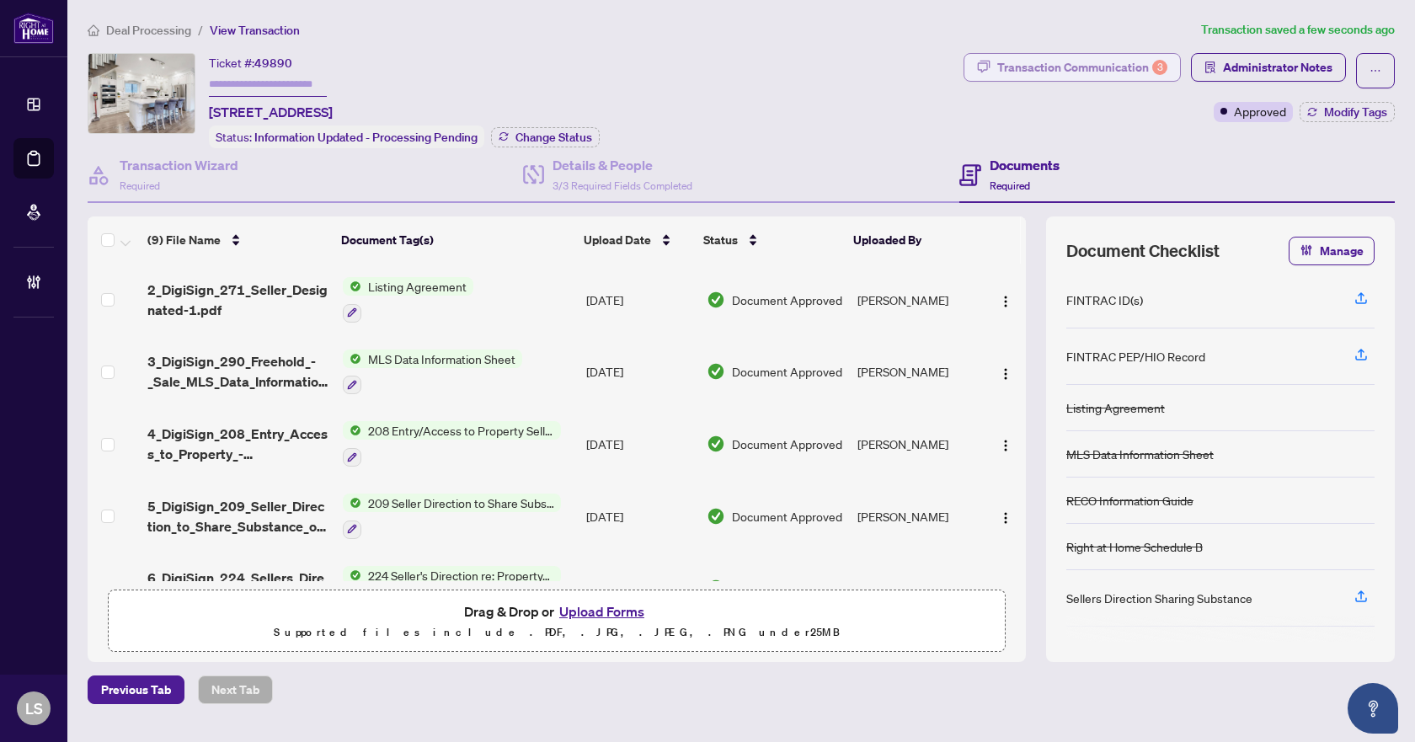
click at [1063, 58] on div "Transaction Communication 3" at bounding box center [1082, 67] width 170 height 27
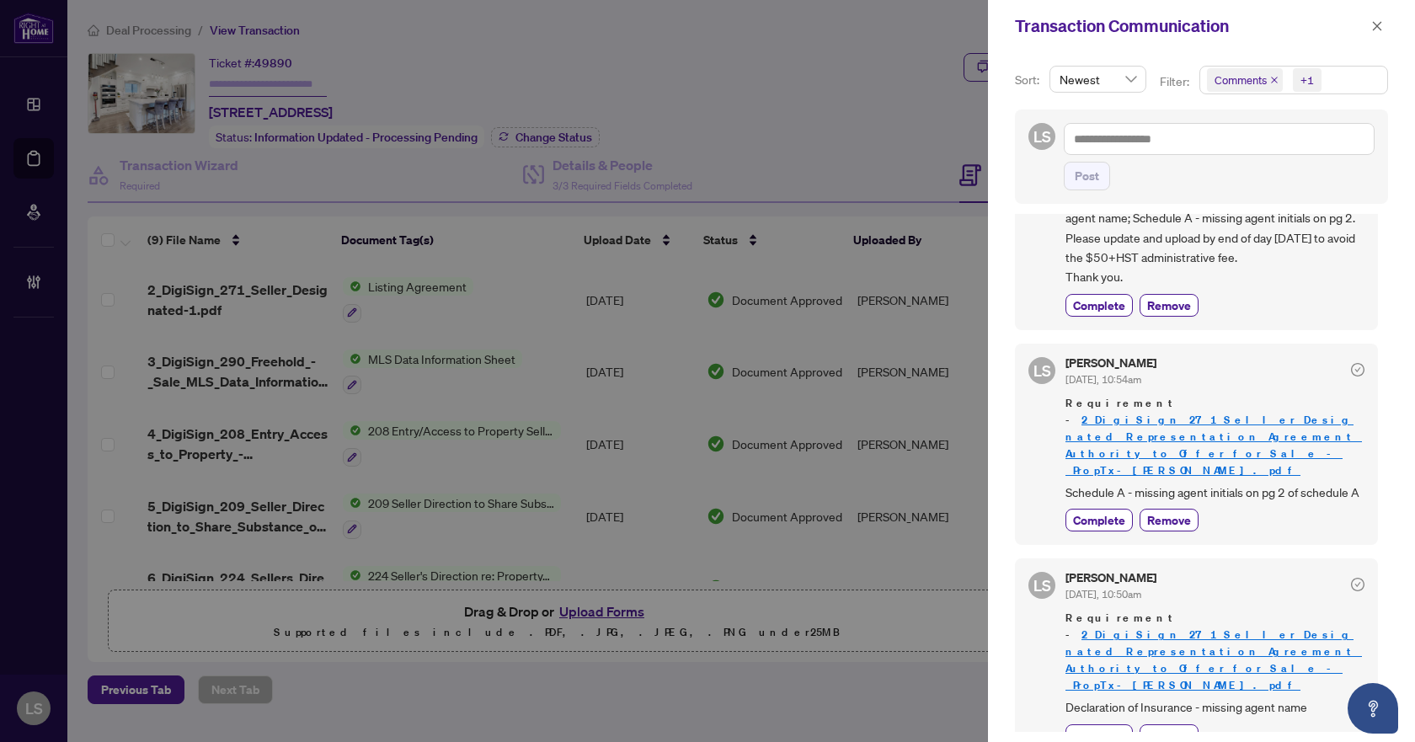
scroll to position [3, 0]
click at [1094, 723] on span "Complete" at bounding box center [1099, 732] width 52 height 18
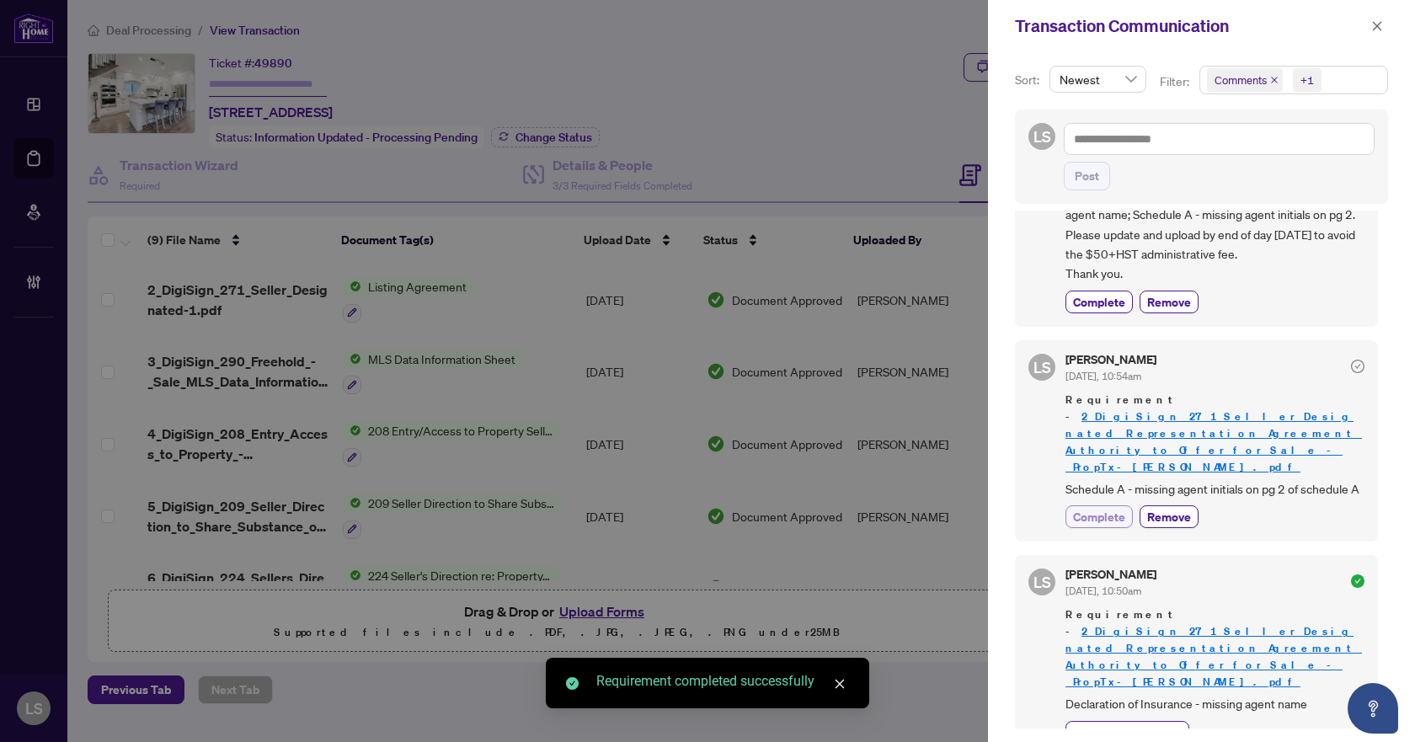
click at [1093, 524] on span "Complete" at bounding box center [1099, 517] width 52 height 18
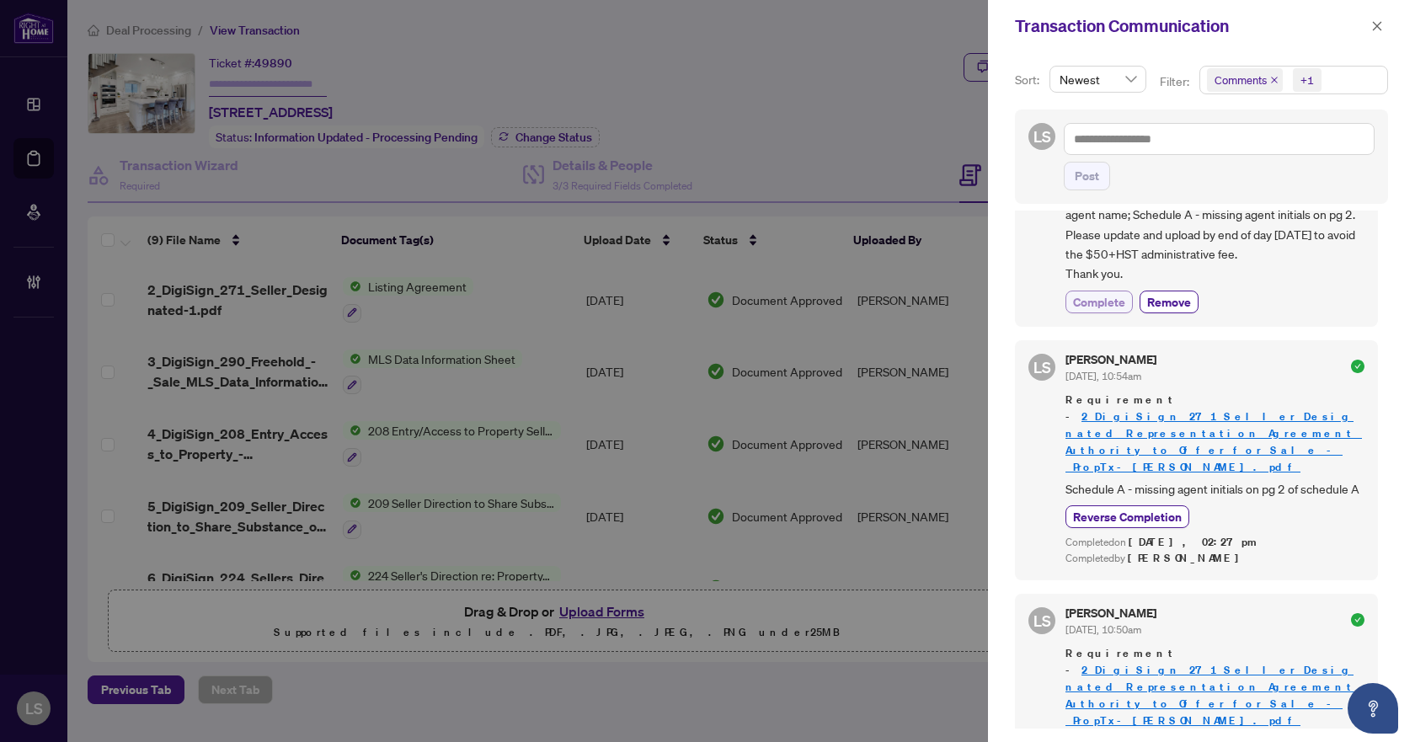
click at [1111, 311] on span "Complete" at bounding box center [1099, 302] width 52 height 18
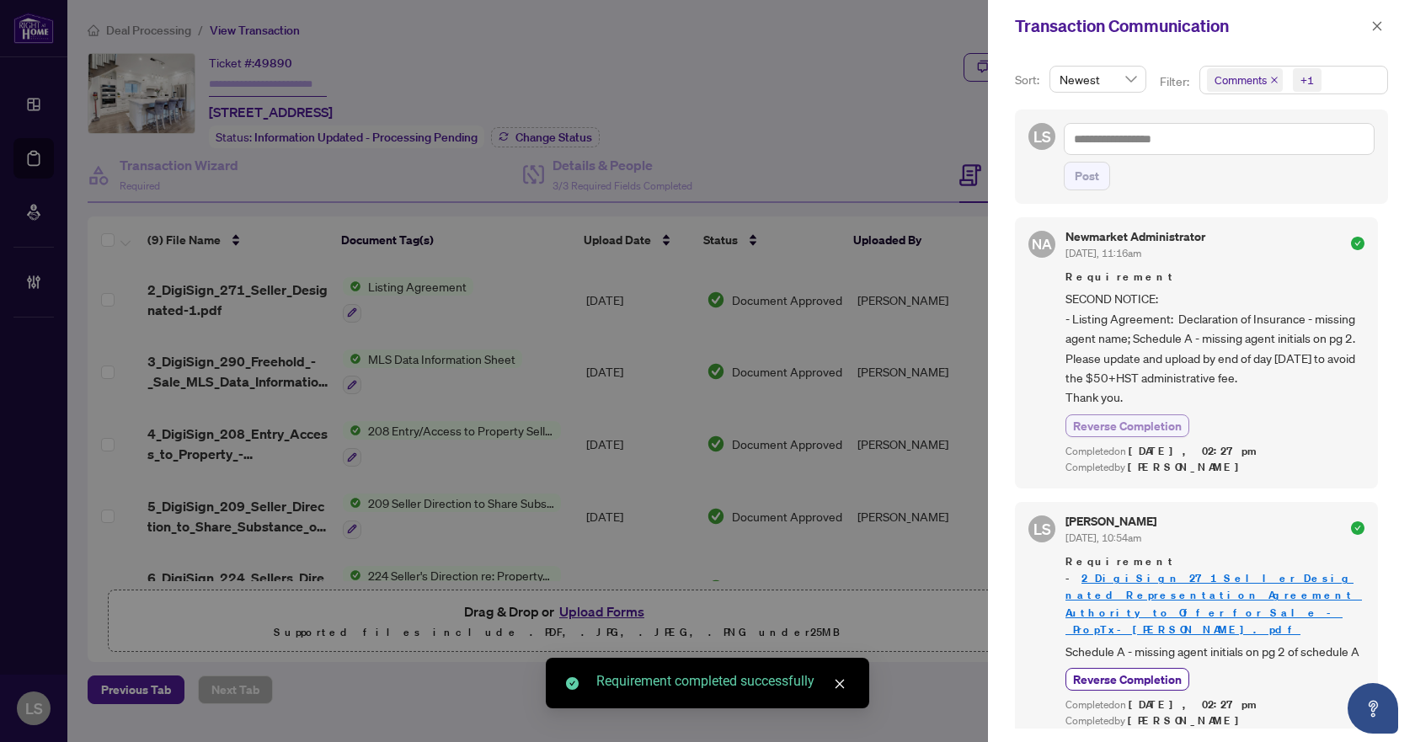
scroll to position [0, 0]
click at [1384, 18] on button "button" at bounding box center [1377, 26] width 22 height 20
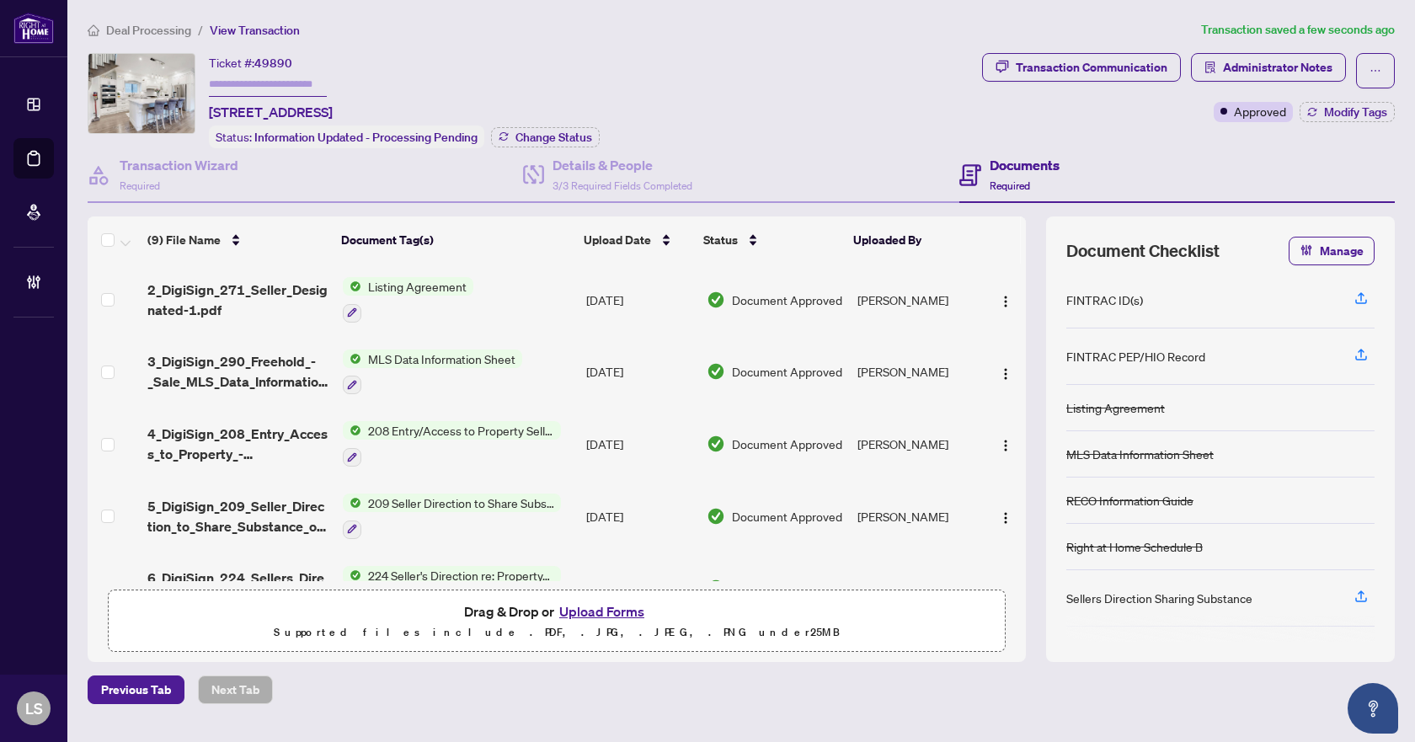
click at [131, 27] on span "Deal Processing" at bounding box center [148, 30] width 85 height 15
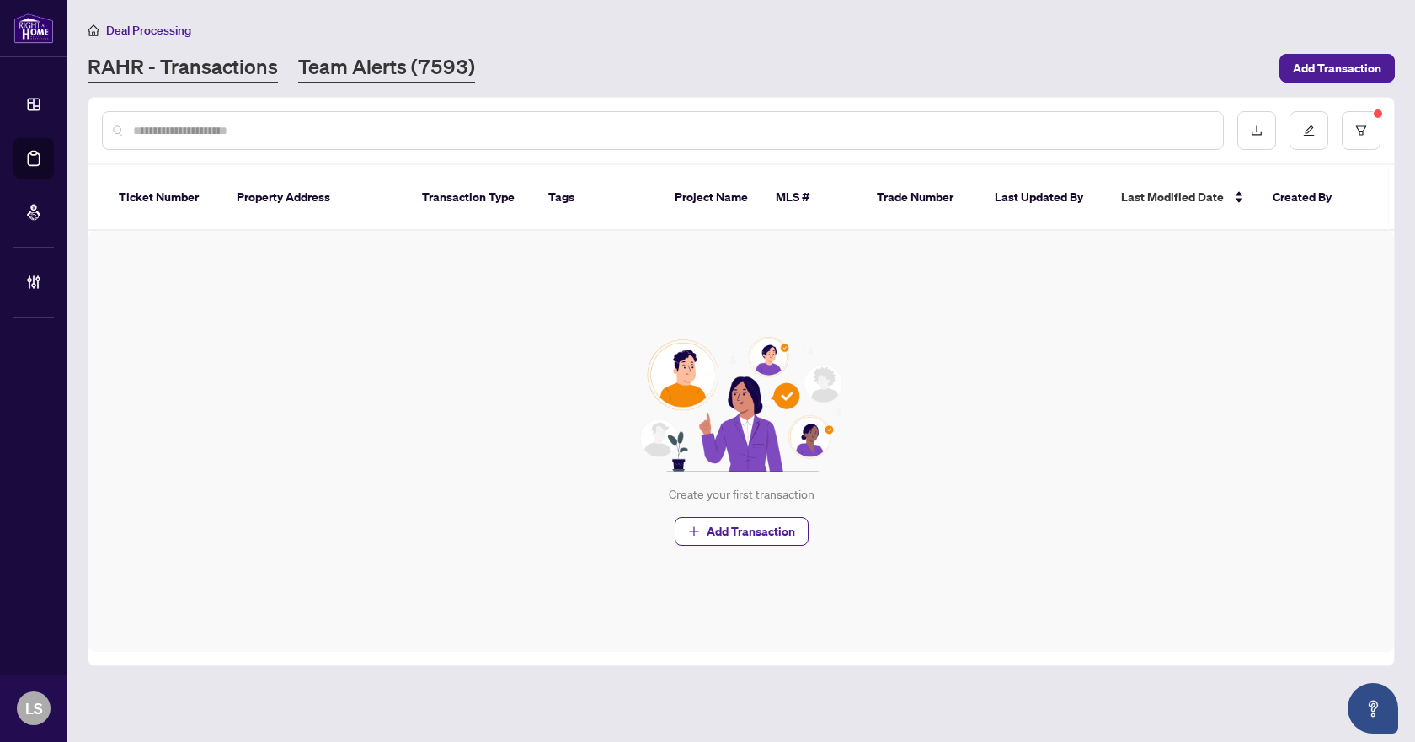
click at [328, 65] on link "Team Alerts (7593)" at bounding box center [386, 68] width 177 height 30
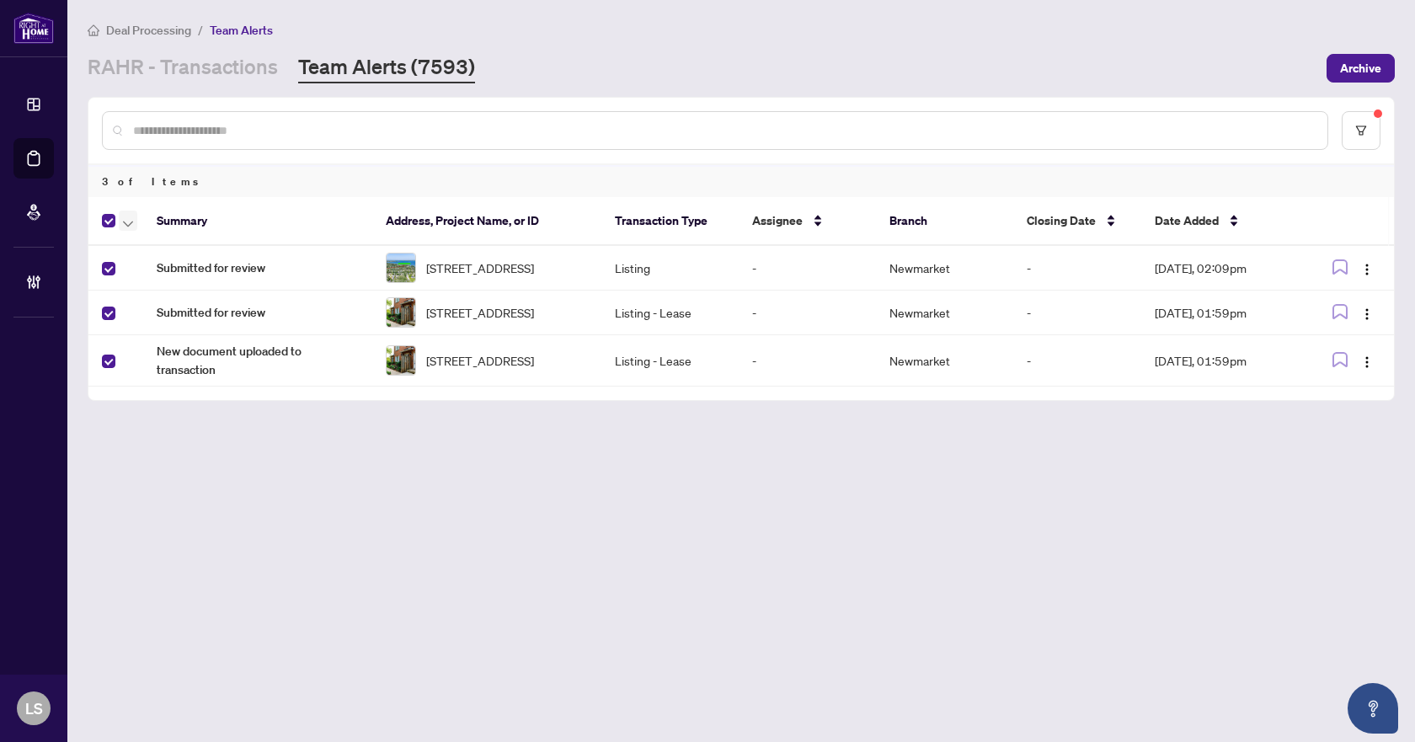
click at [126, 216] on span "button" at bounding box center [128, 220] width 10 height 19
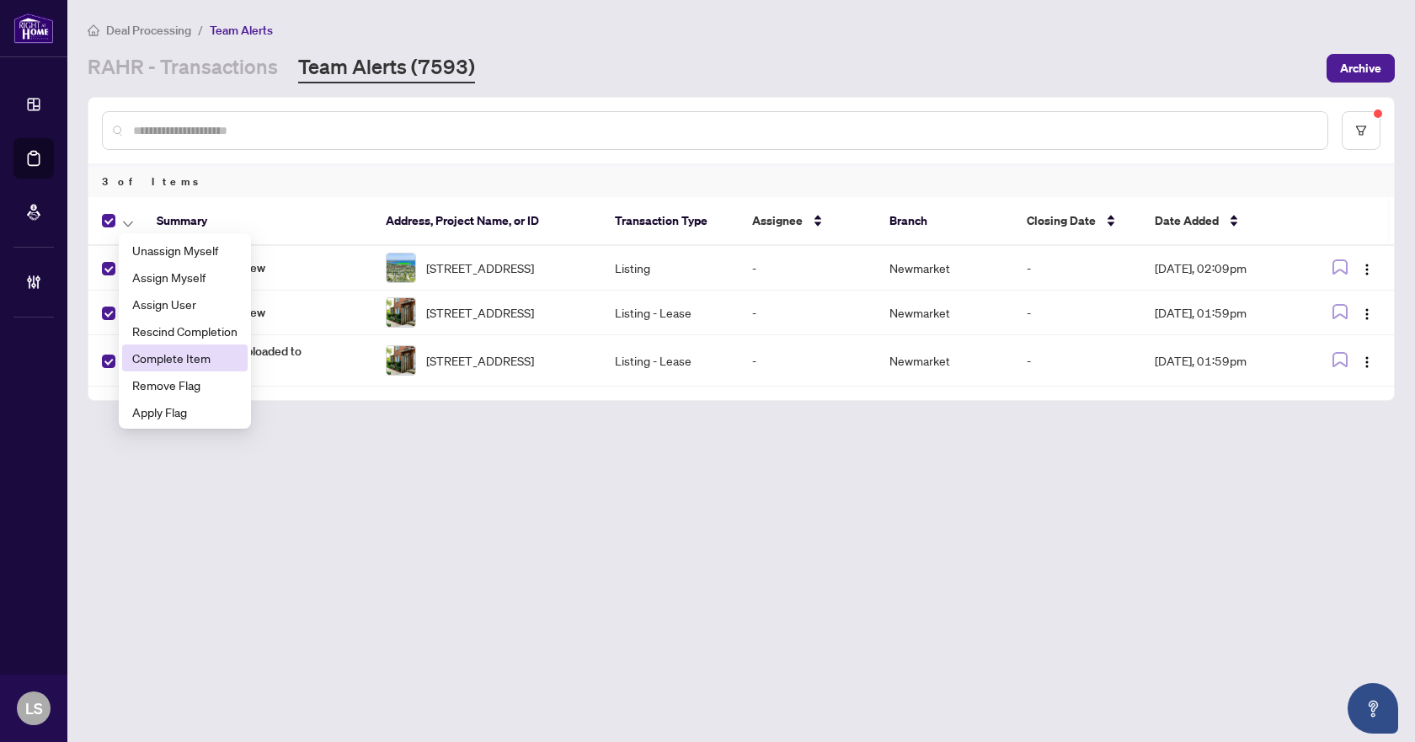
click at [144, 358] on span "Complete Item" at bounding box center [184, 358] width 105 height 19
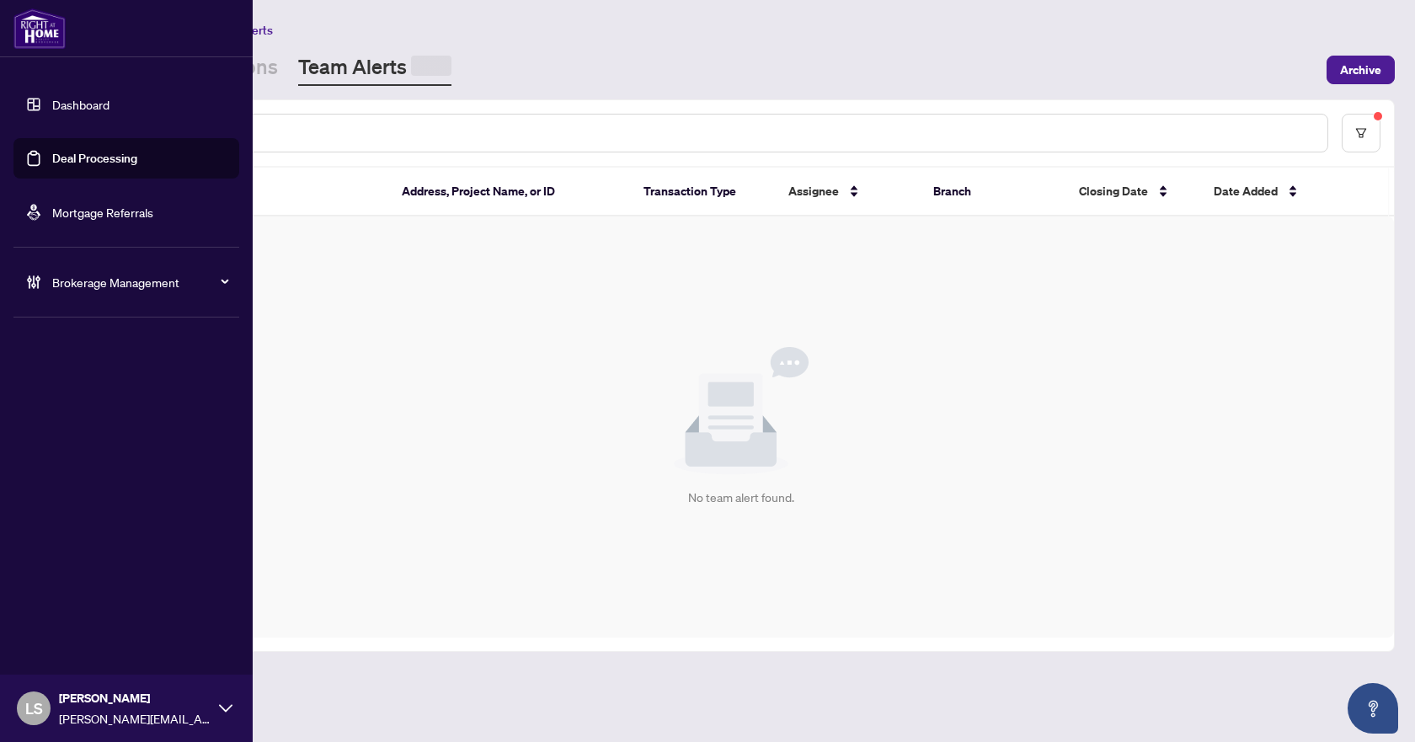
click at [32, 275] on icon at bounding box center [33, 282] width 17 height 17
click at [62, 406] on link "Manage Agents" at bounding box center [76, 403] width 83 height 15
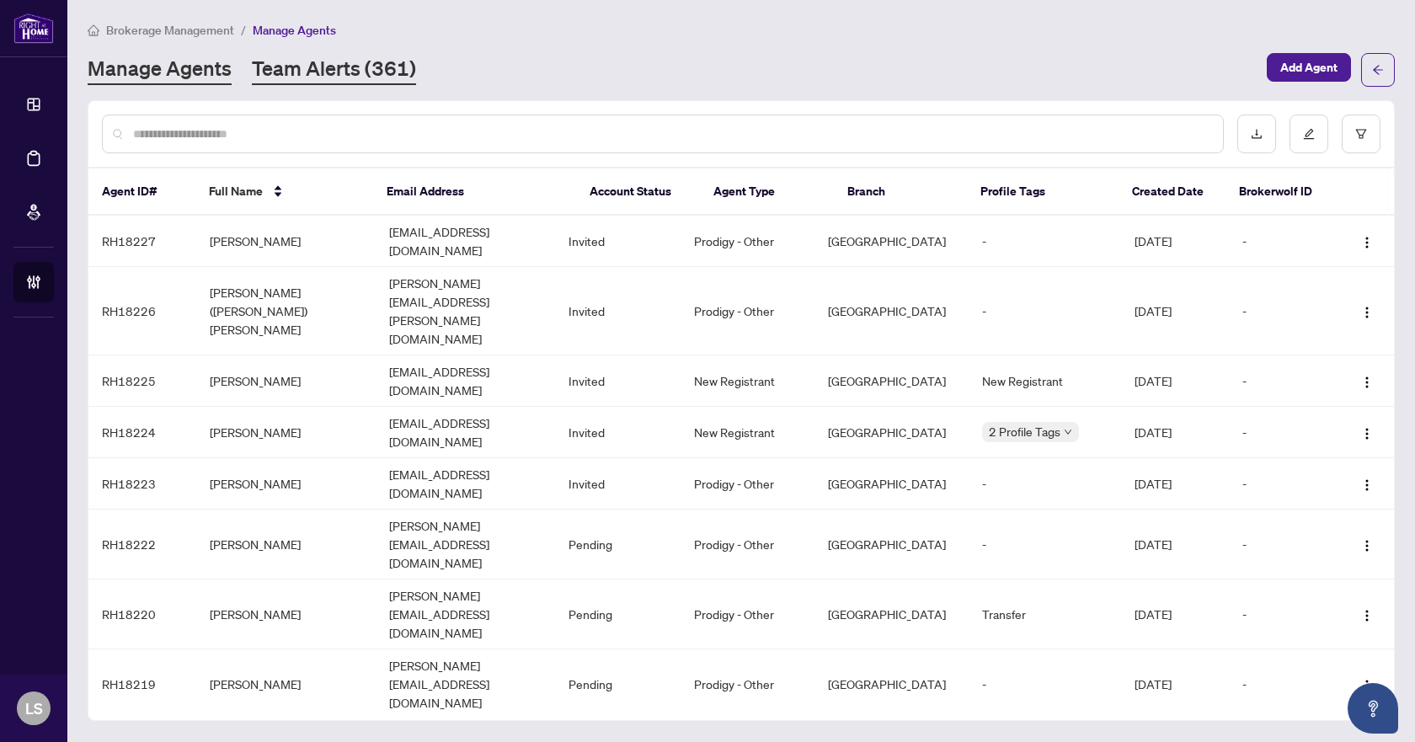
click at [350, 70] on link "Team Alerts (361)" at bounding box center [334, 70] width 164 height 30
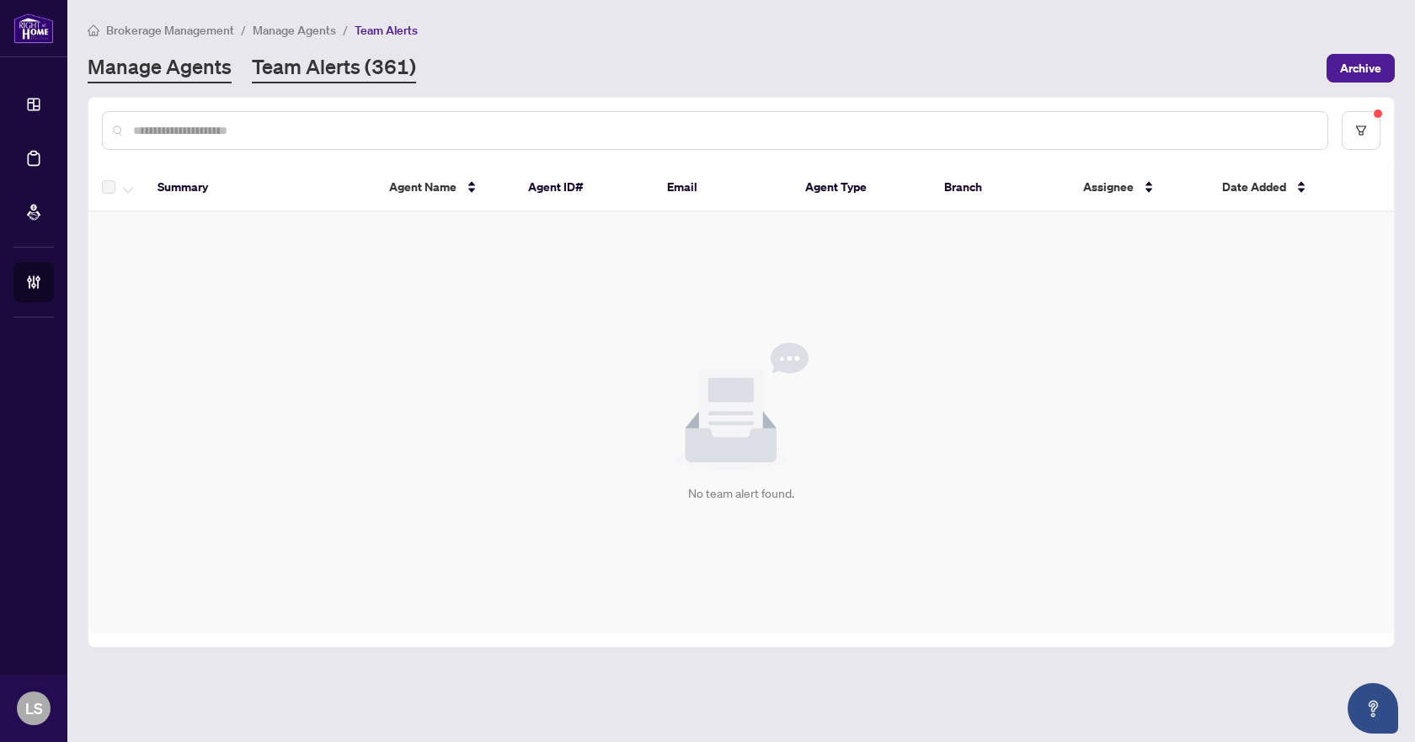
click at [165, 81] on link "Manage Agents" at bounding box center [160, 68] width 144 height 30
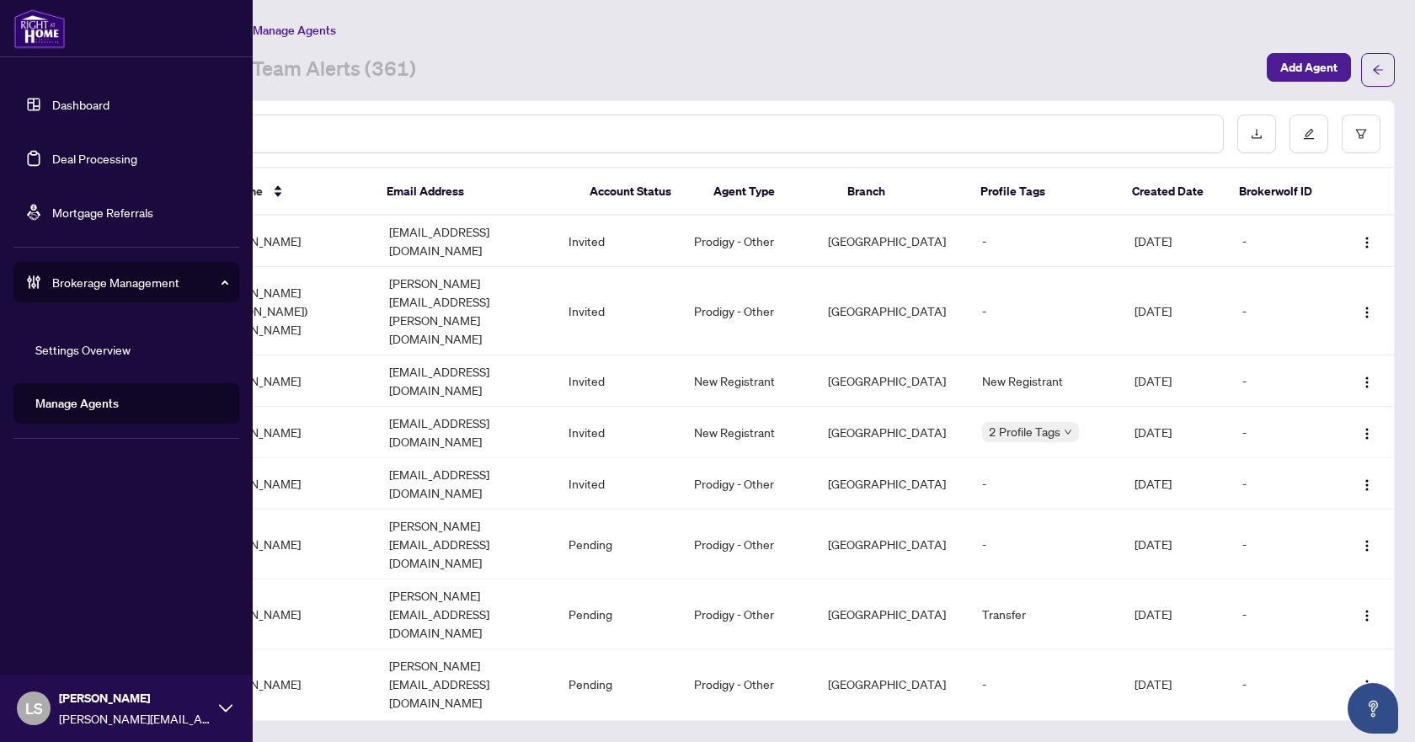
click at [123, 157] on link "Deal Processing" at bounding box center [94, 158] width 85 height 15
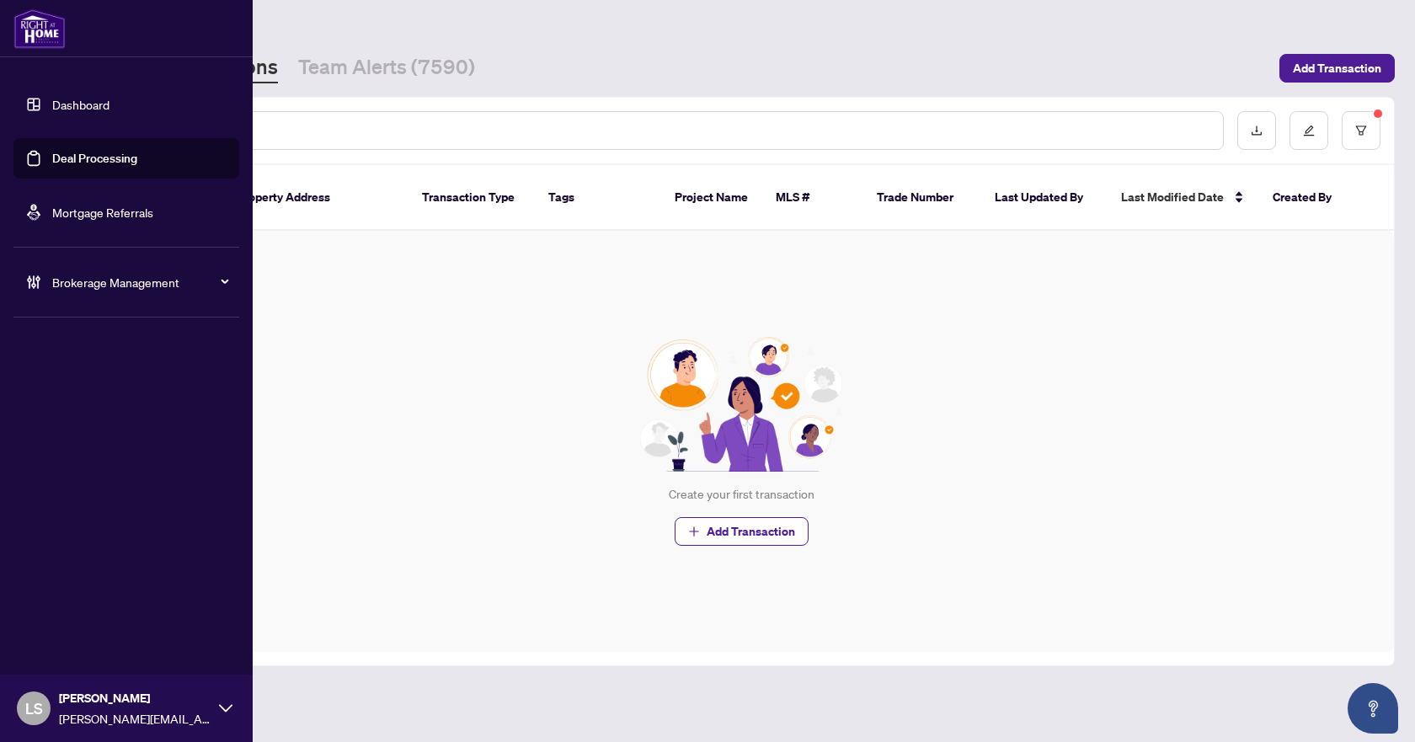
click at [131, 272] on div "Brokerage Management" at bounding box center [126, 282] width 226 height 40
click at [119, 398] on link "Manage Agents" at bounding box center [76, 403] width 83 height 15
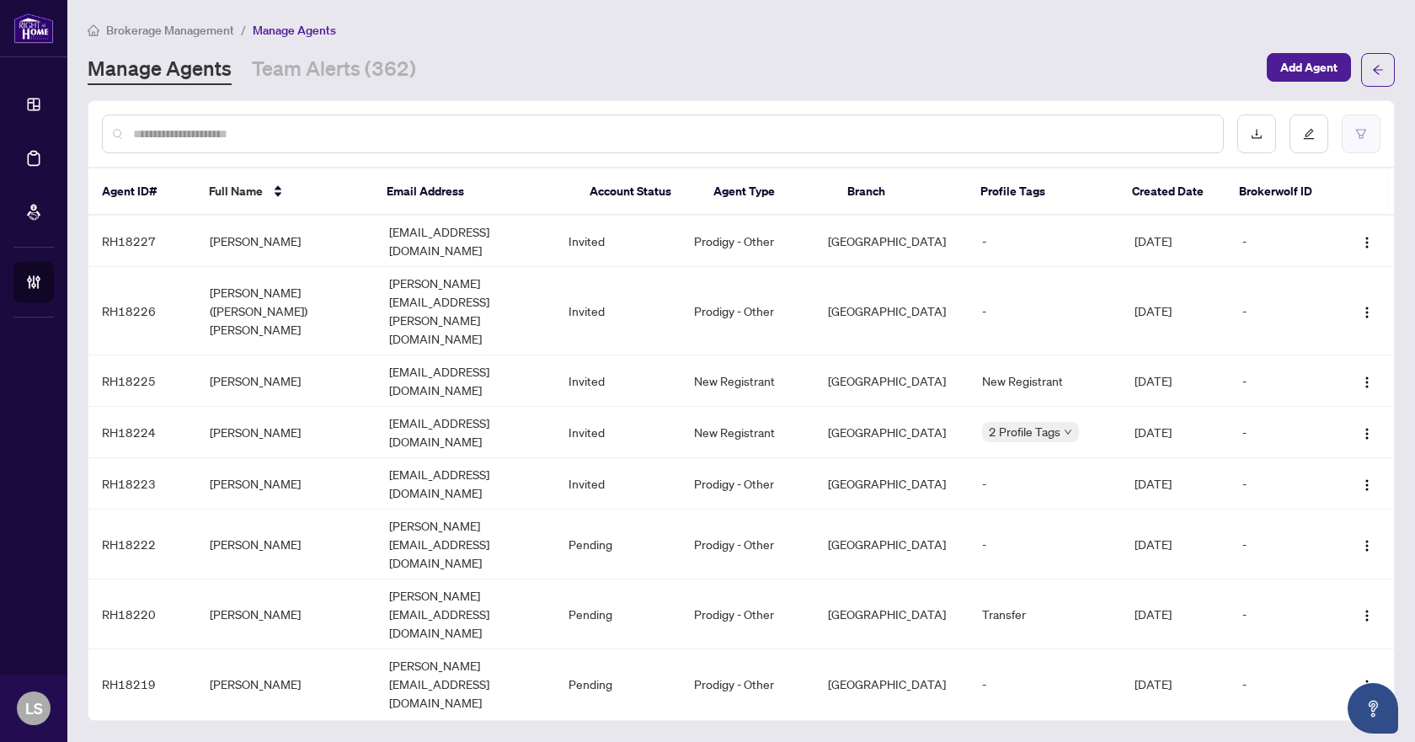
click at [1358, 135] on icon "filter" at bounding box center [1361, 134] width 12 height 12
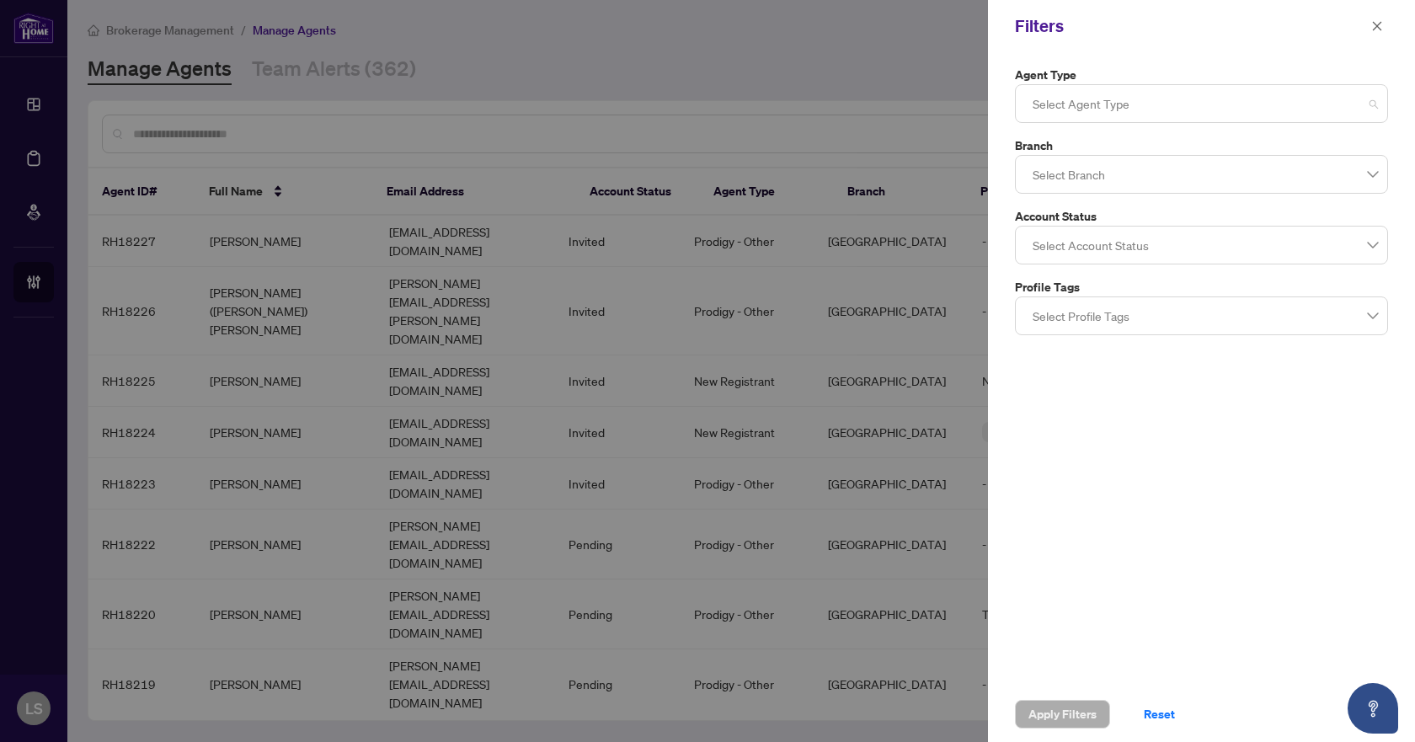
click at [1243, 106] on div at bounding box center [1201, 103] width 351 height 30
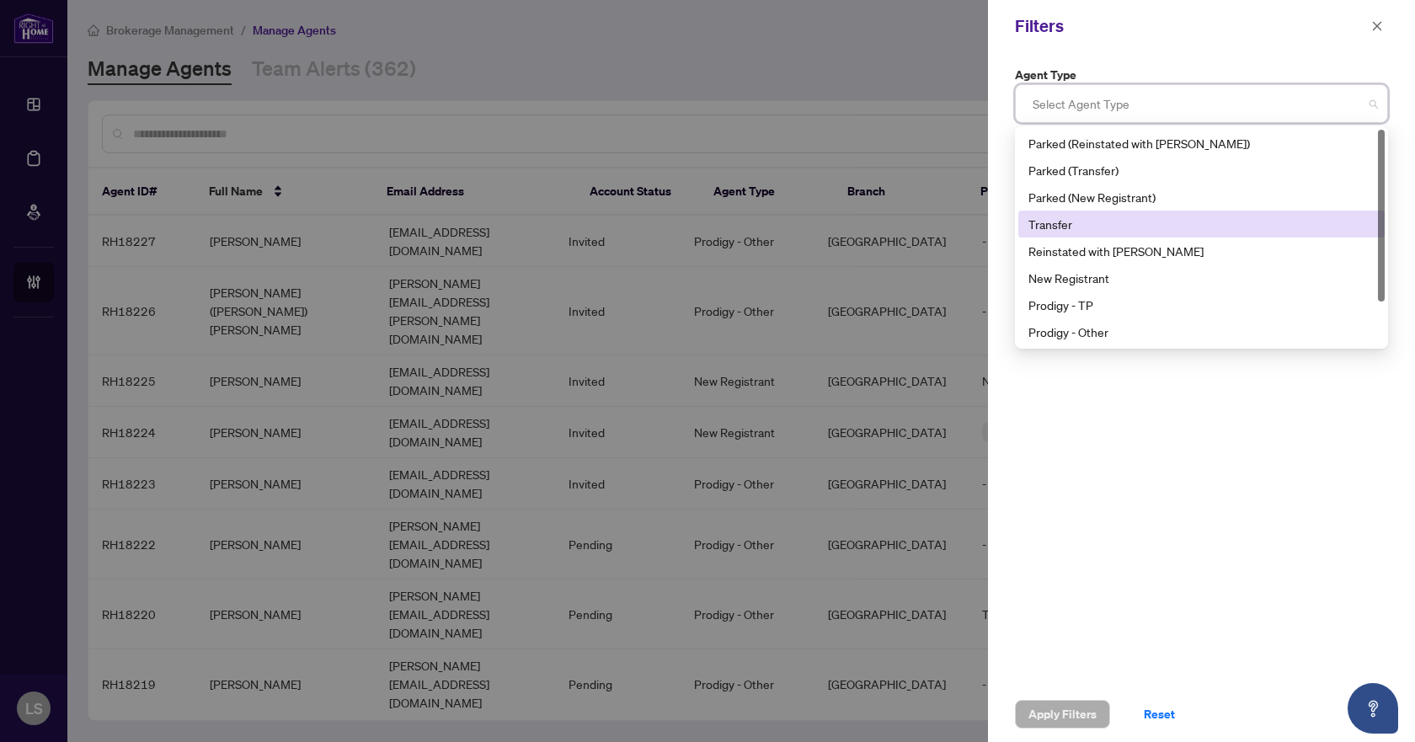
click at [1131, 231] on div "Transfer" at bounding box center [1201, 224] width 346 height 19
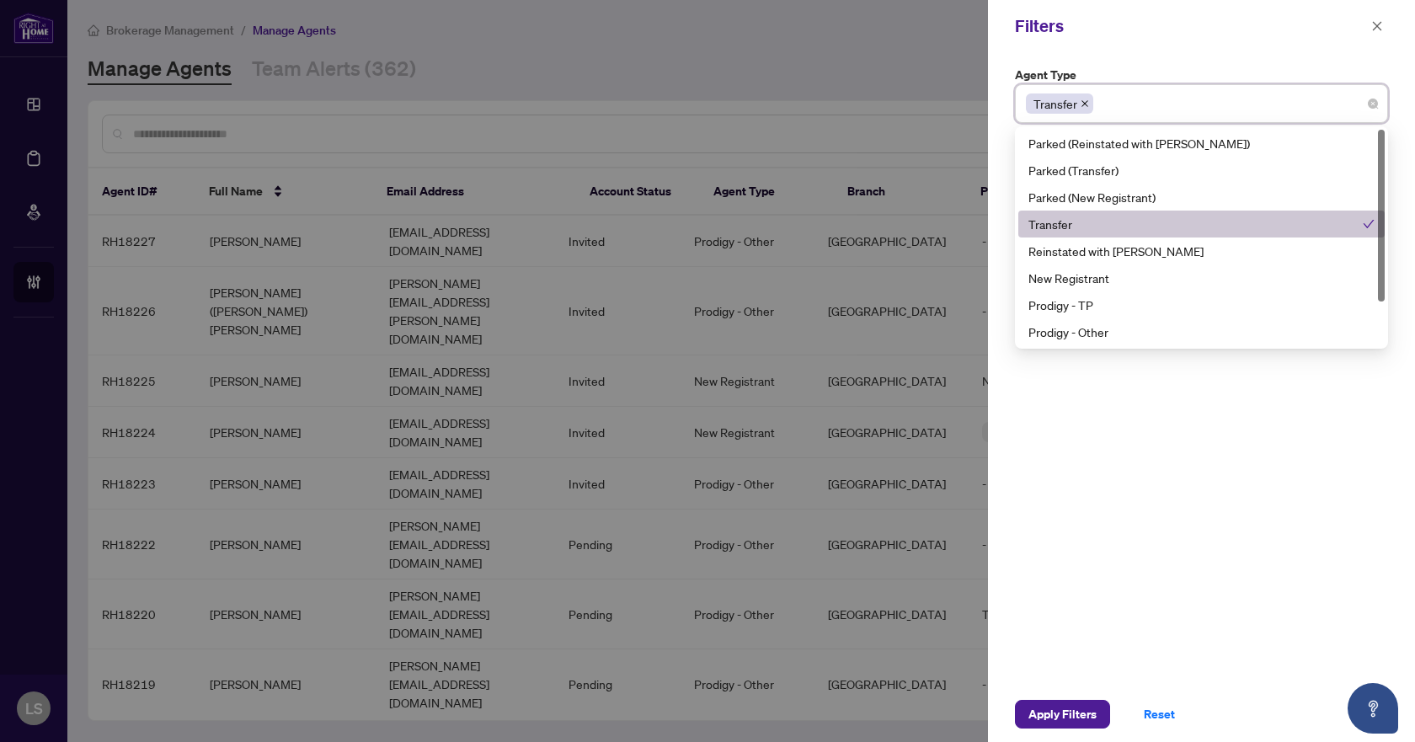
click at [1131, 231] on div "Transfer" at bounding box center [1195, 224] width 334 height 19
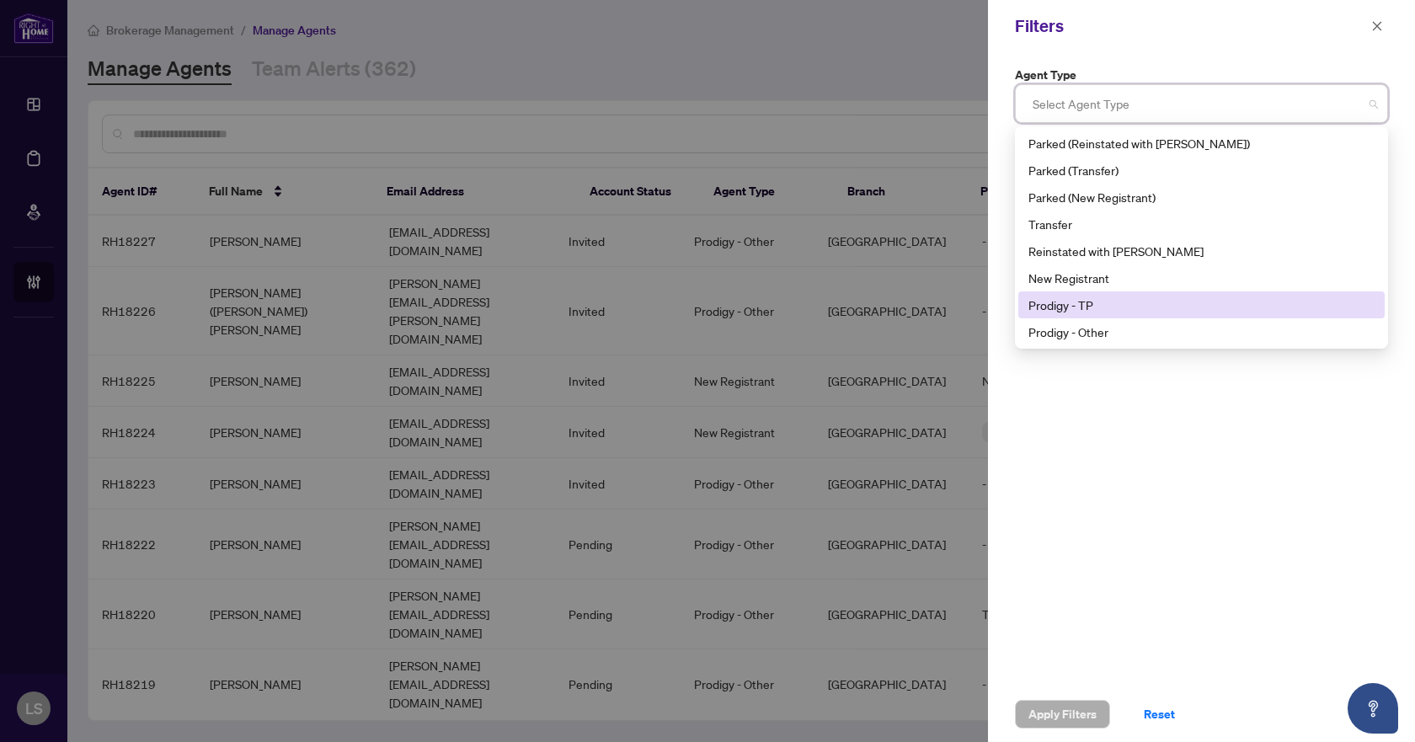
click at [1113, 305] on div "Prodigy - TP" at bounding box center [1201, 305] width 346 height 19
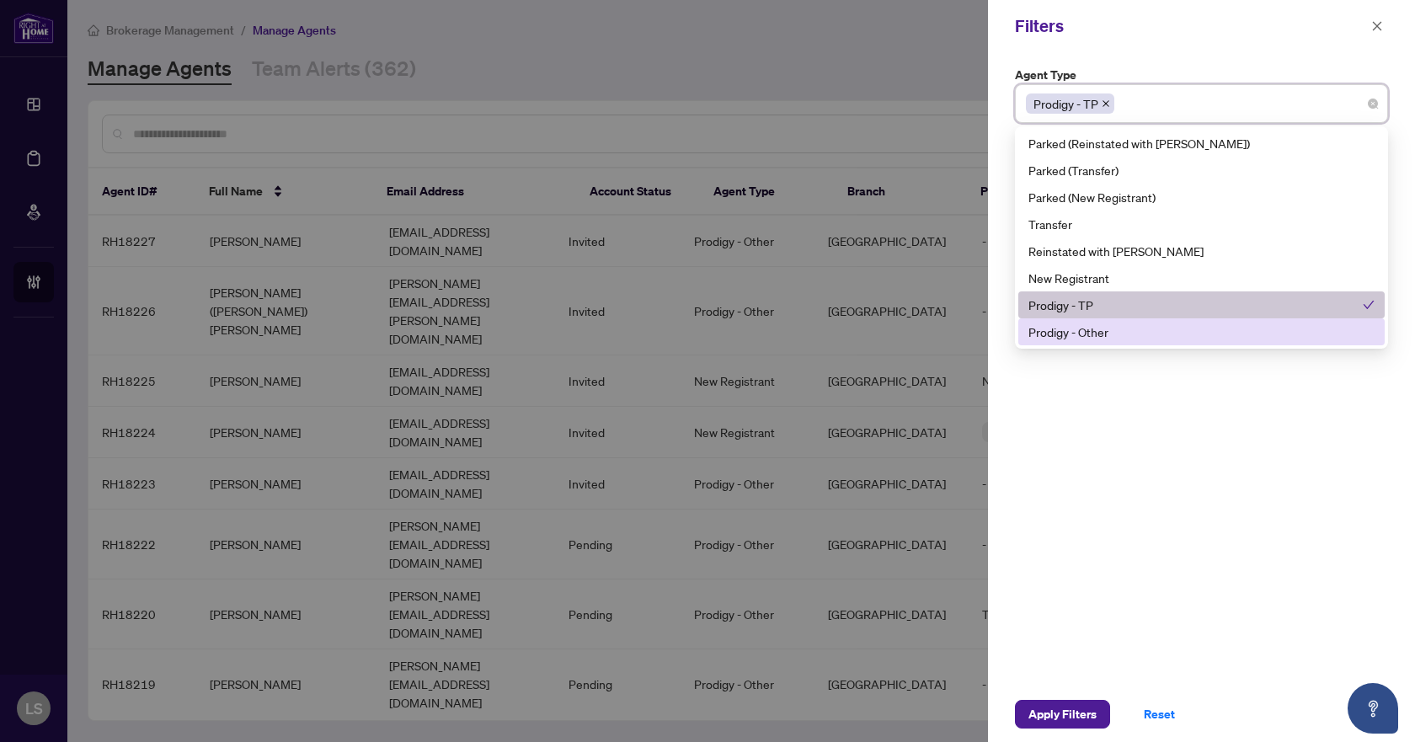
click at [1119, 328] on div "Prodigy - Other" at bounding box center [1201, 332] width 346 height 19
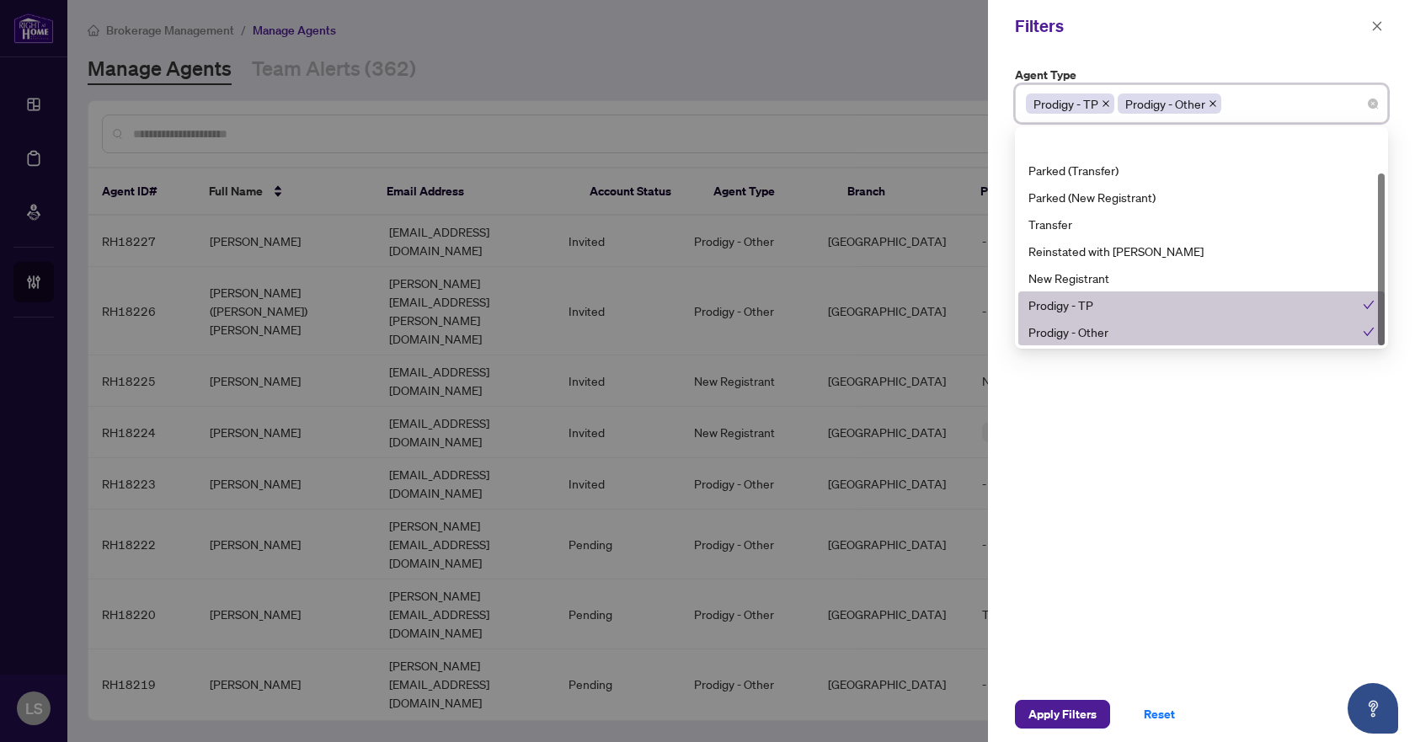
scroll to position [54, 0]
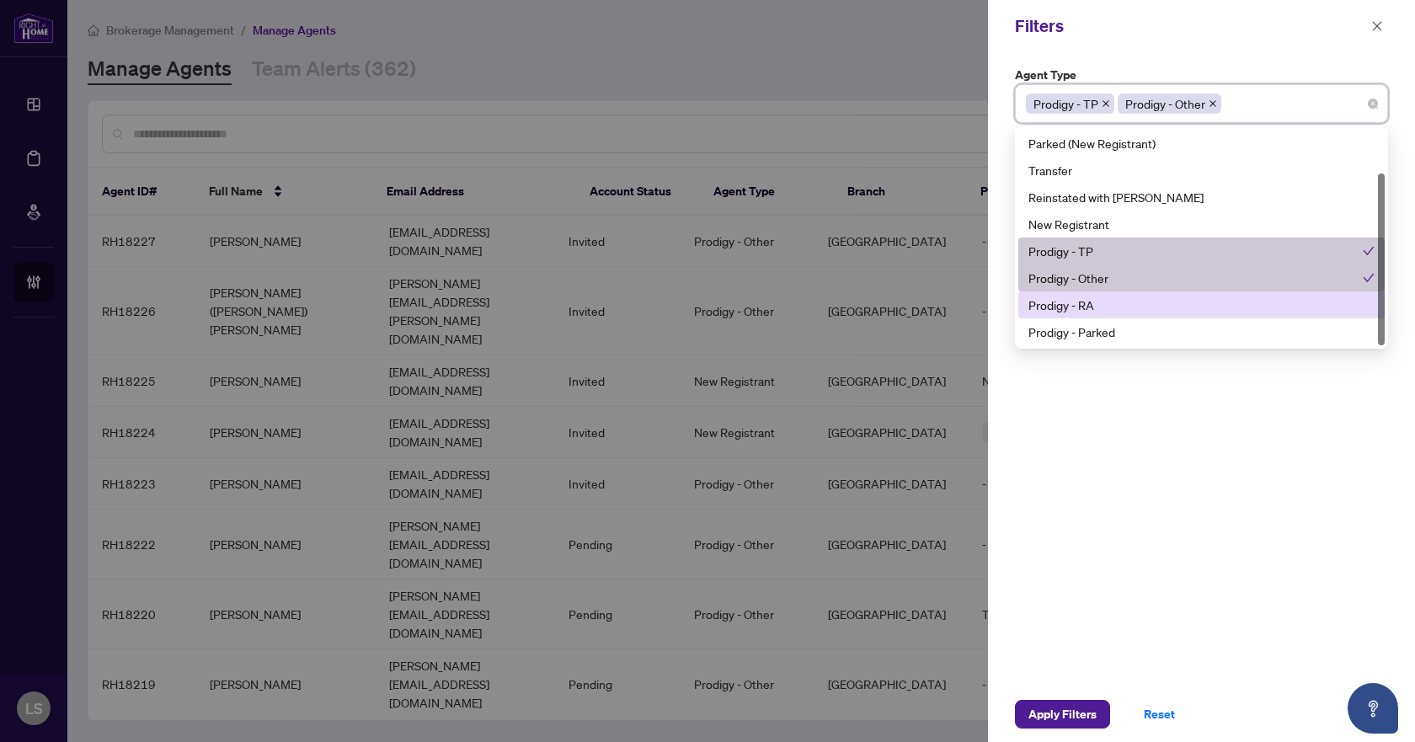
click at [1107, 299] on div "Prodigy - RA" at bounding box center [1201, 305] width 346 height 19
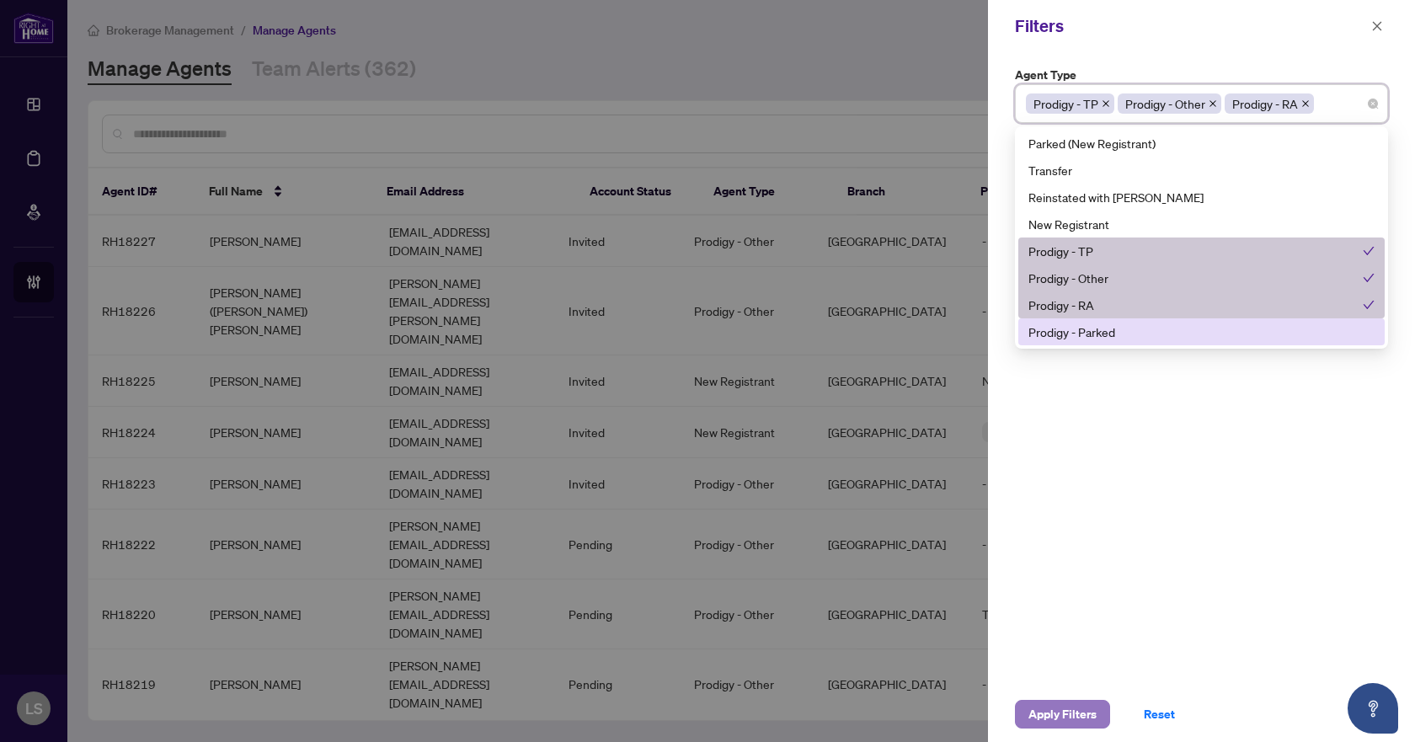
click at [1063, 724] on span "Apply Filters" at bounding box center [1062, 714] width 68 height 27
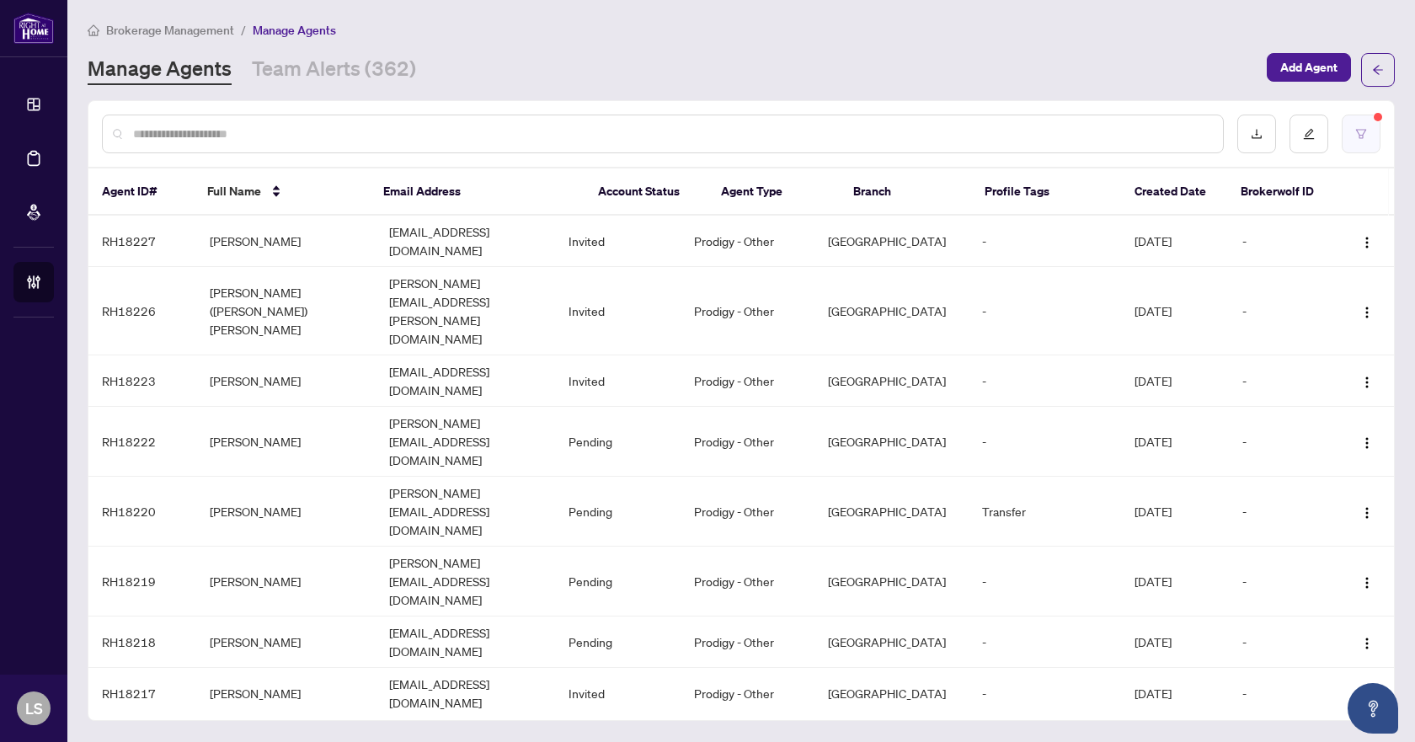
click at [1362, 125] on button "button" at bounding box center [1361, 134] width 39 height 39
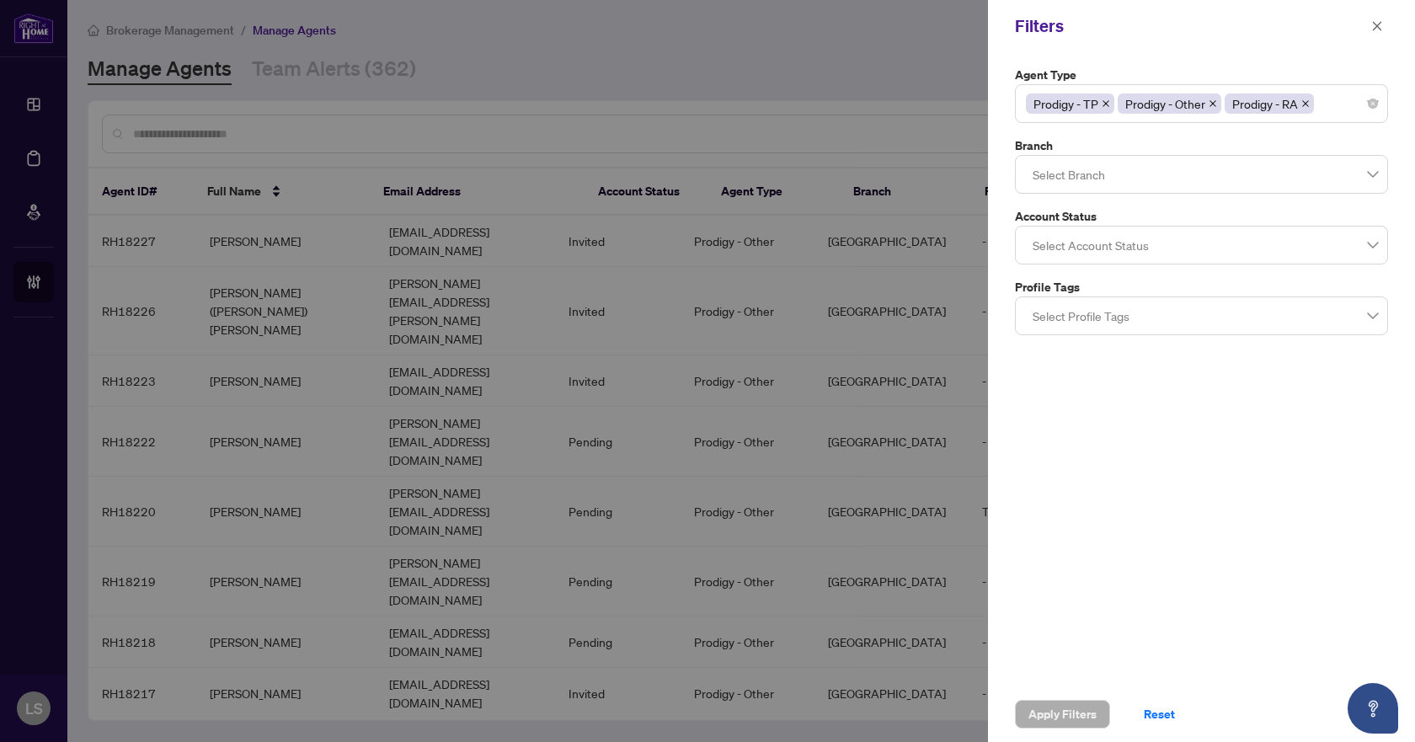
click at [1112, 235] on div at bounding box center [1201, 245] width 351 height 30
click at [1112, 173] on div at bounding box center [1201, 174] width 351 height 30
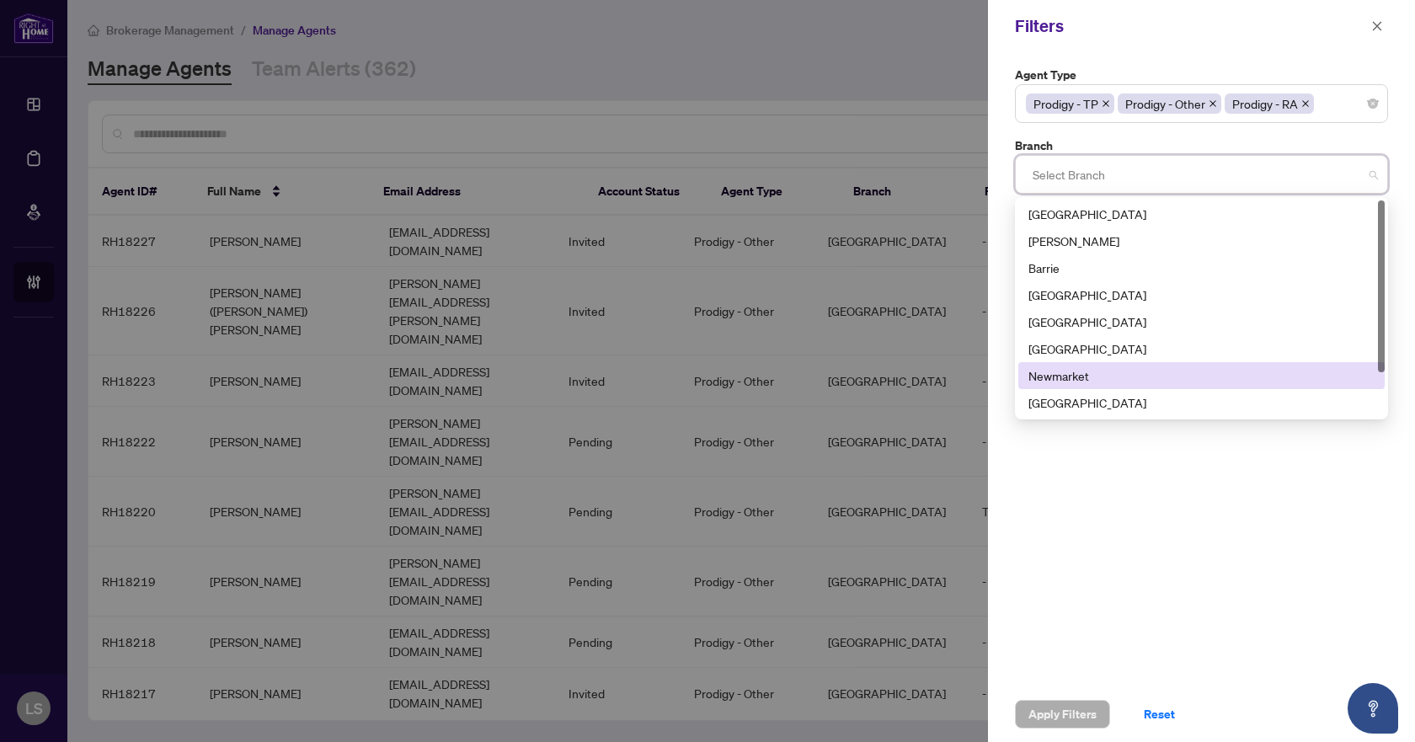
click at [1054, 380] on div "Newmarket" at bounding box center [1201, 375] width 346 height 19
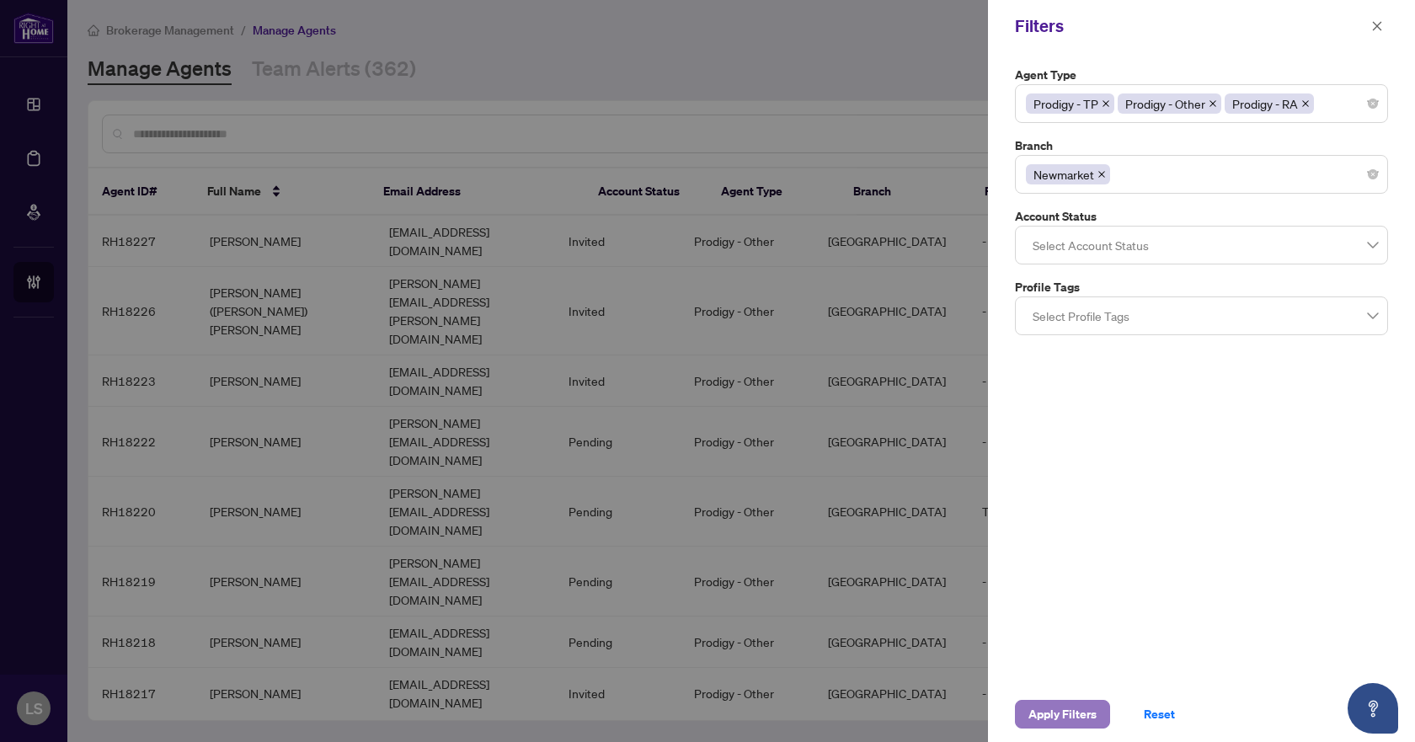
click at [1032, 723] on span "Apply Filters" at bounding box center [1062, 714] width 68 height 27
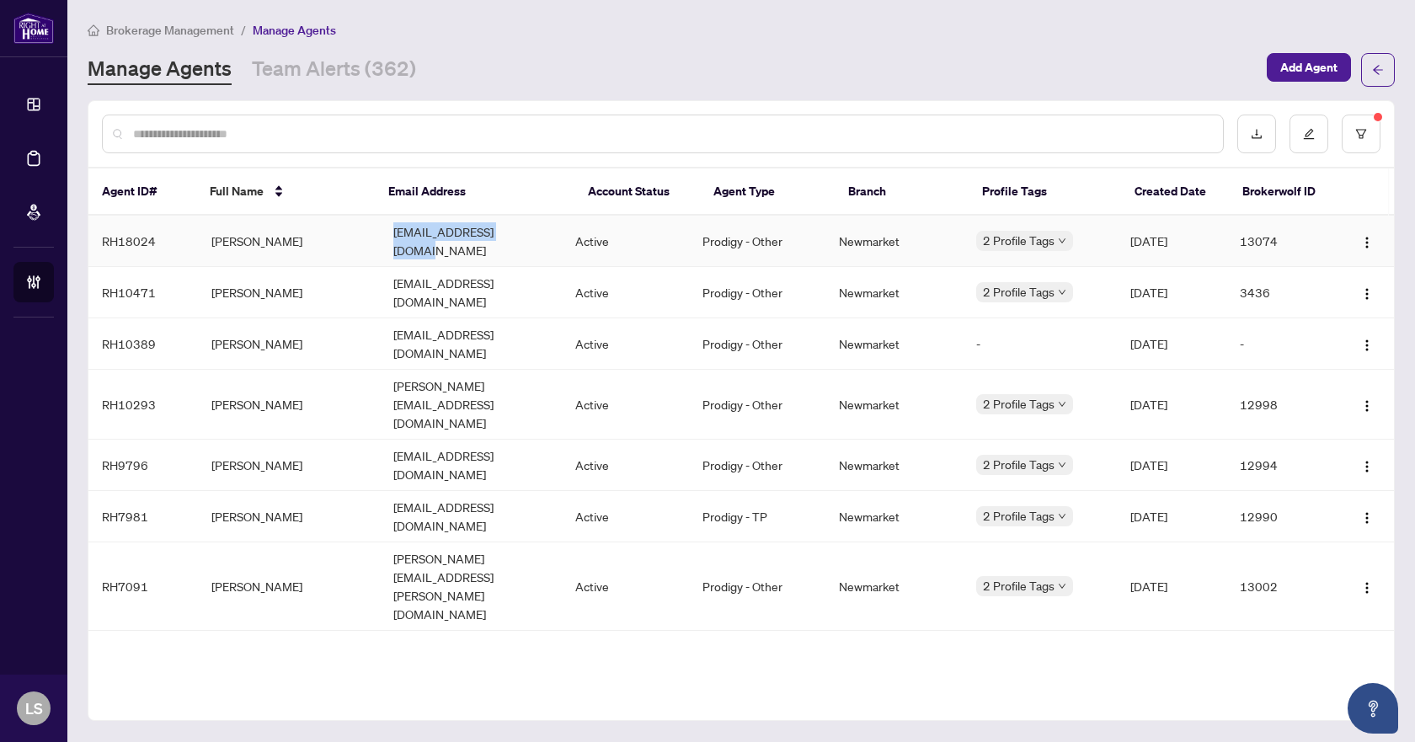
drag, startPoint x: 534, startPoint y: 238, endPoint x: 387, endPoint y: 239, distance: 146.6
click at [387, 239] on td "contact@mattpukas.com" at bounding box center [471, 241] width 182 height 51
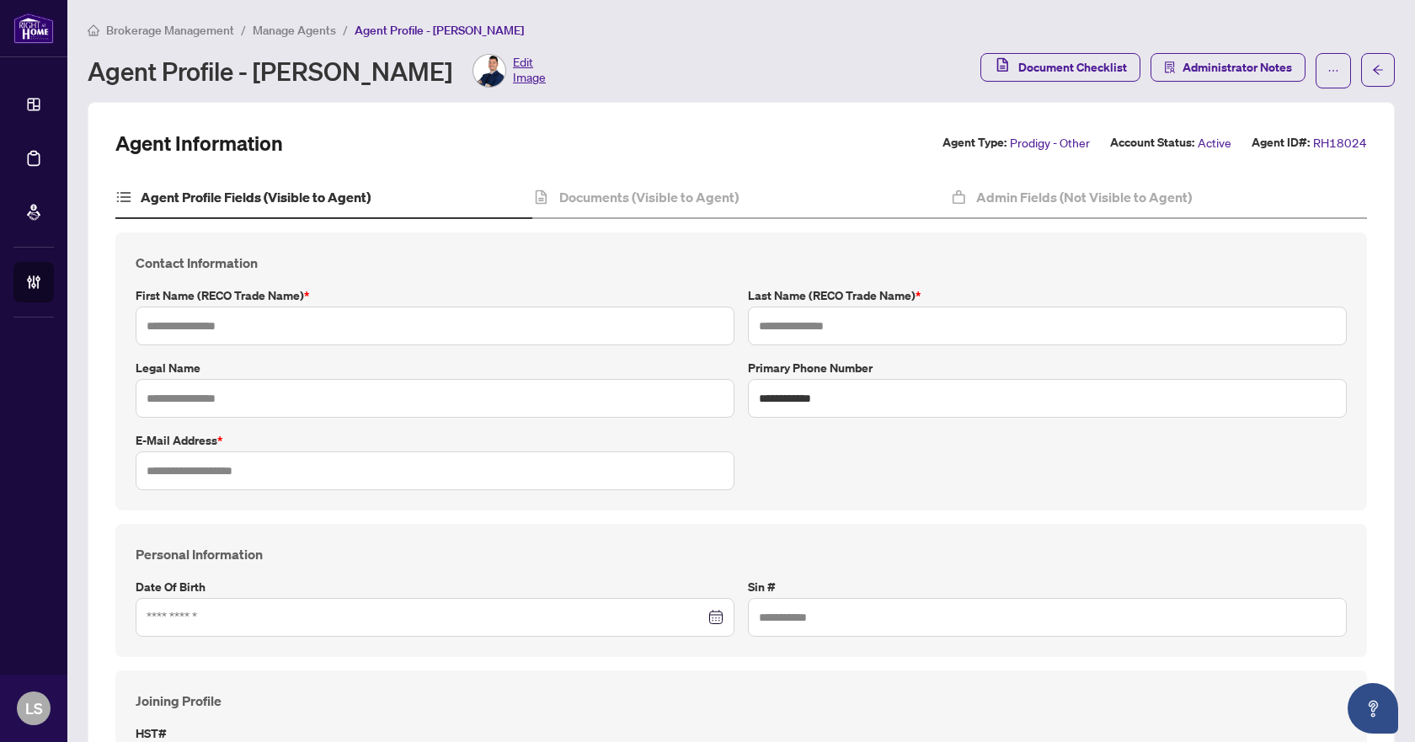
type input "****"
type input "*****"
type input "**********"
type input "*********"
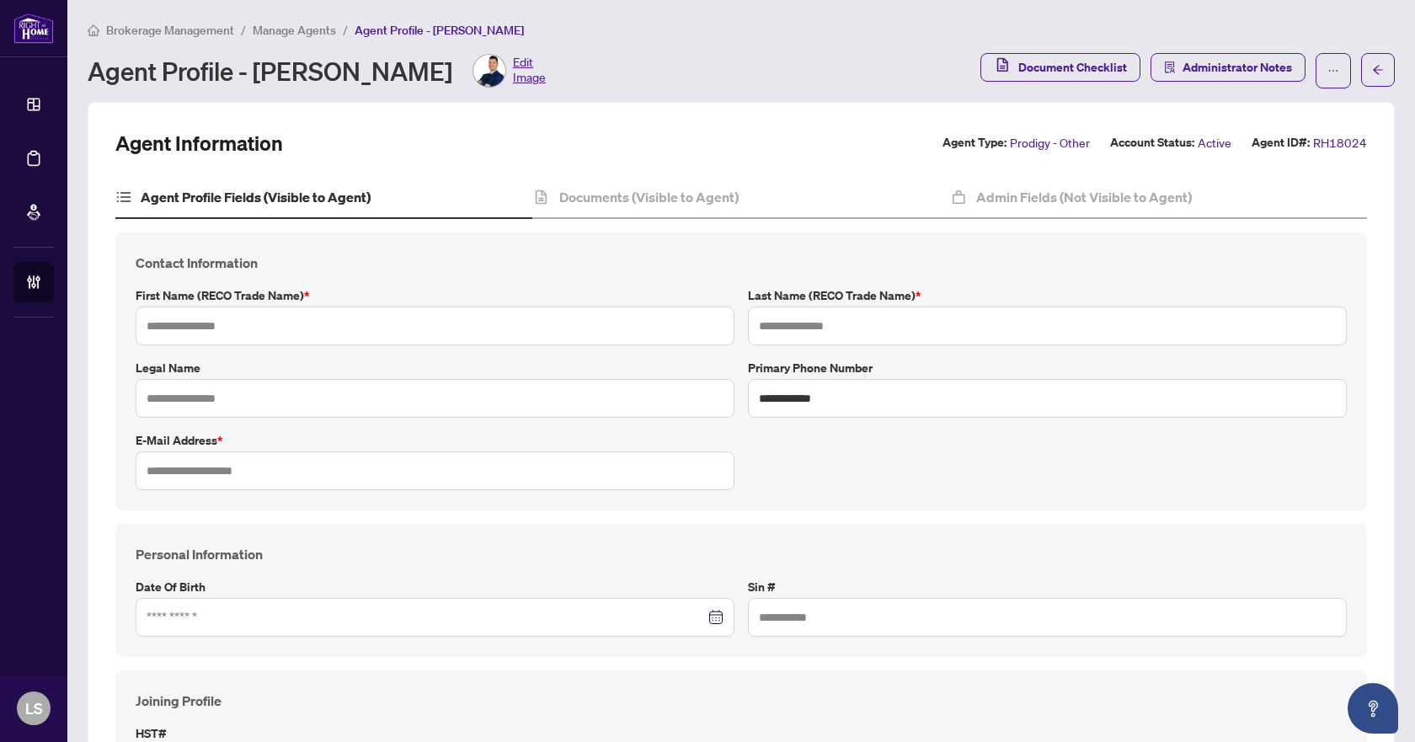
type input "**********"
type input "*******"
type input "**********"
type input "*******"
type input "**********"
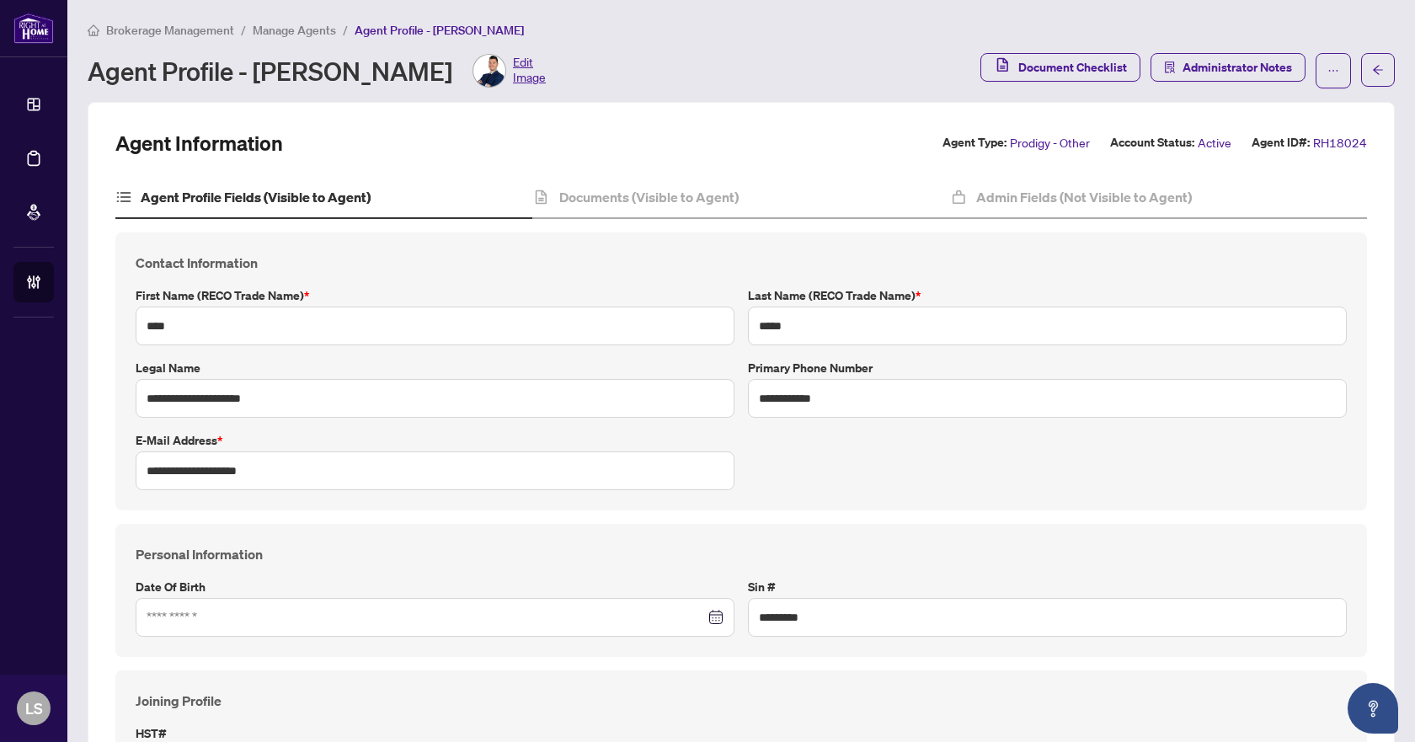
type input "****"
type input "**********"
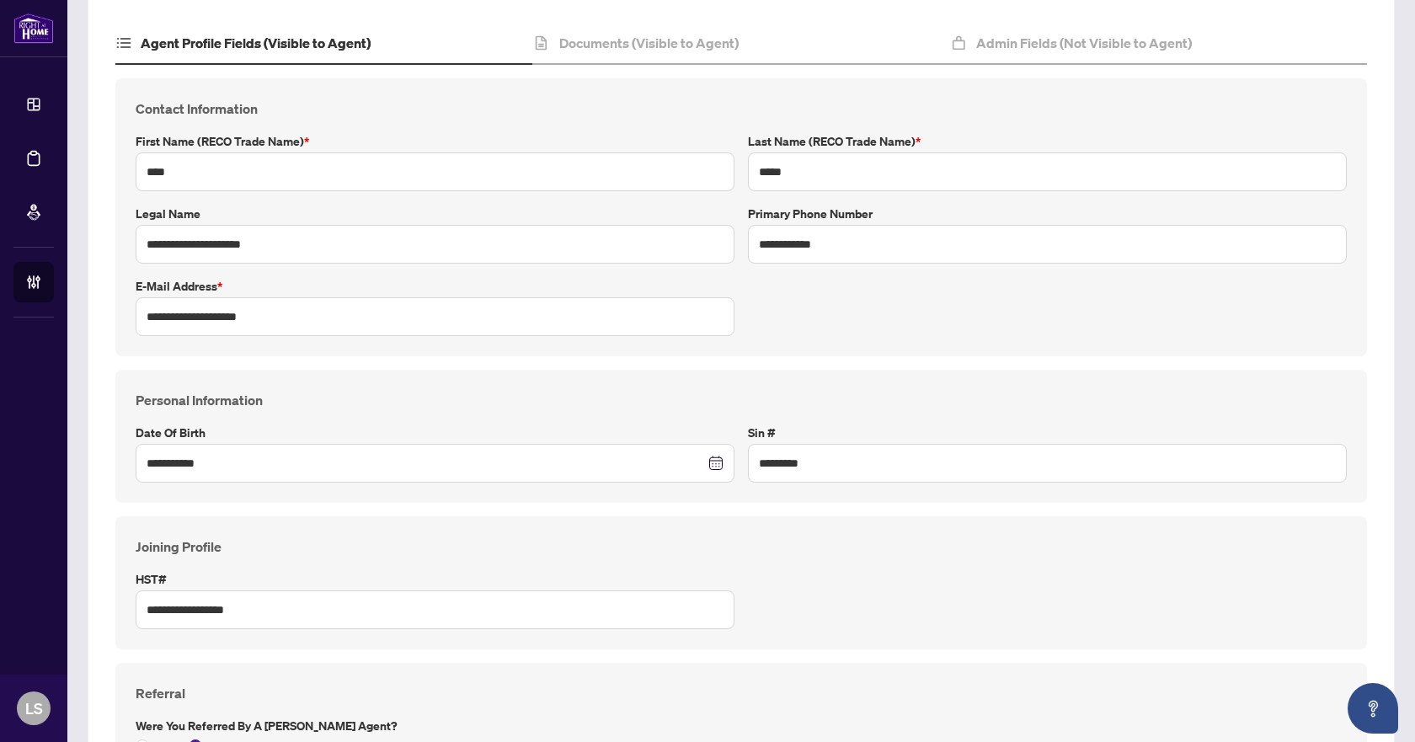
scroll to position [33, 0]
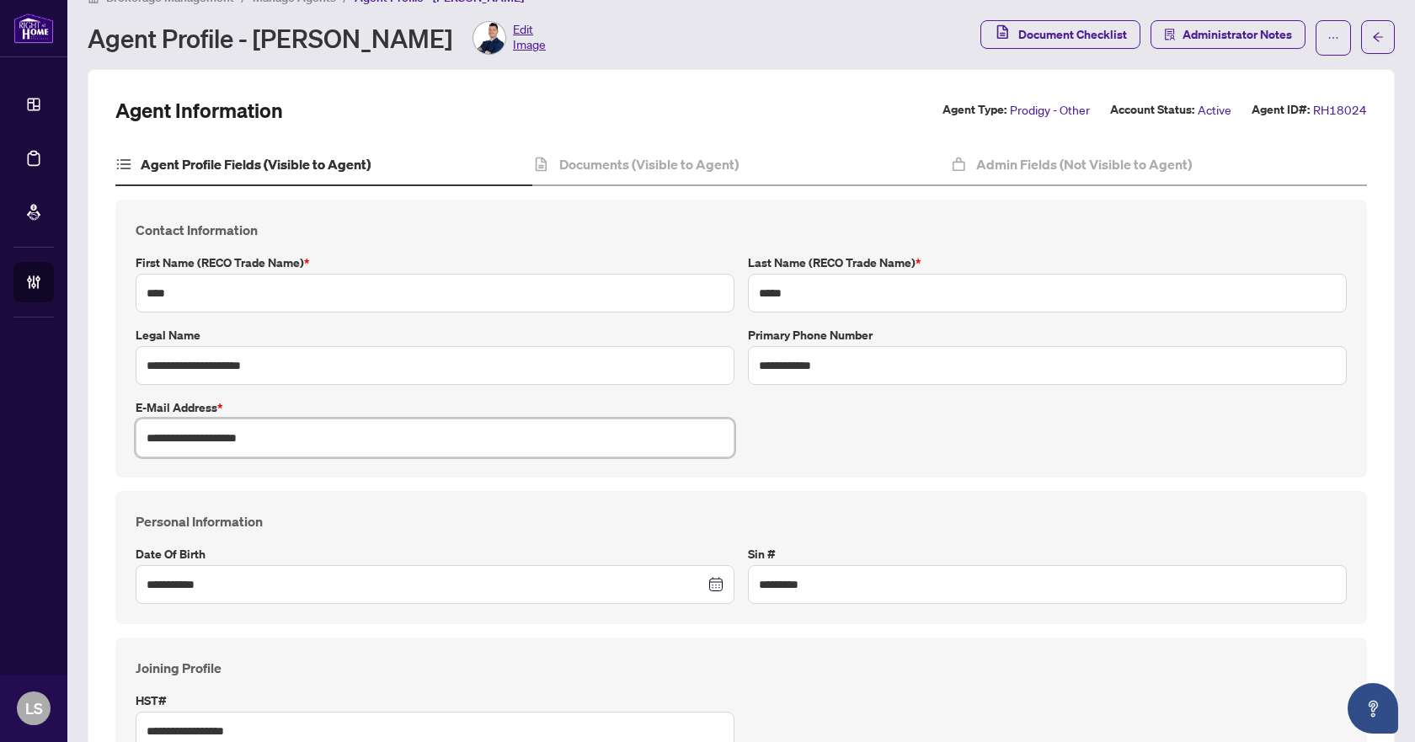
drag, startPoint x: 312, startPoint y: 434, endPoint x: 140, endPoint y: 441, distance: 172.0
click at [140, 441] on input "**********" at bounding box center [435, 438] width 599 height 39
drag, startPoint x: 870, startPoint y: 363, endPoint x: 721, endPoint y: 360, distance: 149.1
click at [721, 360] on div "**********" at bounding box center [741, 339] width 1225 height 238
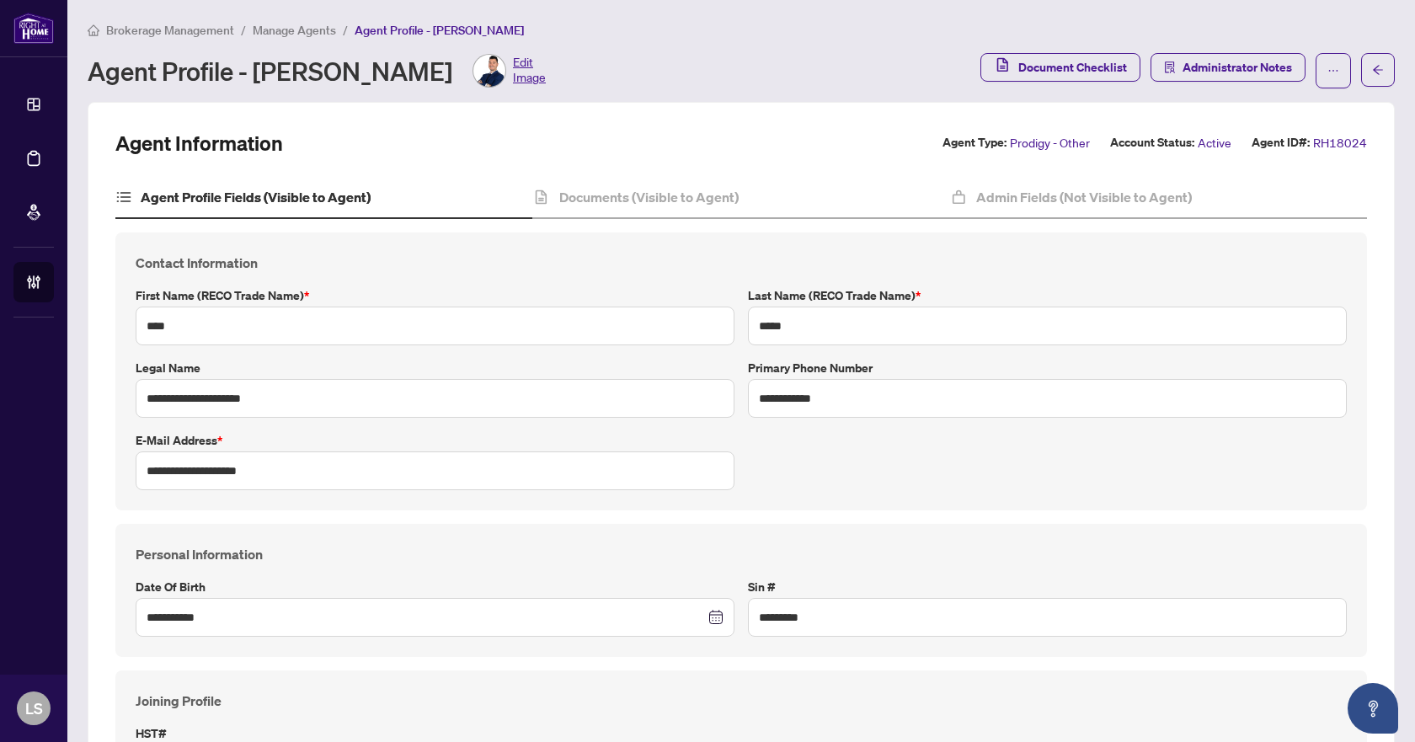
click at [312, 25] on span "Manage Agents" at bounding box center [294, 30] width 83 height 15
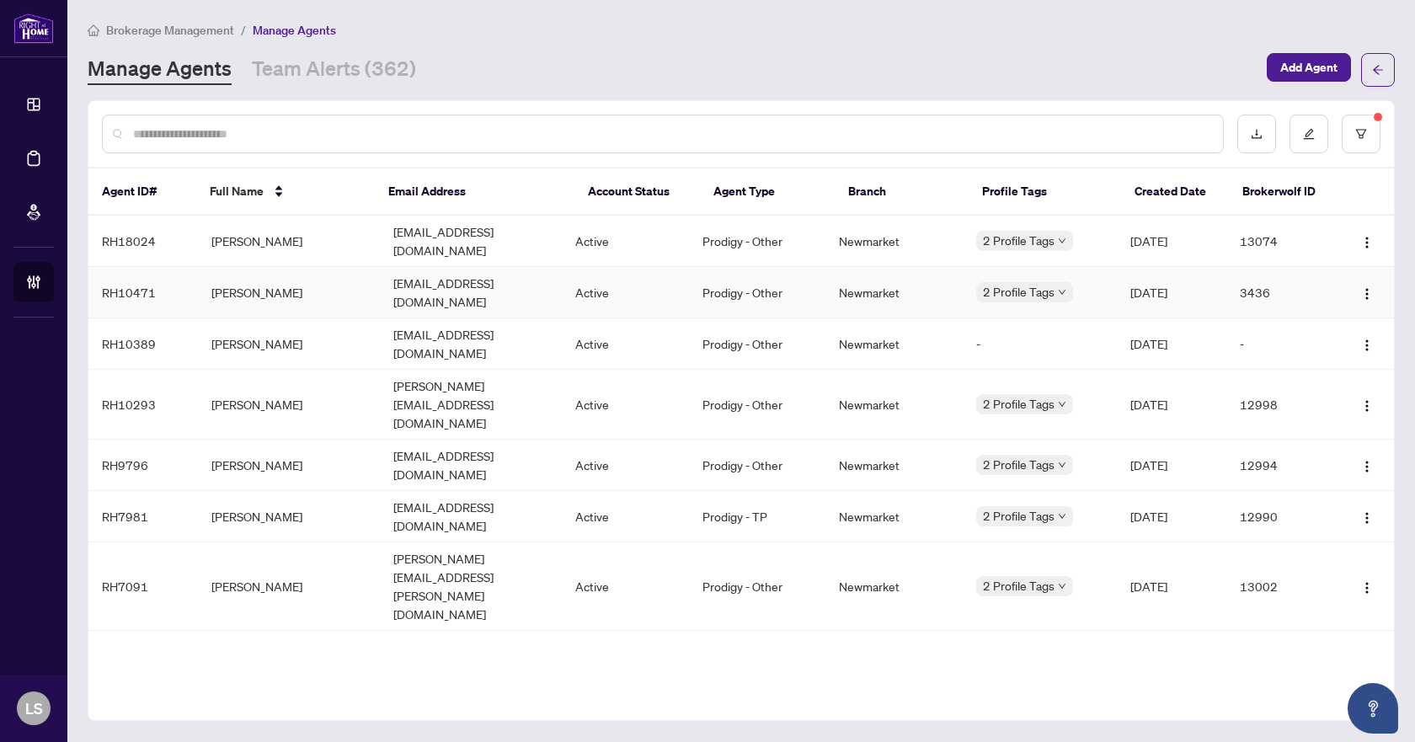
click at [227, 276] on td "Bess Stathopoulos" at bounding box center [289, 292] width 182 height 51
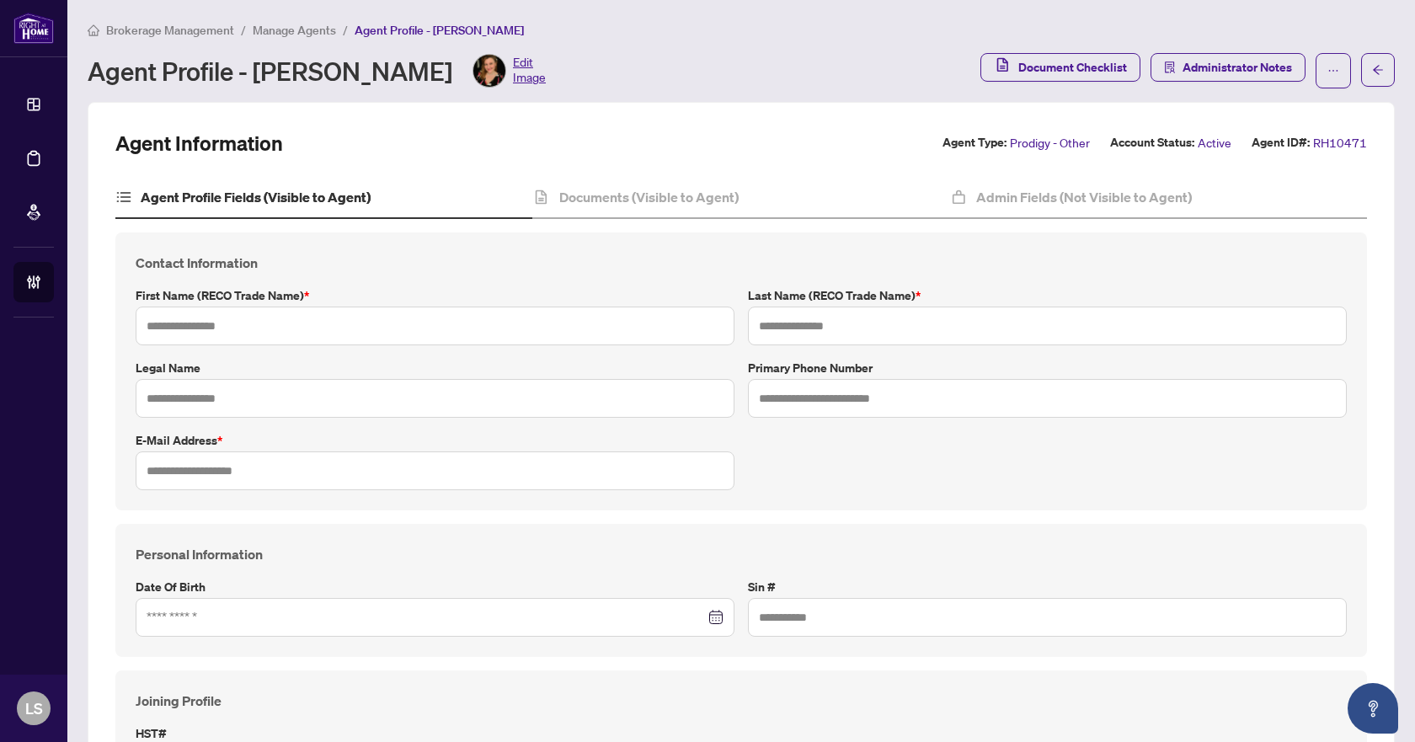
type input "**********"
type input "****"
type input "**********"
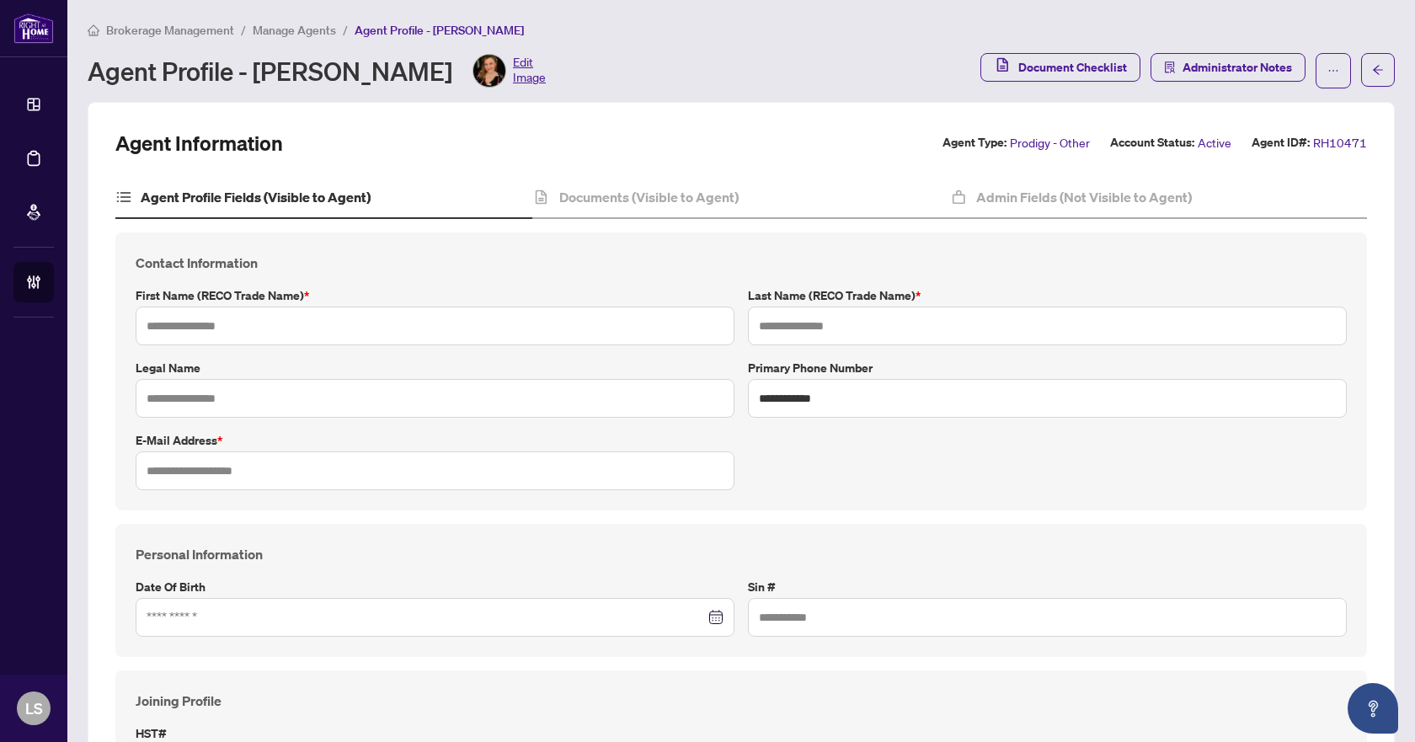
type input "*********"
type input "**********"
type input "*******"
type input "**********"
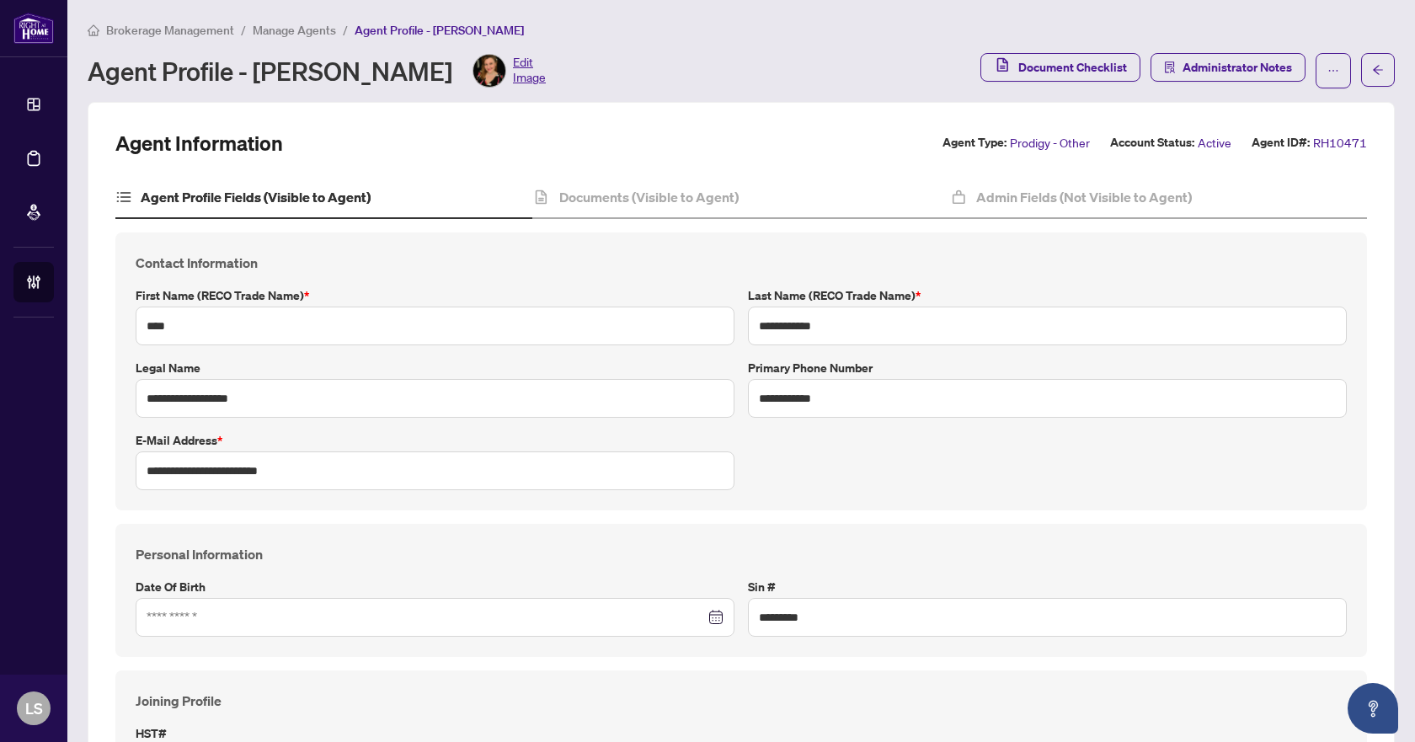
type input "****"
type input "**********"
drag, startPoint x: 318, startPoint y: 479, endPoint x: 123, endPoint y: 480, distance: 195.4
click at [123, 480] on div "**********" at bounding box center [741, 371] width 1252 height 278
click at [748, 406] on input "**********" at bounding box center [1047, 398] width 599 height 39
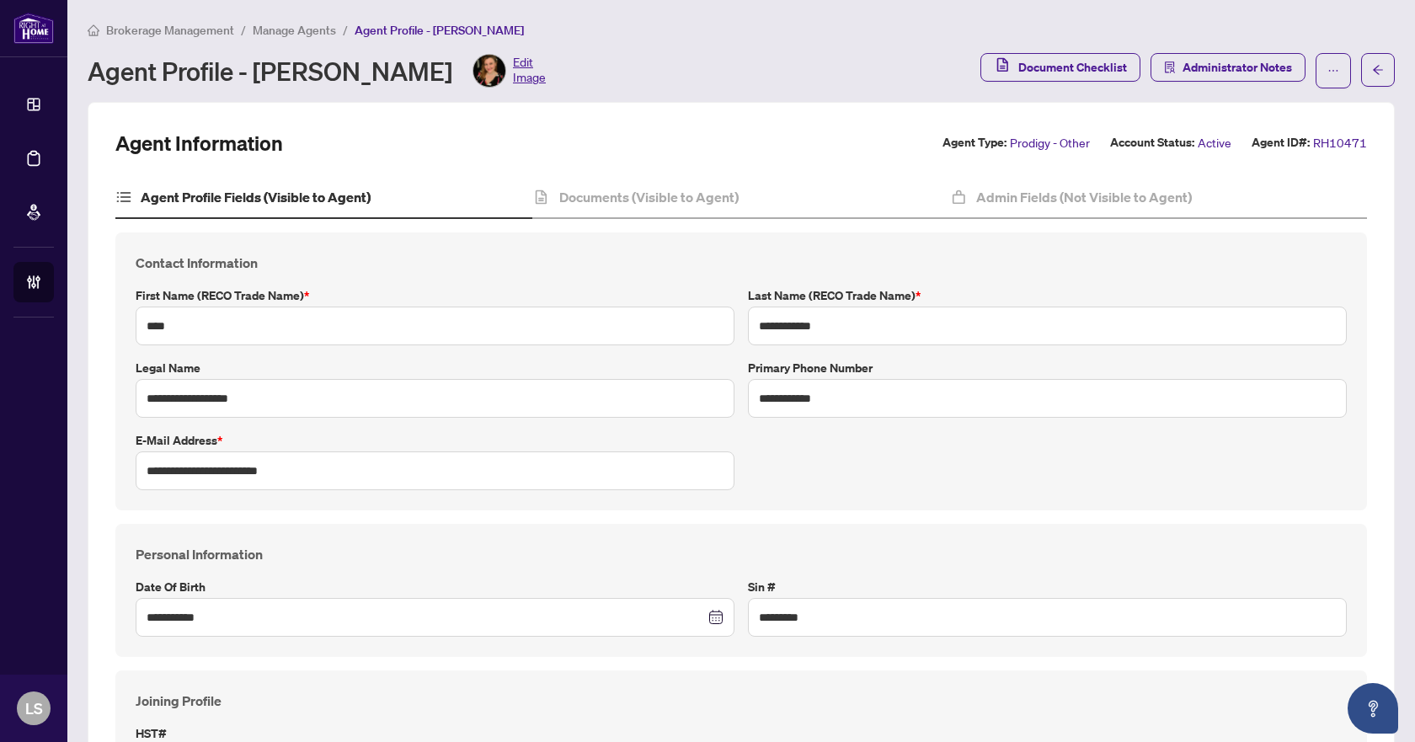
click at [280, 30] on span "Manage Agents" at bounding box center [294, 30] width 83 height 15
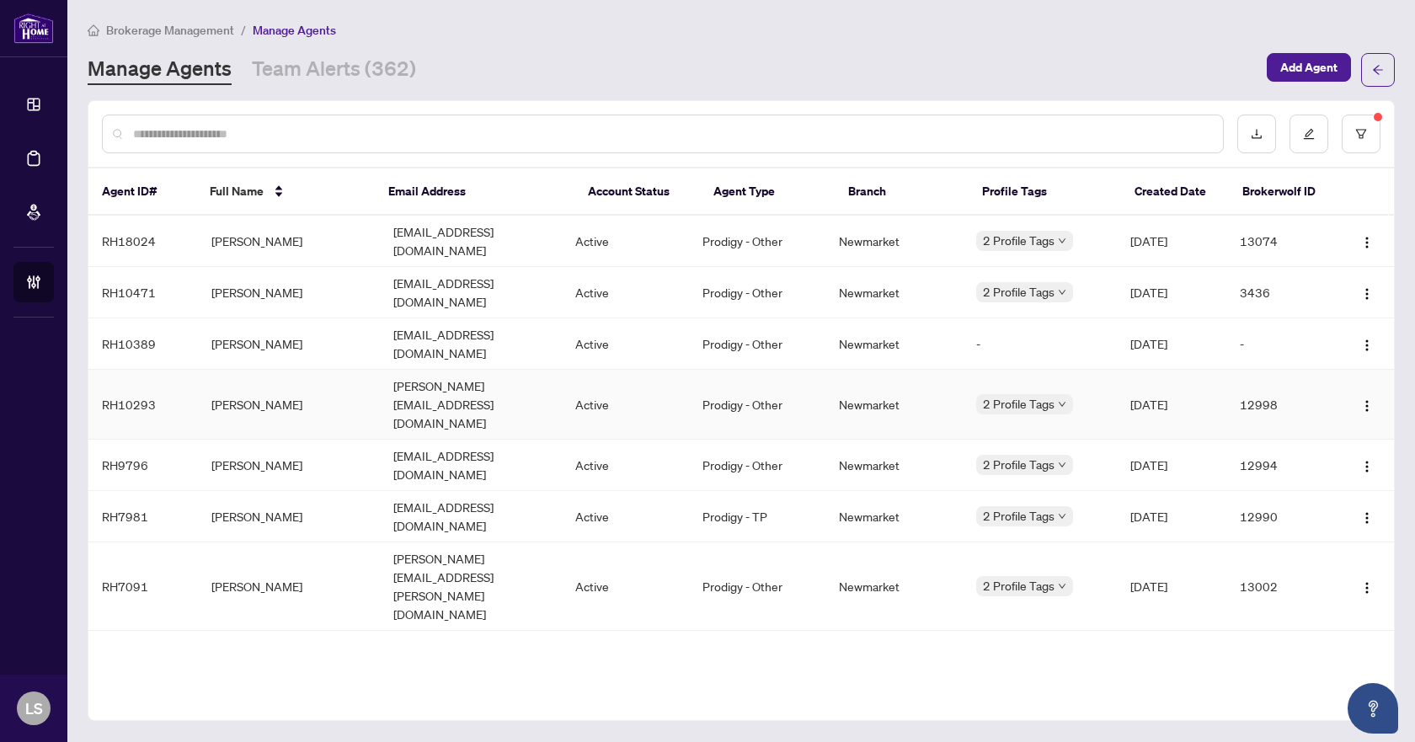
click at [254, 370] on td "Rosa Fernandes" at bounding box center [289, 405] width 182 height 70
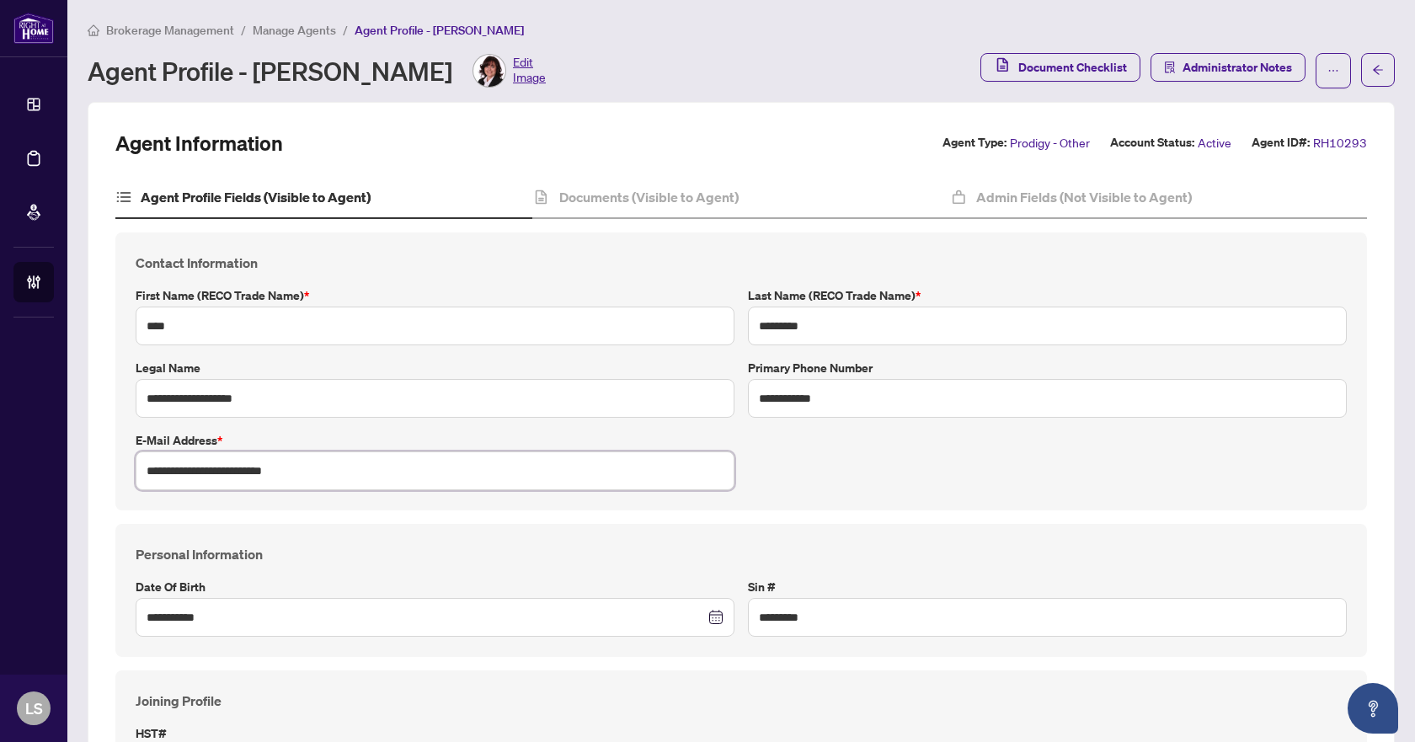
drag, startPoint x: 311, startPoint y: 478, endPoint x: 129, endPoint y: 478, distance: 181.9
click at [129, 478] on div "**********" at bounding box center [435, 460] width 612 height 59
drag, startPoint x: 901, startPoint y: 397, endPoint x: 728, endPoint y: 403, distance: 173.6
click at [728, 403] on div "**********" at bounding box center [741, 372] width 1225 height 238
click at [296, 31] on span "Manage Agents" at bounding box center [294, 30] width 83 height 15
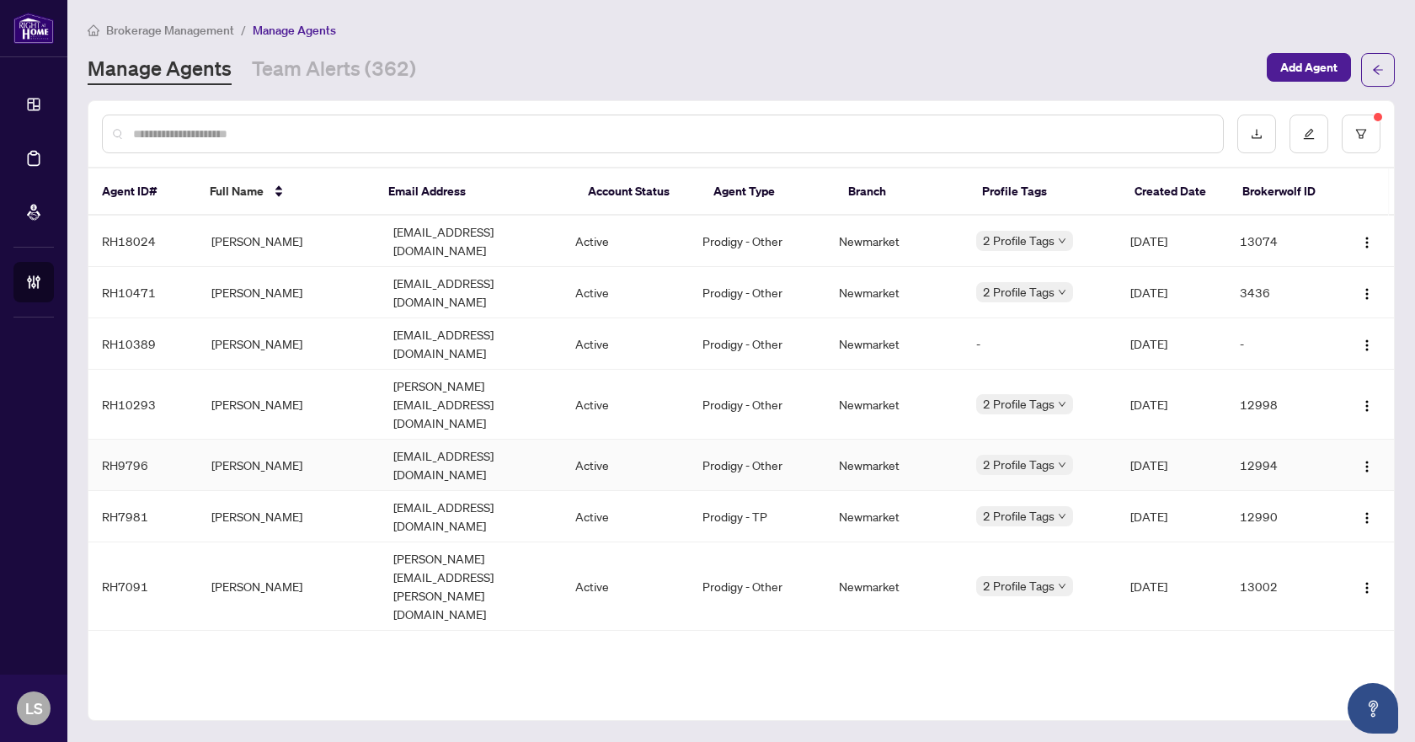
click at [264, 440] on td "Shahzad Malik" at bounding box center [289, 465] width 182 height 51
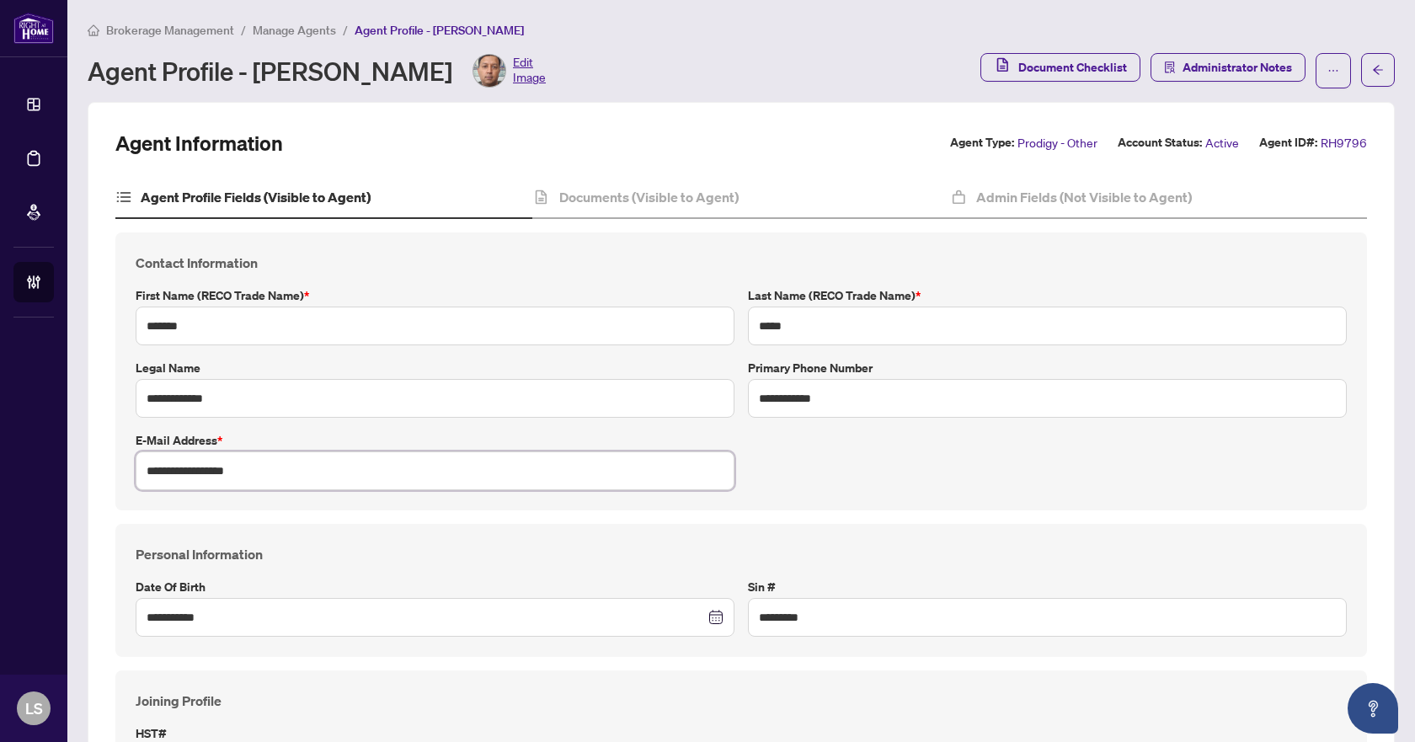
drag, startPoint x: 297, startPoint y: 472, endPoint x: 125, endPoint y: 472, distance: 172.7
click at [125, 472] on div "**********" at bounding box center [741, 371] width 1252 height 278
drag, startPoint x: 904, startPoint y: 400, endPoint x: 683, endPoint y: 398, distance: 220.7
click at [683, 398] on div "**********" at bounding box center [741, 372] width 1225 height 238
click at [276, 24] on span "Manage Agents" at bounding box center [294, 30] width 83 height 15
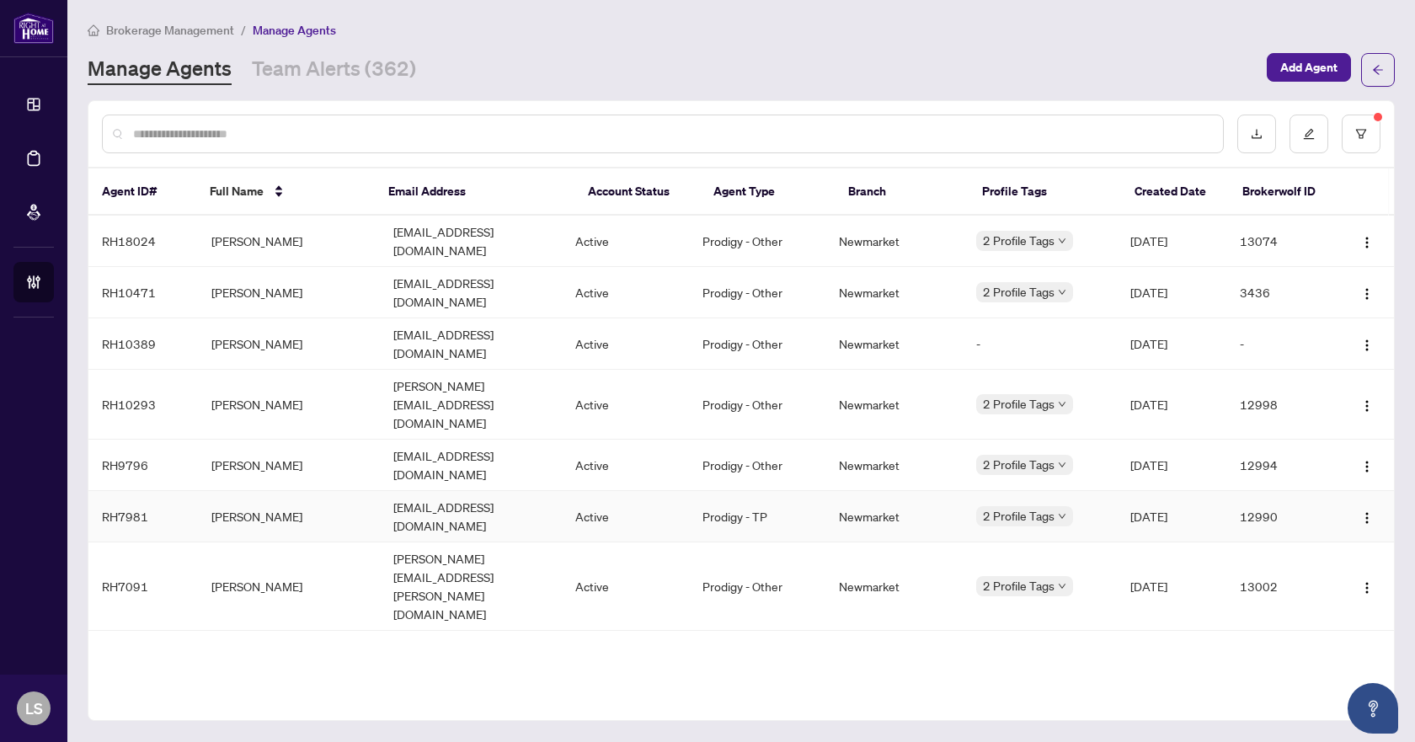
click at [248, 491] on td "Inna Pozin" at bounding box center [289, 516] width 182 height 51
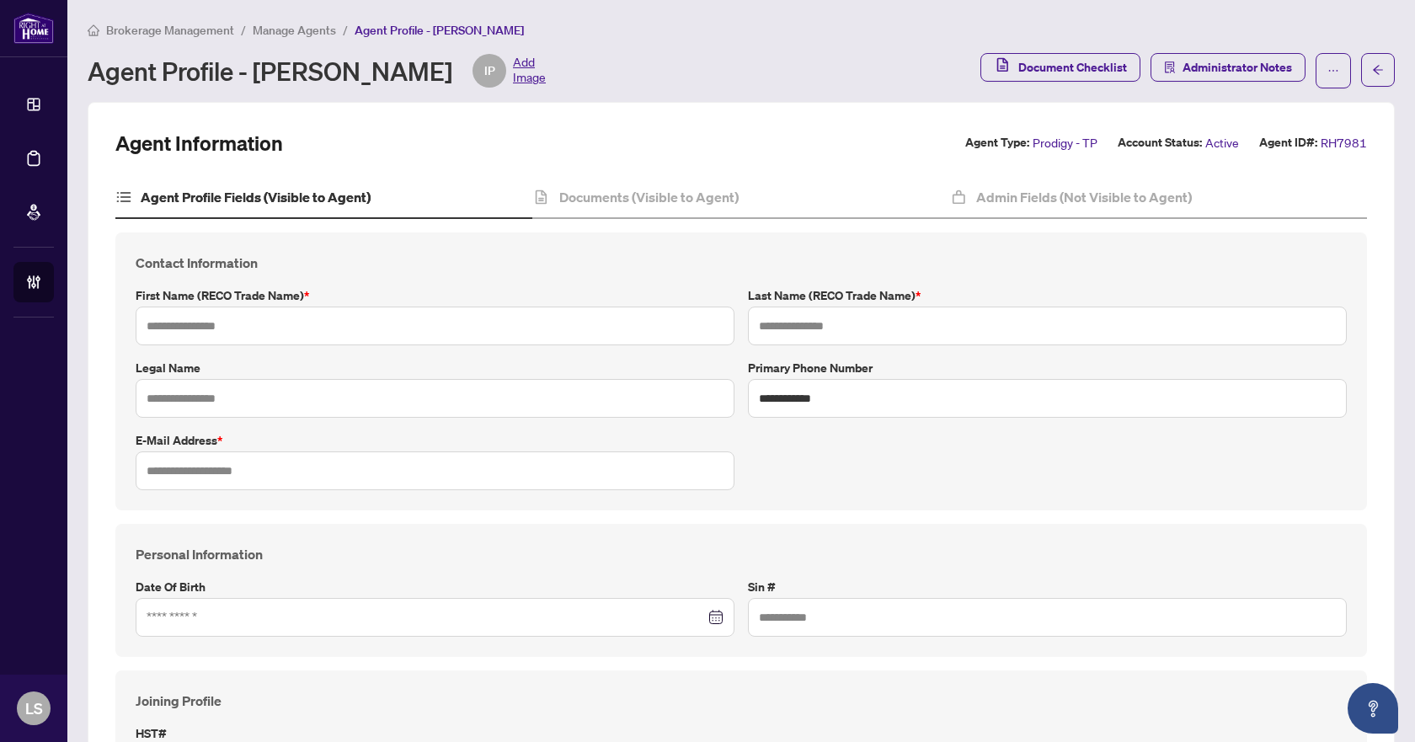
type input "****"
type input "*****"
type input "**********"
type input "*********"
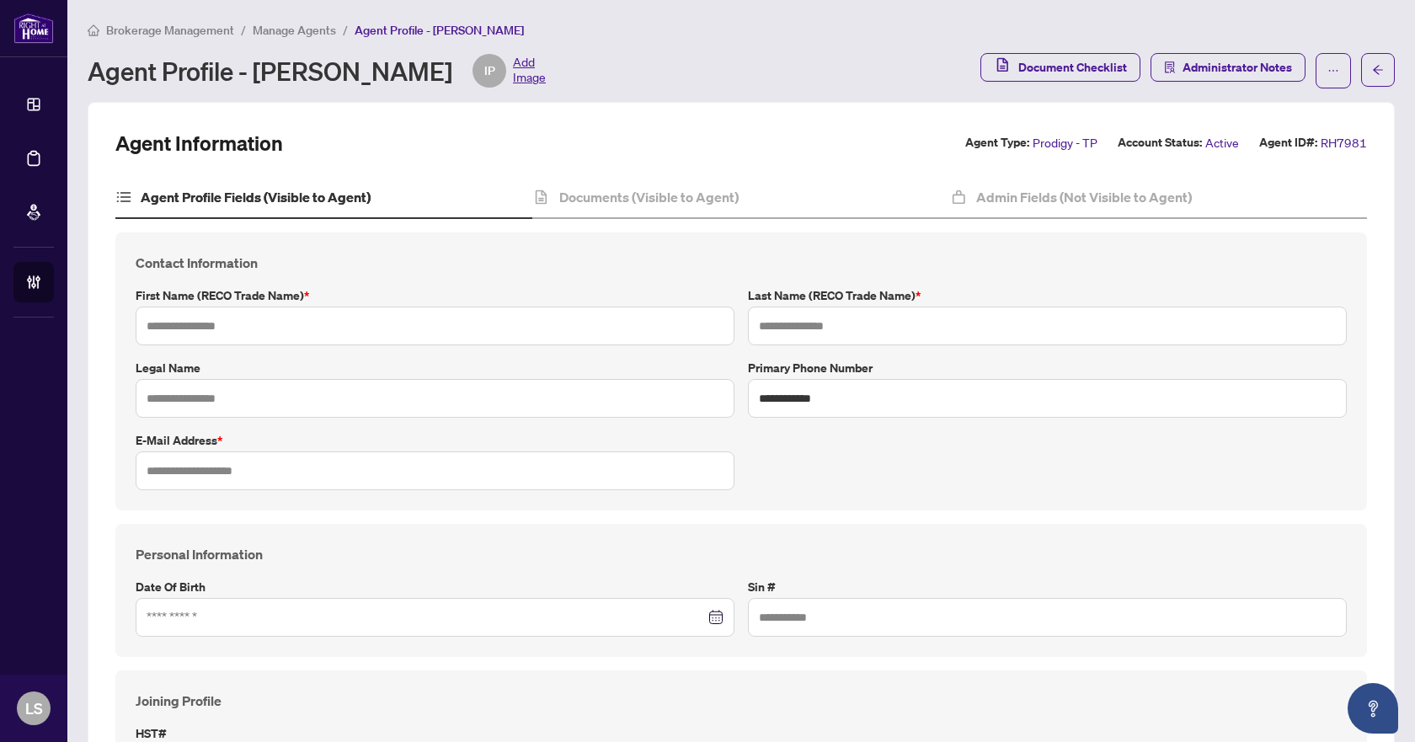
type input "**********"
type input "*******"
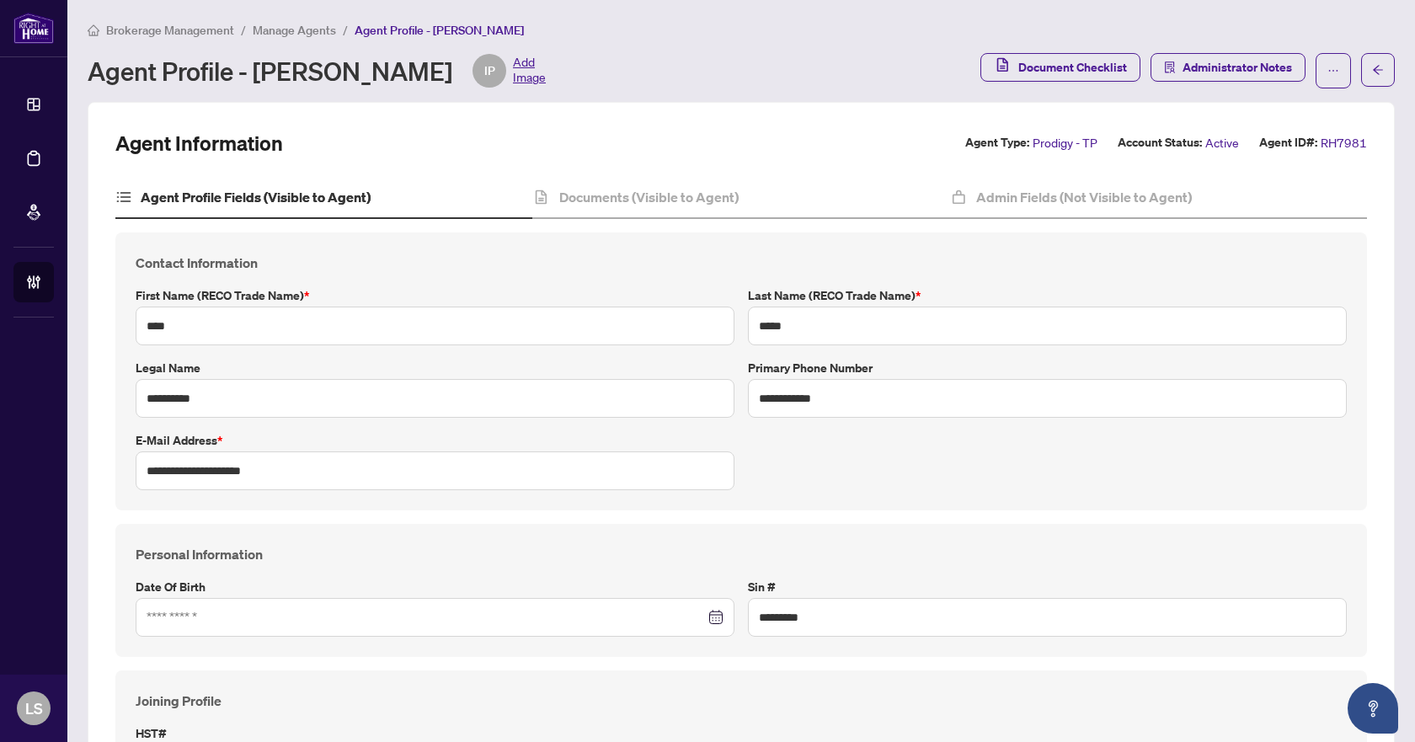
type input "**********"
type input "****"
type input "**********"
drag, startPoint x: 316, startPoint y: 471, endPoint x: 129, endPoint y: 472, distance: 187.0
click at [129, 472] on div "**********" at bounding box center [435, 460] width 612 height 59
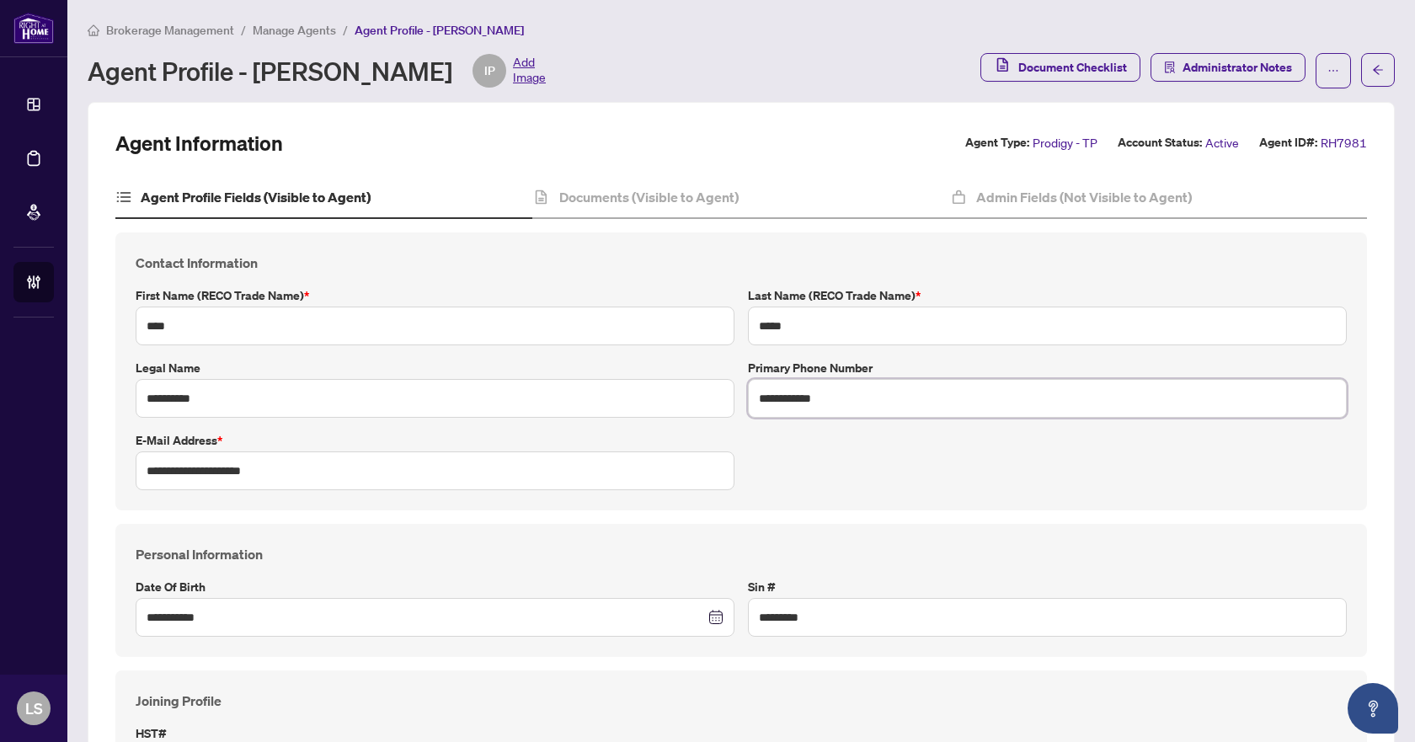
drag, startPoint x: 864, startPoint y: 404, endPoint x: 723, endPoint y: 402, distance: 141.5
click at [723, 402] on div "**********" at bounding box center [741, 372] width 1225 height 238
click at [295, 32] on span "Manage Agents" at bounding box center [294, 30] width 83 height 15
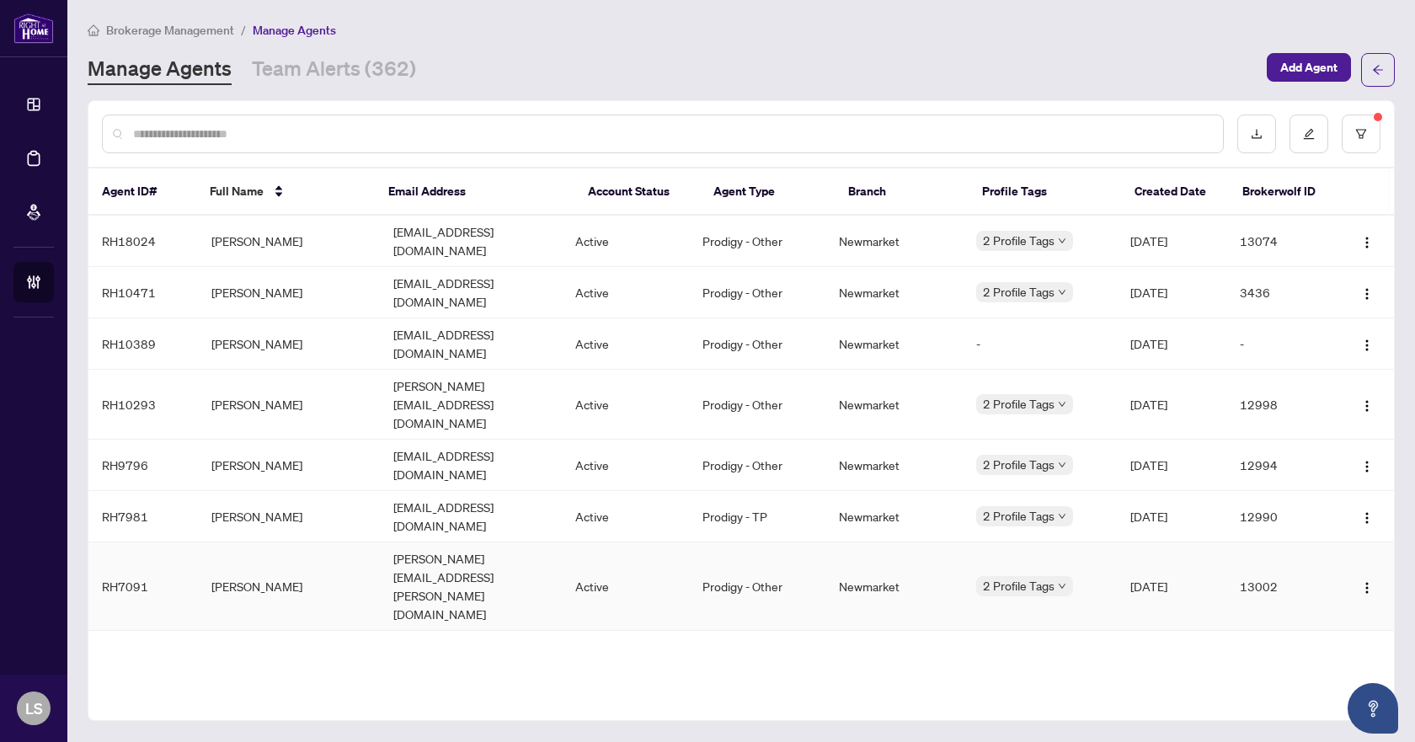
click at [243, 542] on td "Samantha Fernandes" at bounding box center [289, 586] width 182 height 88
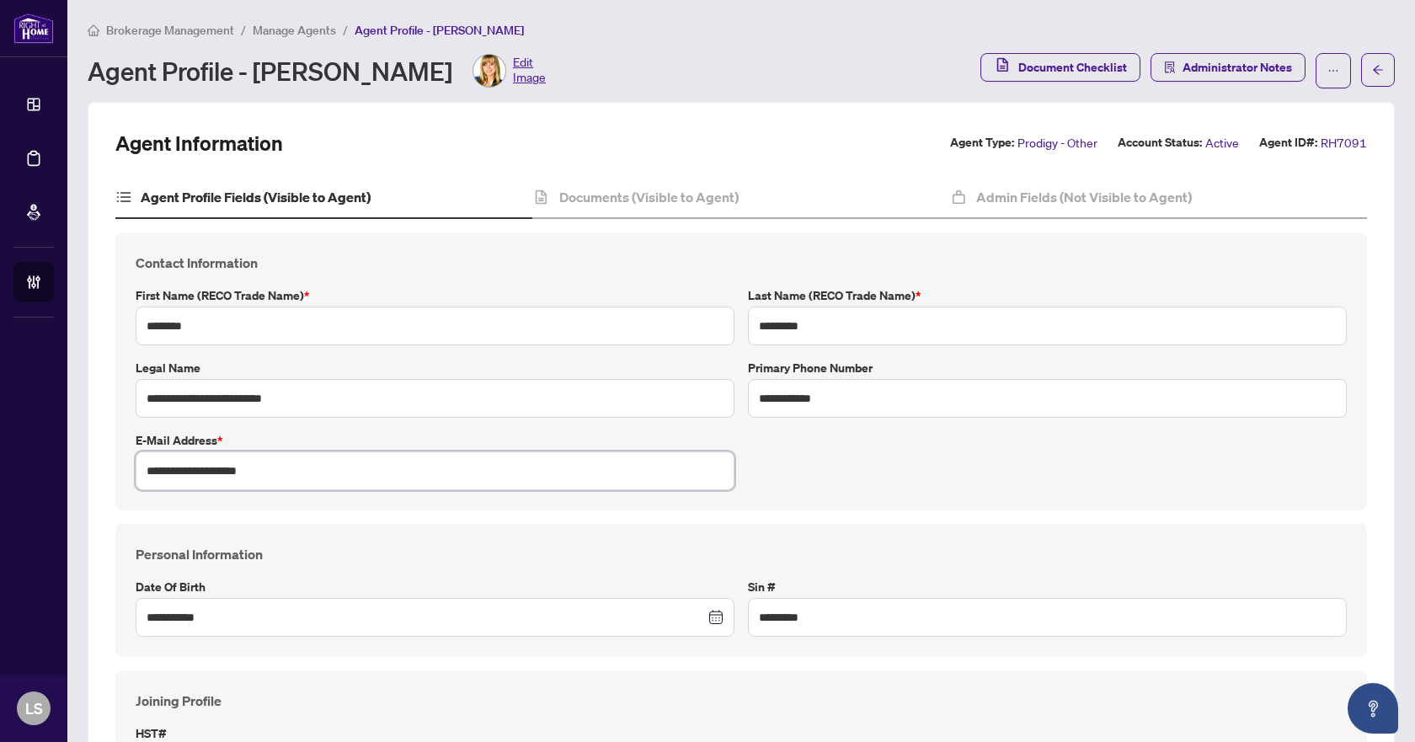
drag, startPoint x: 278, startPoint y: 468, endPoint x: 131, endPoint y: 472, distance: 147.4
click at [131, 472] on div "**********" at bounding box center [435, 460] width 612 height 59
drag, startPoint x: 840, startPoint y: 399, endPoint x: 723, endPoint y: 404, distance: 116.3
click at [723, 404] on div "**********" at bounding box center [741, 372] width 1225 height 238
click at [285, 37] on li "Manage Agents" at bounding box center [294, 29] width 83 height 19
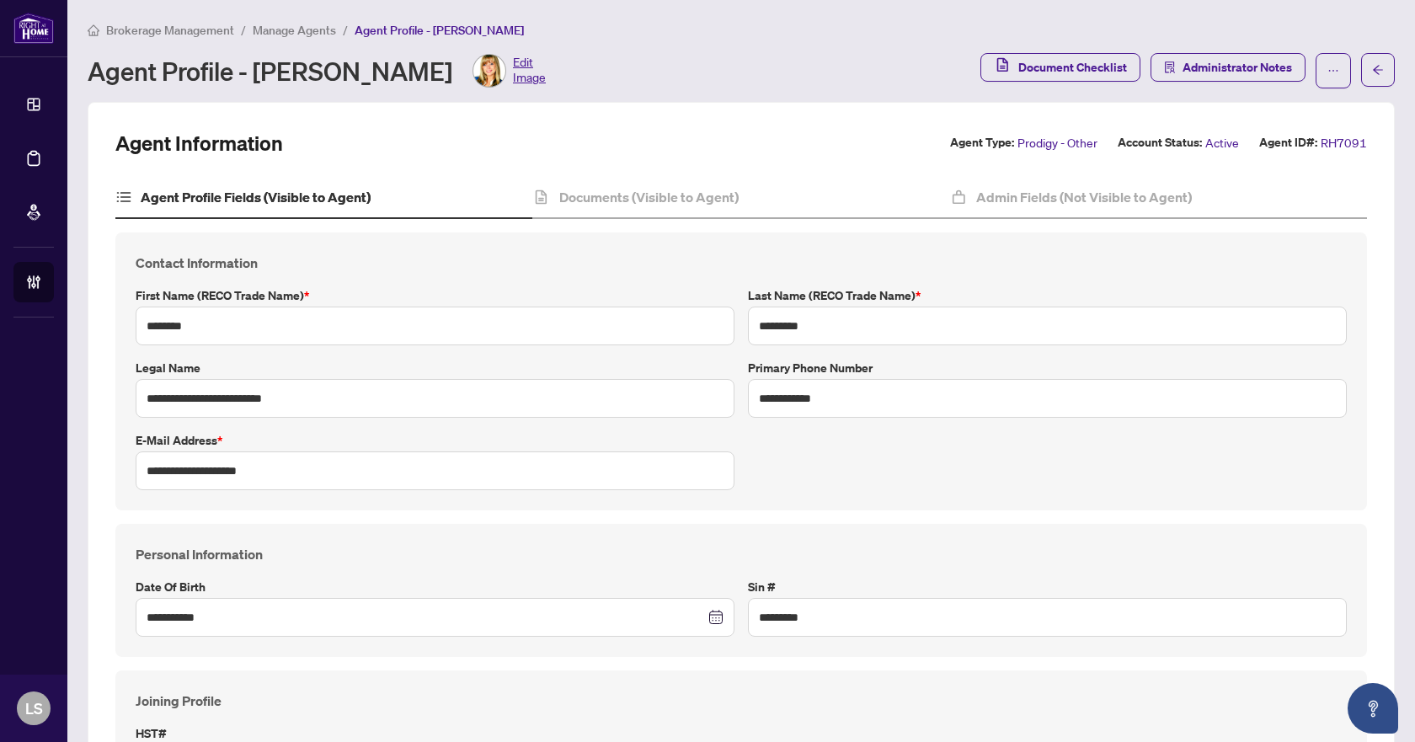
click at [163, 32] on span "Brokerage Management" at bounding box center [170, 30] width 128 height 15
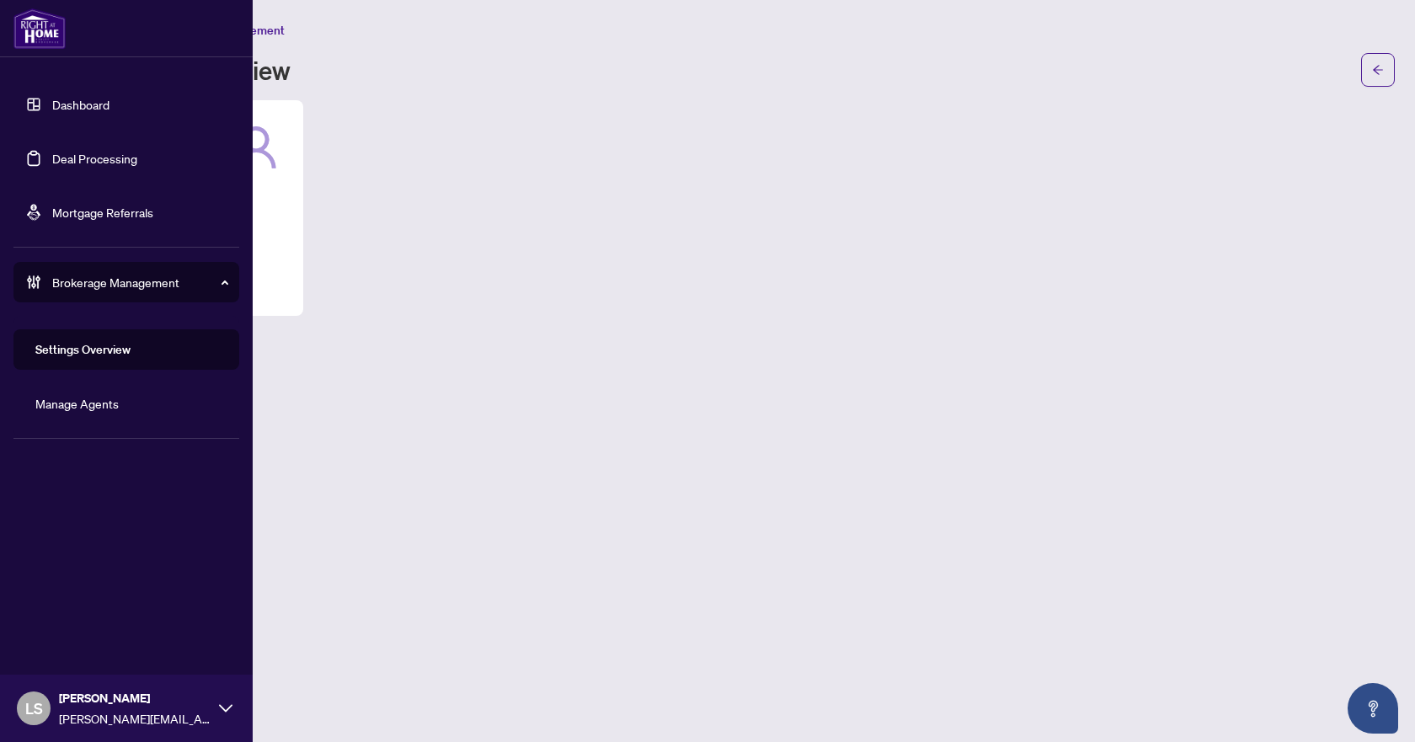
click at [108, 154] on link "Deal Processing" at bounding box center [94, 158] width 85 height 15
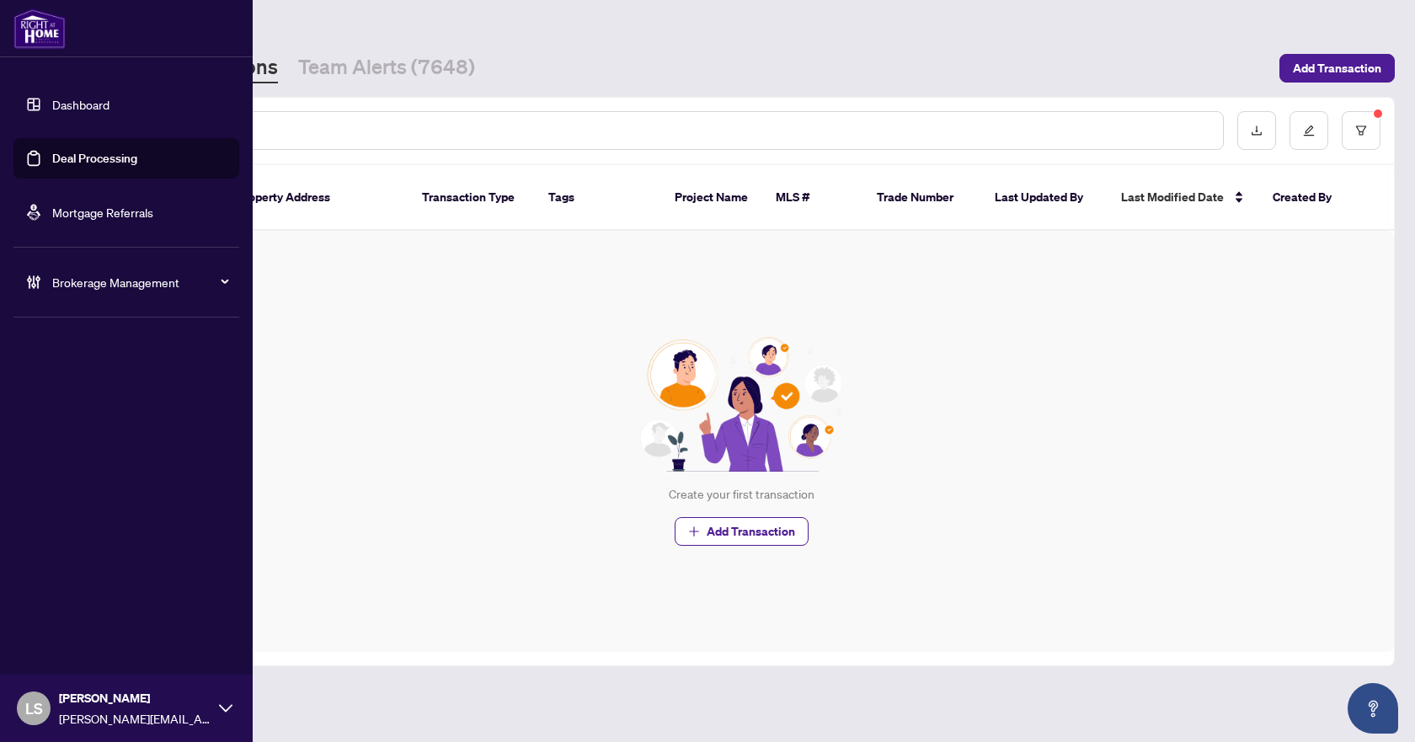
click at [141, 283] on span "Brokerage Management" at bounding box center [139, 282] width 175 height 19
click at [116, 287] on span "Brokerage Management" at bounding box center [139, 282] width 175 height 19
click at [86, 402] on link "Manage Agents" at bounding box center [76, 403] width 83 height 15
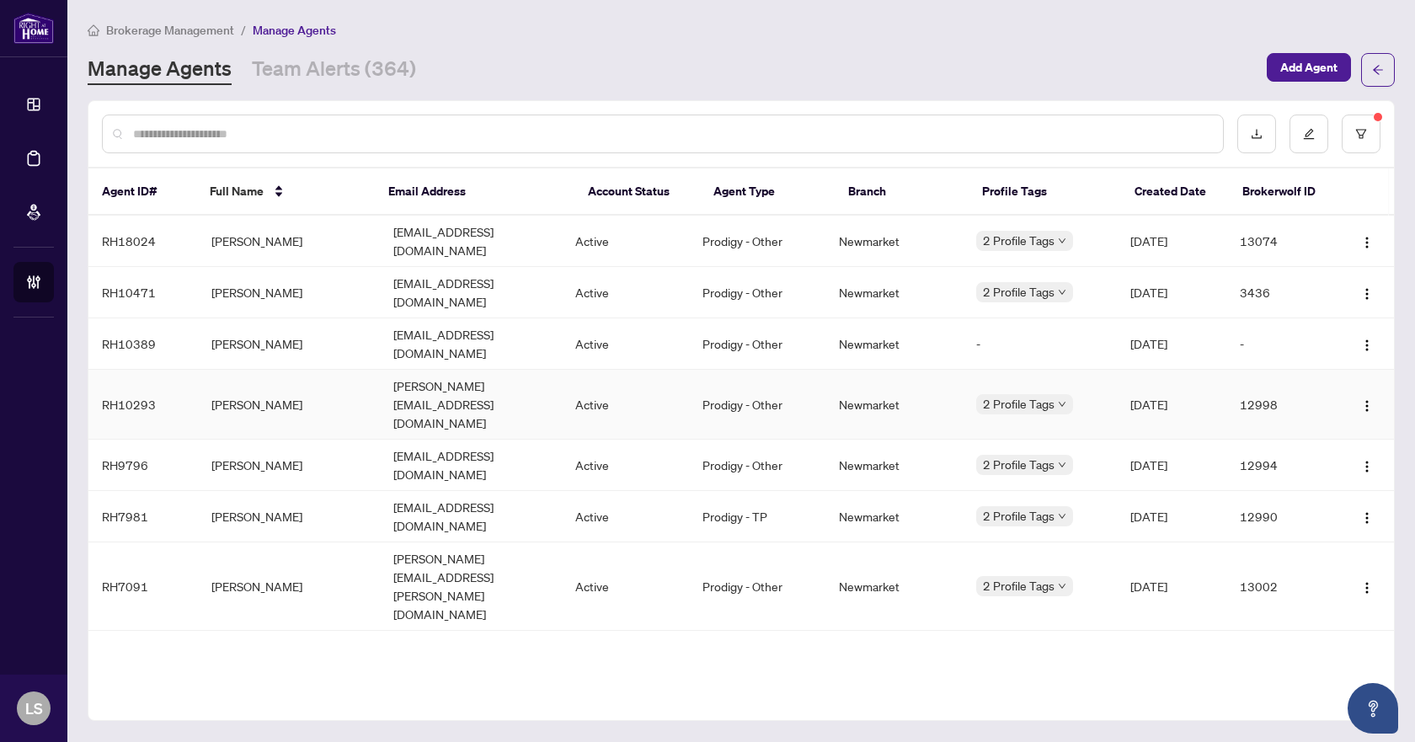
click at [251, 370] on td "Rosa Fernandes" at bounding box center [289, 405] width 182 height 70
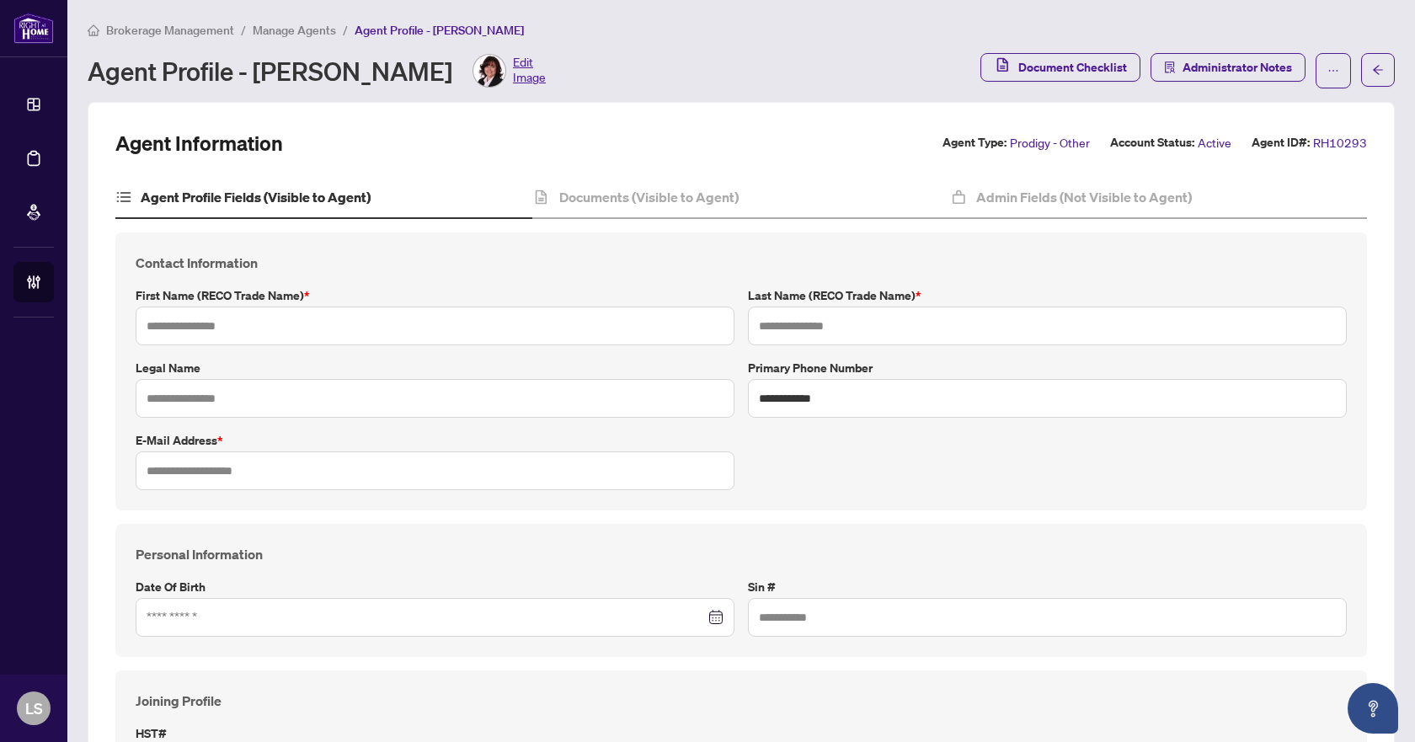
type input "****"
type input "*********"
type input "**********"
type input "*********"
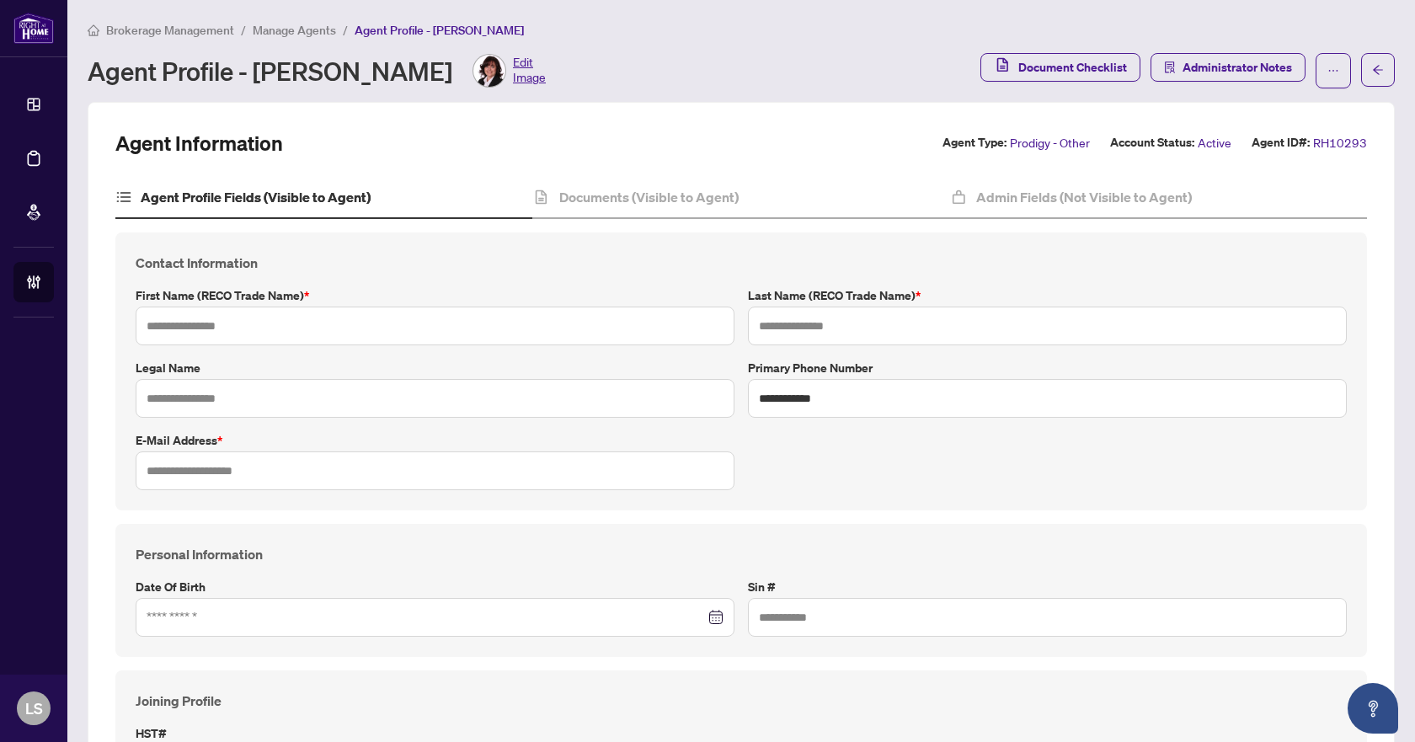
type input "**********"
type input "*******"
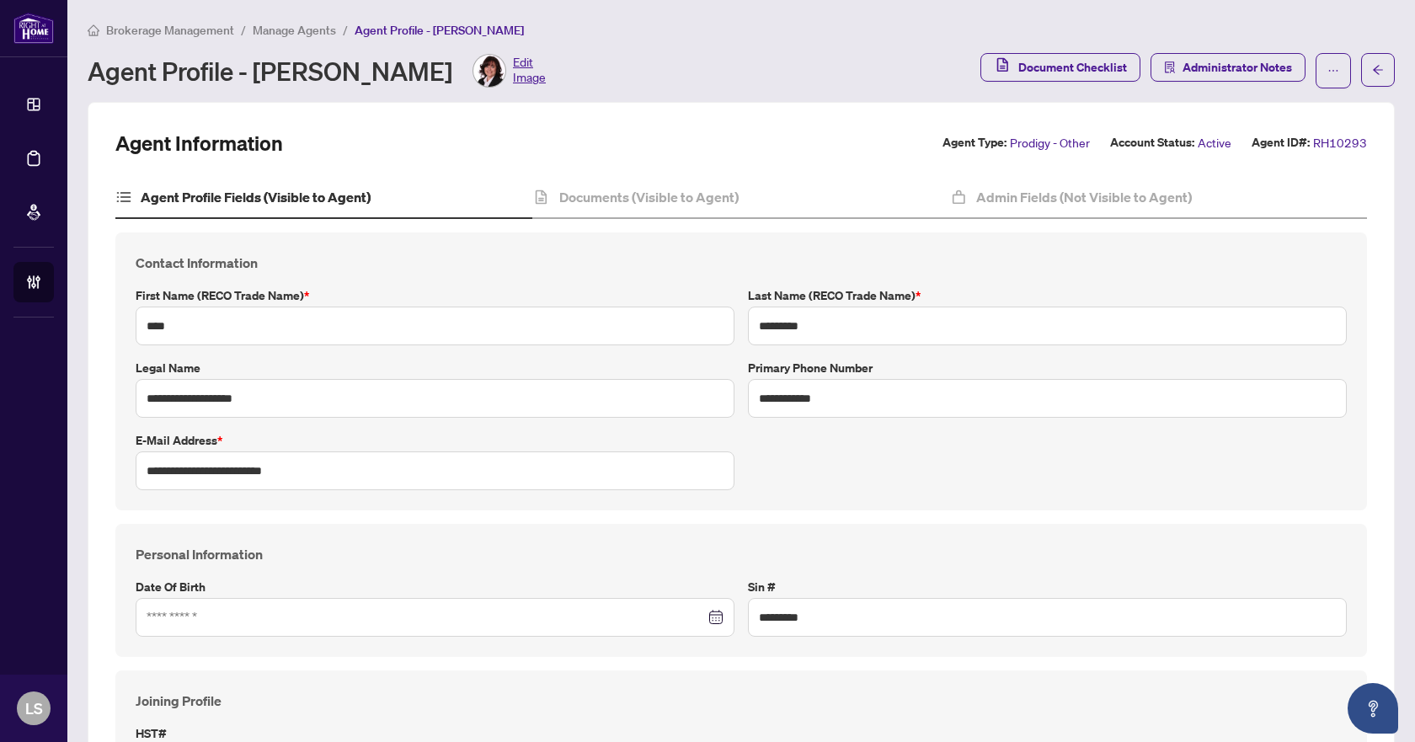
type input "**********"
type input "****"
type input "**********"
click at [676, 189] on h4 "Documents (Visible to Agent)" at bounding box center [648, 197] width 179 height 20
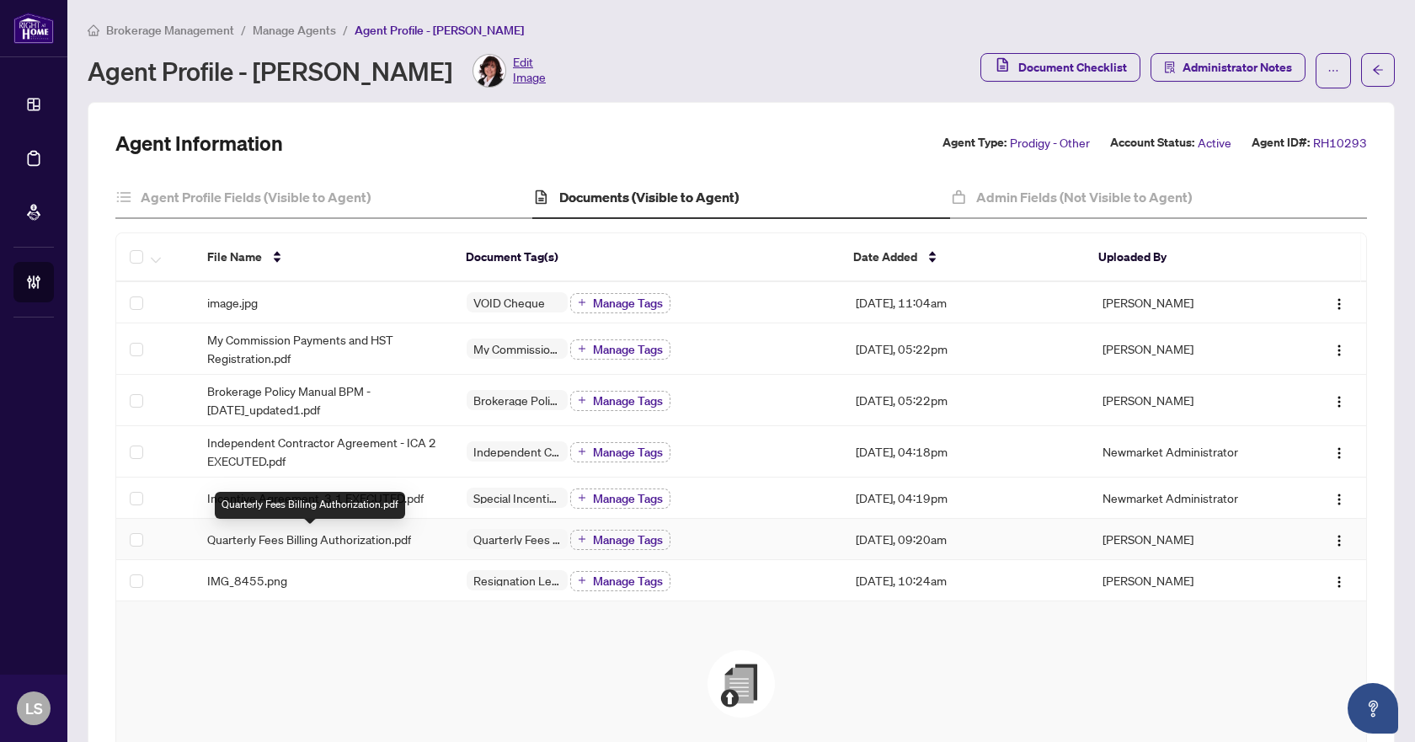
click at [317, 542] on span "Quarterly Fees Billing Authorization.pdf" at bounding box center [309, 539] width 204 height 19
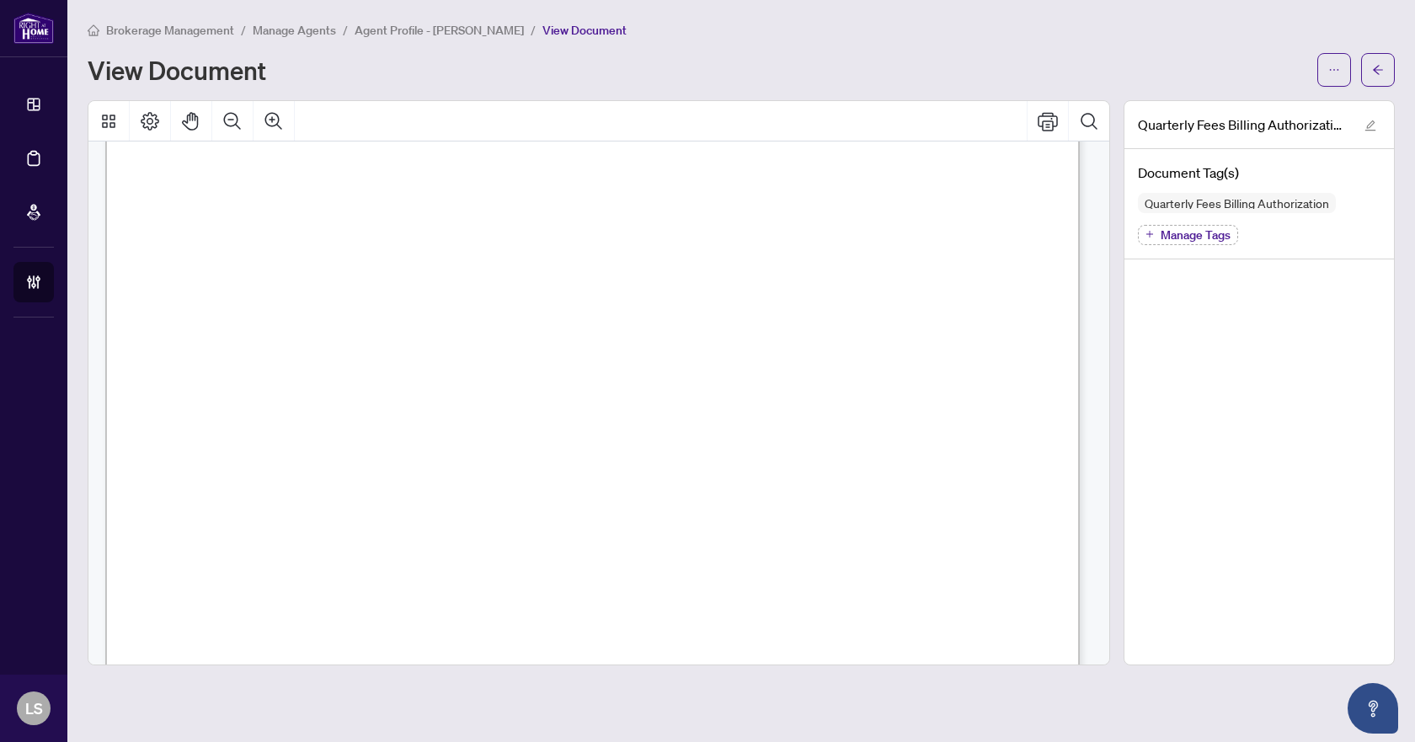
scroll to position [168, 0]
click at [1326, 67] on button "button" at bounding box center [1334, 70] width 34 height 34
click at [1246, 109] on span "Download" at bounding box center [1273, 106] width 128 height 19
click at [417, 29] on span "Agent Profile - Rosa Fernandes" at bounding box center [439, 30] width 169 height 15
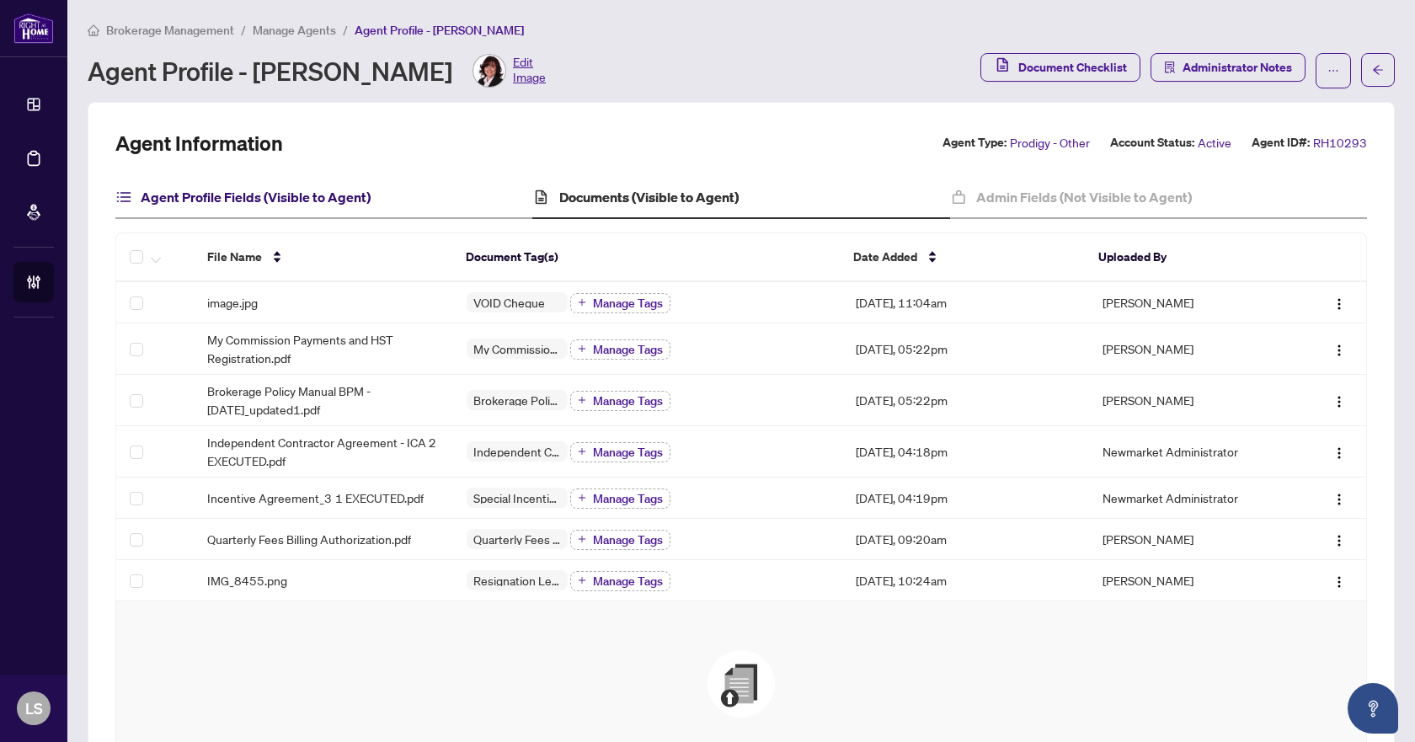
click at [181, 191] on h4 "Agent Profile Fields (Visible to Agent)" at bounding box center [256, 197] width 230 height 20
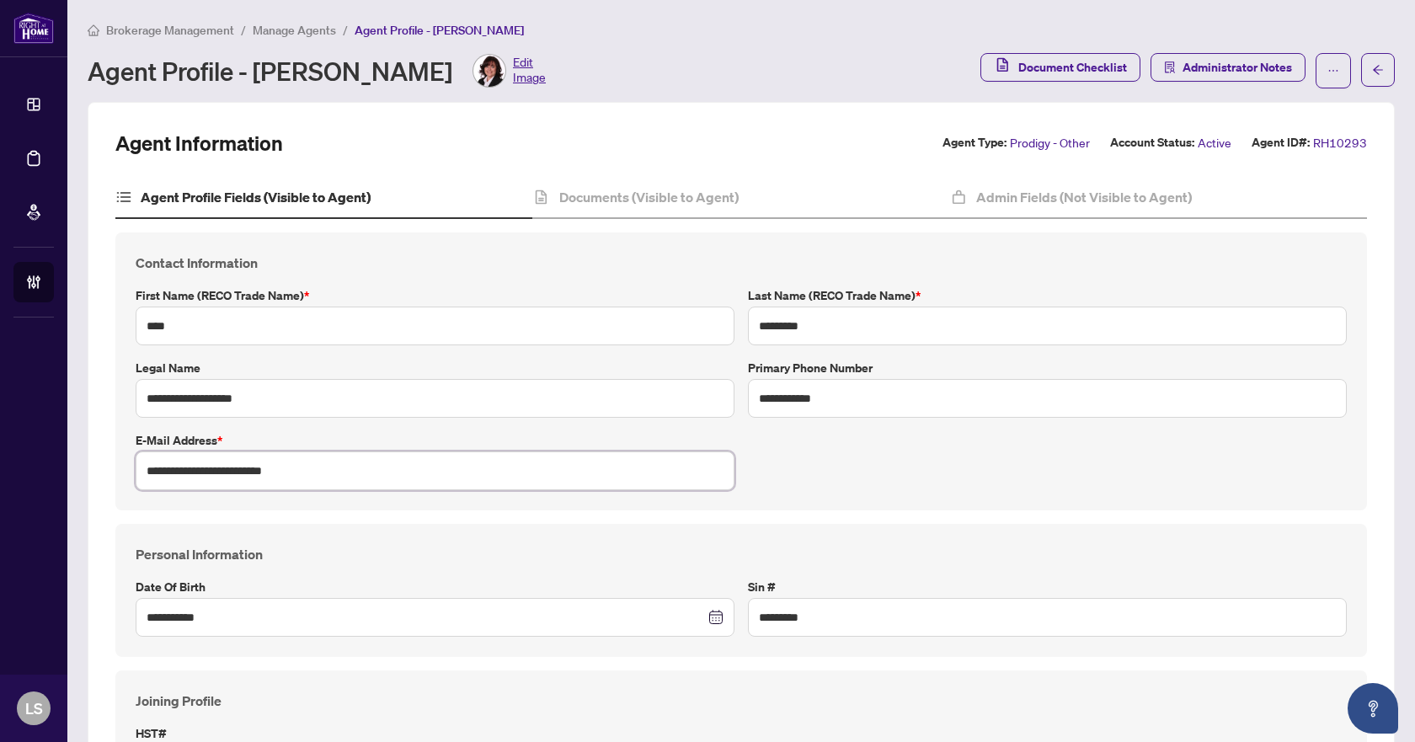
drag, startPoint x: 334, startPoint y: 474, endPoint x: 141, endPoint y: 470, distance: 192.1
click at [141, 470] on input "**********" at bounding box center [435, 470] width 599 height 39
click at [297, 31] on span "Manage Agents" at bounding box center [294, 30] width 83 height 15
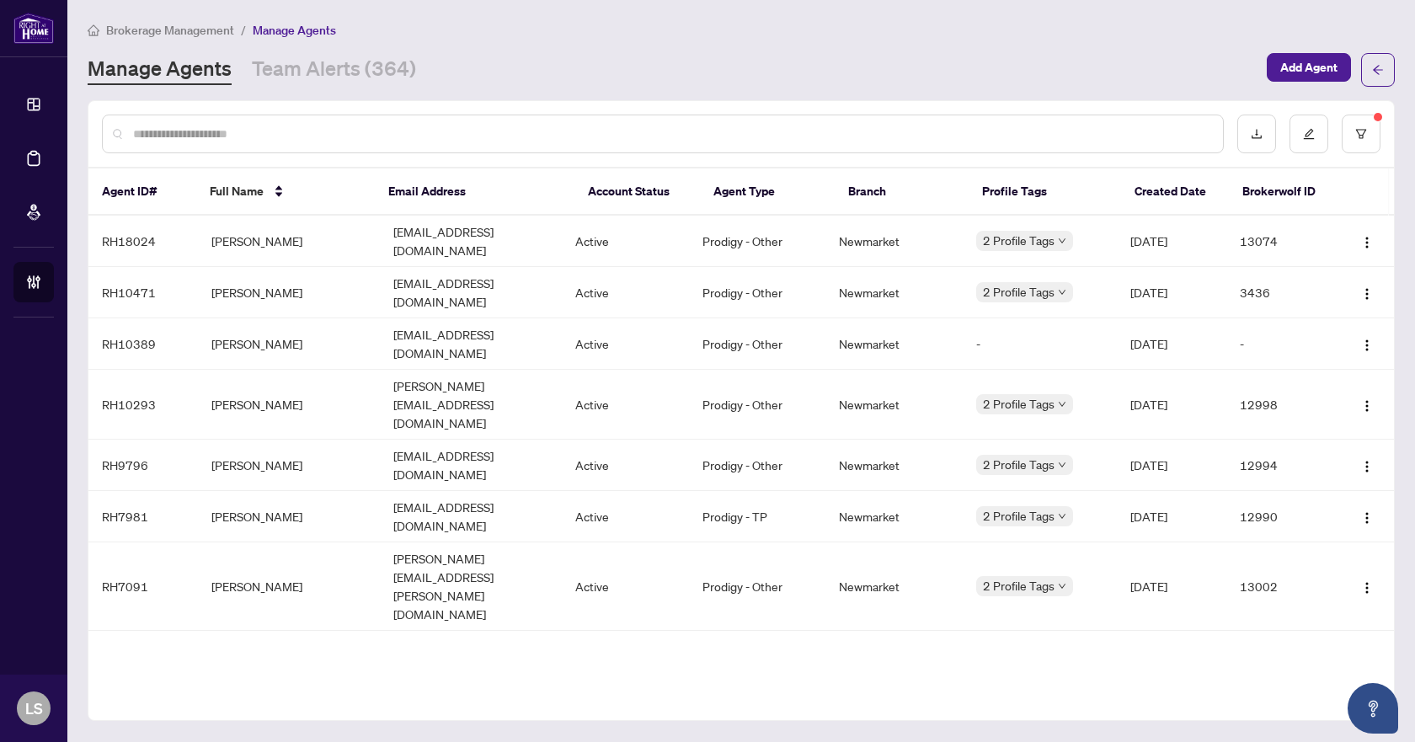
click at [150, 29] on span "Brokerage Management" at bounding box center [170, 30] width 128 height 15
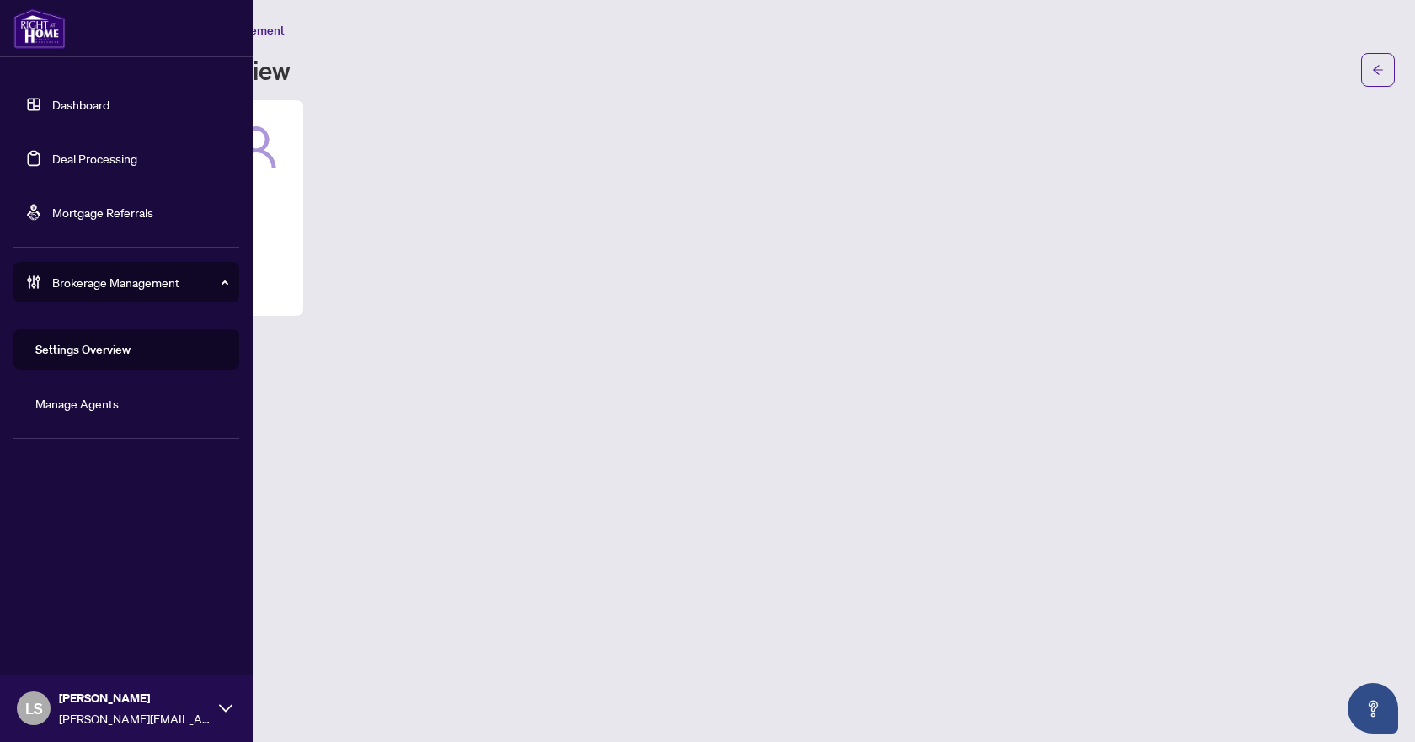
click at [72, 156] on link "Deal Processing" at bounding box center [94, 158] width 85 height 15
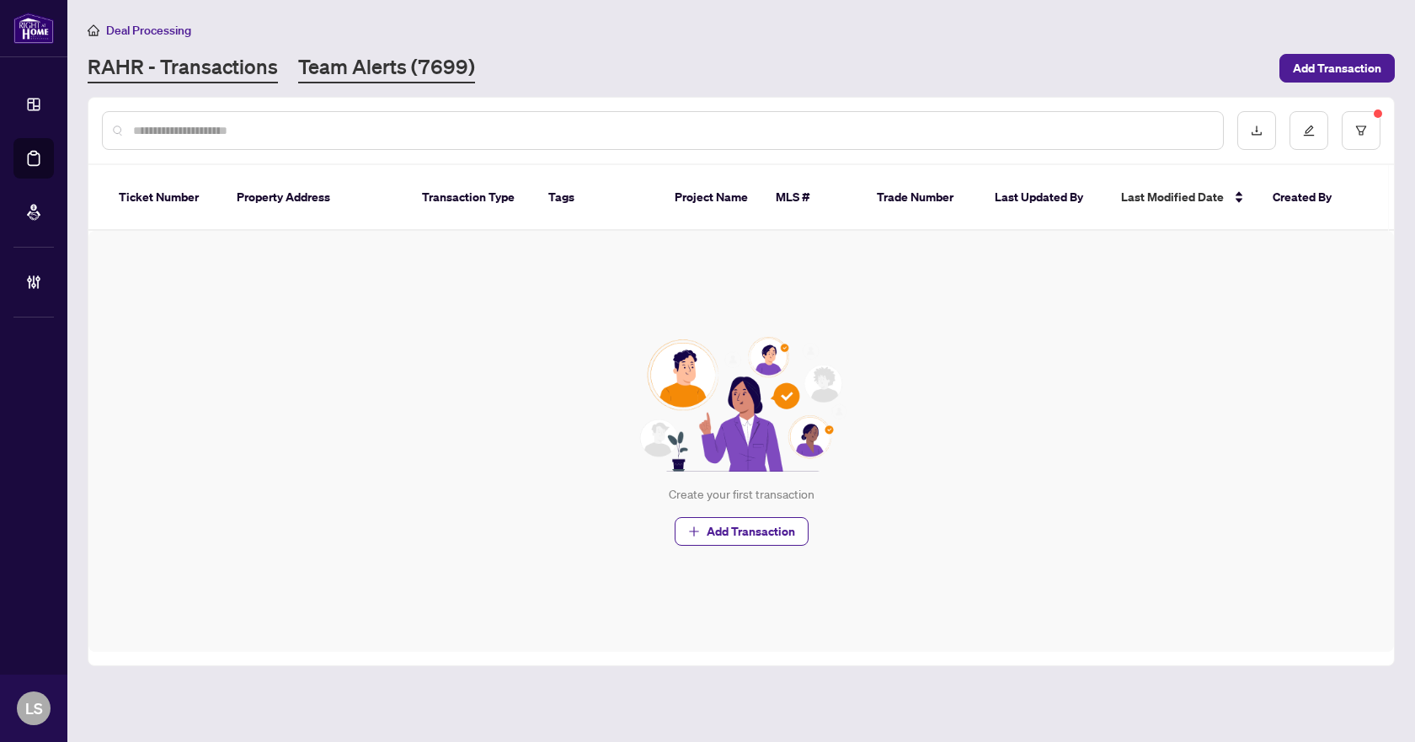
click at [362, 67] on link "Team Alerts (7699)" at bounding box center [386, 68] width 177 height 30
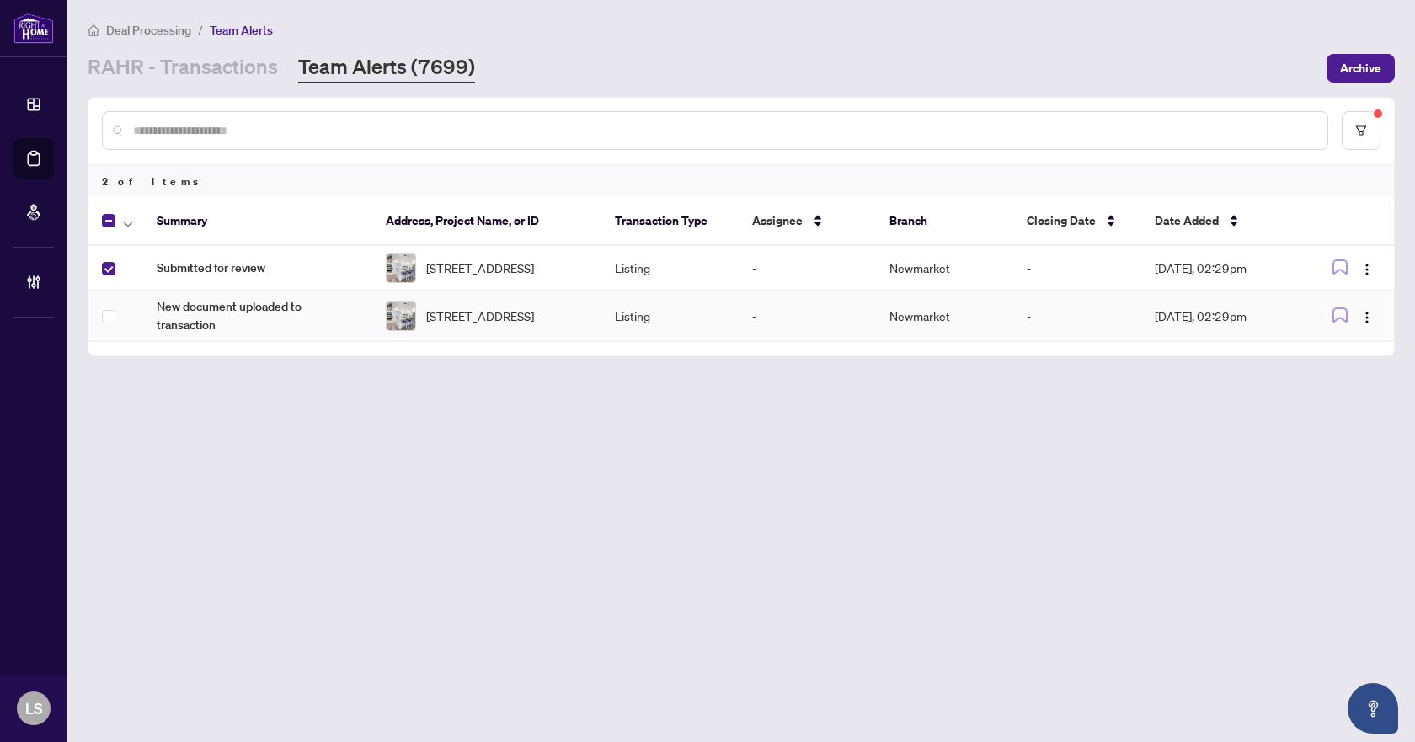
click at [99, 316] on td at bounding box center [115, 316] width 55 height 51
click at [109, 312] on td at bounding box center [115, 316] width 55 height 51
click at [135, 219] on button "button" at bounding box center [128, 221] width 19 height 20
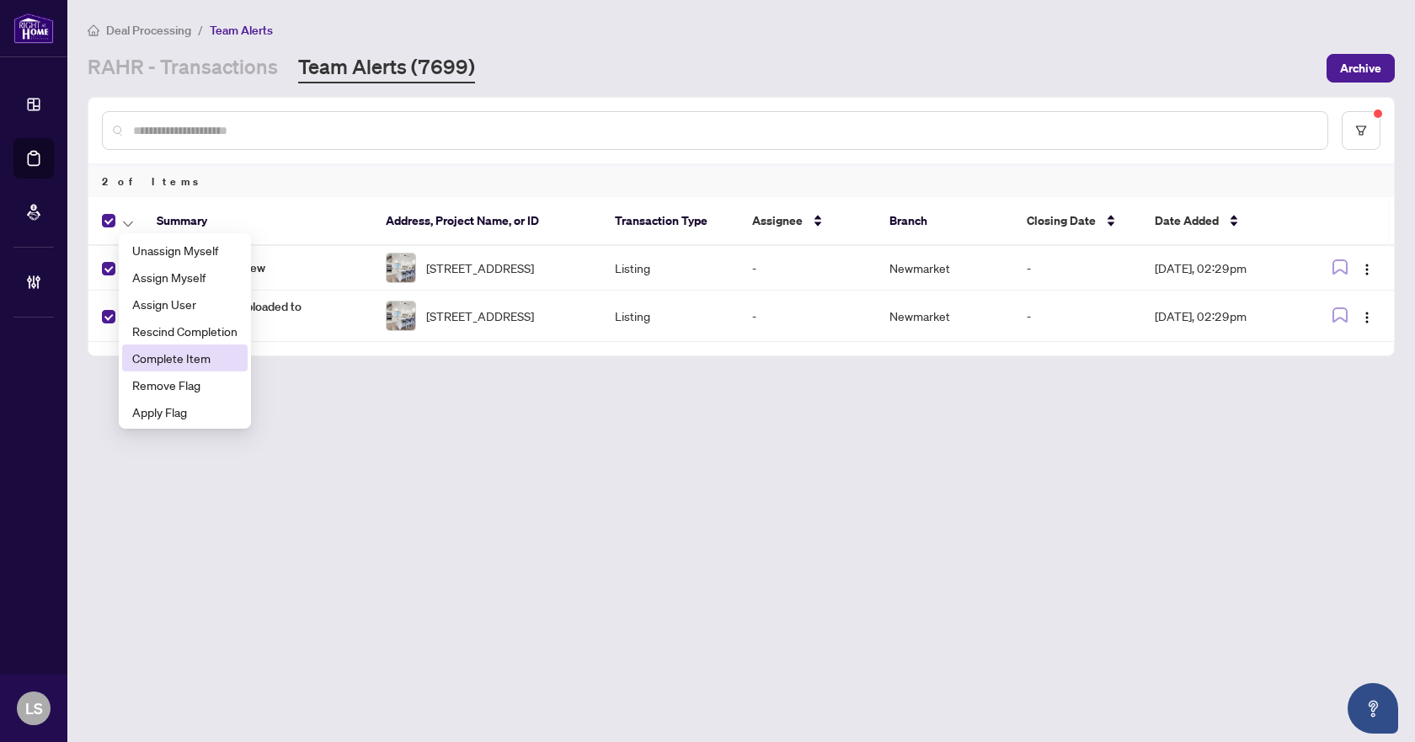
click at [162, 363] on span "Complete Item" at bounding box center [184, 358] width 105 height 19
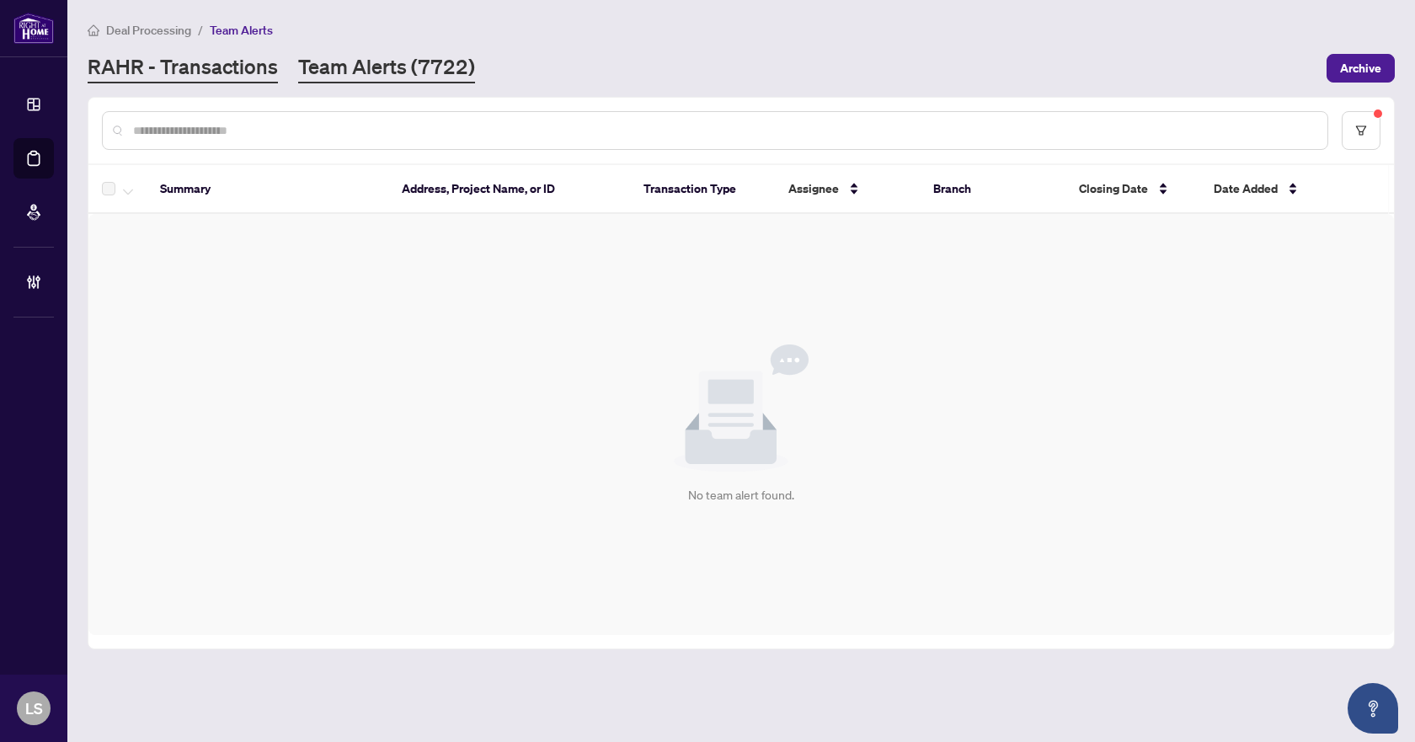
click at [176, 75] on link "RAHR - Transactions" at bounding box center [183, 68] width 190 height 30
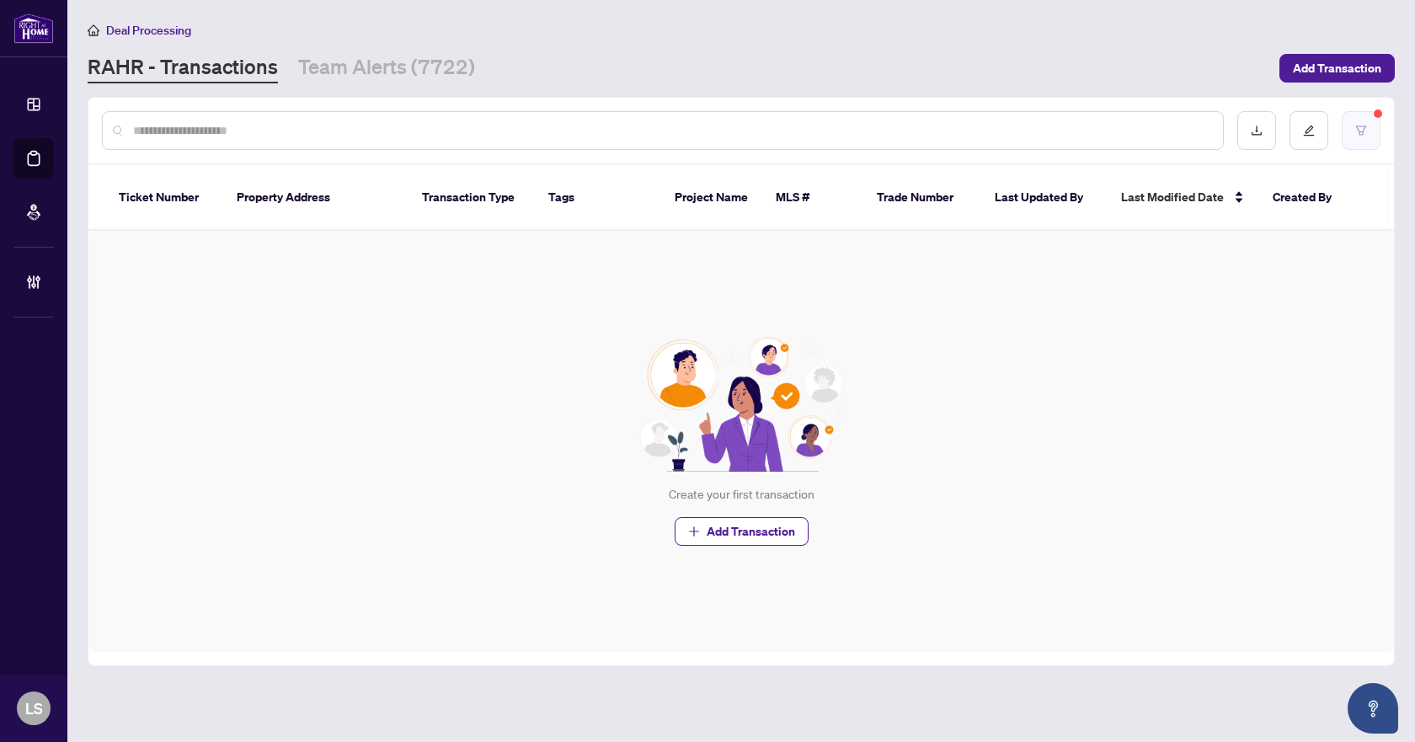
click at [1361, 120] on button "button" at bounding box center [1361, 130] width 39 height 39
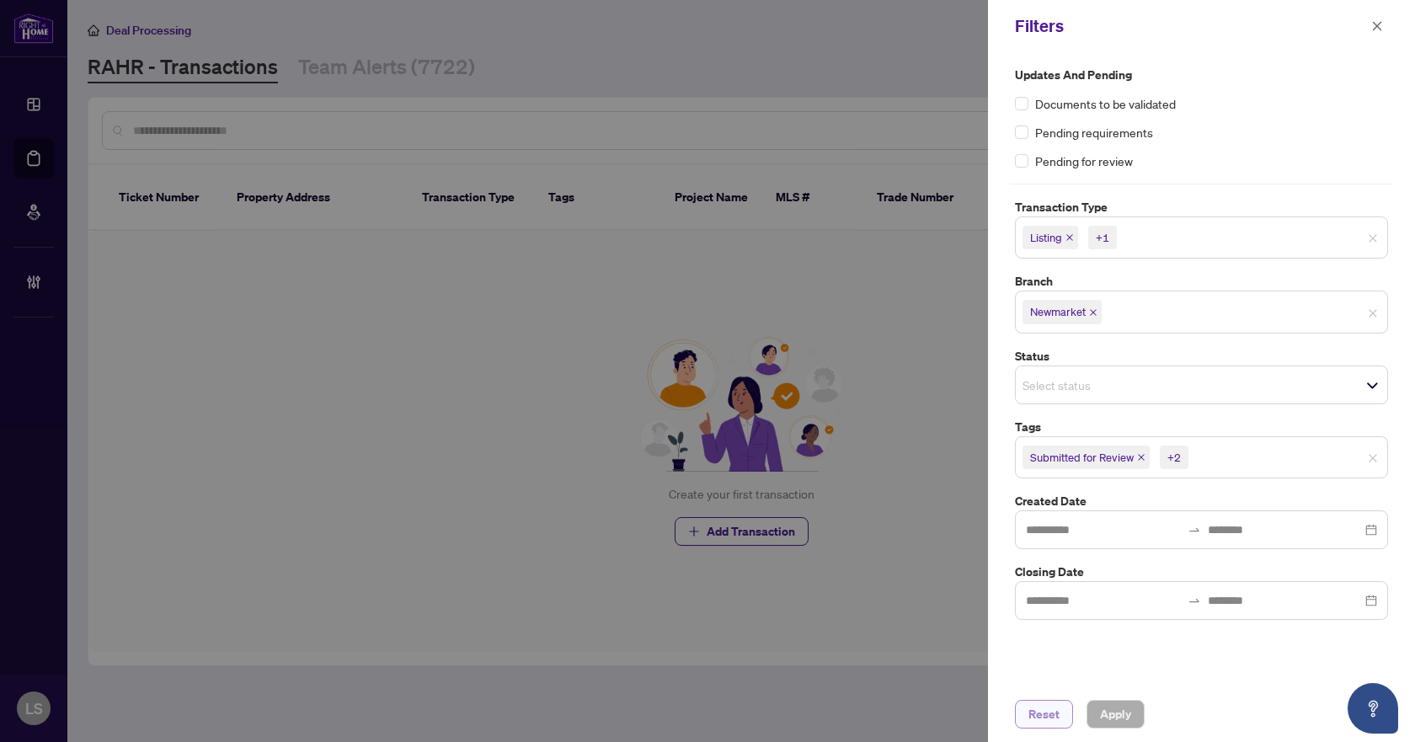
click at [1041, 714] on span "Reset" at bounding box center [1043, 714] width 31 height 27
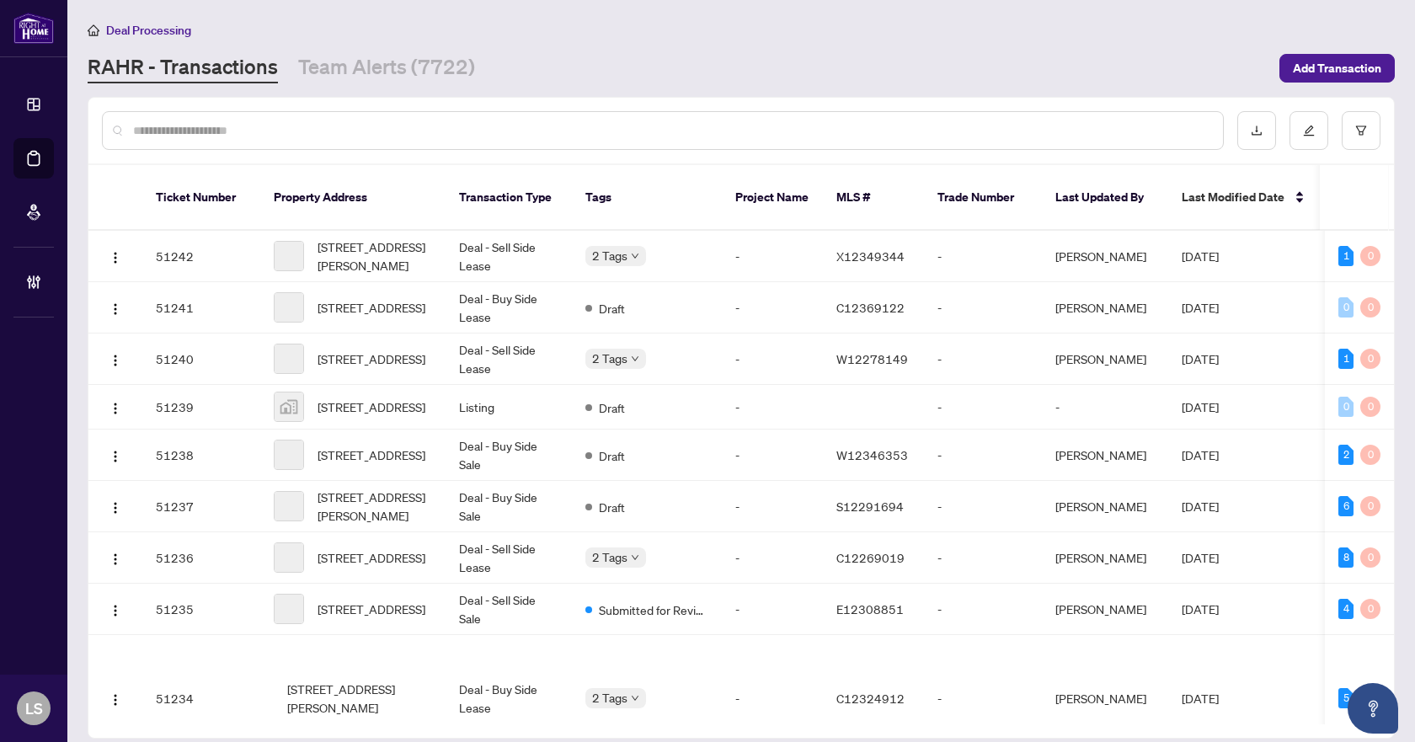
click at [233, 124] on input "text" at bounding box center [671, 130] width 1076 height 19
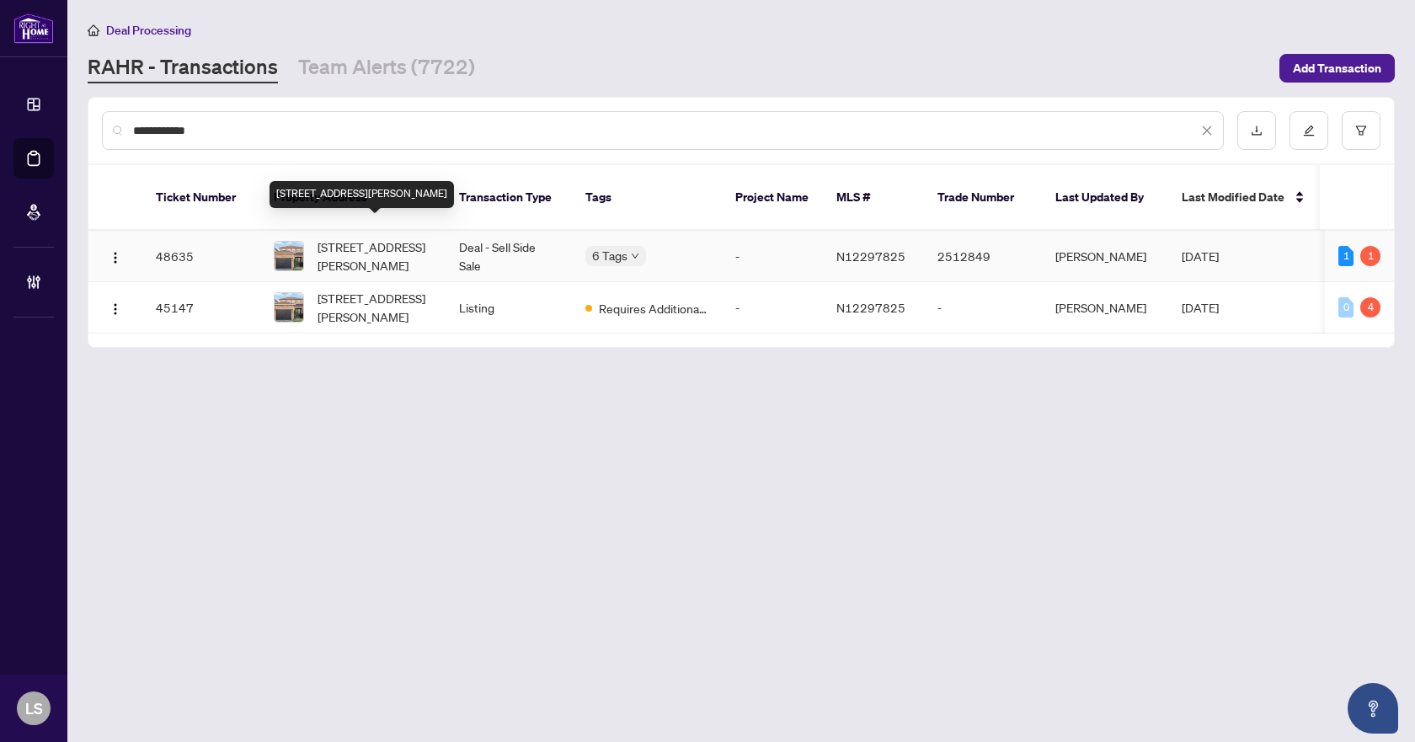
type input "**********"
click at [389, 243] on span "[STREET_ADDRESS][PERSON_NAME]" at bounding box center [375, 256] width 115 height 37
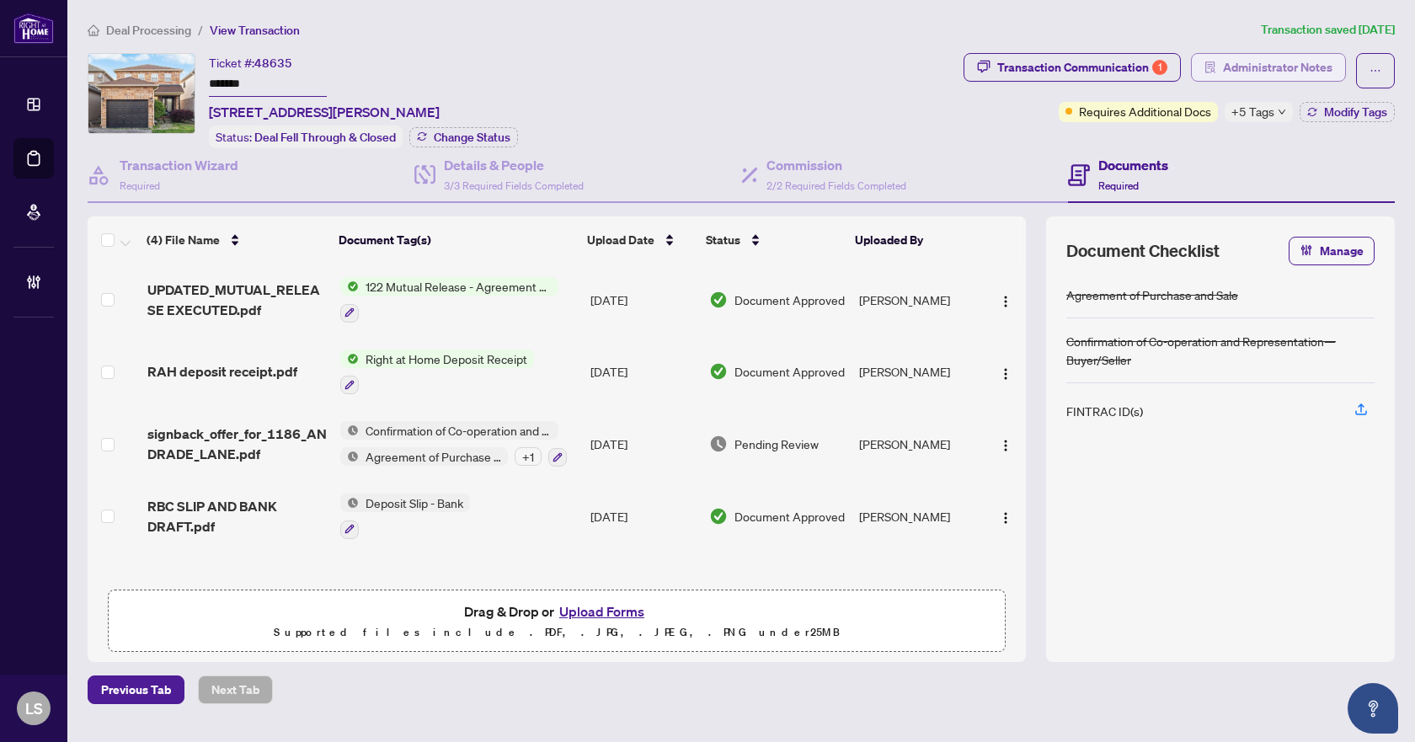
click at [1234, 65] on span "Administrator Notes" at bounding box center [1277, 67] width 109 height 27
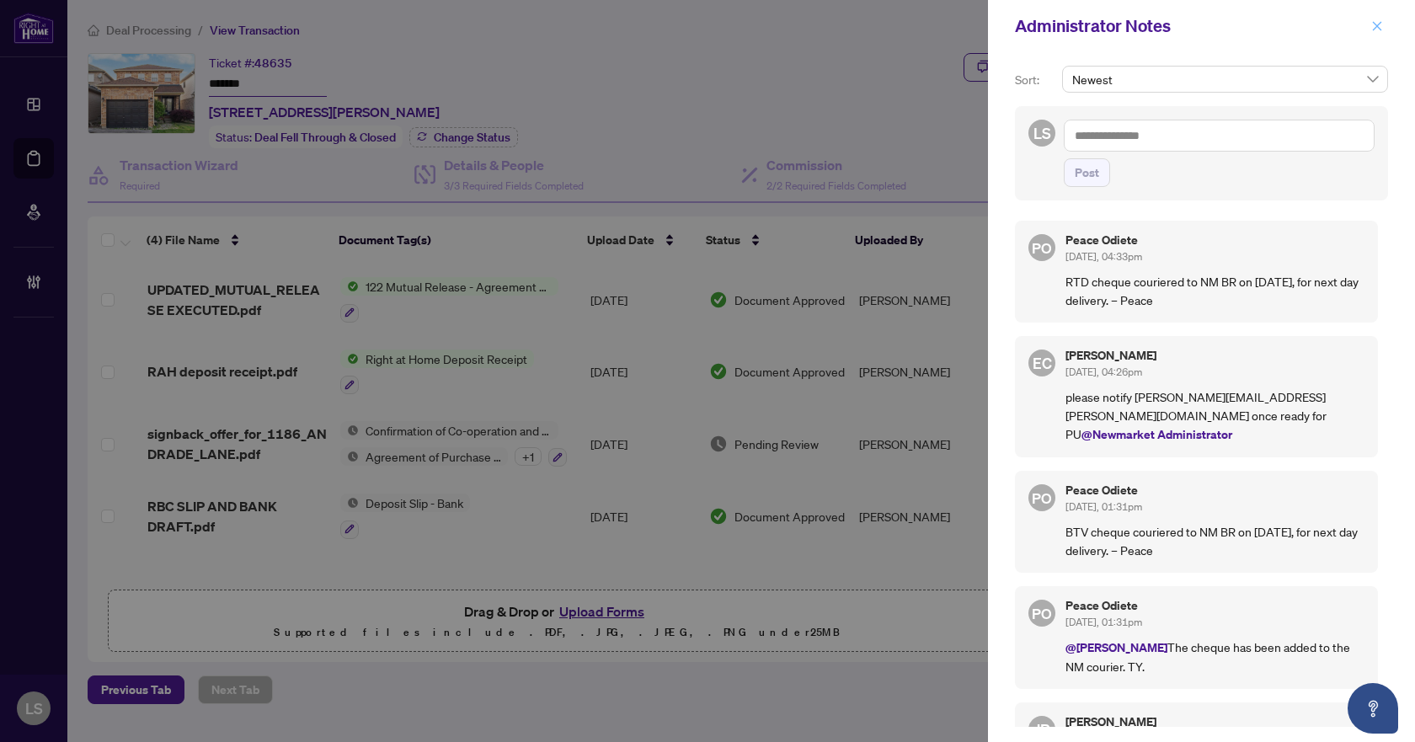
click at [1386, 25] on button "button" at bounding box center [1377, 26] width 22 height 20
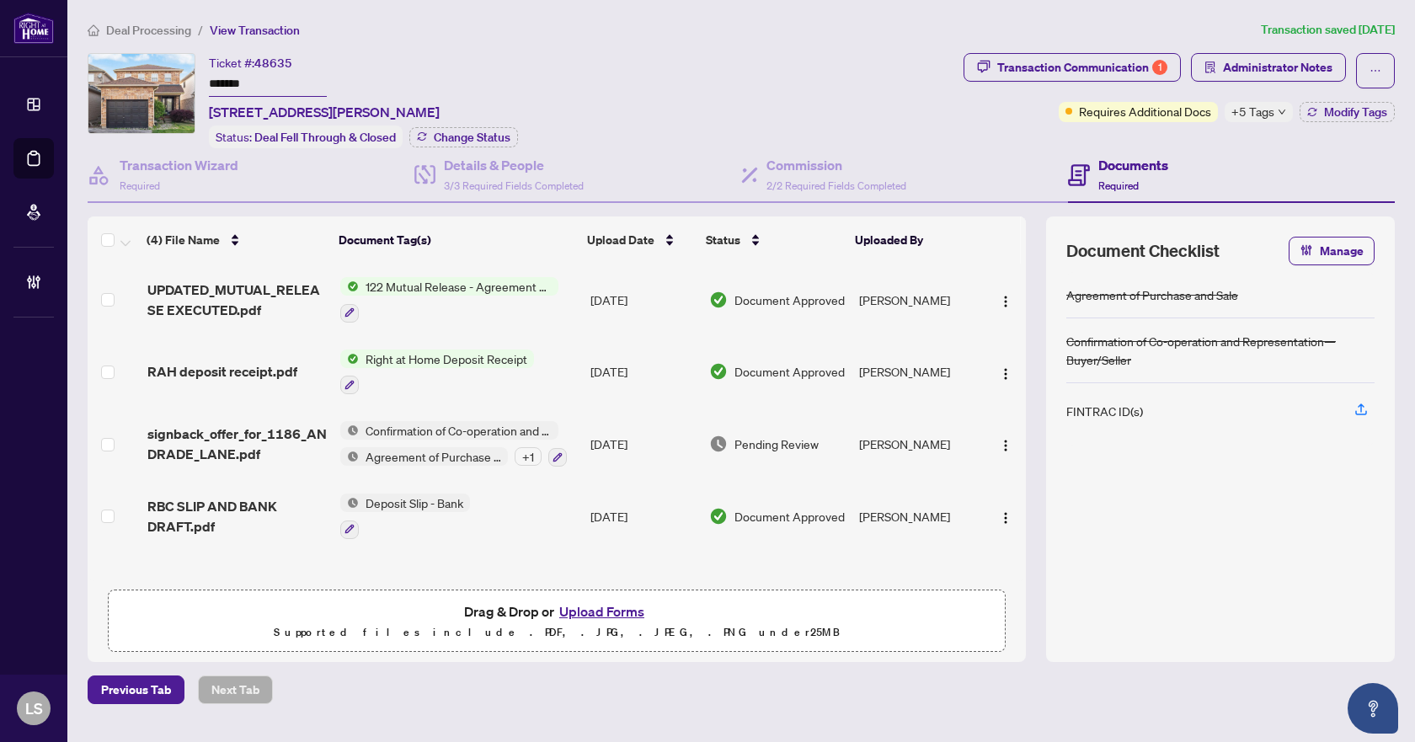
click at [129, 25] on span "Deal Processing" at bounding box center [148, 30] width 85 height 15
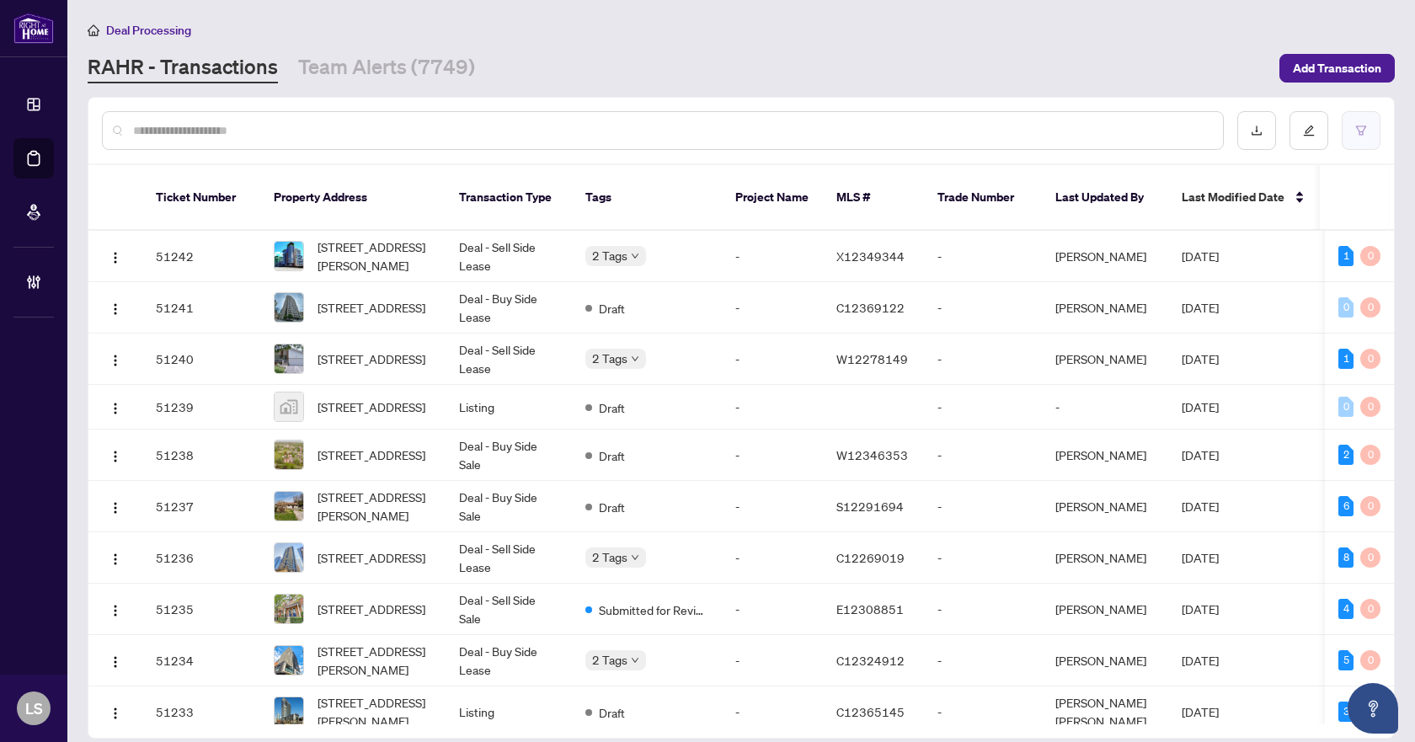
click at [1359, 125] on icon "filter" at bounding box center [1361, 131] width 12 height 12
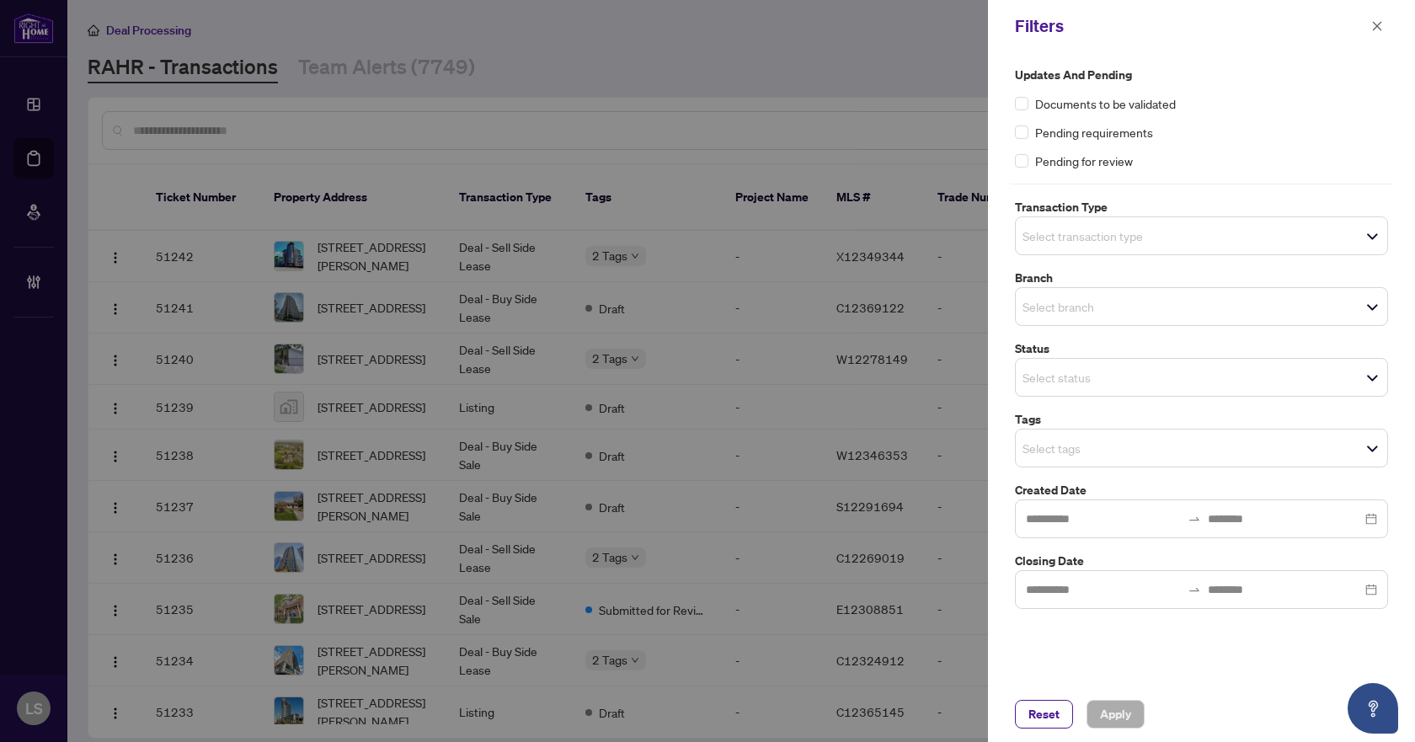
drag, startPoint x: 1114, startPoint y: 238, endPoint x: 1123, endPoint y: 254, distance: 18.8
click at [1115, 240] on input "search" at bounding box center [1081, 236] width 118 height 20
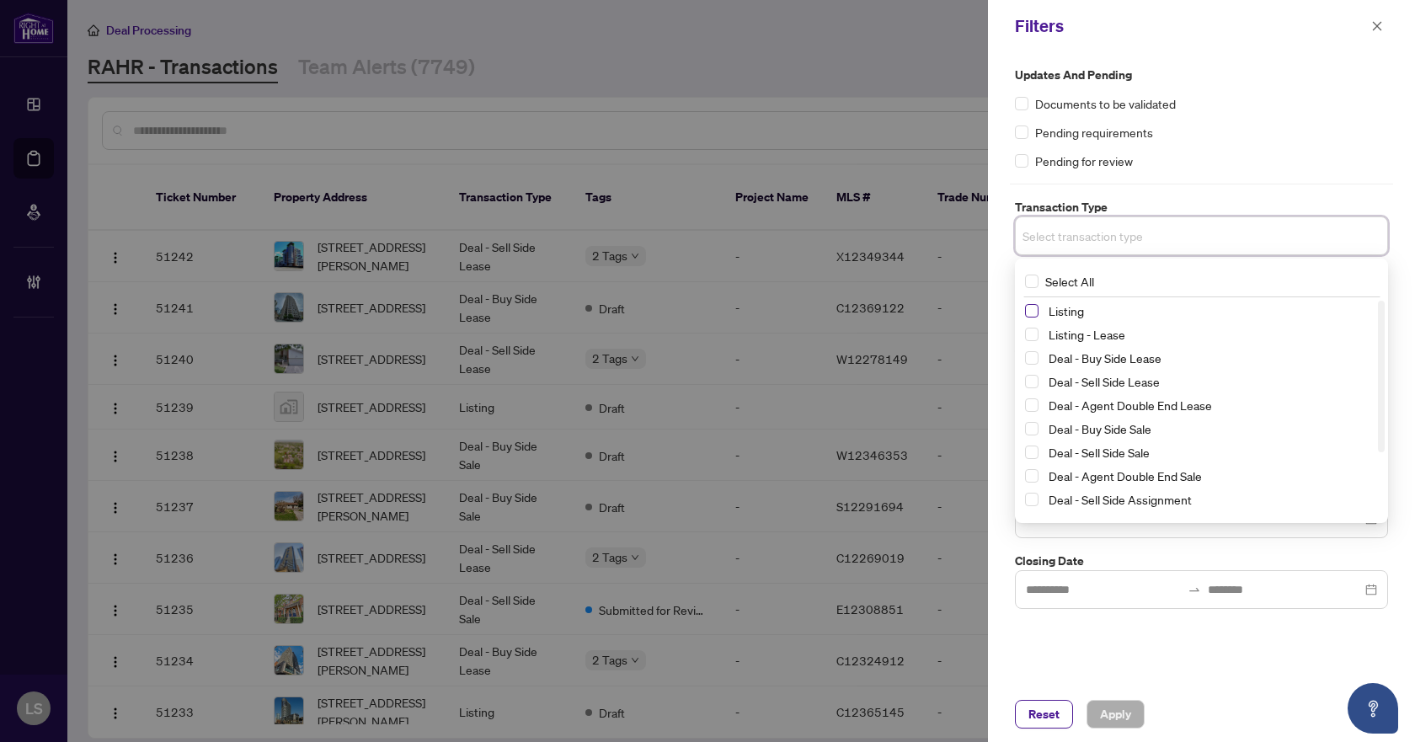
click at [1032, 306] on span "Select Listing" at bounding box center [1031, 310] width 13 height 13
click at [1030, 339] on span "Select Listing - Lease" at bounding box center [1031, 337] width 13 height 13
click at [1266, 113] on div "Updates and Pending Documents to be validated Pending requirements Pending for …" at bounding box center [1201, 118] width 373 height 104
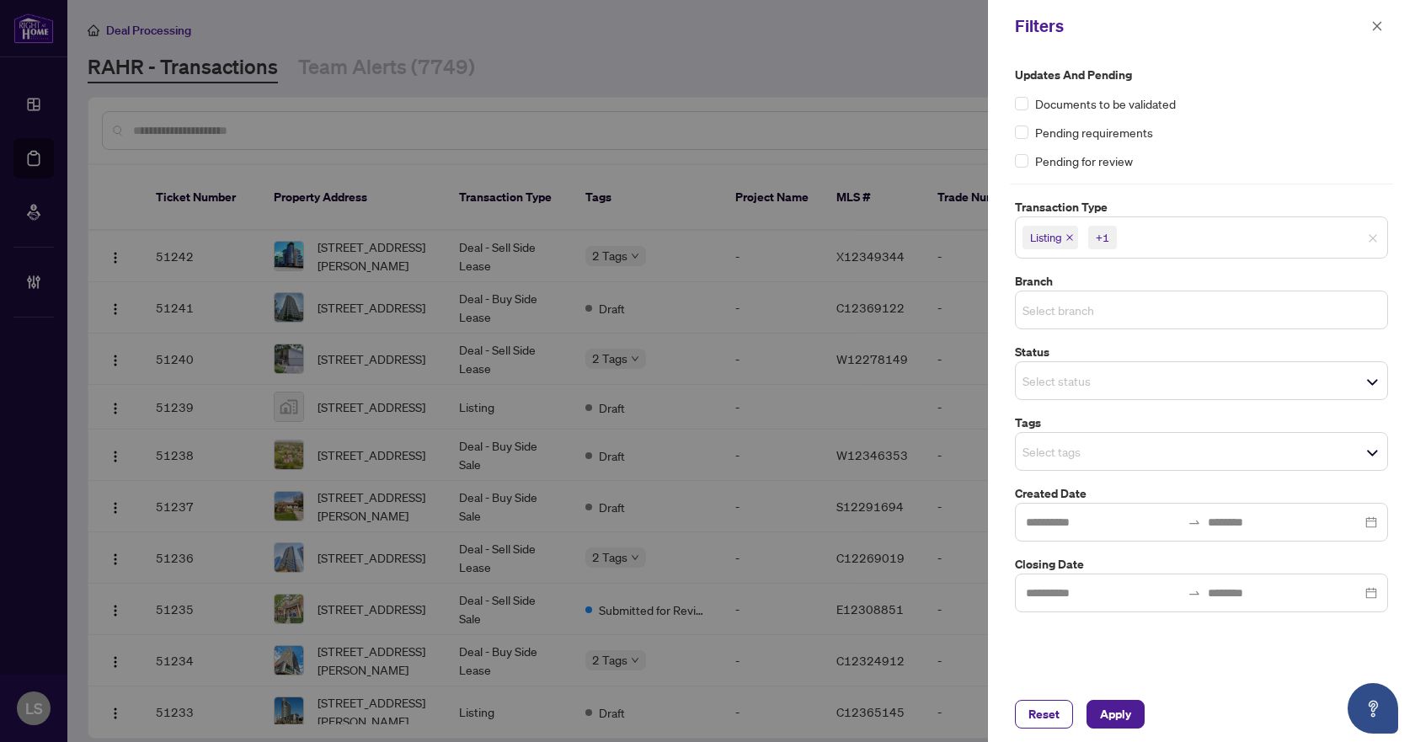
click at [1092, 316] on input "search" at bounding box center [1081, 310] width 118 height 20
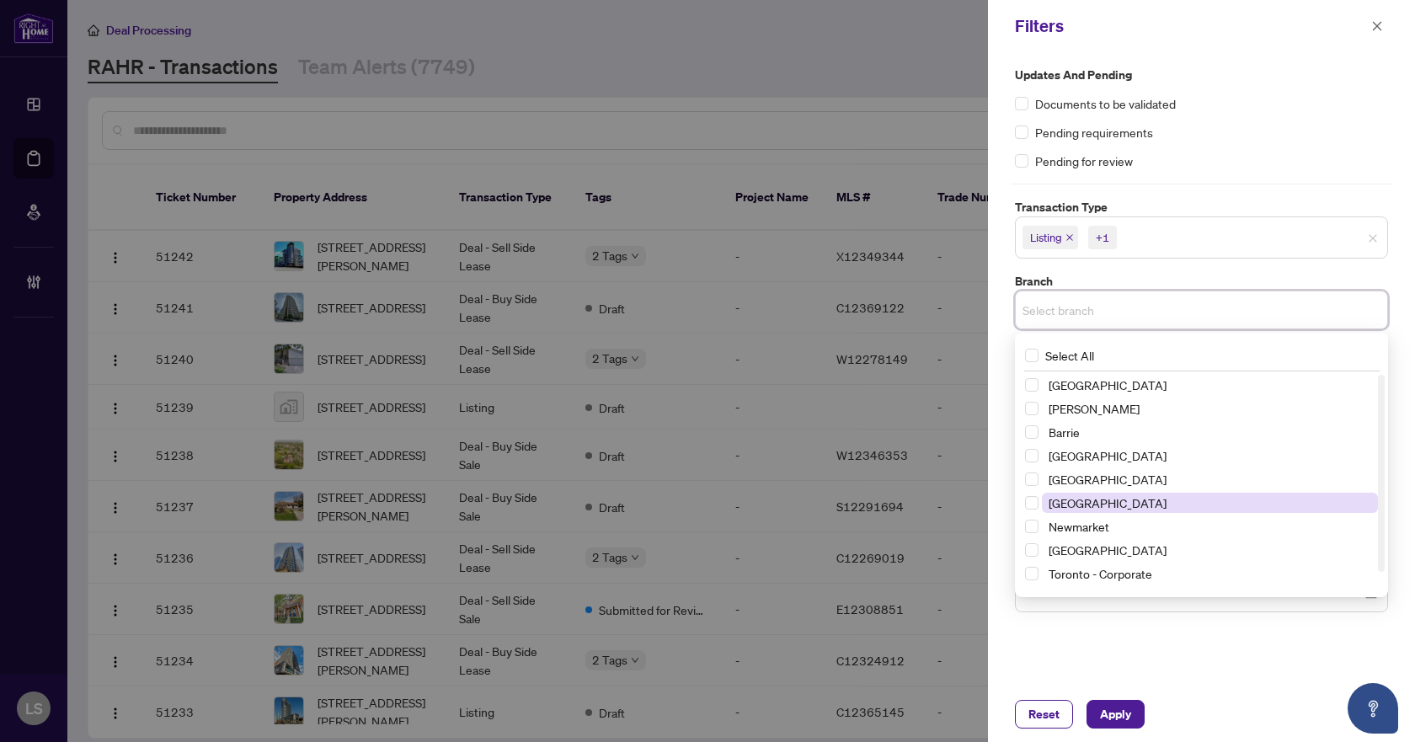
click at [1033, 528] on span "Select Newmarket" at bounding box center [1031, 526] width 13 height 13
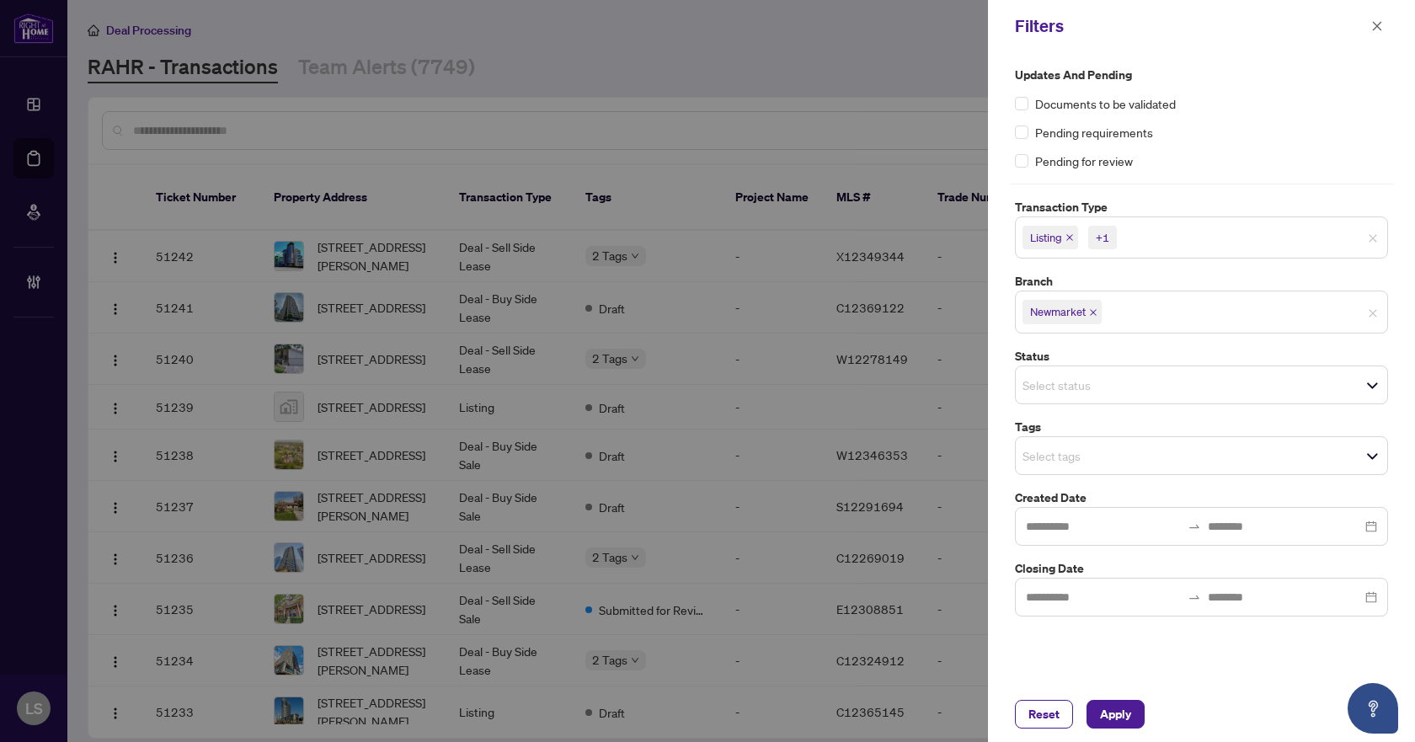
click at [1310, 81] on label "Updates and Pending" at bounding box center [1201, 75] width 373 height 19
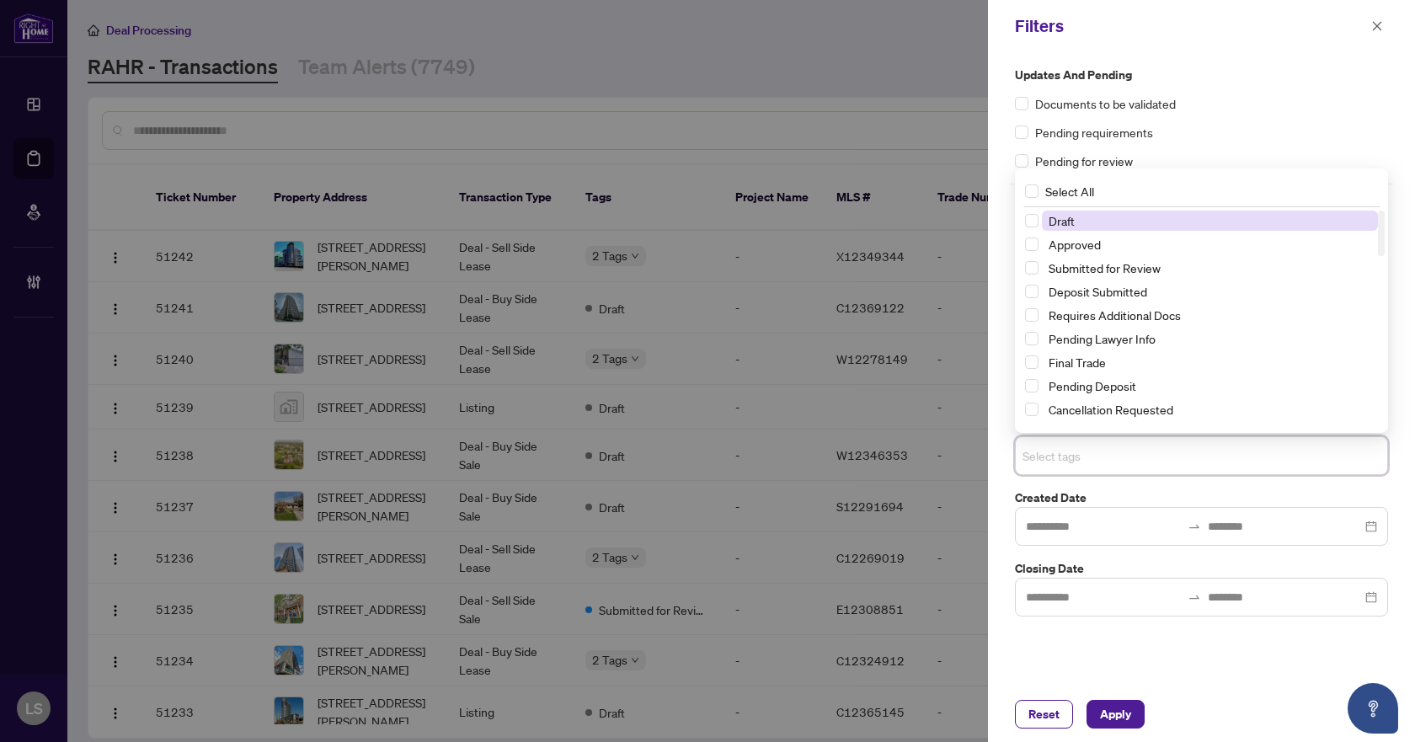
click at [1083, 459] on input "search" at bounding box center [1081, 456] width 118 height 20
drag, startPoint x: 1031, startPoint y: 270, endPoint x: 1033, endPoint y: 282, distance: 11.9
click at [1031, 275] on div "Submitted for Review" at bounding box center [1201, 268] width 353 height 20
click at [1033, 411] on span "Select Cancellation Requested" at bounding box center [1031, 409] width 13 height 13
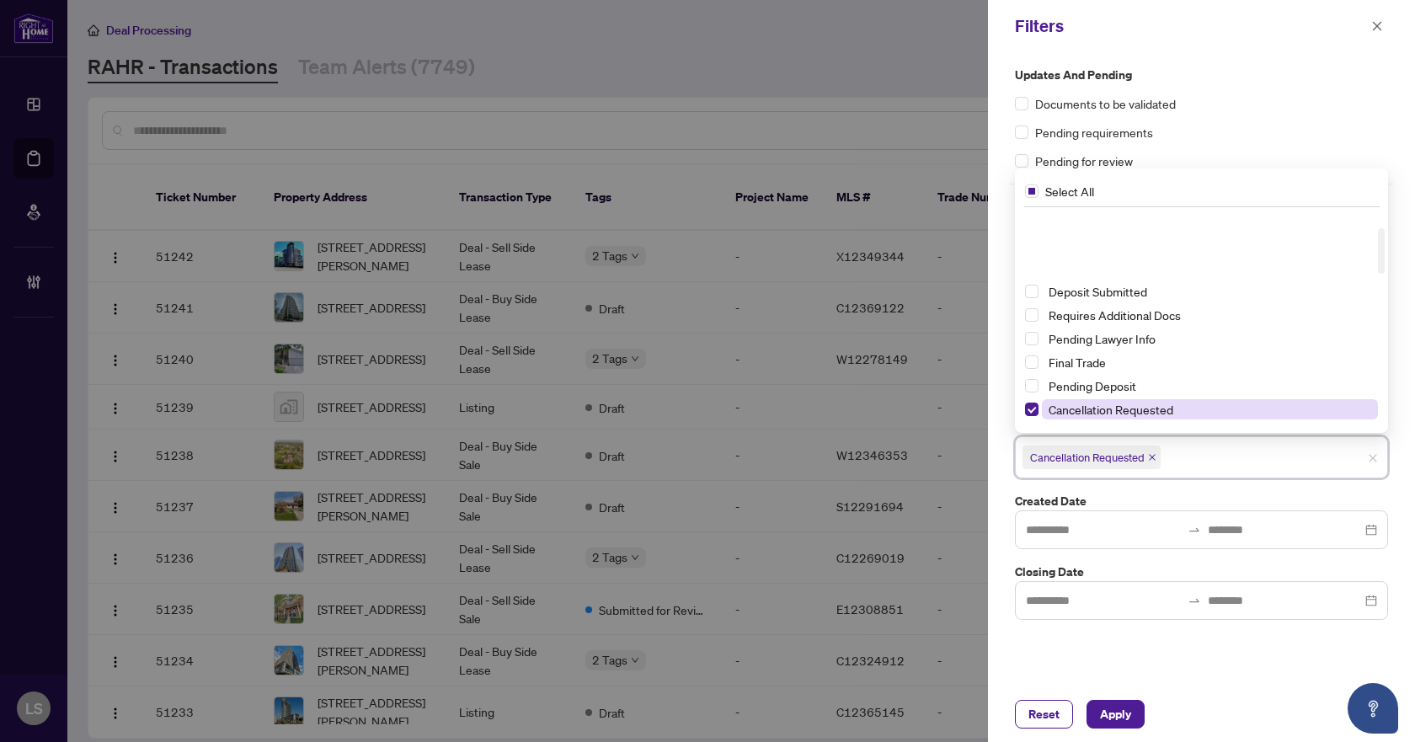
scroll to position [84, 0]
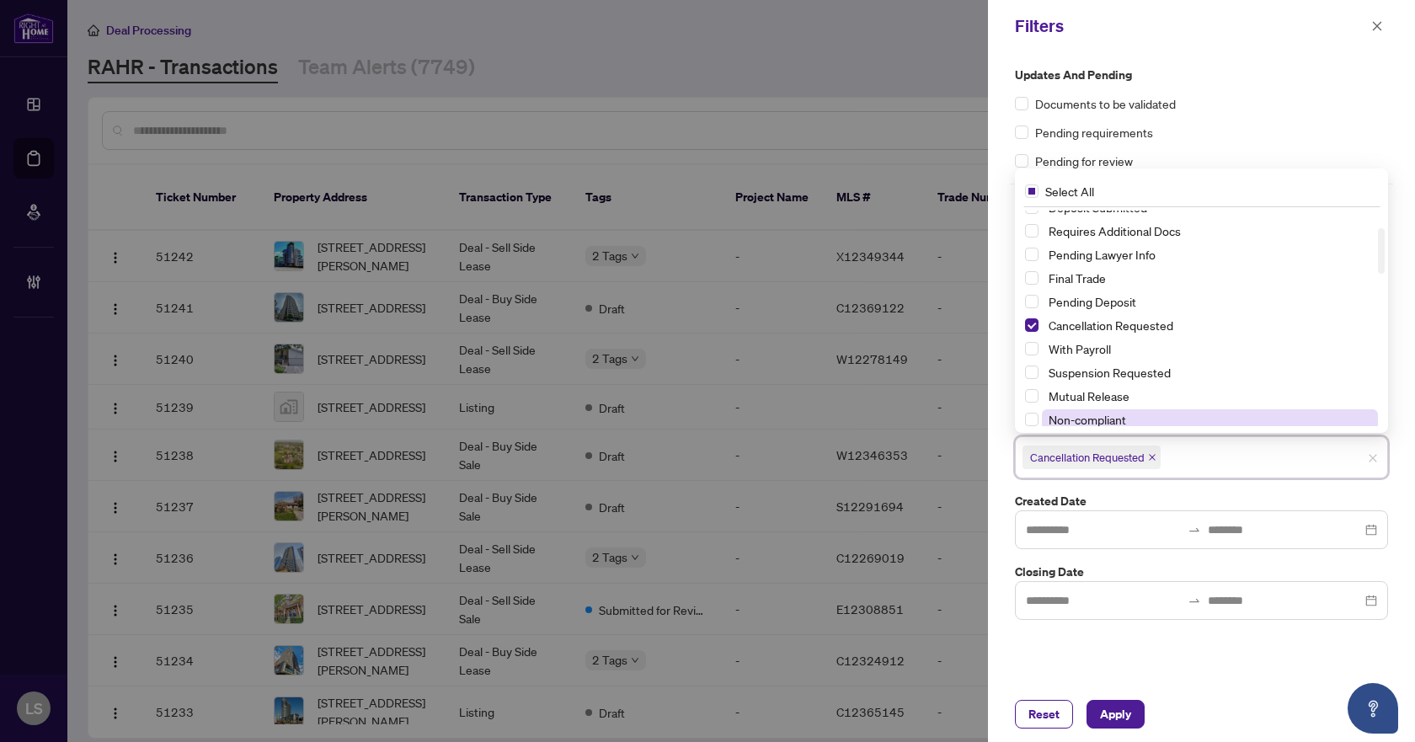
drag, startPoint x: 1033, startPoint y: 373, endPoint x: 1065, endPoint y: 421, distance: 57.7
click at [1033, 374] on span "Select Suspension Requested" at bounding box center [1031, 372] width 13 height 13
click at [1125, 707] on span "Apply" at bounding box center [1115, 714] width 31 height 27
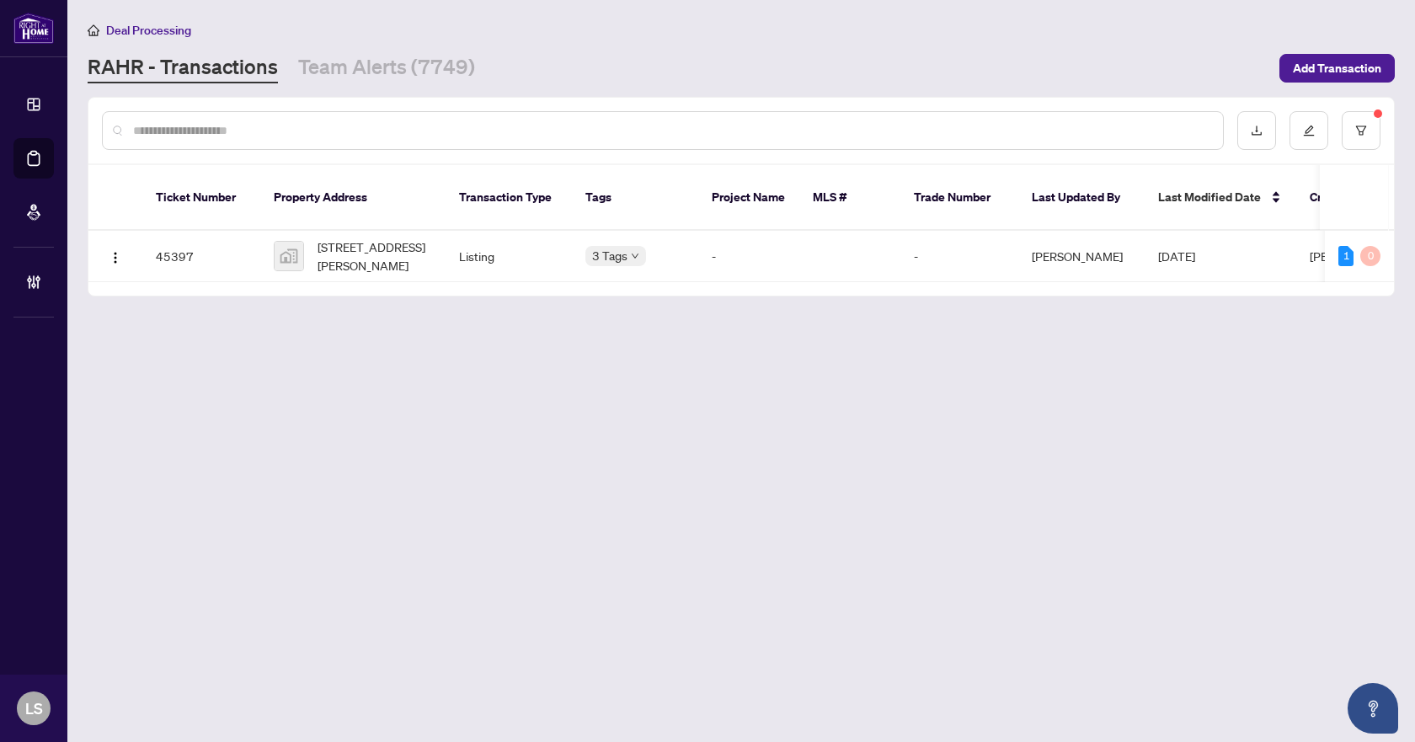
click at [638, 495] on main "Deal Processing RAHR - Transactions Team Alerts (7749) Add Transaction Ticket N…" at bounding box center [741, 371] width 1348 height 742
click at [363, 244] on span "12 Pettet Drive, Port Perry, ON, Canada" at bounding box center [375, 256] width 115 height 37
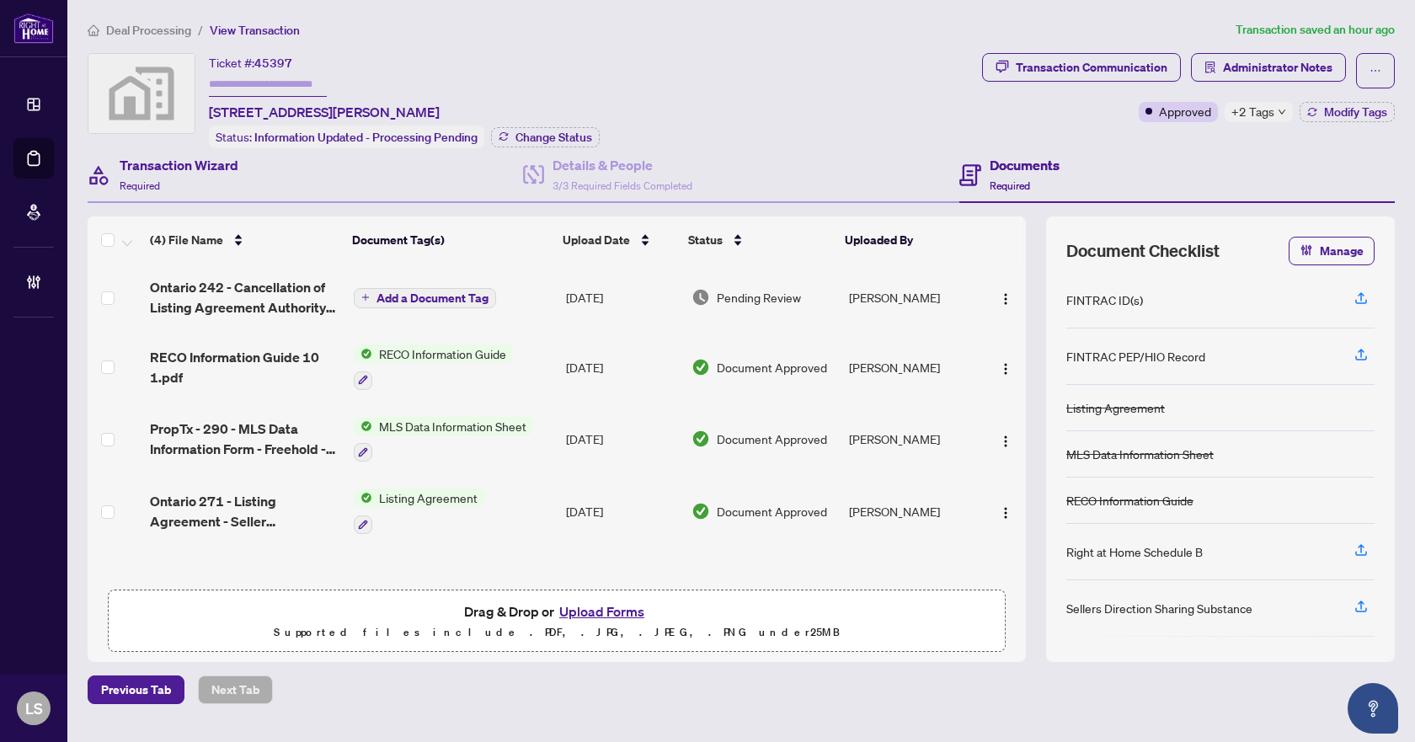
click at [251, 176] on div "Transaction Wizard Required" at bounding box center [305, 175] width 435 height 55
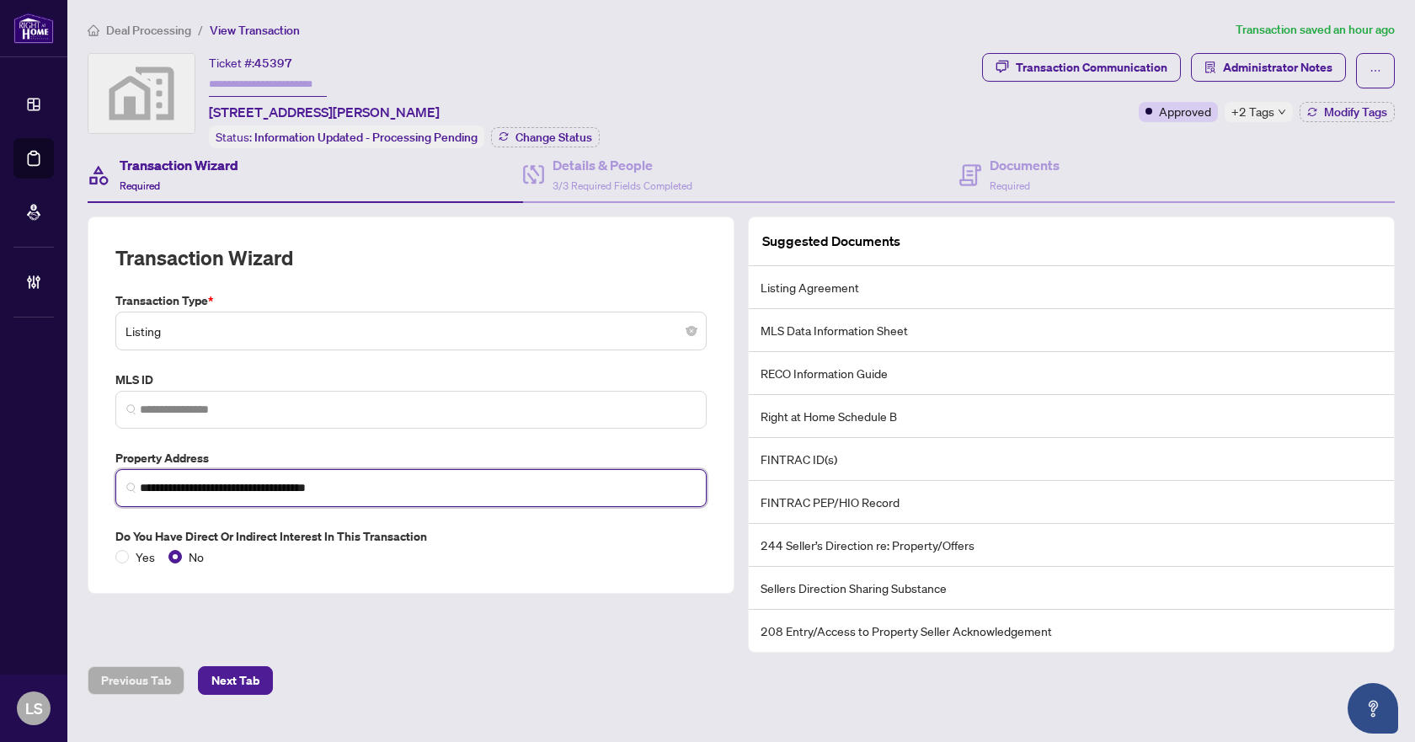
drag, startPoint x: 213, startPoint y: 489, endPoint x: 141, endPoint y: 488, distance: 72.4
click at [141, 488] on input "**********" at bounding box center [418, 488] width 556 height 18
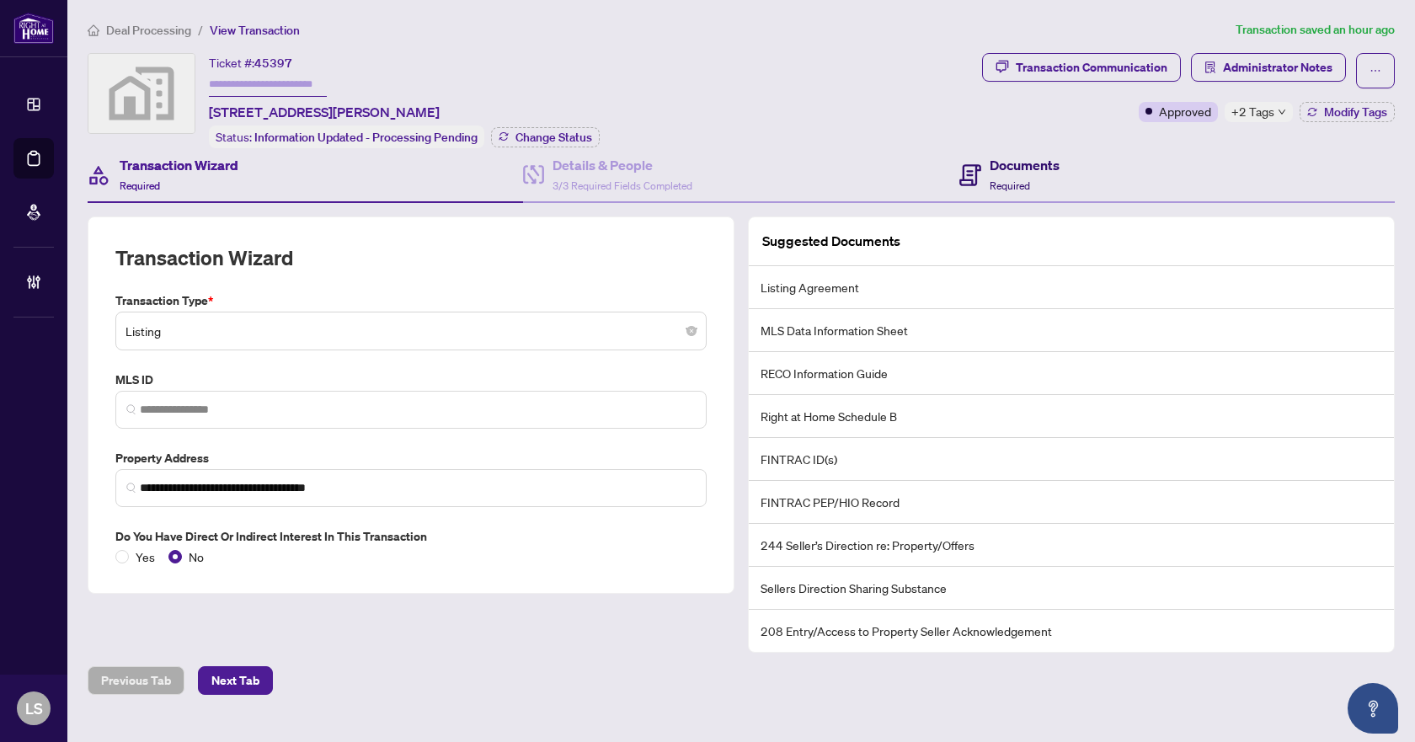
click at [1031, 173] on div "Documents Required" at bounding box center [1025, 175] width 70 height 40
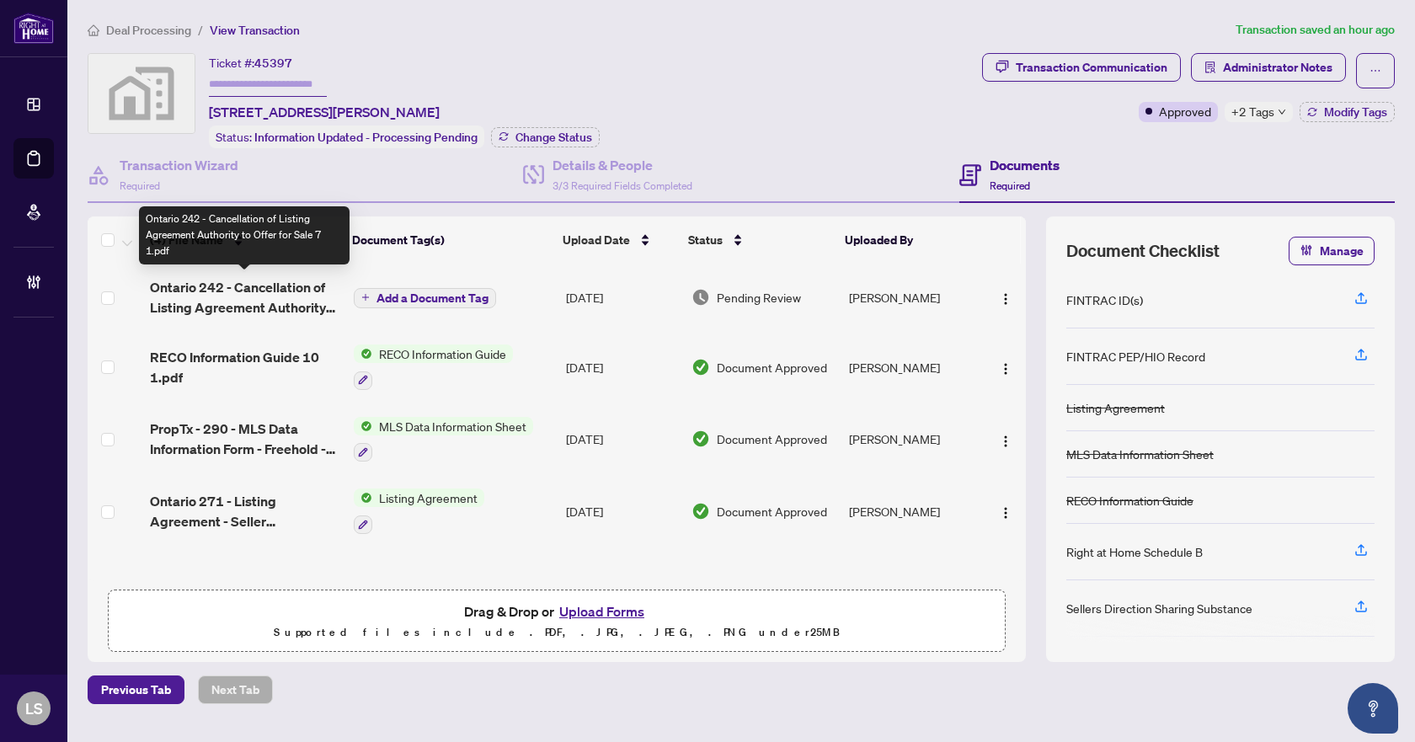
click at [284, 295] on span "Ontario 242 - Cancellation of Listing Agreement Authority to Offer for Sale 7 1…" at bounding box center [245, 297] width 190 height 40
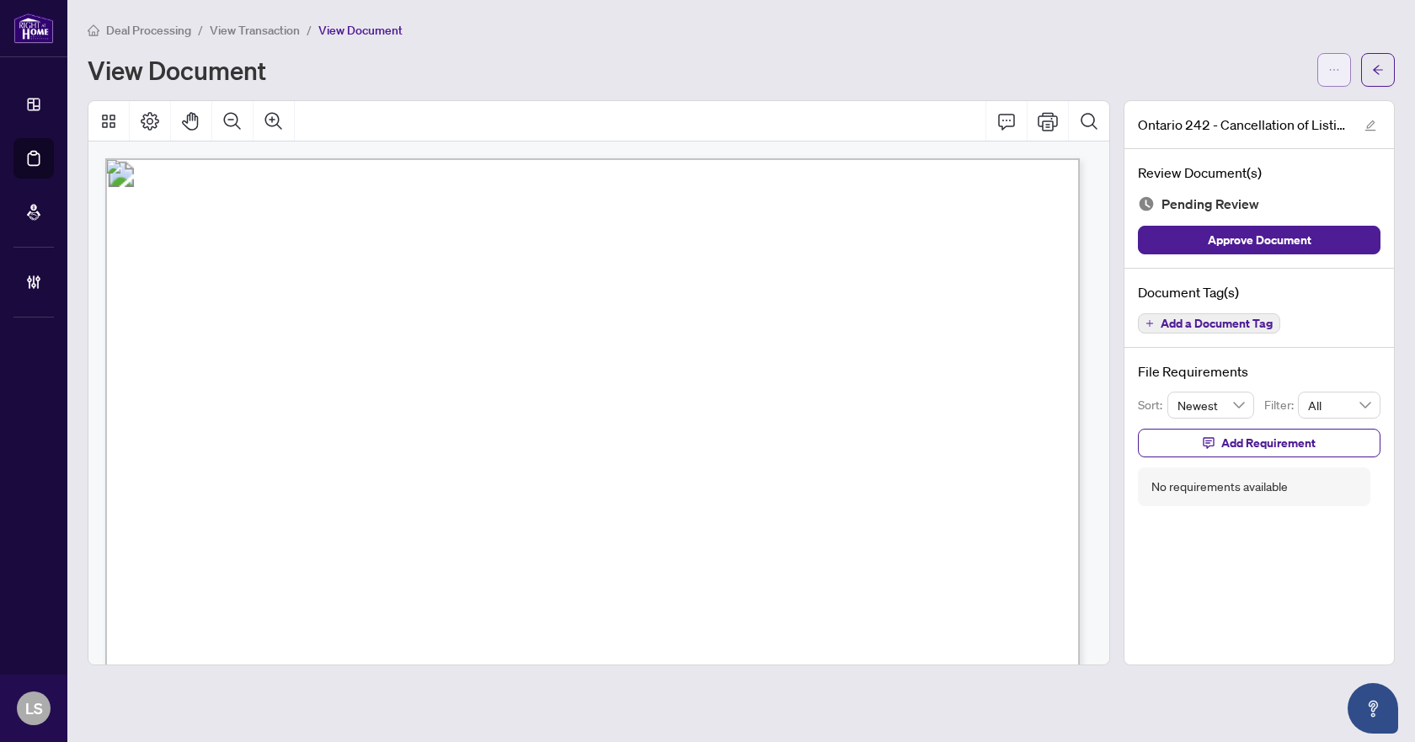
click at [1340, 69] on button "button" at bounding box center [1334, 70] width 34 height 34
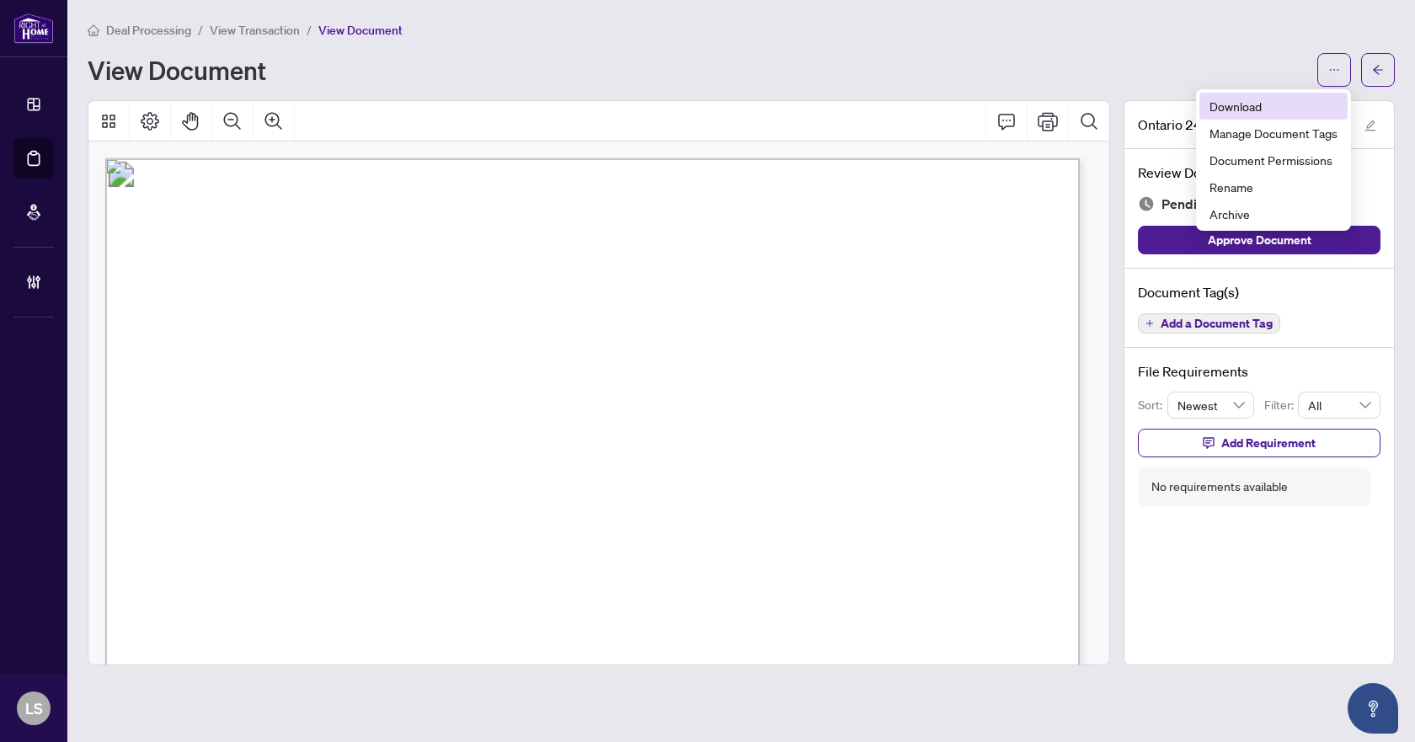
click at [1240, 102] on span "Download" at bounding box center [1273, 106] width 128 height 19
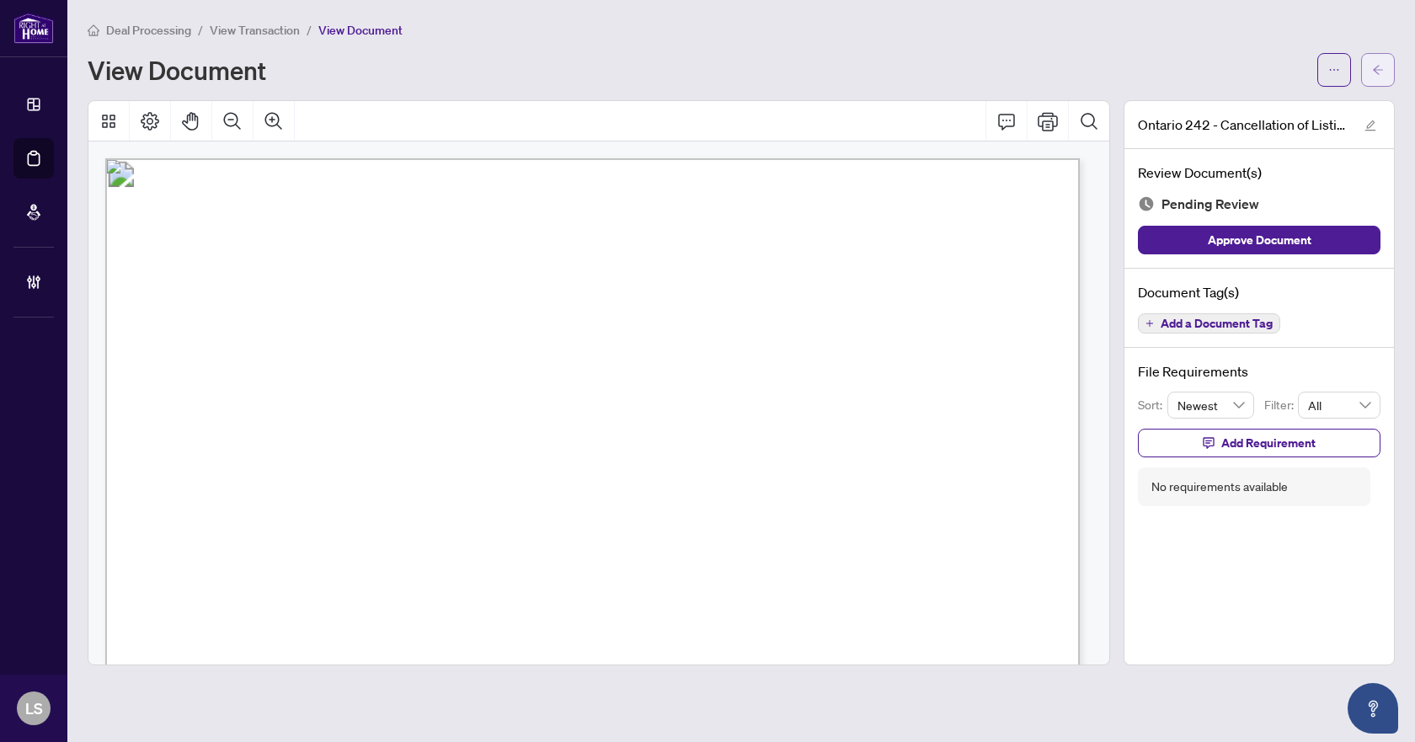
click at [1390, 64] on button "button" at bounding box center [1378, 70] width 34 height 34
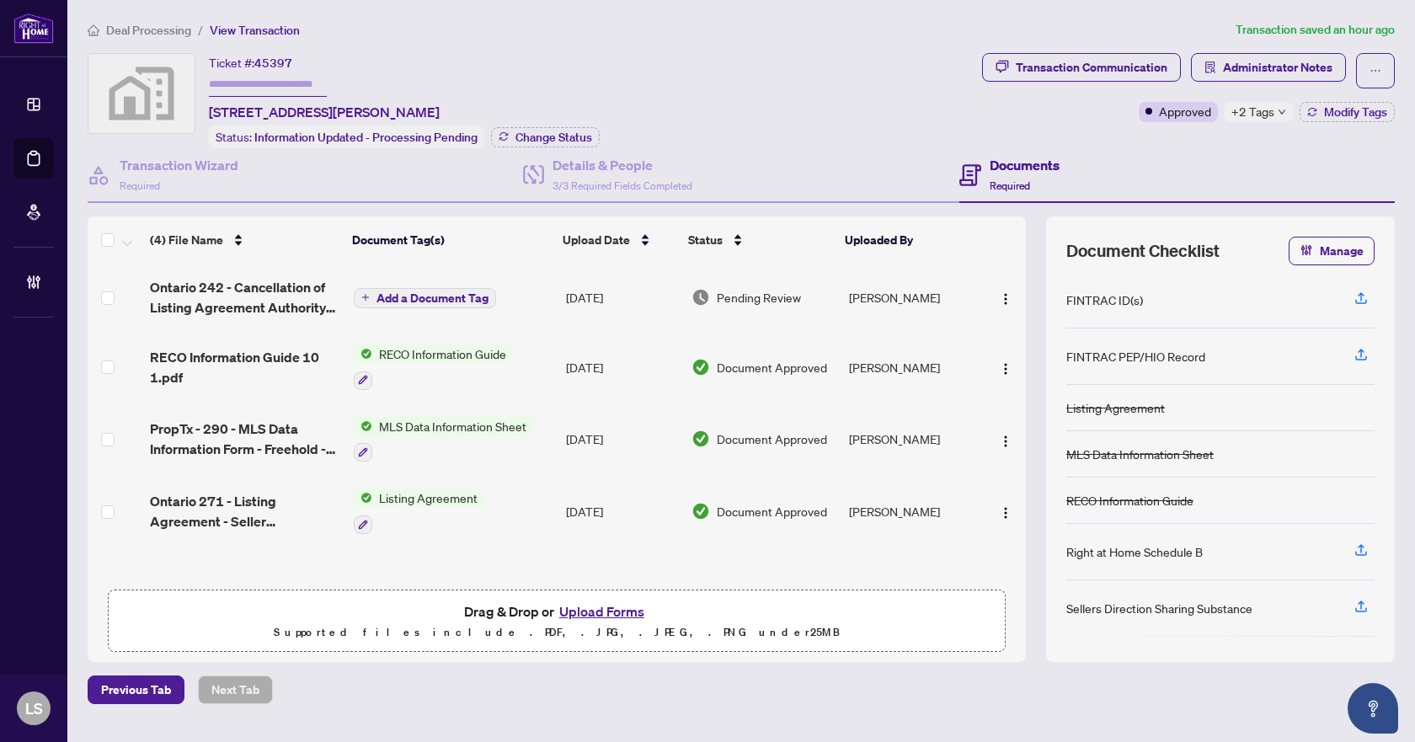
click at [160, 35] on span "Deal Processing" at bounding box center [148, 30] width 85 height 15
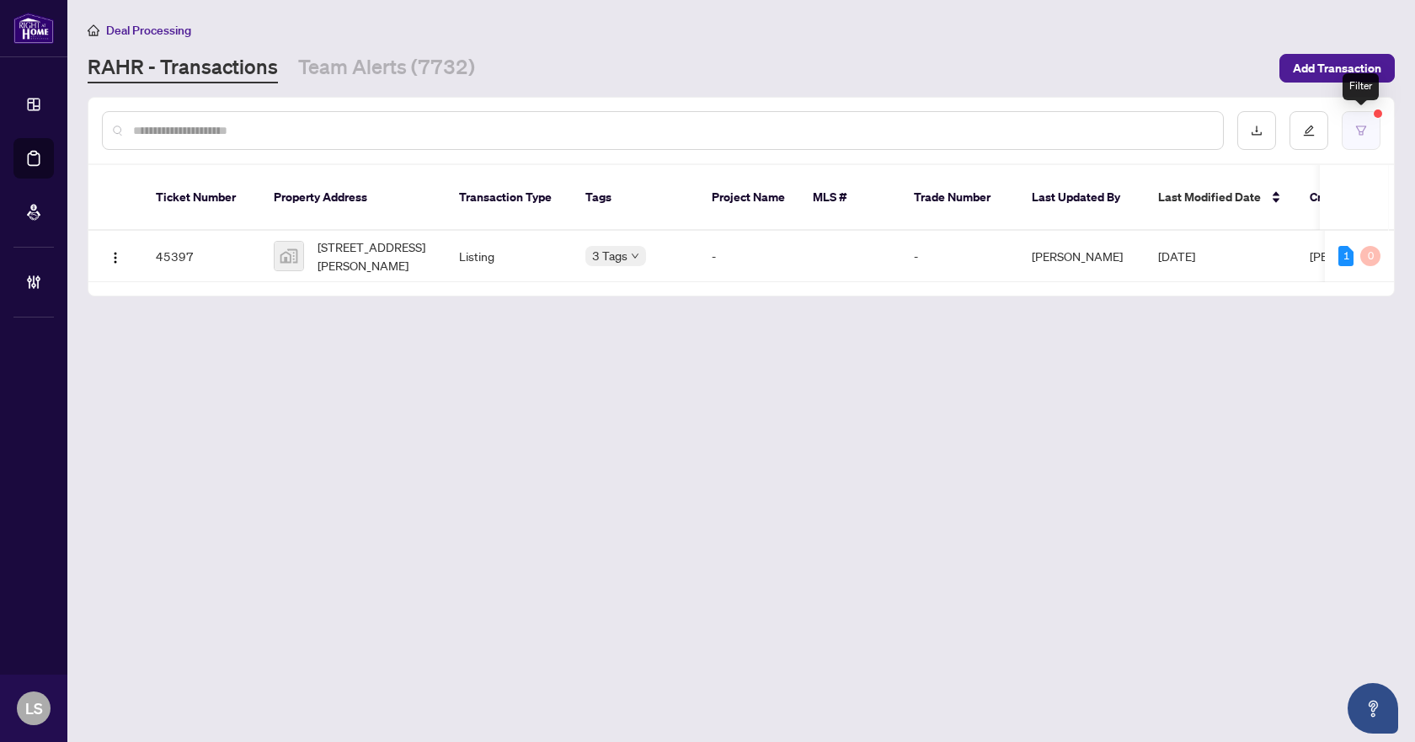
click at [1372, 123] on button "button" at bounding box center [1361, 130] width 39 height 39
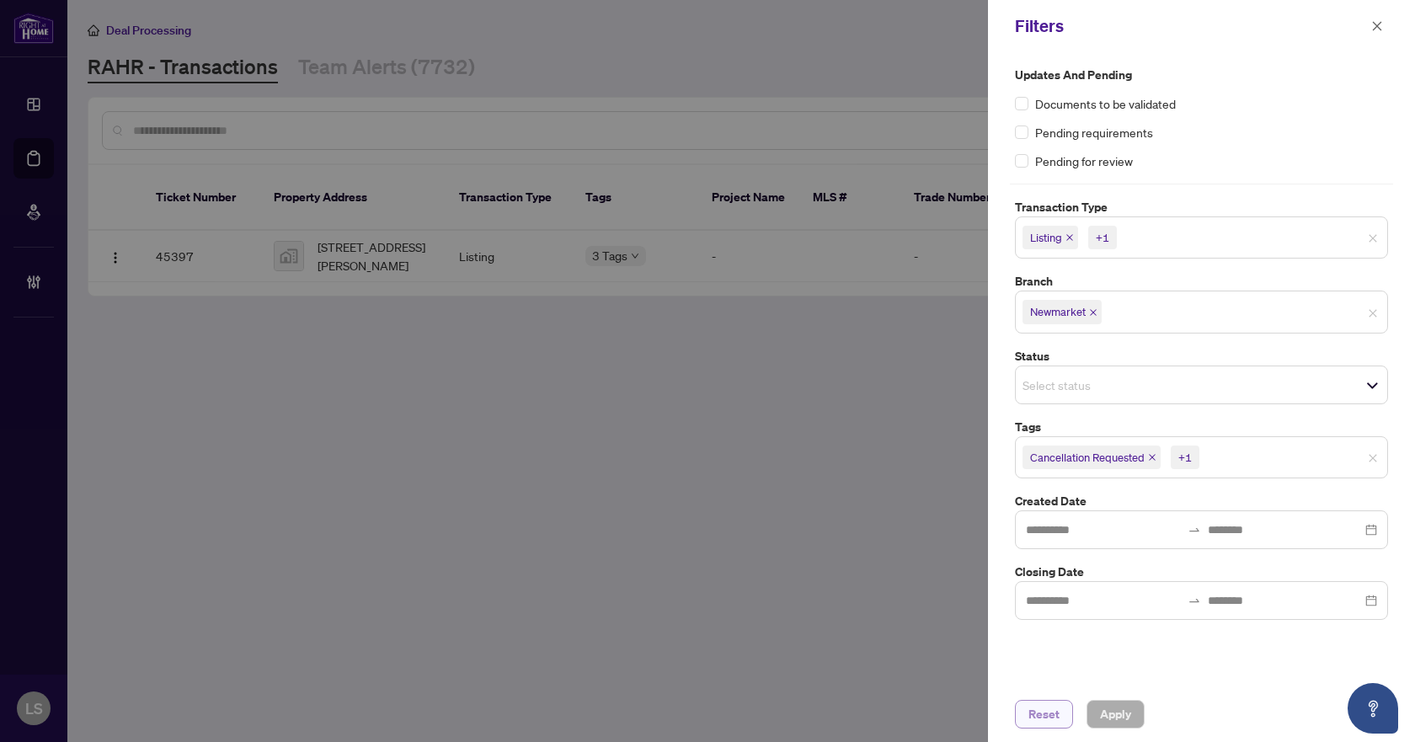
click at [1043, 722] on span "Reset" at bounding box center [1043, 714] width 31 height 27
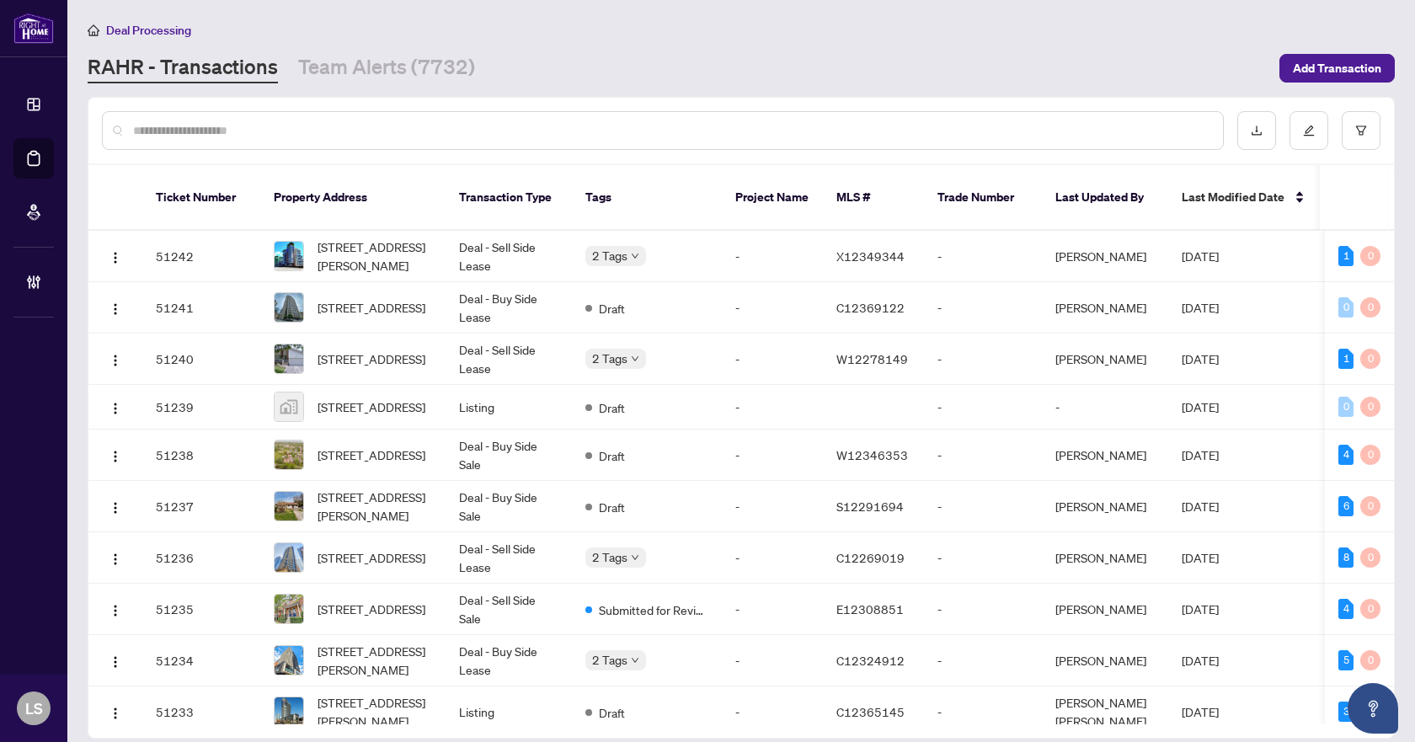
click at [355, 131] on input "text" at bounding box center [671, 130] width 1076 height 19
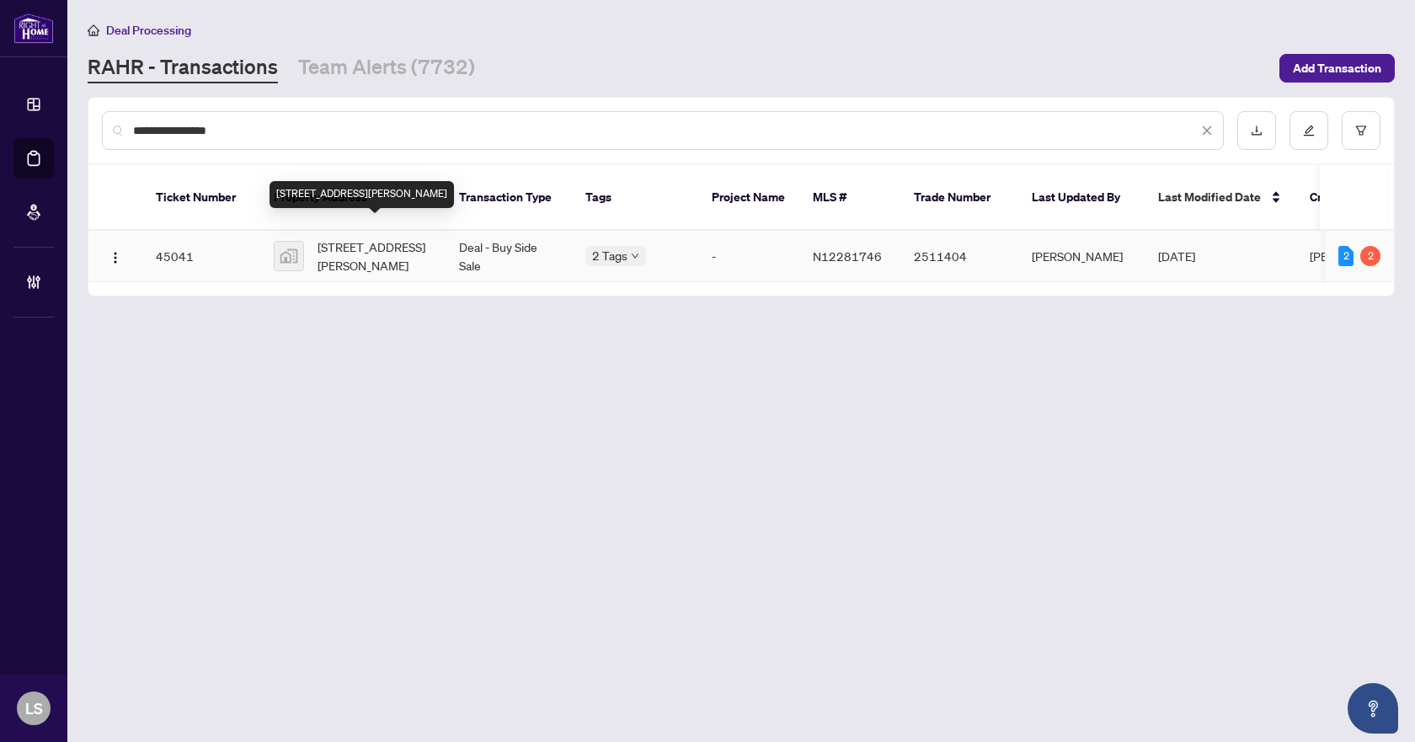
type input "**********"
click at [354, 251] on span "[STREET_ADDRESS][PERSON_NAME]" at bounding box center [375, 256] width 115 height 37
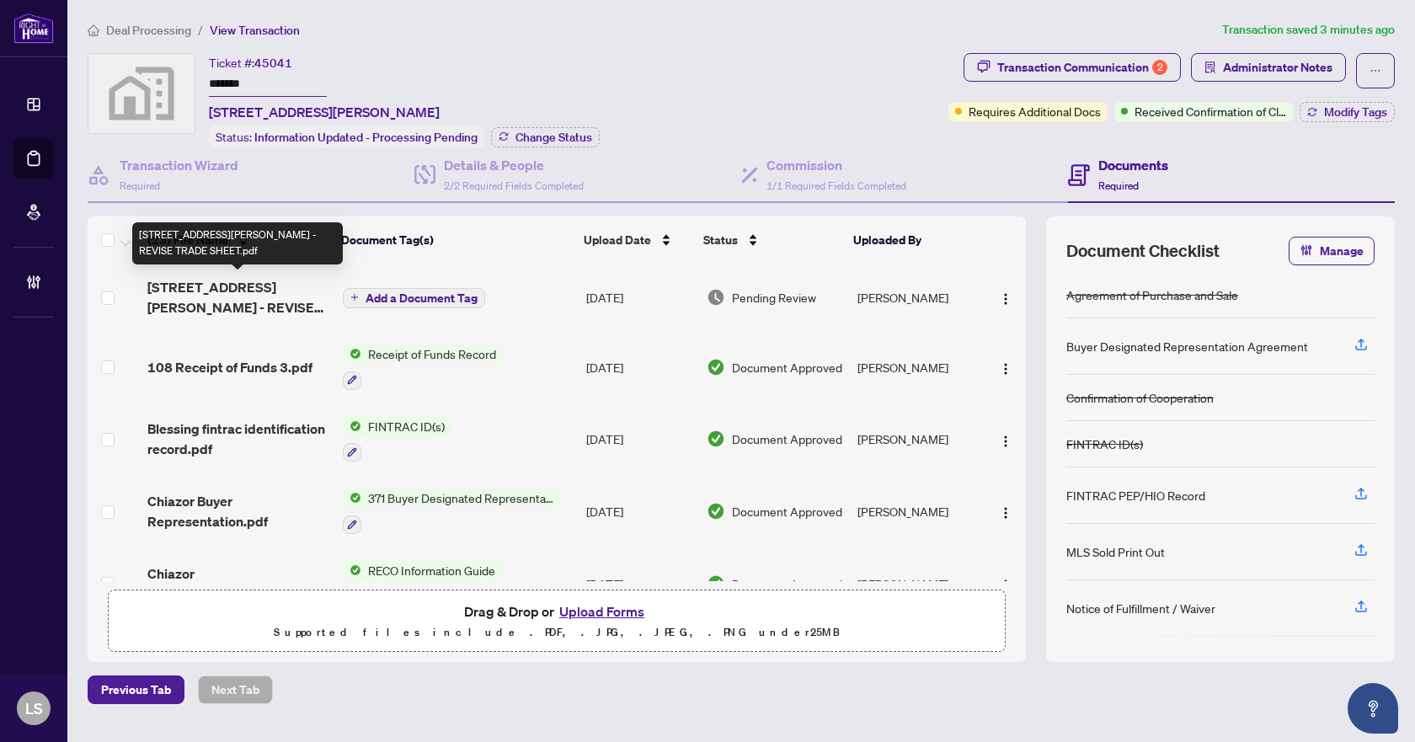
click at [258, 301] on span "[STREET_ADDRESS][PERSON_NAME] - REVISE TRADE SHEET.pdf" at bounding box center [237, 297] width 181 height 40
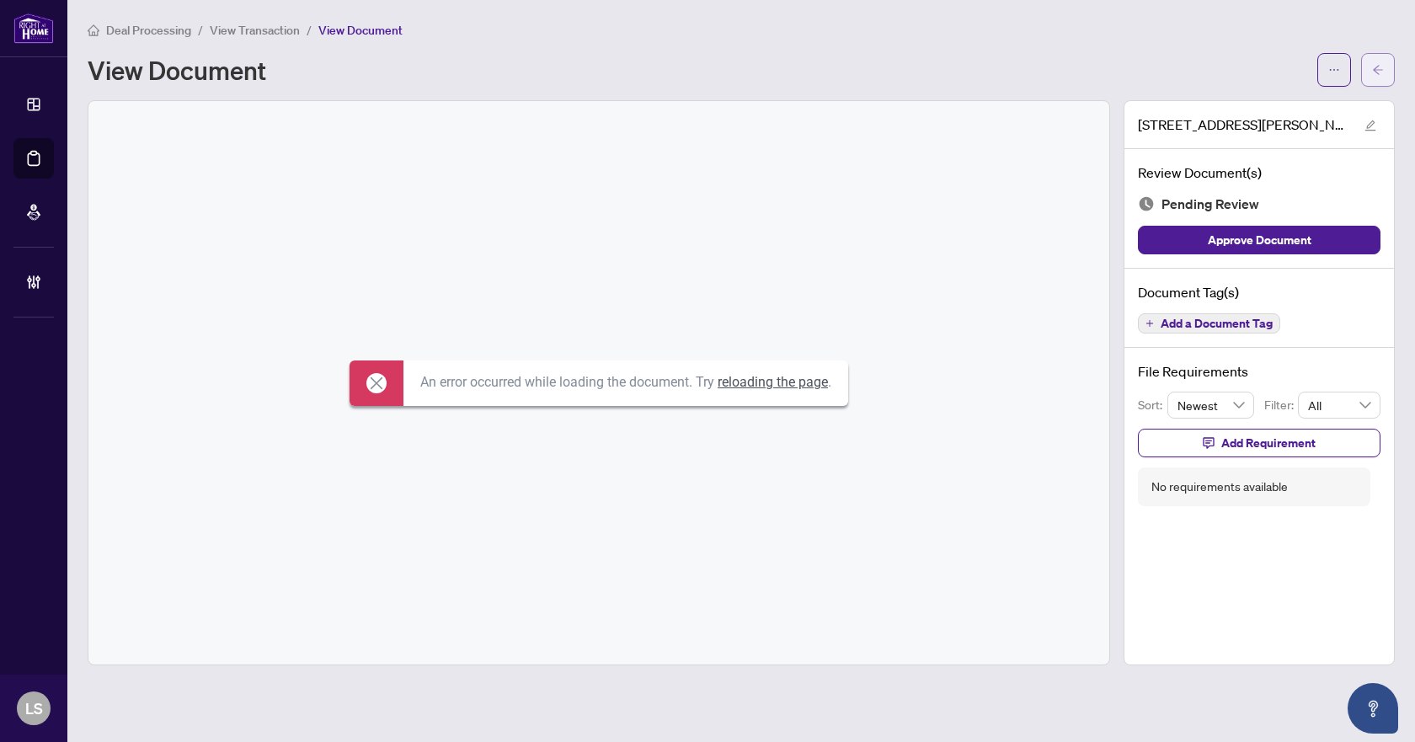
click at [1365, 70] on button "button" at bounding box center [1378, 70] width 34 height 34
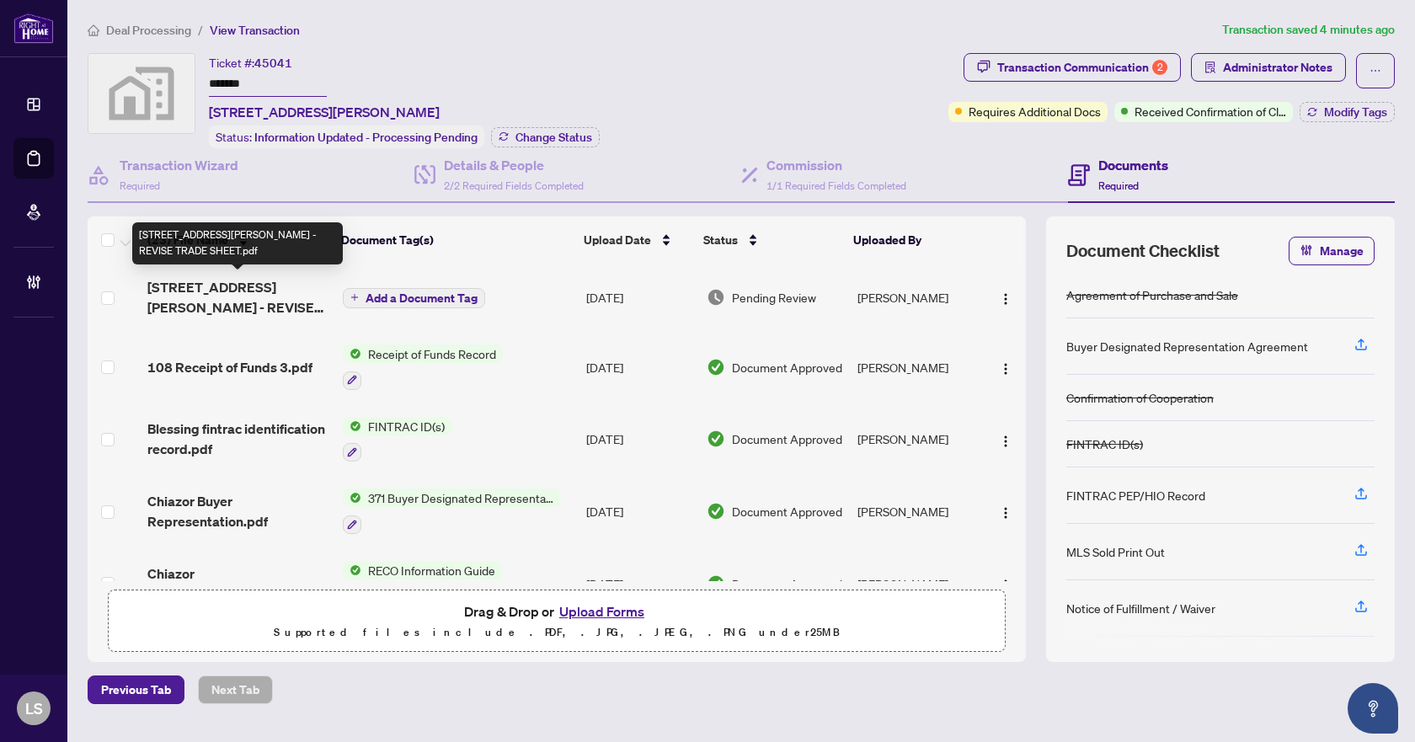
click at [251, 298] on span "[STREET_ADDRESS][PERSON_NAME] - REVISE TRADE SHEET.pdf" at bounding box center [237, 297] width 181 height 40
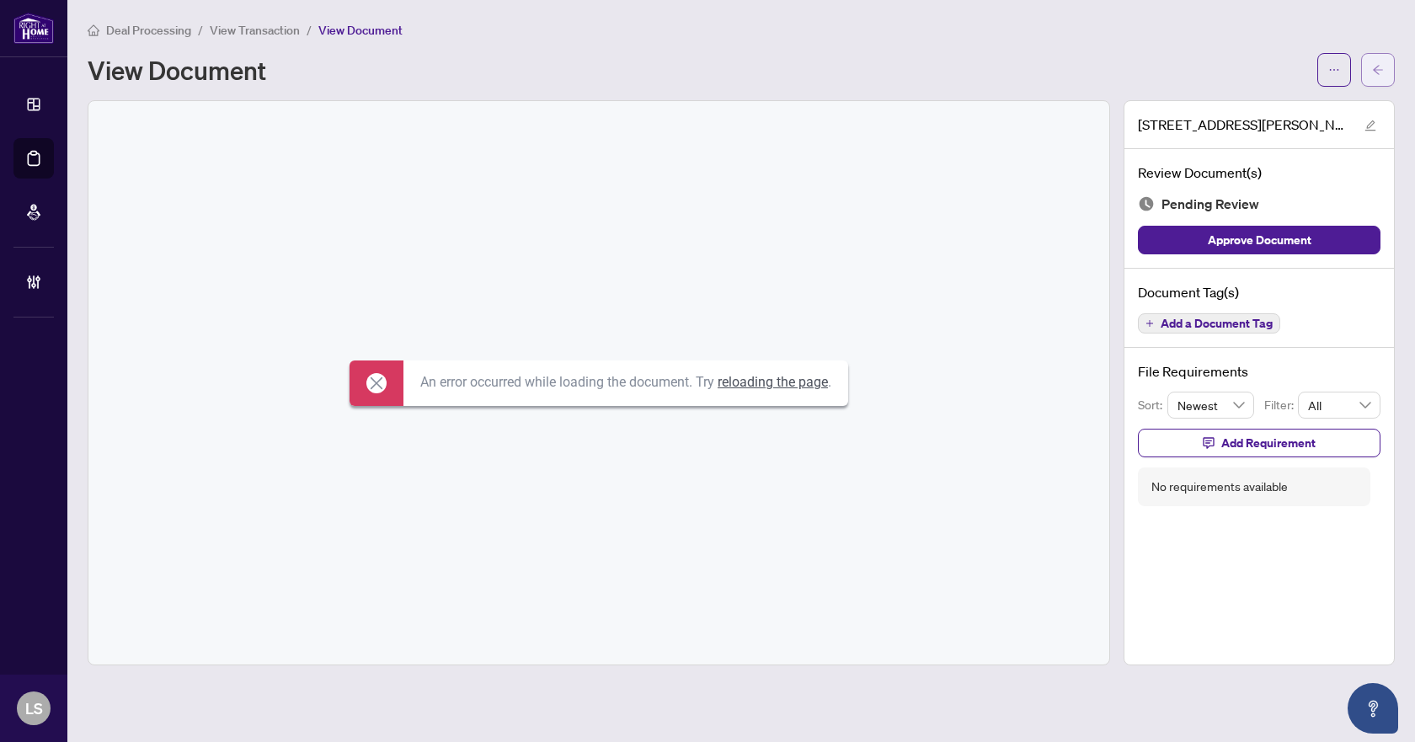
click at [1387, 67] on button "button" at bounding box center [1378, 70] width 34 height 34
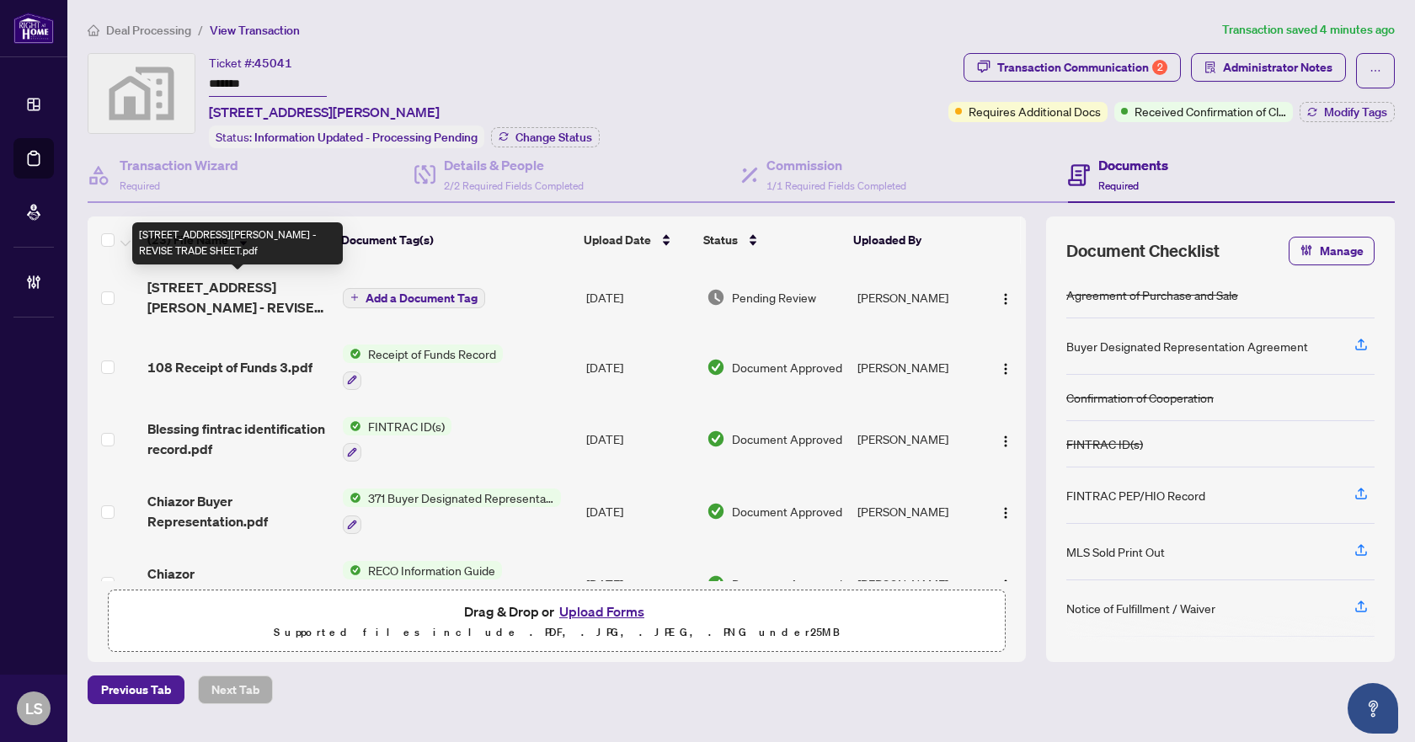
click at [278, 306] on span "[STREET_ADDRESS][PERSON_NAME] - REVISE TRADE SHEET.pdf" at bounding box center [237, 297] width 181 height 40
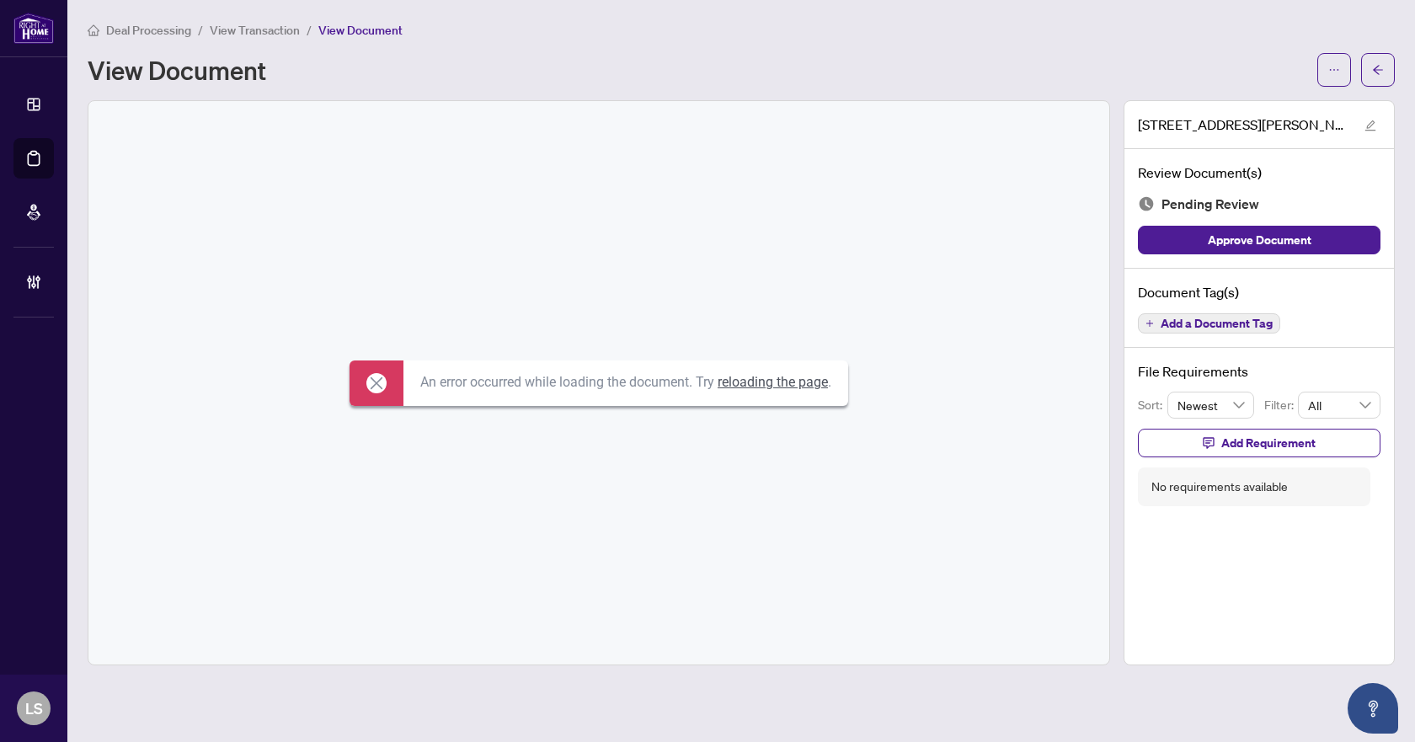
click at [759, 386] on link "reloading the page" at bounding box center [773, 382] width 110 height 16
click at [1372, 72] on icon "arrow-left" at bounding box center [1378, 70] width 12 height 12
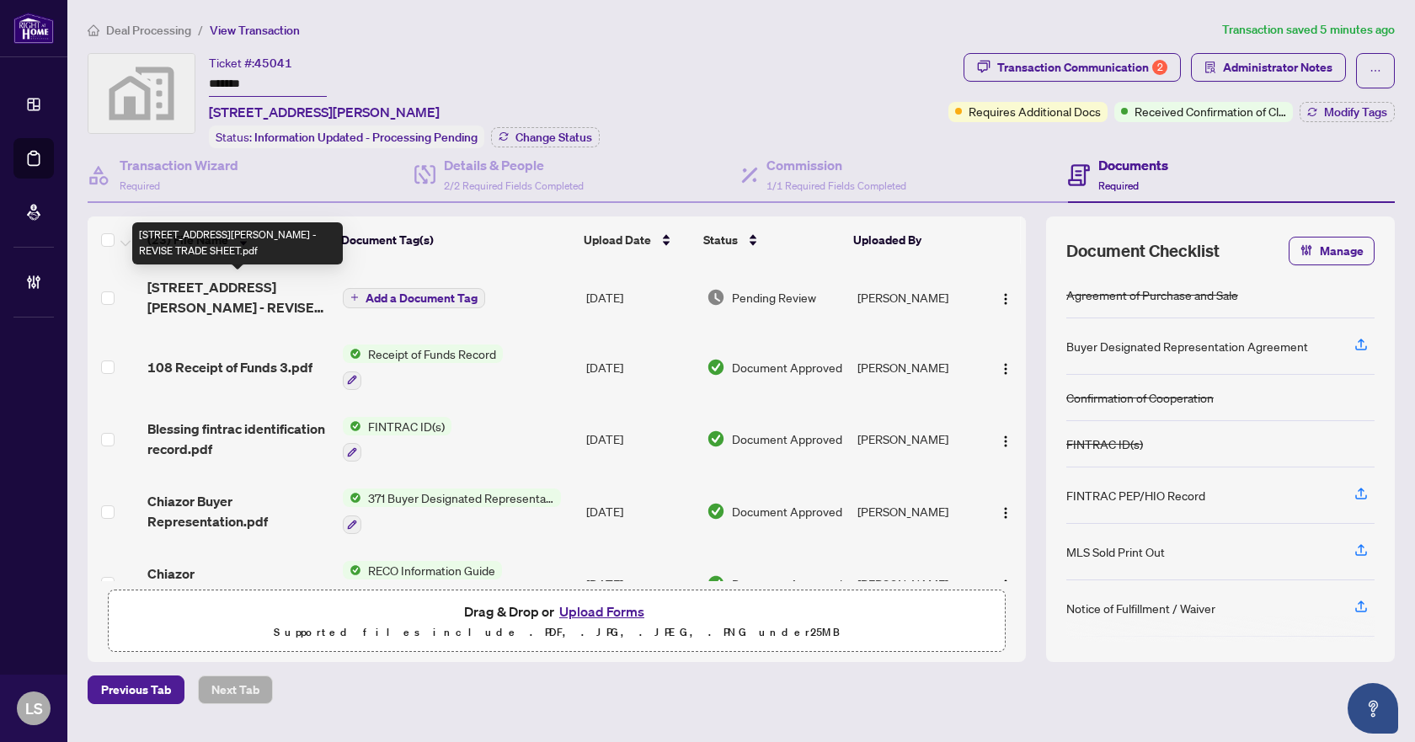
click at [250, 295] on span "[STREET_ADDRESS][PERSON_NAME] - REVISE TRADE SHEET.pdf" at bounding box center [237, 297] width 181 height 40
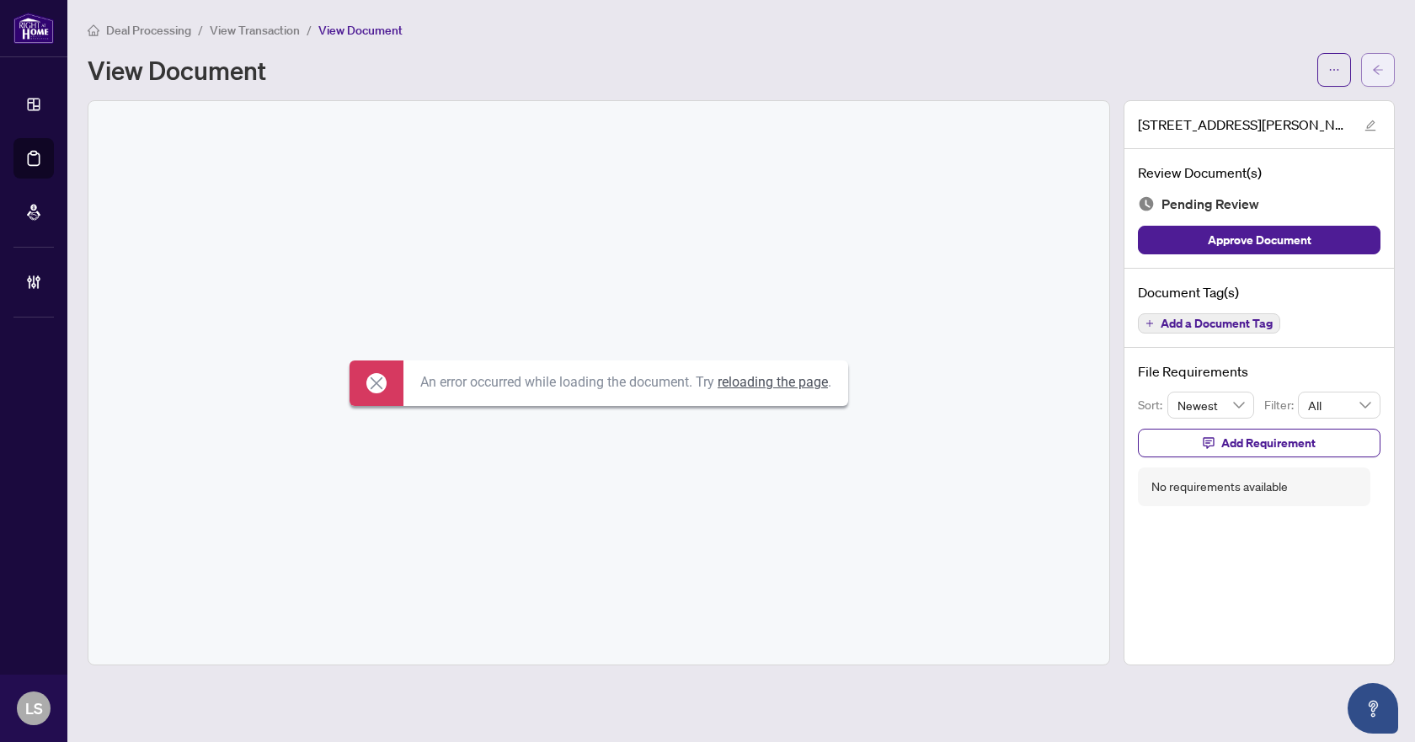
click at [1374, 57] on span "button" at bounding box center [1378, 69] width 12 height 27
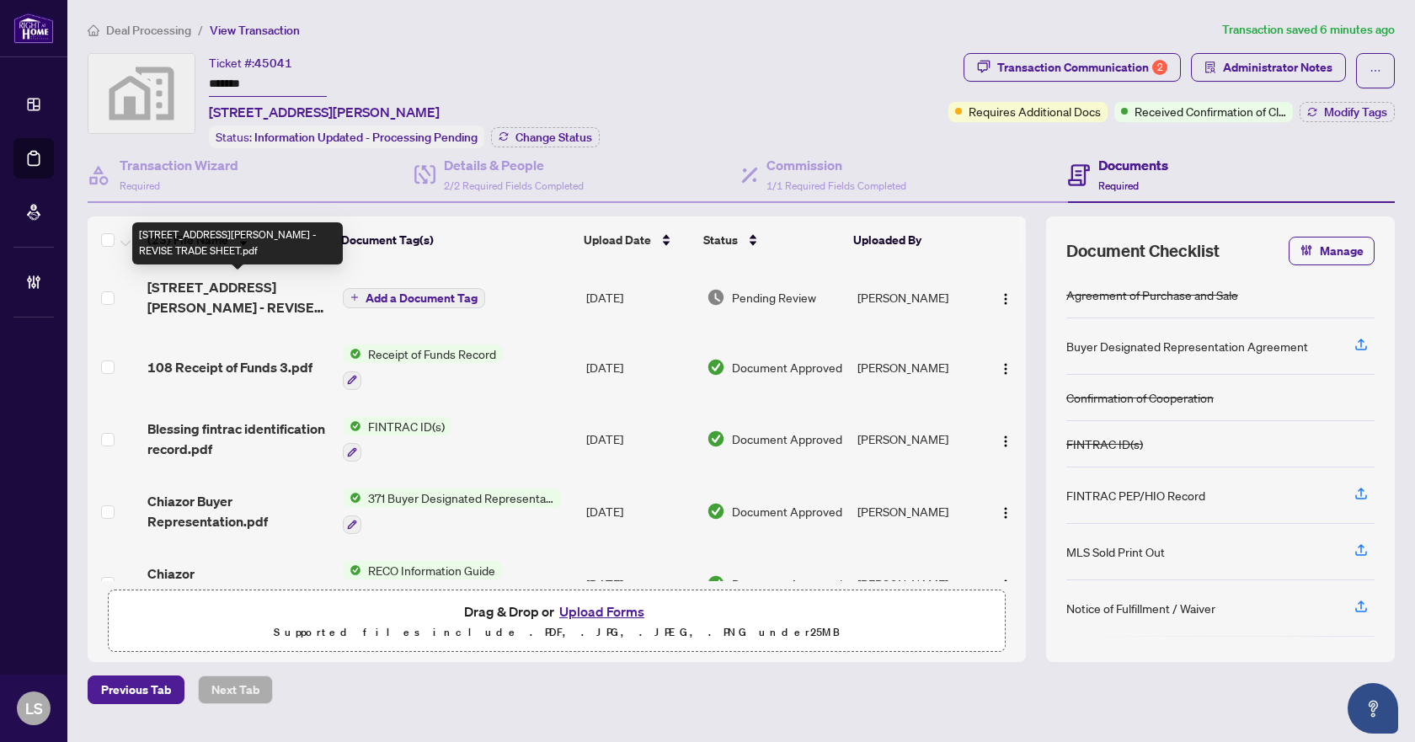
click at [284, 306] on span "[STREET_ADDRESS][PERSON_NAME] - REVISE TRADE SHEET.pdf" at bounding box center [237, 297] width 181 height 40
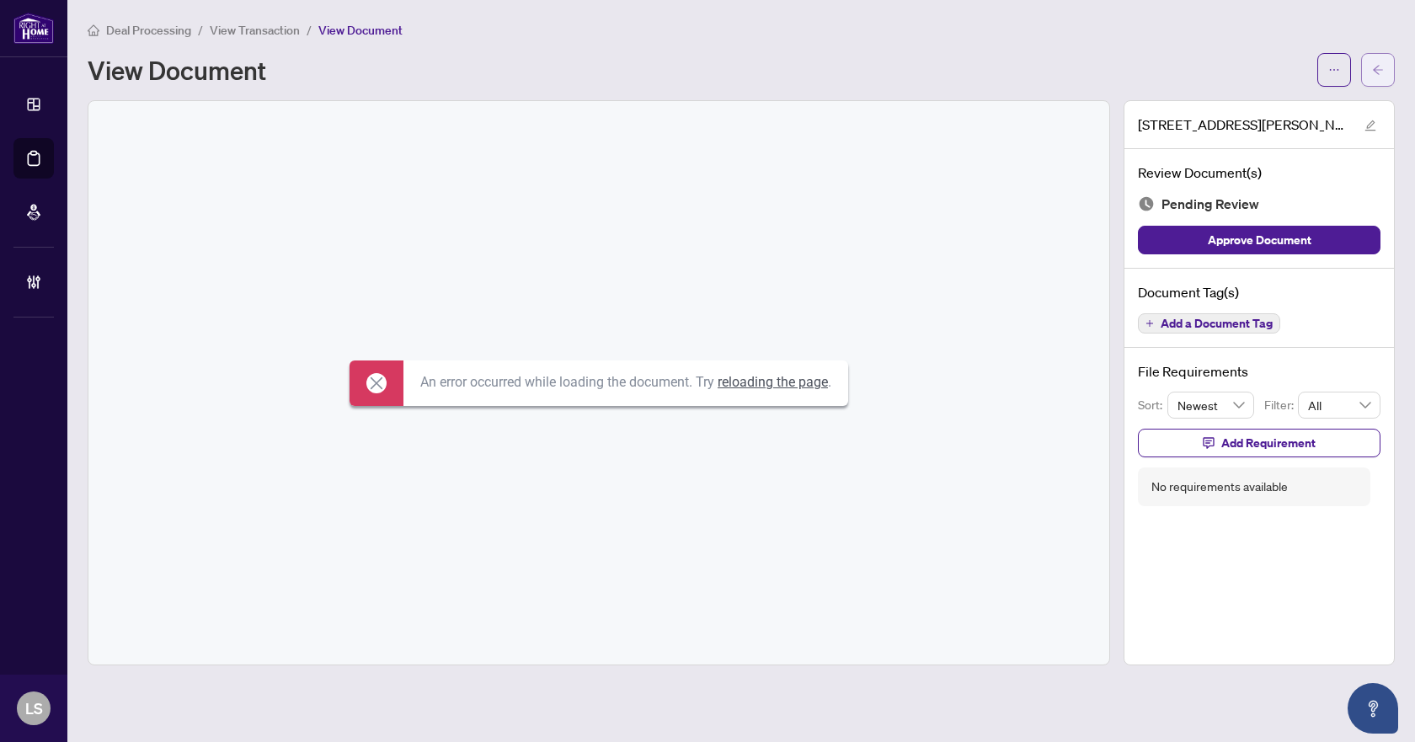
click at [1377, 65] on icon "arrow-left" at bounding box center [1378, 70] width 12 height 12
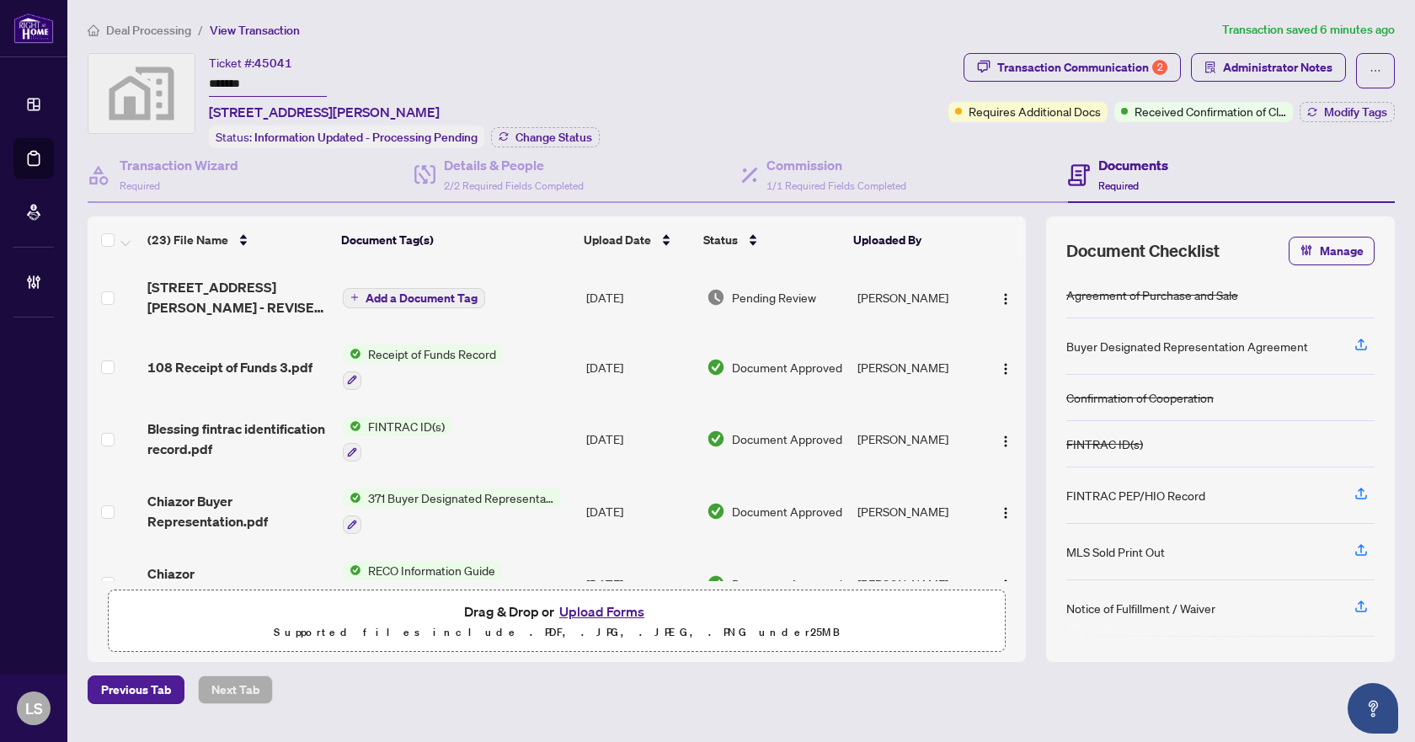
click at [128, 31] on span "Deal Processing" at bounding box center [148, 30] width 85 height 15
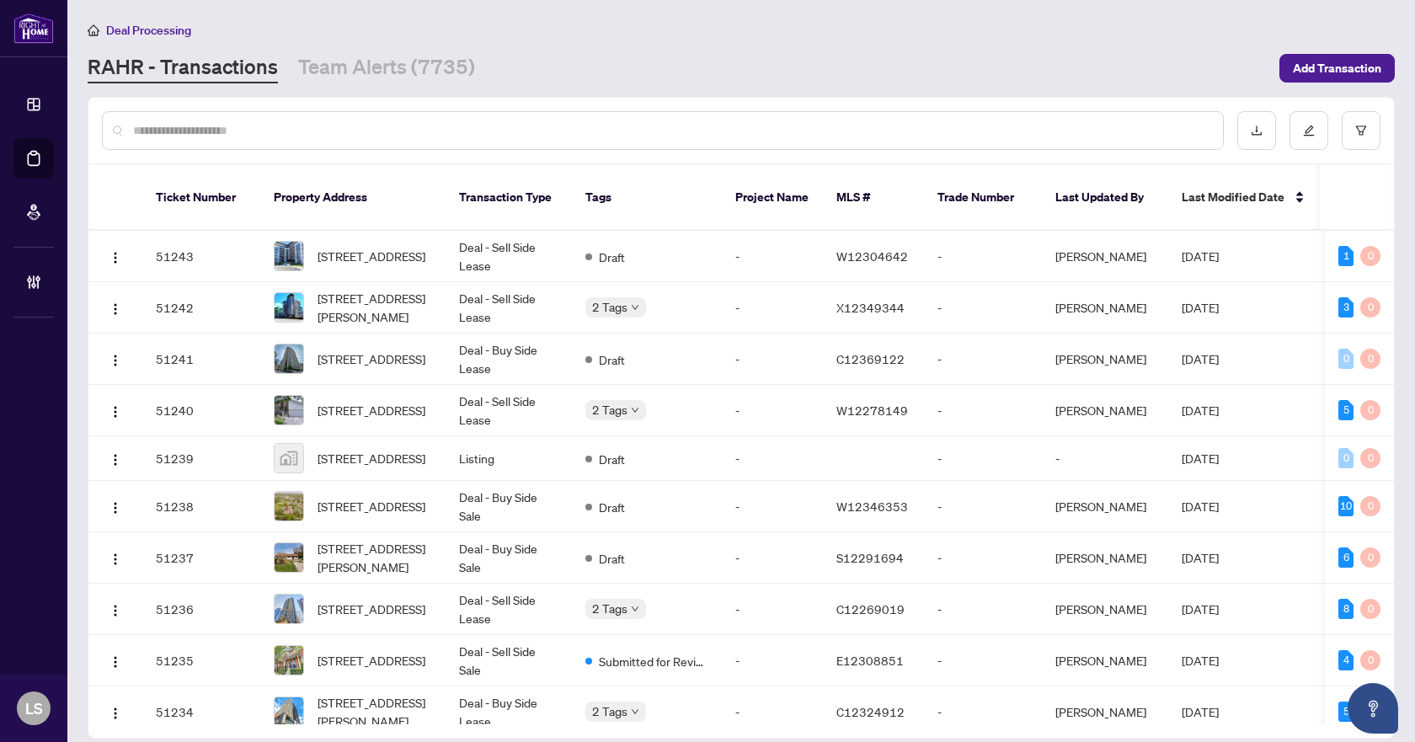
click at [304, 136] on input "text" at bounding box center [671, 130] width 1076 height 19
click at [232, 125] on input "text" at bounding box center [671, 130] width 1076 height 19
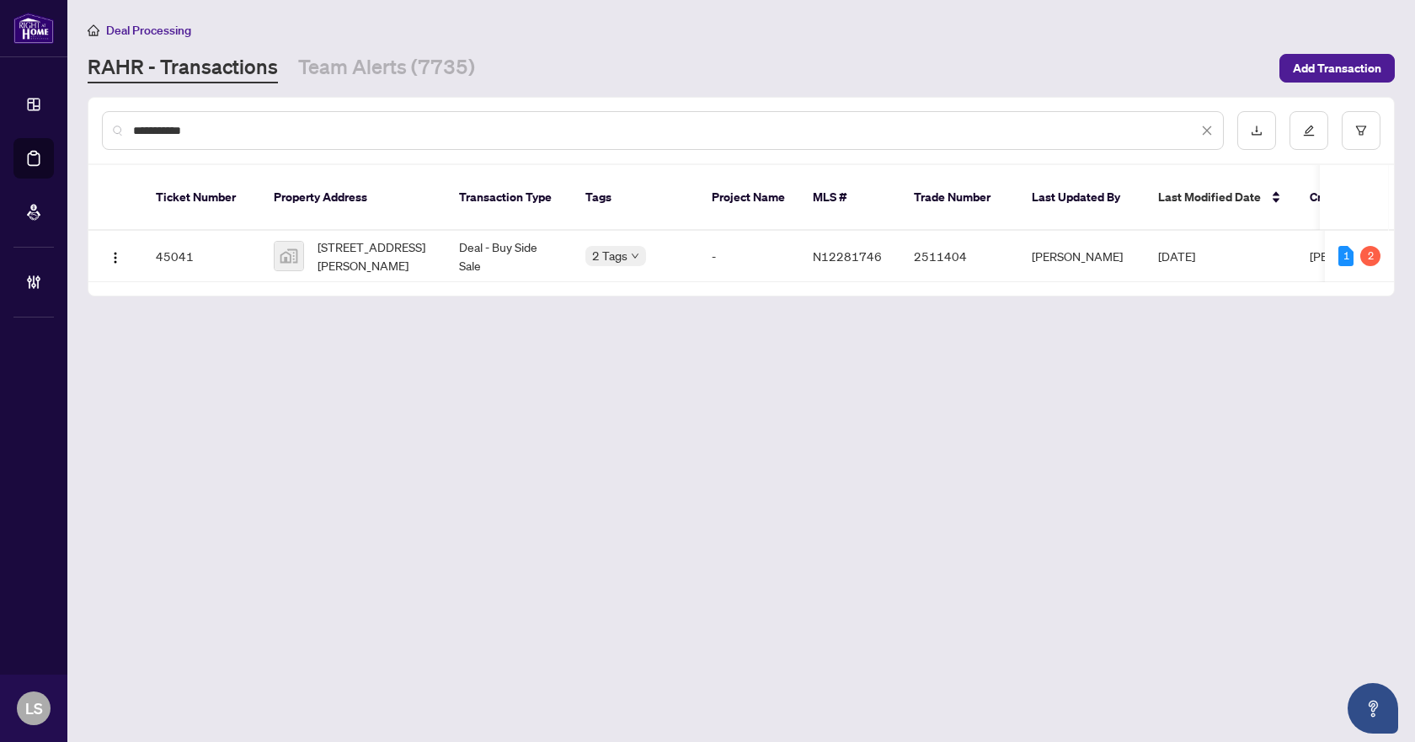
type input "**********"
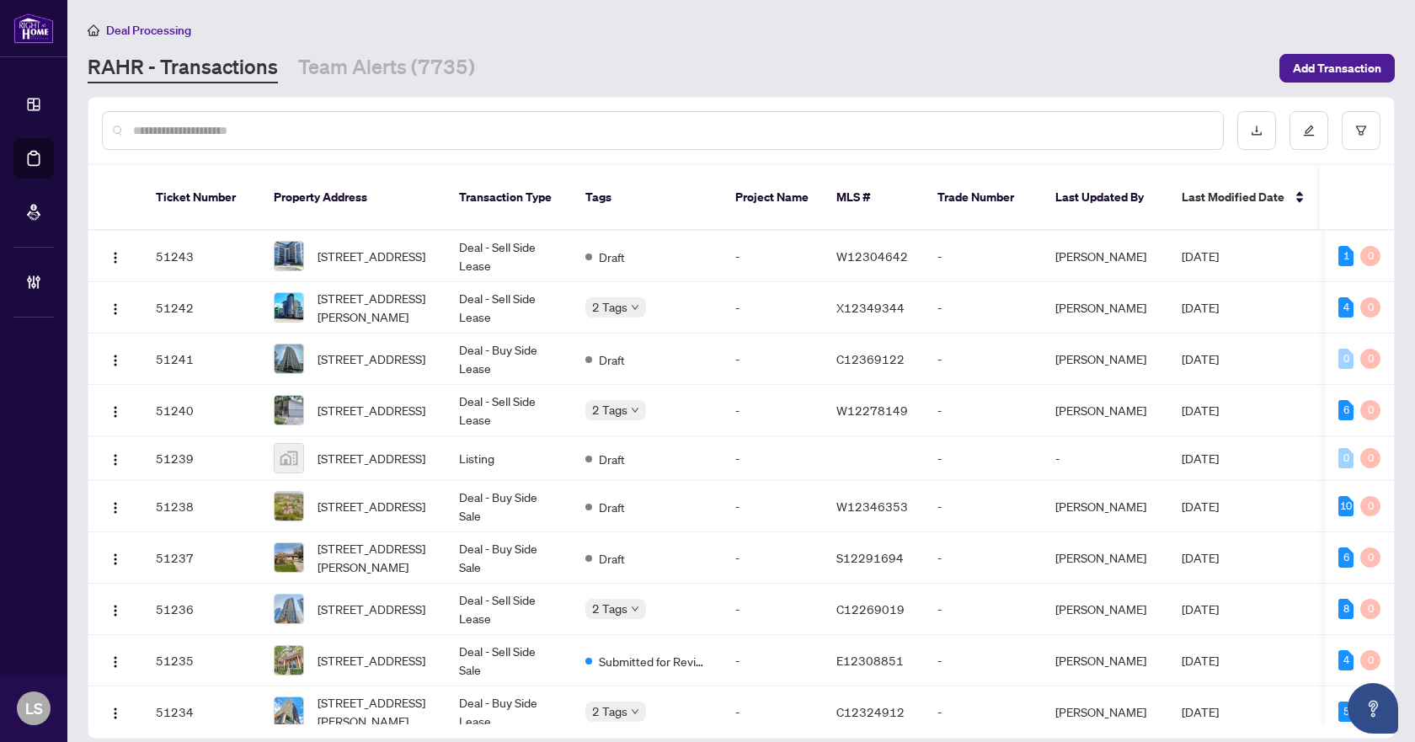
click at [221, 129] on input "text" at bounding box center [671, 130] width 1076 height 19
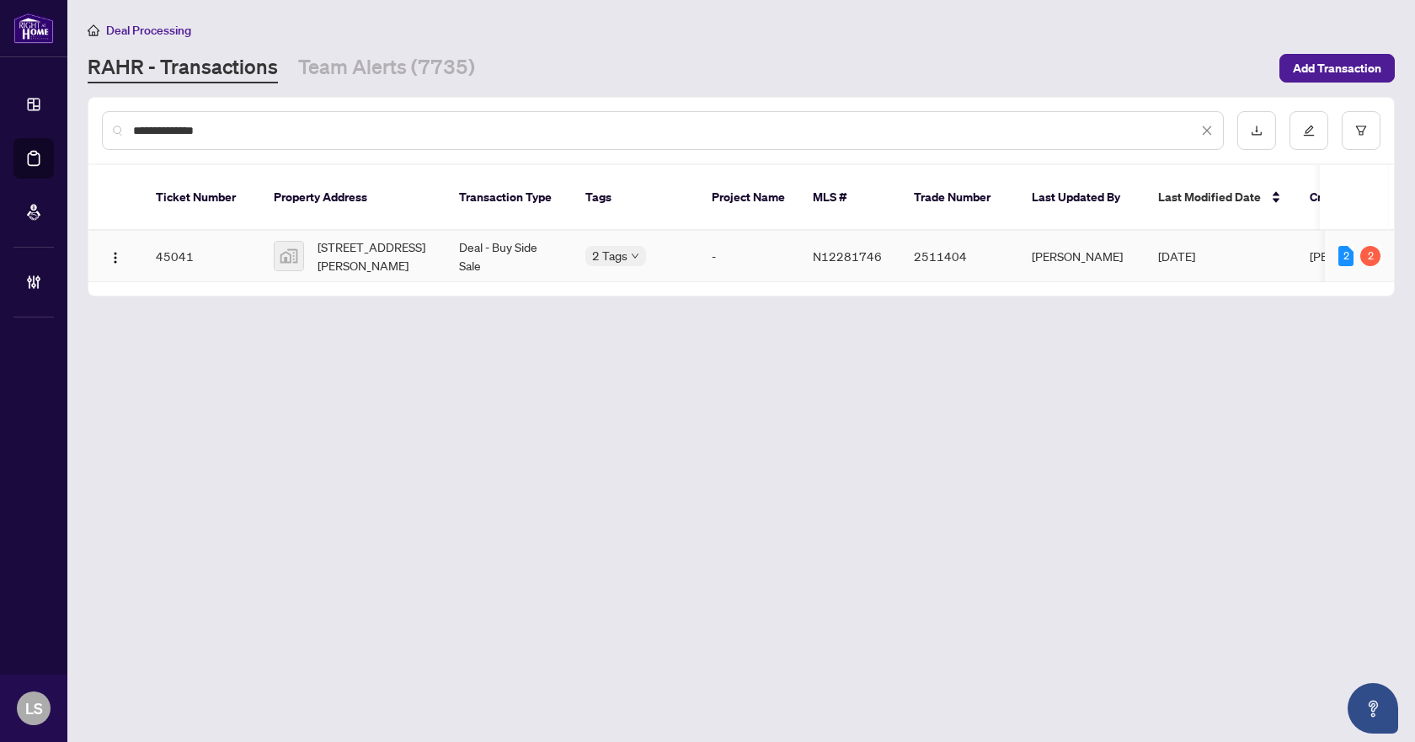
type input "**********"
click at [353, 238] on span "[STREET_ADDRESS][PERSON_NAME]" at bounding box center [375, 256] width 115 height 37
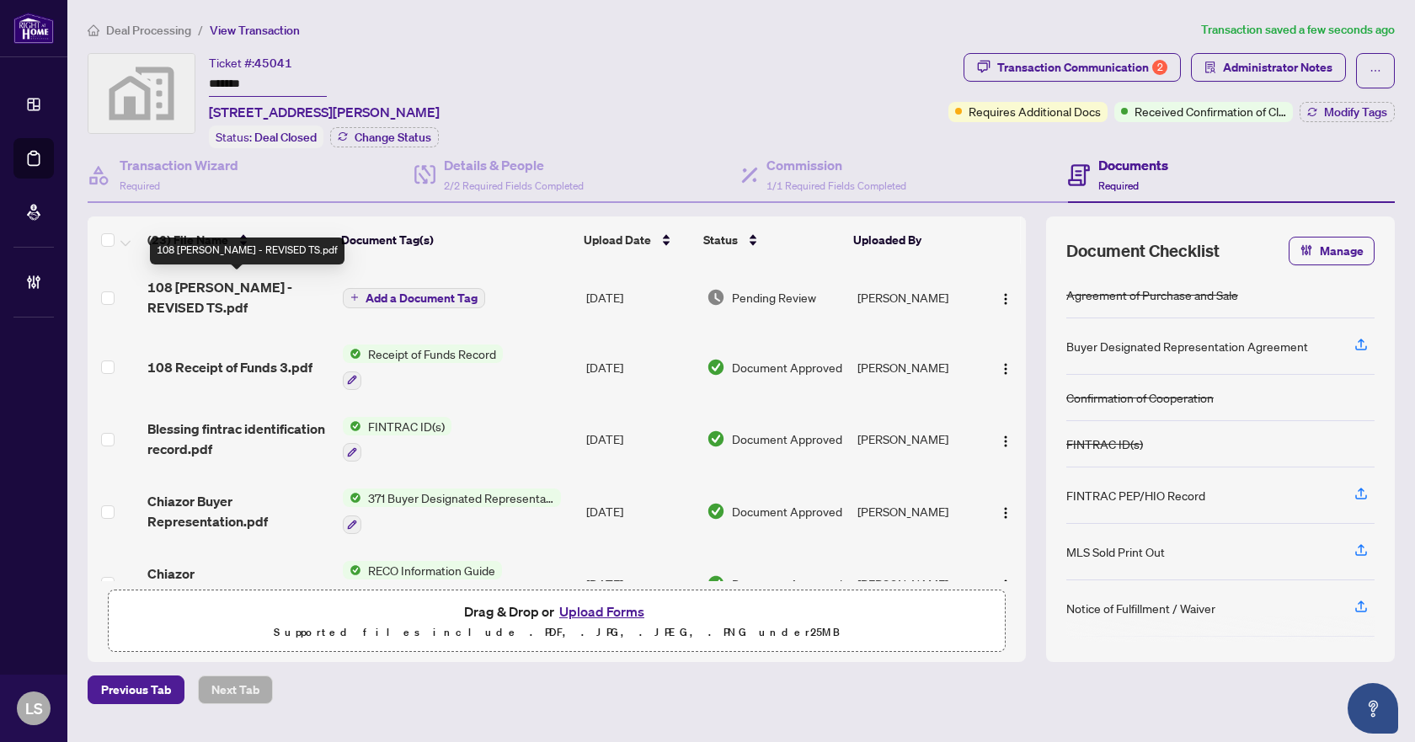
click at [232, 284] on span "108 [PERSON_NAME] - REVISED TS.pdf" at bounding box center [237, 297] width 181 height 40
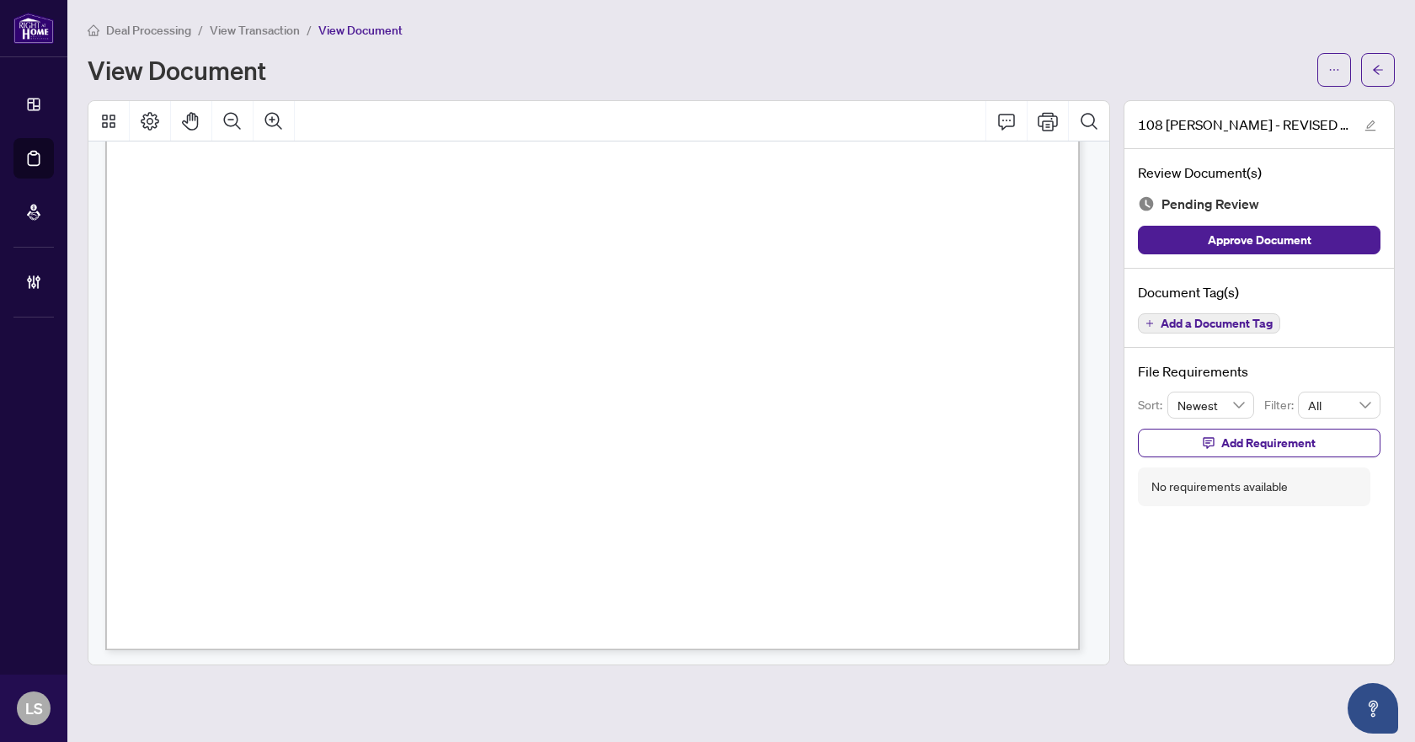
scroll to position [771, 0]
click at [1374, 62] on span "button" at bounding box center [1378, 69] width 12 height 27
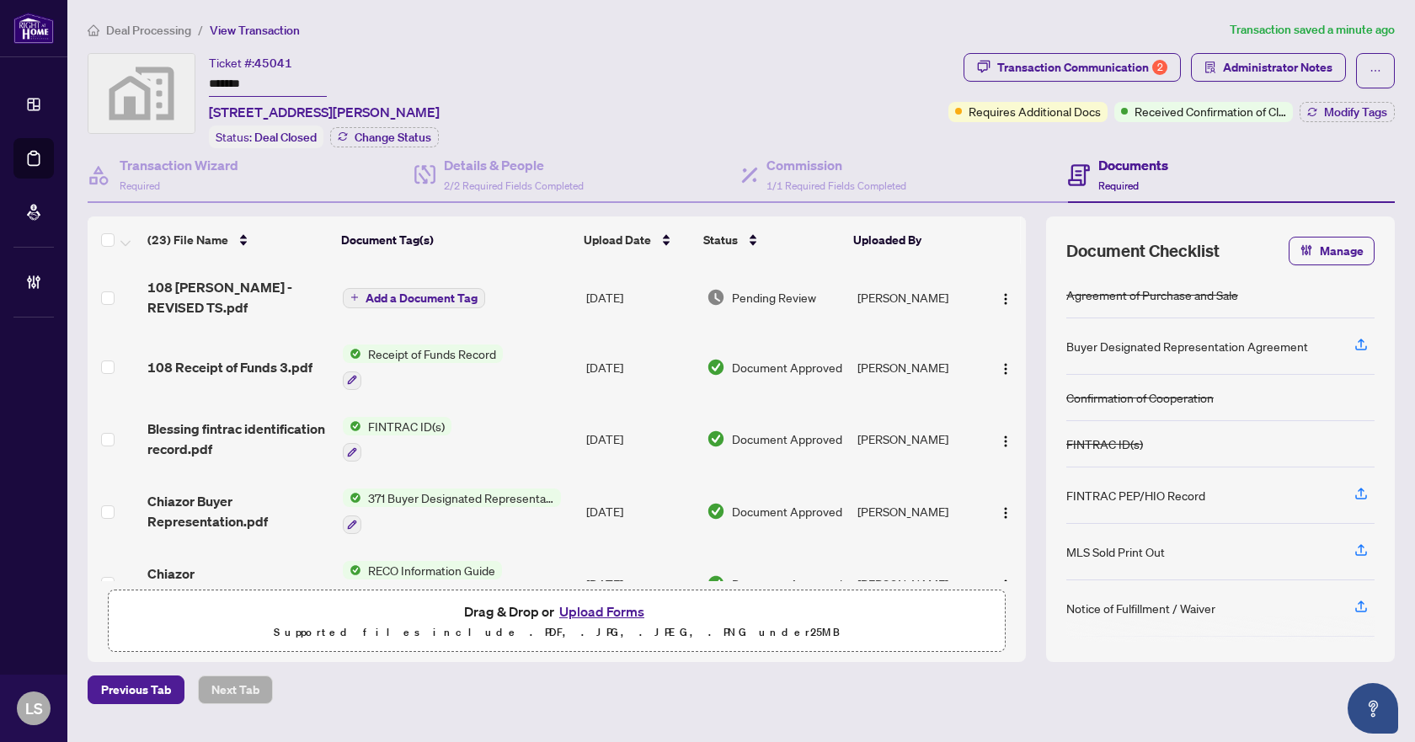
click at [123, 26] on span "Deal Processing" at bounding box center [148, 30] width 85 height 15
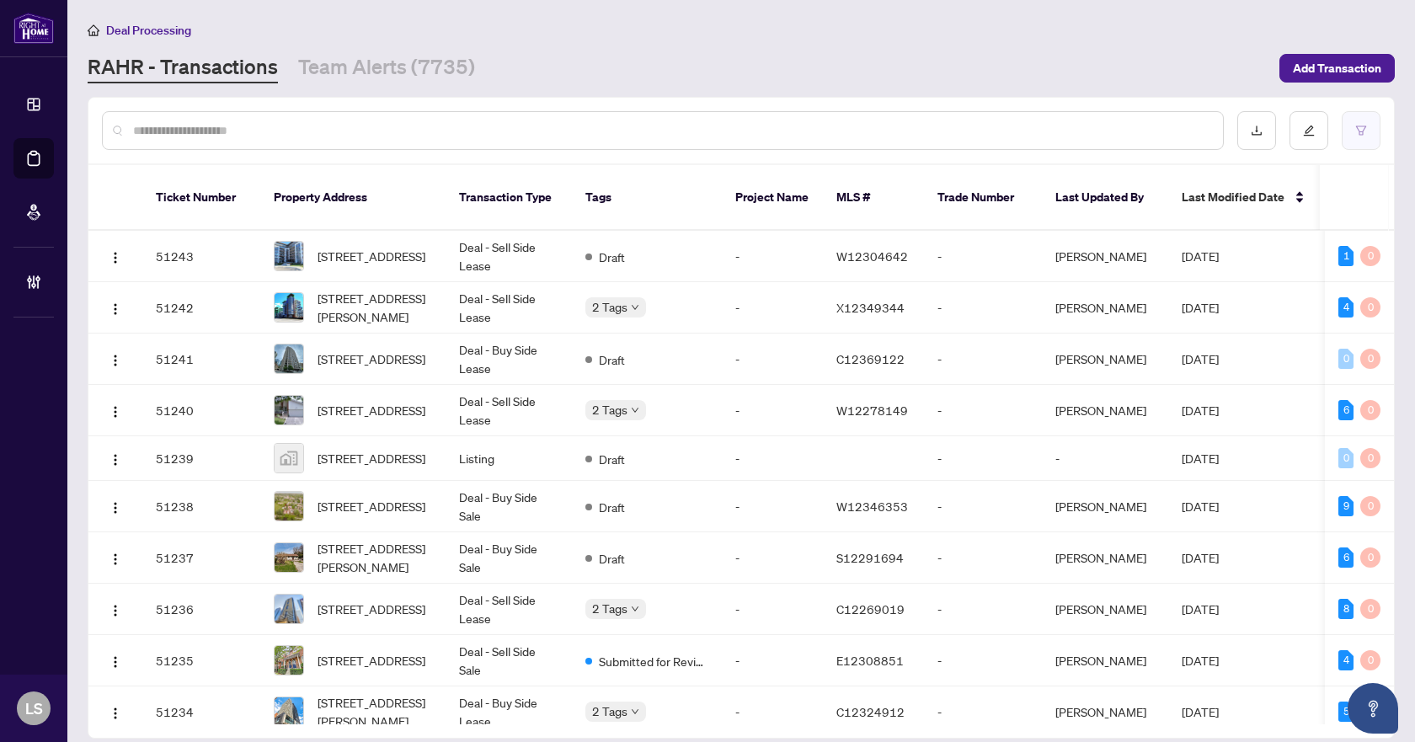
click at [1347, 136] on button "button" at bounding box center [1361, 130] width 39 height 39
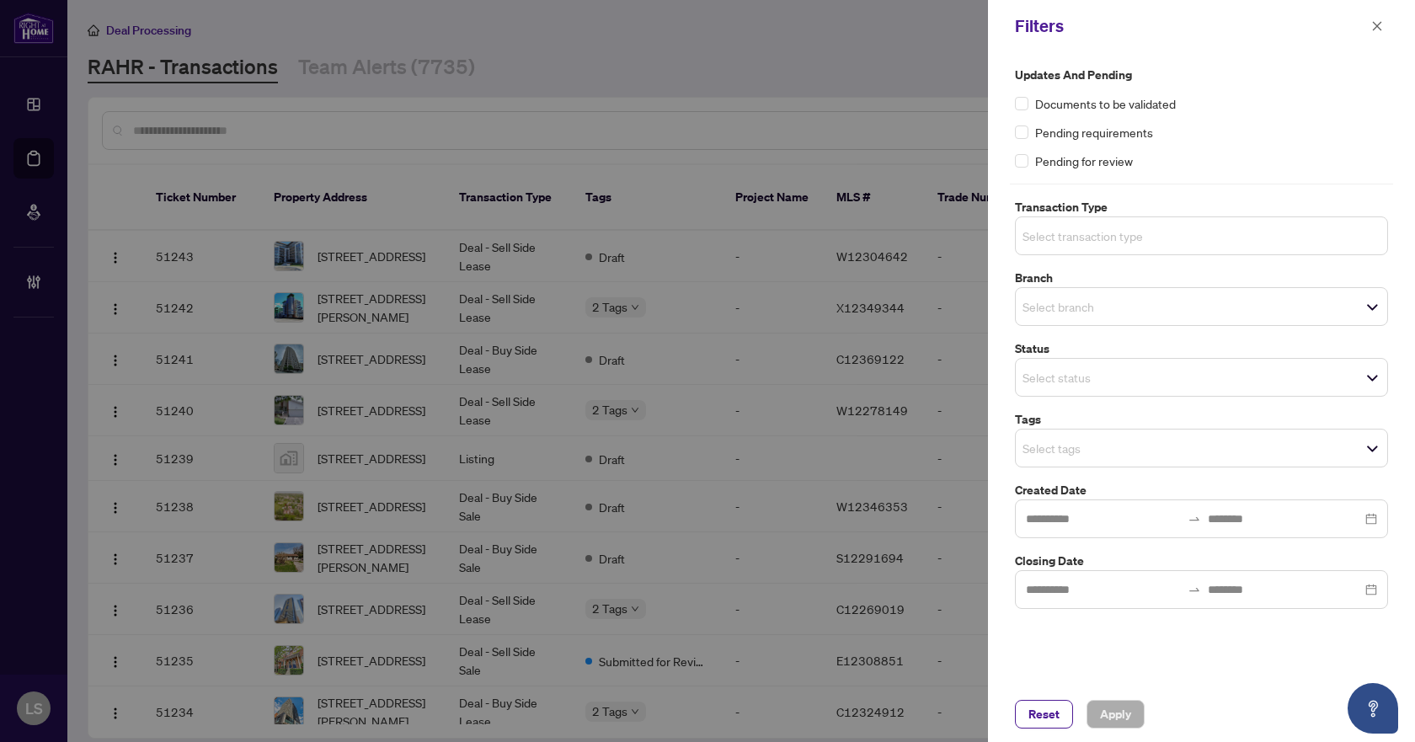
click at [1089, 230] on input "search" at bounding box center [1081, 236] width 118 height 20
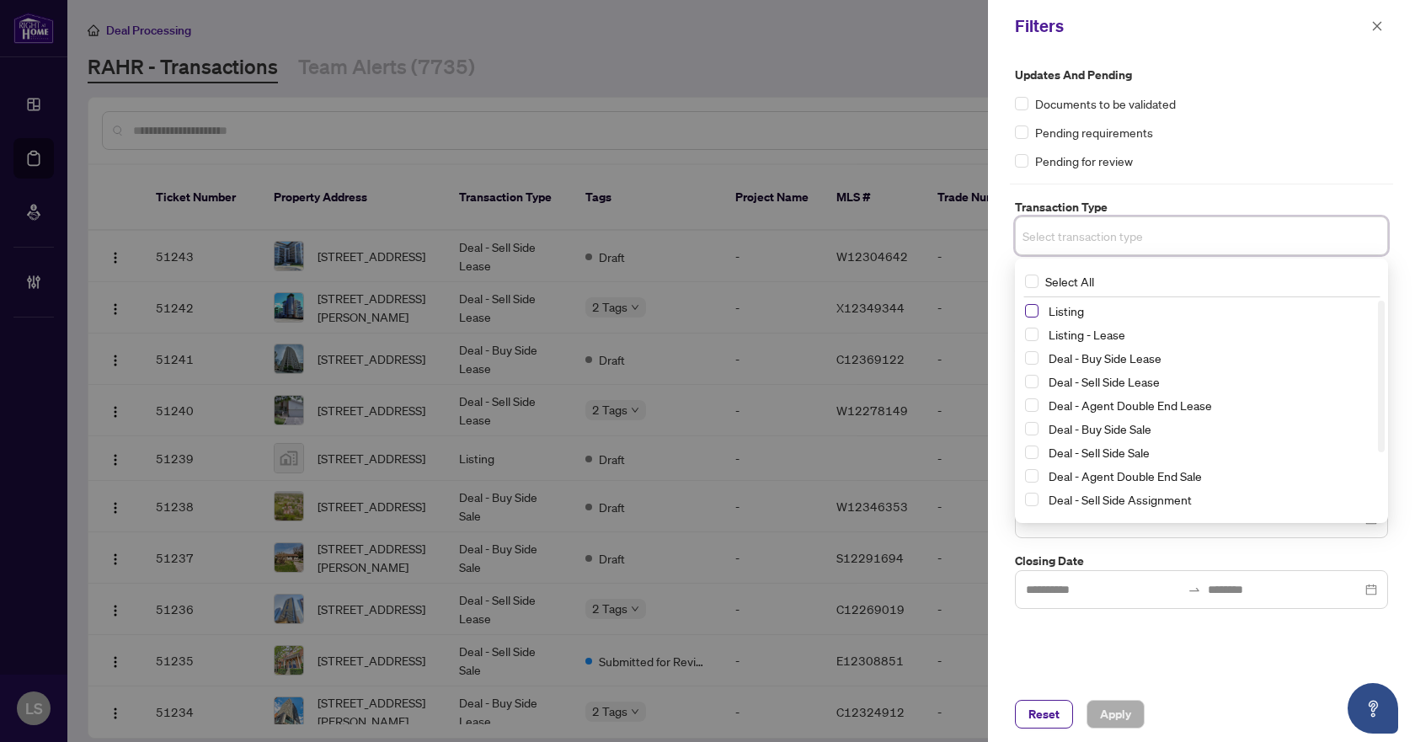
click at [1033, 308] on span "Select Listing" at bounding box center [1031, 310] width 13 height 13
click at [1030, 334] on span "Select Listing - Lease" at bounding box center [1031, 337] width 13 height 13
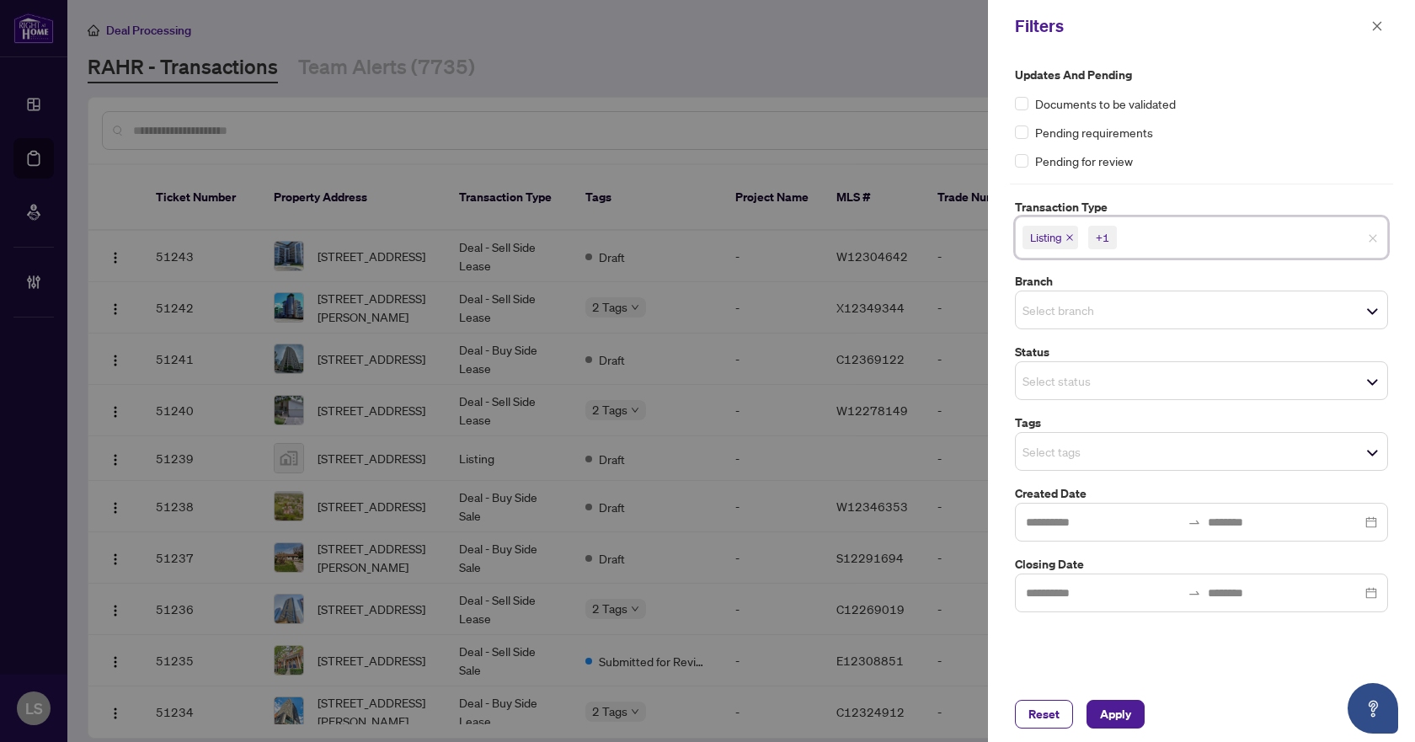
click at [1330, 131] on div "Pending requirements" at bounding box center [1201, 132] width 373 height 19
click at [1079, 300] on input "search" at bounding box center [1081, 310] width 118 height 20
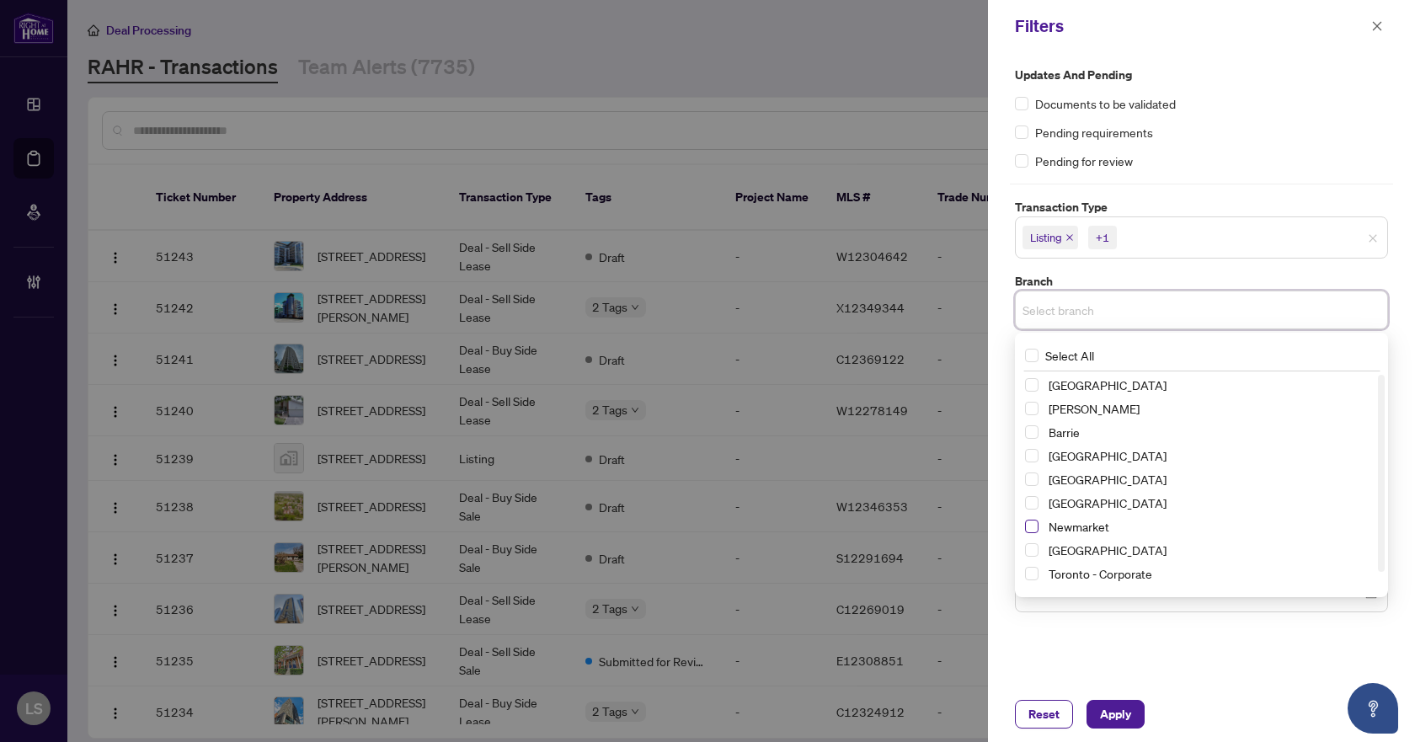
click at [1029, 526] on span "Select Newmarket" at bounding box center [1031, 526] width 13 height 13
click at [1270, 115] on div "Updates and Pending Documents to be validated Pending requirements Pending for …" at bounding box center [1201, 118] width 373 height 104
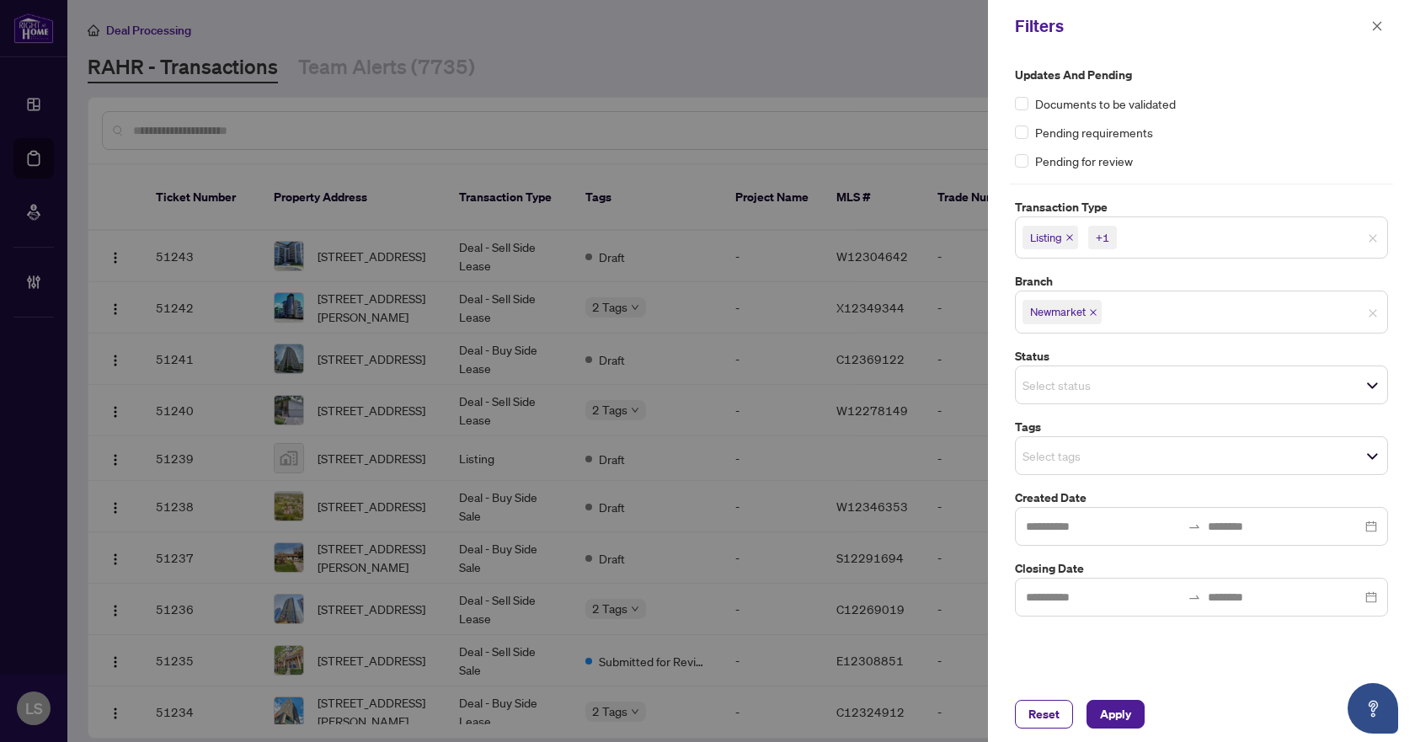
click at [1068, 463] on input "search" at bounding box center [1081, 456] width 118 height 20
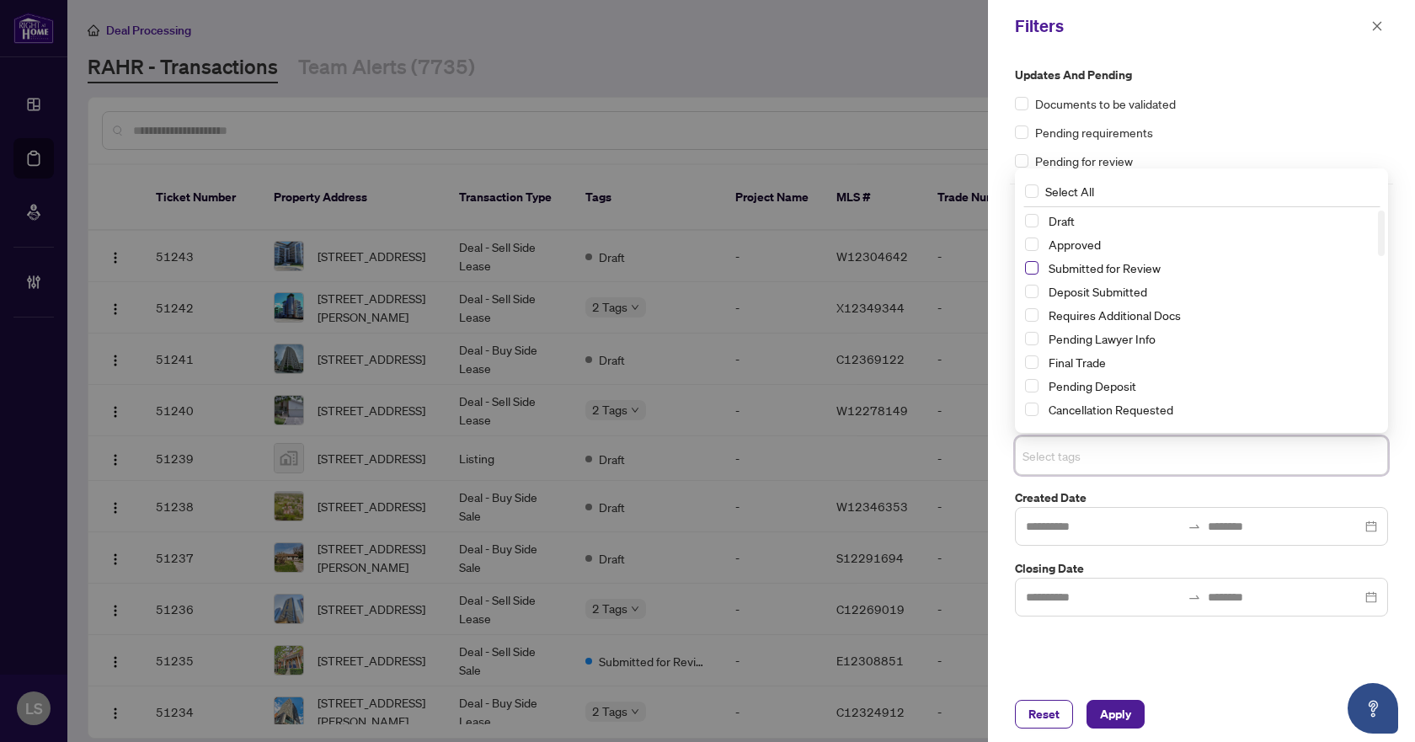
click at [1031, 269] on span "Select Submitted for Review" at bounding box center [1031, 267] width 13 height 13
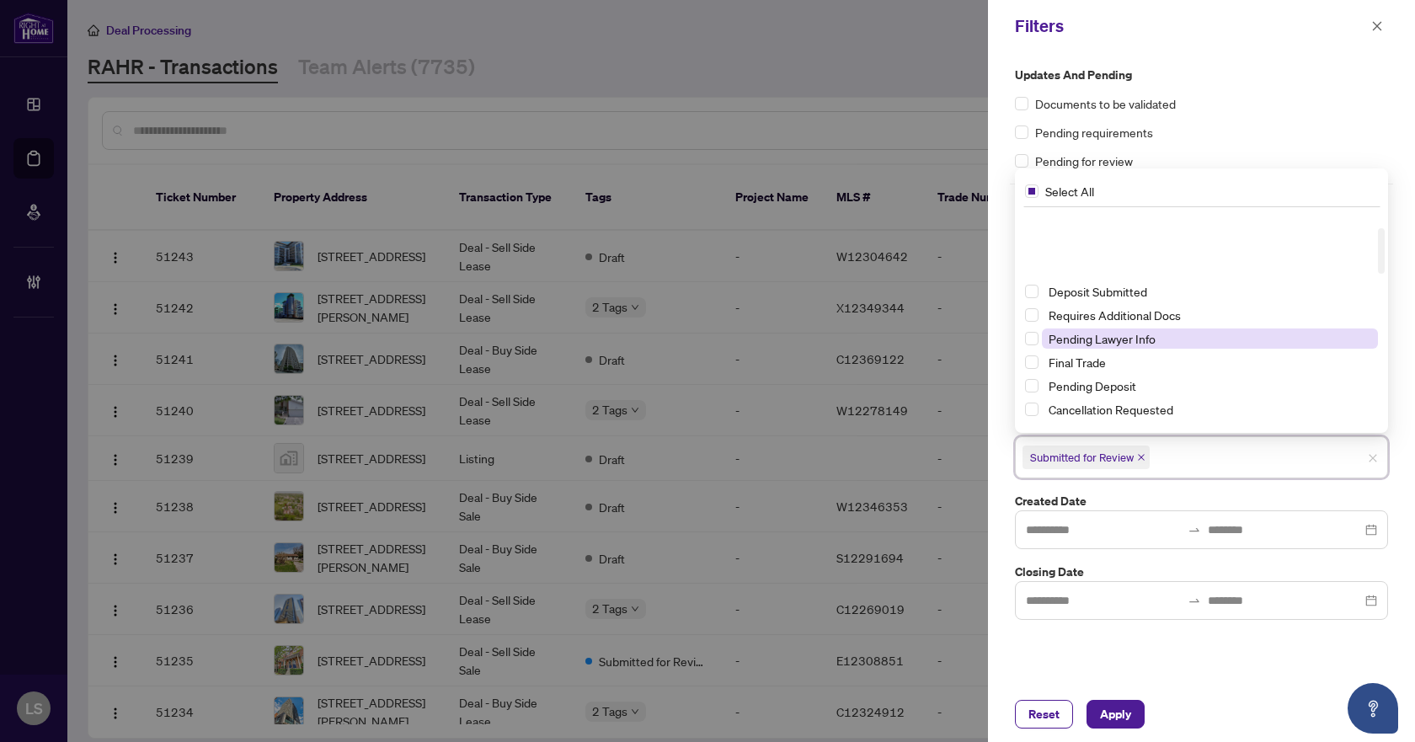
scroll to position [84, 0]
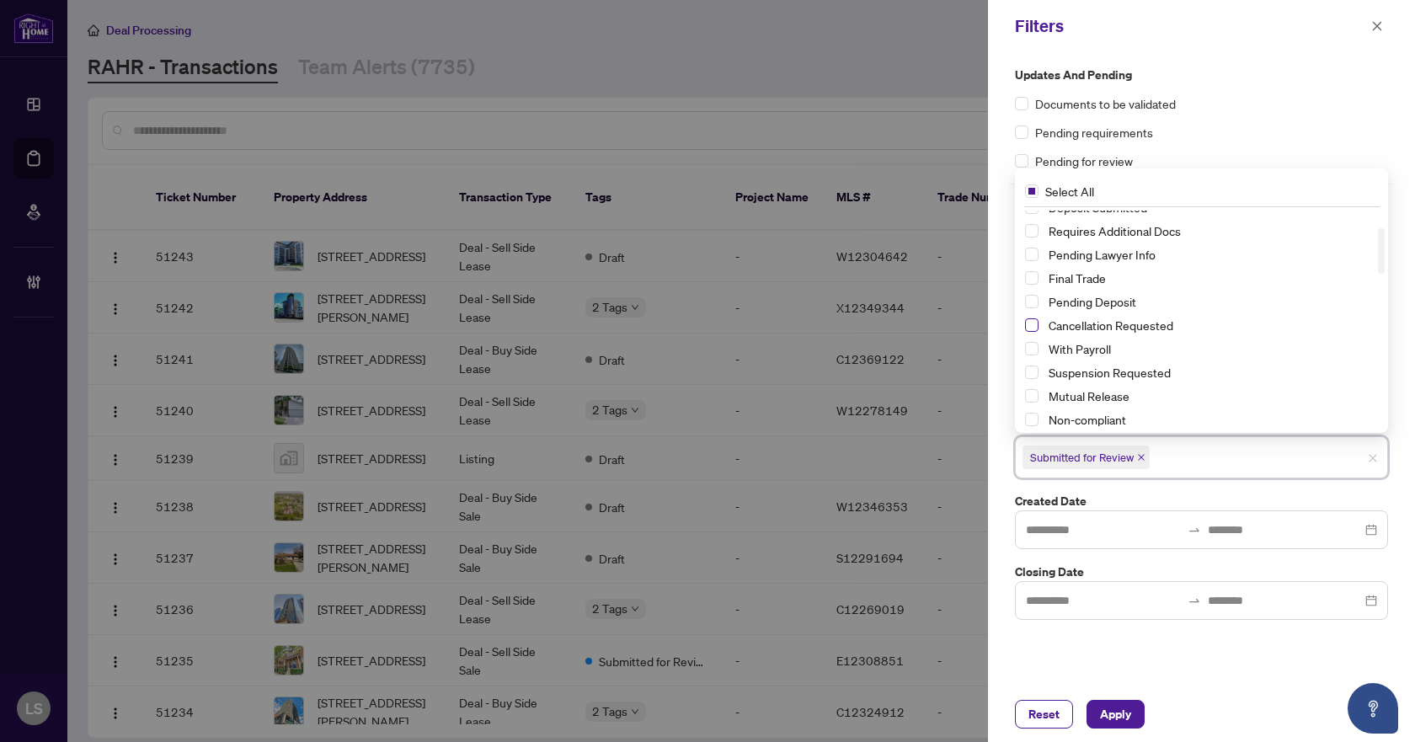
click at [1030, 326] on span "Select Cancellation Requested" at bounding box center [1031, 324] width 13 height 13
click at [1028, 366] on span "Select Suspension Requested" at bounding box center [1031, 372] width 13 height 13
click at [1113, 713] on span "Apply" at bounding box center [1115, 714] width 31 height 27
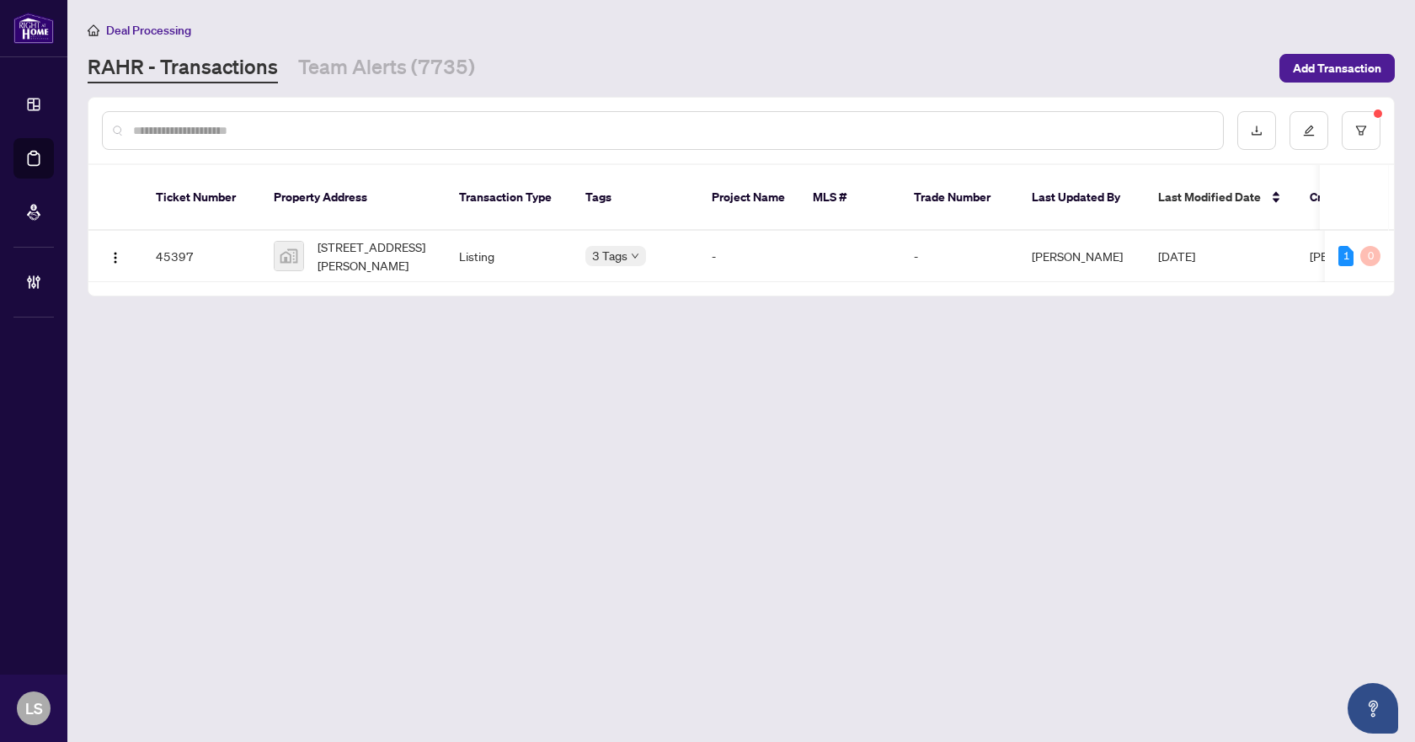
click at [1011, 603] on main "Deal Processing [PERSON_NAME] - Transactions Team Alerts (7735) Add Transaction…" at bounding box center [741, 371] width 1348 height 742
